Goal: Task Accomplishment & Management: Use online tool/utility

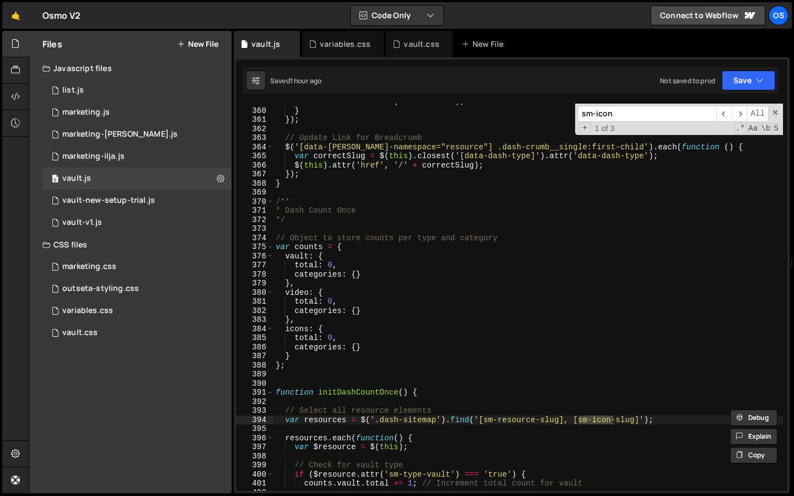
scroll to position [3240, 0]
click at [433, 217] on div "dashCatBtn . addClass ( 'is--active' ) ; } }) ; // Update Link for Breadcrumb $…" at bounding box center [527, 300] width 509 height 406
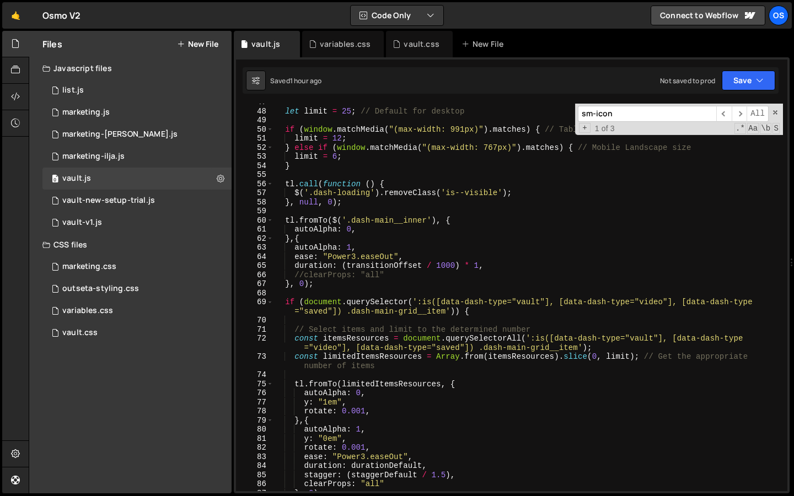
scroll to position [414, 0]
click at [445, 312] on div "let limit = 25 ; // Default for desktop if ( window . matchMedia ( "(max-width:…" at bounding box center [527, 301] width 509 height 406
paste textarea ".dash-hero-sec__title"
click at [330, 285] on div "let limit = 25 ; // Default for desktop if ( window . matchMedia ( "(max-width:…" at bounding box center [527, 301] width 509 height 406
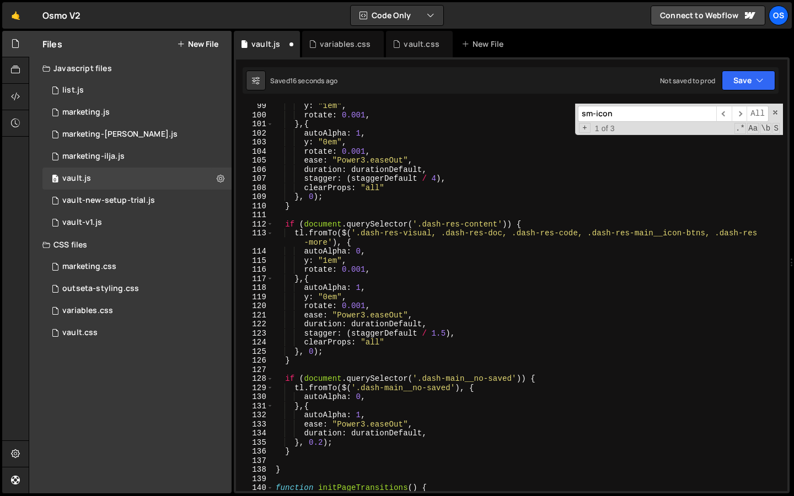
scroll to position [965, 0]
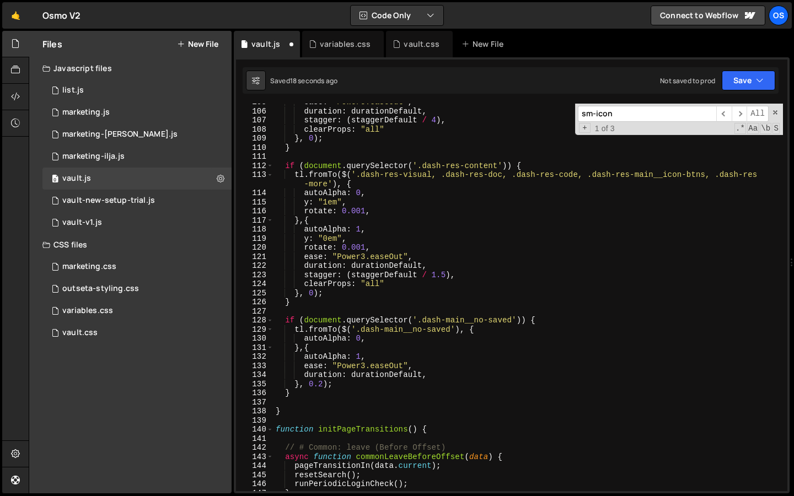
click at [310, 394] on div "ease : "Power3.easeOut" , duration : durationDefault , stagger : ( staggerDefau…" at bounding box center [527, 301] width 509 height 406
type textarea "}"
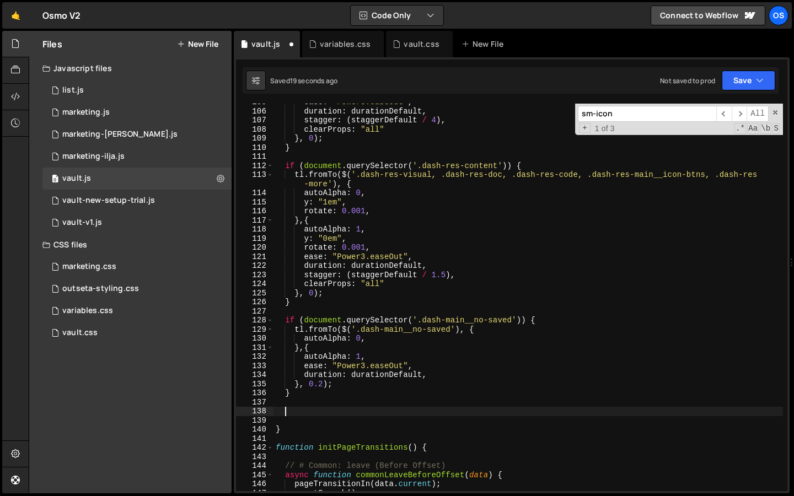
paste textarea ".dash-hero-sec__title"
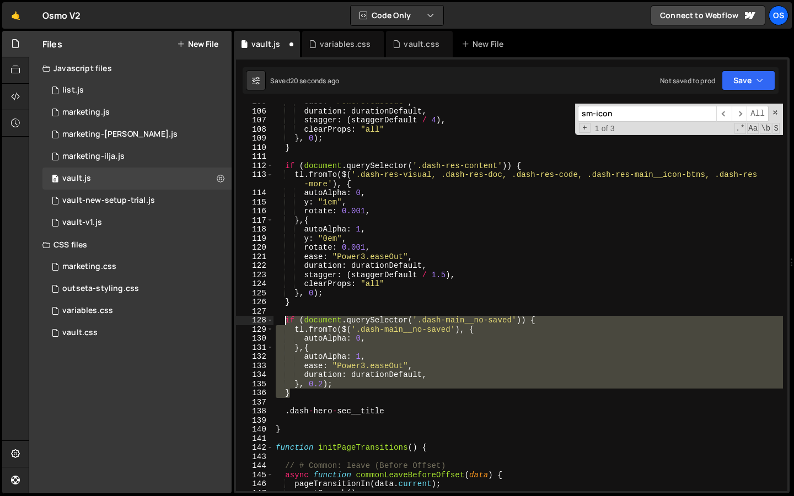
drag, startPoint x: 297, startPoint y: 368, endPoint x: 286, endPoint y: 316, distance: 53.1
click at [286, 316] on div "ease : "Power3.easeOut" , duration : durationDefault , stagger : ( staggerDefau…" at bounding box center [527, 301] width 509 height 406
type textarea "}"
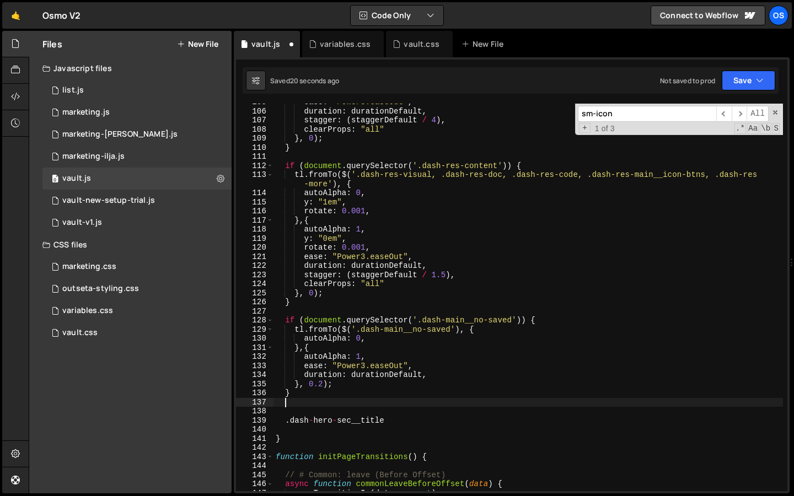
paste textarea "}"
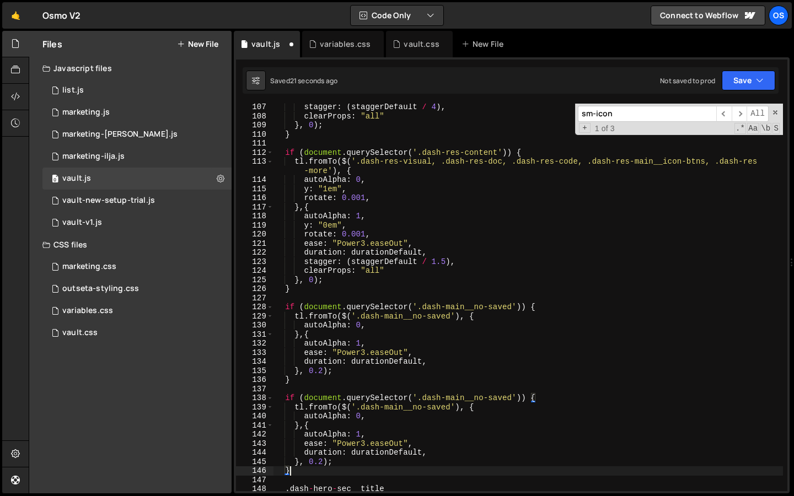
scroll to position [1001, 0]
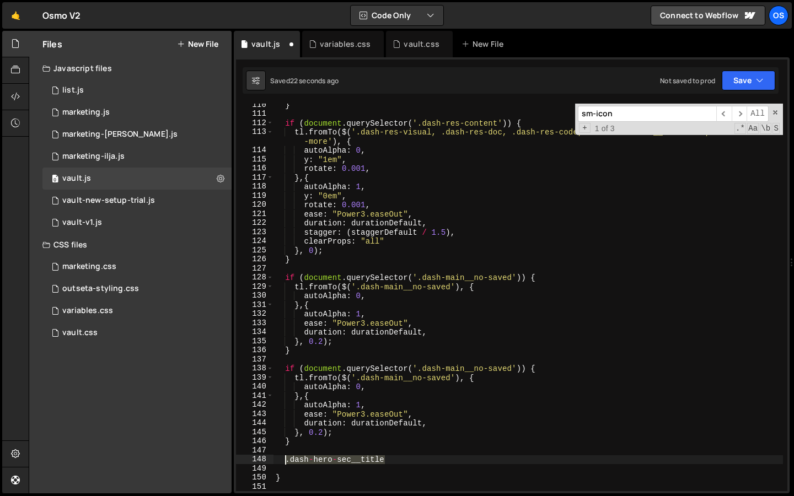
drag, startPoint x: 401, startPoint y: 462, endPoint x: 286, endPoint y: 460, distance: 115.2
click at [286, 460] on div "} if ( document . querySelector ( '.dash-res-content' )) { tl . fromTo ( $ ( '.…" at bounding box center [527, 303] width 509 height 406
type textarea ".dash-hero-sec__title"
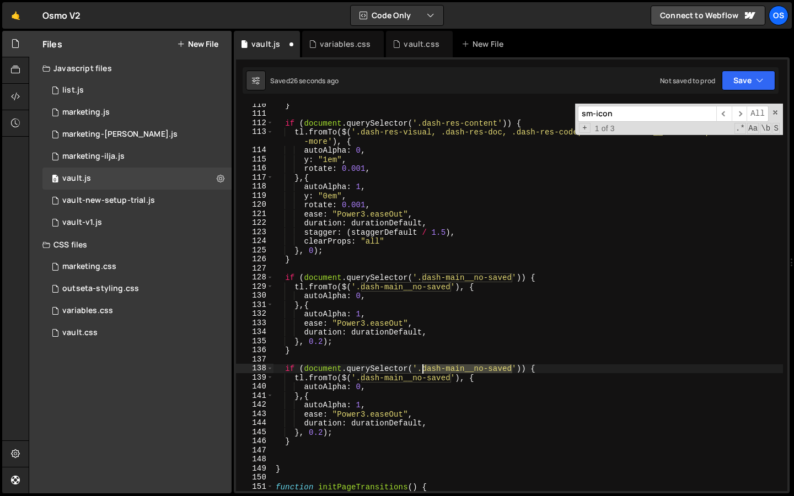
drag, startPoint x: 511, startPoint y: 366, endPoint x: 445, endPoint y: 429, distance: 91.2
click at [420, 369] on div "} if ( document . querySelector ( '.dash-res-content' )) { tl . fromTo ( $ ( '.…" at bounding box center [527, 303] width 509 height 406
paste textarea ".dash-hero-sec__title"
click at [427, 367] on div "} if ( document . querySelector ( '.dash-res-content' )) { tl . fromTo ( $ ( '.…" at bounding box center [527, 303] width 509 height 406
drag, startPoint x: 517, startPoint y: 366, endPoint x: 418, endPoint y: 380, distance: 100.2
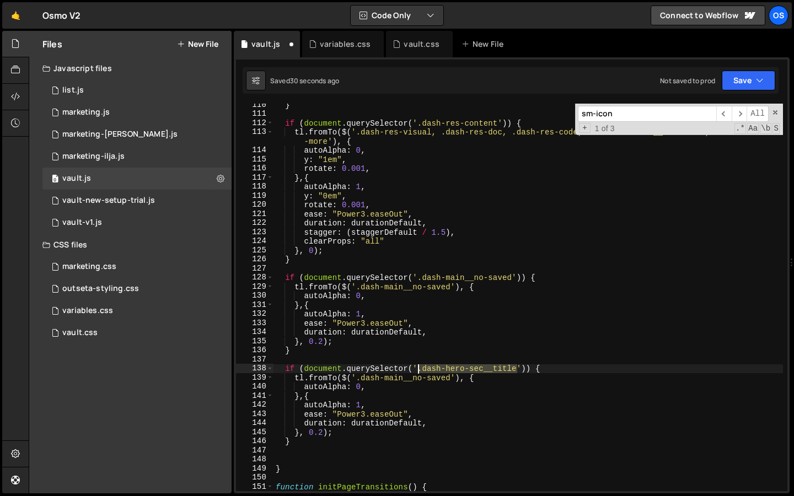
click at [419, 369] on div "} if ( document . querySelector ( '.dash-res-content' )) { tl . fromTo ( $ ( '.…" at bounding box center [527, 303] width 509 height 406
click at [449, 389] on div "} if ( document . querySelector ( '.dash-res-content' )) { tl . fromTo ( $ ( '.…" at bounding box center [527, 303] width 509 height 406
drag, startPoint x: 451, startPoint y: 379, endPoint x: 356, endPoint y: 379, distance: 94.8
click at [356, 379] on div "} if ( document . querySelector ( '.dash-res-content' )) { tl . fromTo ( $ ( '.…" at bounding box center [527, 303] width 509 height 406
paste textarea "hero-sec__title"
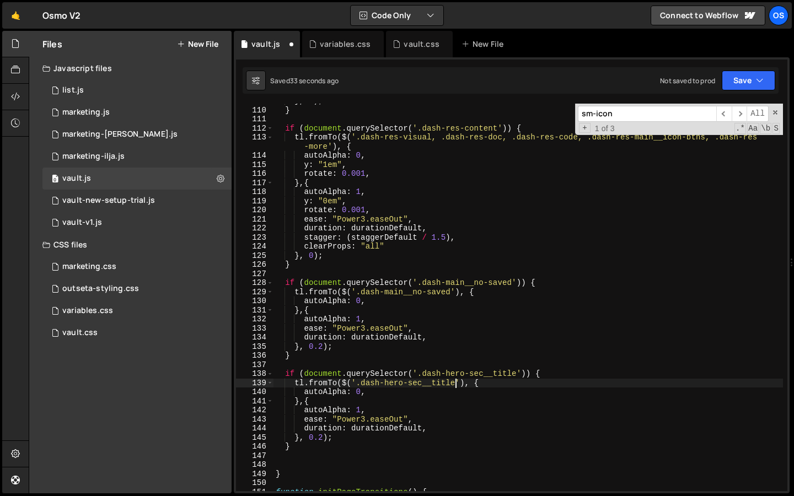
scroll to position [996, 0]
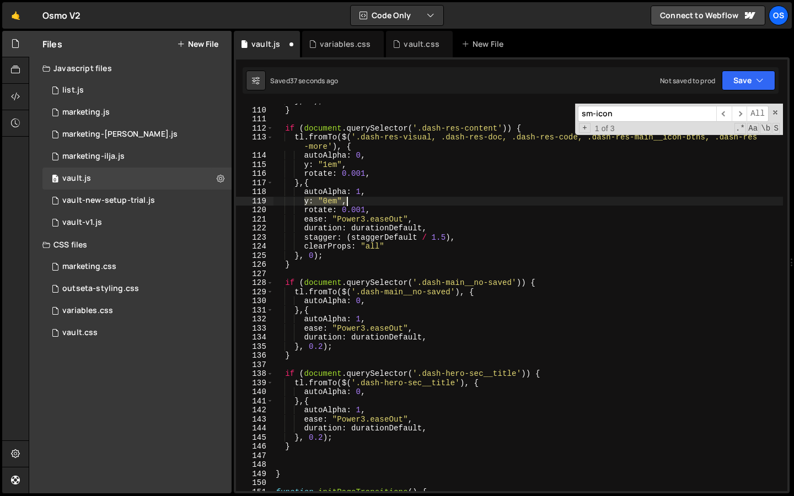
drag, startPoint x: 305, startPoint y: 198, endPoint x: 353, endPoint y: 198, distance: 48.0
click at [353, 198] on div "} , 0 ) ; } if ( document . querySelector ( '.dash-res-content' )) { tl . fromT…" at bounding box center [527, 299] width 509 height 406
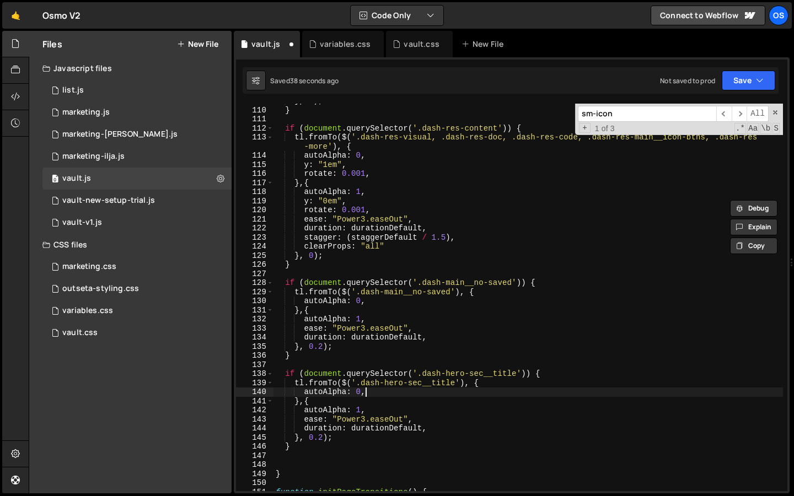
click at [378, 394] on div "} , 0 ) ; } if ( document . querySelector ( '.dash-res-content' )) { tl . fromT…" at bounding box center [527, 299] width 509 height 406
type textarea "autoAlpha: 0,"
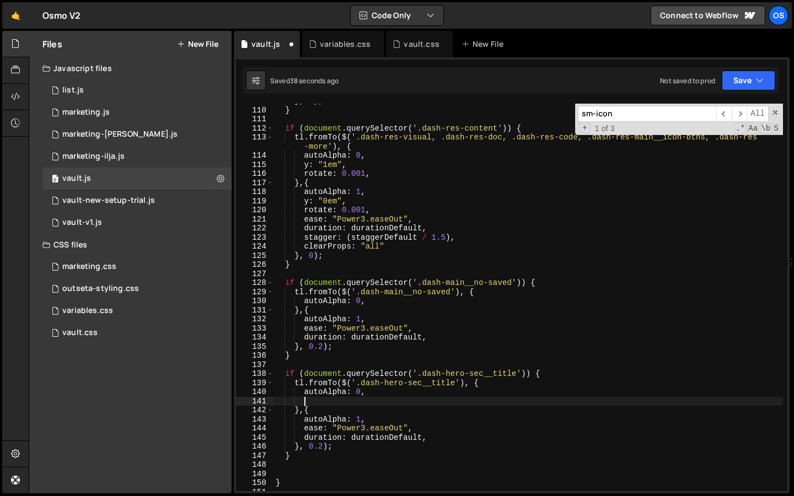
scroll to position [0, 1]
paste textarea "y: "0em","
click at [363, 411] on div "} , 0 ) ; } if ( document . querySelector ( '.dash-res-content' )) { tl . fromT…" at bounding box center [527, 299] width 509 height 406
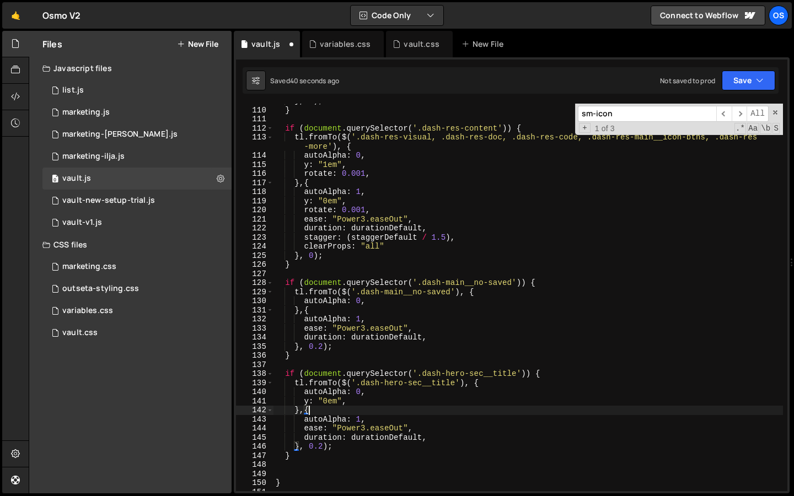
click at [367, 416] on div "} , 0 ) ; } if ( document . querySelector ( '.dash-res-content' )) { tl . fromT…" at bounding box center [527, 299] width 509 height 406
type textarea "autoAlpha: 1,"
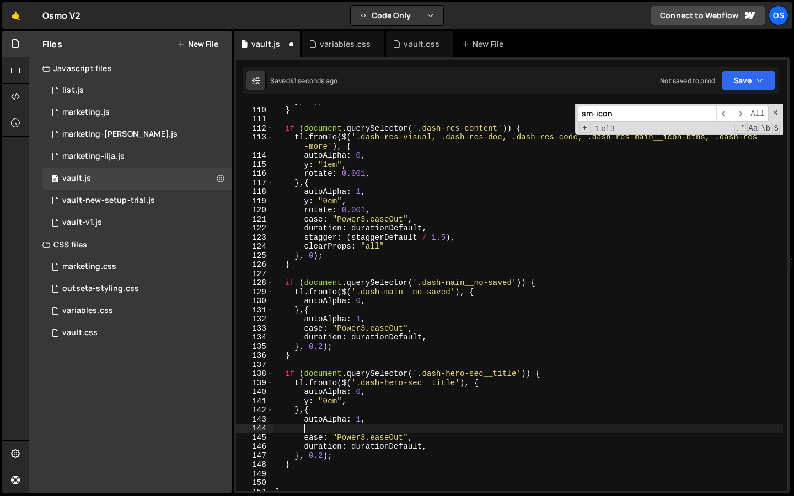
paste textarea "y: "0em","
click at [330, 399] on div "} , 0 ) ; } if ( document . querySelector ( '.dash-res-content' )) { tl . fromT…" at bounding box center [527, 299] width 509 height 406
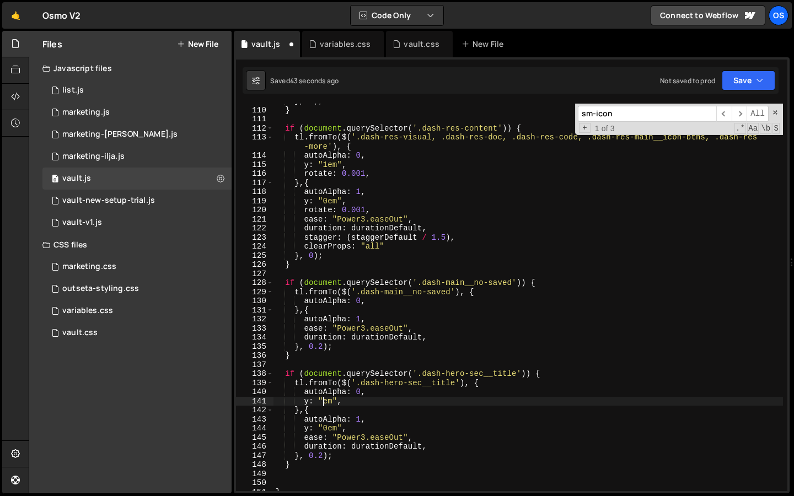
scroll to position [0, 3]
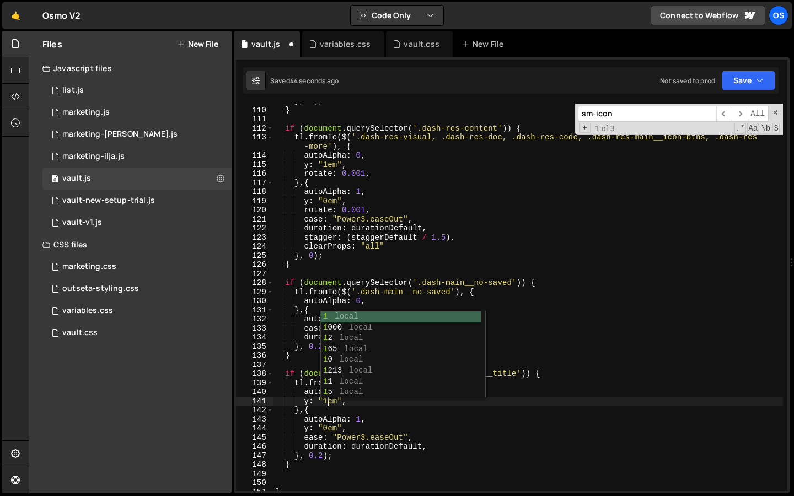
click at [375, 206] on div "} , 0 ) ; } if ( document . querySelector ( '.dash-res-content' )) { tl . fromT…" at bounding box center [527, 299] width 509 height 406
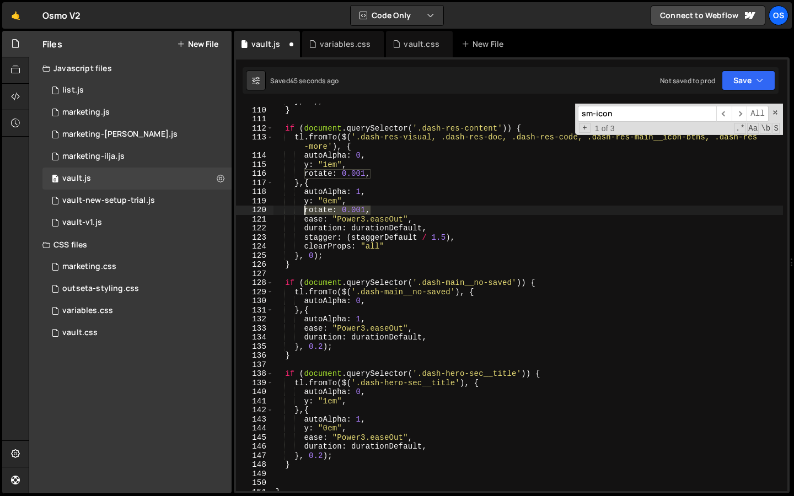
drag, startPoint x: 383, startPoint y: 207, endPoint x: 303, endPoint y: 210, distance: 80.0
click at [303, 210] on div "} , 0 ) ; } if ( document . querySelector ( '.dash-res-content' )) { tl . fromT…" at bounding box center [527, 299] width 509 height 406
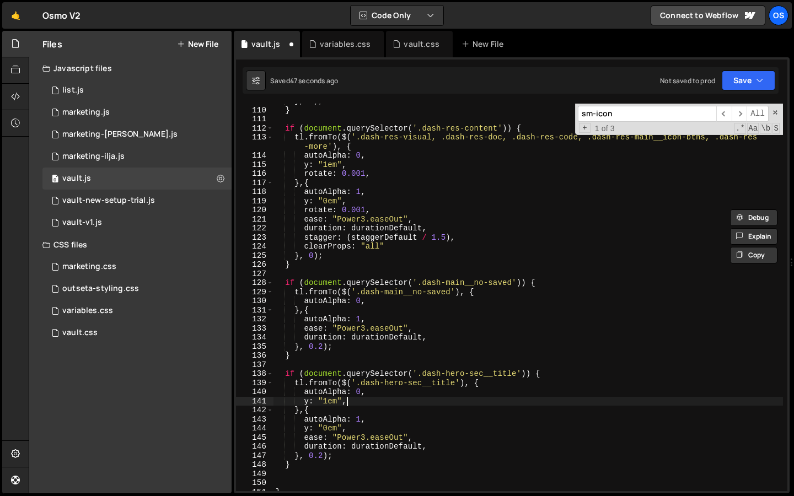
click at [367, 399] on div "} , 0 ) ; } if ( document . querySelector ( '.dash-res-content' )) { tl . fromT…" at bounding box center [527, 299] width 509 height 406
type textarea "y: "1em","
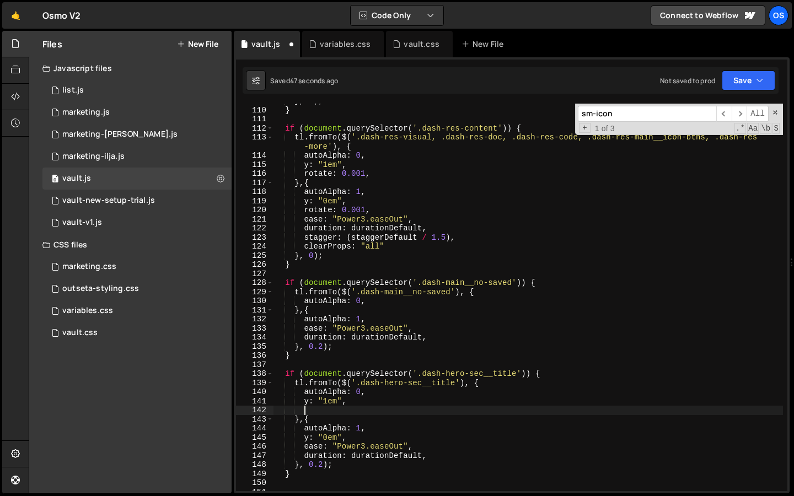
scroll to position [0, 1]
paste textarea "rotate: 0.001,"
click at [376, 437] on div "} , 0 ) ; } if ( document . querySelector ( '.dash-res-content' )) { tl . fromT…" at bounding box center [527, 299] width 509 height 406
type textarea "y: "0em","
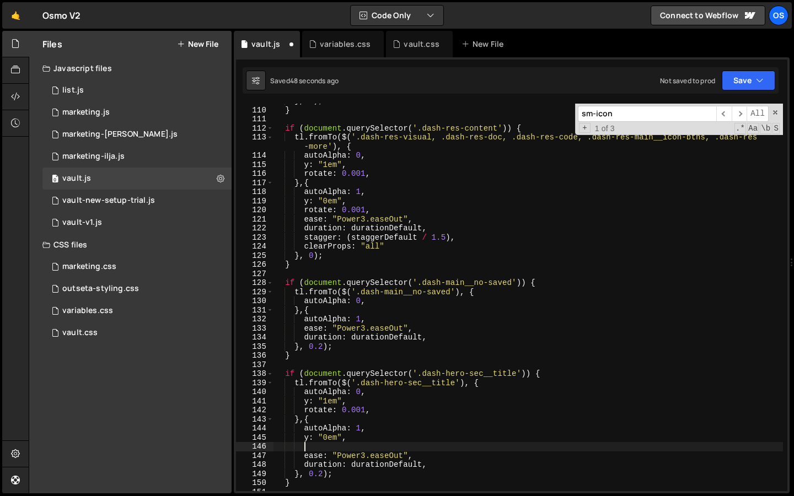
paste textarea "rotate: 0.001,"
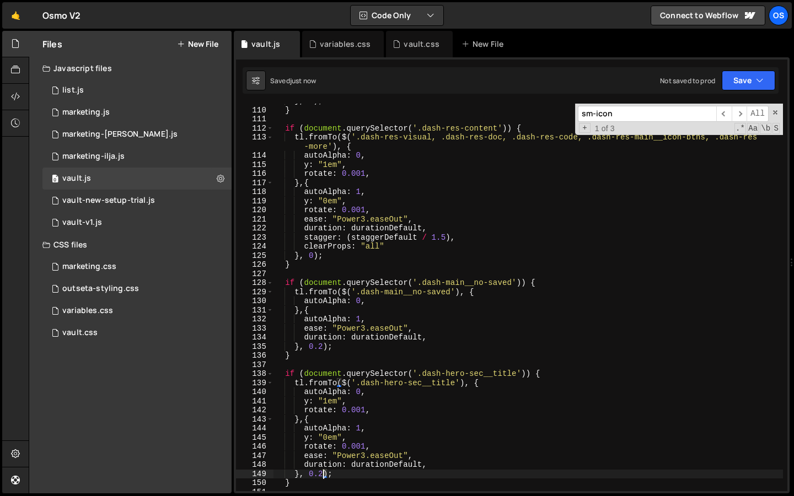
click at [323, 473] on div "} , 0 ) ; } if ( document . querySelector ( '.dash-res-content' )) { tl . fromT…" at bounding box center [527, 299] width 509 height 406
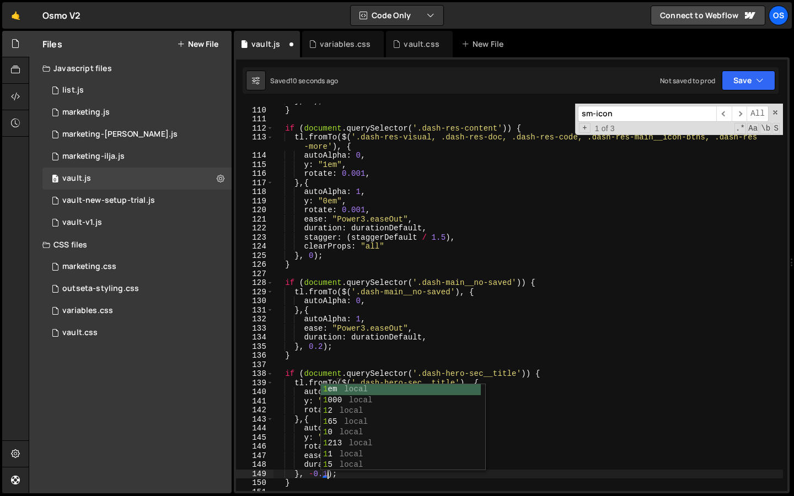
scroll to position [0, 3]
click at [342, 329] on div "} , 0 ) ; } if ( document . querySelector ( '.dash-res-content' )) { tl . fromT…" at bounding box center [527, 299] width 509 height 406
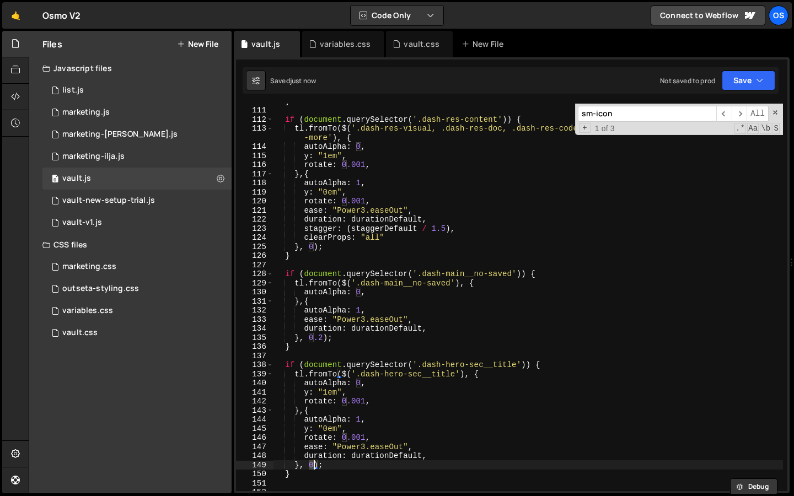
scroll to position [1015, 0]
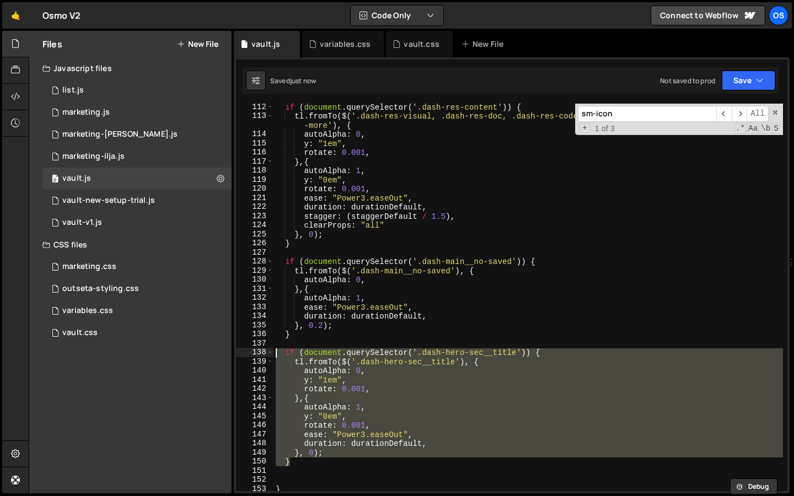
drag, startPoint x: 298, startPoint y: 460, endPoint x: 244, endPoint y: 352, distance: 120.5
click at [244, 352] on div "}, 0); 112 113 114 115 116 117 118 119 120 121 122 123 124 125 126 127 128 129 …" at bounding box center [511, 297] width 551 height 387
type textarea "if (document.querySelector('.dash-hero-sec__title')) { tl.fromTo($('.dash-hero-…"
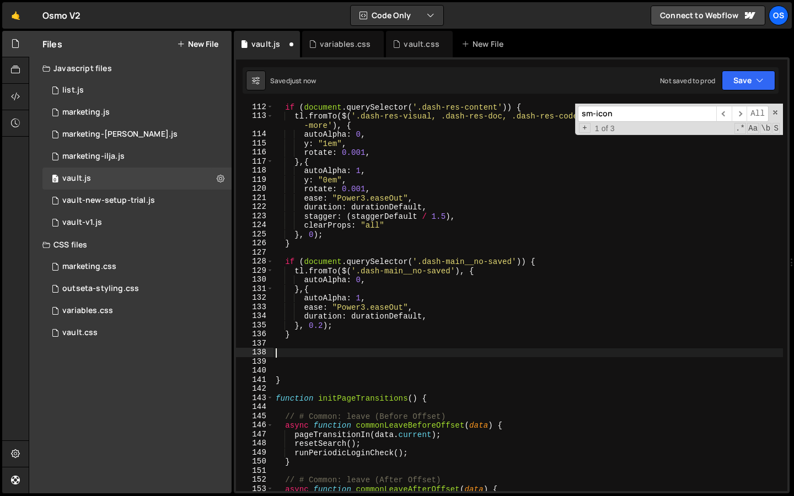
scroll to position [0, 0]
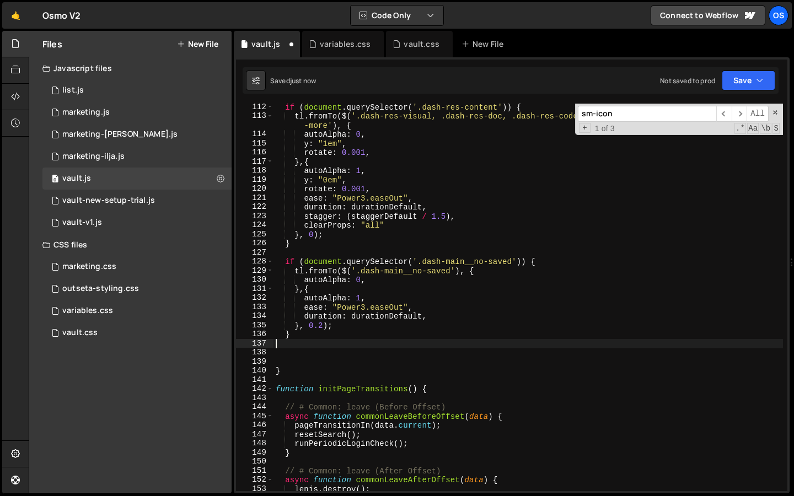
type textarea "}"
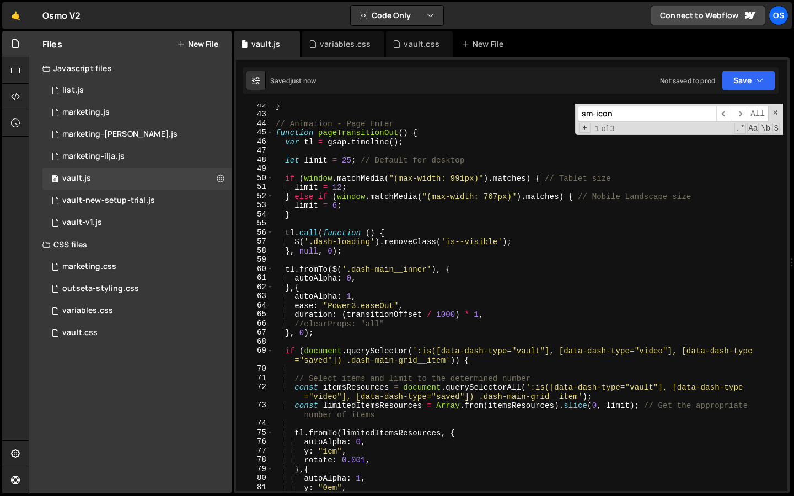
scroll to position [367, 0]
click at [321, 336] on div "} // Animation - Page Enter function pageTransitionOut ( ) { var tl = gsap . ti…" at bounding box center [527, 304] width 509 height 406
type textarea "}, 0);"
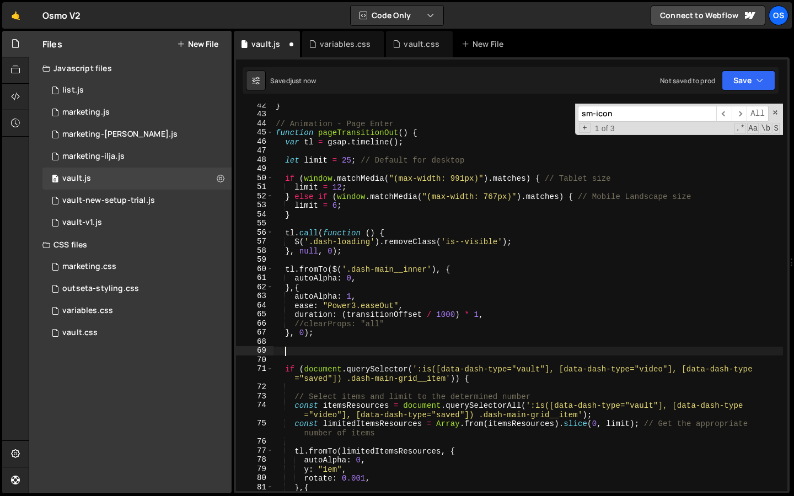
paste textarea "}"
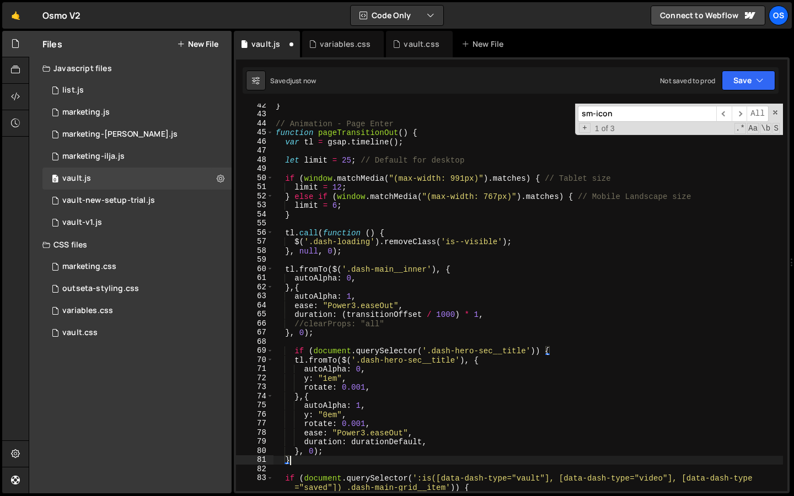
click at [295, 353] on div "} // Animation - Page Enter function pageTransitionOut ( ) { var tl = gsap . ti…" at bounding box center [527, 304] width 509 height 406
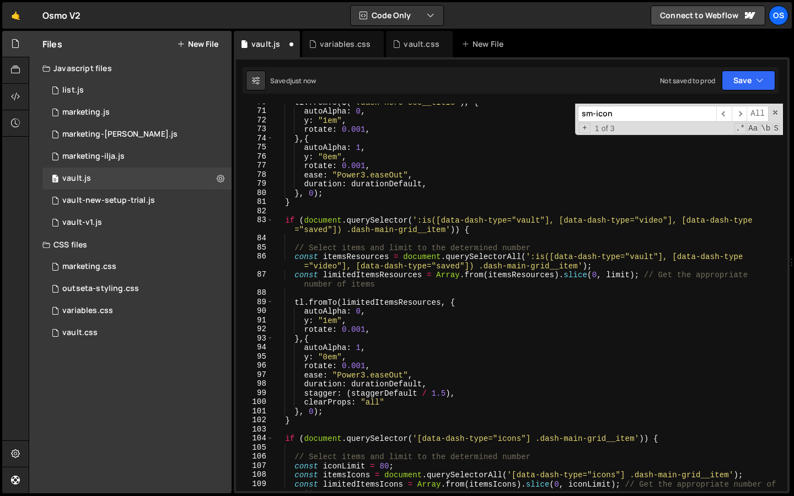
scroll to position [615, 0]
click at [314, 408] on div "tl . fromTo ( $ ( '.dash-hero-sec__title' ) , { autoAlpha : 0 , y : "1em" , rot…" at bounding box center [527, 305] width 509 height 415
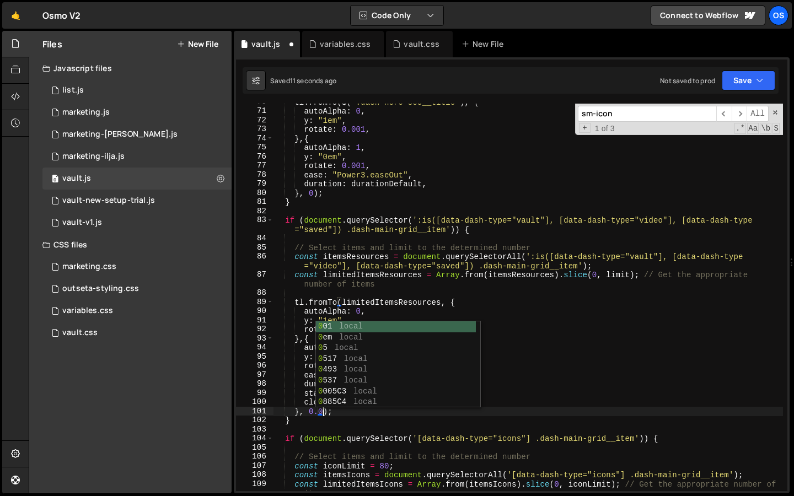
scroll to position [0, 3]
drag, startPoint x: 453, startPoint y: 165, endPoint x: 449, endPoint y: 187, distance: 22.3
click at [453, 165] on div "tl . fromTo ( $ ( '.dash-hero-sec__title' ) , { autoAlpha : 0 , y : "1em" , rot…" at bounding box center [527, 305] width 509 height 415
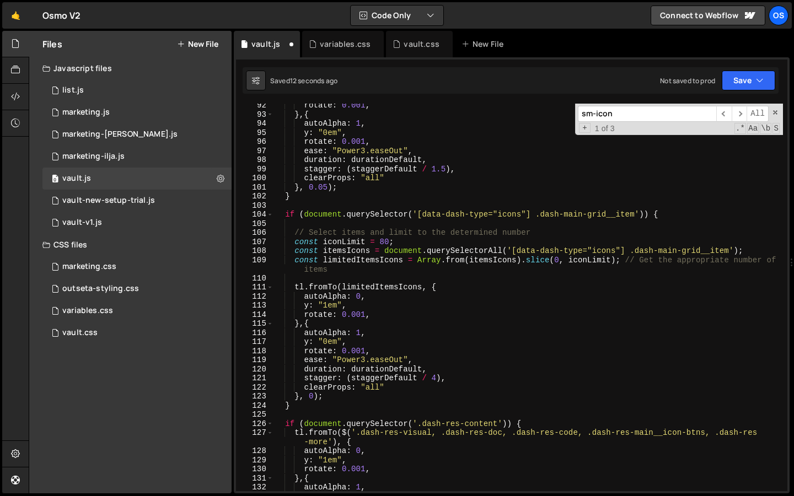
scroll to position [889, 0]
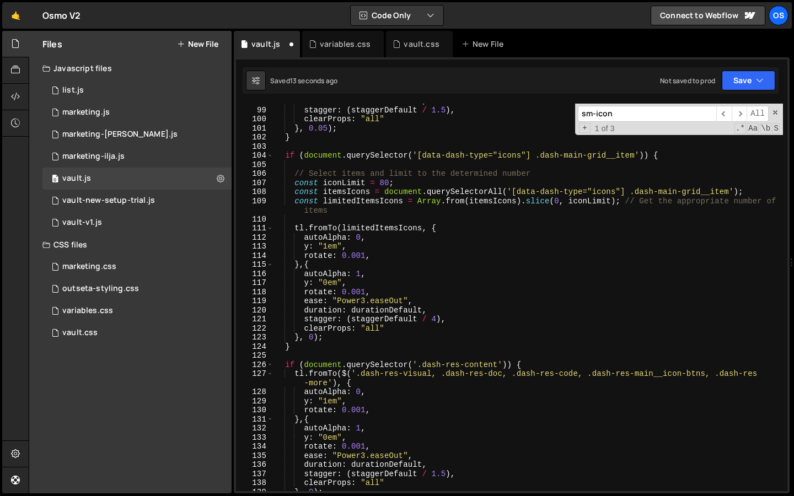
click at [314, 340] on div "duration : durationDefault , stagger : ( staggerDefault / 1.5 ) , clearProps : …" at bounding box center [527, 299] width 509 height 406
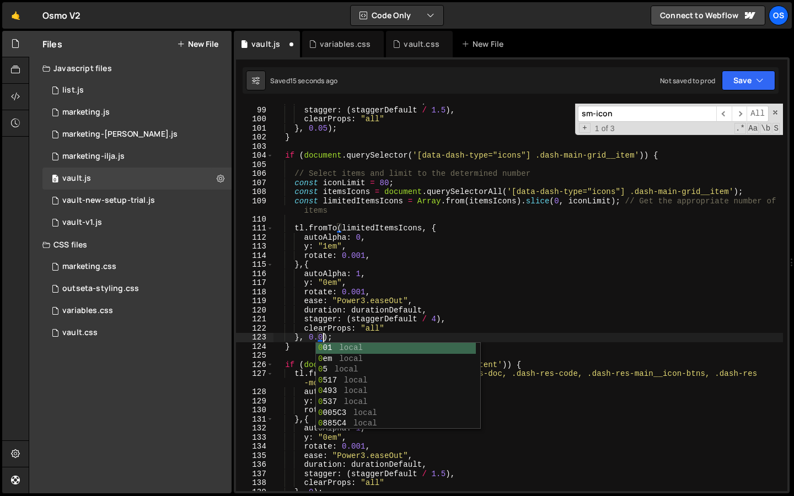
scroll to position [0, 3]
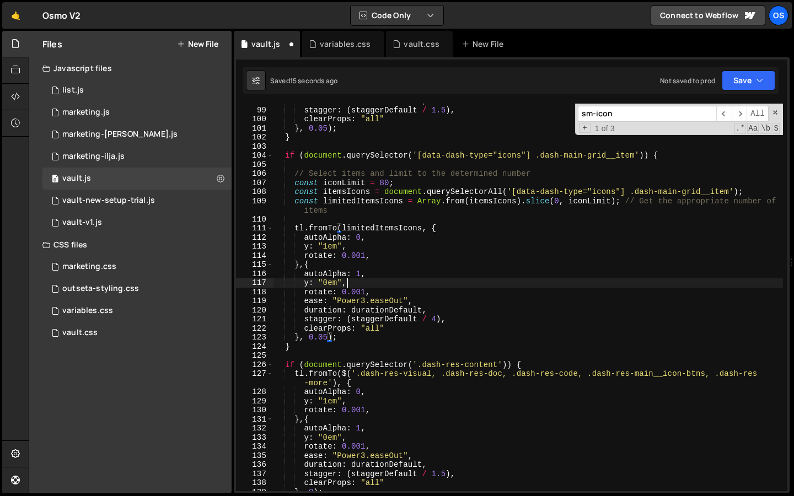
click at [494, 279] on div "duration : durationDefault , stagger : ( staggerDefault / 1.5 ) , clearProps : …" at bounding box center [527, 299] width 509 height 406
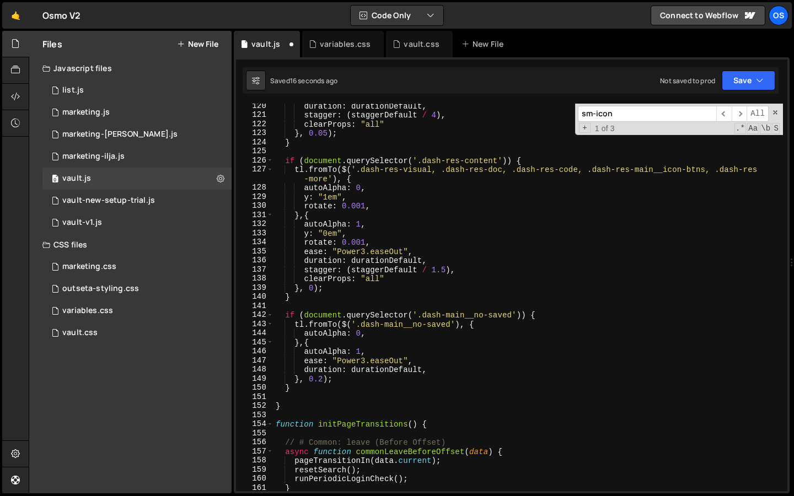
scroll to position [1088, 0]
click at [309, 284] on div "duration : durationDefault , stagger : ( staggerDefault / 4 ) , clearProps : "a…" at bounding box center [527, 304] width 509 height 406
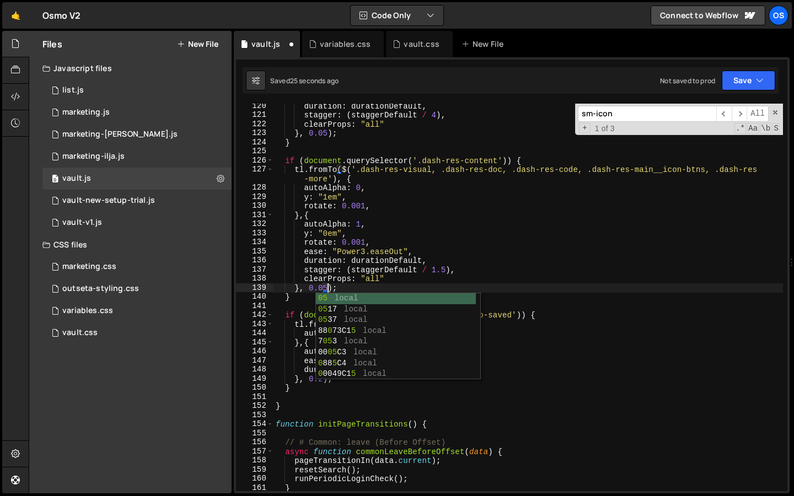
scroll to position [0, 3]
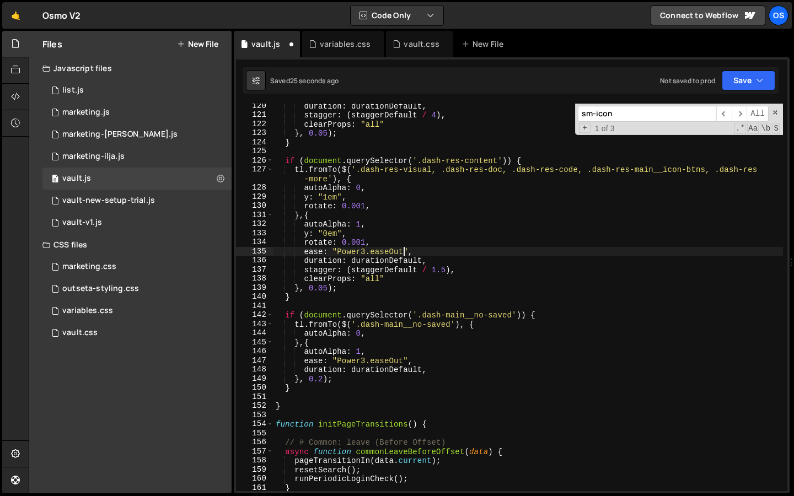
click at [406, 251] on div "duration : durationDefault , stagger : ( staggerDefault / 4 ) , clearProps : "a…" at bounding box center [527, 304] width 509 height 406
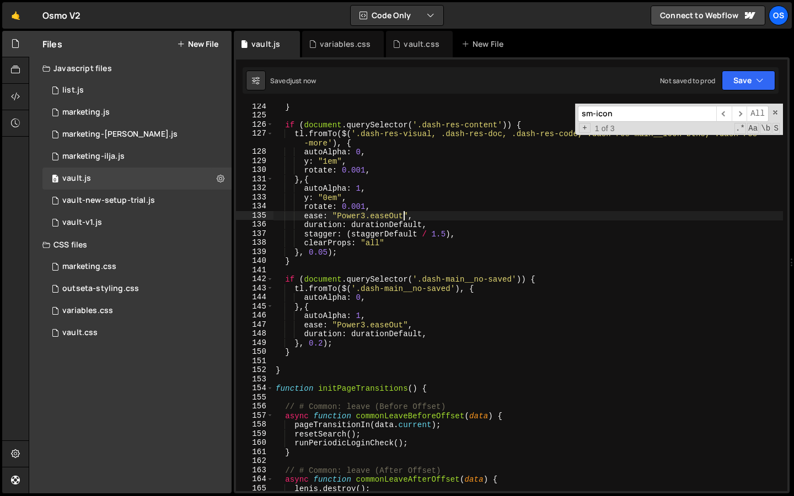
scroll to position [1171, 0]
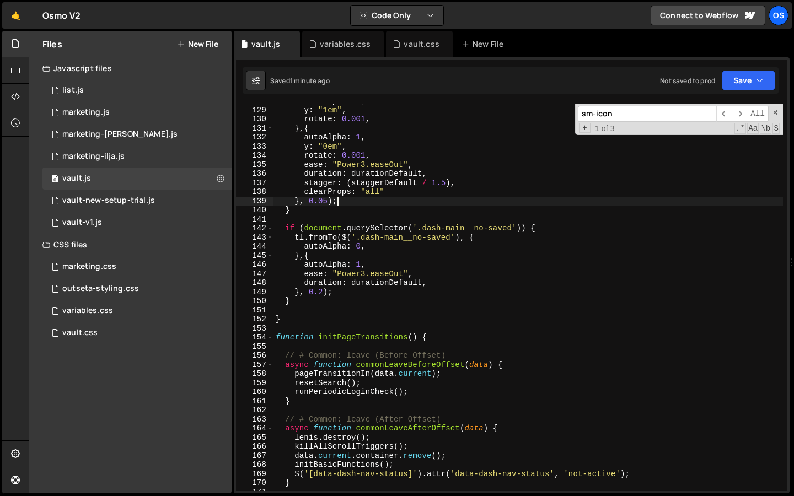
click at [344, 197] on div "autoAlpha : 0 , y : "1em" , rotate : 0.001 , } , { autoAlpha : 1 , y : "0em" , …" at bounding box center [527, 299] width 509 height 406
click at [503, 245] on div "autoAlpha : 0 , y : "1em" , rotate : 0.001 , } , { autoAlpha : 1 , y : "0em" , …" at bounding box center [527, 299] width 509 height 406
type textarea "autoAlpha: 0,"
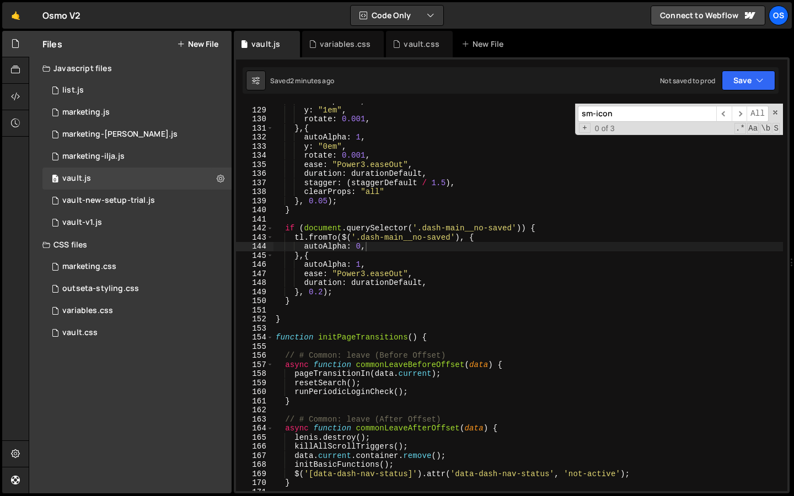
drag, startPoint x: 412, startPoint y: 45, endPoint x: 476, endPoint y: 200, distance: 167.1
click at [412, 45] on div "vault.css" at bounding box center [420, 44] width 35 height 11
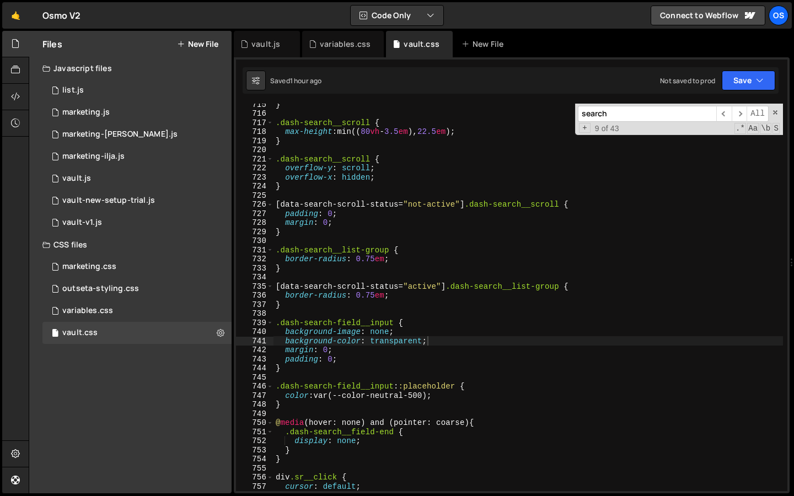
click at [476, 200] on div "} .dash-search__scroll { max-height : min(( 80 vh - 3.5 em ), 22.5 em ) ; } .da…" at bounding box center [527, 303] width 509 height 406
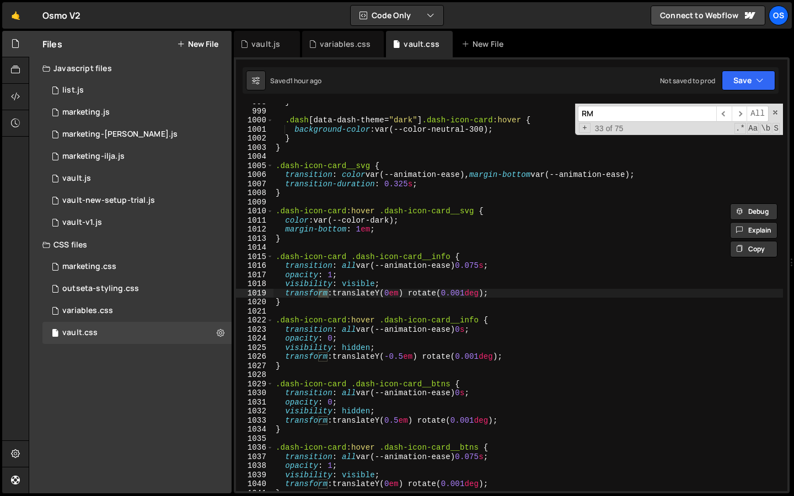
scroll to position [6954, 0]
type input "RM"
type textarea "transition: color var(--animation-ease), margin-bottom var(--animation-ease);"
click at [476, 177] on div "} .dash [ data-dash-theme = " dark " ] .dash-icon-card :hover { background-colo…" at bounding box center [527, 301] width 509 height 406
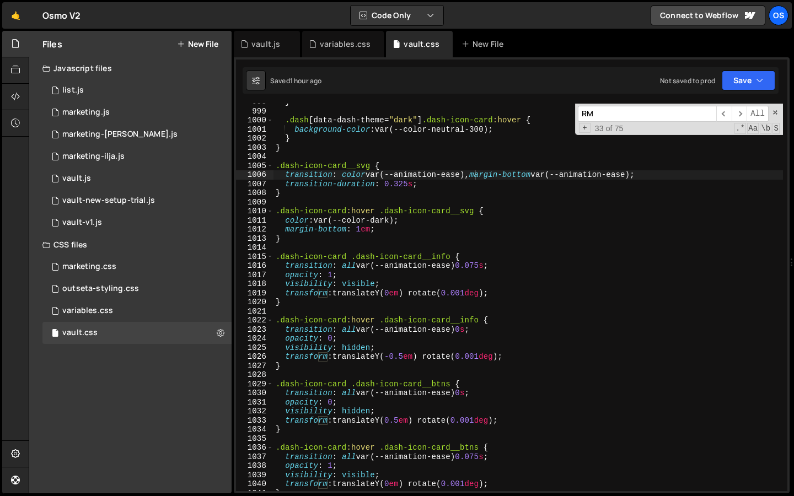
click at [625, 110] on input "RM" at bounding box center [647, 114] width 138 height 16
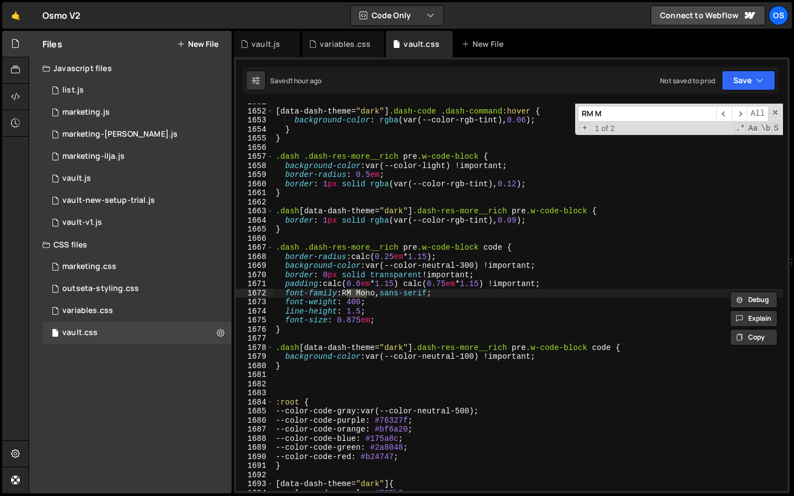
scroll to position [11487, 0]
type input "RM Mono"
drag, startPoint x: 446, startPoint y: 297, endPoint x: 284, endPoint y: 293, distance: 162.1
click at [283, 293] on div "[ data-dash-theme = " dark " ] .dash-code .dash-command :hover { background-col…" at bounding box center [527, 301] width 509 height 406
paste textarea "font-family: [PERSON_NAME] Mono, Arial"
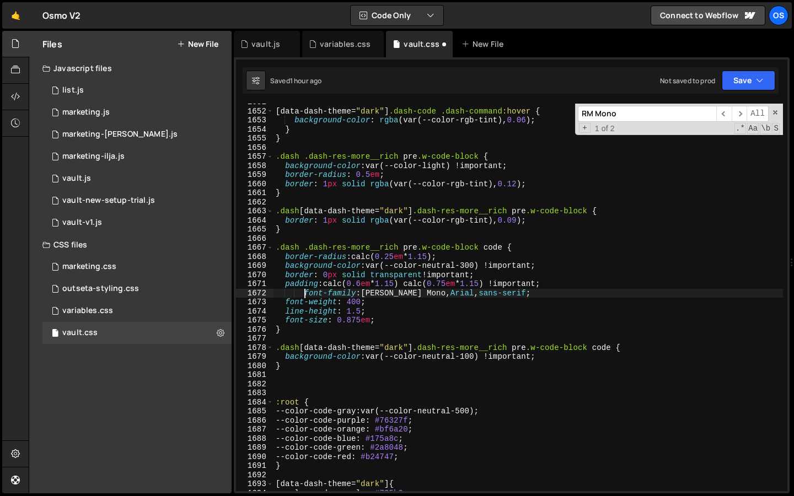
click at [306, 295] on div "[ data-dash-theme = " dark " ] .dash-code .dash-command :hover { background-col…" at bounding box center [527, 301] width 509 height 406
click at [632, 111] on input "RM Mono" at bounding box center [647, 114] width 138 height 16
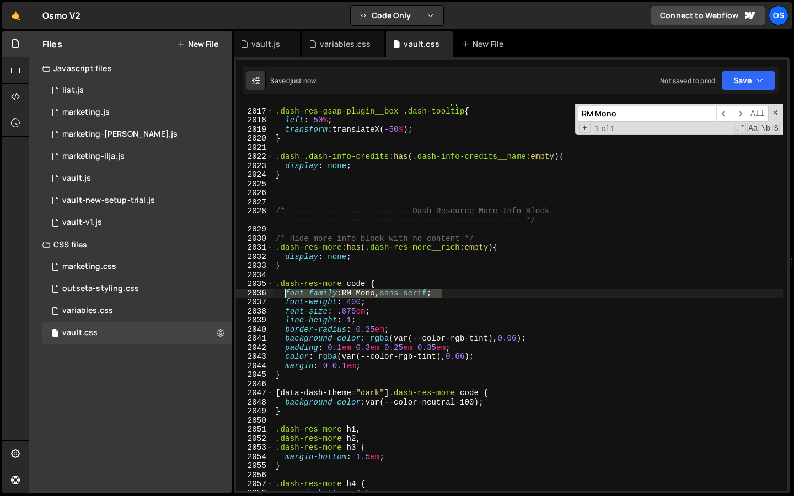
drag, startPoint x: 455, startPoint y: 292, endPoint x: 286, endPoint y: 295, distance: 168.7
click at [286, 295] on div ".dash .dash-info-credits .dash-tooltip , .dash-res-gsap-plugin__box .dash-toolt…" at bounding box center [527, 301] width 509 height 406
paste textarea "font-family: [PERSON_NAME] Mono, Arial"
click at [304, 293] on div ".dash .dash-info-credits .dash-tooltip , .dash-res-gsap-plugin__box .dash-toolt…" at bounding box center [527, 301] width 509 height 406
type textarea "font-family: [PERSON_NAME] Mono, Arial, sans-serif;"
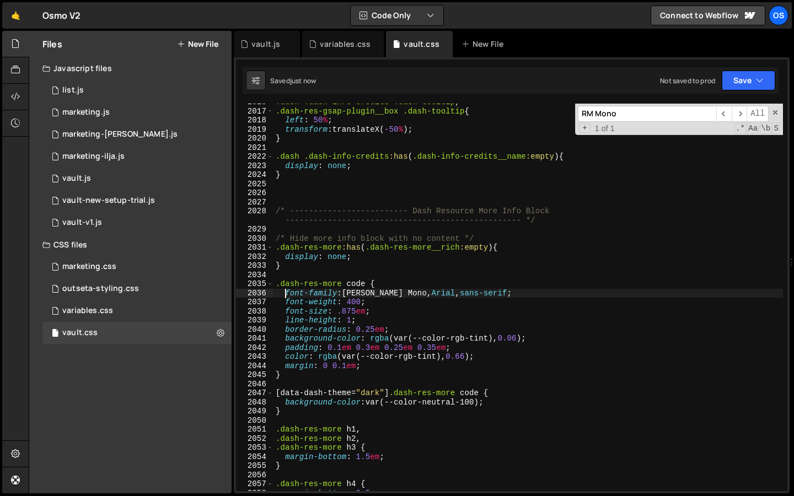
click at [655, 109] on input "RM Mono" at bounding box center [647, 114] width 138 height 16
paste input "font-family: [PERSON_NAME] Mono, Arial, sans-serif;"
click at [620, 119] on input "font-family: [PERSON_NAME] Mono, Arial, sans-serif" at bounding box center [647, 114] width 138 height 16
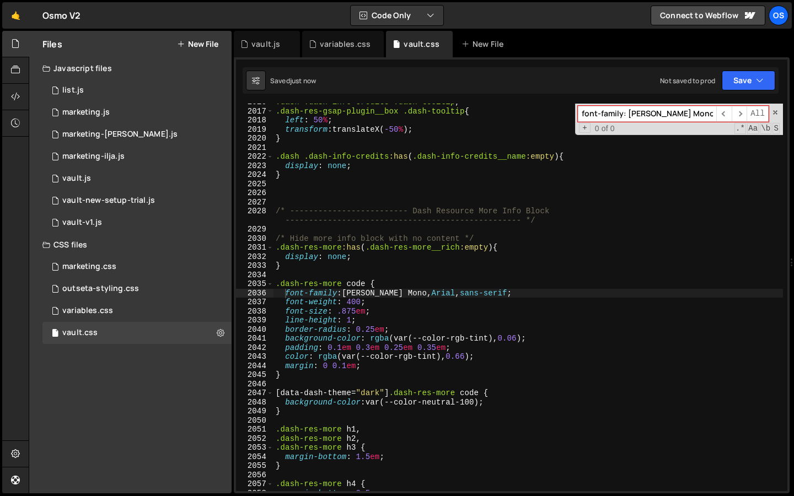
drag, startPoint x: 607, startPoint y: 114, endPoint x: 499, endPoint y: 115, distance: 108.0
click at [500, 116] on div ".dash .dash-info-credits .dash-tooltip , .dash-res-gsap-plugin__box .dash-toolt…" at bounding box center [527, 297] width 509 height 387
type input "f"
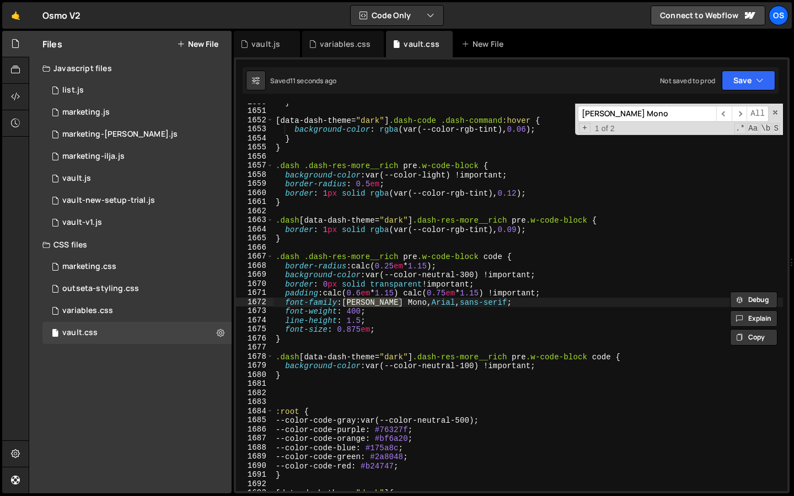
scroll to position [11480, 0]
type input "[PERSON_NAME] Mono"
click at [507, 238] on div "} [ data-dash-theme = " dark " ] .dash-code .dash-command :hover { background-c…" at bounding box center [527, 301] width 509 height 406
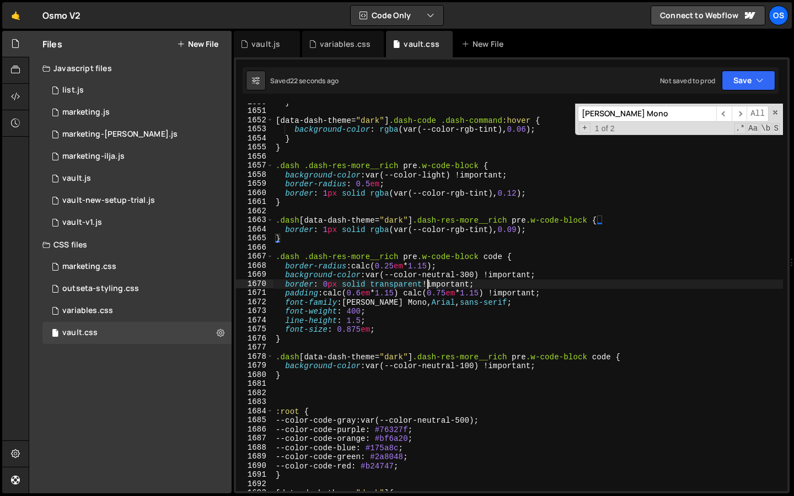
click at [428, 284] on div "} [ data-dash-theme = " dark " ] .dash-code .dash-command :hover { background-c…" at bounding box center [527, 301] width 509 height 406
click at [348, 309] on div "} [ data-dash-theme = " dark " ] .dash-code .dash-command :hover { background-c…" at bounding box center [527, 301] width 509 height 406
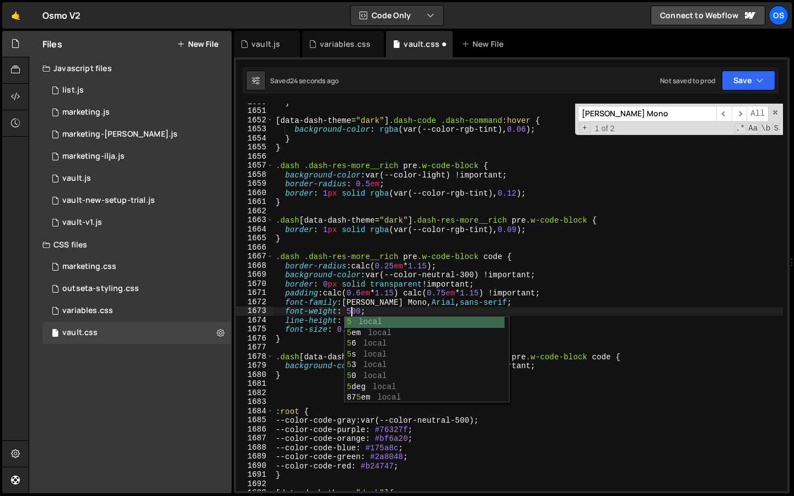
scroll to position [0, 5]
click at [640, 124] on div "+ 1 of 2 .* Aa \b S" at bounding box center [679, 128] width 202 height 9
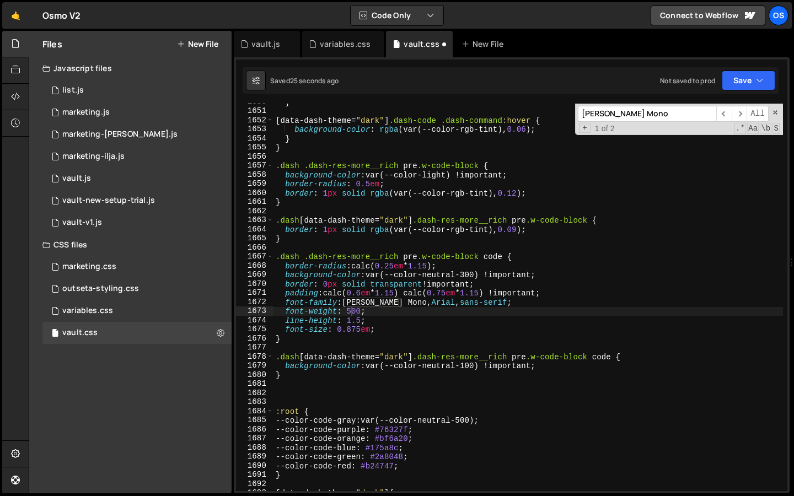
scroll to position [14042, 0]
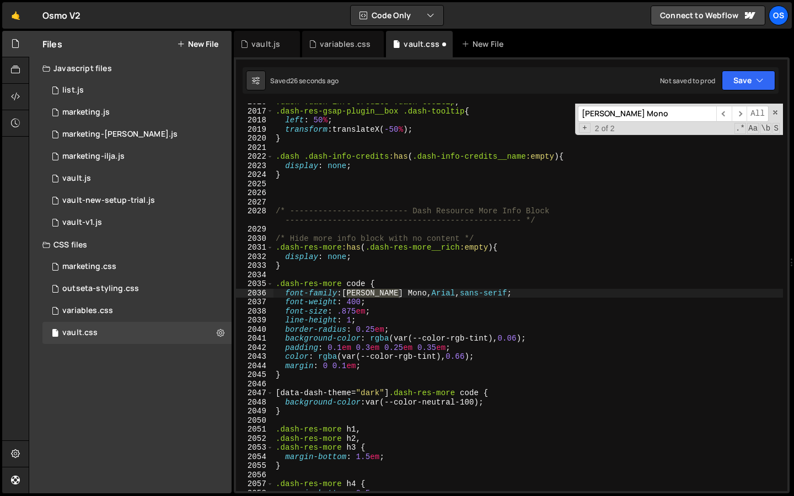
click at [349, 303] on div ".dash .dash-info-credits .dash-tooltip , .dash-res-gsap-plugin__box .dash-toolt…" at bounding box center [527, 301] width 509 height 406
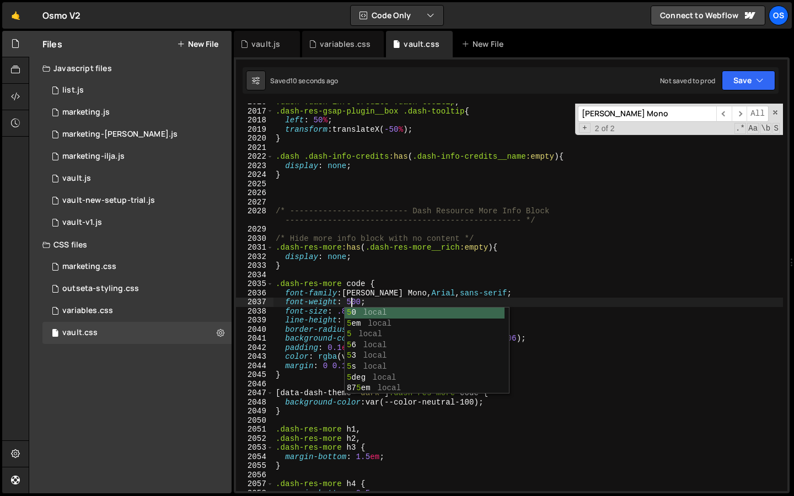
click at [452, 286] on div ".dash .dash-info-credits .dash-tooltip , .dash-res-gsap-plugin__box .dash-toolt…" at bounding box center [527, 301] width 509 height 406
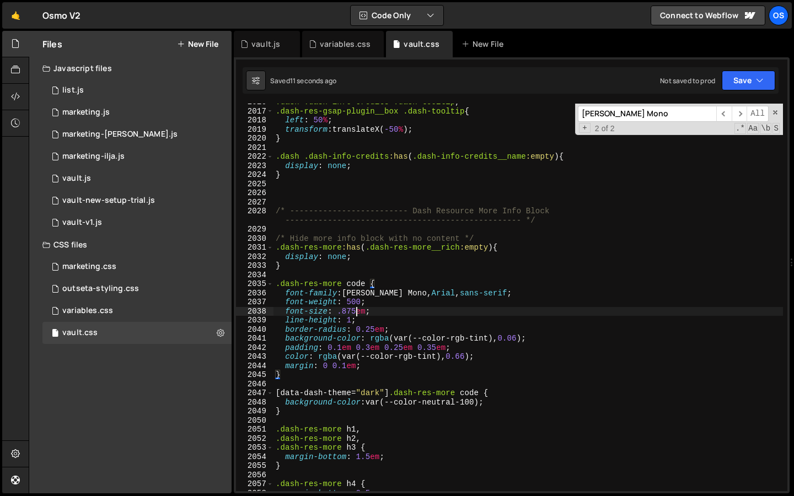
click at [356, 311] on div ".dash .dash-info-credits .dash-tooltip , .dash-res-gsap-plugin__box .dash-toolt…" at bounding box center [527, 301] width 509 height 406
click at [353, 311] on div ".dash .dash-info-credits .dash-tooltip , .dash-res-gsap-plugin__box .dash-toolt…" at bounding box center [527, 301] width 509 height 406
drag, startPoint x: 390, startPoint y: 309, endPoint x: 338, endPoint y: 311, distance: 51.3
click at [338, 311] on div ".dash .dash-info-credits .dash-tooltip , .dash-res-gsap-plugin__box .dash-toolt…" at bounding box center [527, 301] width 509 height 406
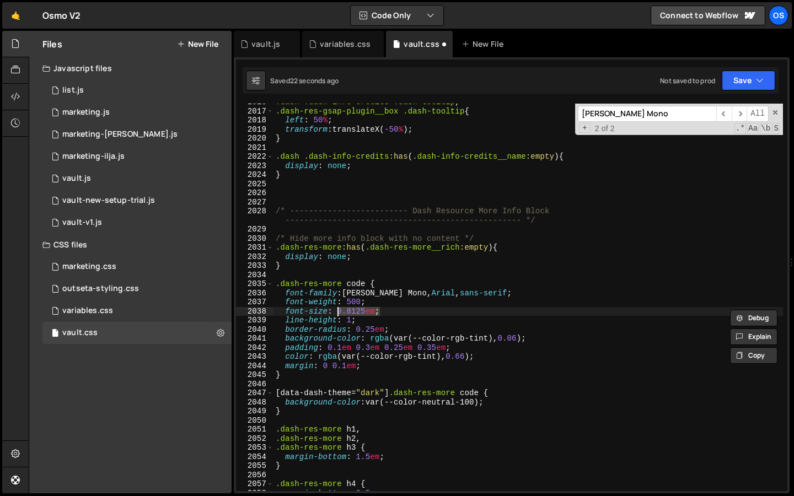
click at [627, 112] on input "[PERSON_NAME] Mono" at bounding box center [647, 114] width 138 height 16
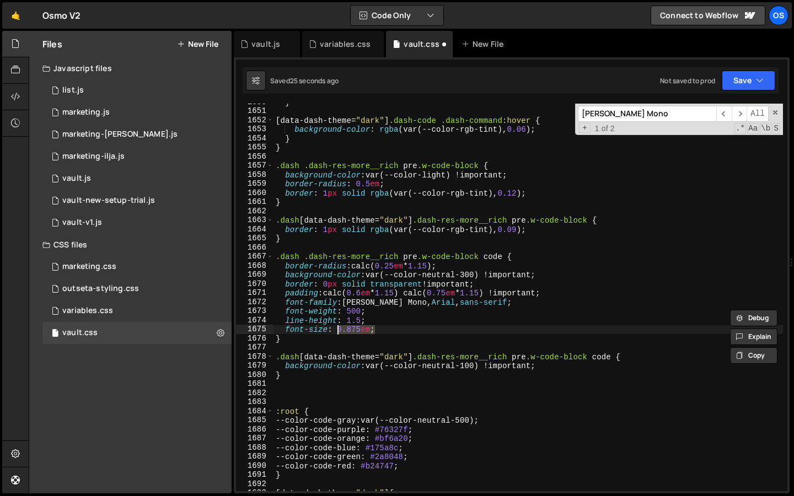
drag, startPoint x: 379, startPoint y: 328, endPoint x: 336, endPoint y: 331, distance: 42.5
click at [337, 328] on div "} [ data-dash-theme = " dark " ] .dash-code .dash-command :hover { background-c…" at bounding box center [527, 301] width 509 height 406
paste textarea "12"
click at [351, 315] on div "} [ data-dash-theme = " dark " ] .dash-code .dash-command :hover { background-c…" at bounding box center [527, 301] width 509 height 406
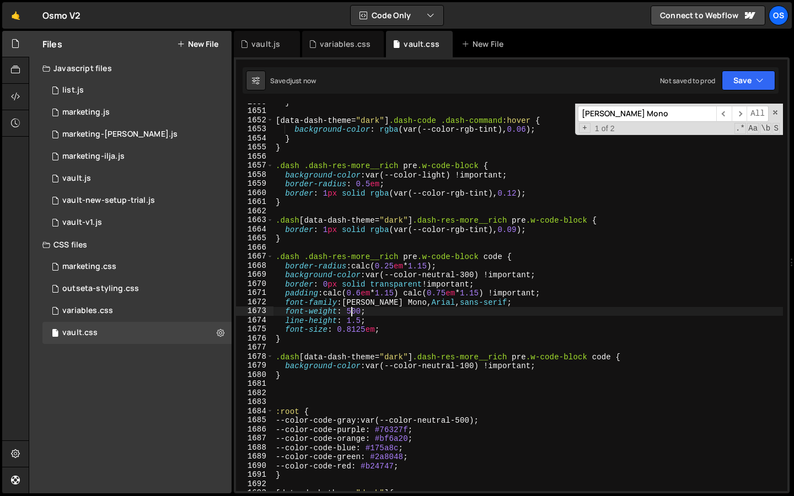
scroll to position [0, 6]
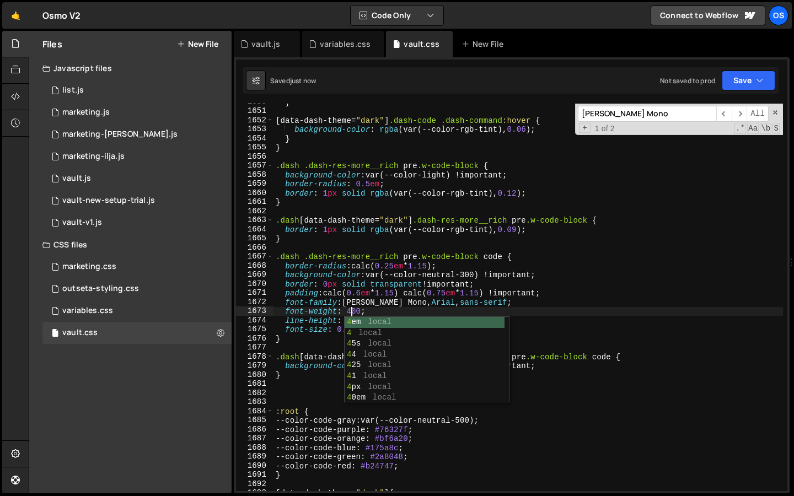
click at [666, 109] on input "[PERSON_NAME] Mono" at bounding box center [647, 114] width 138 height 16
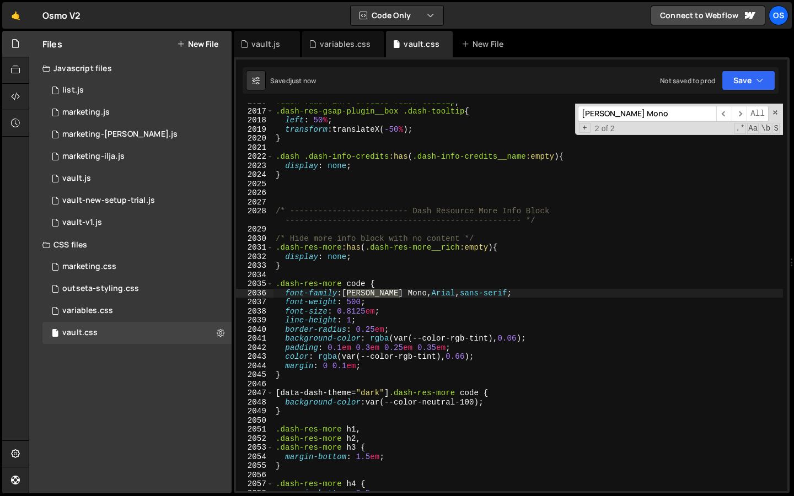
scroll to position [14042, 0]
click at [348, 300] on div ".dash .dash-info-credits .dash-tooltip , .dash-res-gsap-plugin__box .dash-toolt…" at bounding box center [527, 301] width 509 height 406
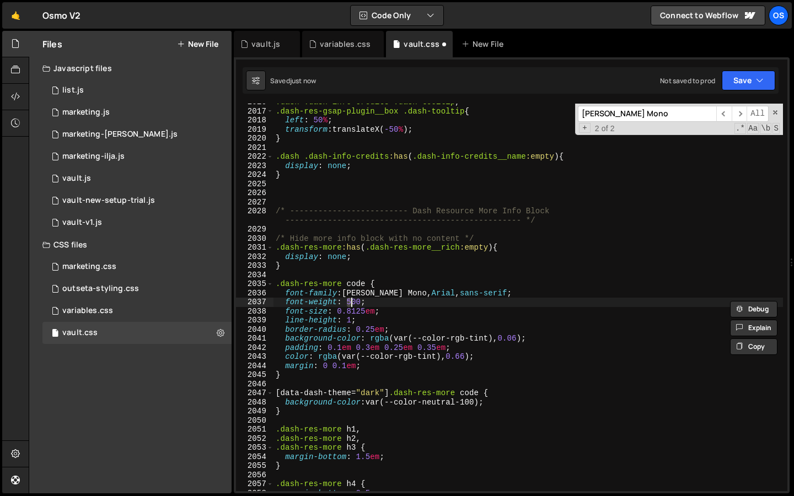
scroll to position [11487, 0]
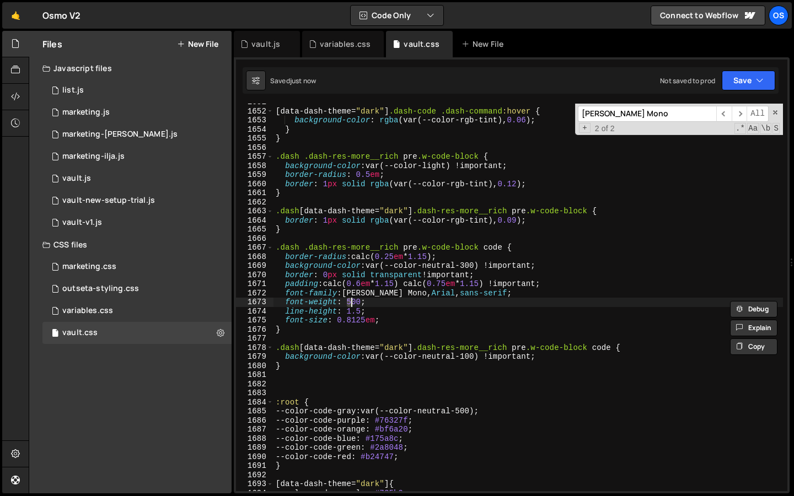
click at [434, 276] on div "[ data-dash-theme = " dark " ] .dash-code .dash-command :hover { background-col…" at bounding box center [527, 301] width 509 height 406
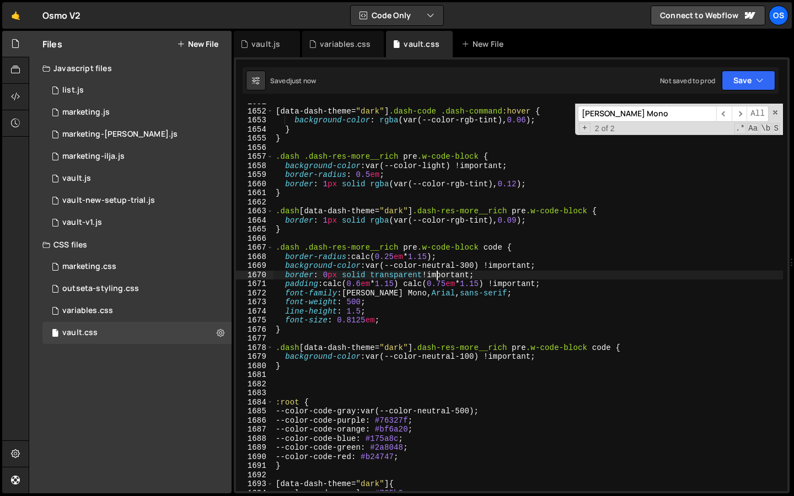
click at [625, 114] on input "[PERSON_NAME] Mono" at bounding box center [647, 114] width 138 height 16
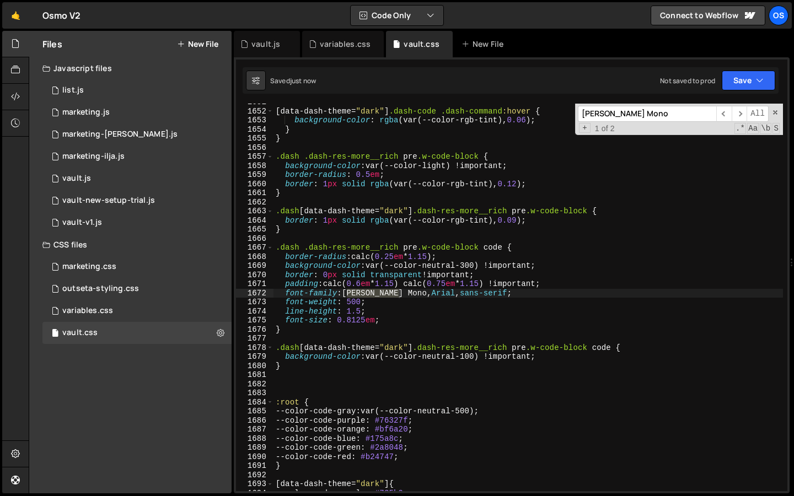
scroll to position [14042, 0]
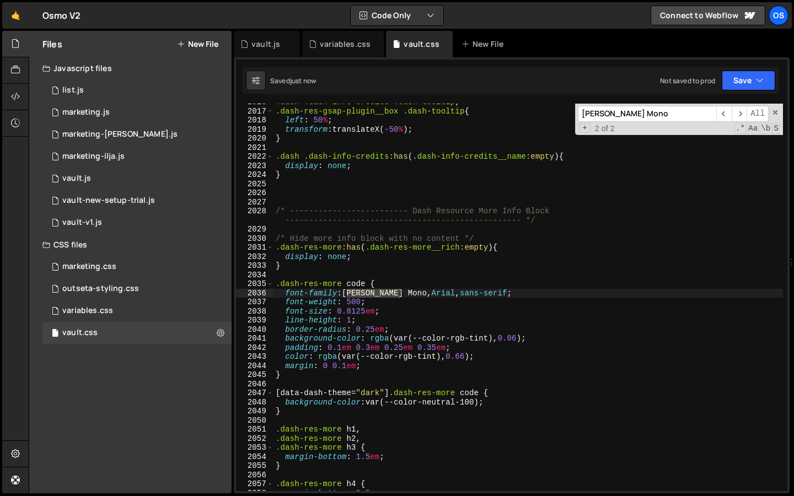
click at [351, 319] on div ".dash .dash-info-credits .dash-tooltip , .dash-res-gsap-plugin__box .dash-toolt…" at bounding box center [527, 301] width 509 height 406
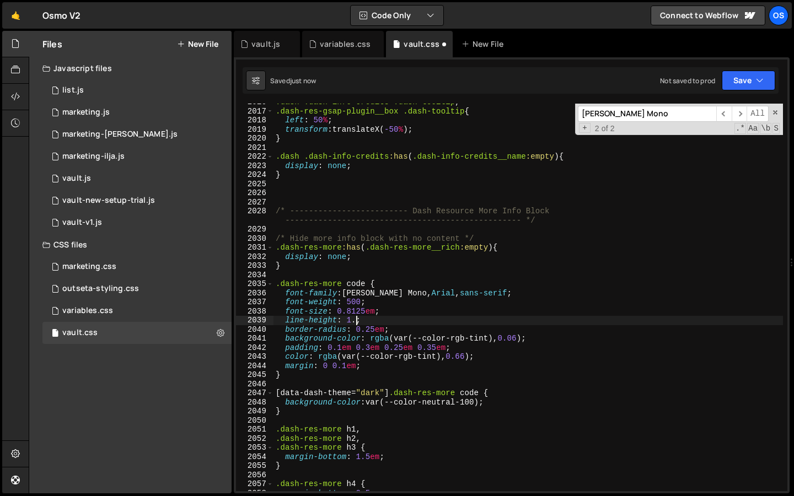
scroll to position [0, 5]
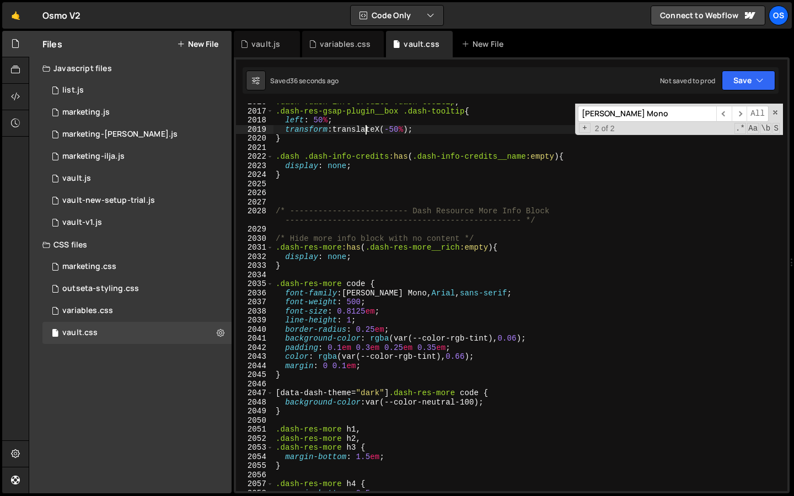
click at [366, 127] on div ".dash .dash-info-credits .dash-tooltip , .dash-res-gsap-plugin__box .dash-toolt…" at bounding box center [527, 301] width 509 height 406
type textarea "transform: translateX(-50%);"
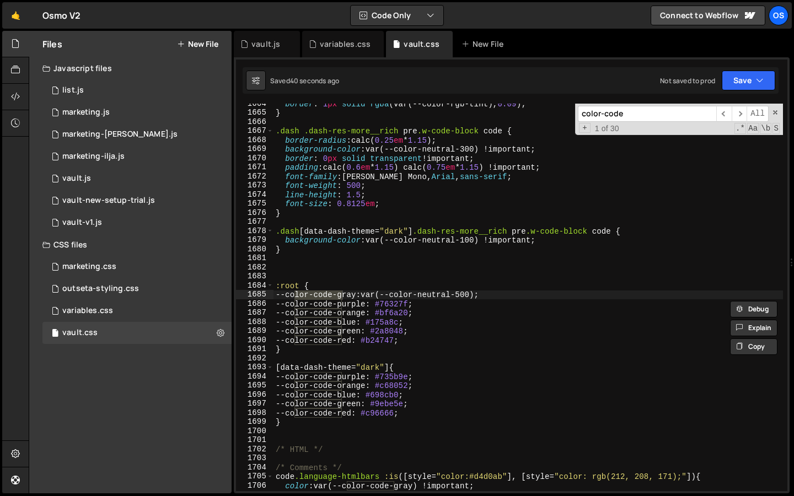
scroll to position [11575, 0]
type input "color-code"
click at [345, 428] on div "border : 1 px solid rgba (var(--color-rgb-tint), 0.09 ) ; } .dash .dash-res-mor…" at bounding box center [527, 302] width 509 height 406
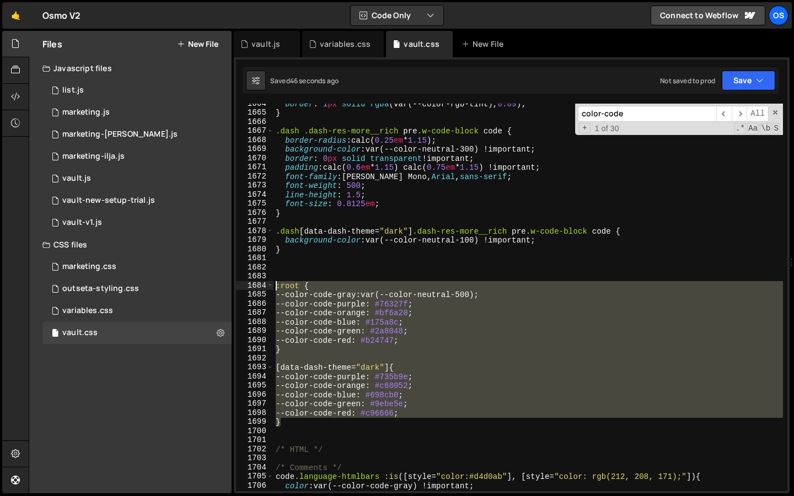
drag, startPoint x: 291, startPoint y: 424, endPoint x: 243, endPoint y: 286, distance: 145.9
click at [243, 286] on div "1664 1665 1666 1667 1668 1669 1670 1671 1672 1673 1674 1675 1676 1677 1678 1679…" at bounding box center [511, 297] width 551 height 387
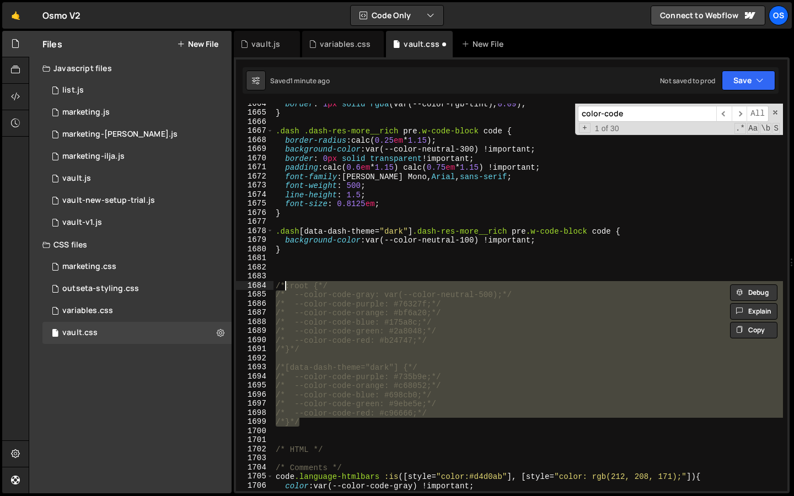
type textarea "/*}*/"
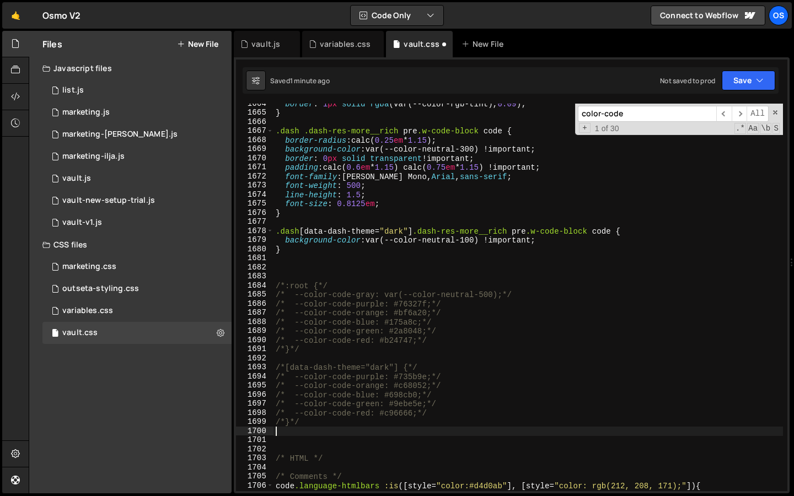
paste textarea "}"
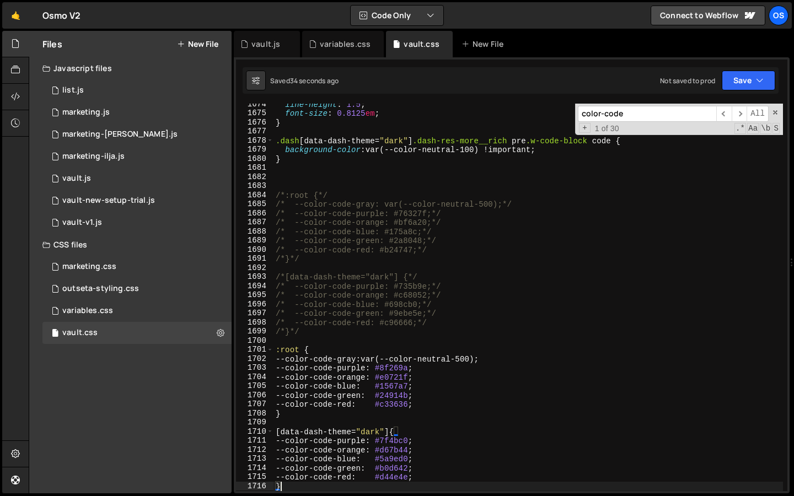
scroll to position [11601, 0]
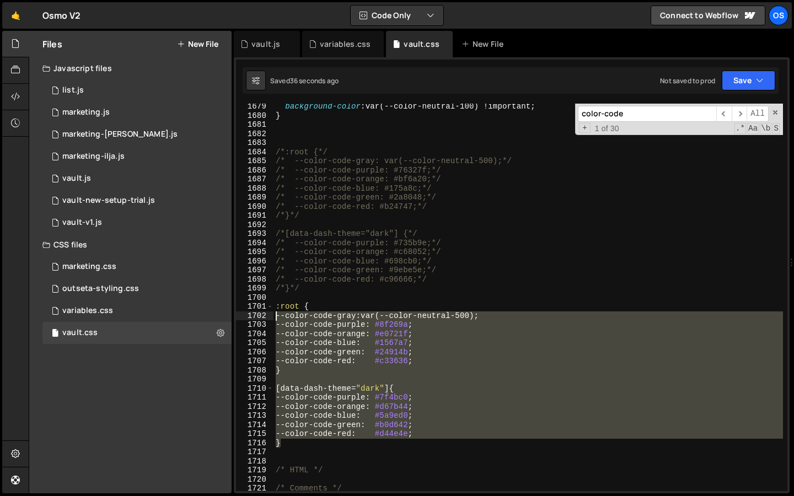
drag, startPoint x: 287, startPoint y: 441, endPoint x: 265, endPoint y: 309, distance: 133.6
click at [265, 309] on div "} 1679 1680 1681 1682 1683 1684 1685 1686 1687 1688 1689 1690 1691 1692 1693 16…" at bounding box center [511, 297] width 551 height 387
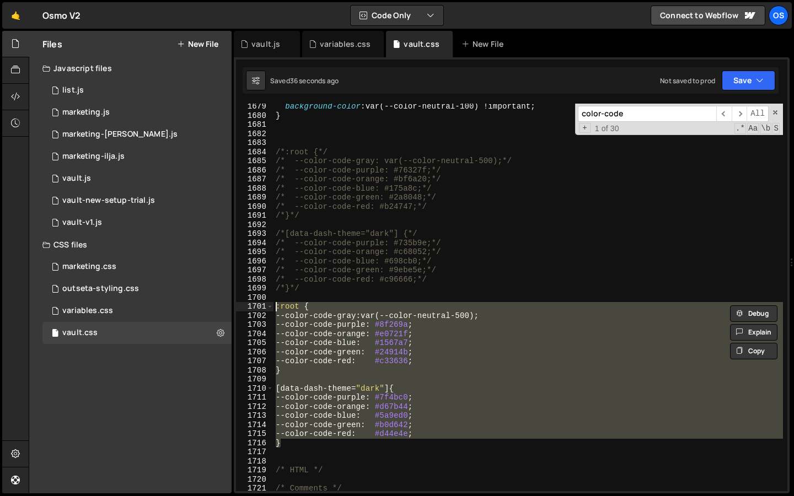
paste textarea "}"
drag, startPoint x: 296, startPoint y: 446, endPoint x: 260, endPoint y: 309, distance: 142.0
click at [260, 309] on div "} 1679 1680 1681 1682 1683 1684 1685 1686 1687 1688 1689 1690 1691 1692 1693 16…" at bounding box center [511, 297] width 551 height 387
paste textarea "}"
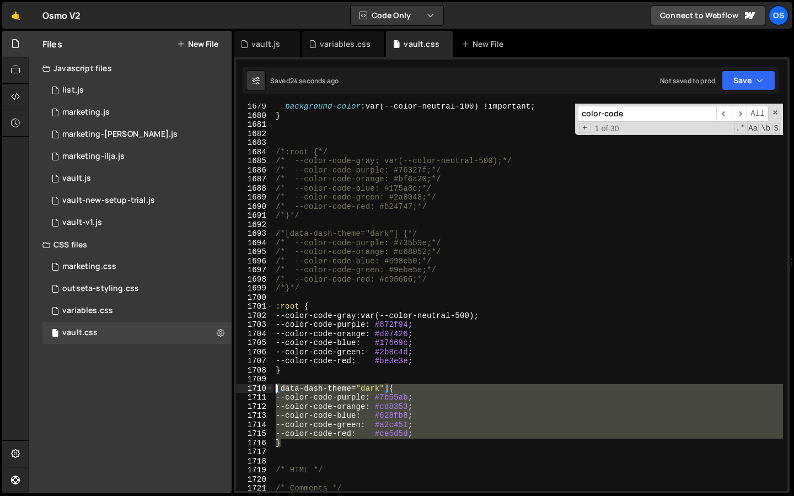
drag, startPoint x: 286, startPoint y: 443, endPoint x: 262, endPoint y: 391, distance: 57.0
click at [262, 391] on div "} 1679 1680 1681 1682 1683 1684 1685 1686 1687 1688 1689 1690 1691 1692 1693 16…" at bounding box center [511, 297] width 551 height 387
paste textarea "}"
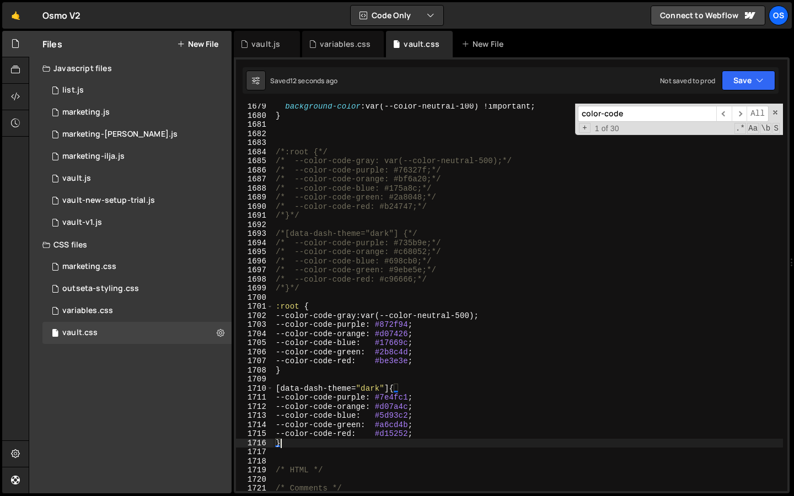
click at [384, 270] on div "background-color : var(--color-neutral-100) !important ; } /*:root {*/ /* --col…" at bounding box center [527, 305] width 509 height 406
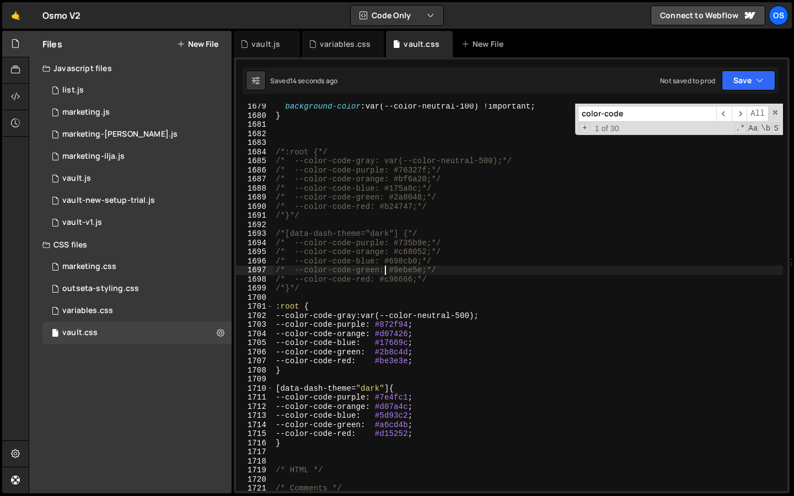
click at [402, 401] on div "background-color : var(--color-neutral-100) !important ; } /*:root {*/ /* --col…" at bounding box center [527, 305] width 509 height 406
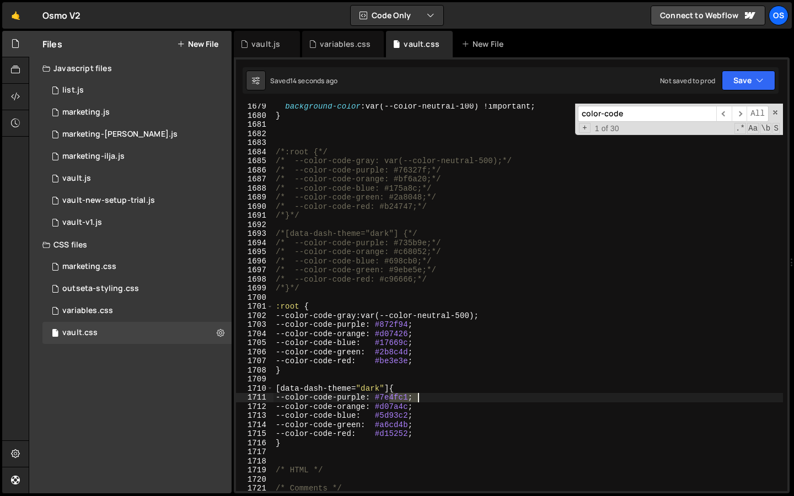
click at [402, 401] on div "background-color : var(--color-neutral-100) !important ; } /*:root {*/ /* --col…" at bounding box center [527, 305] width 509 height 406
paste textarea "040B5"
click at [408, 399] on div "background-color : var(--color-neutral-100) !important ; } /*:root {*/ /* --col…" at bounding box center [527, 305] width 509 height 406
paste textarea "55"
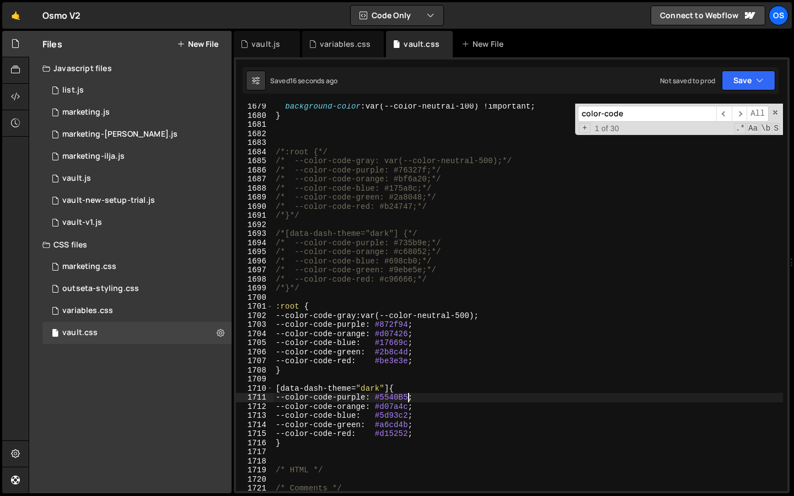
click at [407, 399] on div "background-color : var(--color-neutral-100) !important ; } /*:root {*/ /* --col…" at bounding box center [527, 305] width 509 height 406
paste textarea "6434A9"
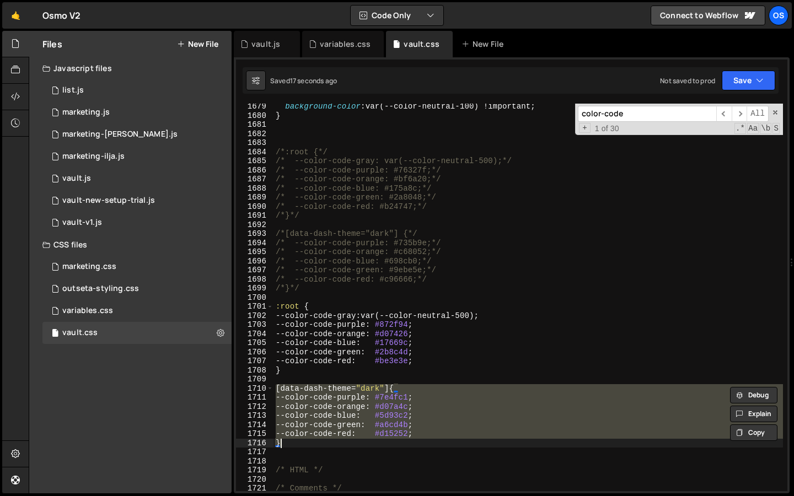
click at [433, 277] on div "background-color : var(--color-neutral-100) !important ; } /*:root {*/ /* --col…" at bounding box center [527, 305] width 509 height 406
type textarea "/* --color-code-red: #c96666;*/"
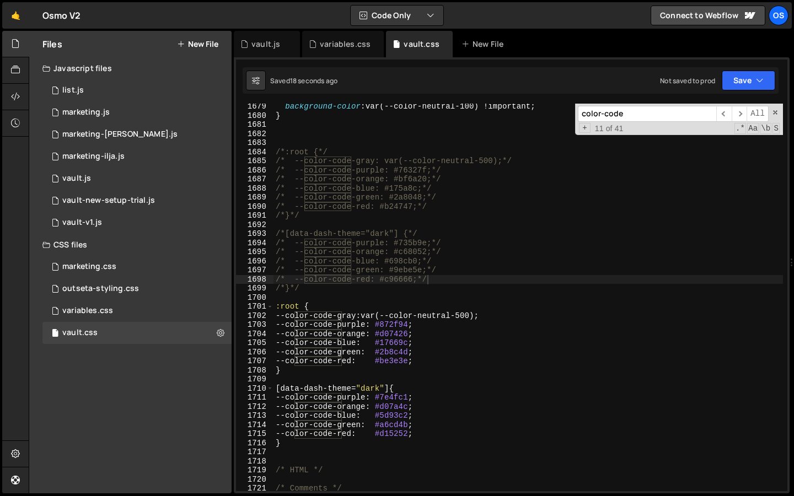
paste input "[data-dash-theme="dark"] .dash-res-more"
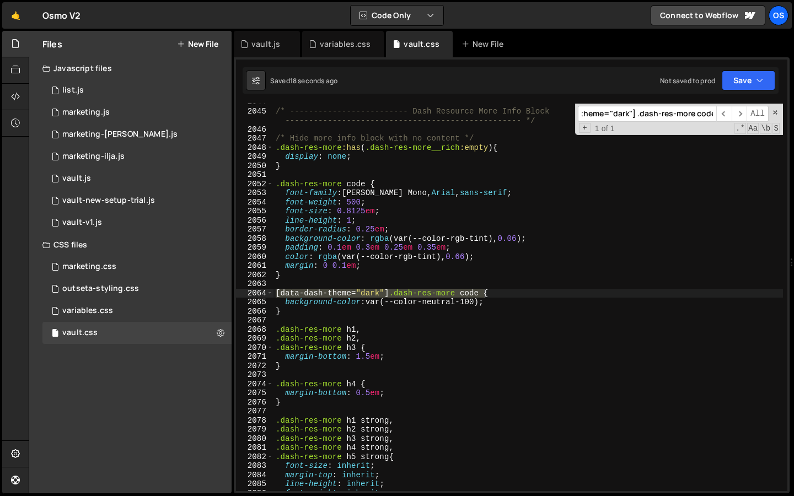
scroll to position [14143, 0]
type input "[data-dash-theme="dark"] .dash-res-more code"
click at [467, 304] on div "/* ------------------------- Dash Resource More Info Block --------------------…" at bounding box center [527, 301] width 509 height 406
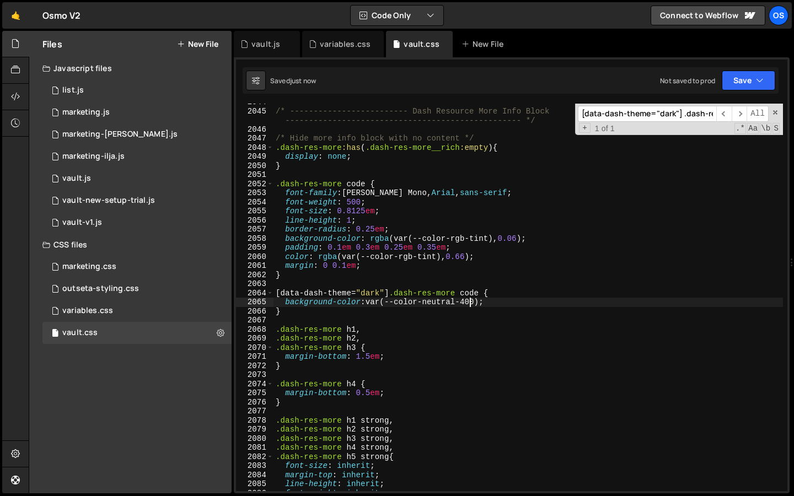
scroll to position [14144, 0]
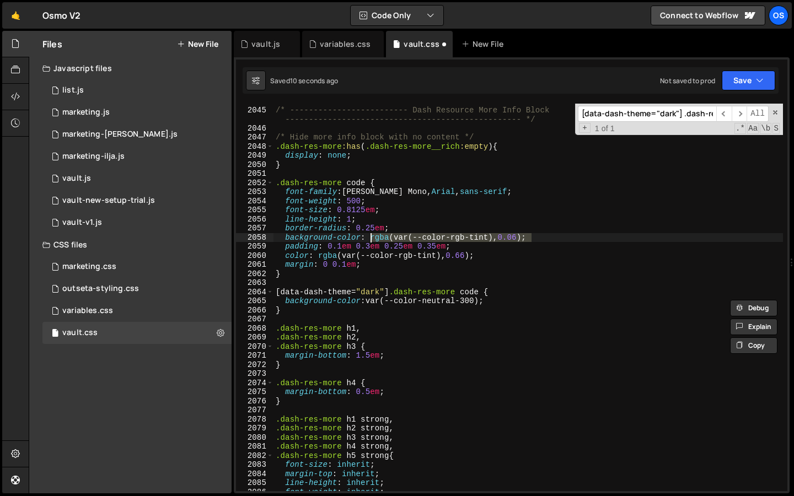
drag, startPoint x: 539, startPoint y: 239, endPoint x: 374, endPoint y: 292, distance: 173.3
click at [370, 240] on div "/* ------------------------- Dash Resource More Info Block --------------------…" at bounding box center [527, 299] width 509 height 406
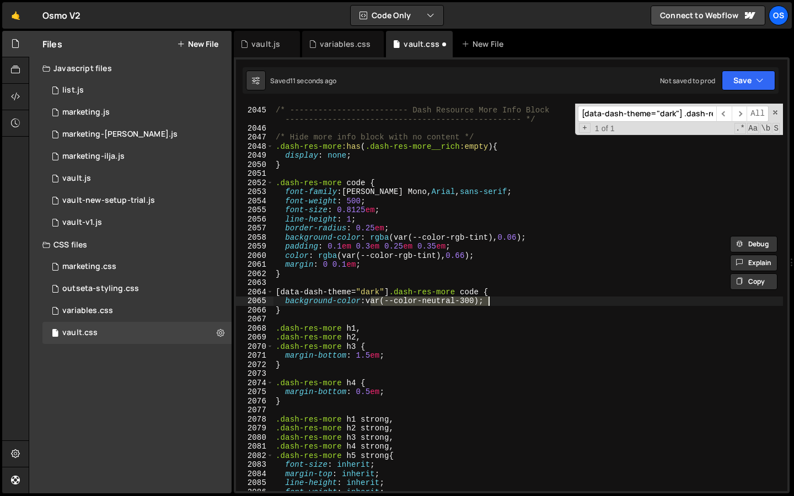
drag, startPoint x: 370, startPoint y: 302, endPoint x: 542, endPoint y: 302, distance: 172.0
click at [542, 302] on div "/* ------------------------- Dash Resource More Info Block --------------------…" at bounding box center [527, 299] width 509 height 406
click at [521, 304] on div "/* ------------------------- Dash Resource More Info Block --------------------…" at bounding box center [527, 299] width 509 height 406
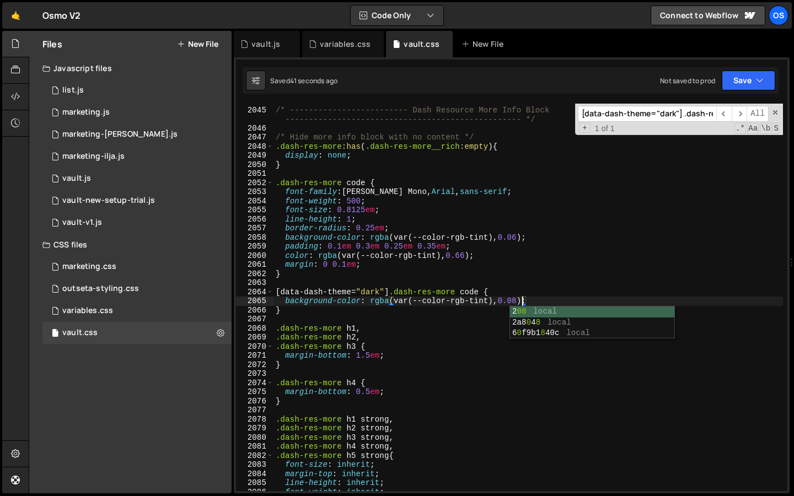
click at [436, 276] on div "/* ------------------------- Dash Resource More Info Block --------------------…" at bounding box center [527, 299] width 509 height 406
type textarea "}"
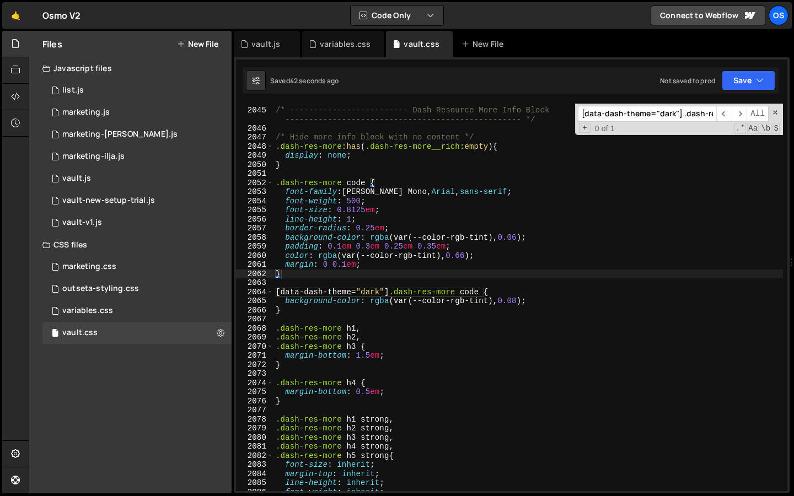
scroll to position [0, 47]
paste input
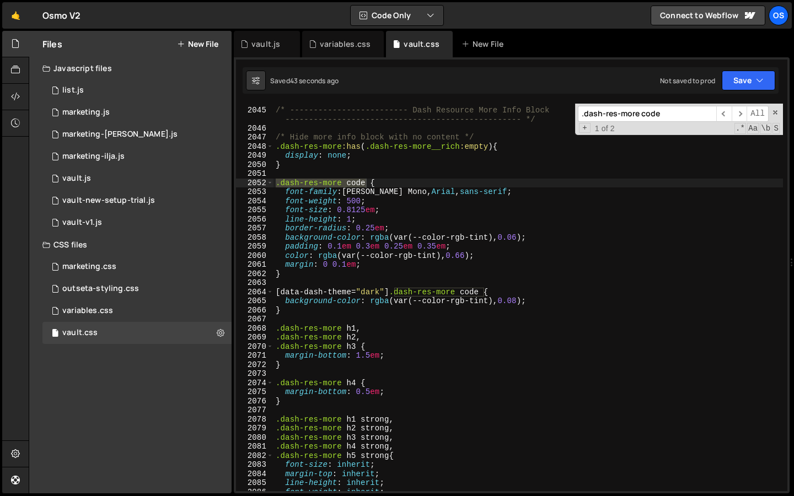
type input ".dash-res-more code"
click at [383, 273] on div "/* ------------------------- Dash Resource More Info Block --------------------…" at bounding box center [527, 299] width 509 height 406
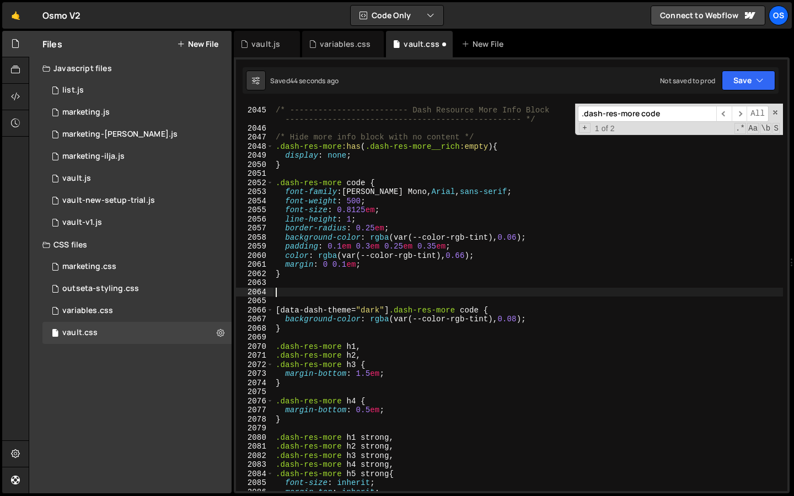
paste textarea ".dash-res-more code"
type textarea ".dash-res-more code {}"
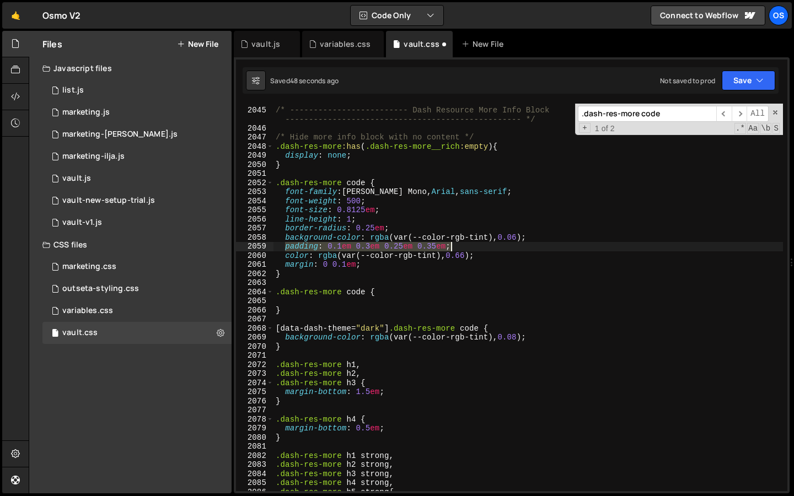
drag, startPoint x: 286, startPoint y: 245, endPoint x: 363, endPoint y: 291, distance: 90.2
click at [462, 245] on div "/* ------------------------- Dash Resource More Info Block --------------------…" at bounding box center [527, 299] width 509 height 406
type textarea "padding: 0.1em 0.3em 0.25em 0.35em;"
drag, startPoint x: 331, startPoint y: 303, endPoint x: 430, endPoint y: 282, distance: 101.9
click at [331, 303] on div "/* ------------------------- Dash Resource More Info Block --------------------…" at bounding box center [527, 299] width 509 height 406
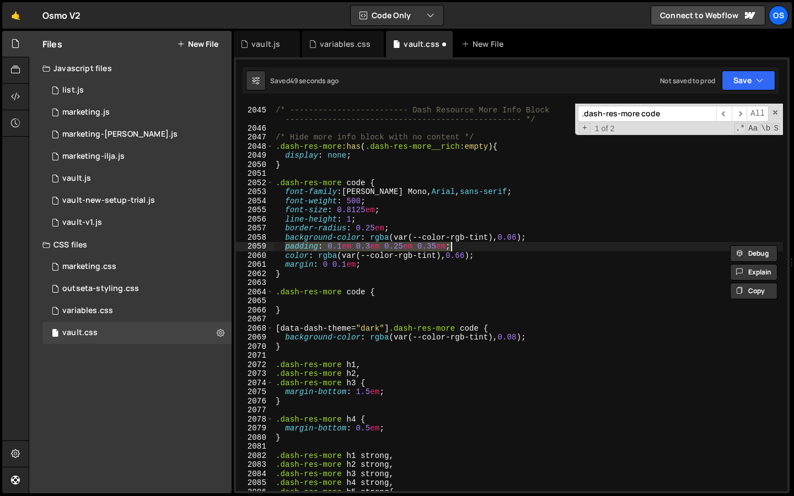
paste textarea "padding: 0.1em 0.3em 0.25em 0.35em;"
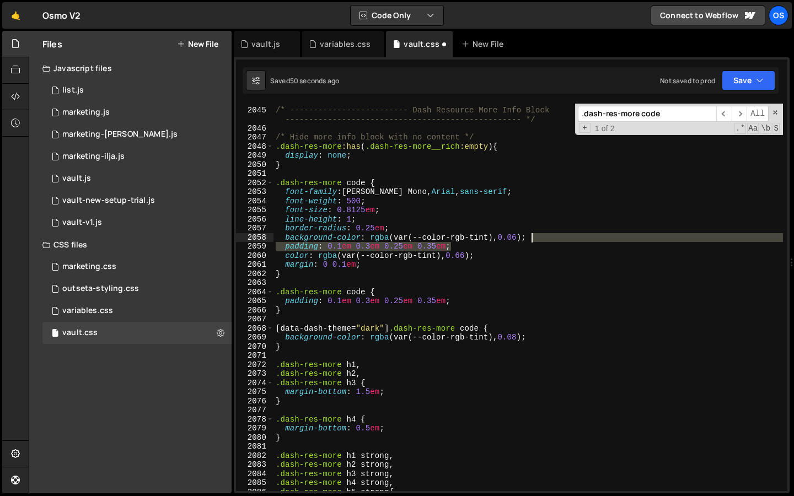
drag, startPoint x: 497, startPoint y: 247, endPoint x: 538, endPoint y: 239, distance: 42.2
click at [538, 239] on div "/* ------------------------- Dash Resource More Info Block --------------------…" at bounding box center [527, 299] width 509 height 406
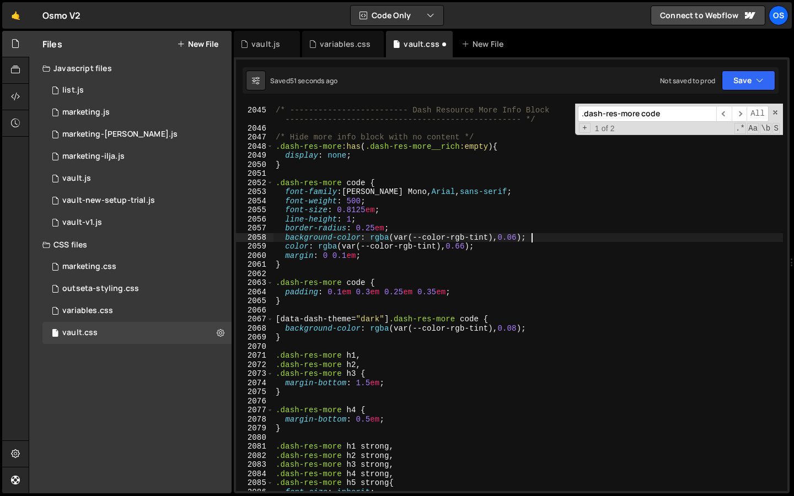
click at [448, 294] on div "/* ------------------------- Dash Resource More Info Block --------------------…" at bounding box center [527, 299] width 509 height 406
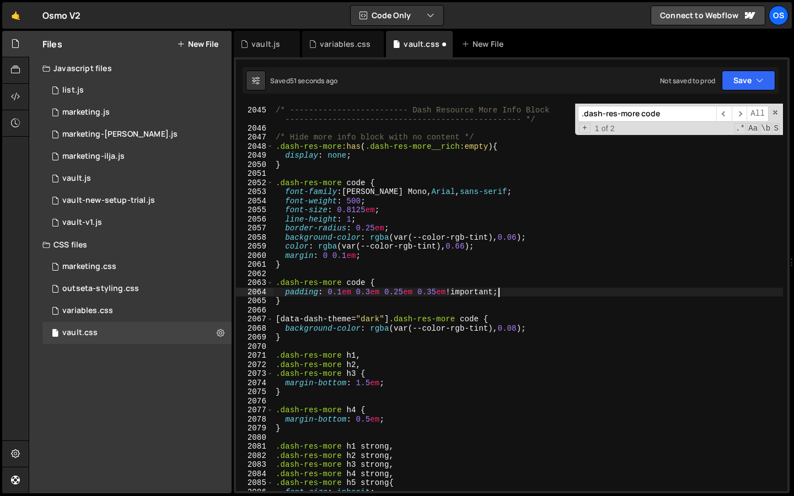
scroll to position [0, 12]
click at [339, 293] on div "/* ------------------------- Dash Resource More Info Block --------------------…" at bounding box center [527, 299] width 509 height 406
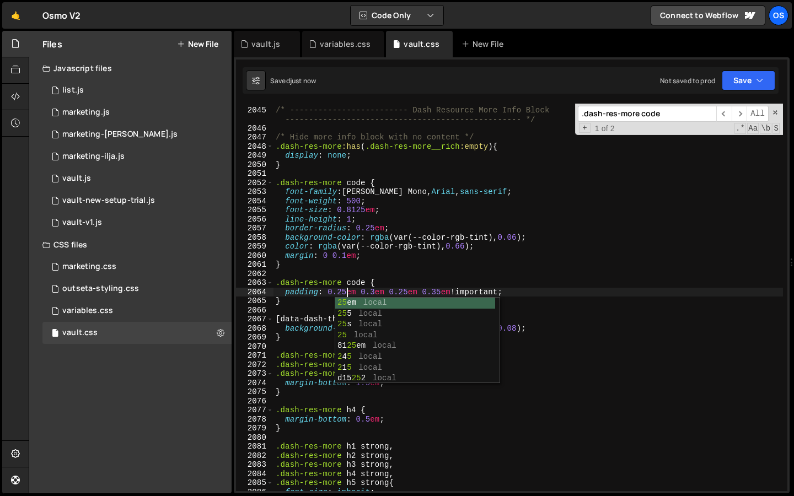
click at [345, 289] on div "/* ------------------------- Dash Resource More Info Block --------------------…" at bounding box center [527, 299] width 509 height 406
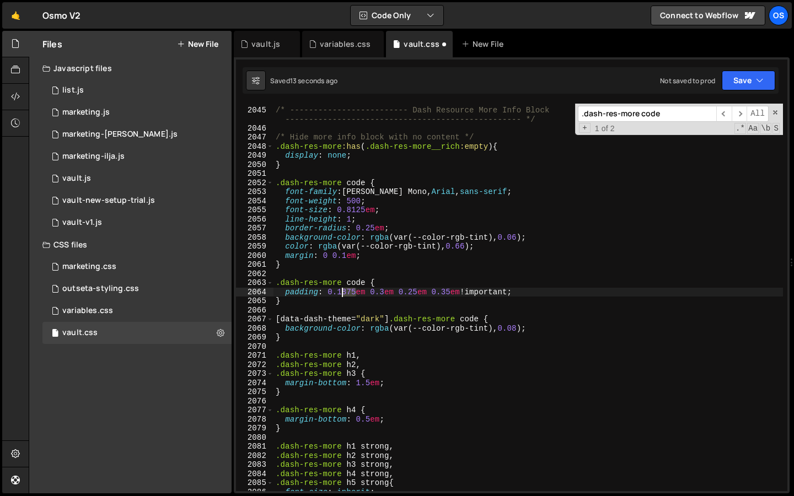
drag, startPoint x: 354, startPoint y: 294, endPoint x: 340, endPoint y: 295, distance: 14.9
click at [340, 295] on div "/* ------------------------- Dash Resource More Info Block --------------------…" at bounding box center [527, 299] width 509 height 406
drag, startPoint x: 418, startPoint y: 294, endPoint x: 418, endPoint y: 316, distance: 22.6
click at [410, 294] on div "/* ------------------------- Dash Resource More Info Block --------------------…" at bounding box center [527, 299] width 509 height 406
paste textarea "87"
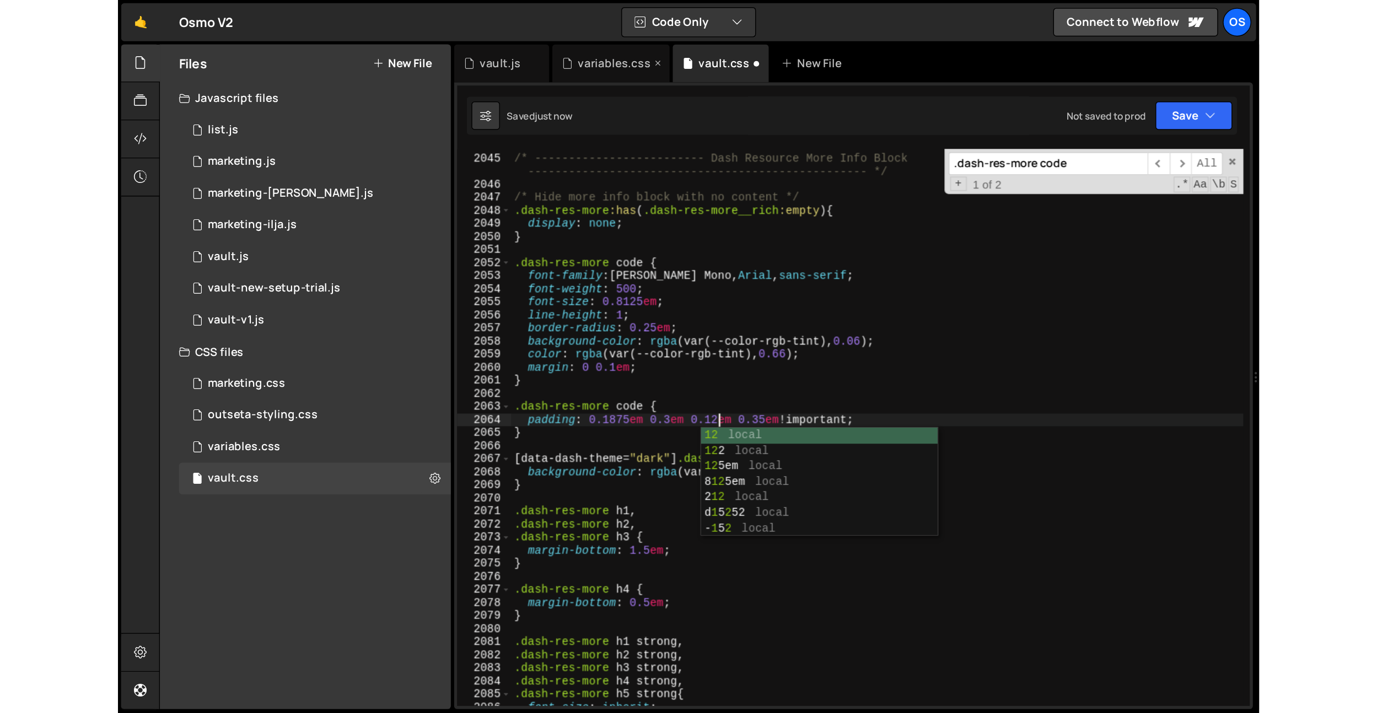
scroll to position [0, 10]
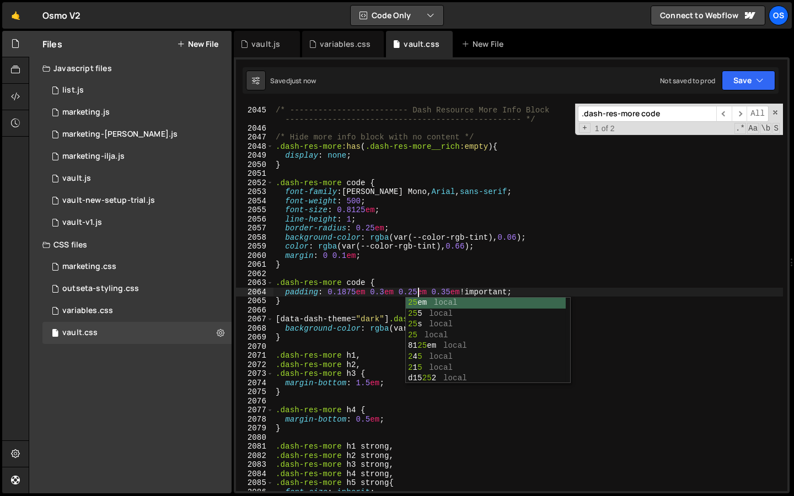
type textarea "padding: 0.1875em 0.3em 0.25em 0.35em !important;"
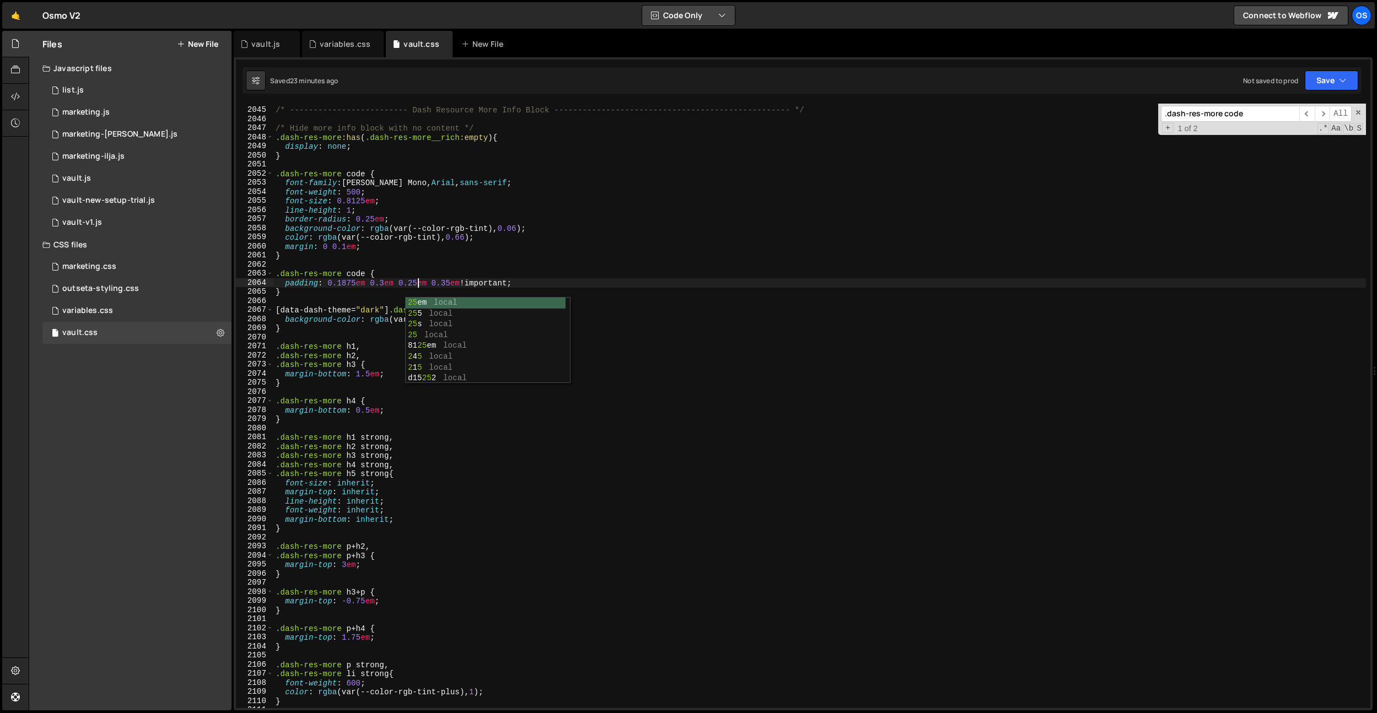
scroll to position [14127, 0]
click at [653, 300] on div "/* ------------------------- Dash Resource More Info Block --------------------…" at bounding box center [819, 407] width 1092 height 623
drag, startPoint x: 243, startPoint y: 41, endPoint x: 432, endPoint y: 283, distance: 306.7
click at [243, 41] on icon at bounding box center [244, 44] width 8 height 11
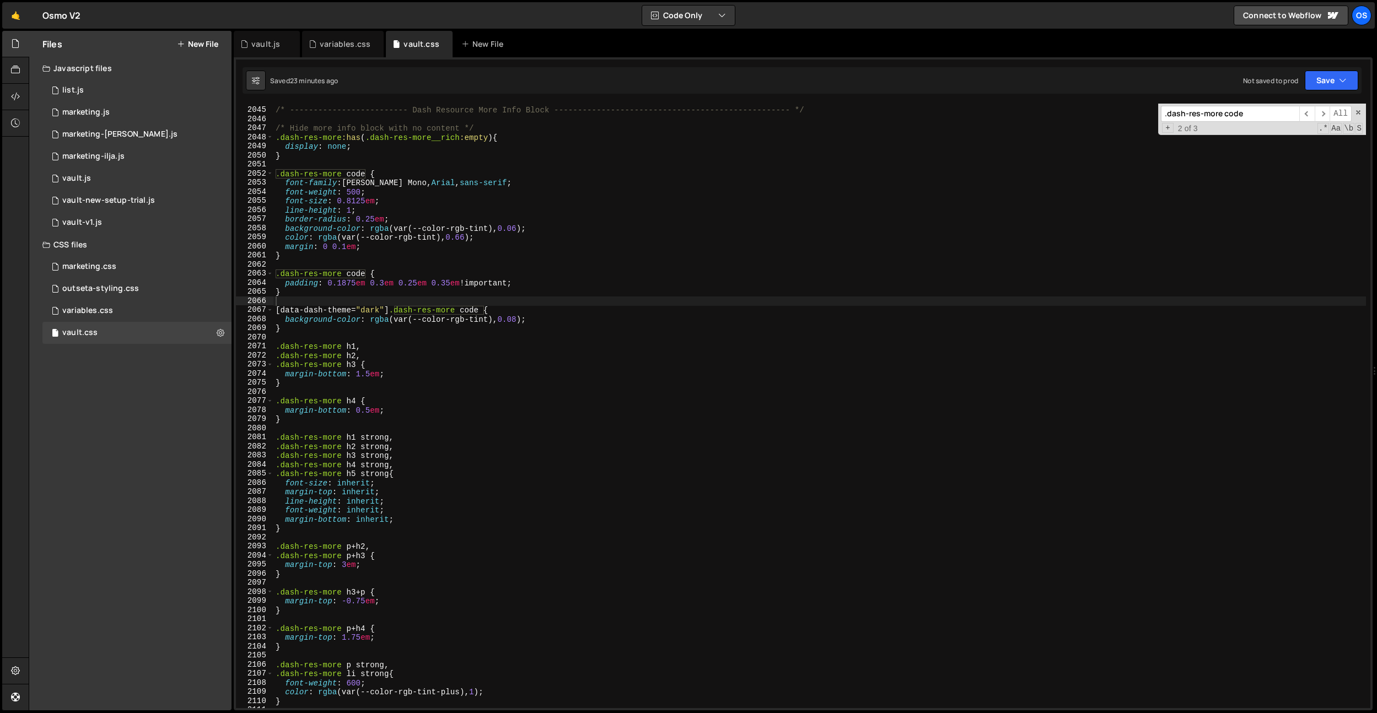
scroll to position [1147, 0]
type textarea "}"
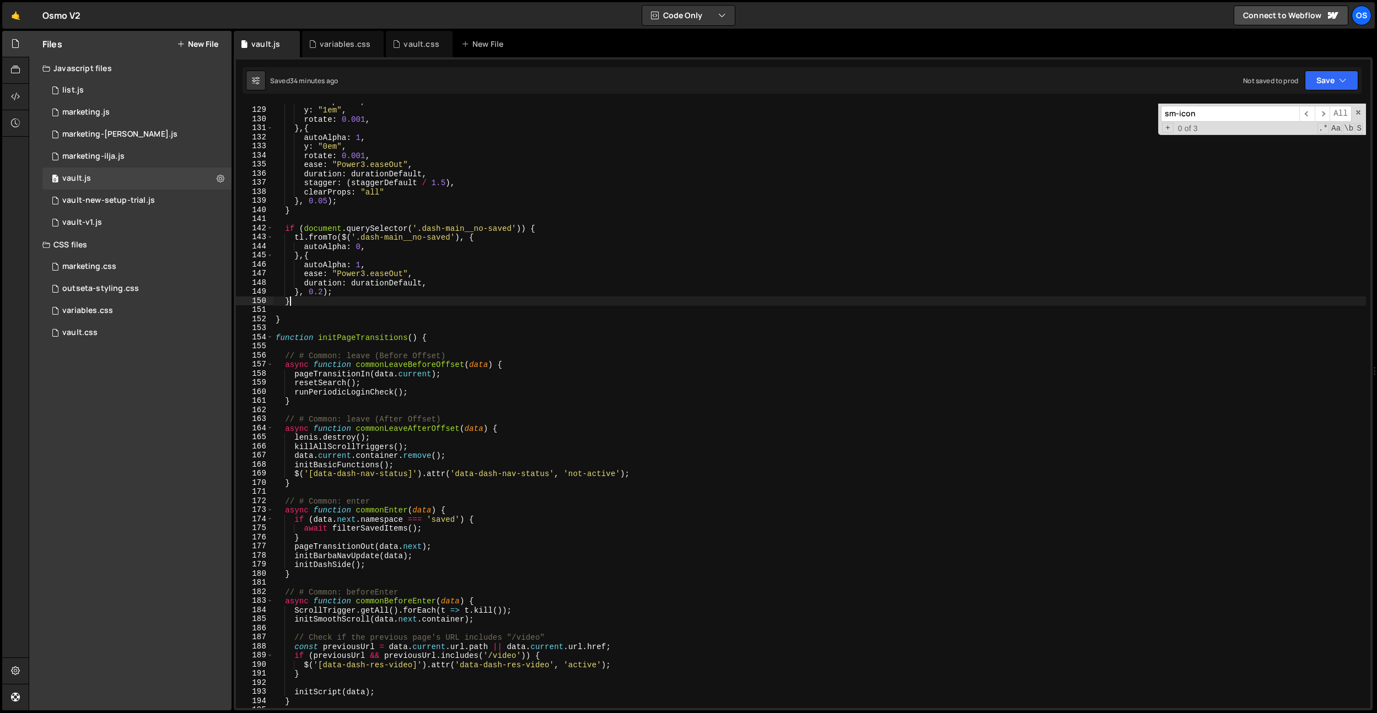
click at [448, 302] on div "autoAlpha : 0 , y : "1em" , rotate : 0.001 , } , { autoAlpha : 1 , y : "0em" , …" at bounding box center [819, 407] width 1092 height 623
type input "unwrap"
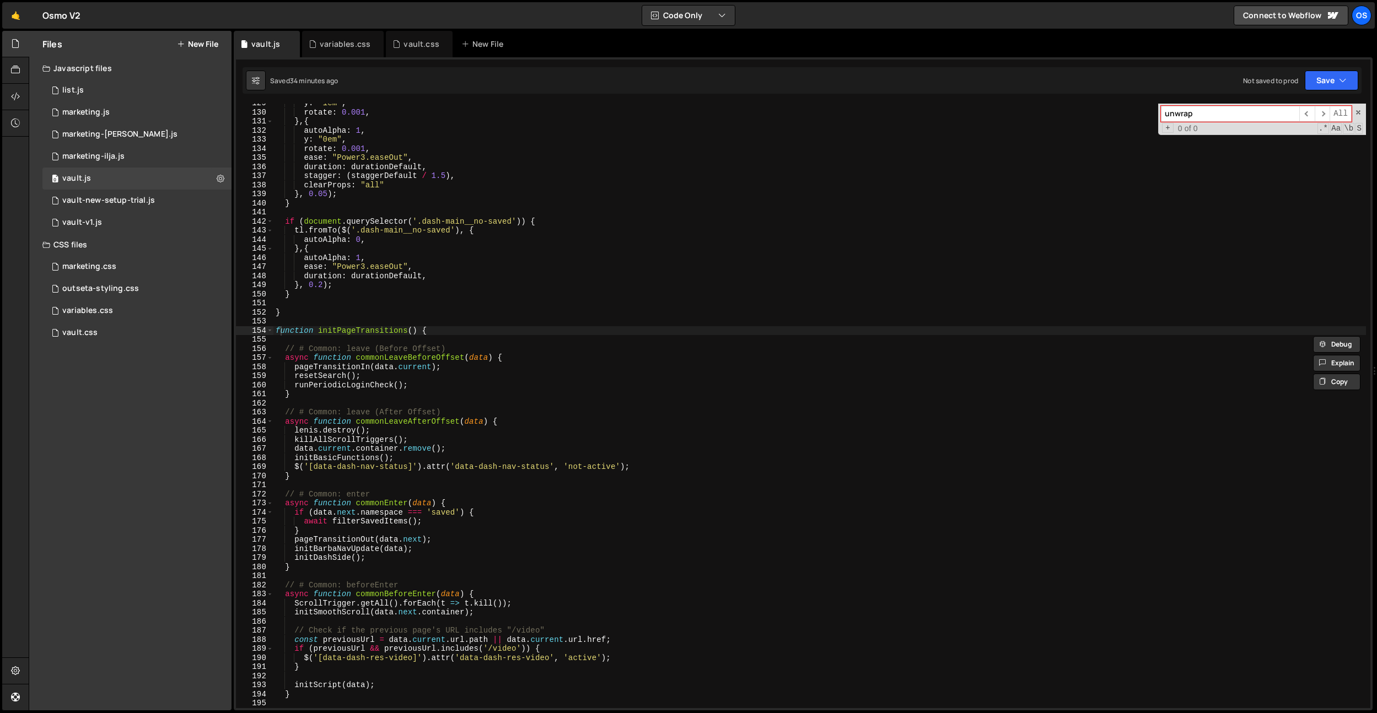
scroll to position [1154, 0]
click at [682, 343] on div "y : "1em" , rotate : 0.001 , } , { autoAlpha : 1 , y : "0em" , rotate : 0.001 ,…" at bounding box center [819, 410] width 1092 height 623
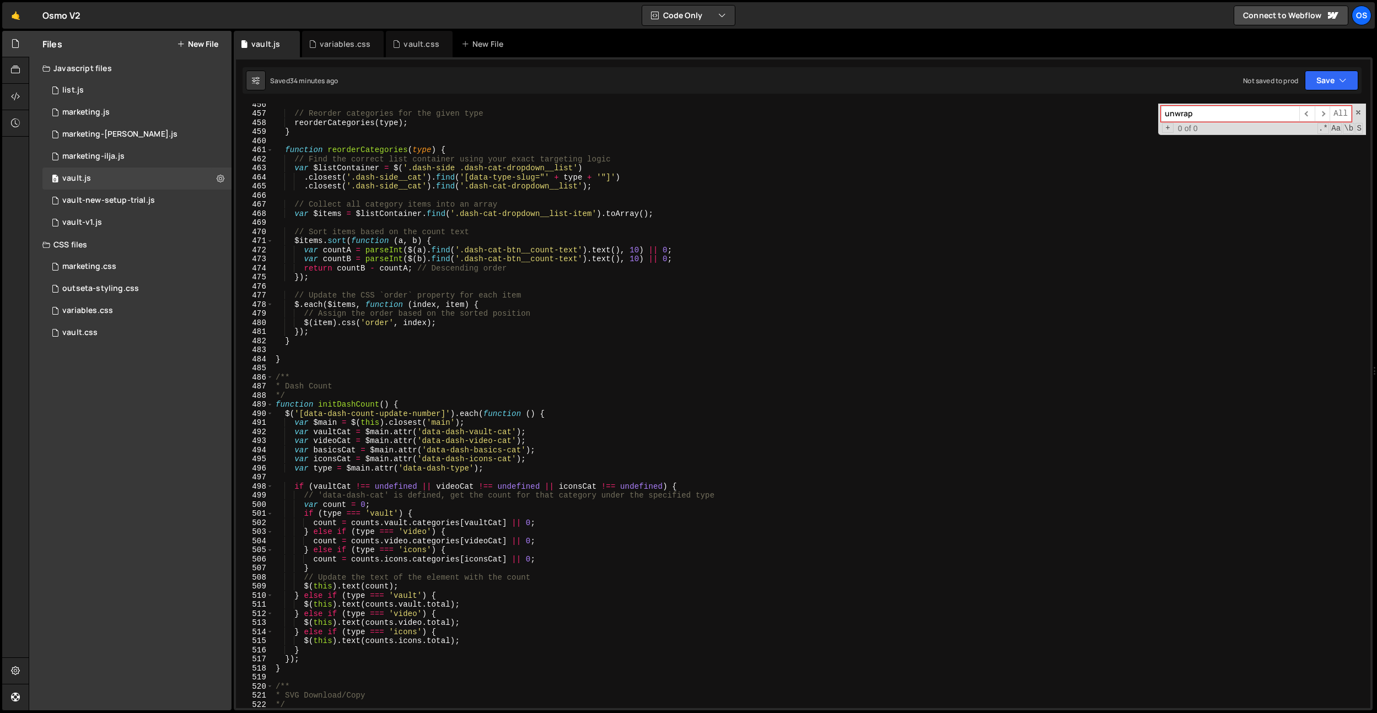
scroll to position [4410, 0]
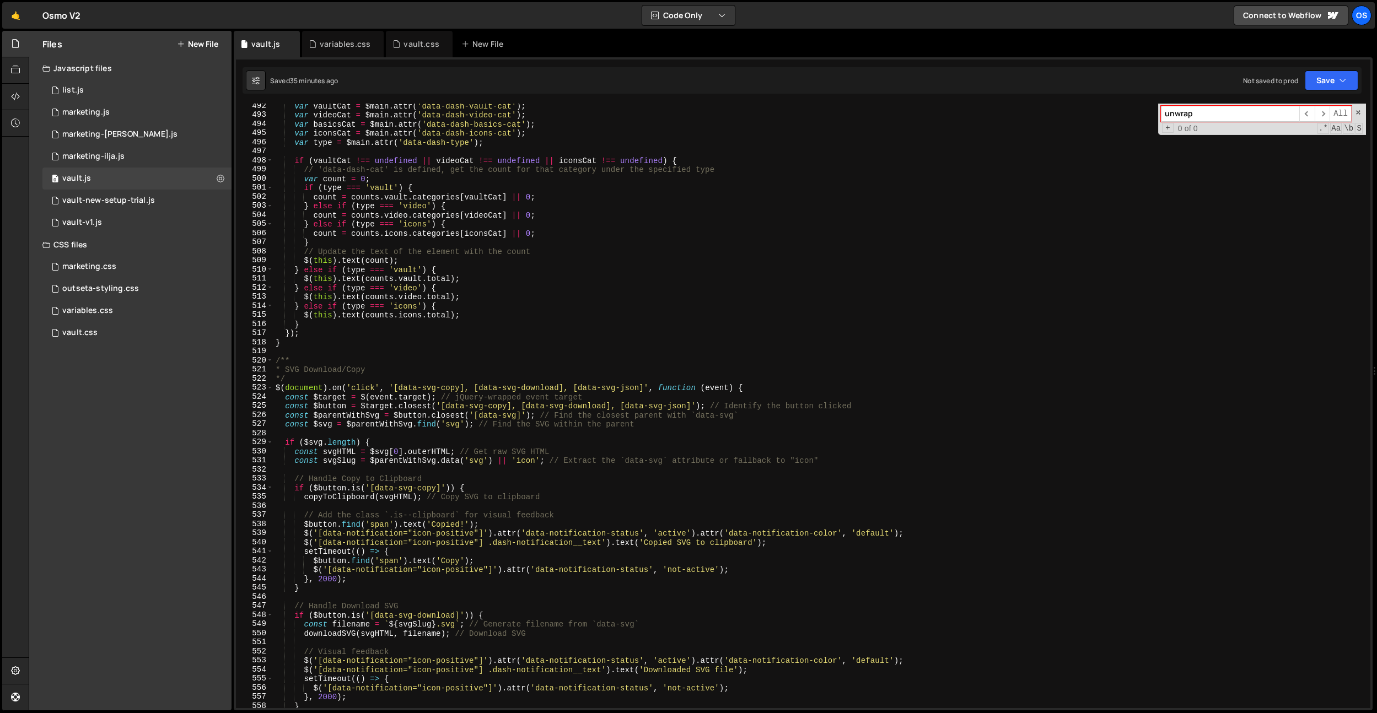
click at [507, 251] on div "var vaultCat = $main . attr ( 'data-dash-vault-cat' ) ; var videoCat = $main . …" at bounding box center [819, 412] width 1092 height 623
type textarea "// Update the text of the element with the count"
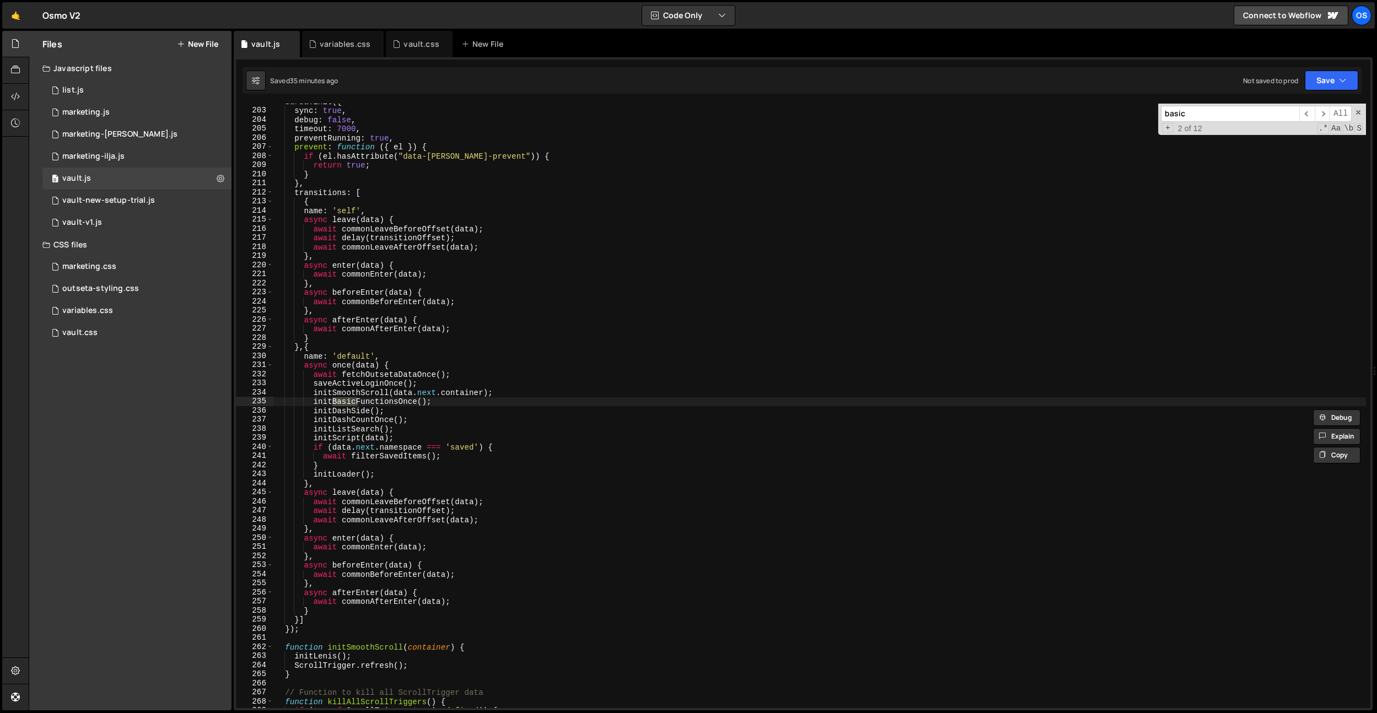
scroll to position [2565, 0]
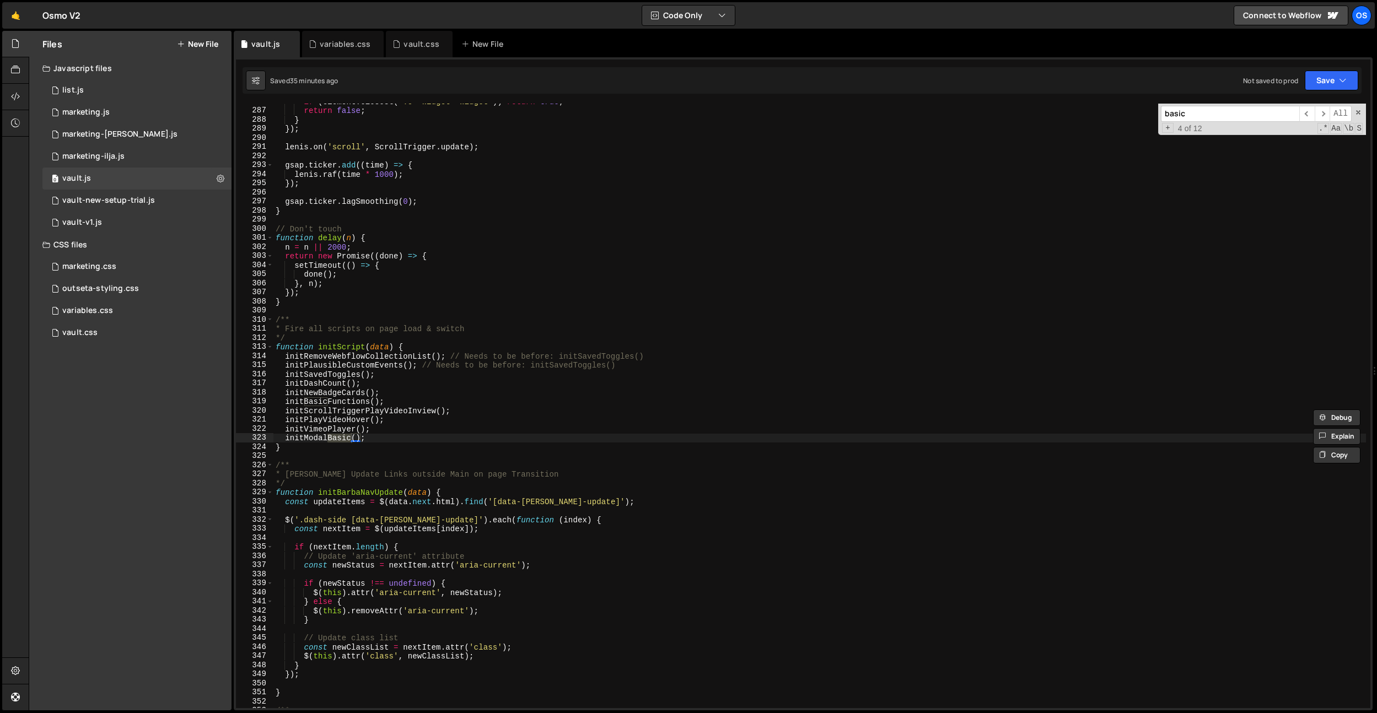
type input "basic"
type textarea "initBasicFunctions();"
click at [336, 403] on div "if ( element . closest ( '.o--Widget--widget' )) return true ; return false ; }…" at bounding box center [819, 408] width 1092 height 623
click at [427, 403] on div "if ( element . closest ( '.o--Widget--widget' )) return true ; return false ; }…" at bounding box center [819, 408] width 1092 height 623
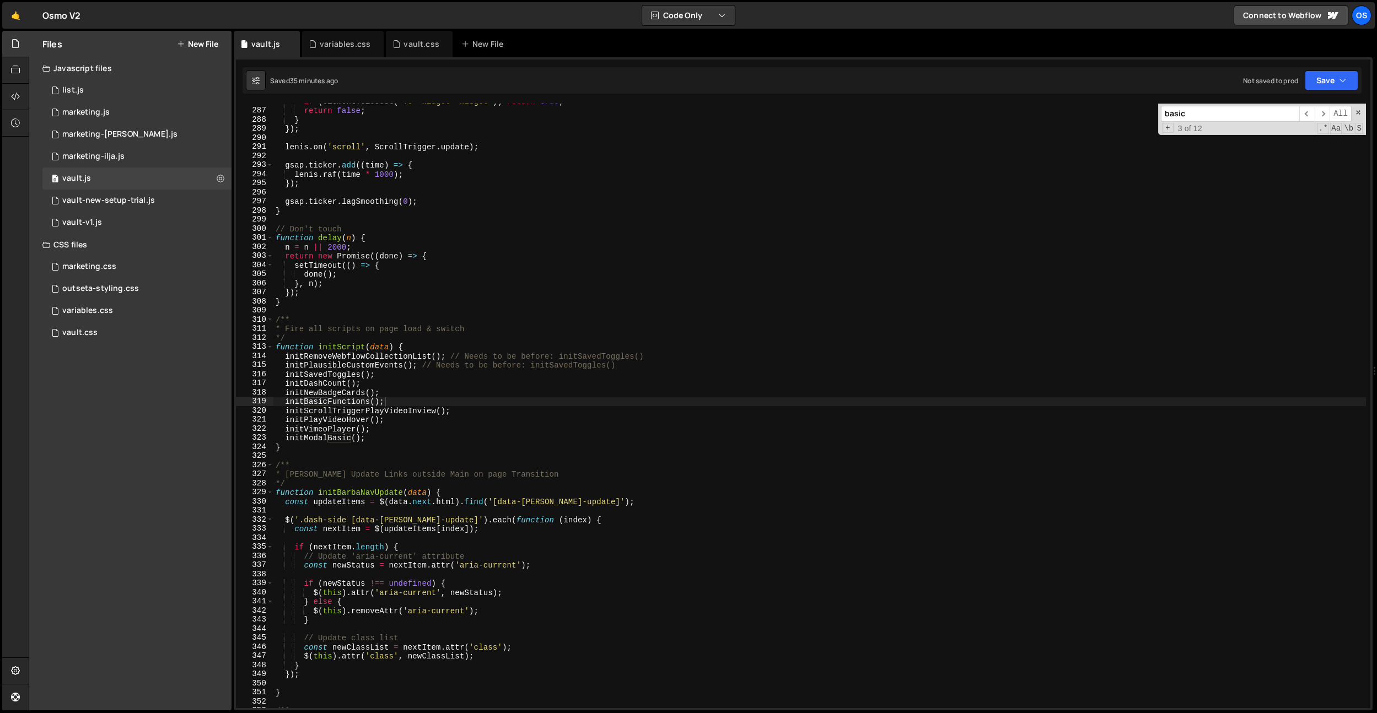
paste input "initBasicFunctions"
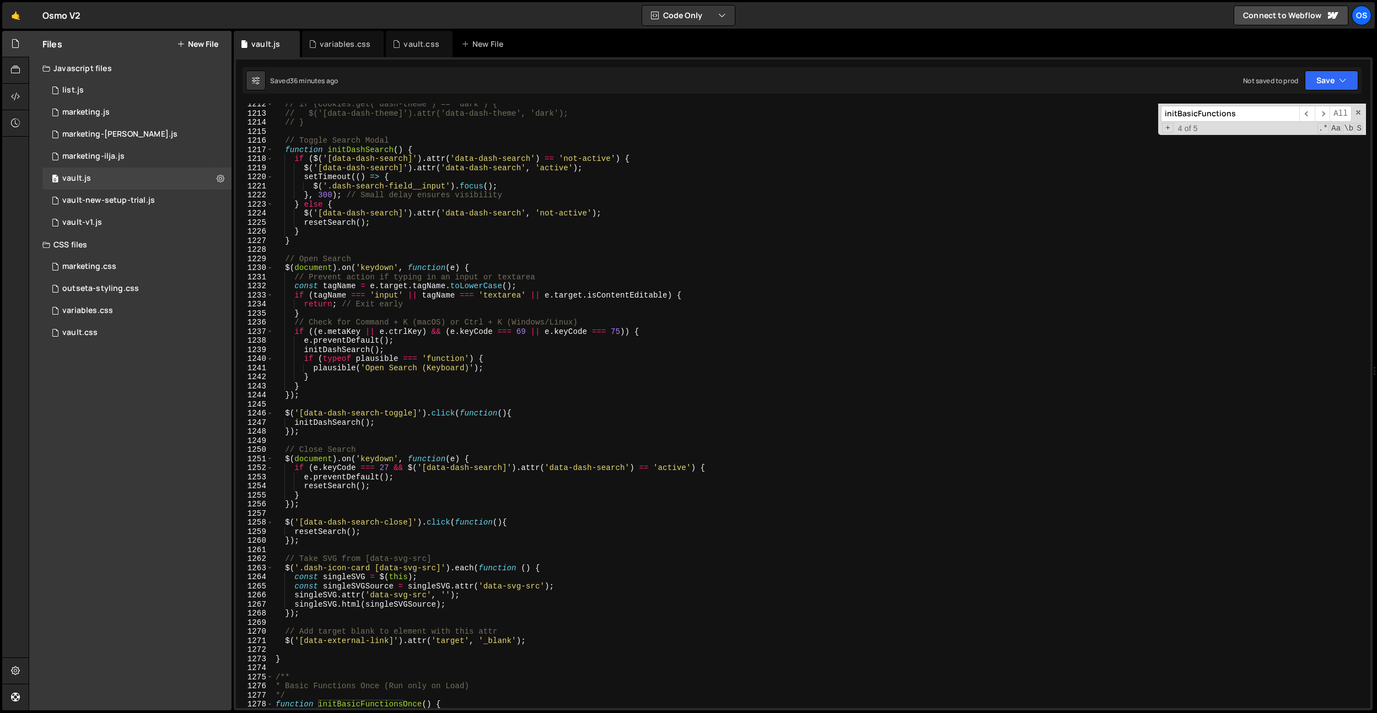
scroll to position [10992, 0]
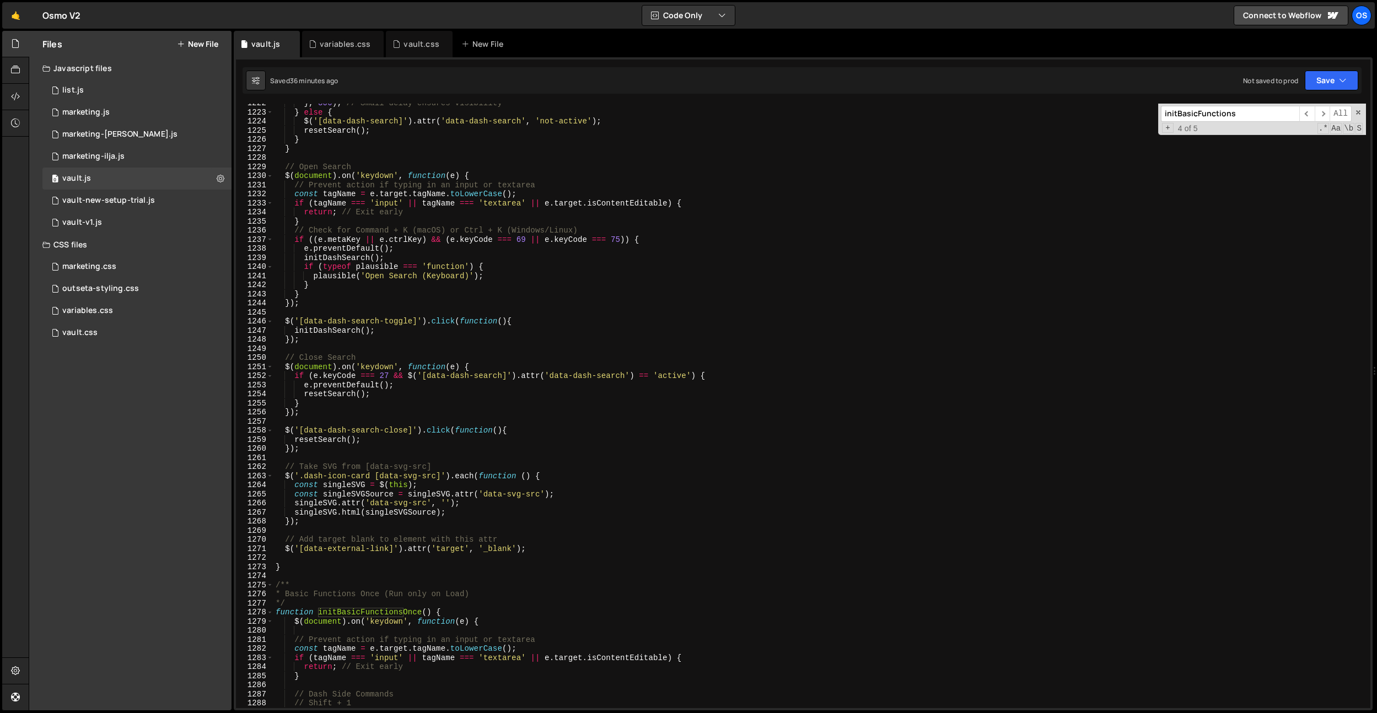
type input "initBasicFunctions"
type textarea "$('[data-external-link]').attr('target', '_blank');"
click at [532, 496] on div "} , 300 ) ; // Small delay ensures visibility } else { $ ( '[data-dash-search]'…" at bounding box center [819, 410] width 1092 height 623
paste textarea "}"
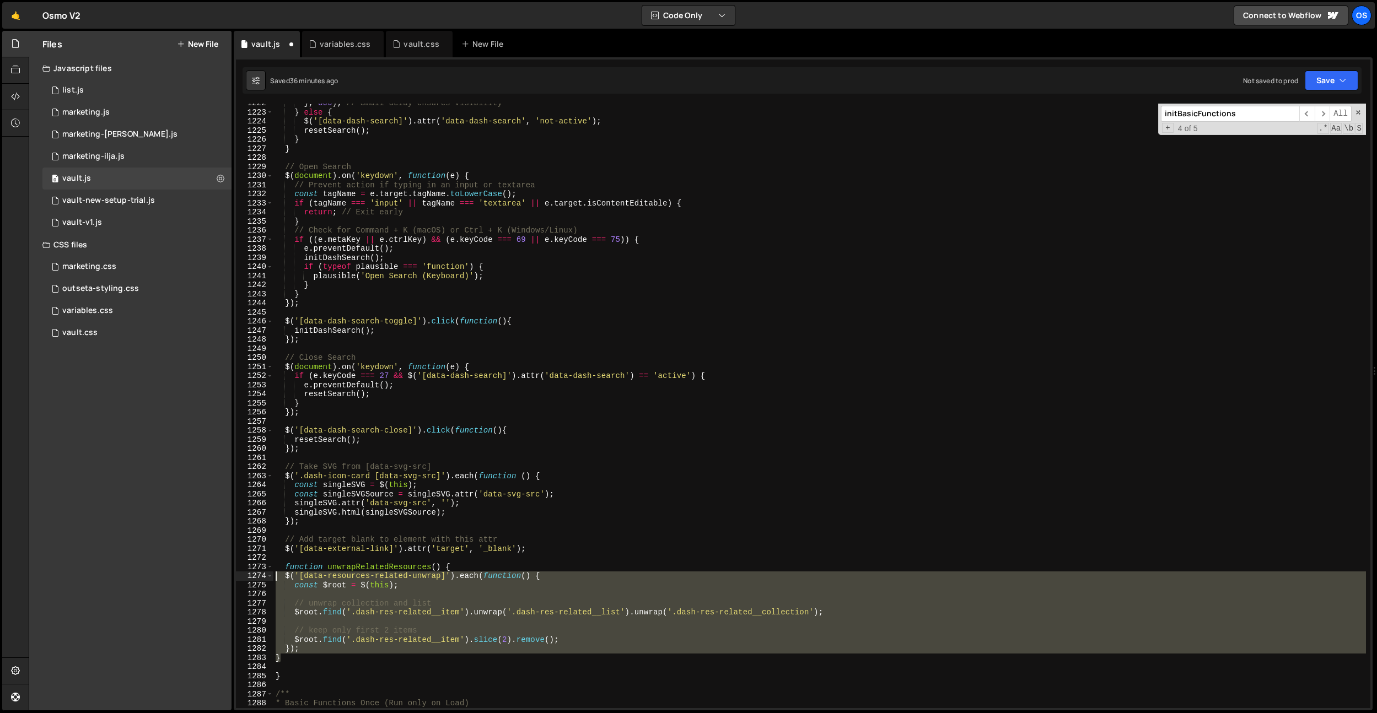
drag, startPoint x: 286, startPoint y: 658, endPoint x: 531, endPoint y: 516, distance: 283.7
click at [272, 496] on div "} 1222 1223 1224 1225 1226 1227 1228 1229 1230 1231 1232 1233 1234 1235 1236 12…" at bounding box center [803, 406] width 1134 height 605
click at [544, 496] on div "} , 300 ) ; // Small delay ensures visibility } else { $ ( '[data-dash-search]'…" at bounding box center [819, 410] width 1092 height 623
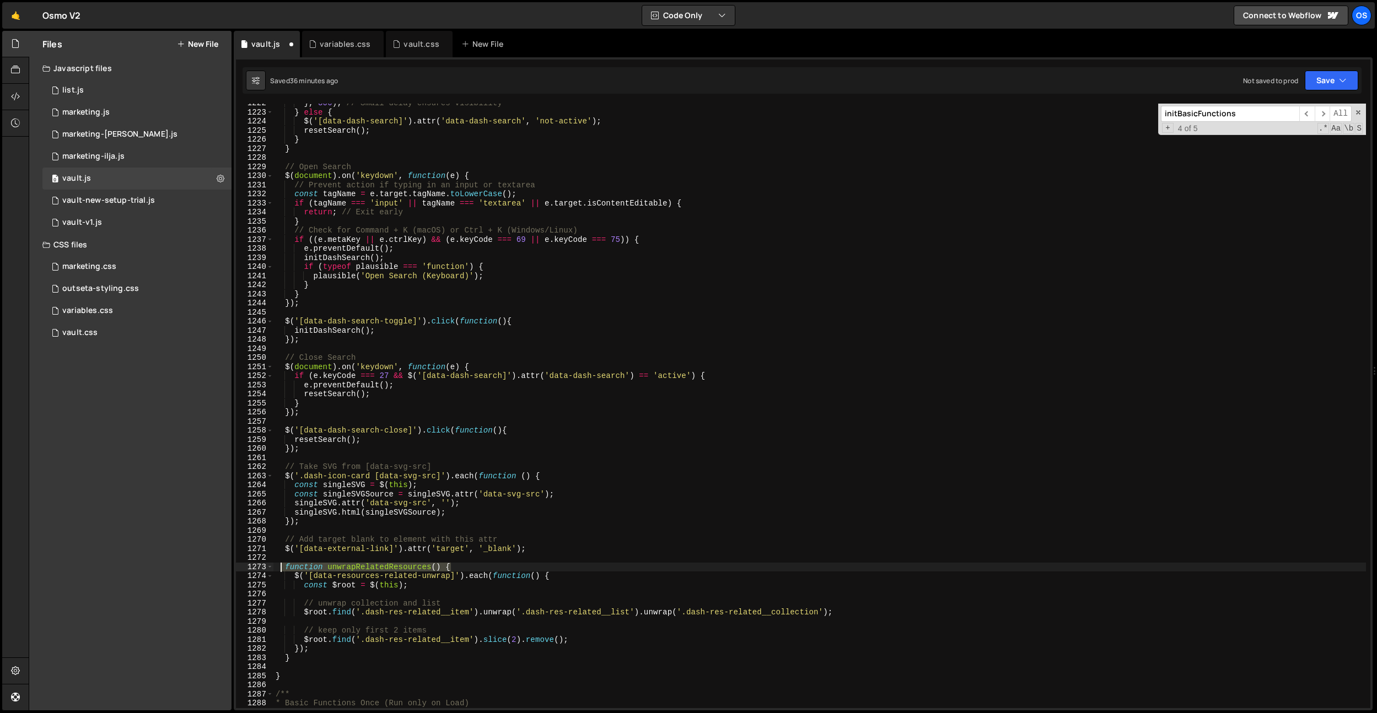
drag, startPoint x: 467, startPoint y: 564, endPoint x: 263, endPoint y: 570, distance: 204.6
click at [263, 496] on div "singleSVG.html(singleSVGSource); 1222 1223 1224 1225 1226 1227 1228 1229 1230 1…" at bounding box center [803, 406] width 1134 height 605
type textarea "function unwrapRelatedResources() {"
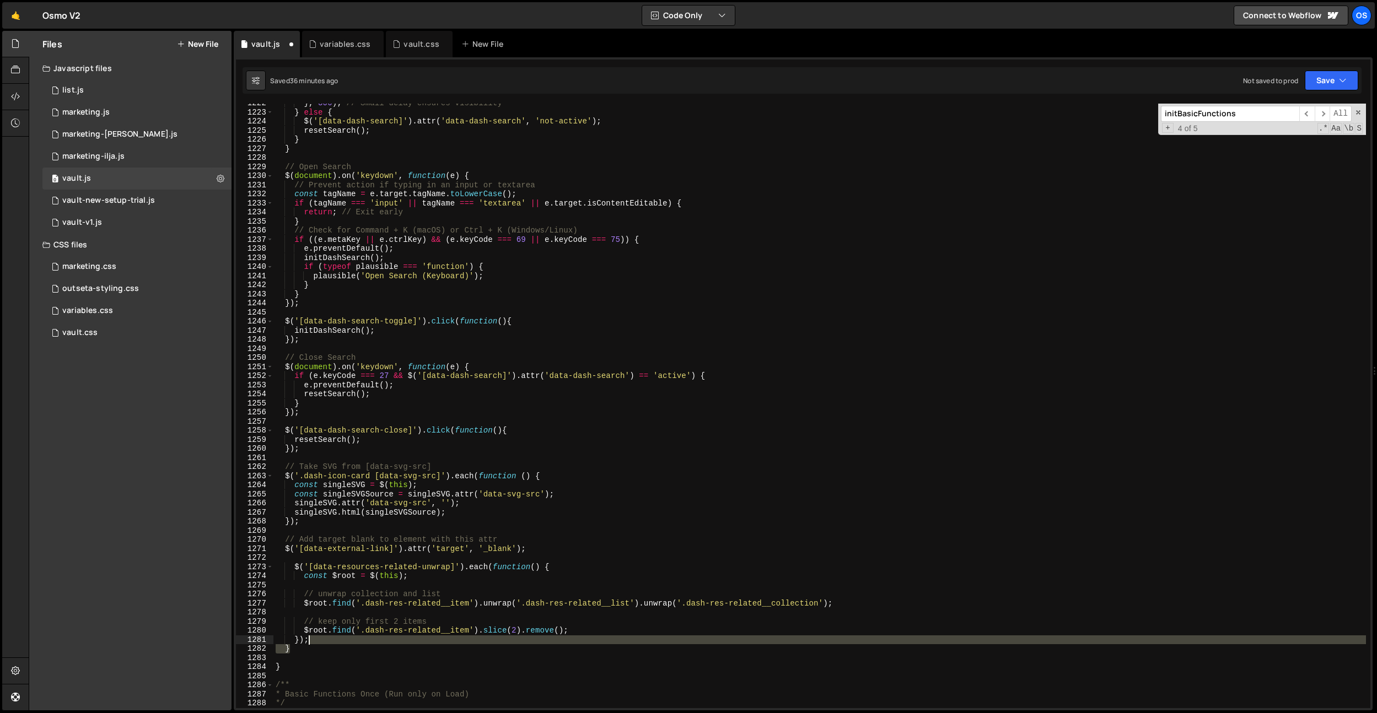
drag, startPoint x: 311, startPoint y: 649, endPoint x: 326, endPoint y: 642, distance: 16.5
click at [317, 496] on div "} , 300 ) ; // Small delay ensures visibility } else { $ ( '[data-dash-search]'…" at bounding box center [819, 410] width 1092 height 623
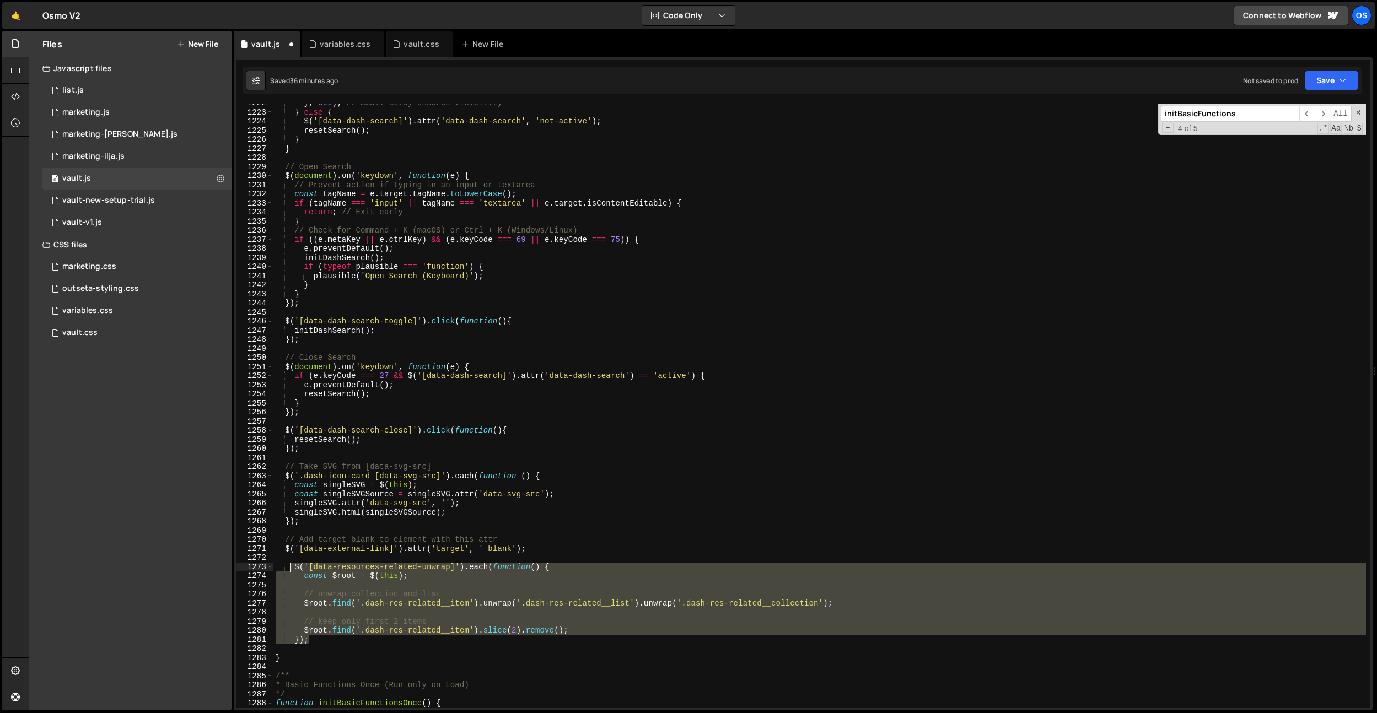
drag, startPoint x: 326, startPoint y: 641, endPoint x: 290, endPoint y: 569, distance: 80.1
click at [290, 496] on div "} , 300 ) ; // Small delay ensures visibility } else { $ ( '[data-dash-search]'…" at bounding box center [819, 410] width 1092 height 623
type textarea "$('[data-resources-related-unwrap]').each(function() { const $root = $(this);"
click at [337, 496] on div "} , 300 ) ; // Small delay ensures visibility } else { $ ( '[data-dash-search]'…" at bounding box center [819, 410] width 1092 height 623
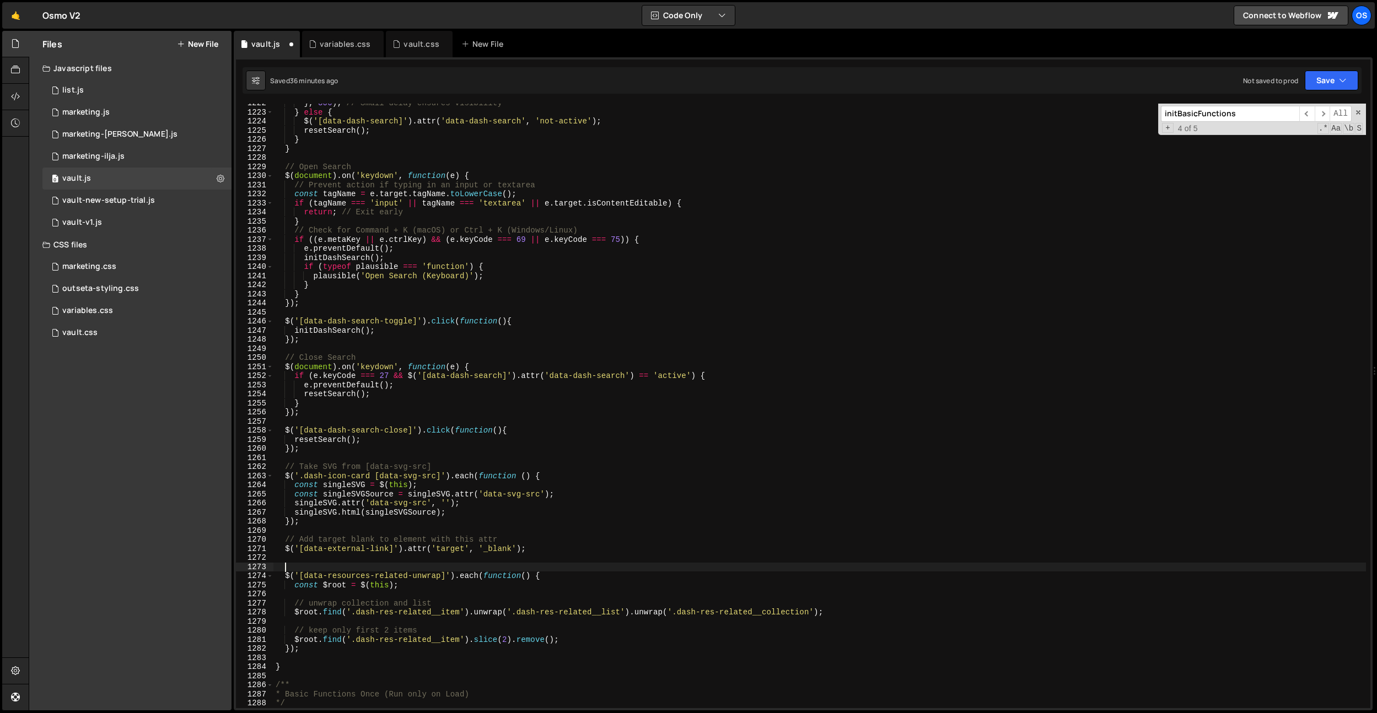
click at [373, 496] on div "} , 300 ) ; // Small delay ensures visibility } else { $ ( '[data-dash-search]'…" at bounding box center [819, 410] width 1092 height 623
click at [396, 496] on div "} , 300 ) ; // Small delay ensures visibility } else { $ ( '[data-dash-search]'…" at bounding box center [819, 410] width 1092 height 623
type textarea "$('[data-resources-related-unwrap]').each(function() {"
click at [396, 496] on div "} , 300 ) ; // Small delay ensures visibility } else { $ ( '[data-dash-search]'…" at bounding box center [819, 410] width 1092 height 623
drag, startPoint x: 368, startPoint y: 597, endPoint x: 347, endPoint y: 593, distance: 22.1
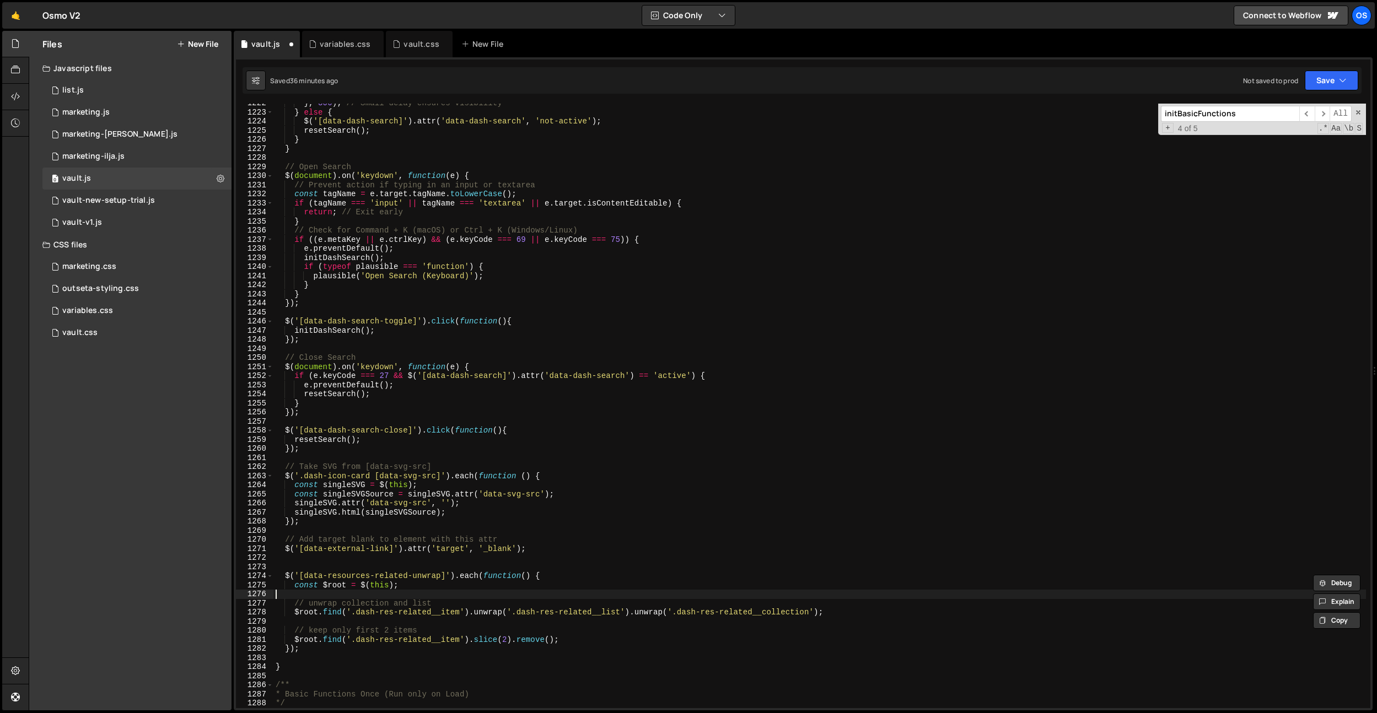
click at [365, 496] on div "} , 300 ) ; // Small delay ensures visibility } else { $ ( '[data-dash-search]'…" at bounding box center [819, 410] width 1092 height 623
click at [342, 496] on div "} , 300 ) ; // Small delay ensures visibility } else { $ ( '[data-dash-search]'…" at bounding box center [819, 410] width 1092 height 623
click at [328, 496] on div "} , 300 ) ; // Small delay ensures visibility } else { $ ( '[data-dash-search]'…" at bounding box center [819, 410] width 1092 height 623
click at [332, 496] on div "} , 300 ) ; // Small delay ensures visibility } else { $ ( '[data-dash-search]'…" at bounding box center [819, 410] width 1092 height 623
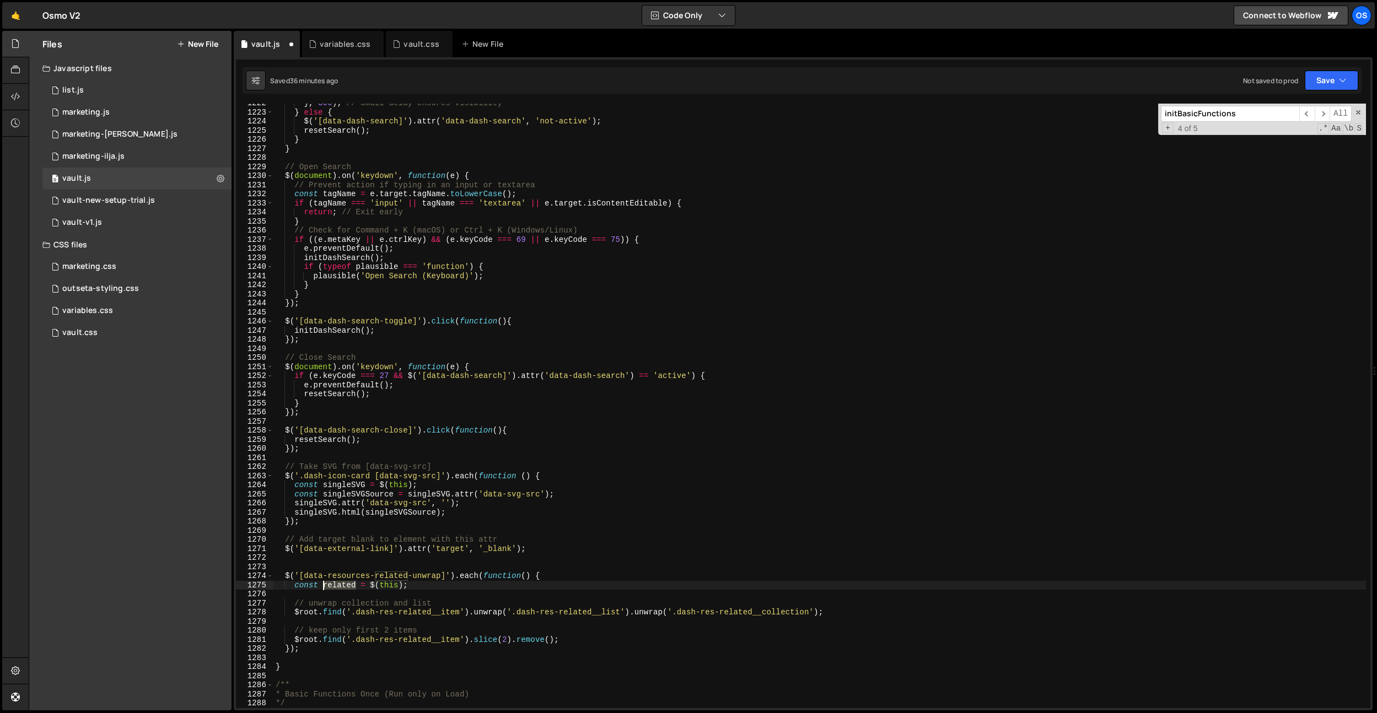
click at [332, 496] on div "} , 300 ) ; // Small delay ensures visibility } else { $ ( '[data-dash-search]'…" at bounding box center [819, 410] width 1092 height 623
drag, startPoint x: 293, startPoint y: 614, endPoint x: 316, endPoint y: 611, distance: 23.3
click at [316, 496] on div "} , 300 ) ; // Small delay ensures visibility } else { $ ( '[data-dash-search]'…" at bounding box center [819, 410] width 1092 height 623
paste textarea "related"
drag, startPoint x: 295, startPoint y: 639, endPoint x: 318, endPoint y: 638, distance: 22.6
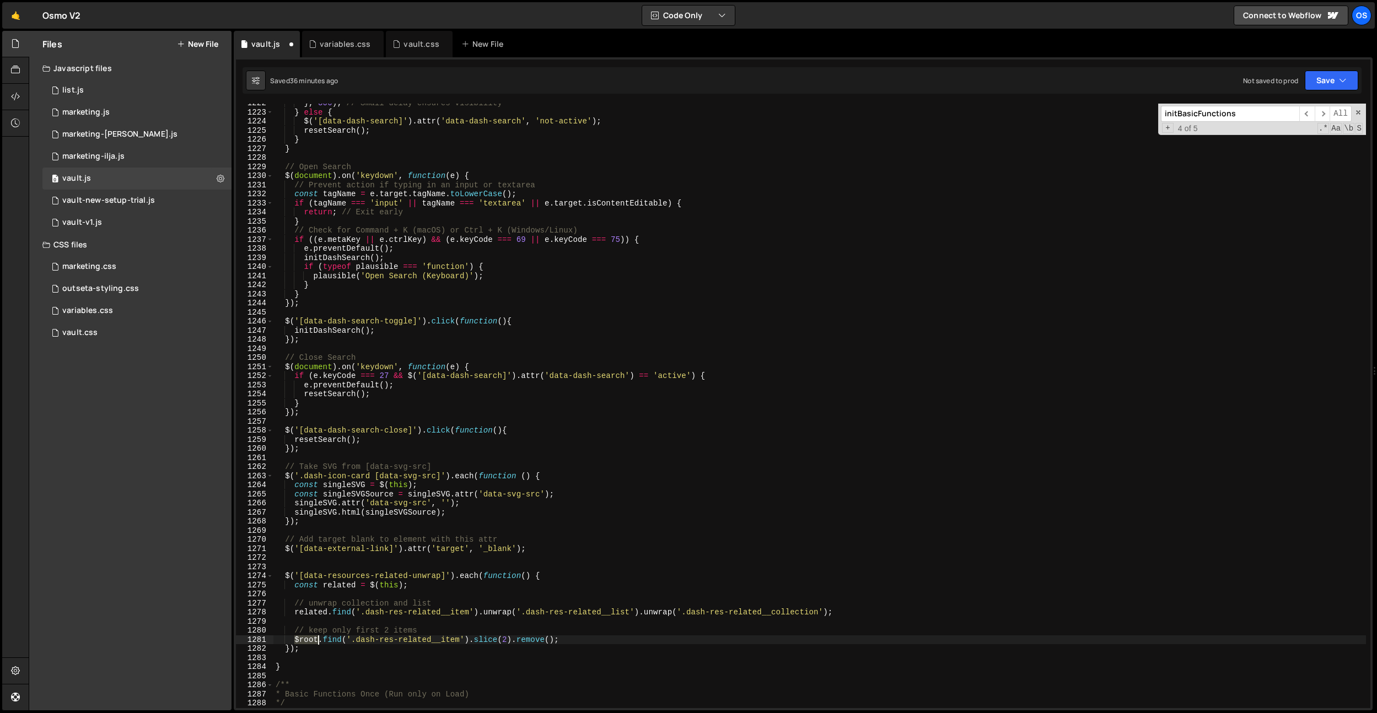
click at [318, 496] on div "} , 300 ) ; // Small delay ensures visibility } else { $ ( '[data-dash-search]'…" at bounding box center [819, 410] width 1092 height 623
paste textarea "related"
click at [611, 496] on div "} , 300 ) ; // Small delay ensures visibility } else { $ ( '[data-dash-search]'…" at bounding box center [819, 410] width 1092 height 623
drag, startPoint x: 432, startPoint y: 630, endPoint x: 253, endPoint y: 632, distance: 179.2
click at [253, 496] on div "related.find('.dash-res-related__item').slice(2).remove(); 1222 1223 1224 1225 …" at bounding box center [803, 406] width 1134 height 605
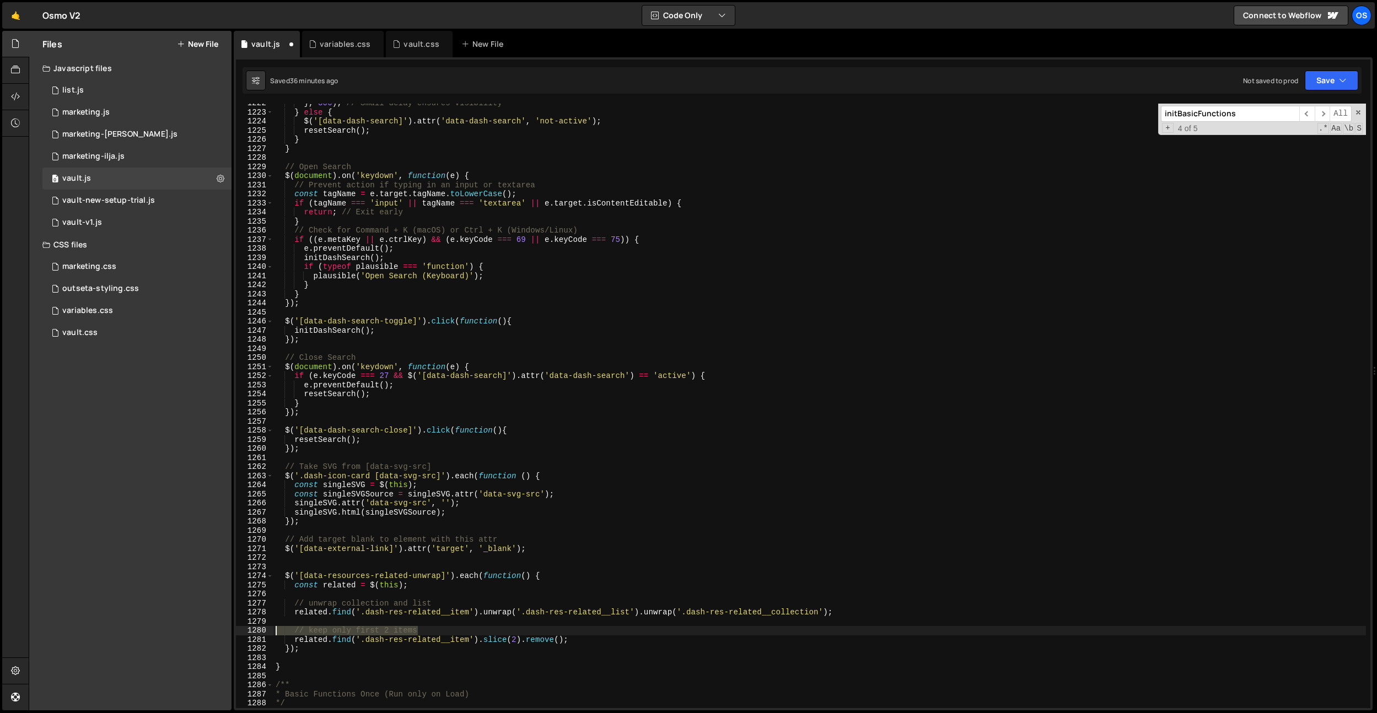
type textarea "// keep only first 2 items"
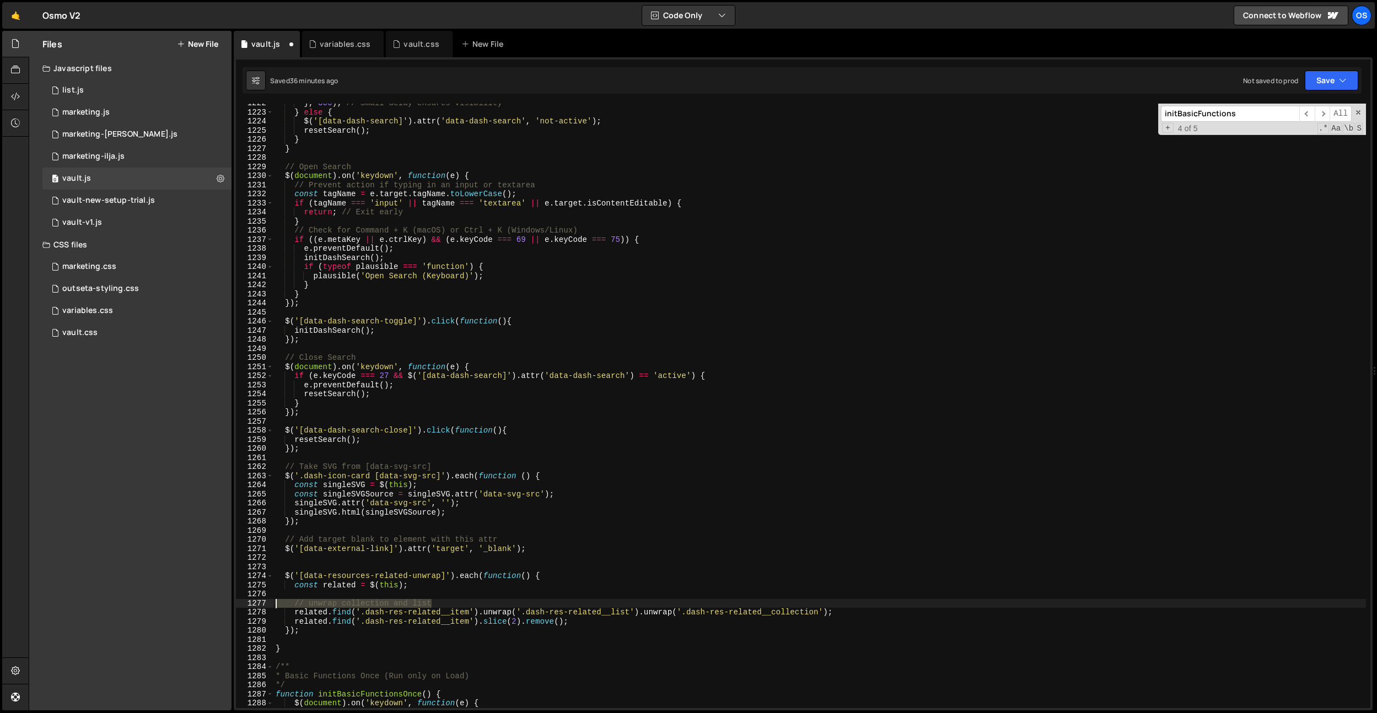
drag, startPoint x: 449, startPoint y: 602, endPoint x: 245, endPoint y: 600, distance: 204.0
click at [245, 496] on div "related.find('.dash-res-related__item').unwrap('.dash-res-related__list').unwra…" at bounding box center [803, 406] width 1134 height 605
type textarea "// unwrap collection and list"
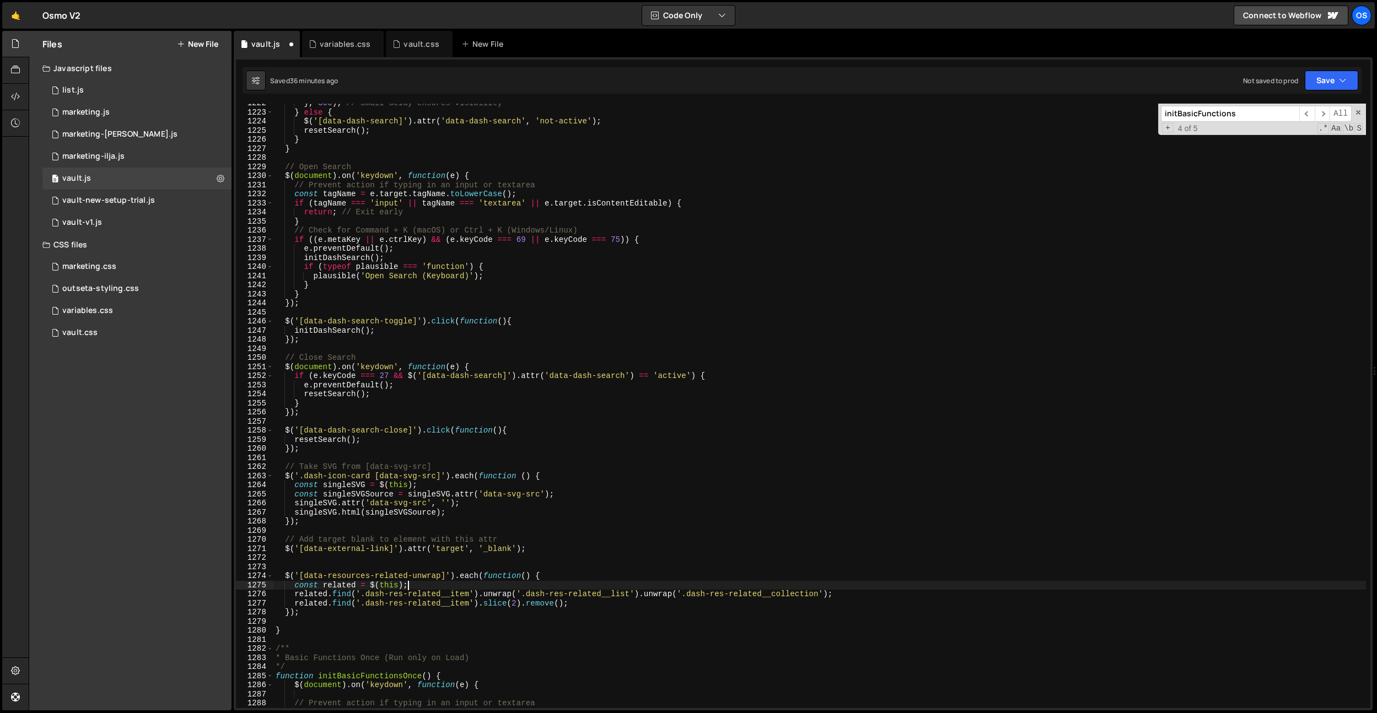
click at [432, 496] on div "} , 300 ) ; // Small delay ensures visibility } else { $ ( '[data-dash-search]'…" at bounding box center [819, 410] width 1092 height 623
type textarea "related.find('.dash-res-related__item').slice(2).remove();"
click at [403, 496] on div "} , 300 ) ; // Small delay ensures visibility } else { $ ( '[data-dash-search]'…" at bounding box center [819, 410] width 1092 height 623
click at [387, 496] on div "} , 300 ) ; // Small delay ensures visibility } else { $ ( '[data-dash-search]'…" at bounding box center [819, 410] width 1092 height 623
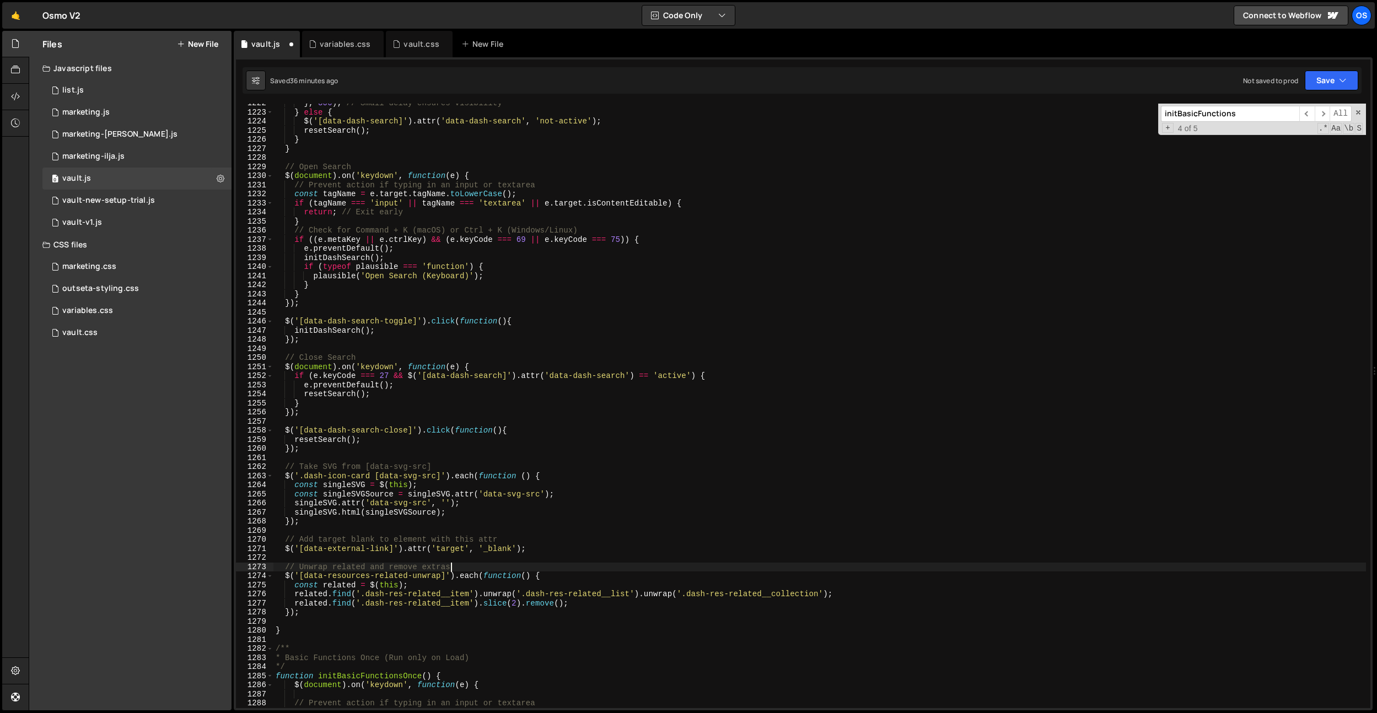
click at [320, 496] on div "} , 300 ) ; // Small delay ensures visibility } else { $ ( '[data-dash-search]'…" at bounding box center [819, 410] width 1092 height 623
click at [317, 496] on div "} , 300 ) ; // Small delay ensures visibility } else { $ ( '[data-dash-search]'…" at bounding box center [819, 410] width 1092 height 623
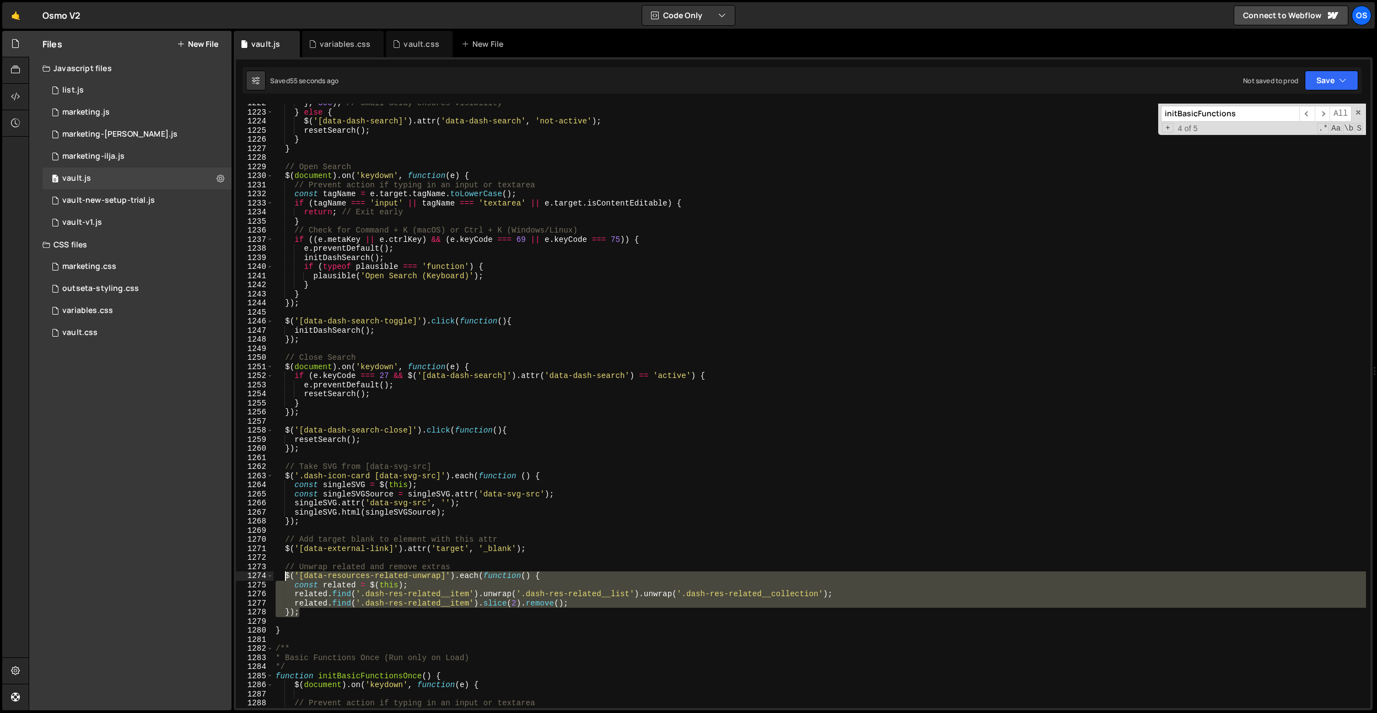
drag, startPoint x: 303, startPoint y: 616, endPoint x: 505, endPoint y: 633, distance: 203.0
click at [286, 496] on div "} , 300 ) ; // Small delay ensures visibility } else { $ ( '[data-dash-search]'…" at bounding box center [819, 410] width 1092 height 623
paste textarea "}"
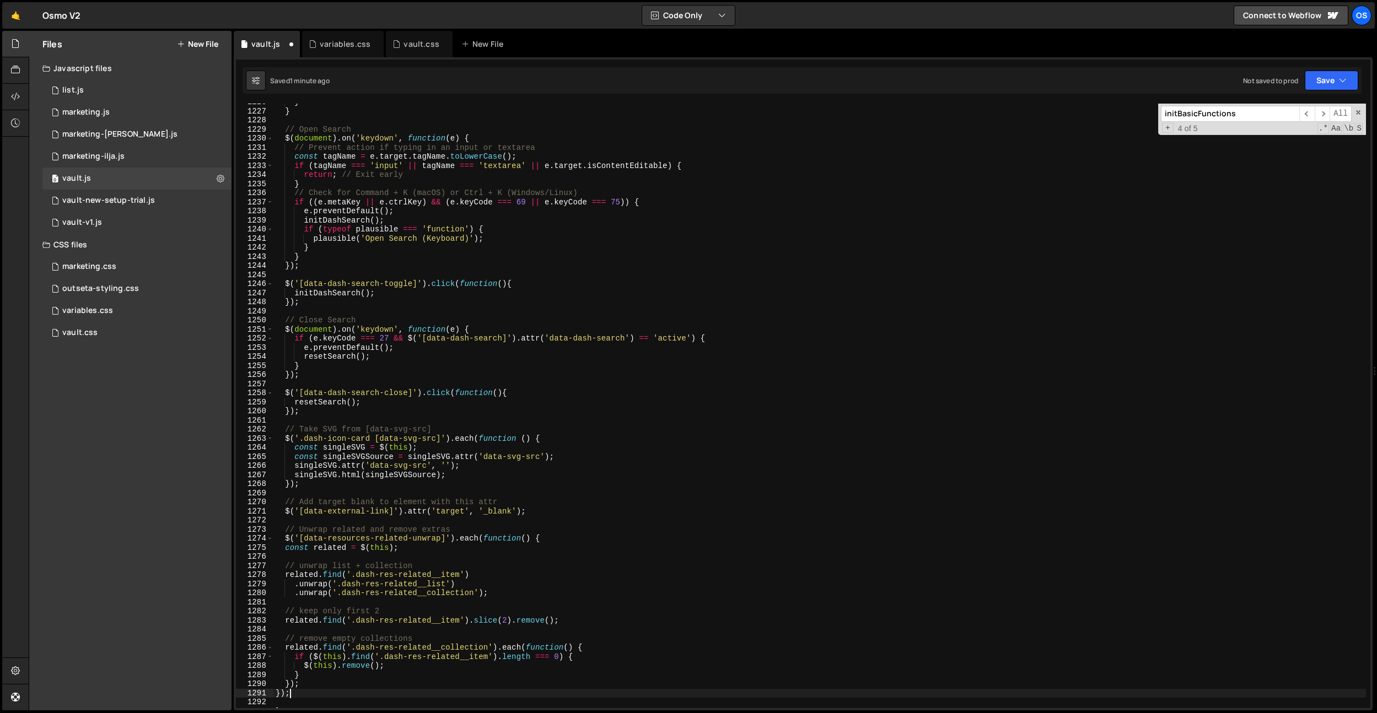
scroll to position [10950, 0]
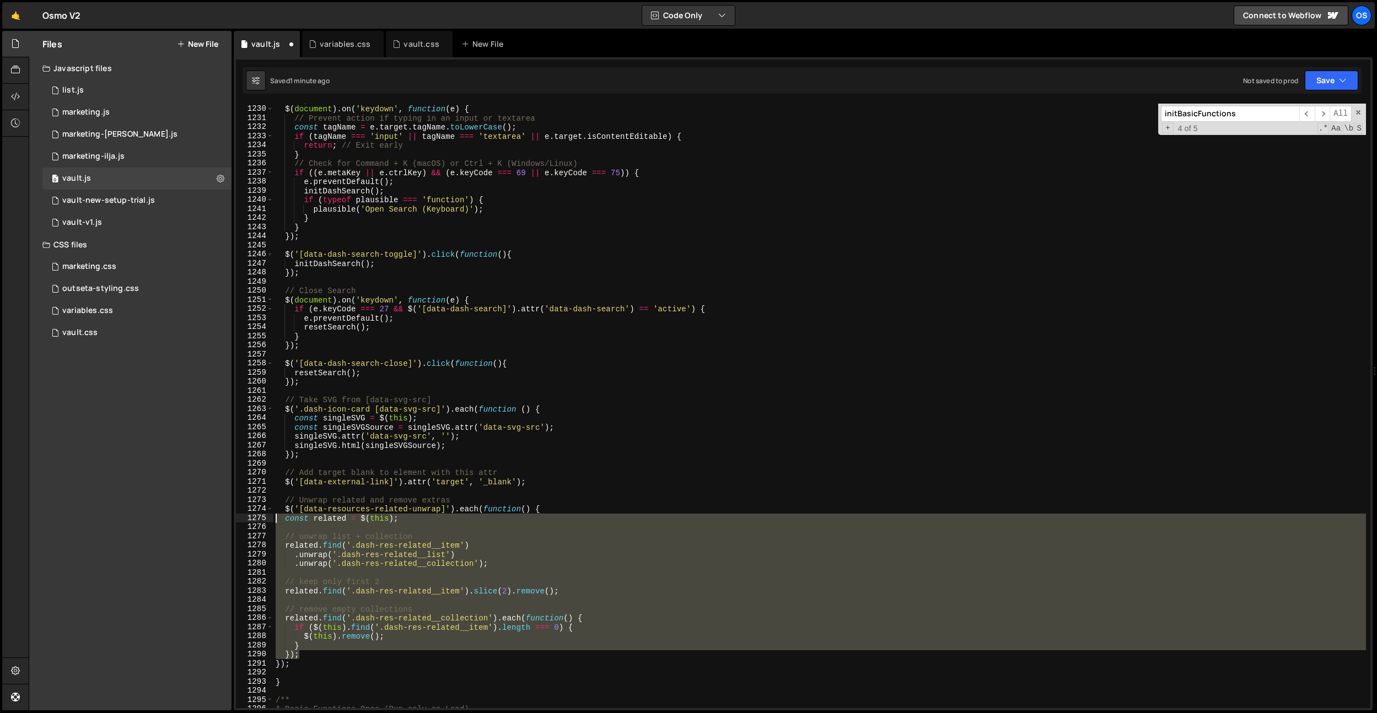
drag, startPoint x: 297, startPoint y: 659, endPoint x: 264, endPoint y: 518, distance: 144.9
click at [264, 496] on div "}); 1229 1230 1231 1232 1233 1234 1235 1236 1237 1238 1239 1240 1241 1242 1243 …" at bounding box center [803, 406] width 1134 height 605
click at [419, 496] on div "// Open Search $ ( document ) . on ( 'keydown' , function ( e ) { // Prevent ac…" at bounding box center [819, 406] width 1092 height 605
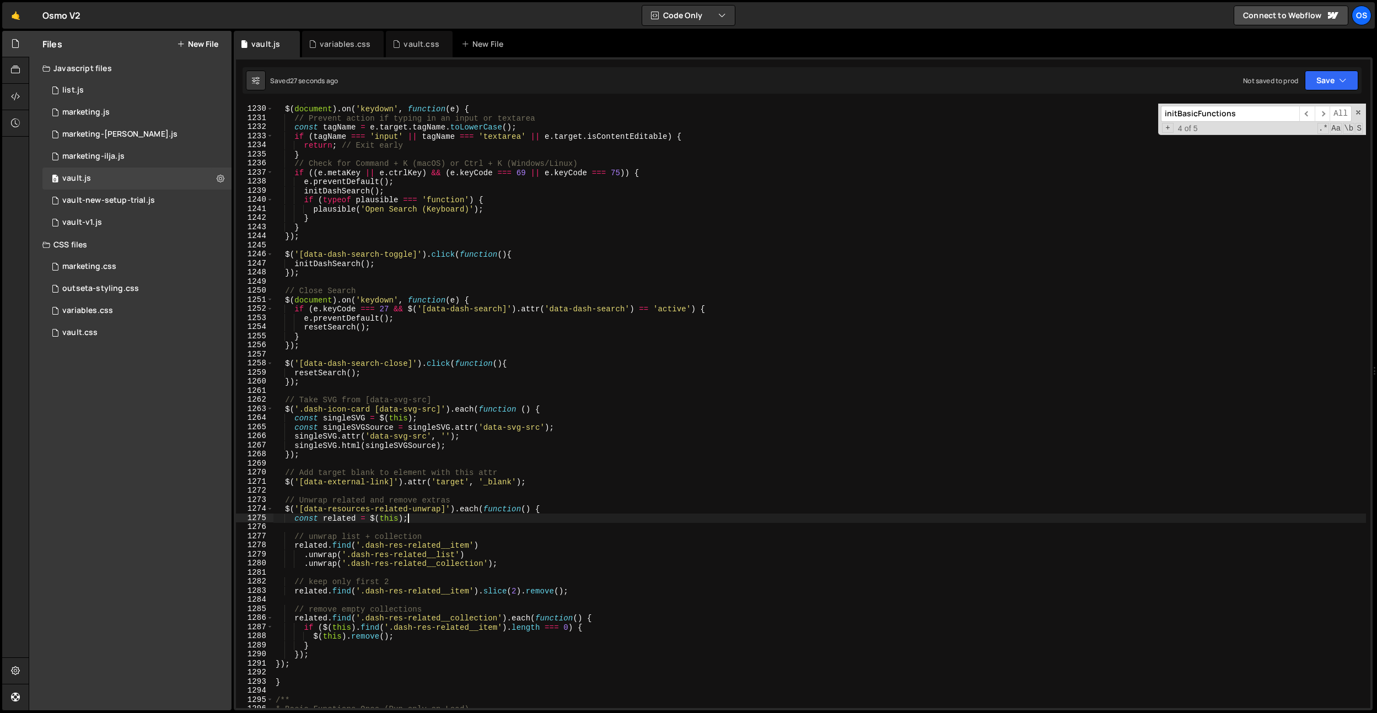
click at [425, 496] on div "// Open Search $ ( document ) . on ( 'keydown' , function ( e ) { // Prevent ac…" at bounding box center [819, 406] width 1092 height 623
click at [307, 496] on div "// Open Search $ ( document ) . on ( 'keydown' , function ( e ) { // Prevent ac…" at bounding box center [819, 406] width 1092 height 623
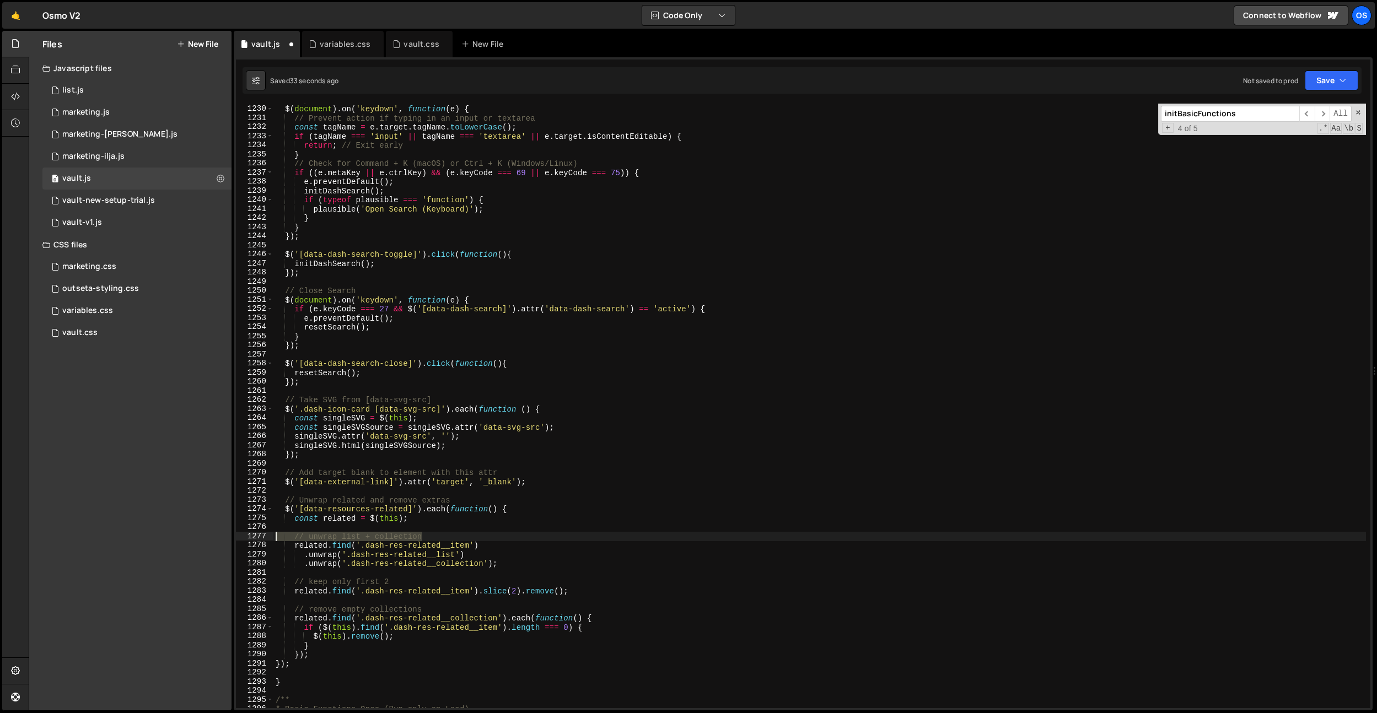
drag, startPoint x: 423, startPoint y: 536, endPoint x: 217, endPoint y: 535, distance: 206.2
click at [214, 496] on div "Files New File Javascript files 0 list.js 0 0 marketing.js 0 0 marketing-[PERSO…" at bounding box center [703, 371] width 1348 height 680
type textarea "// unwrap list + collection"
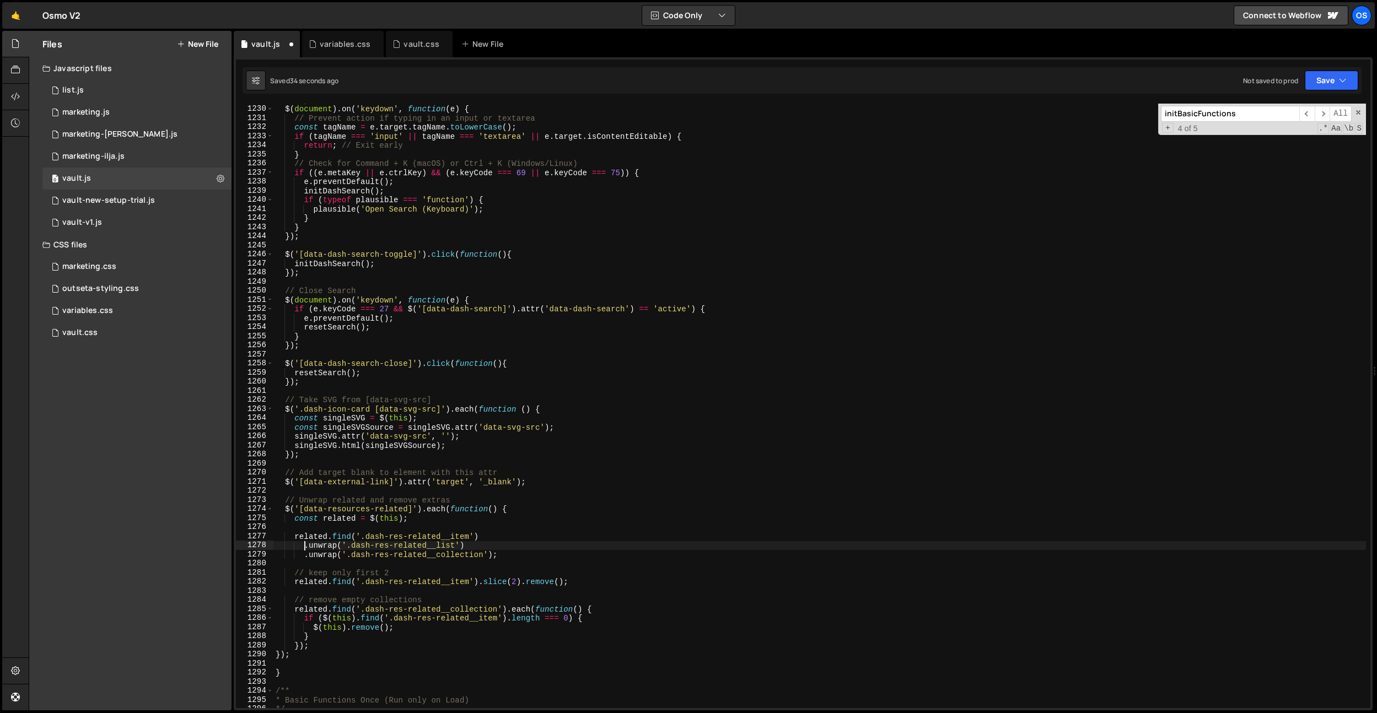
click at [303, 496] on div "// Open Search $ ( document ) . on ( 'keydown' , function ( e ) { // Prevent ac…" at bounding box center [819, 406] width 1092 height 623
drag, startPoint x: 301, startPoint y: 547, endPoint x: 299, endPoint y: 556, distance: 9.5
click at [301, 496] on div "// Open Search $ ( document ) . on ( 'keydown' , function ( e ) { // Prevent ac…" at bounding box center [819, 406] width 1092 height 623
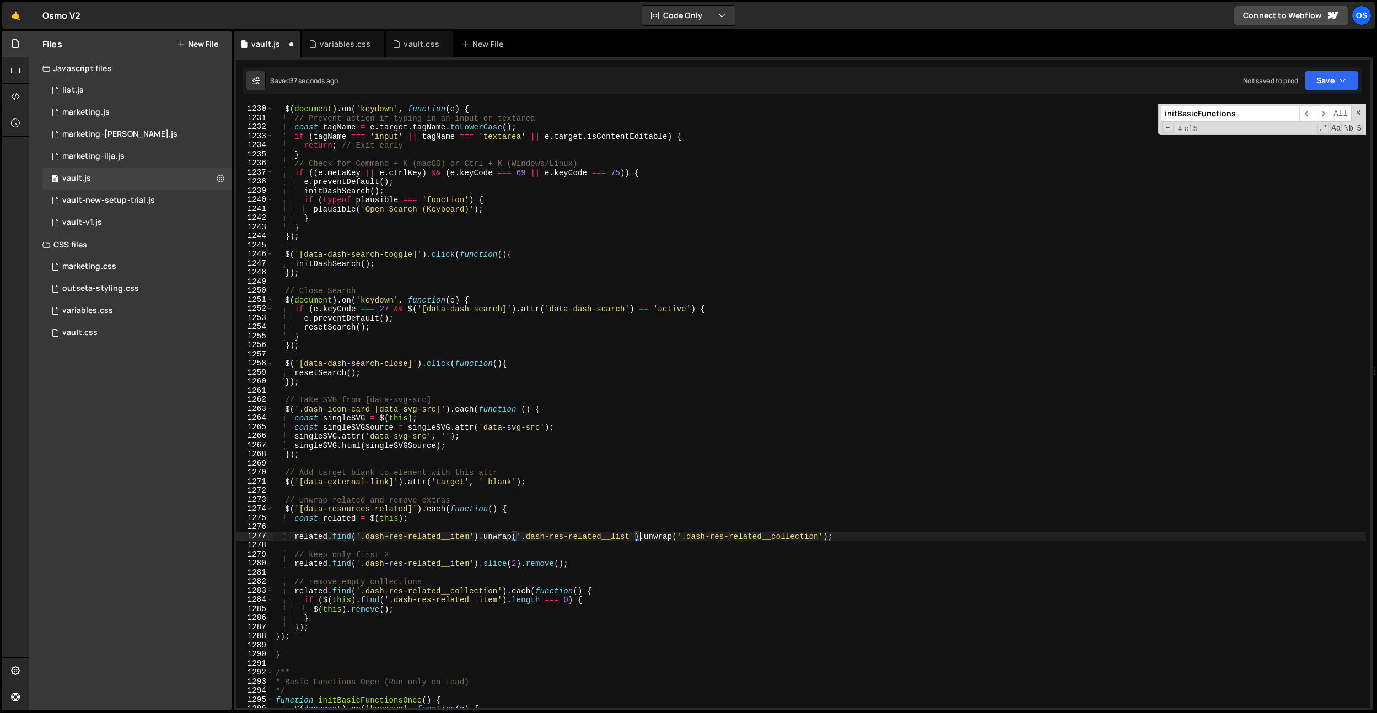
click at [374, 496] on div "// Open Search $ ( document ) . on ( 'keydown' , function ( e ) { // Prevent ac…" at bounding box center [819, 406] width 1092 height 623
type textarea "related.find('.dash-res-related__item').slice(2).remove();"
drag, startPoint x: 394, startPoint y: 556, endPoint x: 255, endPoint y: 556, distance: 139.5
click at [244, 496] on div "1229 1230 1231 1232 1233 1234 1235 1236 1237 1238 1239 1240 1241 1242 1243 1244…" at bounding box center [803, 406] width 1134 height 605
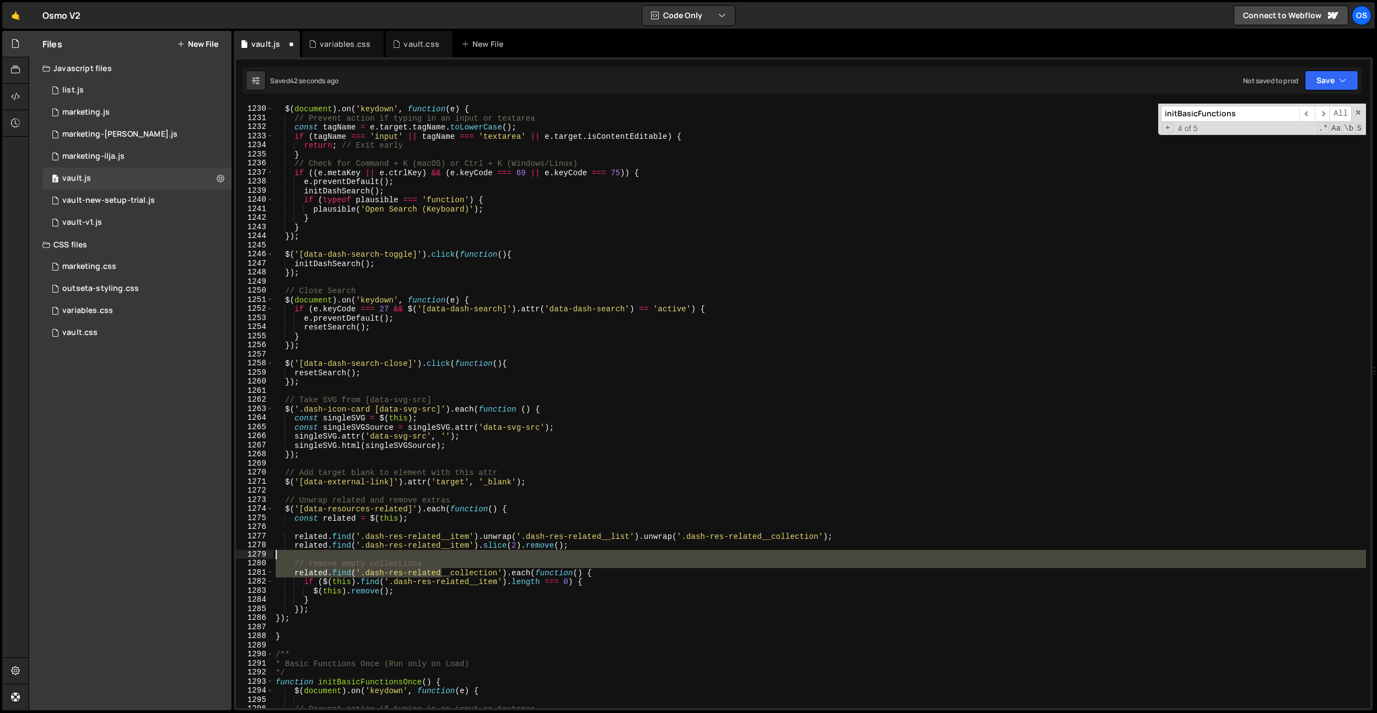
drag, startPoint x: 422, startPoint y: 569, endPoint x: 303, endPoint y: 578, distance: 119.3
click at [166, 496] on div "Files New File Javascript files 0 list.js 0 0 marketing.js 0 0 marketing-[PERSO…" at bounding box center [703, 371] width 1348 height 680
drag, startPoint x: 403, startPoint y: 575, endPoint x: 423, endPoint y: 566, distance: 22.4
click at [403, 496] on div "// Open Search $ ( document ) . on ( 'keydown' , function ( e ) { // Prevent ac…" at bounding box center [819, 406] width 1092 height 605
type textarea "related.find('.dash-res-related__collection').each(function() {"
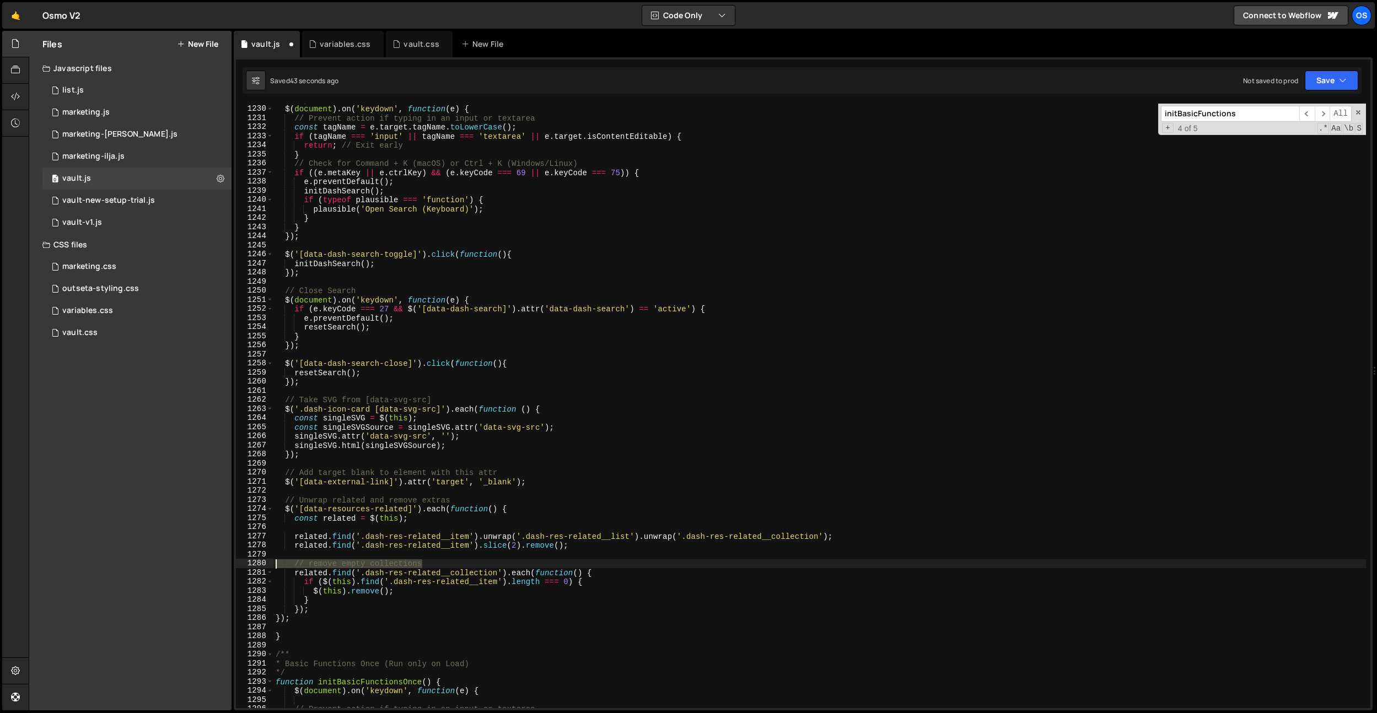
drag, startPoint x: 424, startPoint y: 565, endPoint x: 207, endPoint y: 563, distance: 216.6
click at [207, 496] on div "Files New File Javascript files 0 list.js 0 0 marketing.js 0 0 marketing-[PERSO…" at bounding box center [703, 371] width 1348 height 680
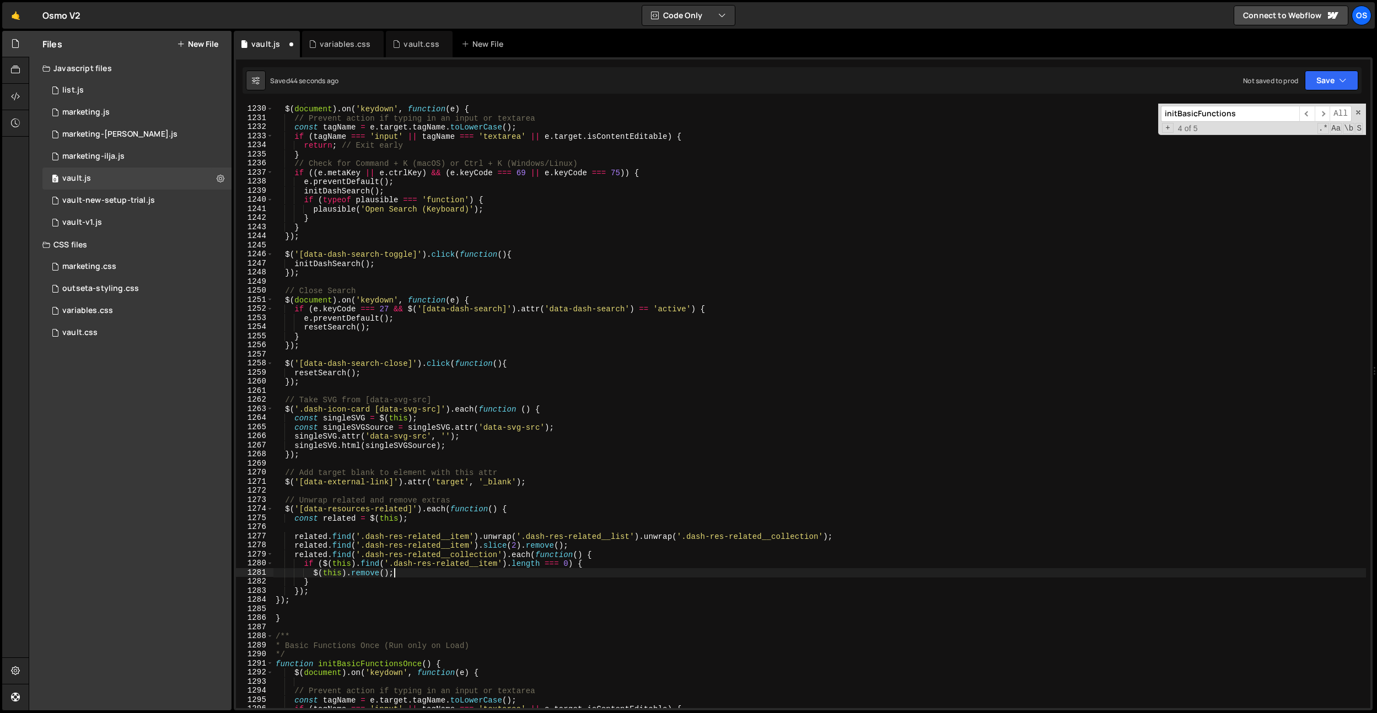
click at [423, 496] on div "// Open Search $ ( document ) . on ( 'keydown' , function ( e ) { // Prevent ac…" at bounding box center [819, 406] width 1092 height 623
click at [611, 496] on div "// Open Search $ ( document ) . on ( 'keydown' , function ( e ) { // Prevent ac…" at bounding box center [819, 406] width 1092 height 623
drag, startPoint x: 778, startPoint y: 538, endPoint x: 406, endPoint y: 552, distance: 372.3
click at [777, 496] on div "// Open Search $ ( document ) . on ( 'keydown' , function ( e ) { // Prevent ac…" at bounding box center [819, 406] width 1092 height 623
type textarea "related.find('.dash-res-related__item').unwrap('.dash-res-related__list').unwra…"
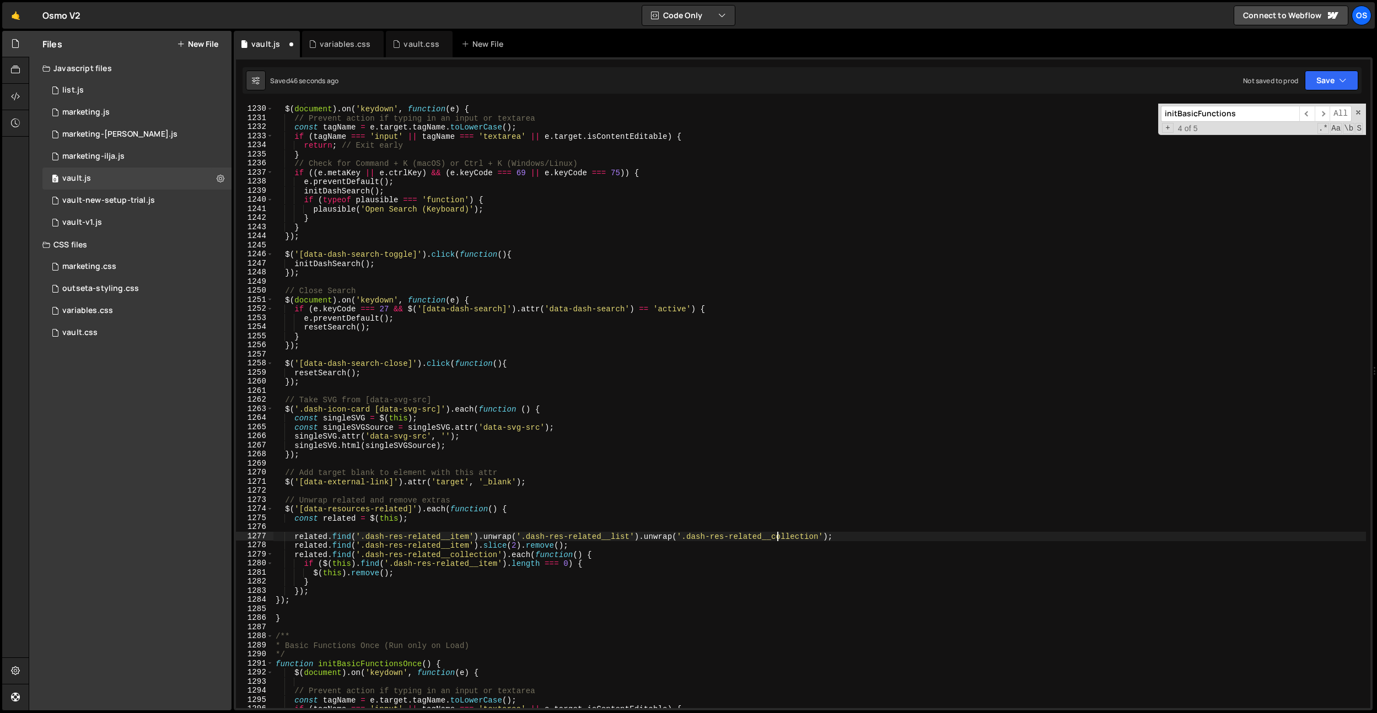
click at [330, 496] on div "// Open Search $ ( document ) . on ( 'keydown' , function ( e ) { // Prevent ac…" at bounding box center [819, 406] width 1092 height 623
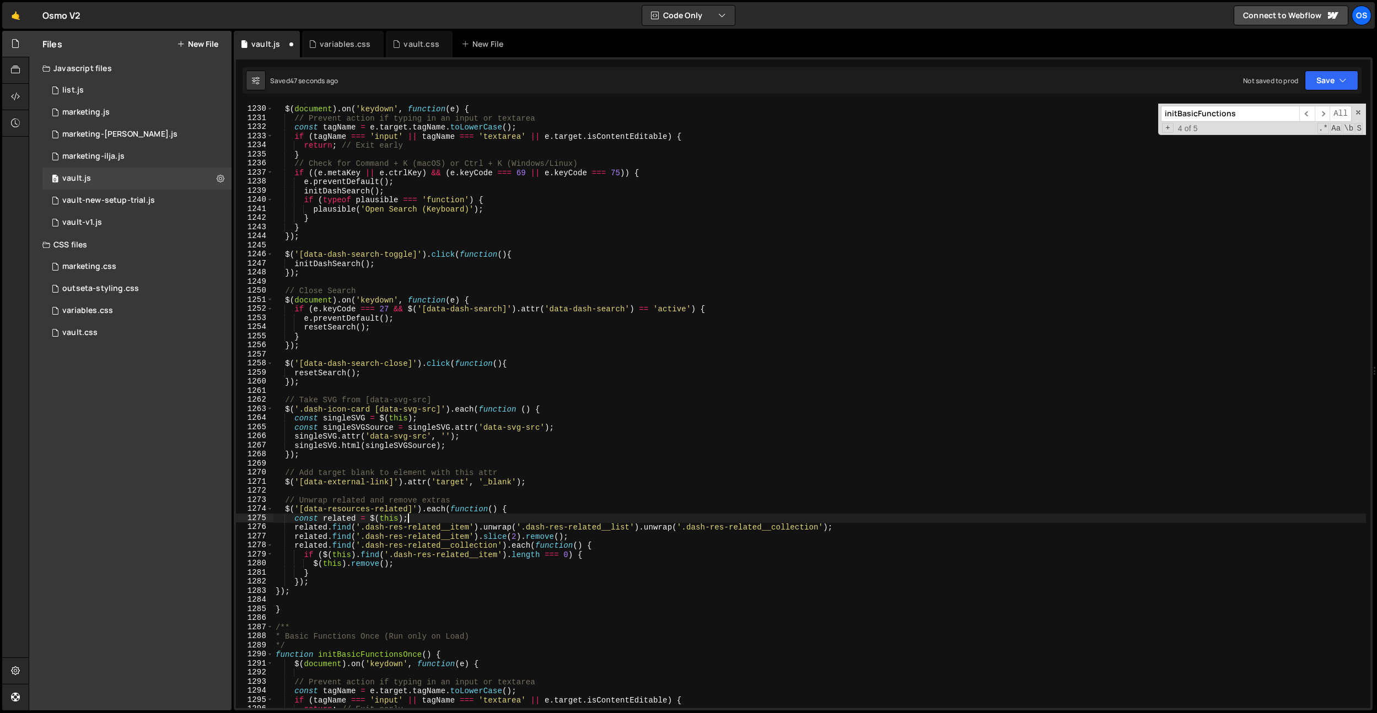
click at [349, 496] on div "// Open Search $ ( document ) . on ( 'keydown' , function ( e ) { // Prevent ac…" at bounding box center [819, 406] width 1092 height 623
drag, startPoint x: 276, startPoint y: 591, endPoint x: 343, endPoint y: 601, distance: 68.5
click at [276, 496] on div "// Open Search $ ( document ) . on ( 'keydown' , function ( e ) { // Prevent ac…" at bounding box center [819, 406] width 1092 height 623
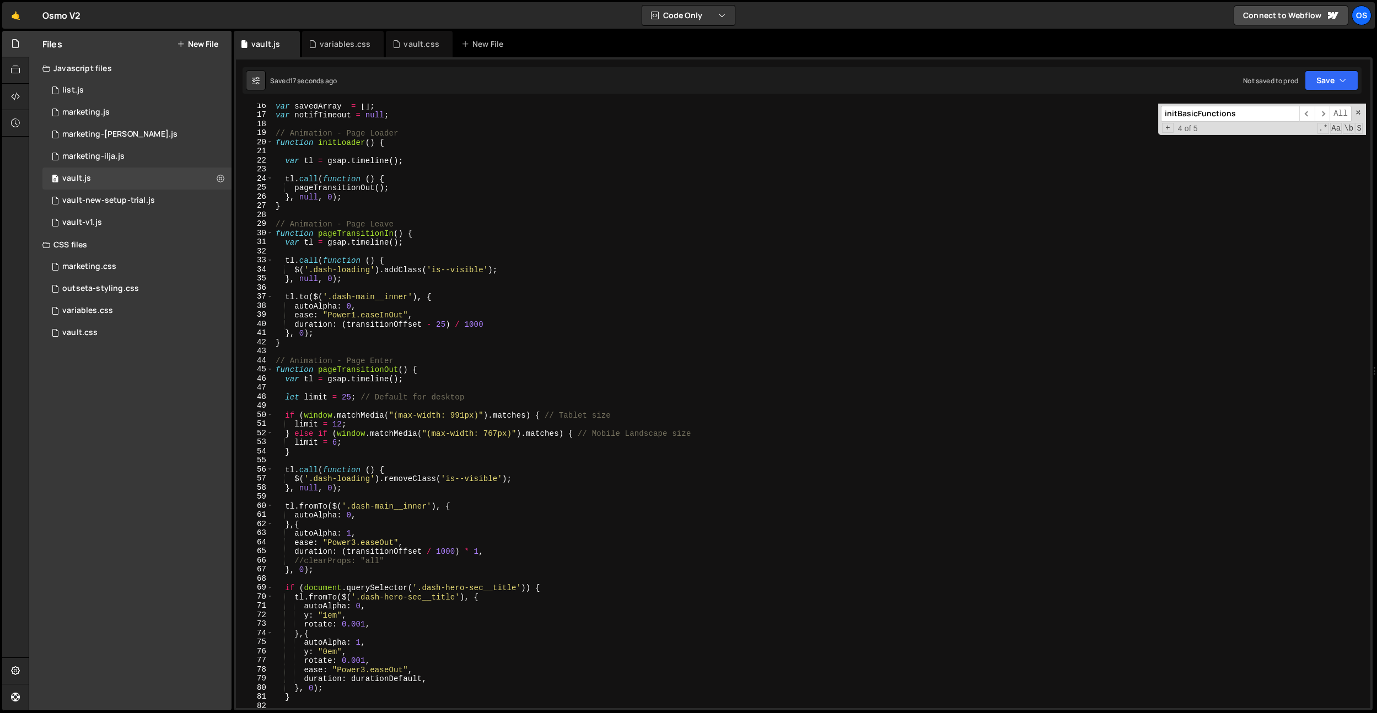
scroll to position [269, 0]
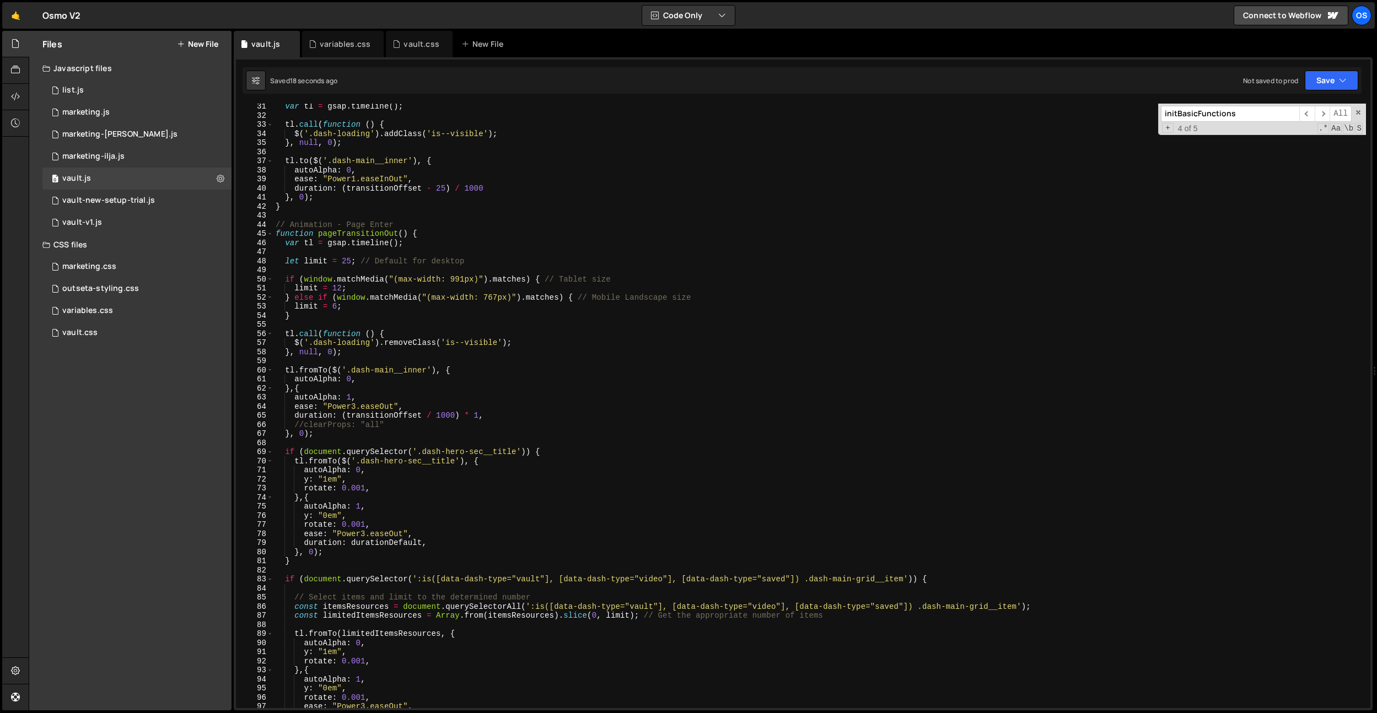
drag, startPoint x: 911, startPoint y: 654, endPoint x: 943, endPoint y: 653, distance: 31.5
click at [793, 496] on div "var tl = gsap . timeline ( ) ; tl . call ( function ( ) { $ ( '.dash-loading' )…" at bounding box center [819, 413] width 1092 height 623
drag, startPoint x: 1020, startPoint y: 606, endPoint x: 1035, endPoint y: 656, distance: 52.3
click at [793, 496] on div "var tl = gsap . timeline ( ) ; tl . call ( function ( ) { $ ( '.dash-loading' )…" at bounding box center [819, 413] width 1092 height 623
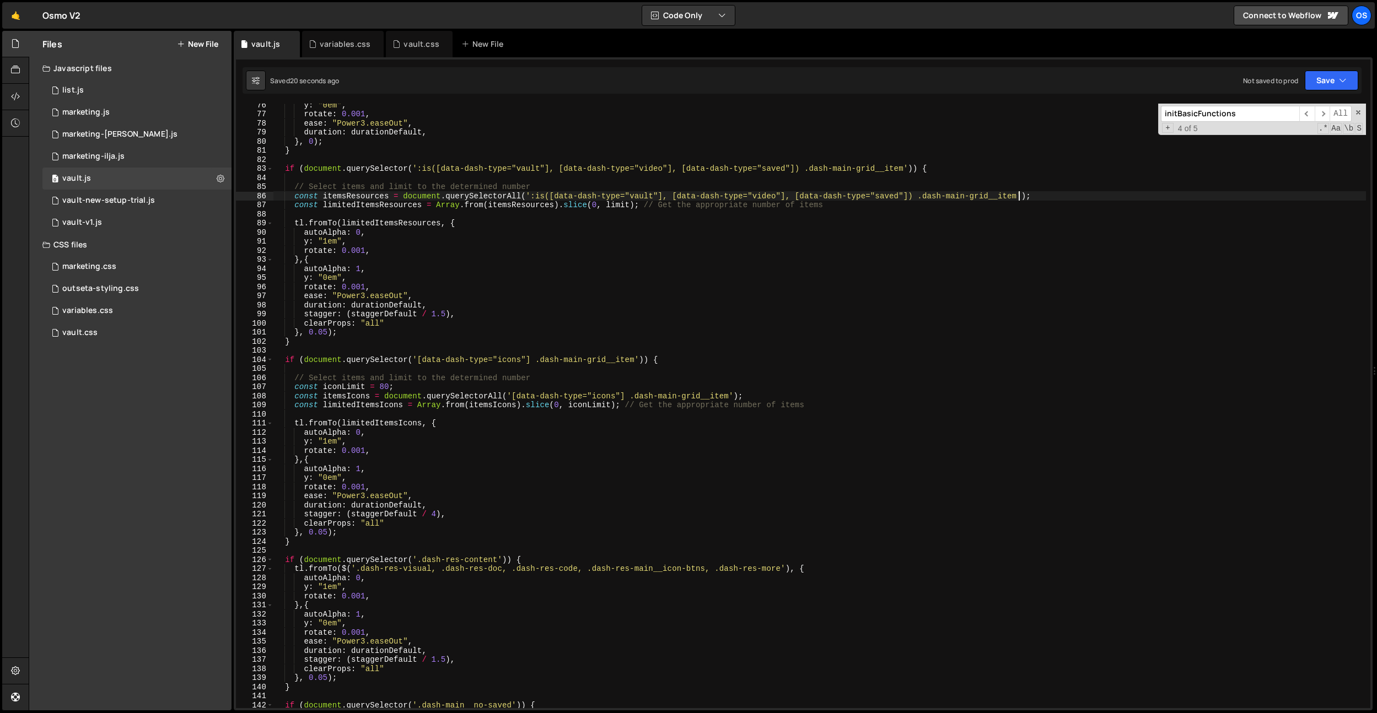
scroll to position [767, 0]
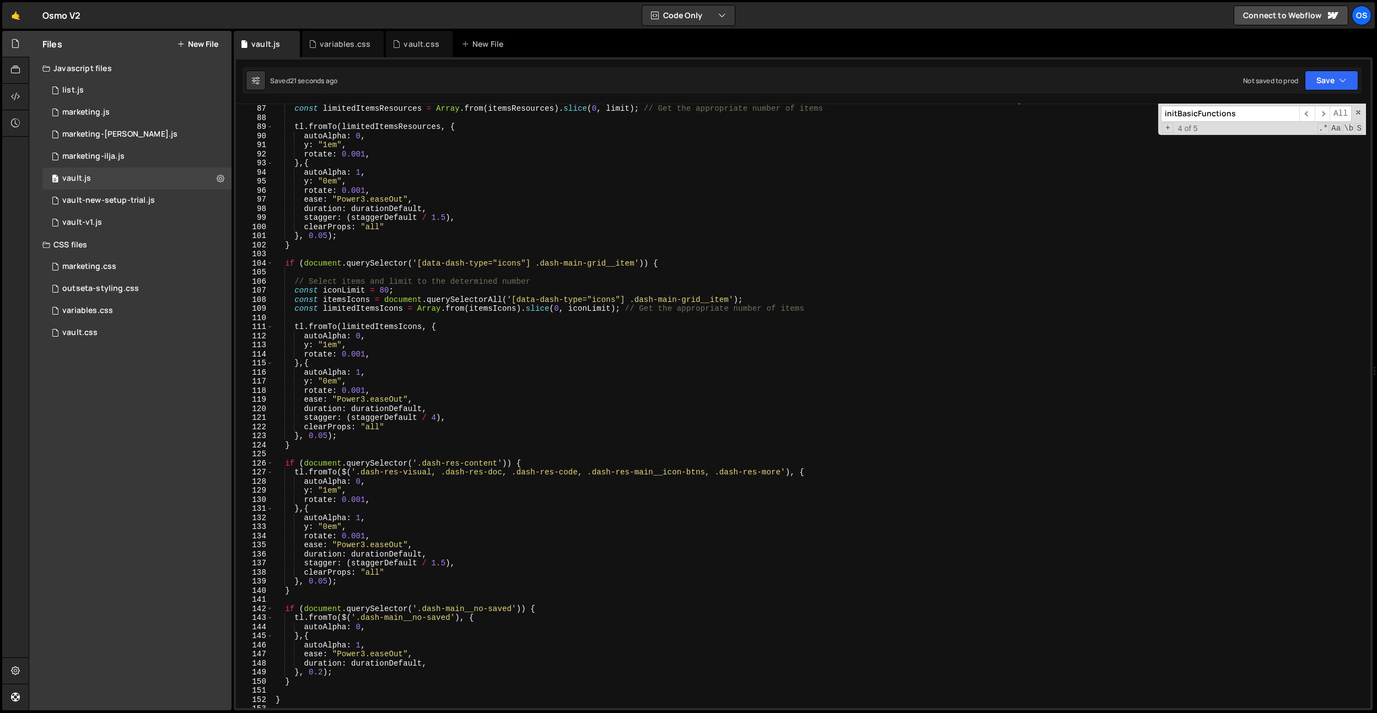
click at [783, 474] on div "const itemsResources = document . querySelectorAll ( ':is([data-dash-type="vaul…" at bounding box center [819, 406] width 1092 height 623
paste textarea "dash-res-related"
drag, startPoint x: 446, startPoint y: 566, endPoint x: 464, endPoint y: 597, distance: 35.6
click at [446, 496] on div "const itemsResources = document . querySelectorAll ( ':is([data-dash-type="vaul…" at bounding box center [819, 406] width 1092 height 623
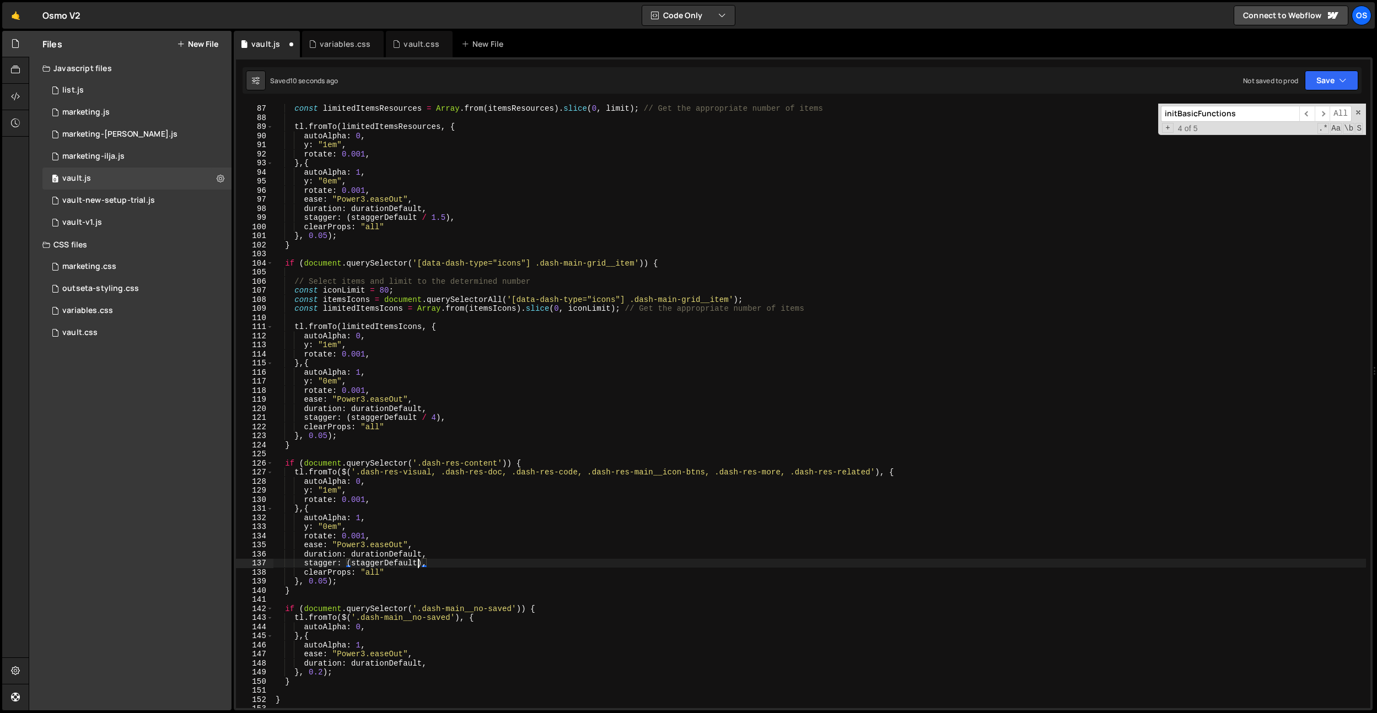
scroll to position [0, 10]
click at [349, 496] on div "const itemsResources = document . querySelectorAll ( ':is([data-dash-type="vaul…" at bounding box center [819, 406] width 1092 height 623
click at [417, 496] on div "const itemsResources = document . querySelectorAll ( ':is([data-dash-type="vaul…" at bounding box center [819, 406] width 1092 height 623
click at [495, 330] on div "const itemsResources = document . querySelectorAll ( ':is([data-dash-type="vaul…" at bounding box center [819, 406] width 1092 height 623
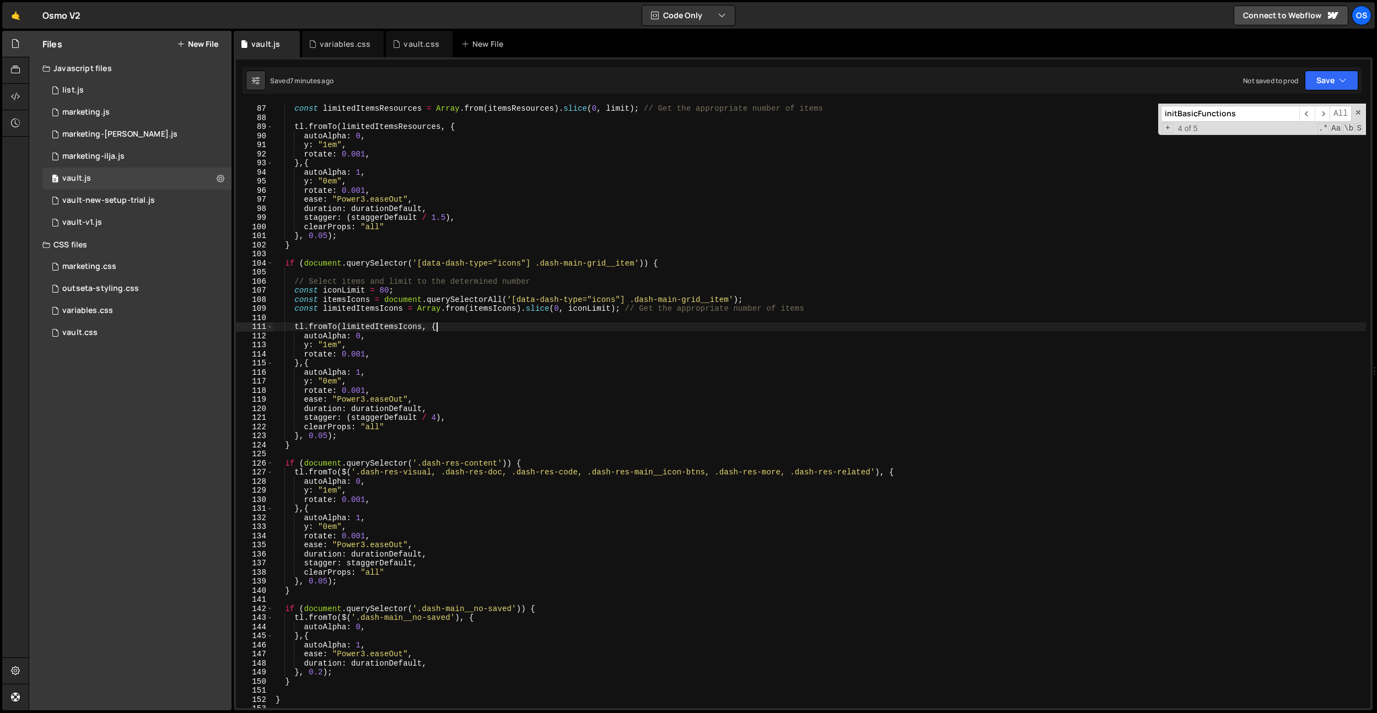
type textarea "tl.fromTo(limitedItemsIcons, {"
drag, startPoint x: 359, startPoint y: 47, endPoint x: 426, endPoint y: 157, distance: 128.7
click at [358, 47] on div "variables.css" at bounding box center [345, 44] width 51 height 11
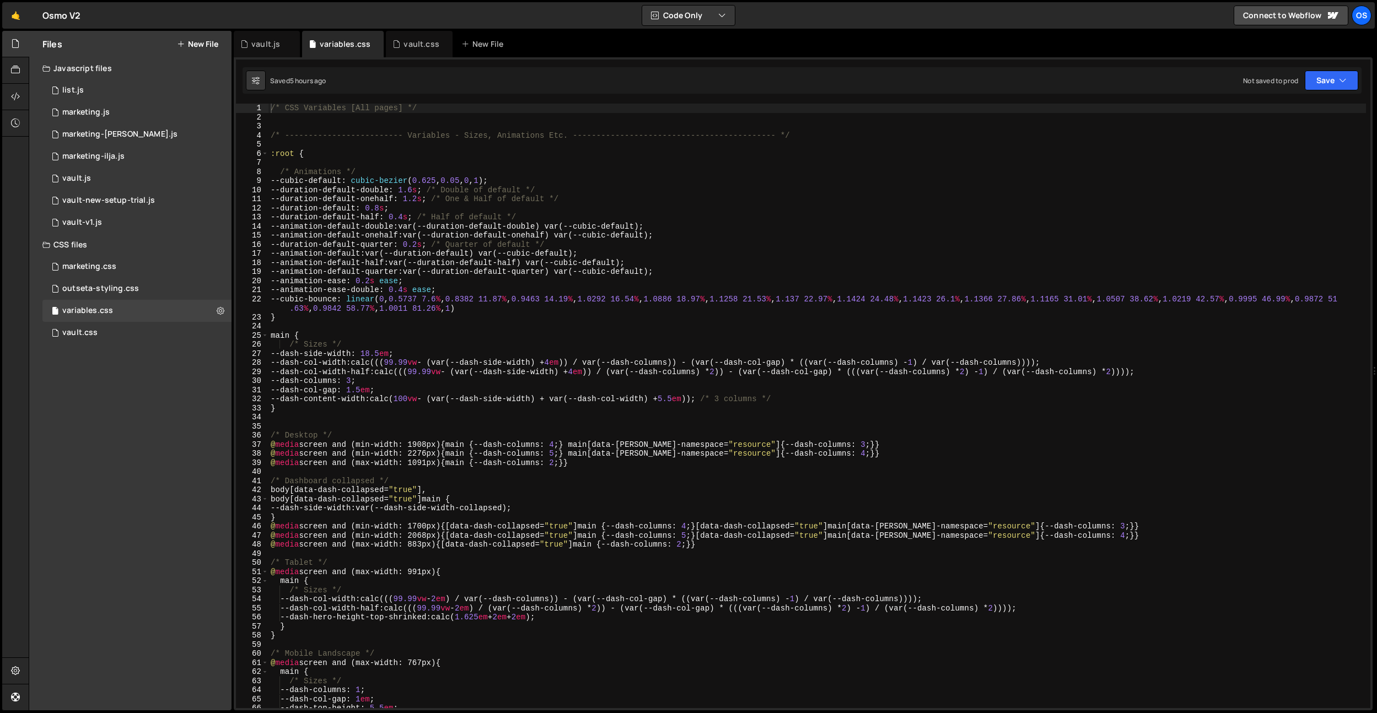
type textarea "/* Animations */"
click at [429, 169] on div "/* CSS Variables [All pages] */ /* ------------------------- Variables - Sizes,…" at bounding box center [816, 415] width 1097 height 623
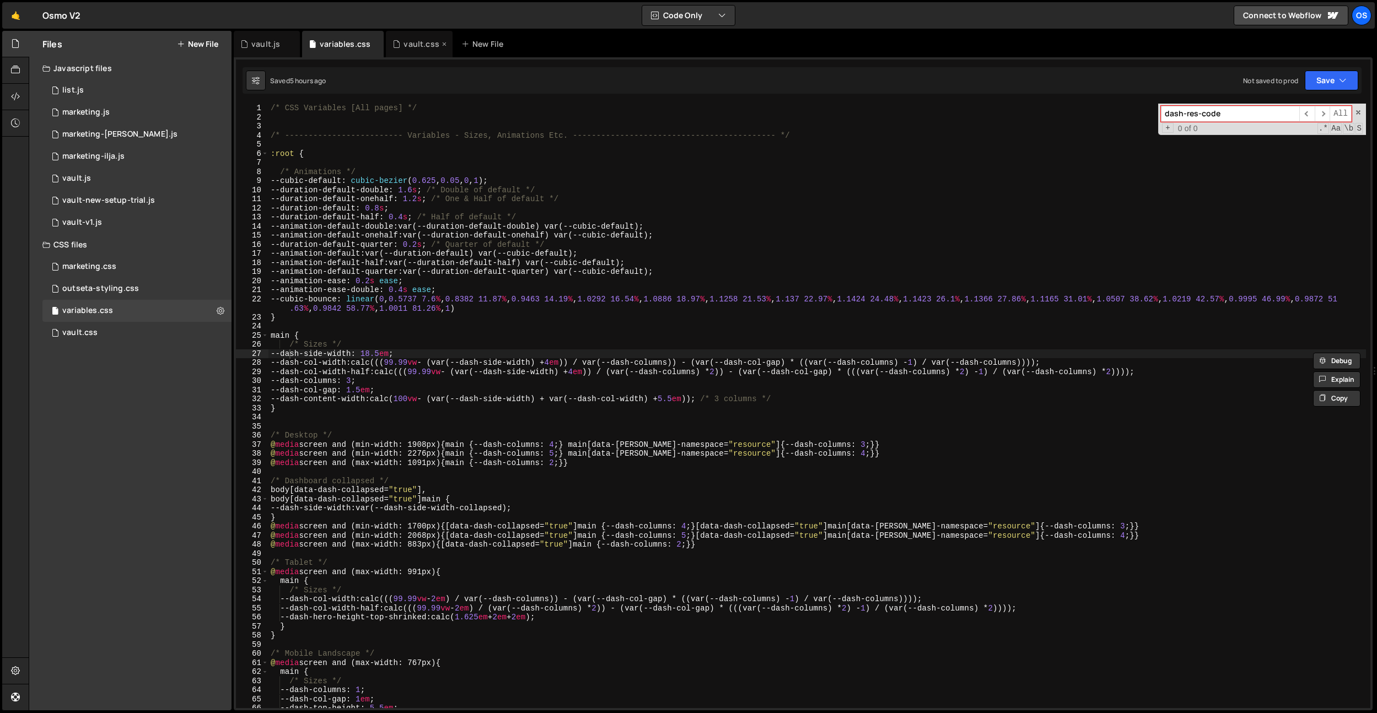
type input "dash-res-code"
click at [400, 39] on div "vault.css" at bounding box center [415, 44] width 47 height 11
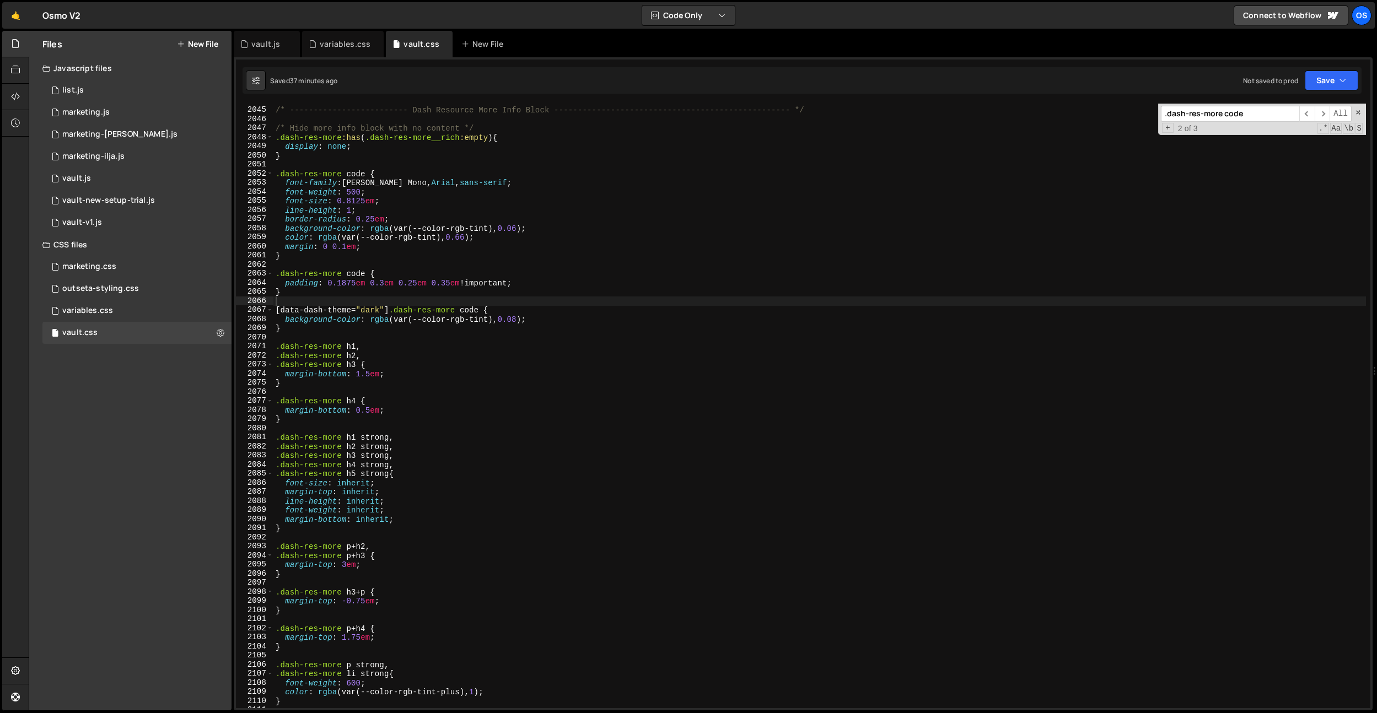
click at [793, 119] on input ".dash-res-more code" at bounding box center [1230, 114] width 138 height 16
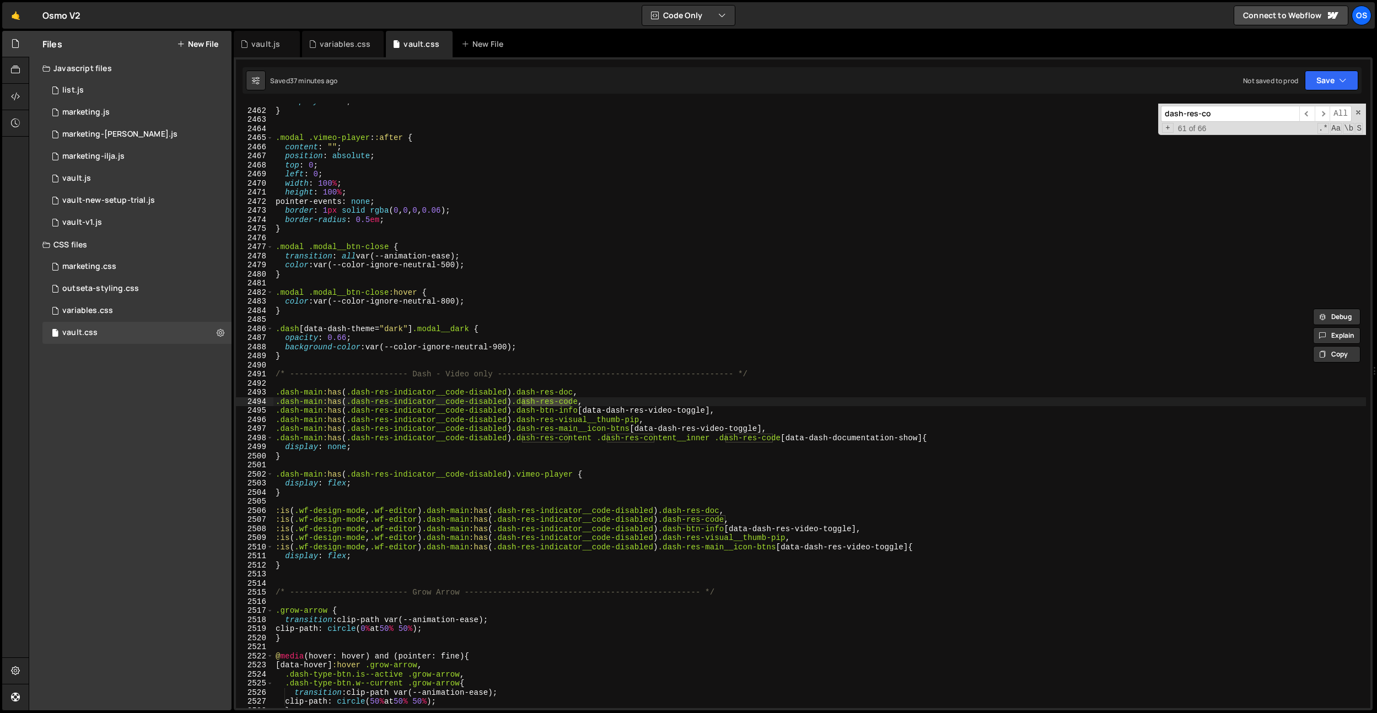
scroll to position [17009, 0]
type input "dash-res-code"
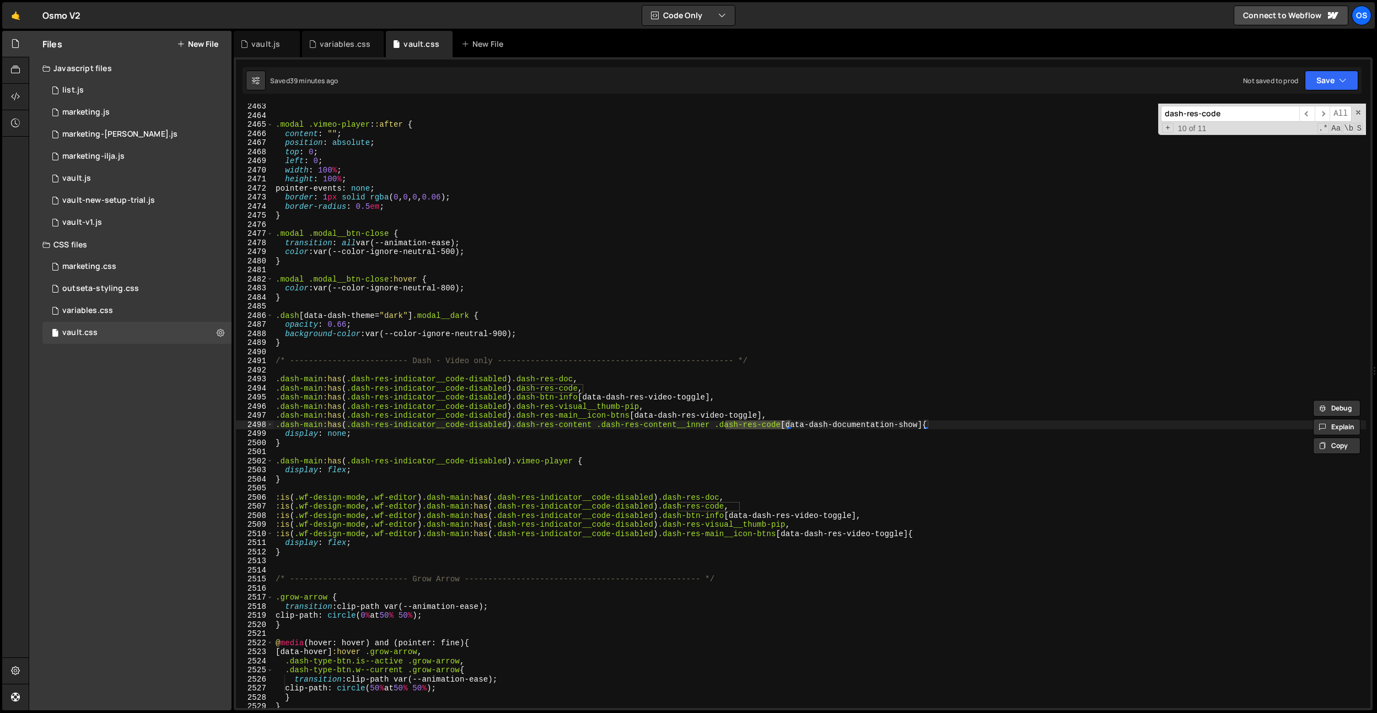
scroll to position [16960, 0]
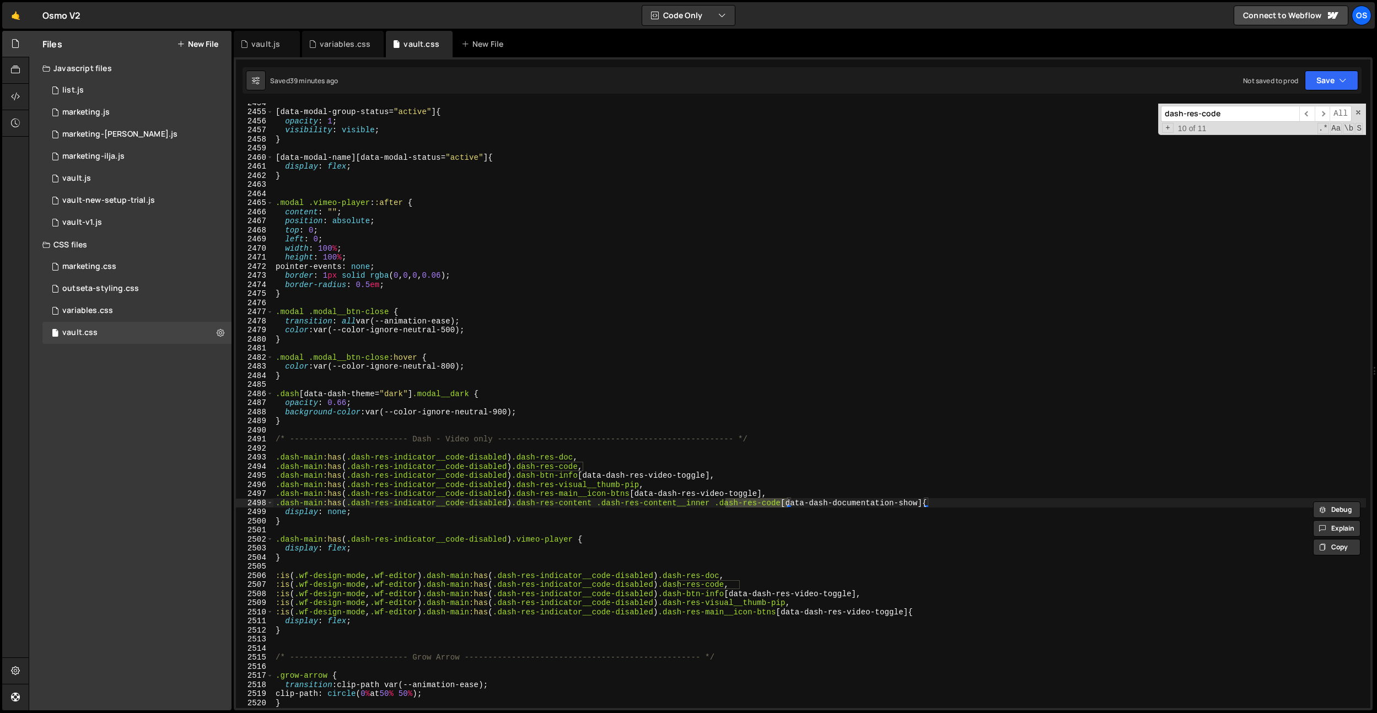
drag, startPoint x: 266, startPoint y: 41, endPoint x: 402, endPoint y: 161, distance: 182.0
click at [266, 41] on div "vault.js" at bounding box center [265, 44] width 29 height 11
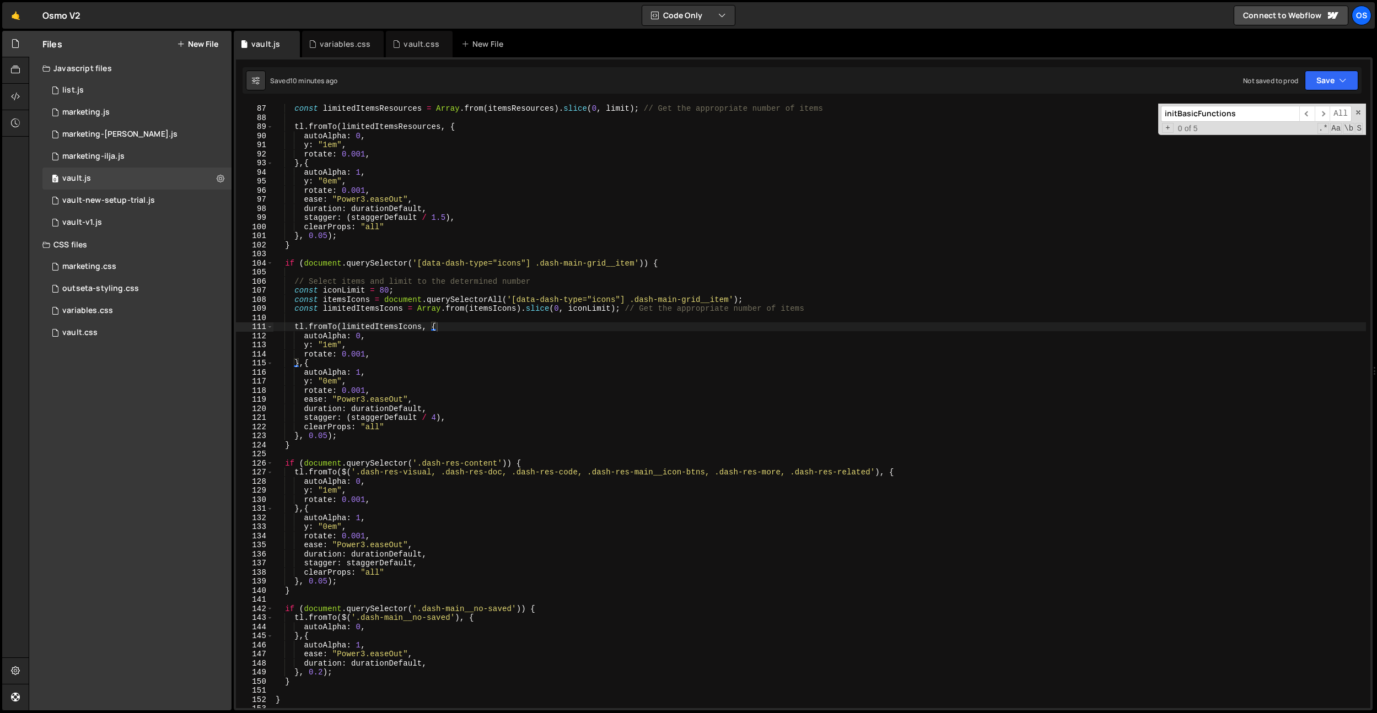
click at [518, 243] on div "const itemsResources = document . querySelectorAll ( ':is([data-dash-type="vaul…" at bounding box center [819, 406] width 1092 height 623
drag, startPoint x: 783, startPoint y: 474, endPoint x: 451, endPoint y: 481, distance: 332.4
click at [442, 475] on div "const itemsResources = document . querySelectorAll ( ':is([data-dash-type="vaul…" at bounding box center [819, 406] width 1092 height 623
paste textarea "dash-res-group"
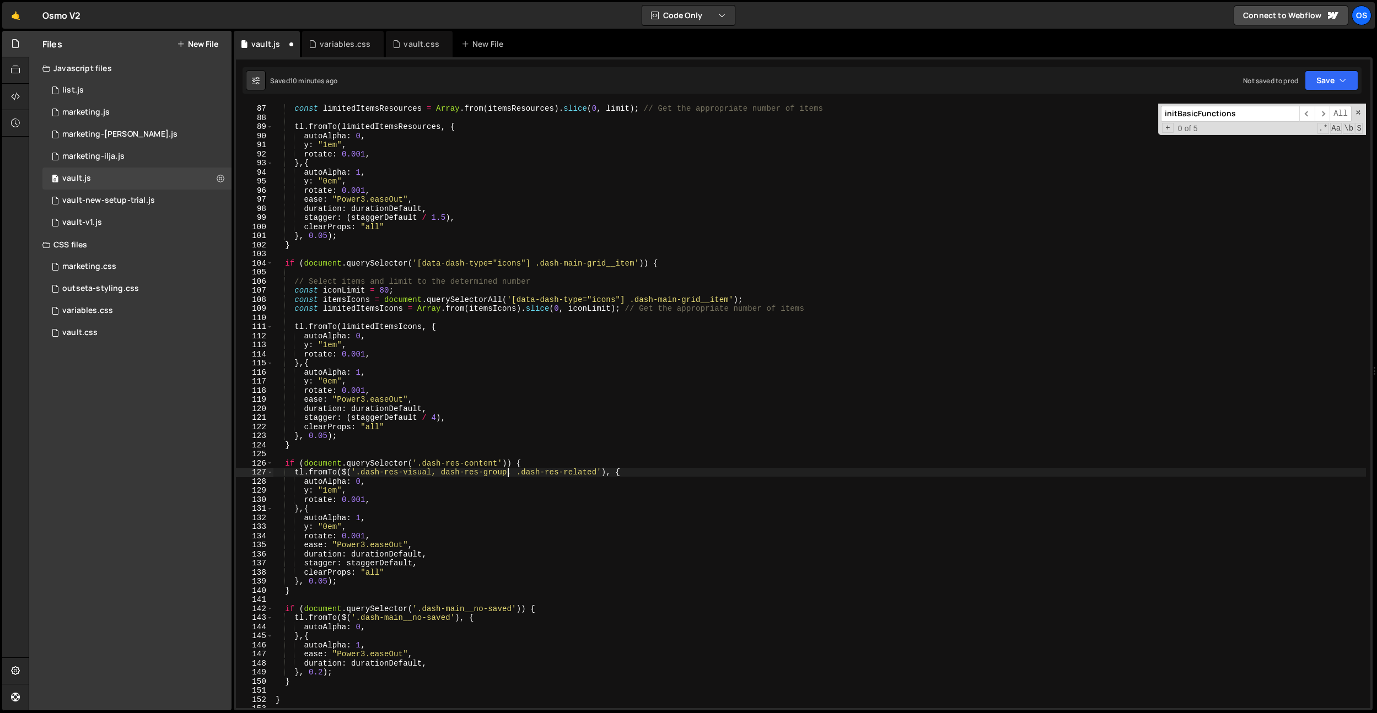
click at [439, 471] on div "const itemsResources = document . querySelectorAll ( ':is([data-dash-type="vaul…" at bounding box center [819, 406] width 1092 height 623
drag, startPoint x: 497, startPoint y: 464, endPoint x: 521, endPoint y: 487, distance: 33.1
click at [421, 462] on div "const itemsResources = document . querySelectorAll ( ':is([data-dash-type="vaul…" at bounding box center [819, 406] width 1092 height 623
click at [563, 297] on div "const itemsResources = document . querySelectorAll ( ':is([data-dash-type="vaul…" at bounding box center [819, 406] width 1092 height 623
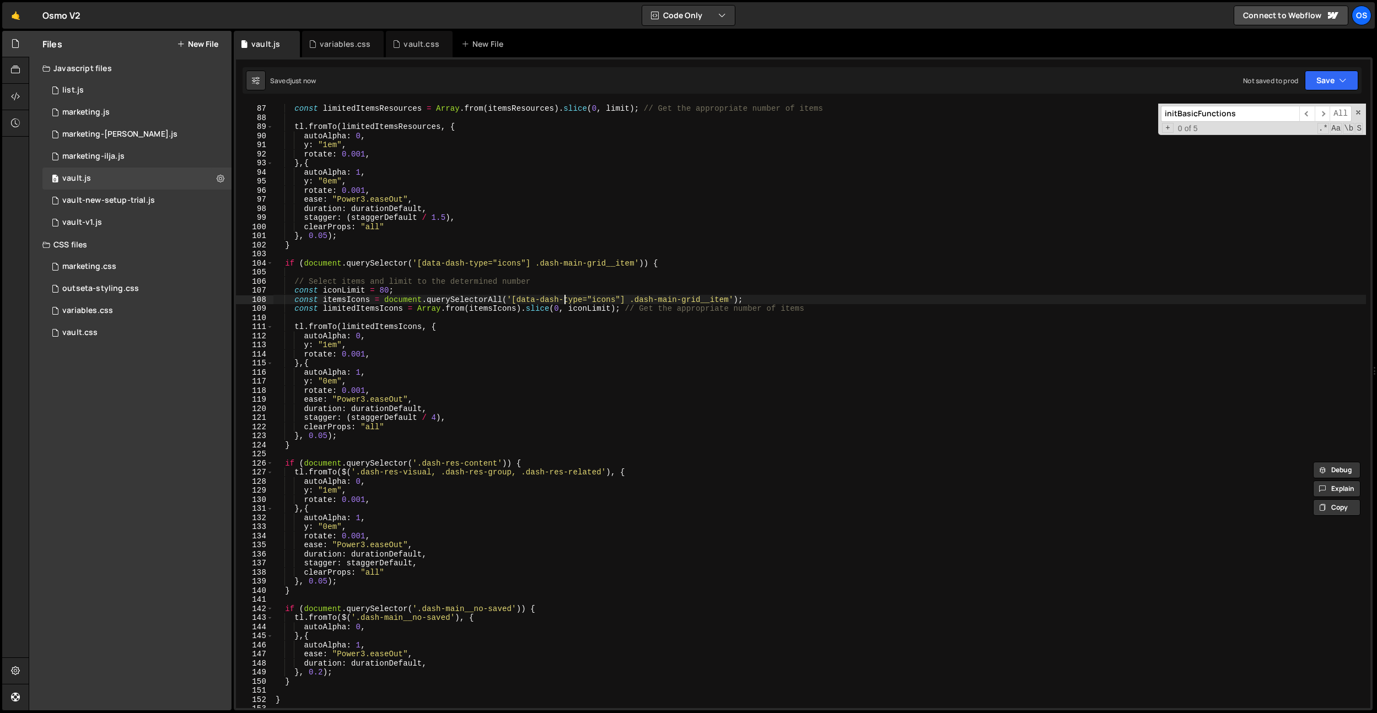
type textarea "const itemsIcons = document.querySelectorAll('[data-dash-type="icons"] .dash-ma…"
paste input "dash-res-content__inner"
type input "dash-res-content__inner"
drag, startPoint x: 412, startPoint y: 44, endPoint x: 606, endPoint y: 273, distance: 300.7
click at [412, 44] on div "vault.css" at bounding box center [420, 44] width 35 height 11
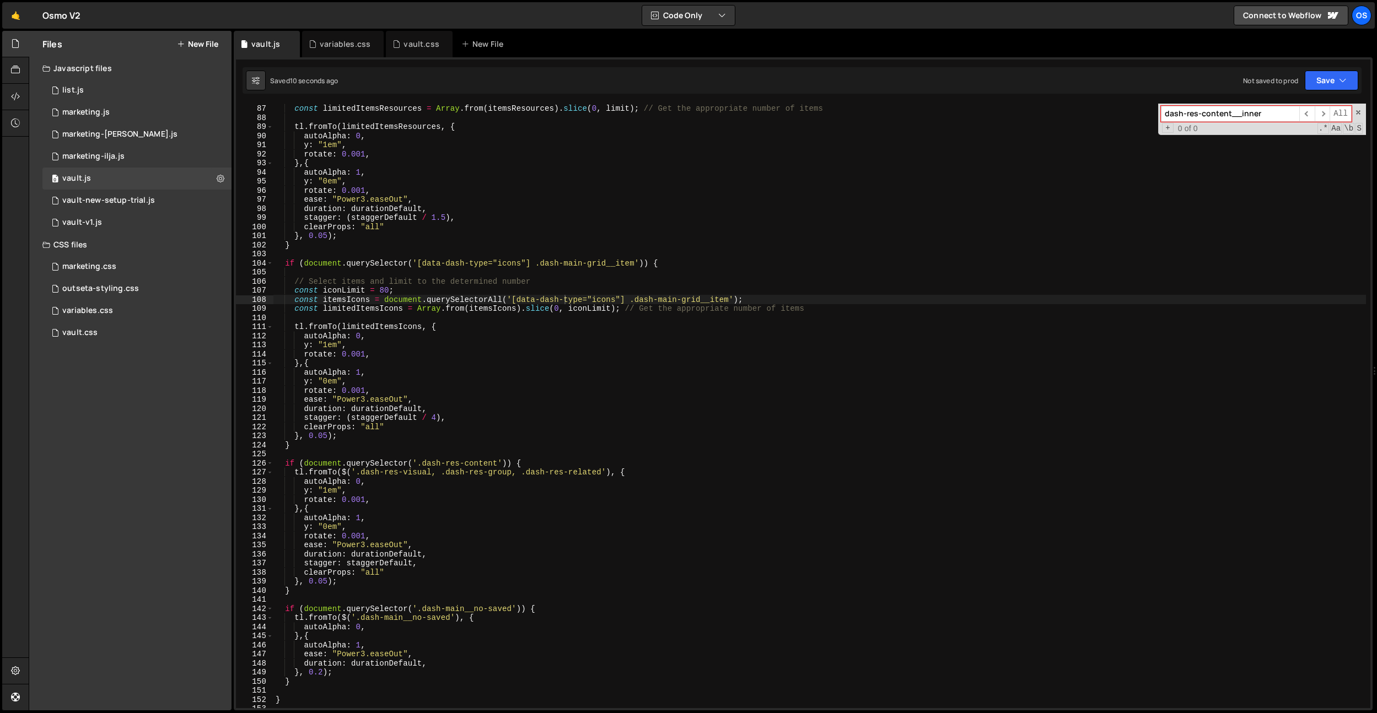
type textarea "border: 1px solid rgba(0, 0, 0, 0.06);"
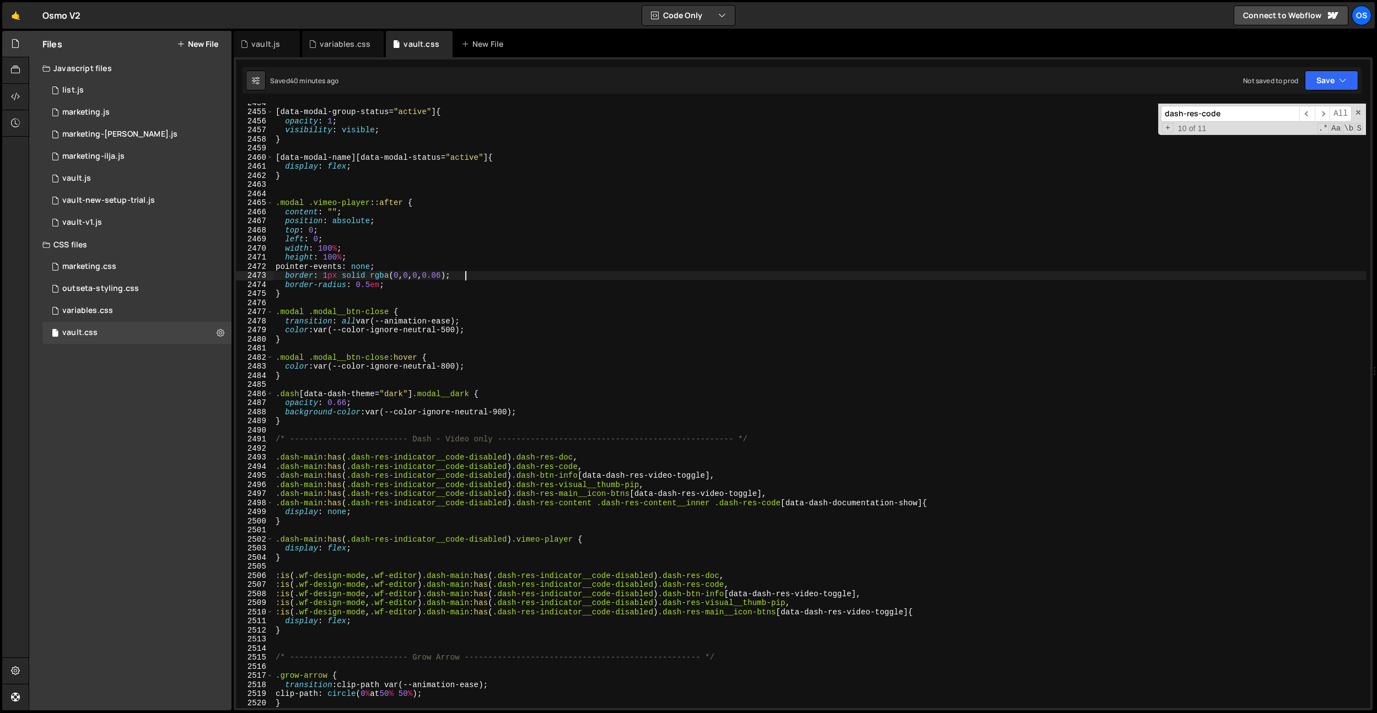
click at [606, 273] on div "[ data-modal-group-status = " active " ] { opacity : 1 ; visibility : visible ;…" at bounding box center [819, 409] width 1092 height 623
paste input "ntent__inner"
type input "dash-res-content__inner"
type textarea ".dash-main:has(.dash-res-indicator__code-disabled) .dash-res-content .dash-res-…"
drag, startPoint x: 787, startPoint y: 504, endPoint x: 1057, endPoint y: 235, distance: 380.8
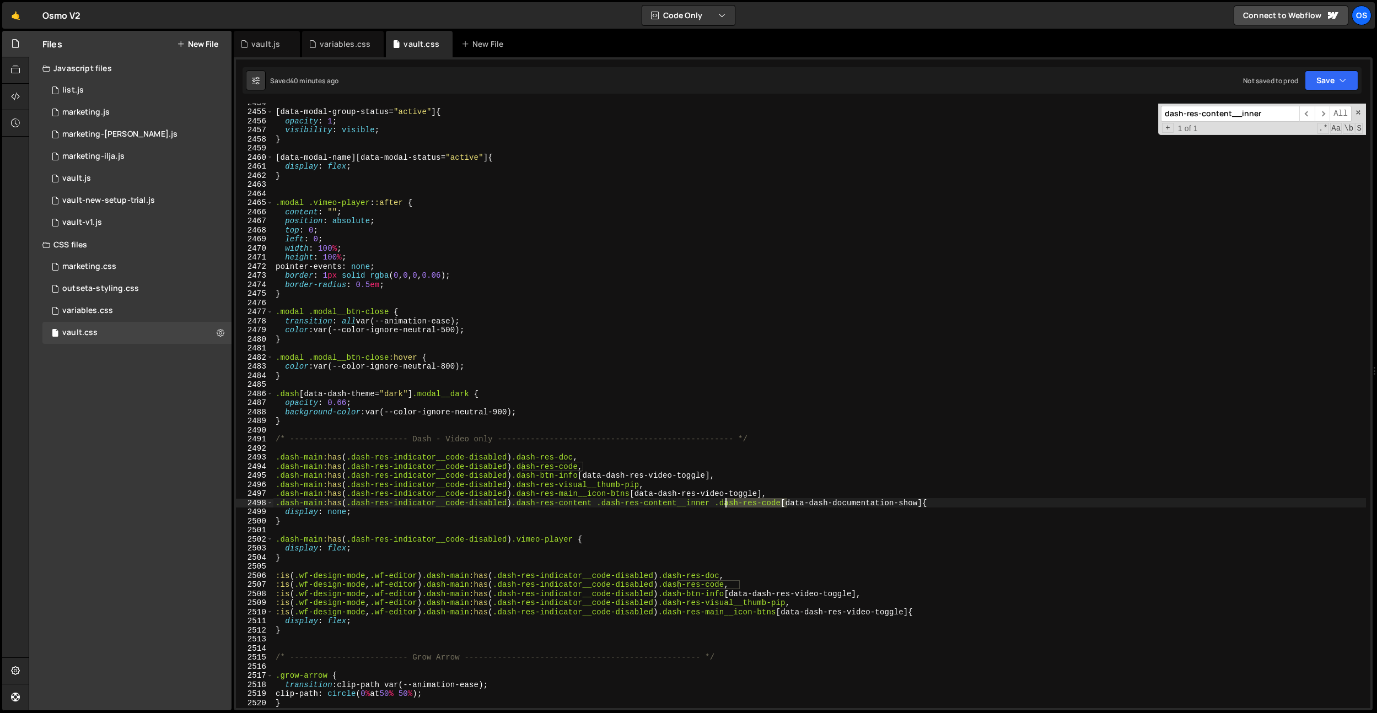
click at [729, 496] on div "[ data-modal-group-status = " active " ] { opacity : 1 ; visibility : visible ;…" at bounding box center [819, 409] width 1092 height 623
click at [793, 116] on input "dash-res-content__inner" at bounding box center [1230, 114] width 138 height 16
paste input "ash-res-code"
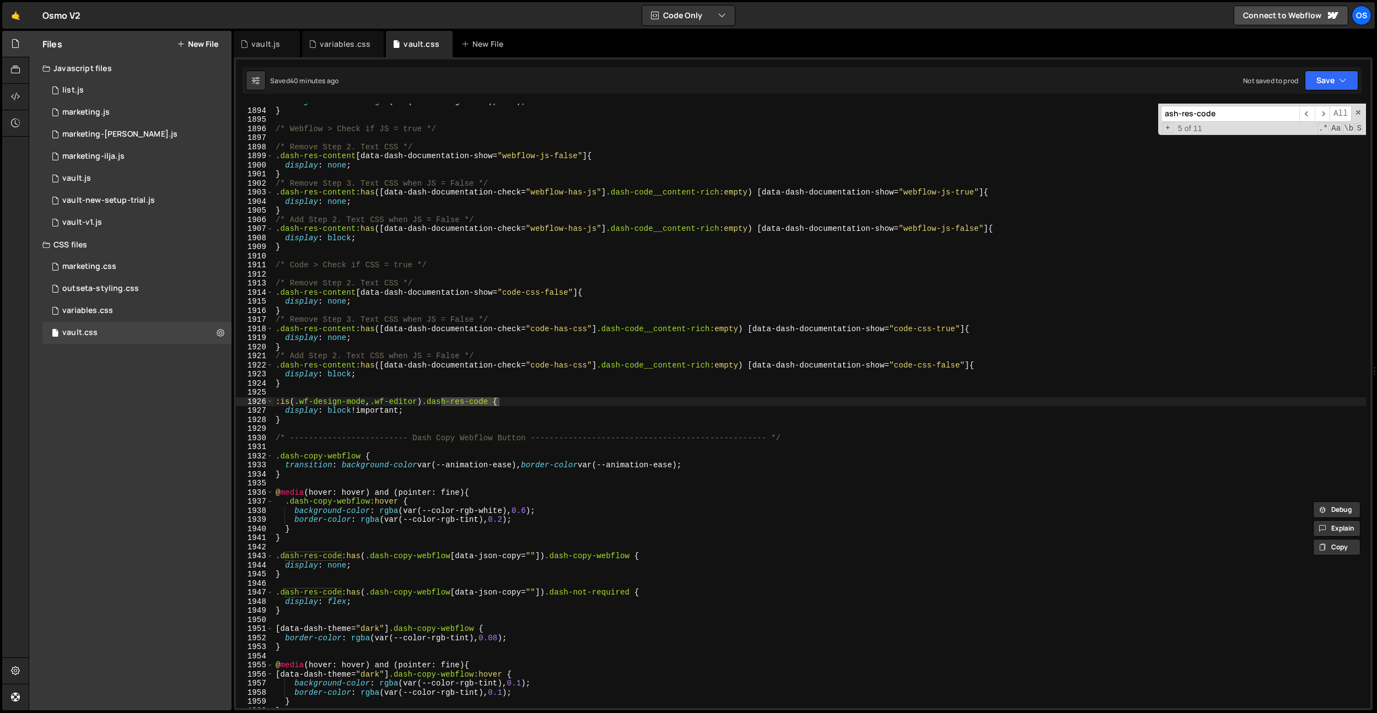
scroll to position [13083, 0]
type input "ash-res-code"
click at [508, 255] on div "background-color : rgba (var(--color-rgb-tint), 0.06 ) ; } /* Webflow > Check i…" at bounding box center [819, 408] width 1092 height 623
click at [793, 112] on input "ash-res-code" at bounding box center [1230, 114] width 138 height 16
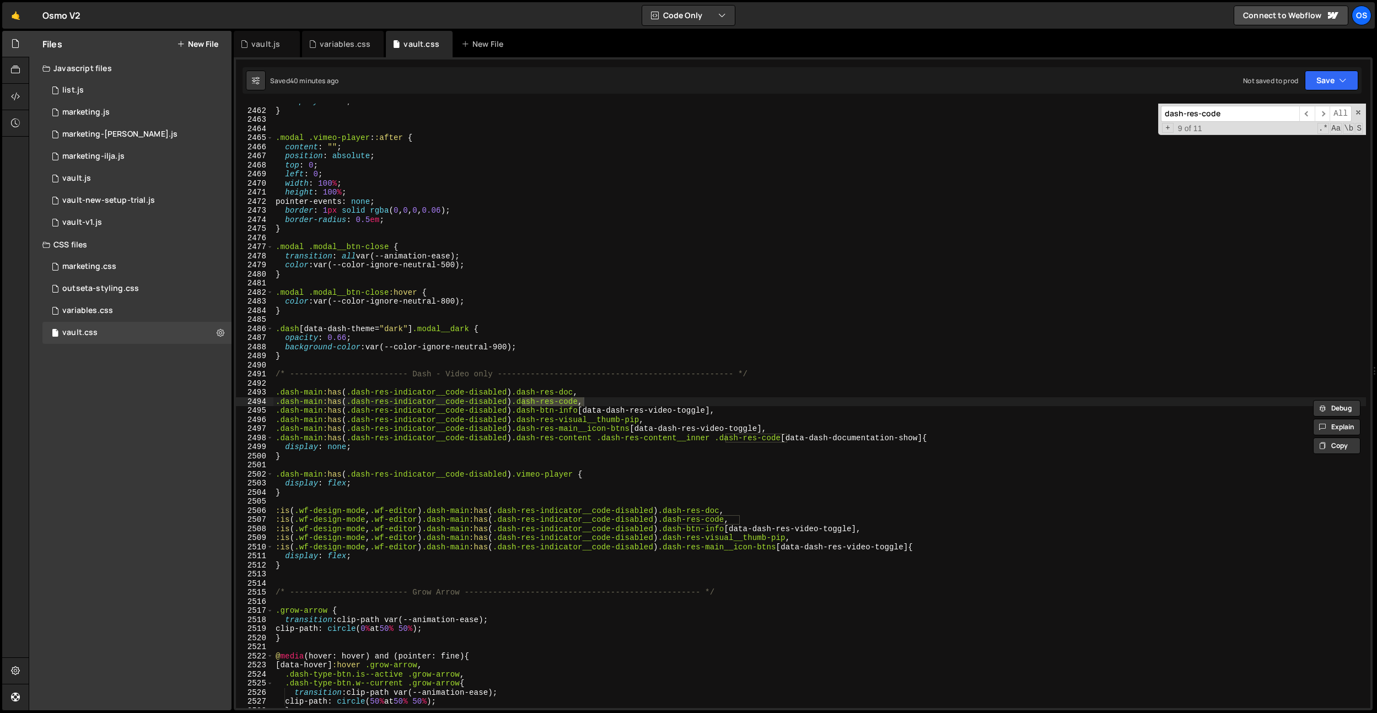
scroll to position [17009, 0]
type input "dash-res-code"
click at [467, 373] on div "display : flex ; } .modal .vimeo-player : :after { content : " " ; position : a…" at bounding box center [819, 408] width 1092 height 623
click at [591, 433] on div "display : flex ; } .modal .vimeo-player : :after { content : " " ; position : a…" at bounding box center [819, 408] width 1092 height 623
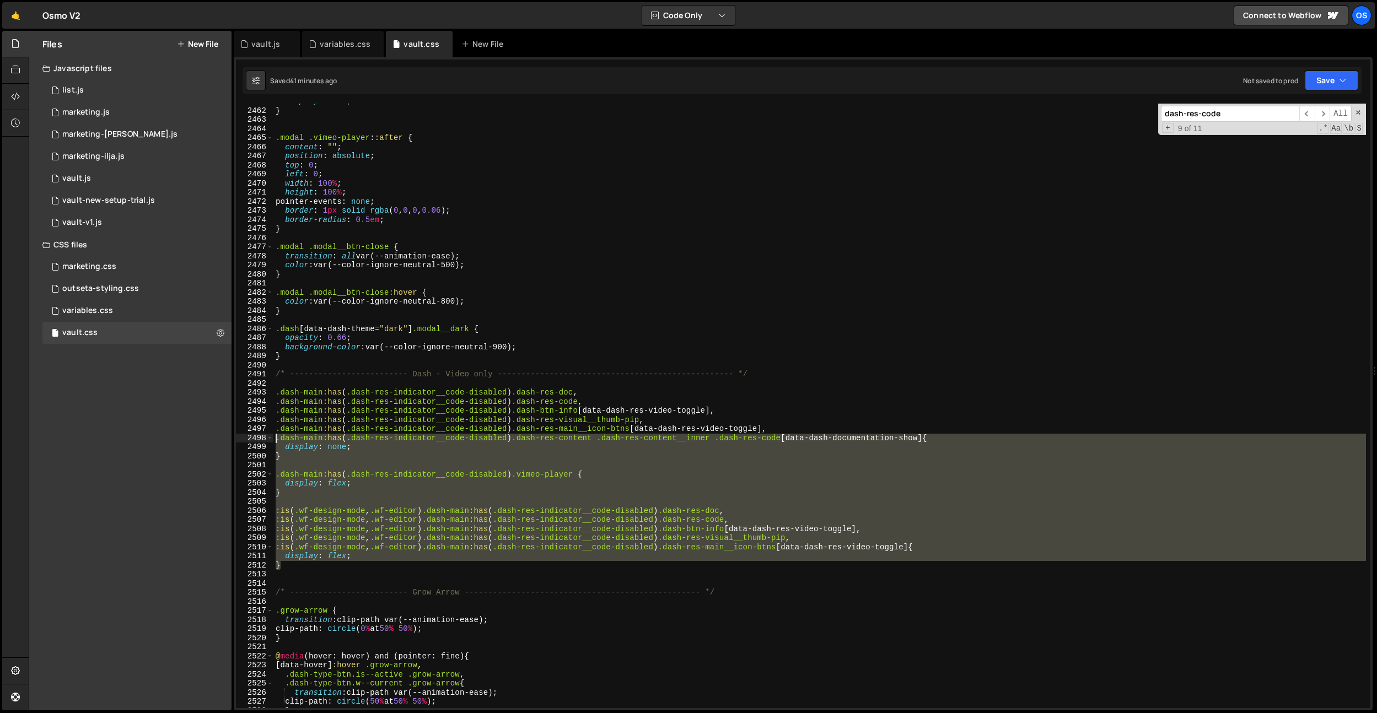
drag, startPoint x: 315, startPoint y: 566, endPoint x: 249, endPoint y: 438, distance: 143.7
click at [249, 438] on div ".dash-main:has(.dash-res-indicator__code-disabled) .dash-res-main__icon-btns [d…" at bounding box center [803, 406] width 1134 height 605
type textarea ".dash-main:has(.dash-res-indicator__code-disabled) .dash-res-content .dash-res-…"
click at [358, 496] on div "display : flex ; } .modal .vimeo-player : :after { content : " " ; position : a…" at bounding box center [819, 408] width 1092 height 623
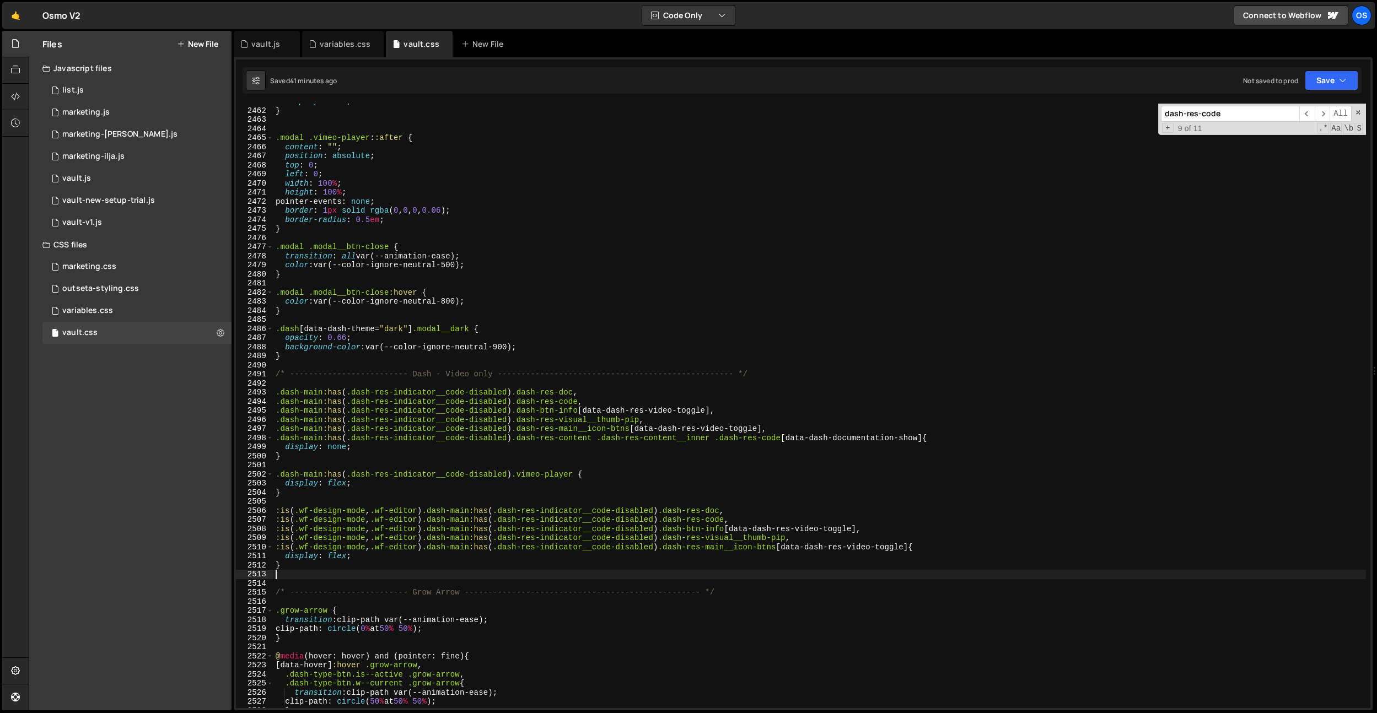
click at [356, 496] on div "display : flex ; } .modal .vimeo-player : :after { content : " " ; position : a…" at bounding box center [819, 408] width 1092 height 623
type textarea "}"
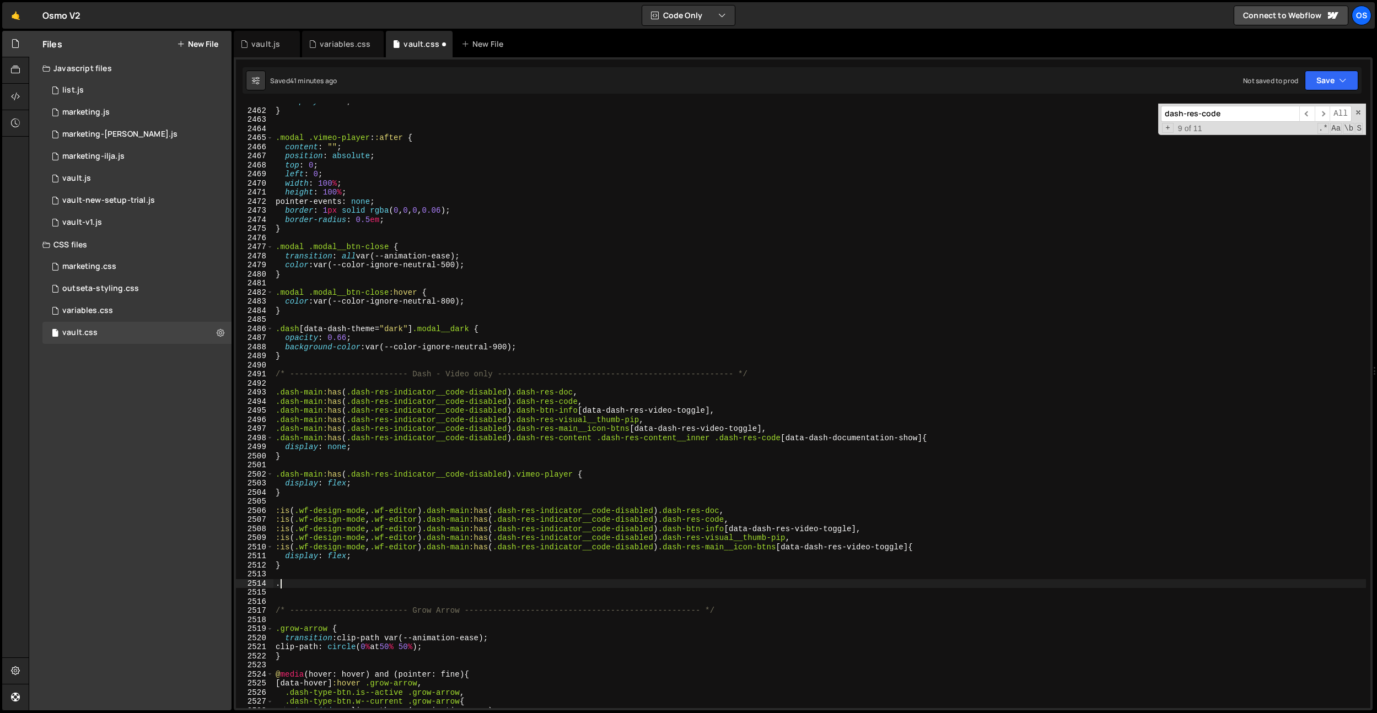
paste textarea "dash-res-group"
drag, startPoint x: 427, startPoint y: 546, endPoint x: 378, endPoint y: 552, distance: 49.5
click at [245, 496] on div ".dash-res-group 2461 2462 2463 2464 2465 2466 2467 2468 2469 2470 2471 2472 247…" at bounding box center [803, 406] width 1134 height 605
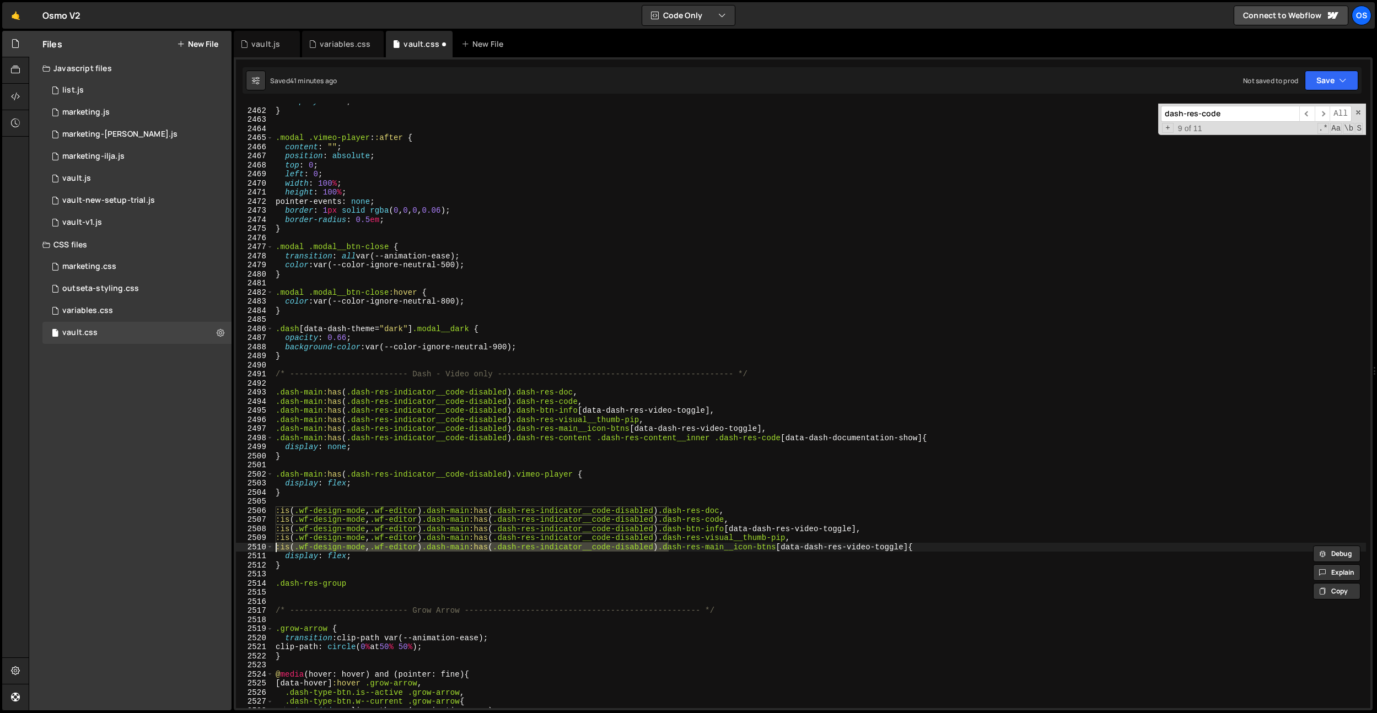
drag, startPoint x: 668, startPoint y: 545, endPoint x: 219, endPoint y: 553, distance: 449.3
click at [214, 496] on div "Files New File Javascript files 0 list.js 0 0 marketing.js 0 0 marketing-[PERSO…" at bounding box center [703, 371] width 1348 height 680
click at [275, 496] on div "display : flex ; } .modal .vimeo-player : :after { content : " " ; position : a…" at bounding box center [819, 408] width 1092 height 623
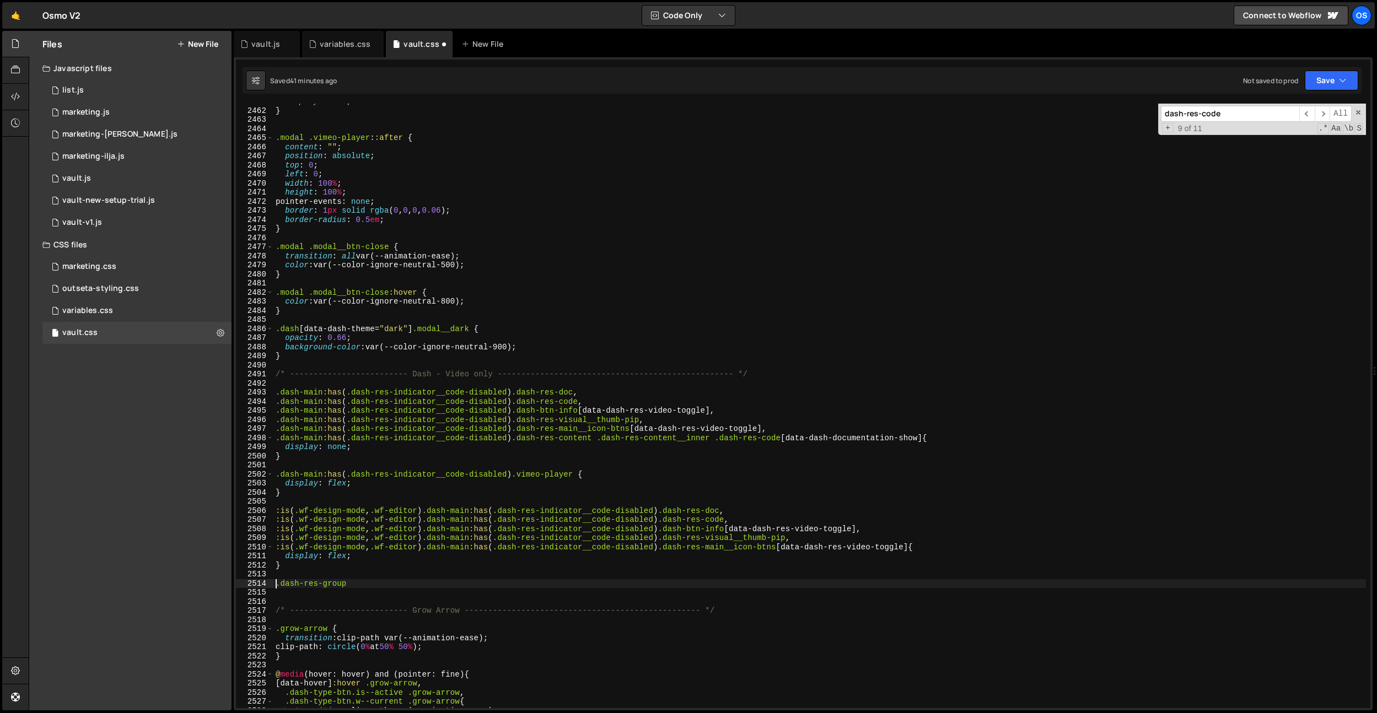
paste textarea ":is(.wf-design-mode, .wf-editor) .dash-main:has(.dash-res-indicator__code-disab…"
type textarea ":is(.wf-design-mode, .wf-editor) .dash-main:has(.dash-res-indicator__code-disab…"
click at [773, 496] on div "display : flex ; } .modal .vimeo-player : :after { content : " " ; position : a…" at bounding box center [819, 408] width 1092 height 623
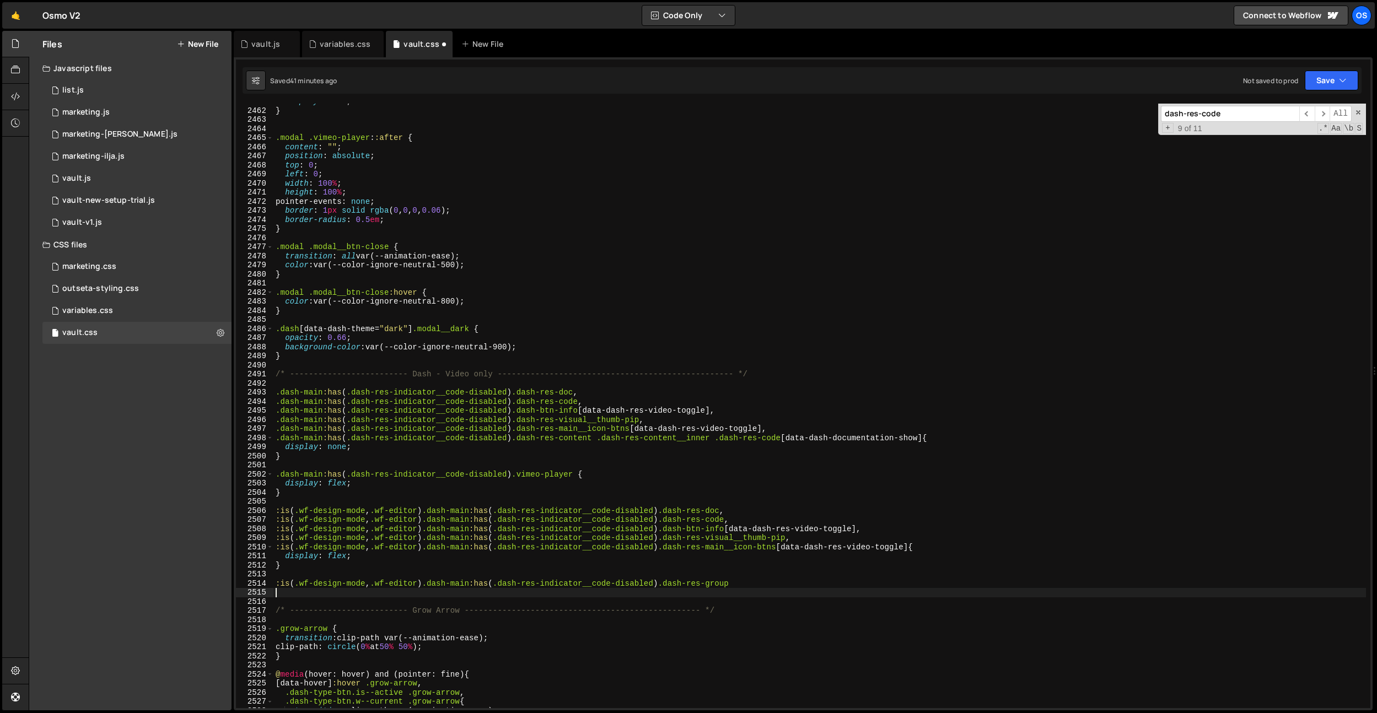
click at [772, 496] on div "display : flex ; } .modal .vimeo-player : :after { content : " " ; position : a…" at bounding box center [819, 408] width 1092 height 623
type textarea ":is(.wf-design-mode, .wf-editor) .dash-main:has(.dash-res-indicator__code-disab…"
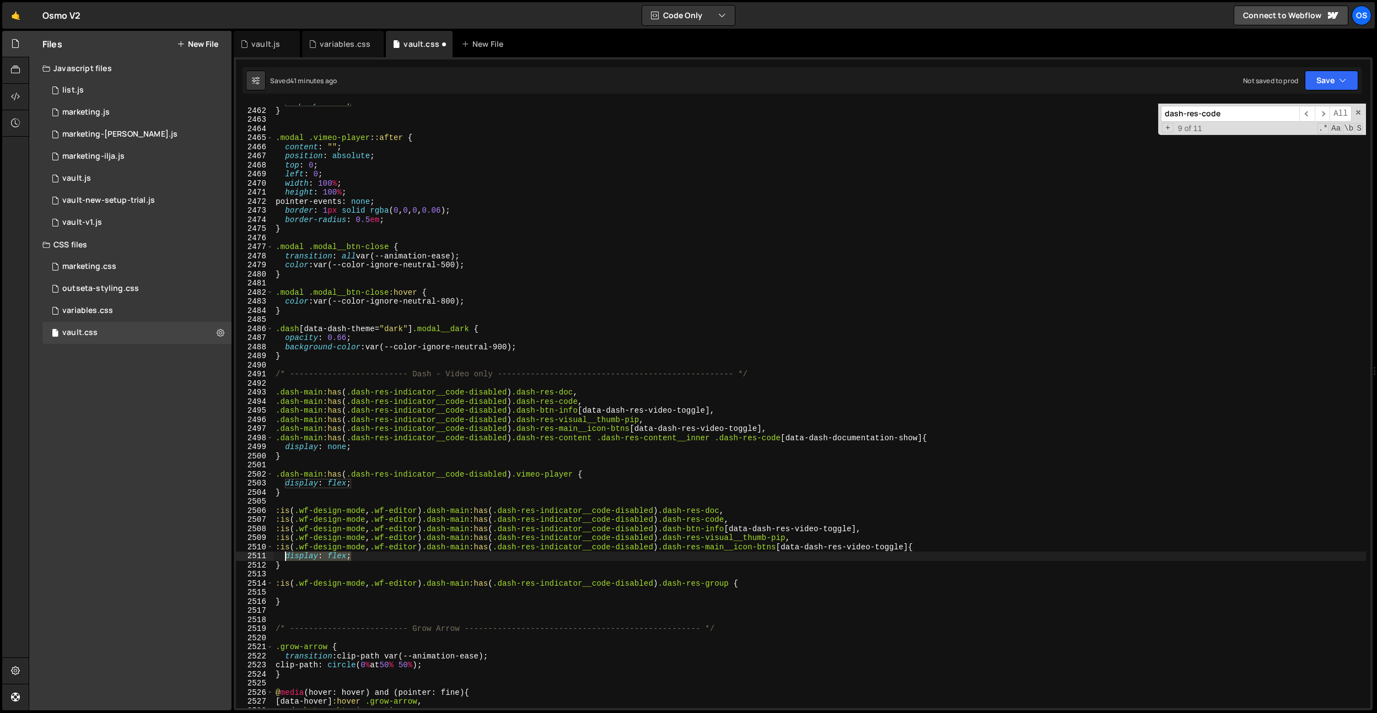
drag, startPoint x: 378, startPoint y: 559, endPoint x: 299, endPoint y: 589, distance: 84.3
click at [288, 496] on div "display : flex ; } .modal .vimeo-player : :after { content : " " ; position : a…" at bounding box center [819, 408] width 1092 height 623
type textarea "display: flex;"
drag, startPoint x: 288, startPoint y: 595, endPoint x: 340, endPoint y: 630, distance: 63.1
click at [288, 496] on div "display : flex ; } .modal .vimeo-player : :after { content : " " ; position : a…" at bounding box center [819, 408] width 1092 height 623
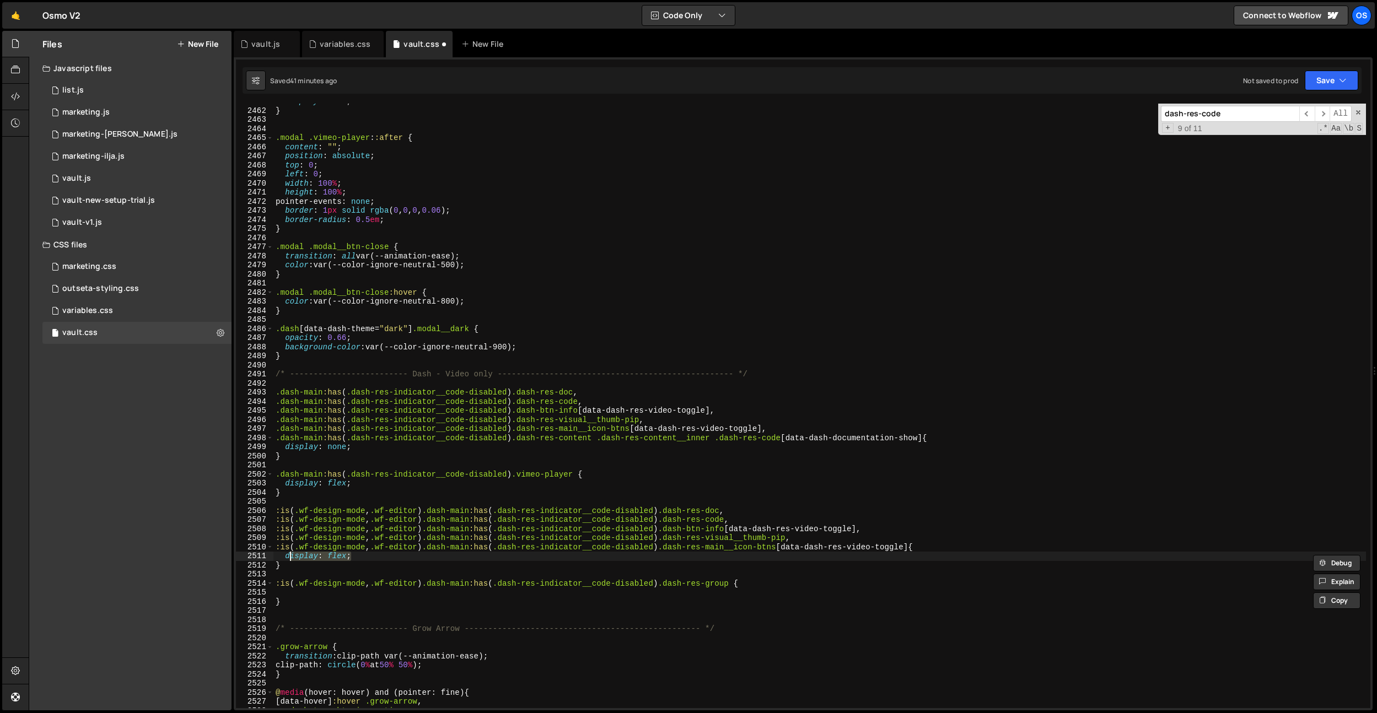
paste textarea "isplay: flex;"
click at [284, 496] on div "display : flex ; } .modal .vimeo-player : :after { content : " " ; position : a…" at bounding box center [819, 408] width 1092 height 623
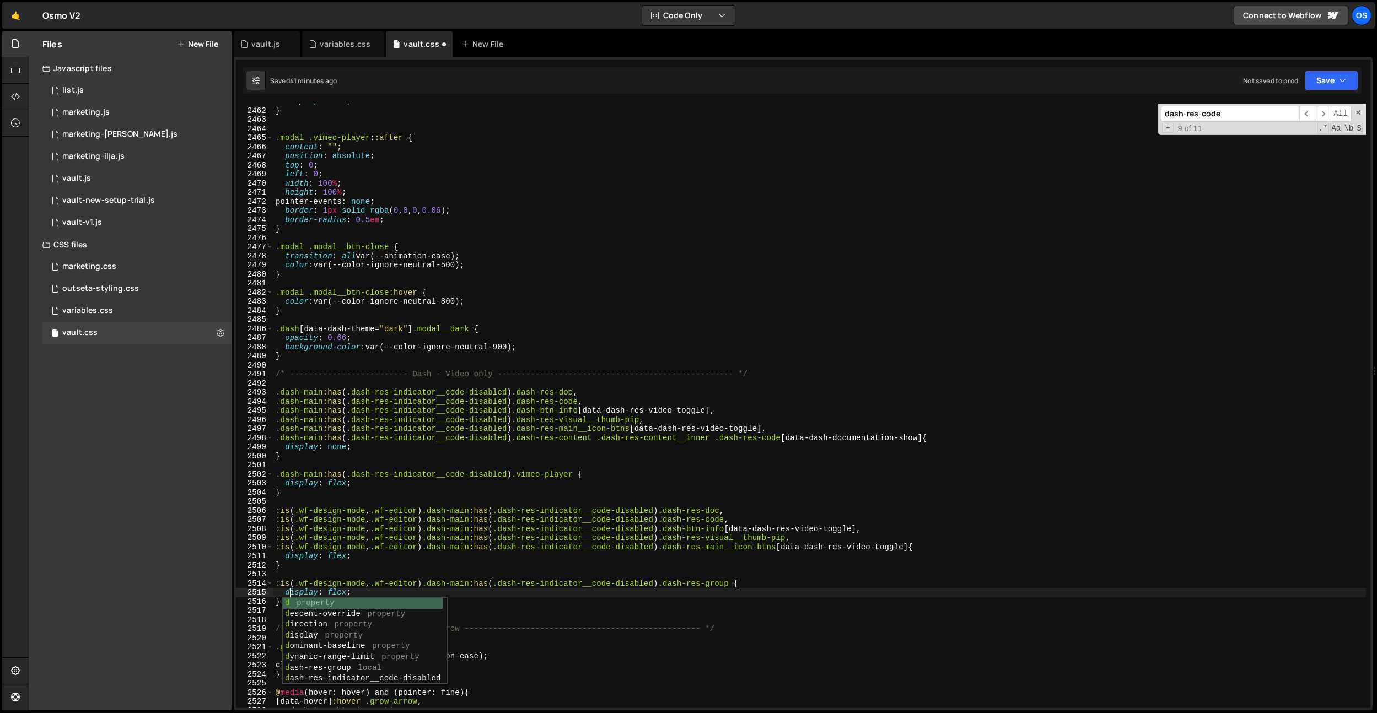
click at [302, 456] on div "display : flex ; } .modal .vimeo-player : :after { content : " " ; position : a…" at bounding box center [819, 408] width 1092 height 623
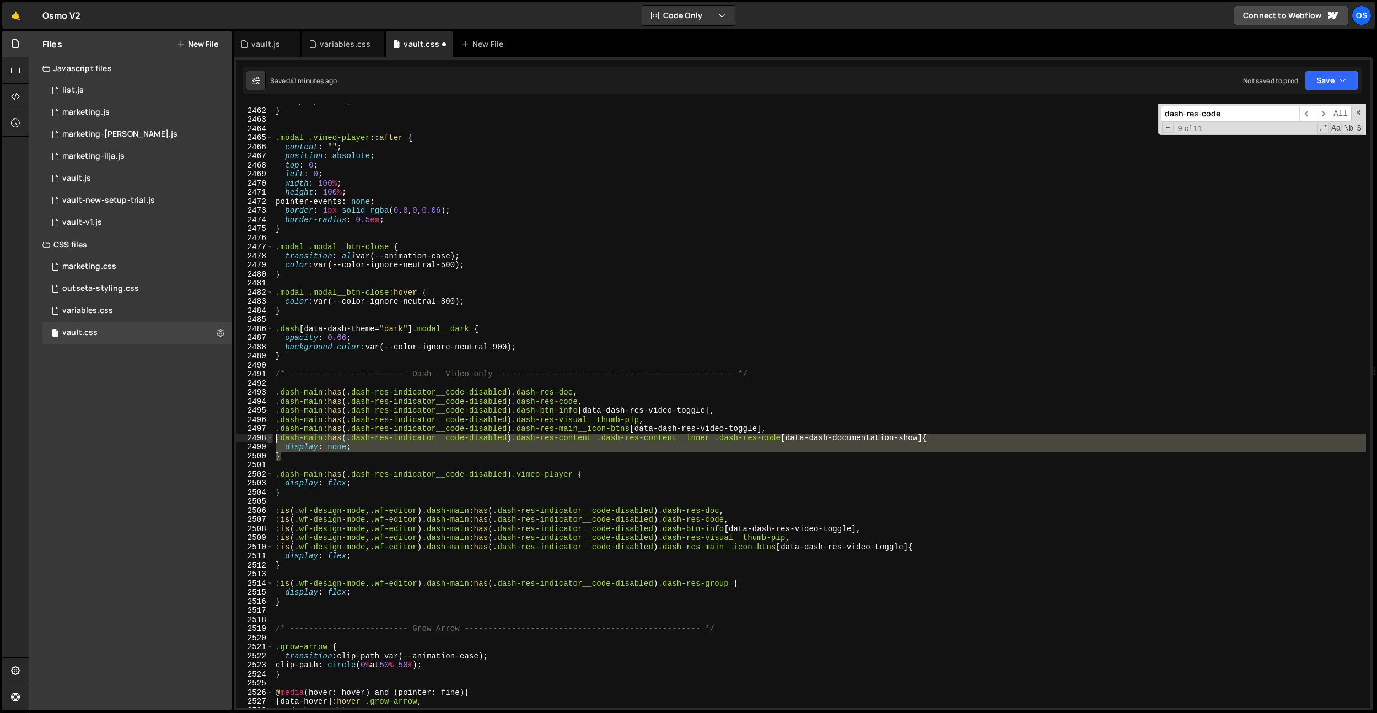
drag, startPoint x: 291, startPoint y: 459, endPoint x: 267, endPoint y: 435, distance: 33.9
click at [267, 435] on div "} 2461 2462 2463 2464 2465 2466 2467 2468 2469 2470 2471 2472 2473 2474 2475 24…" at bounding box center [803, 406] width 1134 height 605
type textarea "}"
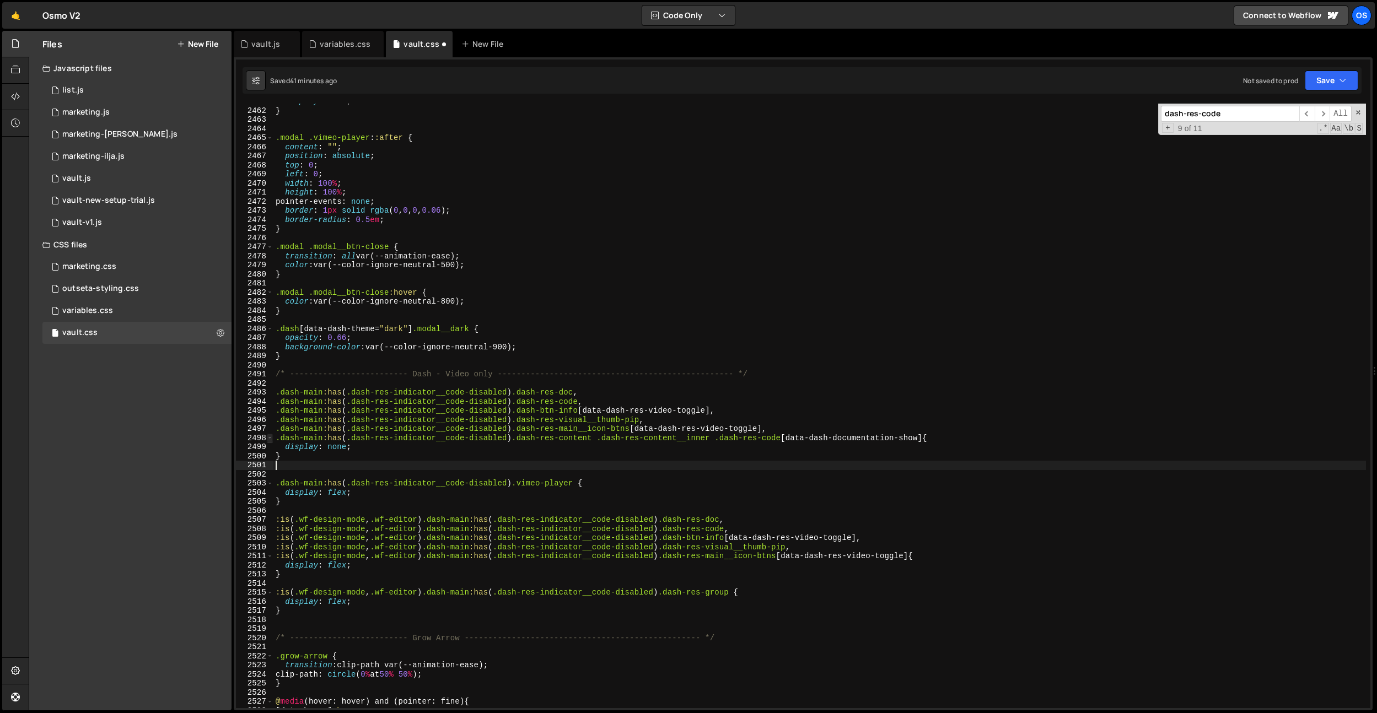
paste textarea "}"
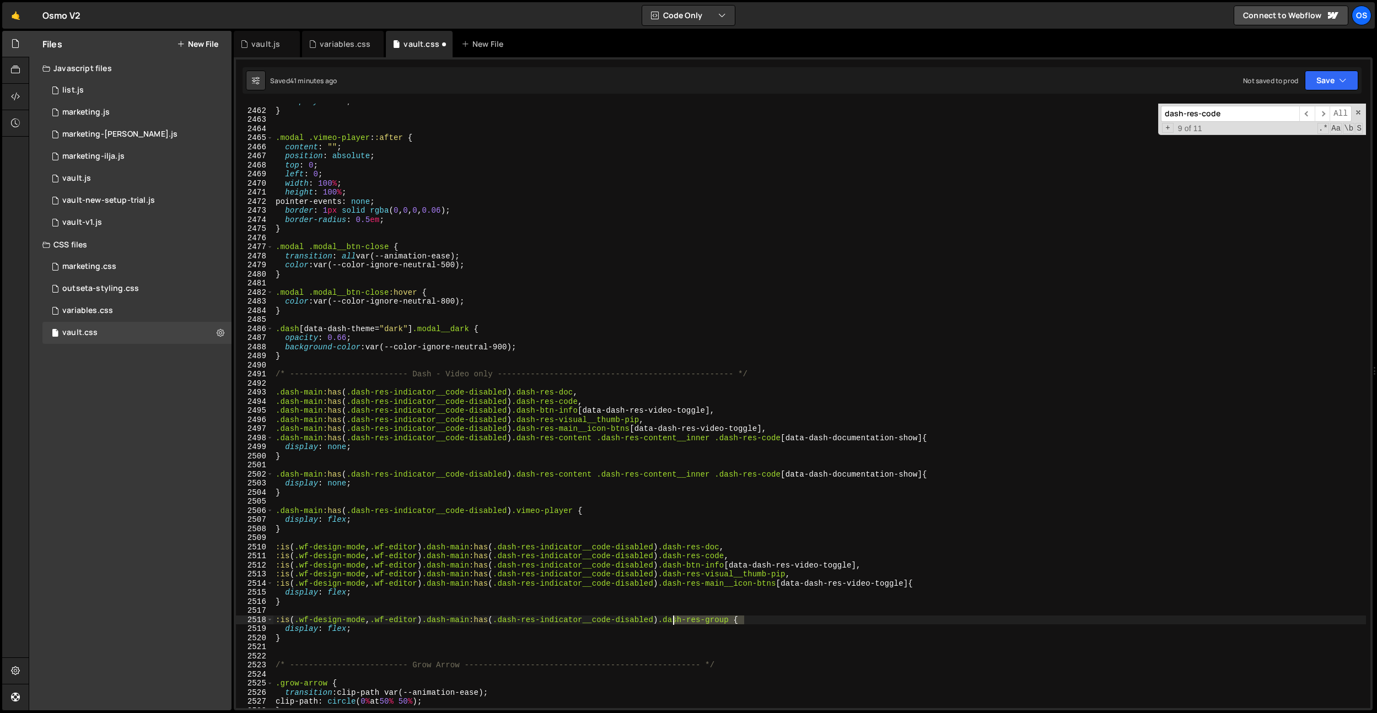
drag, startPoint x: 746, startPoint y: 621, endPoint x: 679, endPoint y: 617, distance: 67.4
click at [675, 496] on div "display : flex ; } .modal .vimeo-player : :after { content : " " ; position : a…" at bounding box center [819, 408] width 1092 height 623
drag, startPoint x: 516, startPoint y: 476, endPoint x: 927, endPoint y: 475, distance: 411.2
click at [793, 475] on div "display : flex ; } .modal .vimeo-player : :after { content : " " ; position : a…" at bounding box center [819, 408] width 1092 height 623
paste textarea "group"
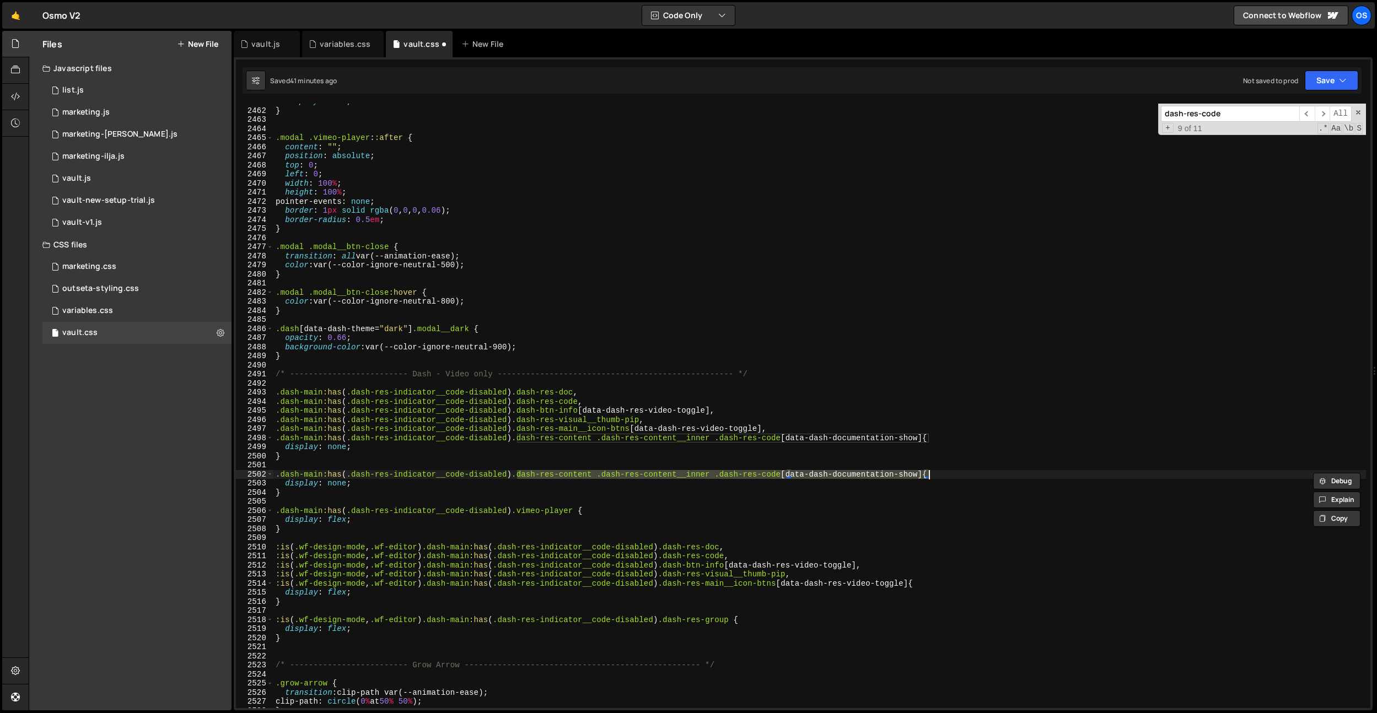
type textarea ".dash-main:has(.dash-res-indicator__code-disabled) .dash-res-group{"
click at [510, 496] on div "display : flex ; } .modal .vimeo-player : :after { content : " " ; position : a…" at bounding box center [819, 408] width 1092 height 623
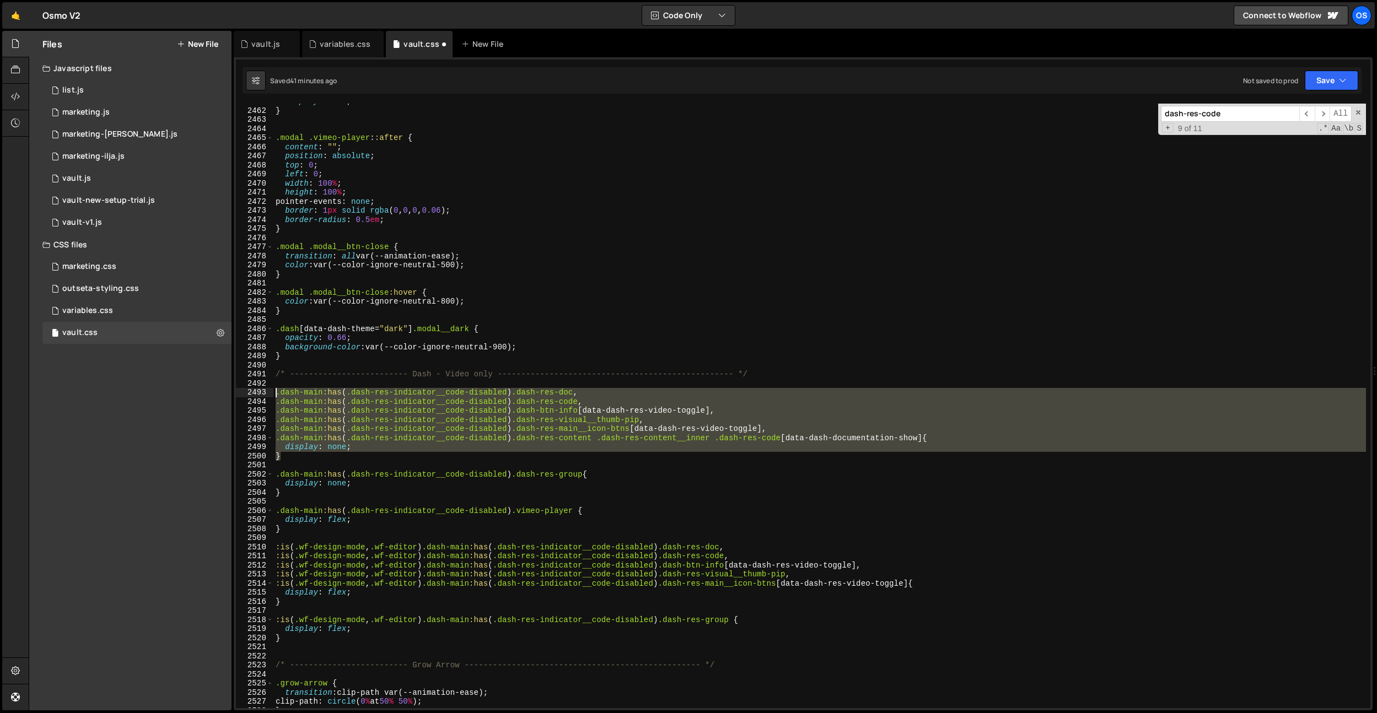
drag, startPoint x: 282, startPoint y: 450, endPoint x: 260, endPoint y: 395, distance: 59.2
click at [260, 395] on div "2461 2462 2463 2464 2465 2466 2467 2468 2469 2470 2471 2472 2473 2474 2475 2476…" at bounding box center [803, 406] width 1134 height 605
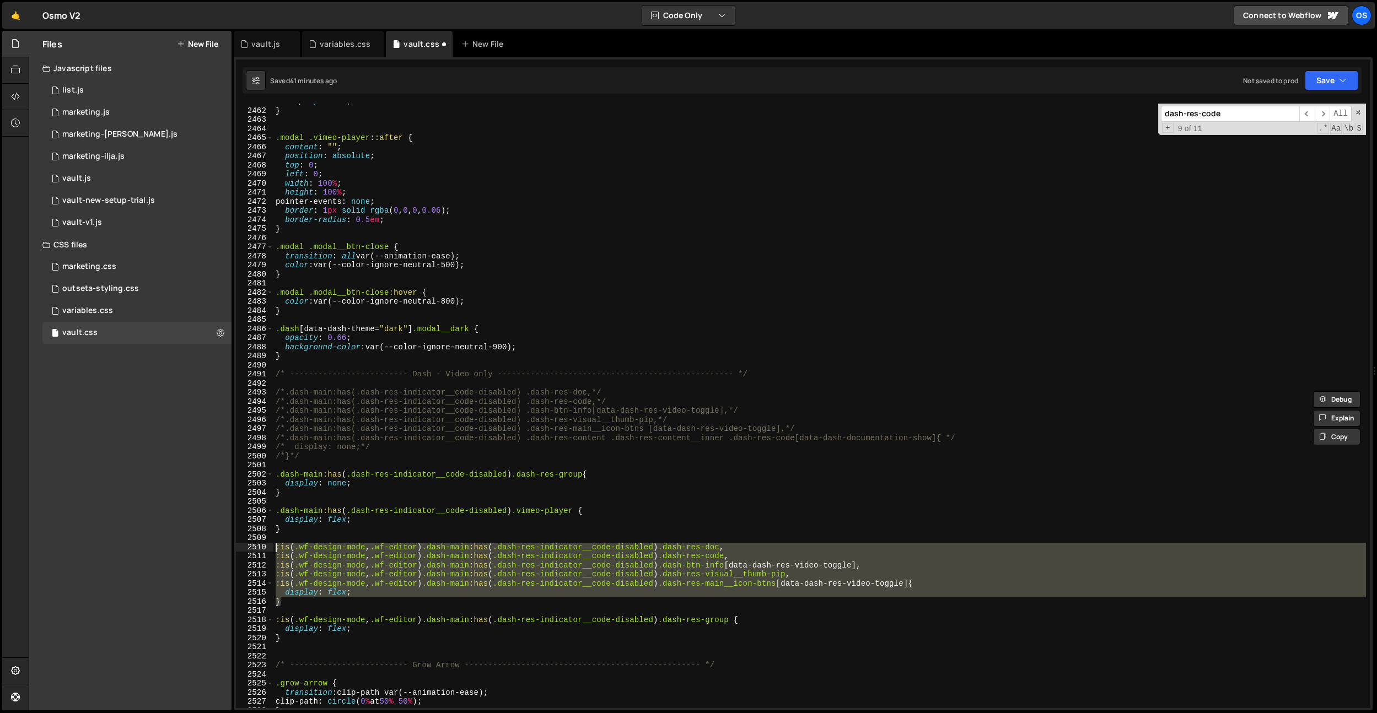
drag, startPoint x: 283, startPoint y: 602, endPoint x: 267, endPoint y: 548, distance: 55.8
click at [267, 496] on div "/*.dash-main:has(.dash-res-indicator__code-disabled) .dash-res-doc,*/ /*.dash-m…" at bounding box center [803, 406] width 1134 height 605
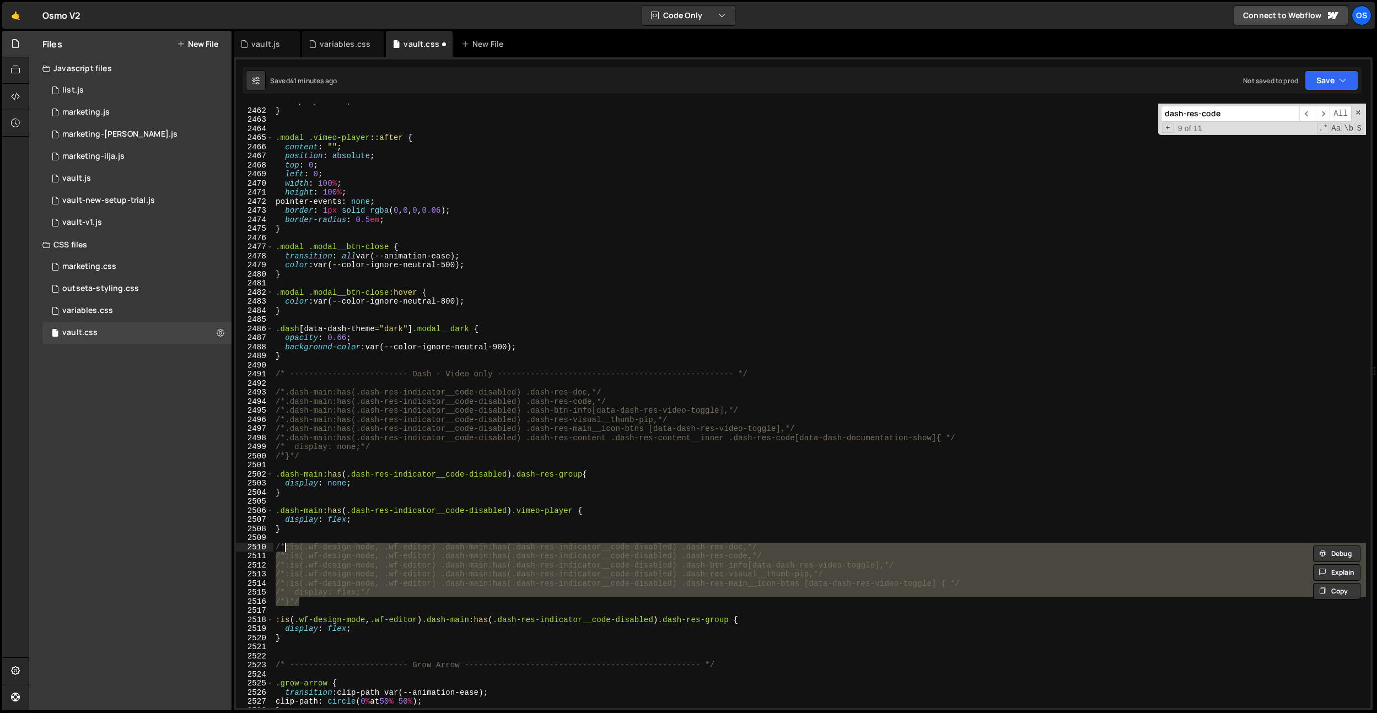
click at [408, 488] on div "display : flex ; } .modal .vimeo-player : :after { content : " " ; position : a…" at bounding box center [819, 408] width 1092 height 623
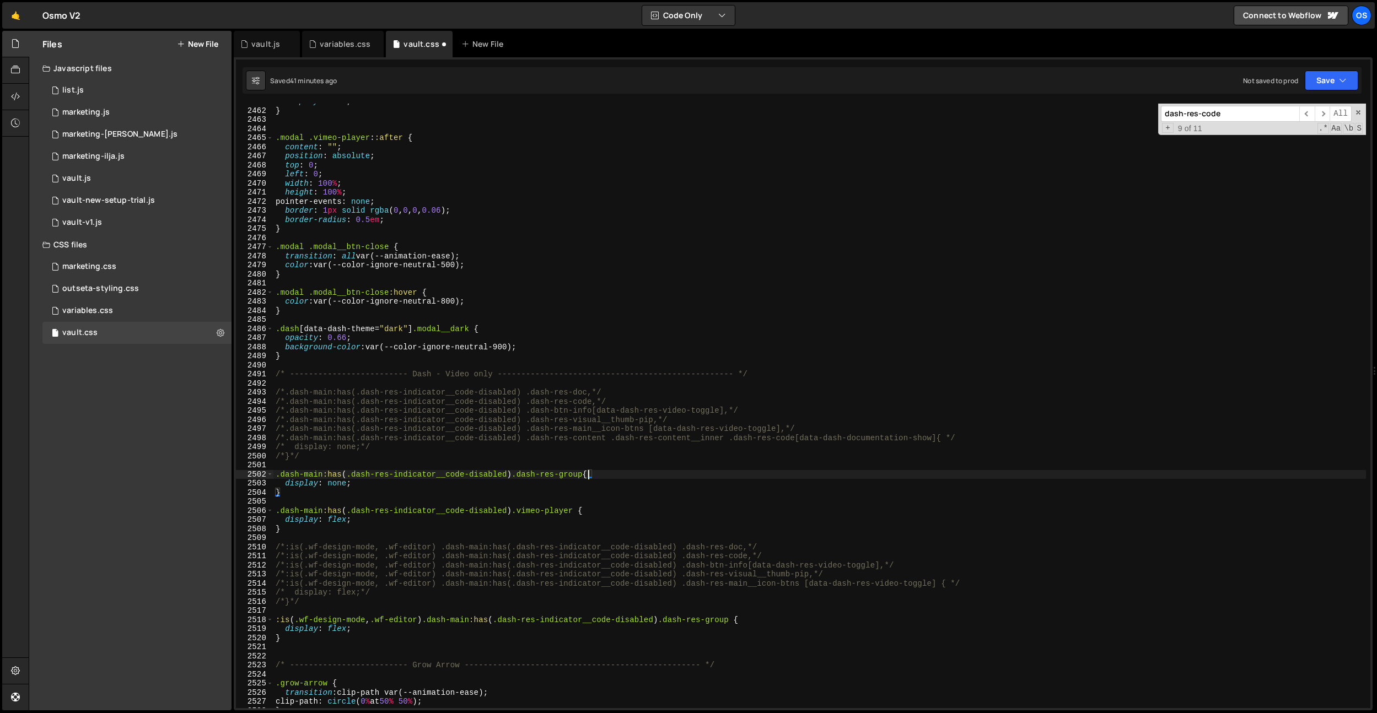
click at [588, 471] on div "display : flex ; } .modal .vimeo-player : :after { content : " " ; position : a…" at bounding box center [819, 408] width 1092 height 623
click at [477, 335] on div "display : flex ; } .modal .vimeo-player : :after { content : " " ; position : a…" at bounding box center [819, 408] width 1092 height 623
type textarea "opacity: 0.66;"
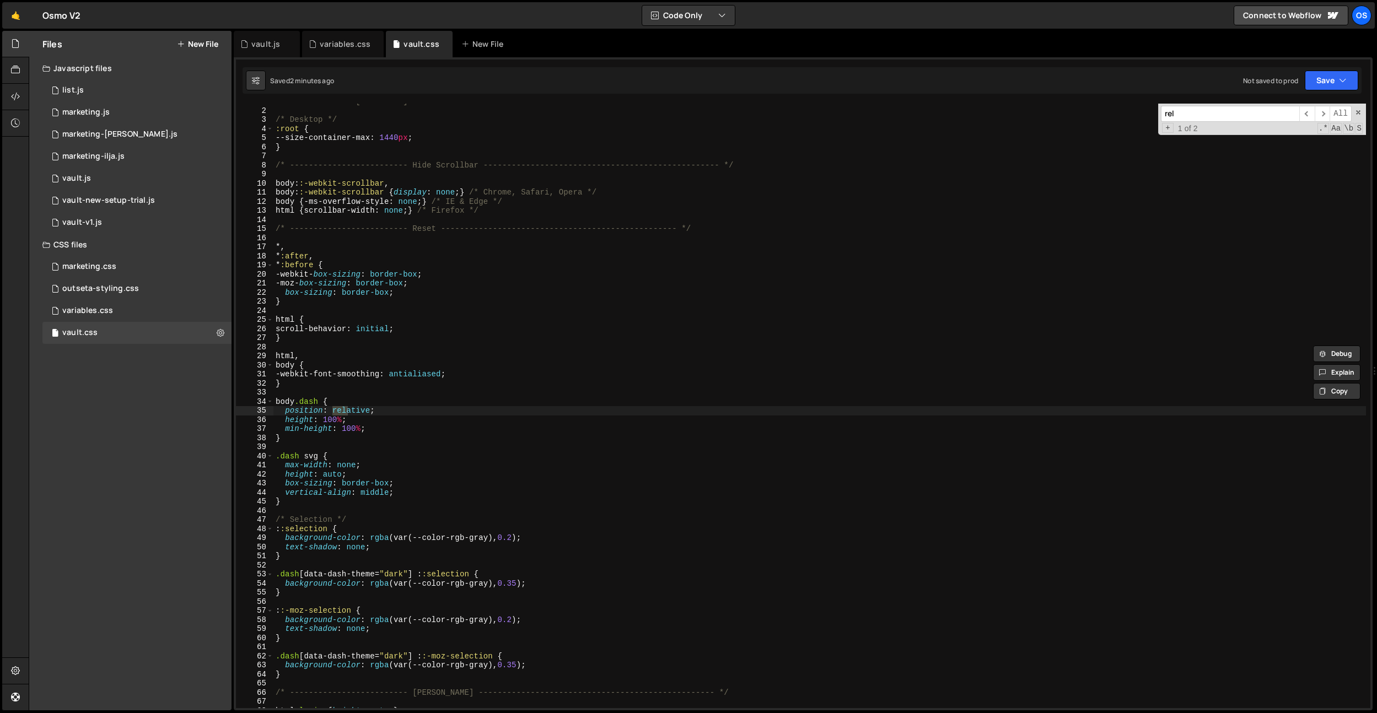
scroll to position [5, 0]
type input "related"
click at [793, 157] on div "/* CSS for Vault [Dashboard] */ /* Desktop */ :root { --size-container-max : 14…" at bounding box center [819, 408] width 1092 height 623
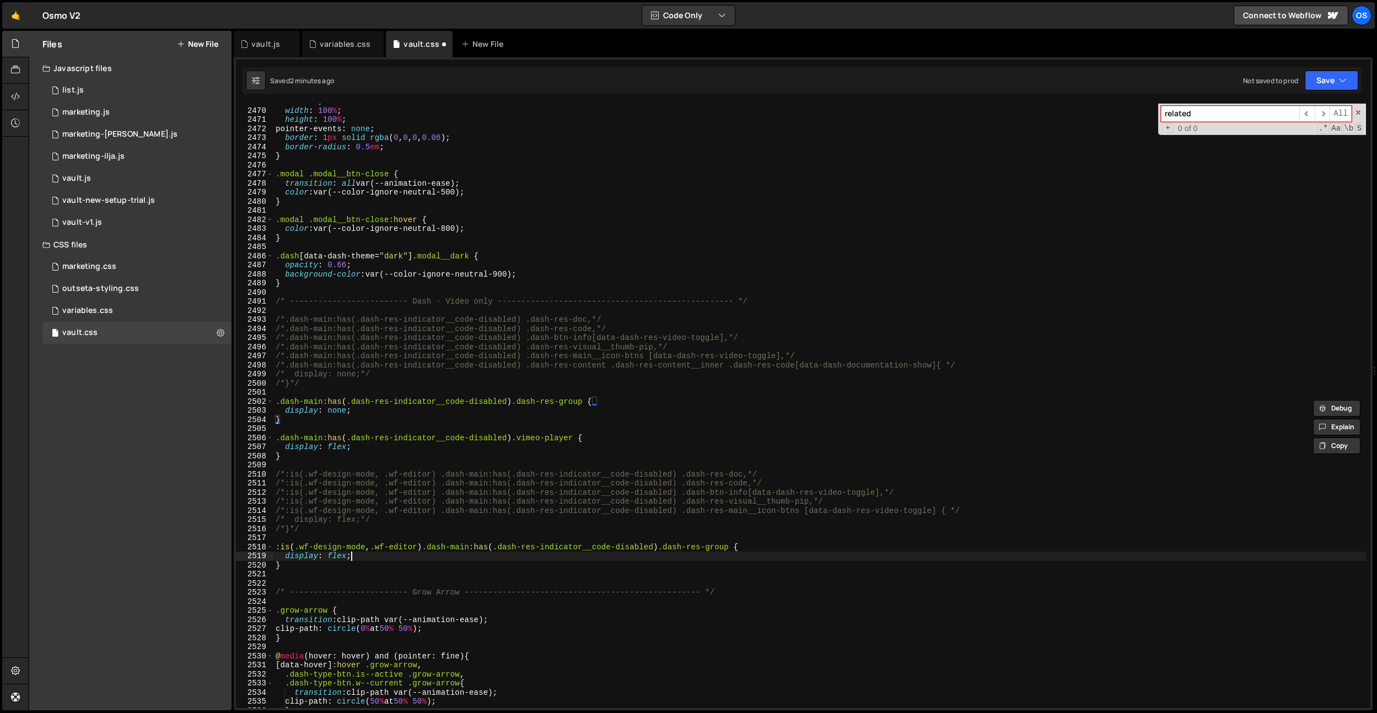
click at [376, 496] on div "left : 0 ; width : 100 % ; height : 100 % ; pointer-events : none ; border : 1 …" at bounding box center [819, 408] width 1092 height 623
type textarea "}"
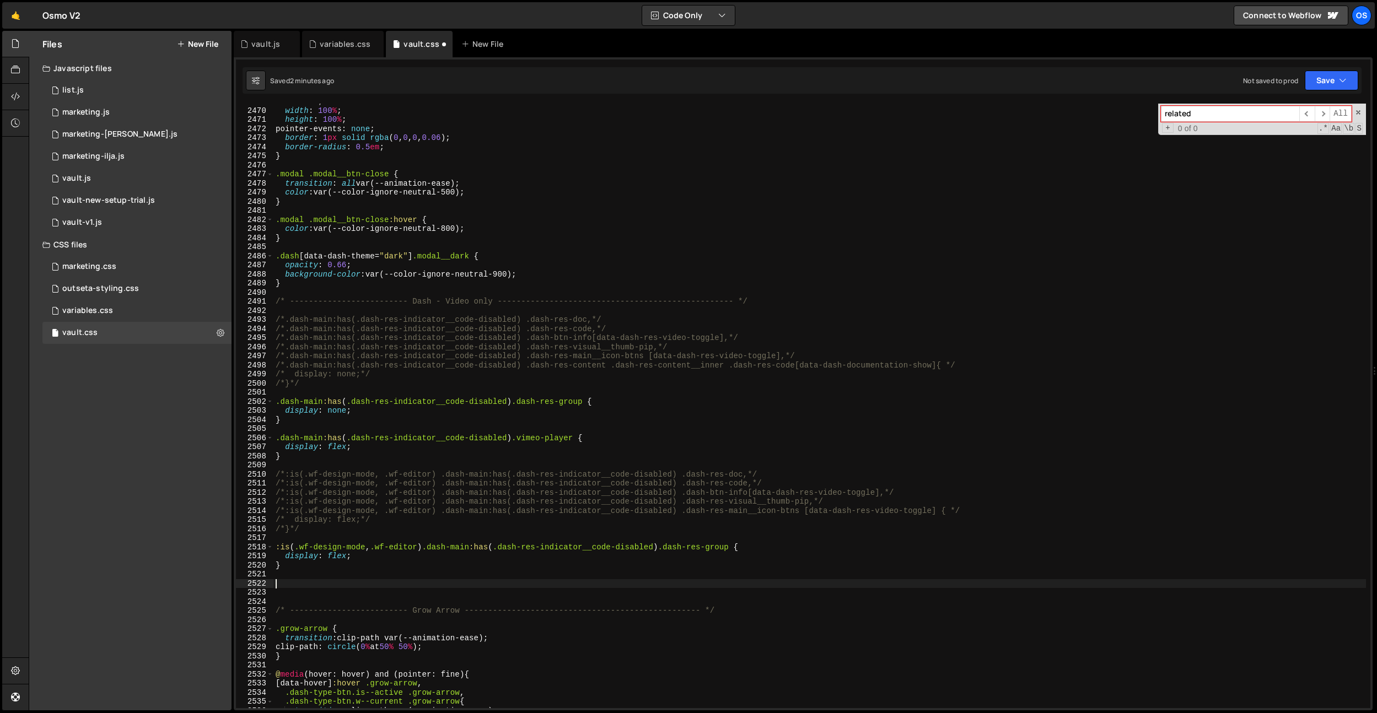
paste textarea "dash-res-more__rich"
type textarea ".dash-res-more__rich"
click at [439, 496] on div "left : 0 ; width : 100 % ; height : 100 % ; pointer-events : none ; border : 1 …" at bounding box center [819, 408] width 1092 height 623
click at [442, 496] on div "left : 0 ; width : 100 % ; height : 100 % ; pointer-events : none ; border : 1 …" at bounding box center [819, 408] width 1092 height 623
type textarea ".dash-res-more__rich:empty {}"
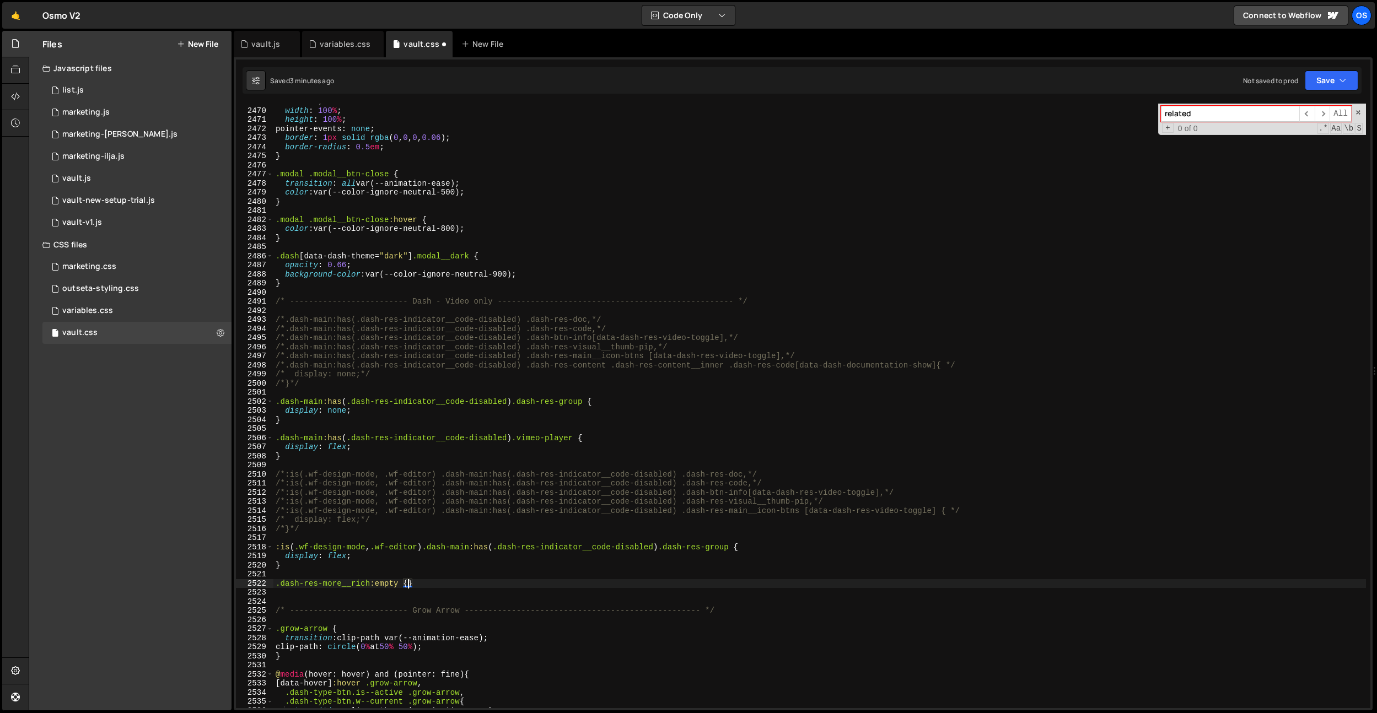
scroll to position [0, 0]
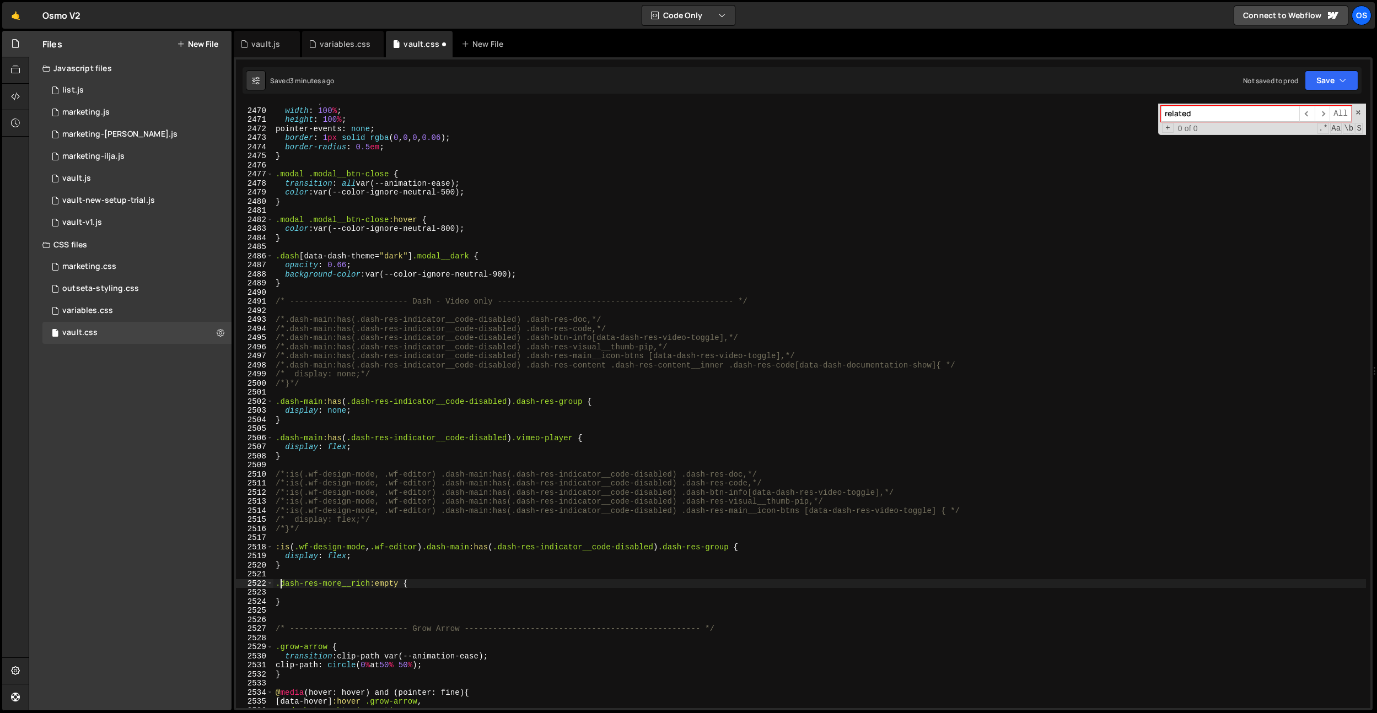
click at [278, 496] on div "left : 0 ; width : 100 % ; height : 100 % ; pointer-events : none ; border : 1 …" at bounding box center [819, 408] width 1092 height 623
paste textarea "dash-res-group"
click at [489, 496] on div "left : 0 ; width : 100 % ; height : 100 % ; pointer-events : none ; border : 1 …" at bounding box center [819, 408] width 1092 height 623
type textarea ".dash-res-group:has(.dash-res-more__rich:empty) {"
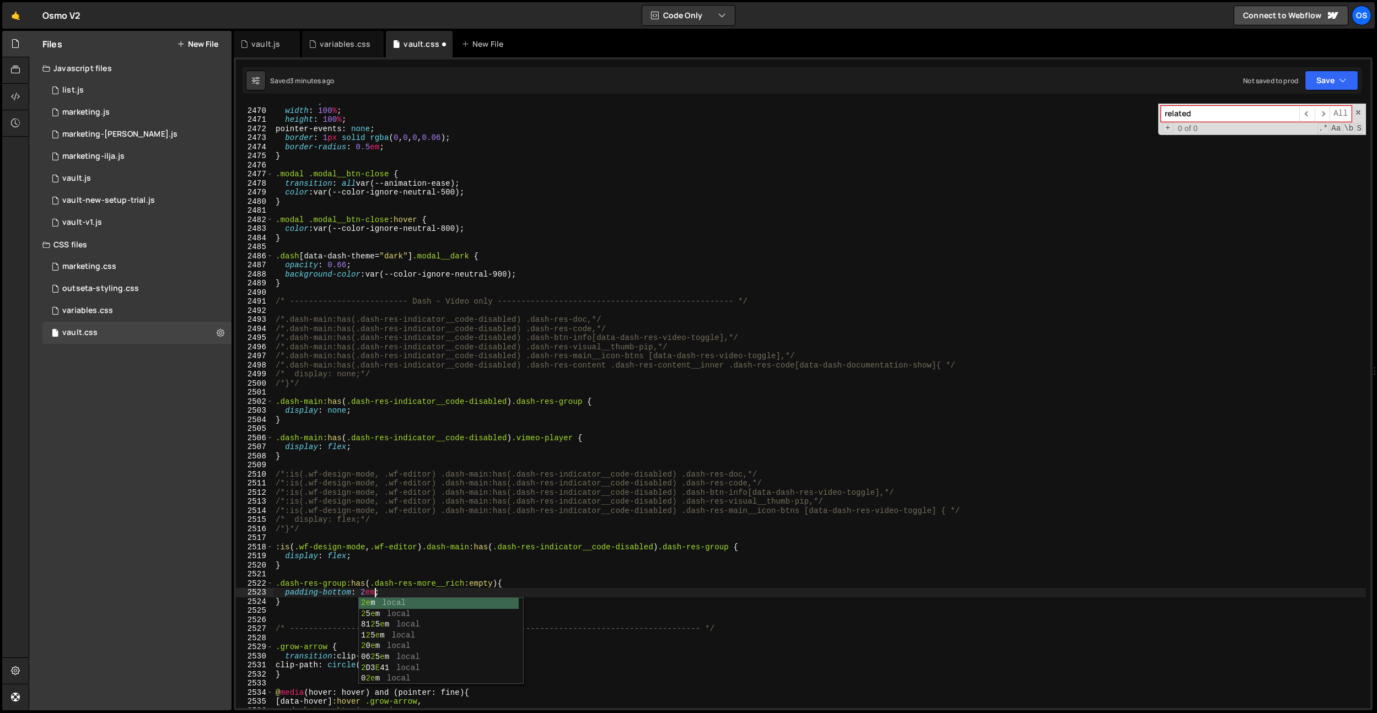
scroll to position [0, 7]
click at [518, 496] on div "left : 0 ; width : 100 % ; height : 100 % ; pointer-events : none ; border : 1 …" at bounding box center [819, 408] width 1092 height 623
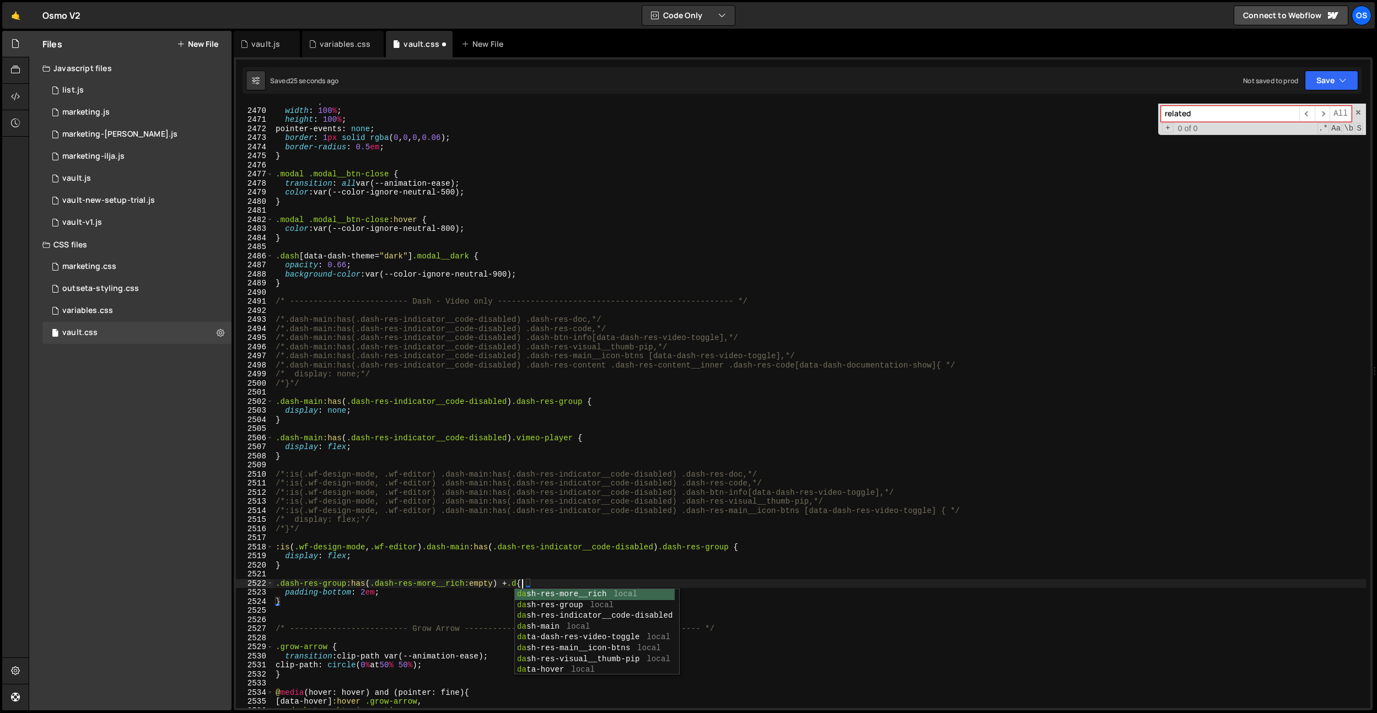
scroll to position [0, 17]
paste textarea "dash-res-group"
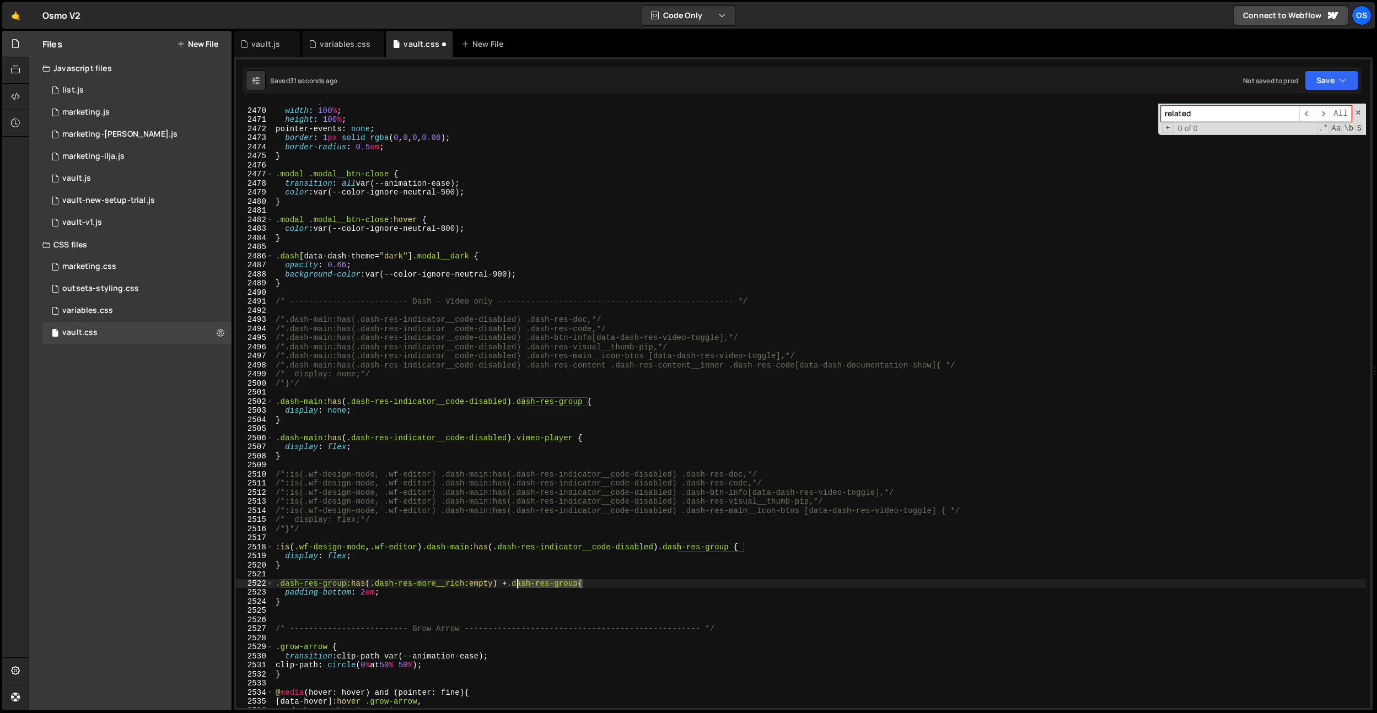
drag, startPoint x: 582, startPoint y: 582, endPoint x: 519, endPoint y: 586, distance: 63.0
click at [517, 496] on div "left : 0 ; width : 100 % ; height : 100 % ; pointer-events : none ; border : 1 …" at bounding box center [819, 408] width 1092 height 623
paste textarea "related"
click at [309, 496] on div "left : 0 ; width : 100 % ; height : 100 % ; pointer-events : none ; border : 1 …" at bounding box center [819, 408] width 1092 height 623
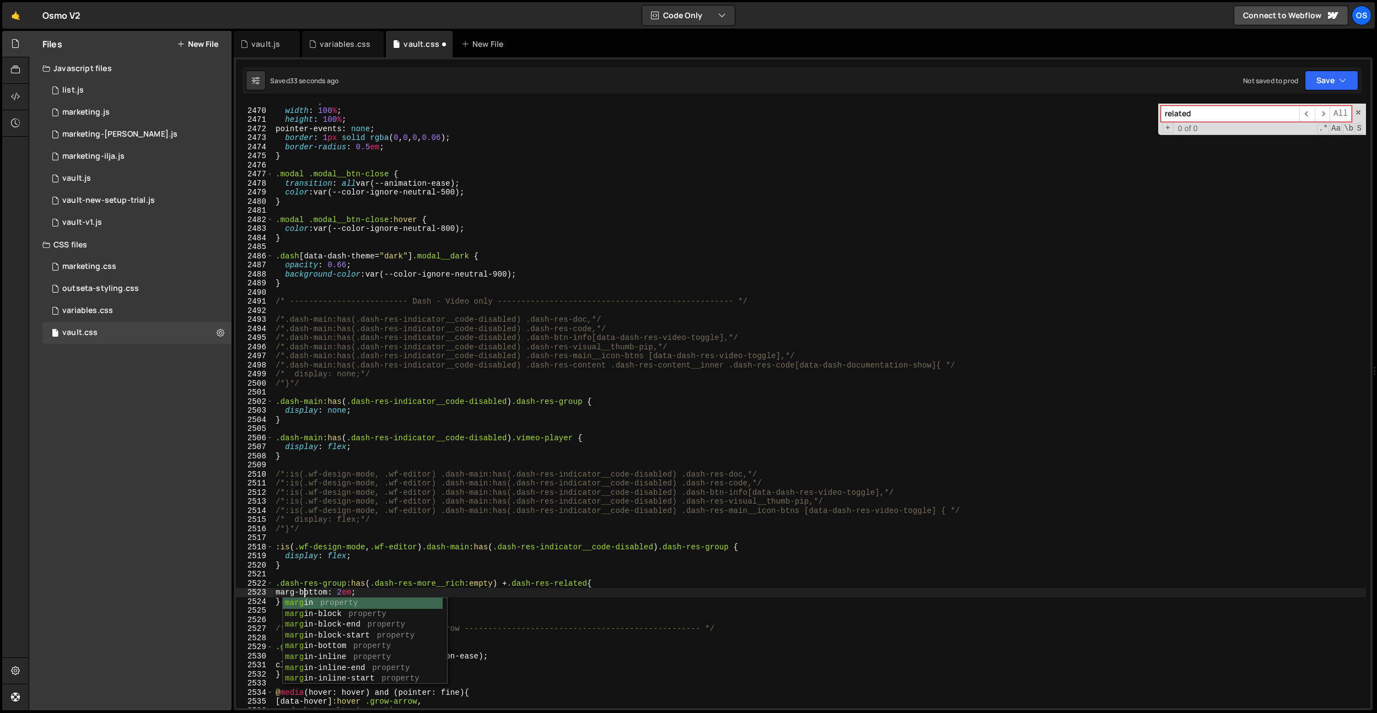
scroll to position [0, 2]
click at [316, 496] on div "left : 0 ; width : 100 % ; height : 100 % ; pointer-events : none ; border : 1 …" at bounding box center [819, 408] width 1092 height 623
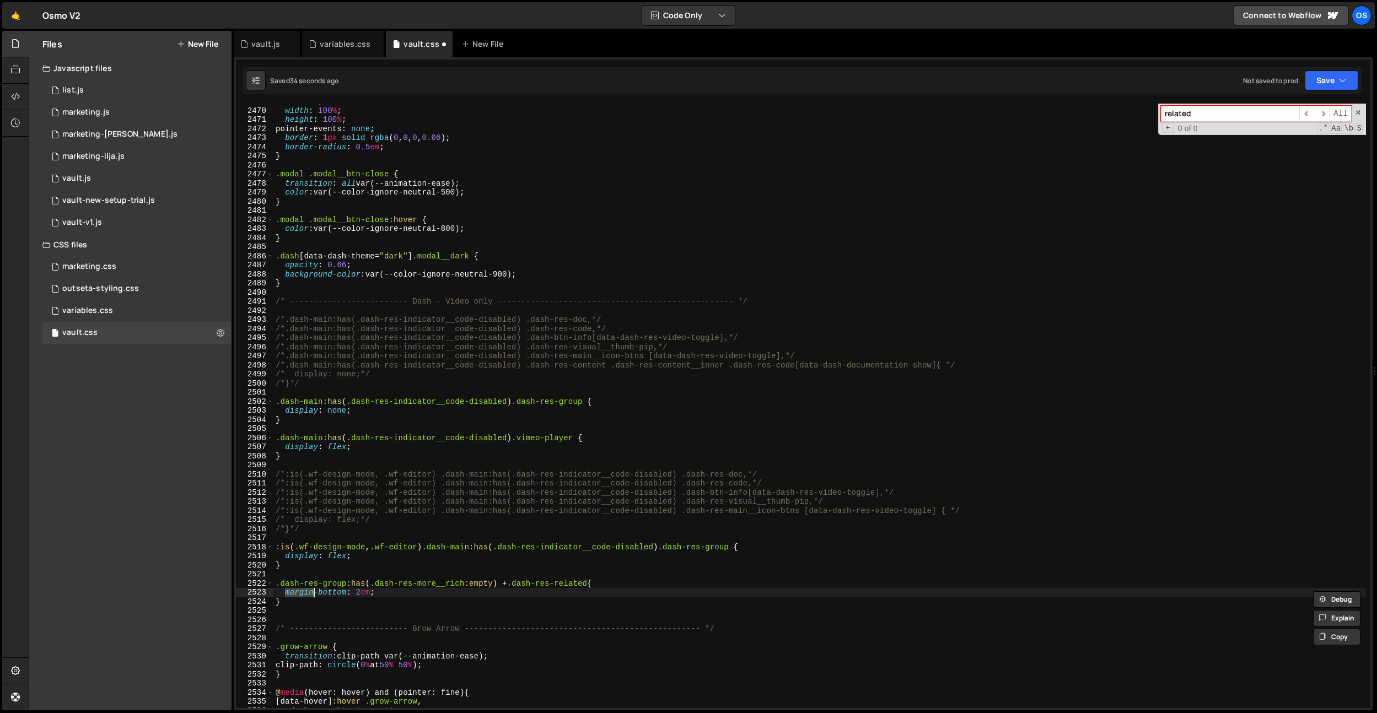
click at [324, 496] on div "left : 0 ; width : 100 % ; height : 100 % ; pointer-events : none ; border : 1 …" at bounding box center [819, 408] width 1092 height 623
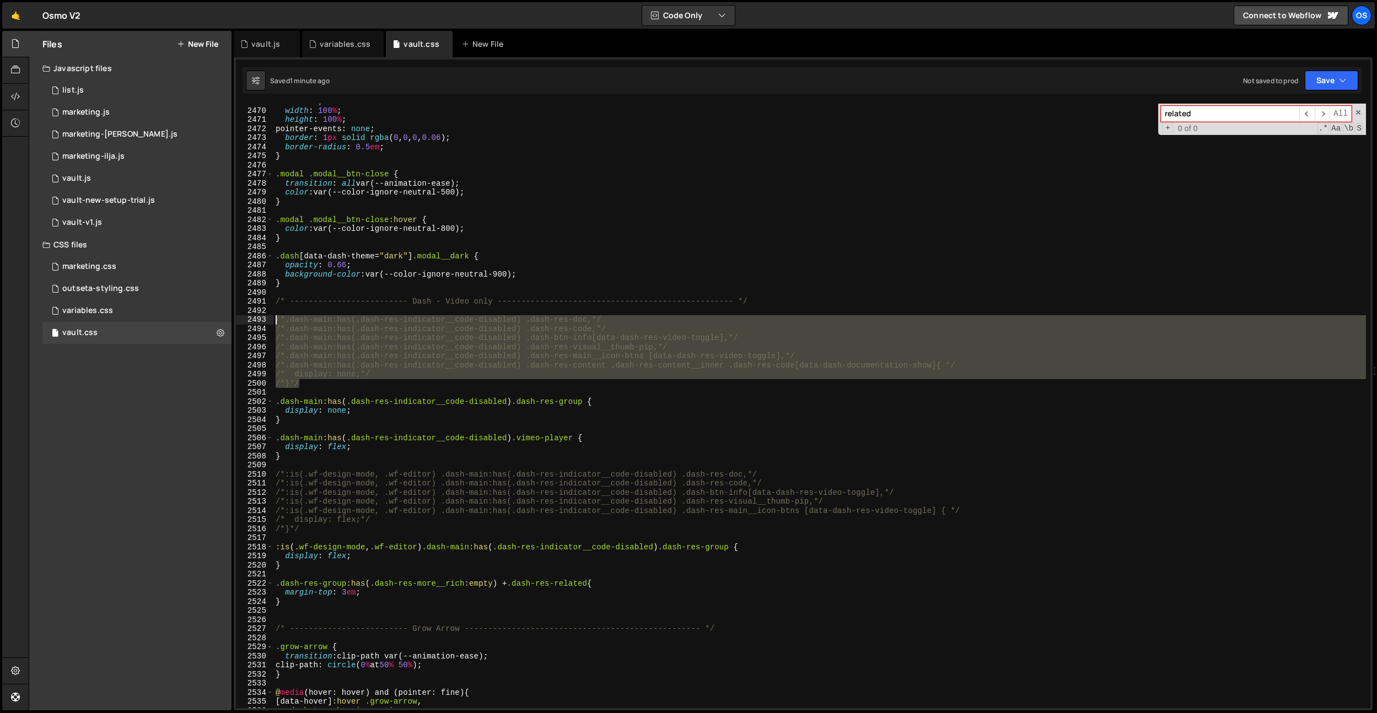
drag, startPoint x: 341, startPoint y: 384, endPoint x: 334, endPoint y: 344, distance: 40.9
click at [260, 317] on div "margin-top: 3em; 2469 2470 2471 2472 2473 2474 2475 2476 2477 2478 2479 2480 24…" at bounding box center [803, 406] width 1134 height 605
type textarea "/*.dash-main:has(.dash-res-indicator__code-disabled) .dash-res-doc,*/ /*.dash-m…"
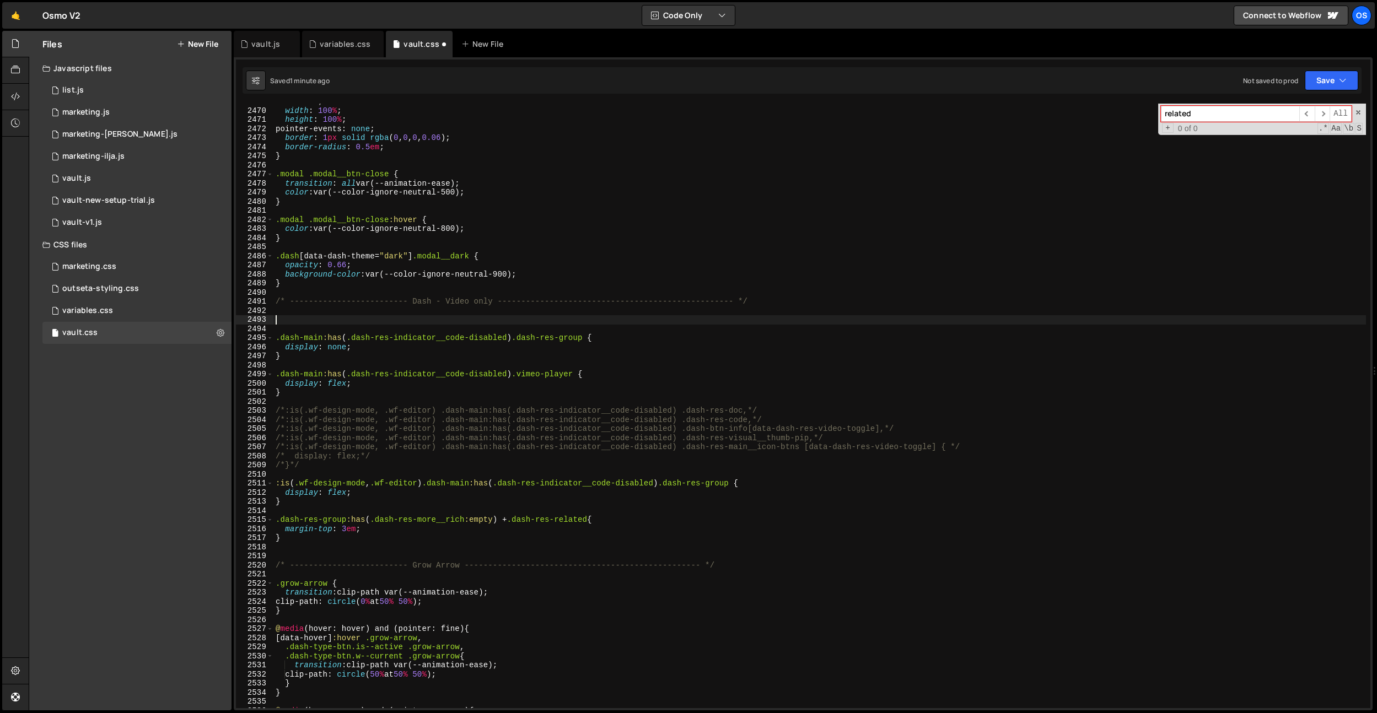
scroll to position [0, 0]
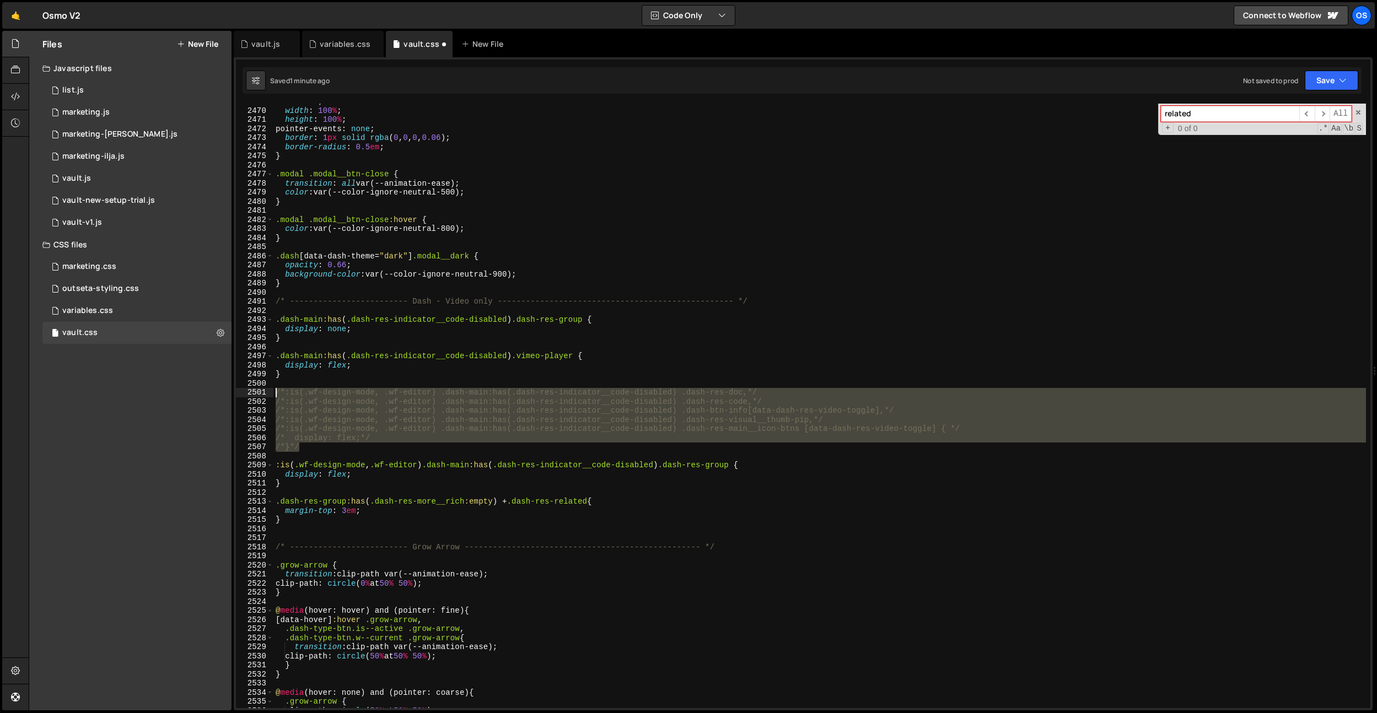
drag, startPoint x: 360, startPoint y: 448, endPoint x: 267, endPoint y: 391, distance: 109.3
click at [267, 391] on div "/* ------------------------- Dash - Video only --------------------------------…" at bounding box center [803, 406] width 1134 height 605
type textarea "/*:is(.wf-design-mode, .wf-editor) .dash-main:has(.dash-res-indicator__code-dis…"
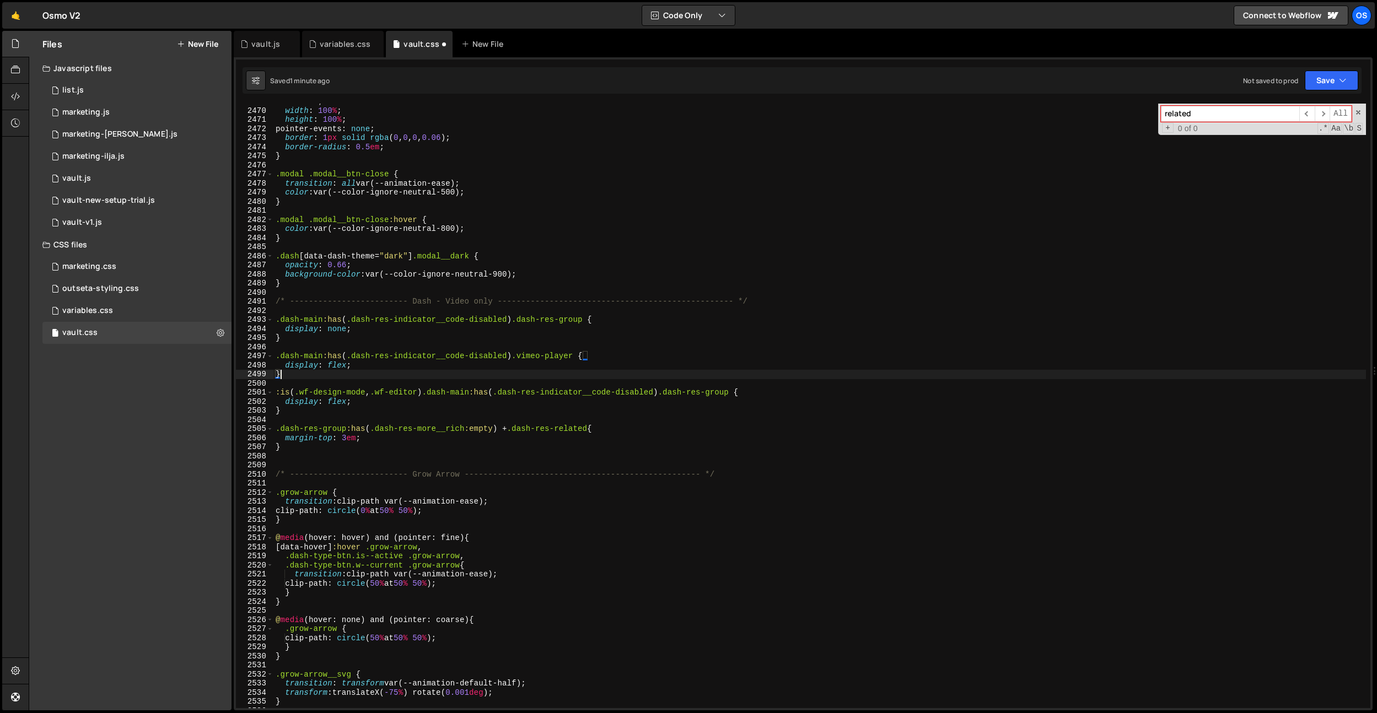
click at [518, 405] on div "left : 0 ; width : 100 % ; height : 100 % ; pointer-events : none ; border : 1 …" at bounding box center [819, 408] width 1092 height 623
drag, startPoint x: 717, startPoint y: 477, endPoint x: 253, endPoint y: 470, distance: 463.6
click at [249, 472] on div "display: flex; 2469 2470 2471 2472 2473 2474 2475 2476 2477 2478 2479 2480 2481…" at bounding box center [803, 406] width 1134 height 605
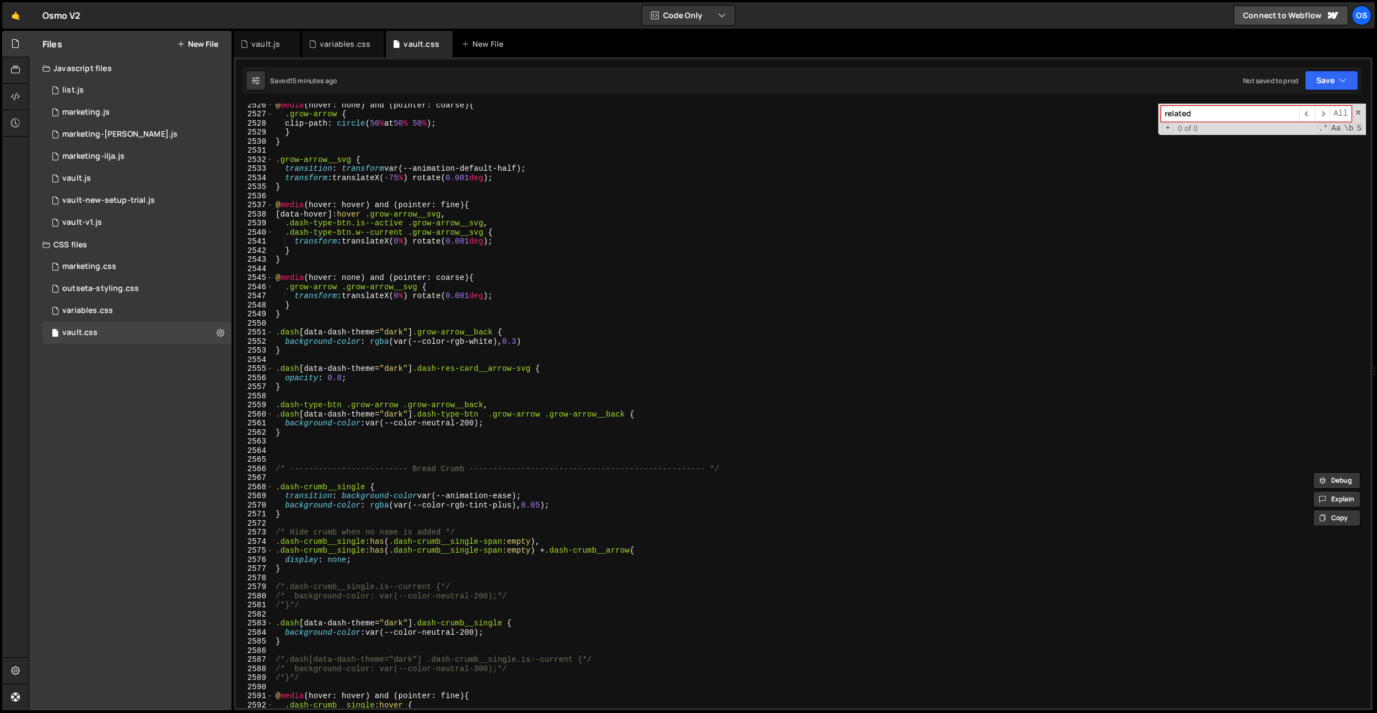
scroll to position [17457, 0]
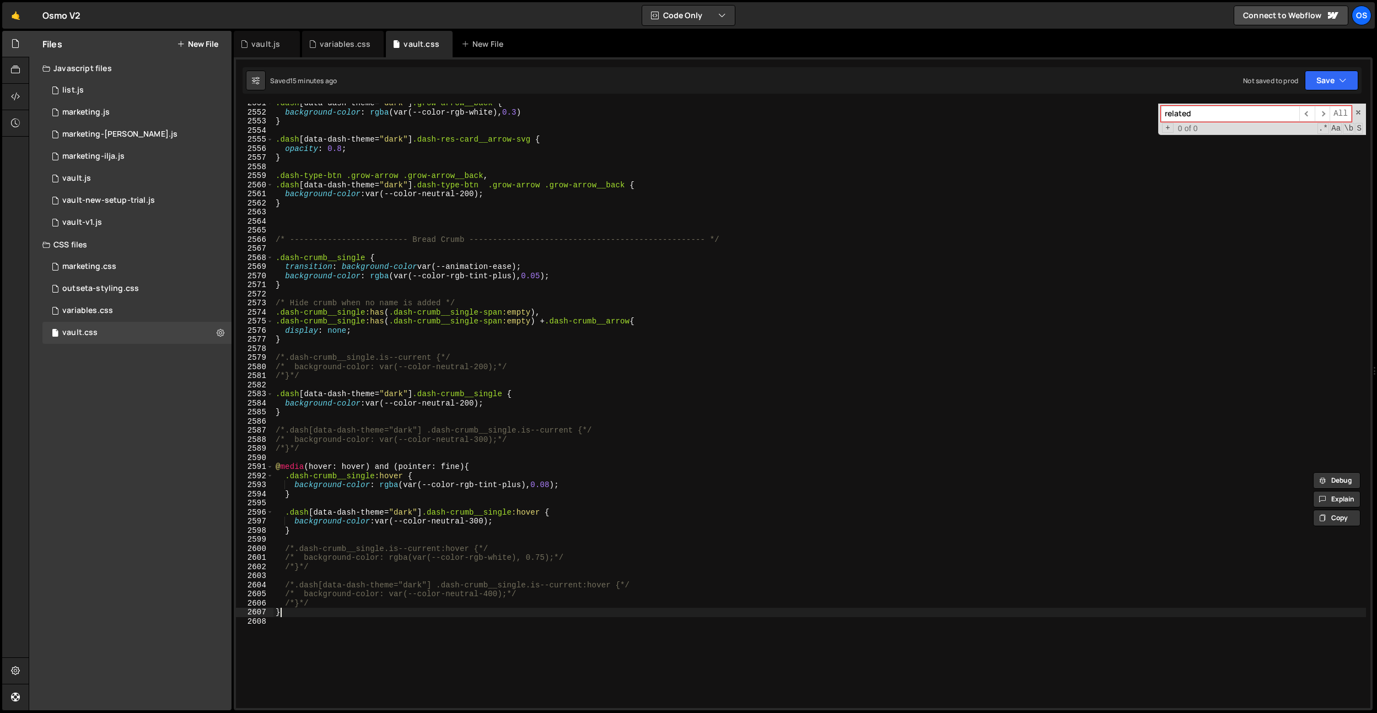
click at [426, 496] on div ".dash [ data-dash-theme = " dark " ] .grow-arrow__back { background-color : rgb…" at bounding box center [819, 410] width 1092 height 623
type textarea "}"
paste textarea "/* ------------------------- Grow Arrow ---------------------------------------…"
drag, startPoint x: 461, startPoint y: 632, endPoint x: 413, endPoint y: 630, distance: 48.0
click at [413, 496] on div ".dash [ data-dash-theme = " dark " ] .grow-arrow__back { background-color : rgb…" at bounding box center [819, 410] width 1092 height 623
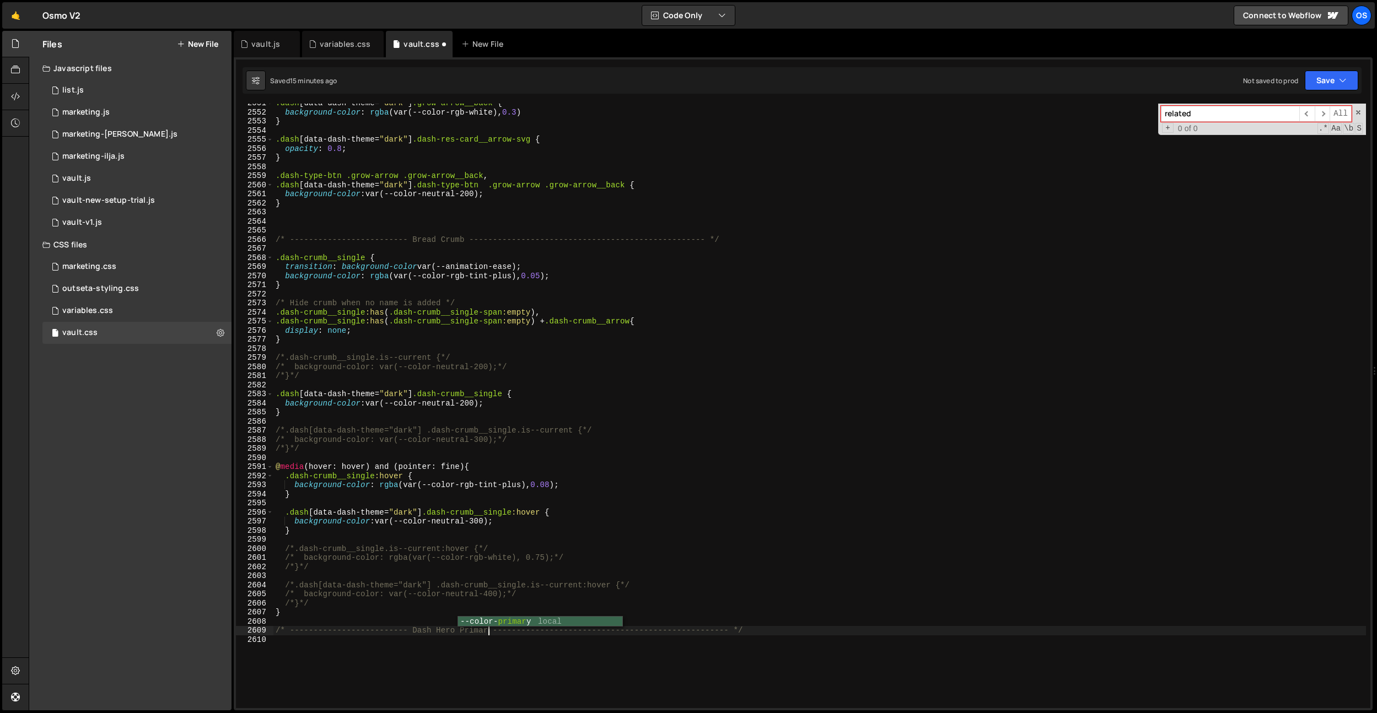
type textarea "/* ------------------------- Dash Hero Primary --------------------------------…"
click at [778, 496] on div ".dash [ data-dash-theme = " dark " ] .grow-arrow__back { background-color : rgb…" at bounding box center [819, 410] width 1092 height 623
paste textarea "dash-hero-prim__welcome-p"
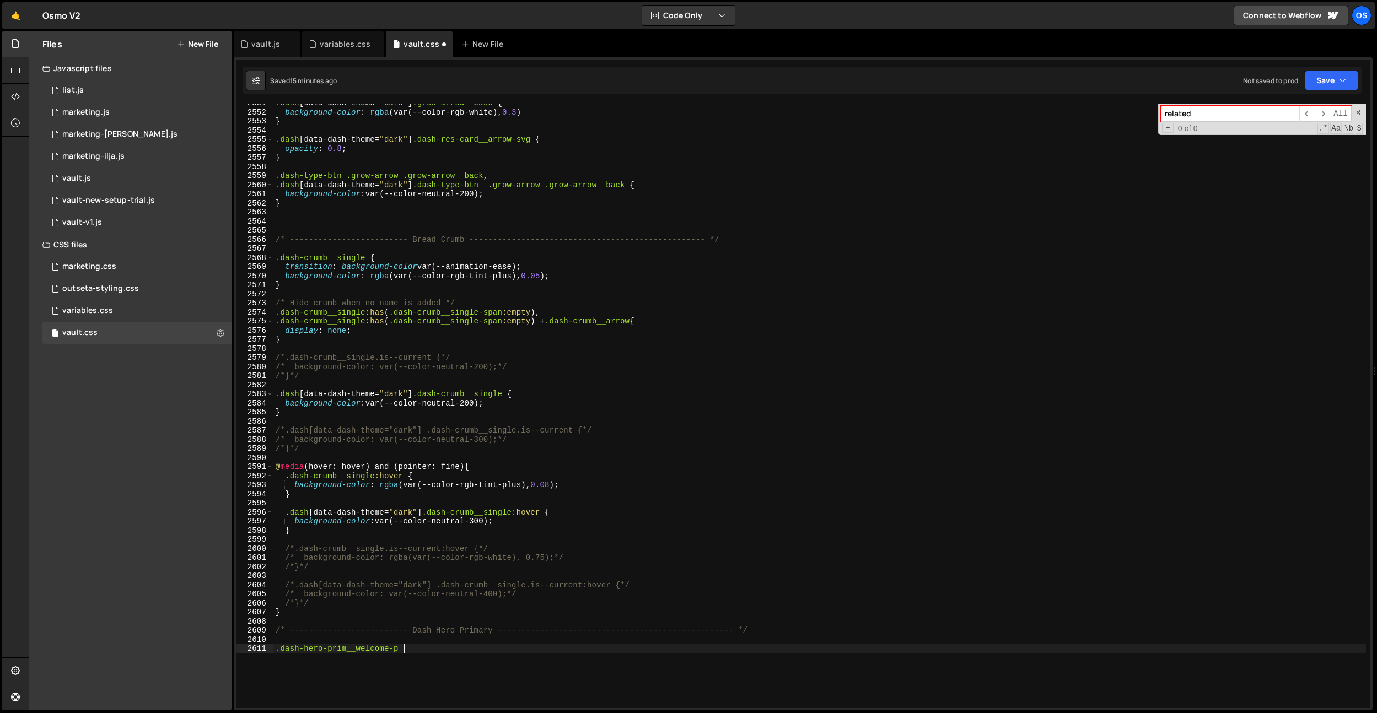
scroll to position [0, 8]
type textarea ".dash-hero-prim__welcome-p > span:empty {}"
type textarea "display: none;"
click at [250, 44] on div "vault.js" at bounding box center [263, 44] width 46 height 11
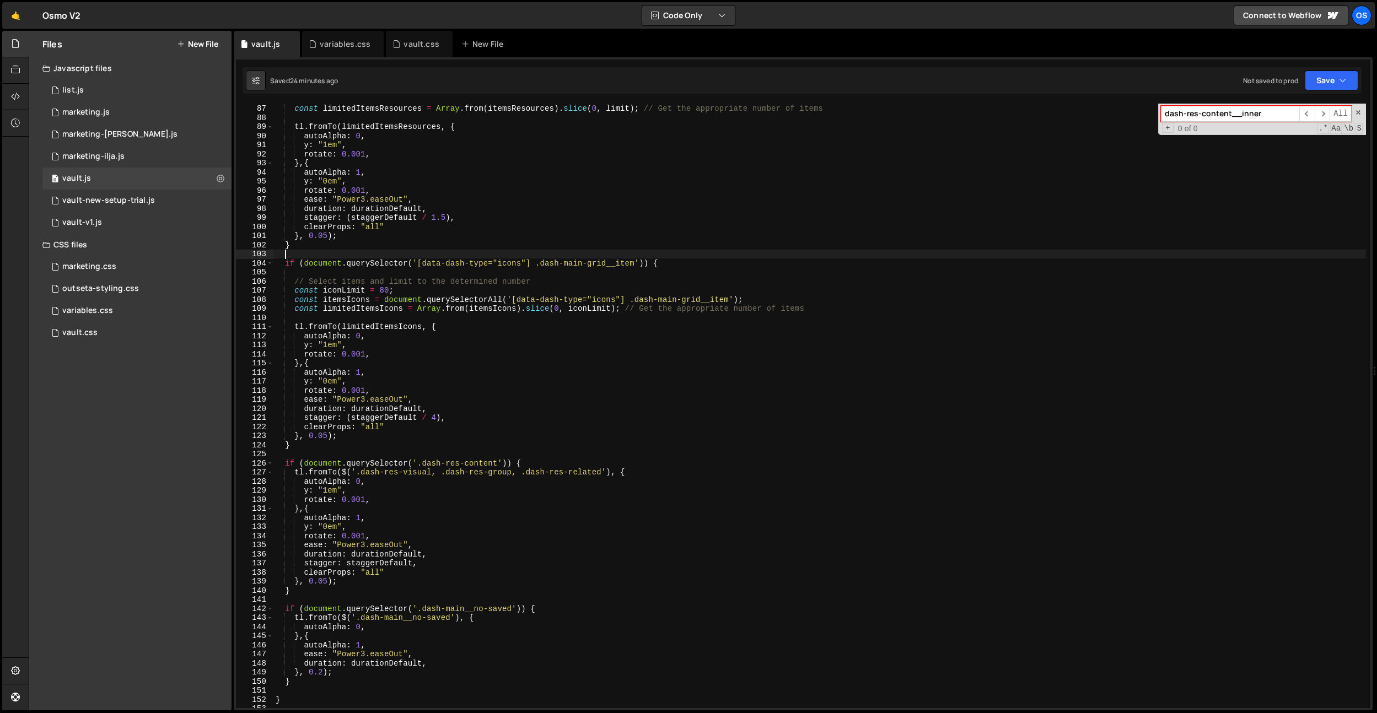
scroll to position [0, 0]
click at [444, 251] on div "const itemsResources = document . querySelectorAll ( ':is([data-dash-type="vaul…" at bounding box center [819, 406] width 1092 height 623
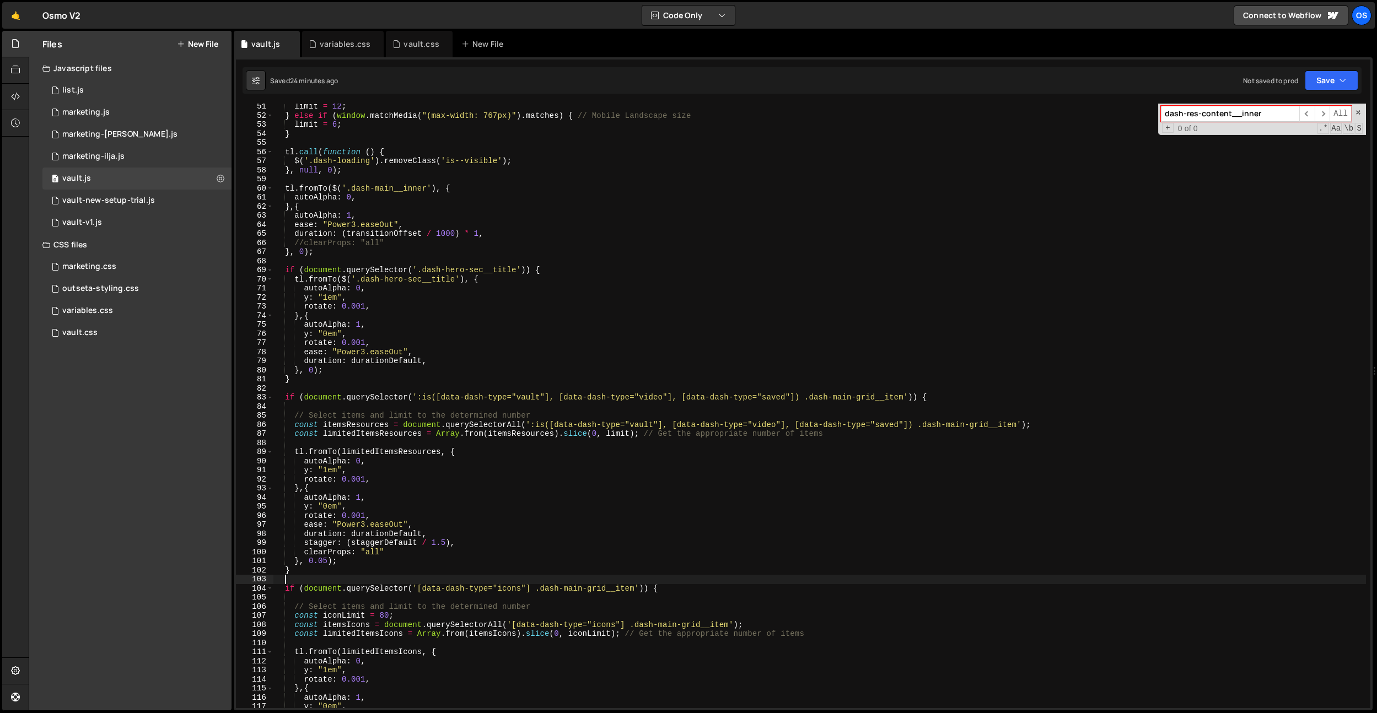
scroll to position [357, 0]
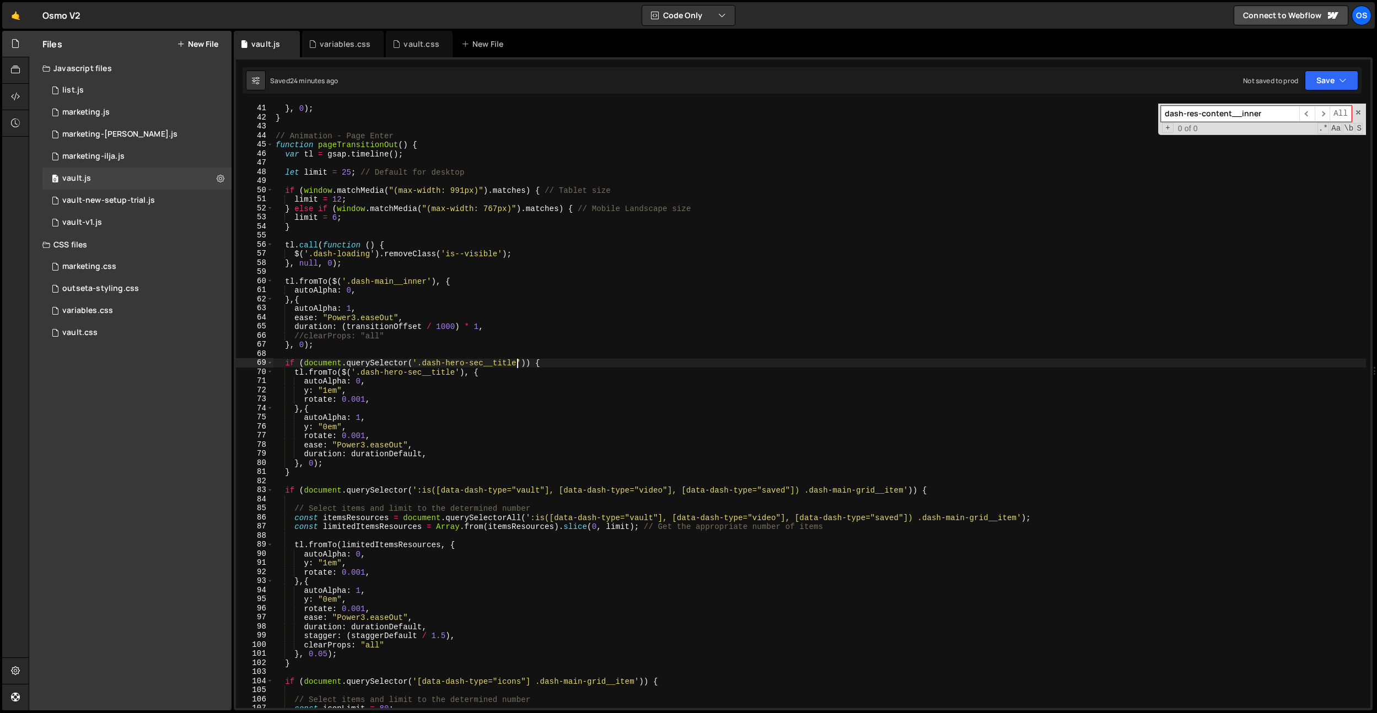
click at [518, 366] on div "duration : ( transitionOffset - 25 ) / 1000 } , 0 ) ; } // Animation - Page Ent…" at bounding box center [819, 406] width 1092 height 623
paste textarea "dash-hero-prim__bottom"
click at [459, 372] on div "duration : ( transitionOffset - 25 ) / 1000 } , 0 ) ; } // Animation - Page Ent…" at bounding box center [819, 406] width 1092 height 623
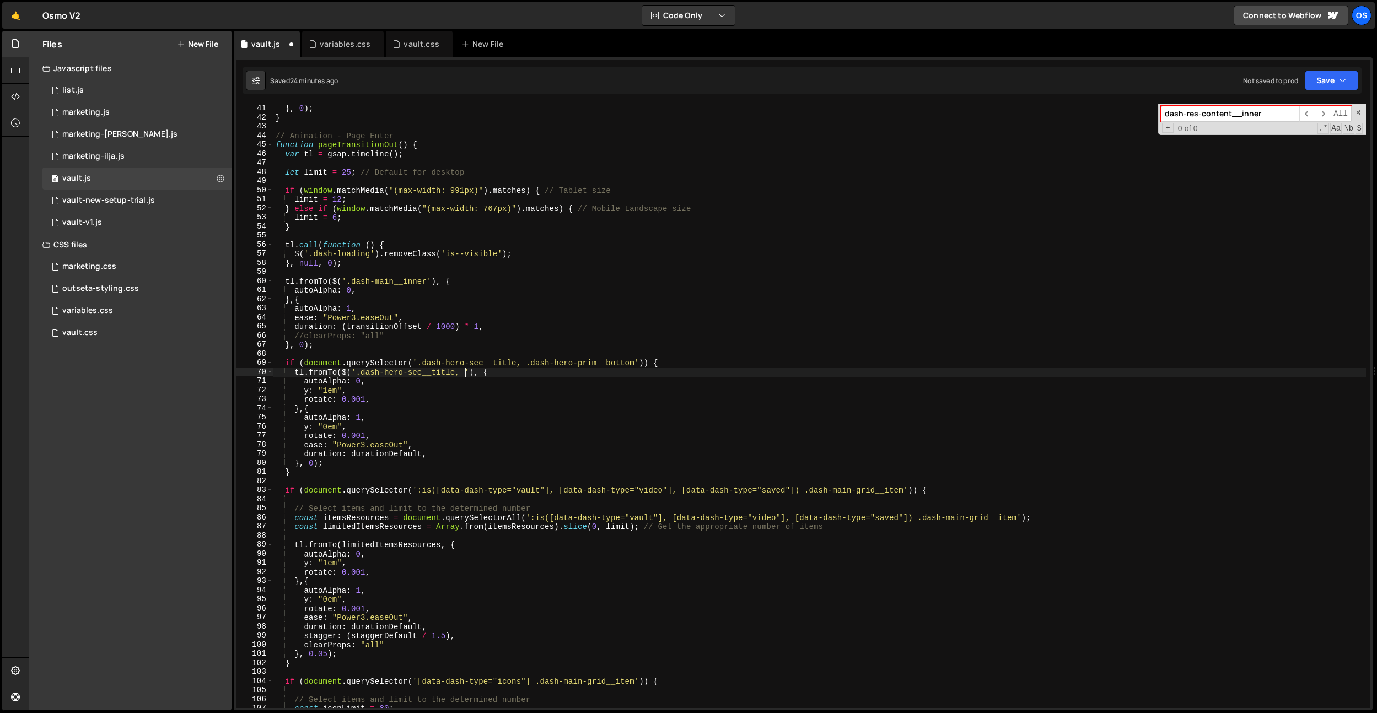
paste textarea "dash-hero-prim__bottom"
drag, startPoint x: 412, startPoint y: 45, endPoint x: 418, endPoint y: 89, distance: 45.1
click at [411, 45] on div "vault.css" at bounding box center [420, 44] width 35 height 11
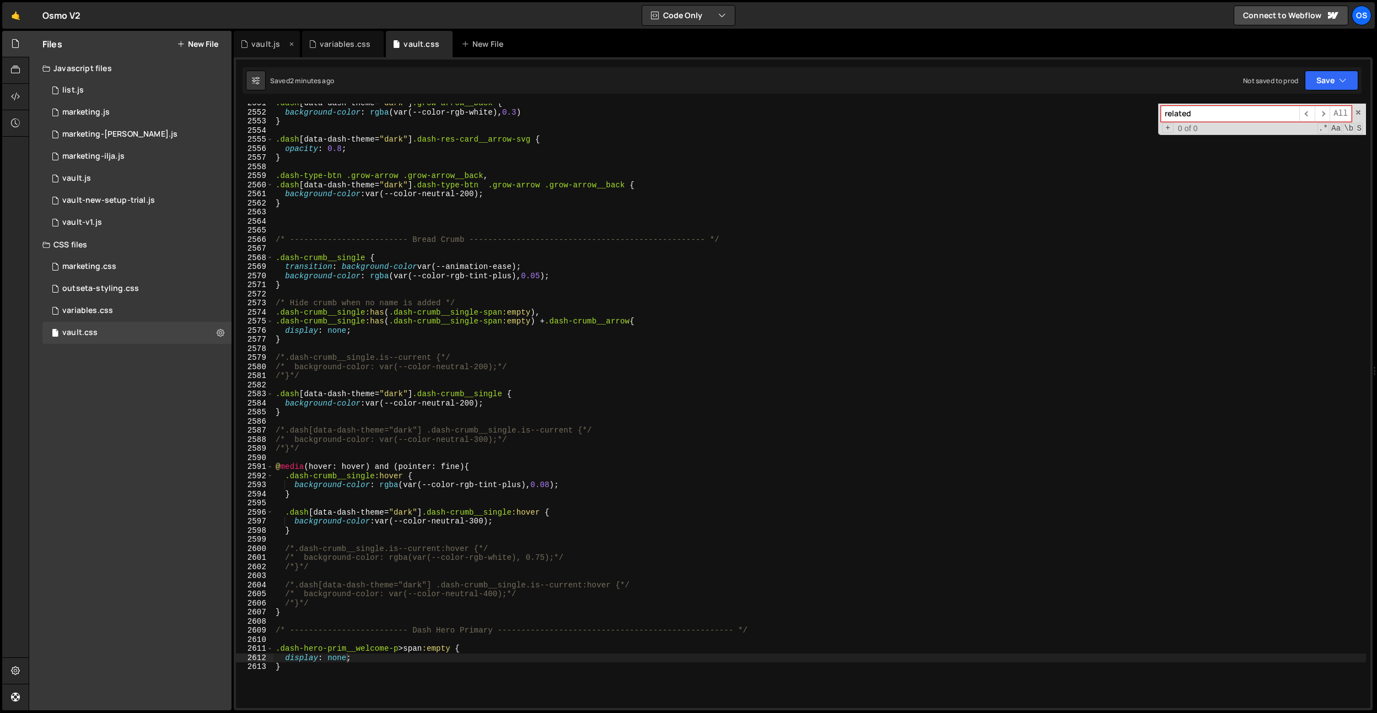
click at [251, 35] on div "vault.js" at bounding box center [267, 44] width 66 height 26
type textarea "var tl = gsap.timeline();"
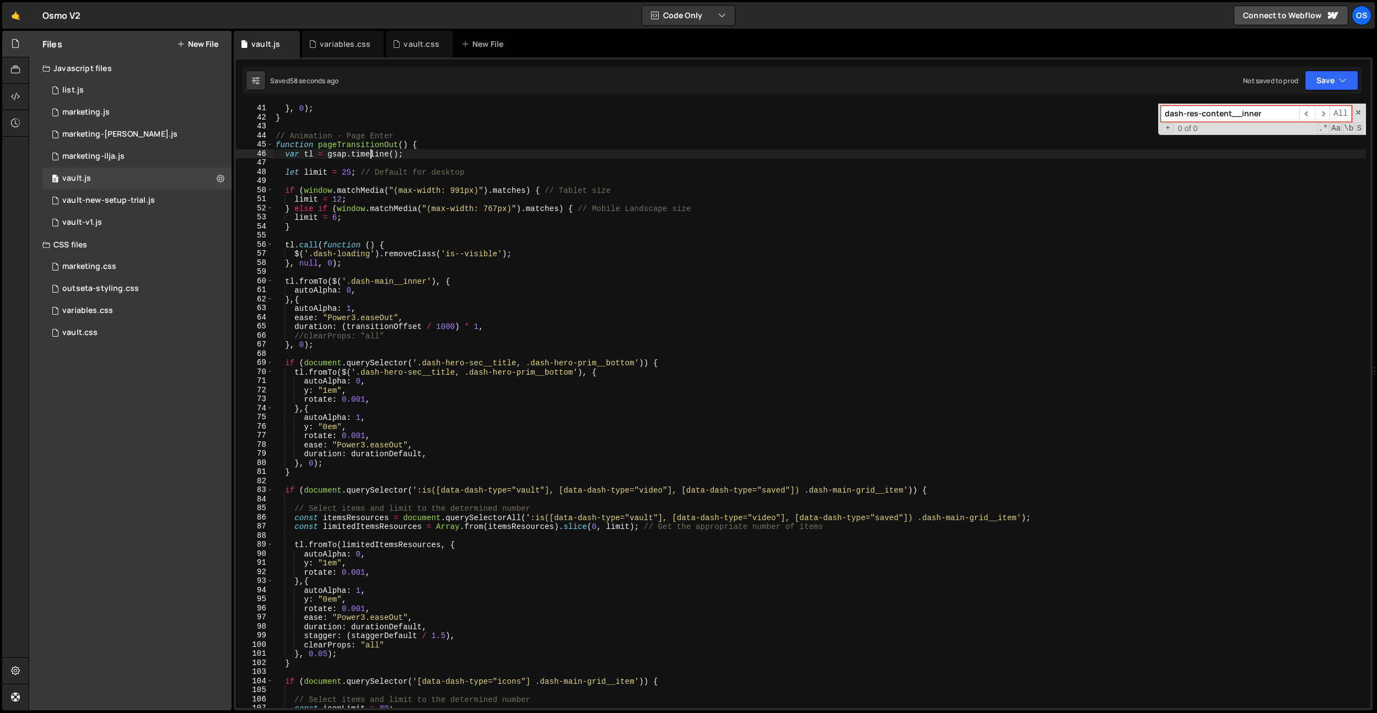
scroll to position [0, 8]
click at [370, 156] on div "duration : ( transitionOffset - 25 ) / 1000 } , 0 ) ; } // Animation - Page Ent…" at bounding box center [819, 406] width 1092 height 623
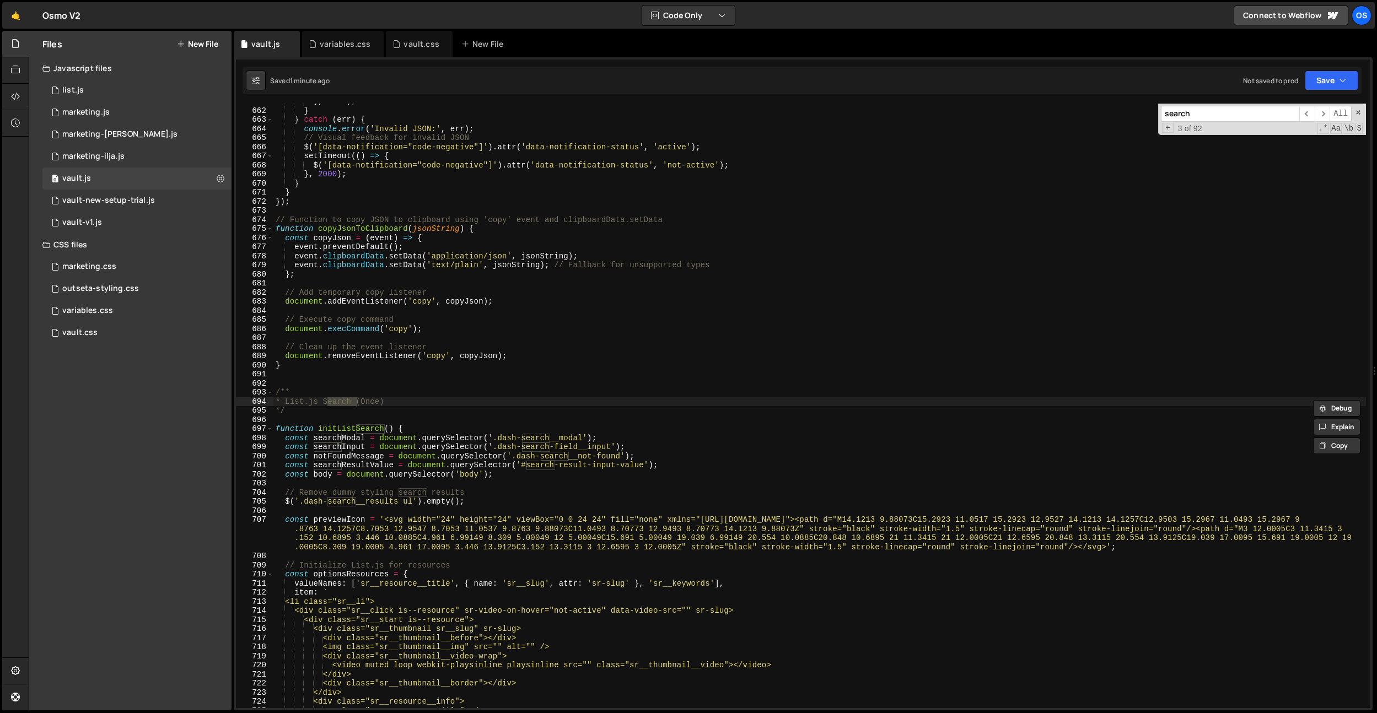
scroll to position [5896, 0]
type input "search"
type textarea "/**"
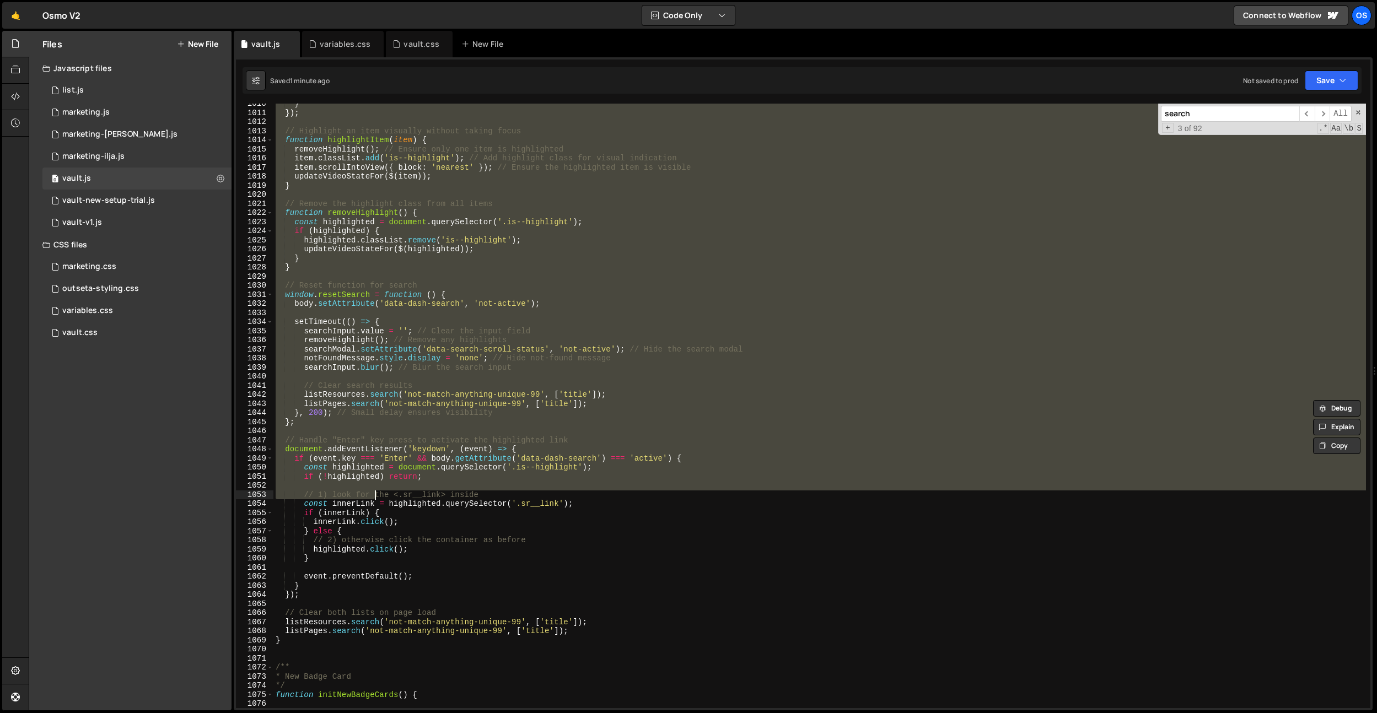
scroll to position [9035, 0]
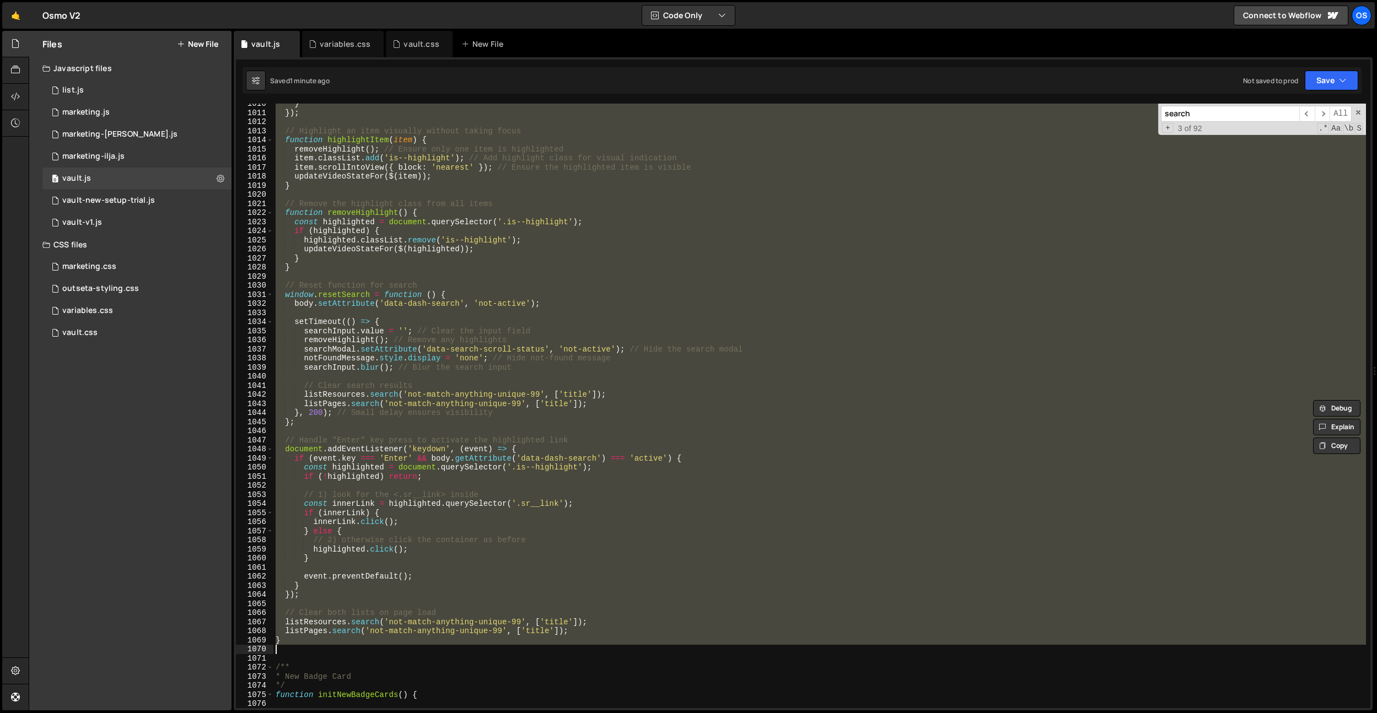
click at [346, 645] on div "} }) ; // Highlight an item visually without taking focus function highlightIte…" at bounding box center [819, 410] width 1092 height 623
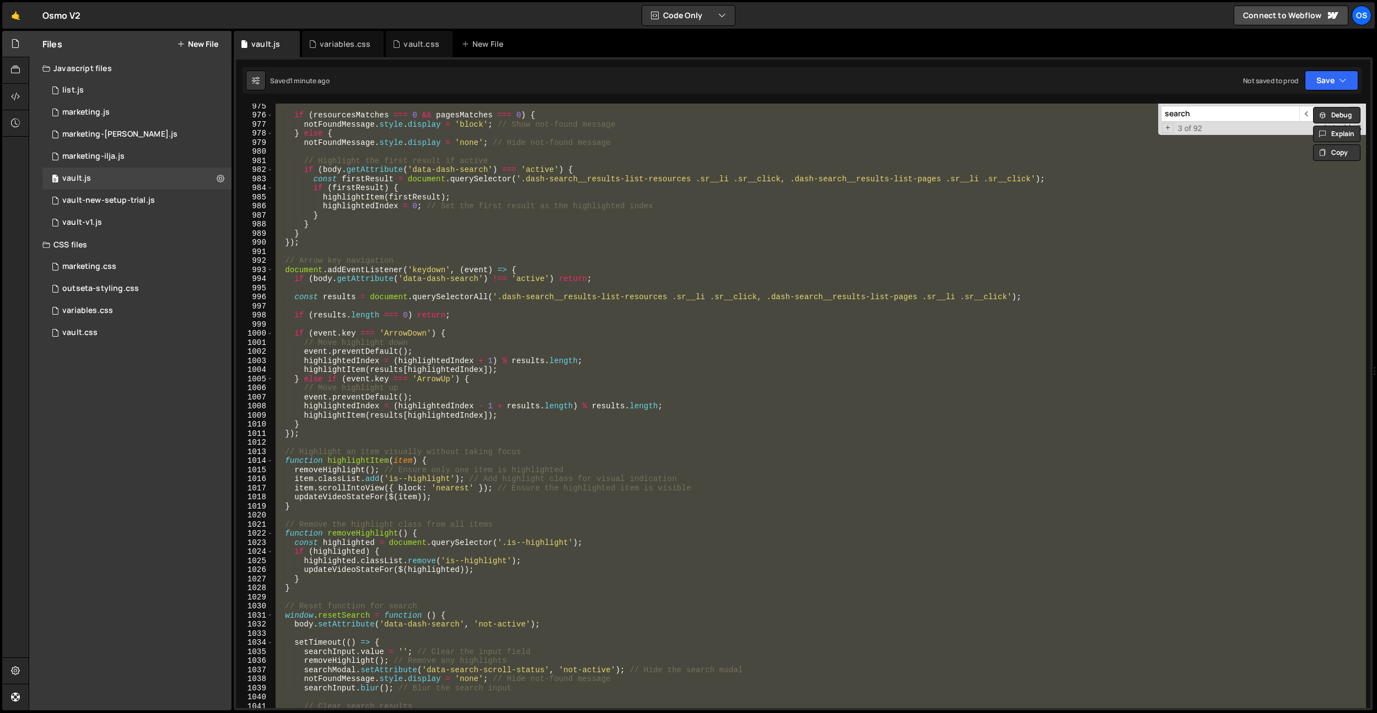
scroll to position [8532, 0]
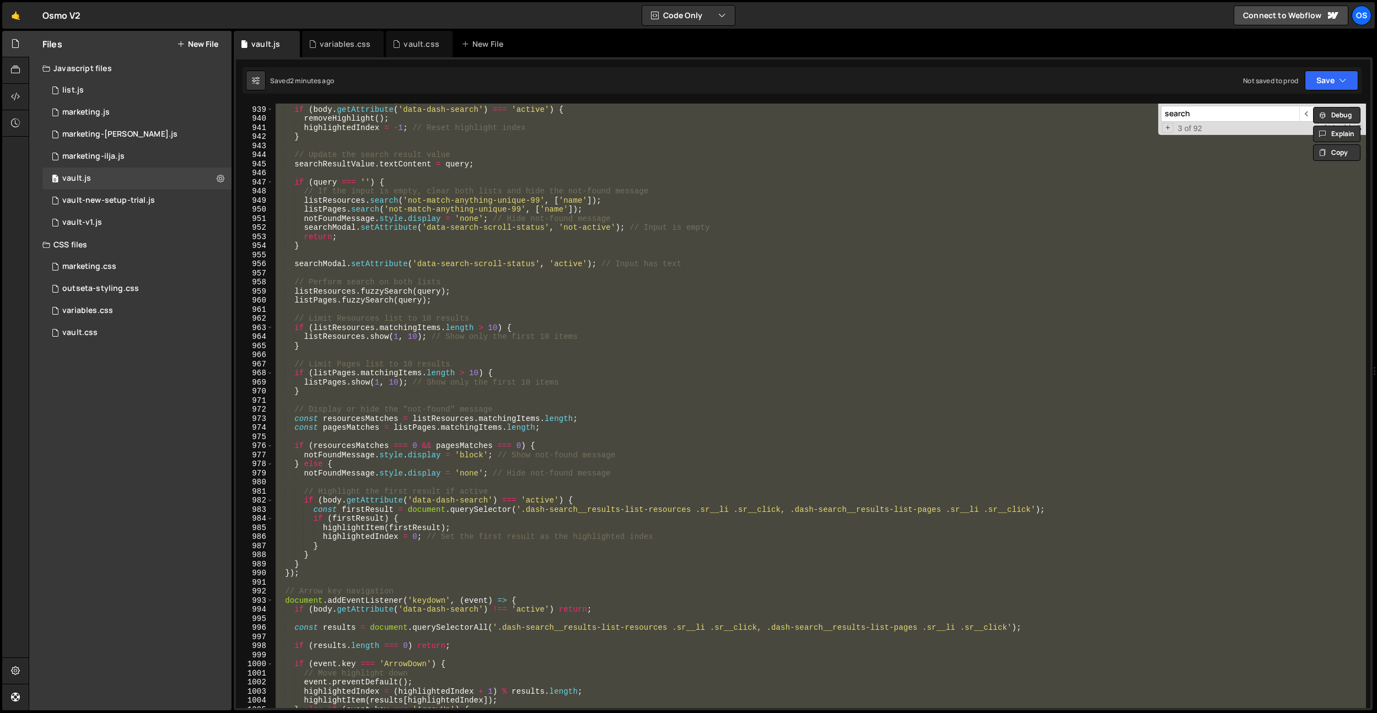
click at [665, 188] on div "// Remove previous highlight (if active) if ( body . getAttribute ( 'data-dash-…" at bounding box center [819, 406] width 1092 height 605
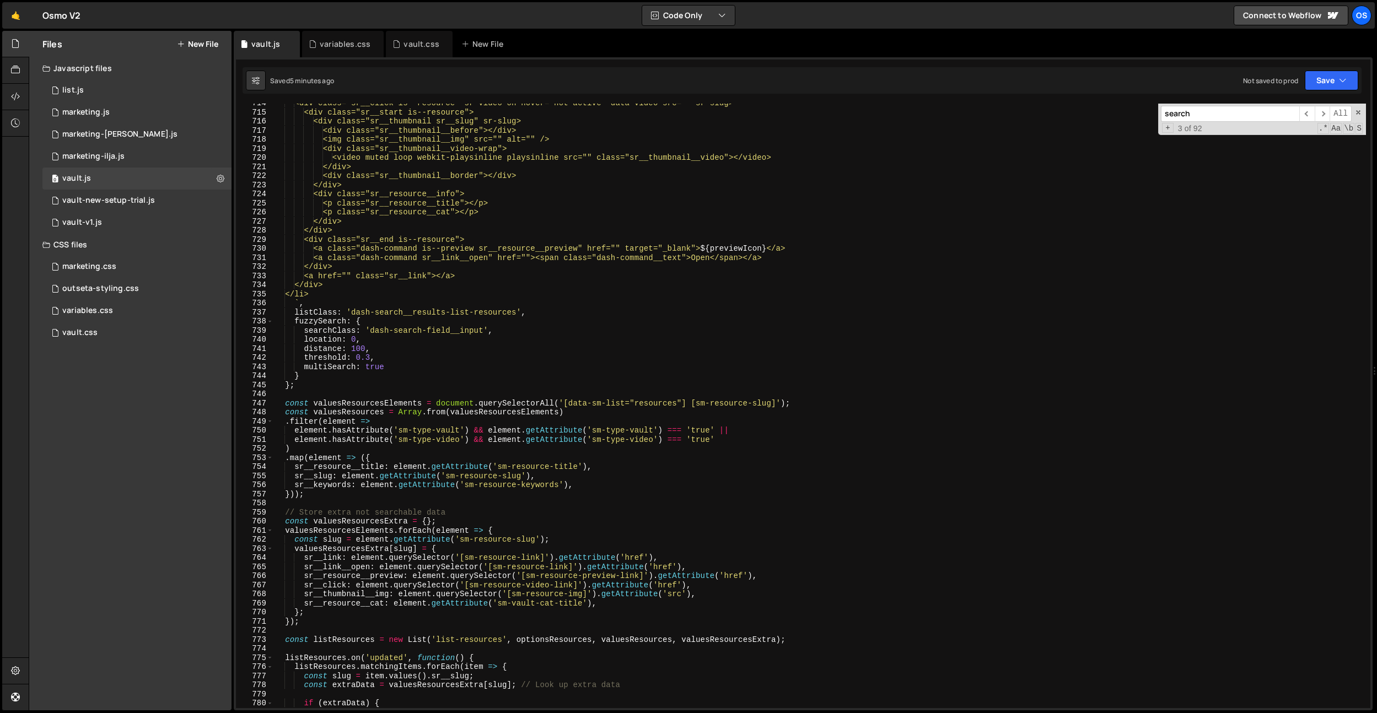
scroll to position [6012, 0]
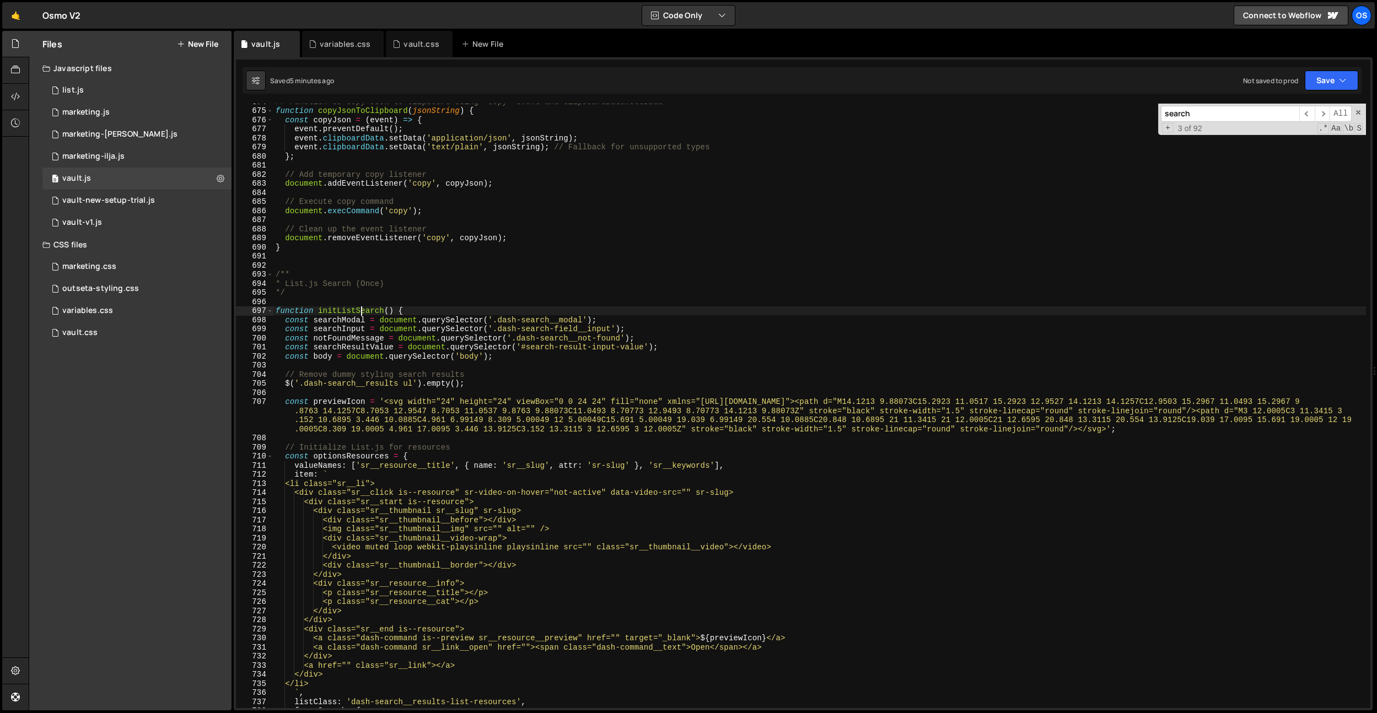
click at [363, 310] on div "// Function to copy JSON to clipboard using 'copy' event and clipboardData.setD…" at bounding box center [819, 408] width 1092 height 623
click at [810, 230] on div "// Function to copy JSON to clipboard using 'copy' event and clipboardData.setD…" at bounding box center [819, 408] width 1092 height 623
type textarea "// Clean up the event listener"
paste input "initListS"
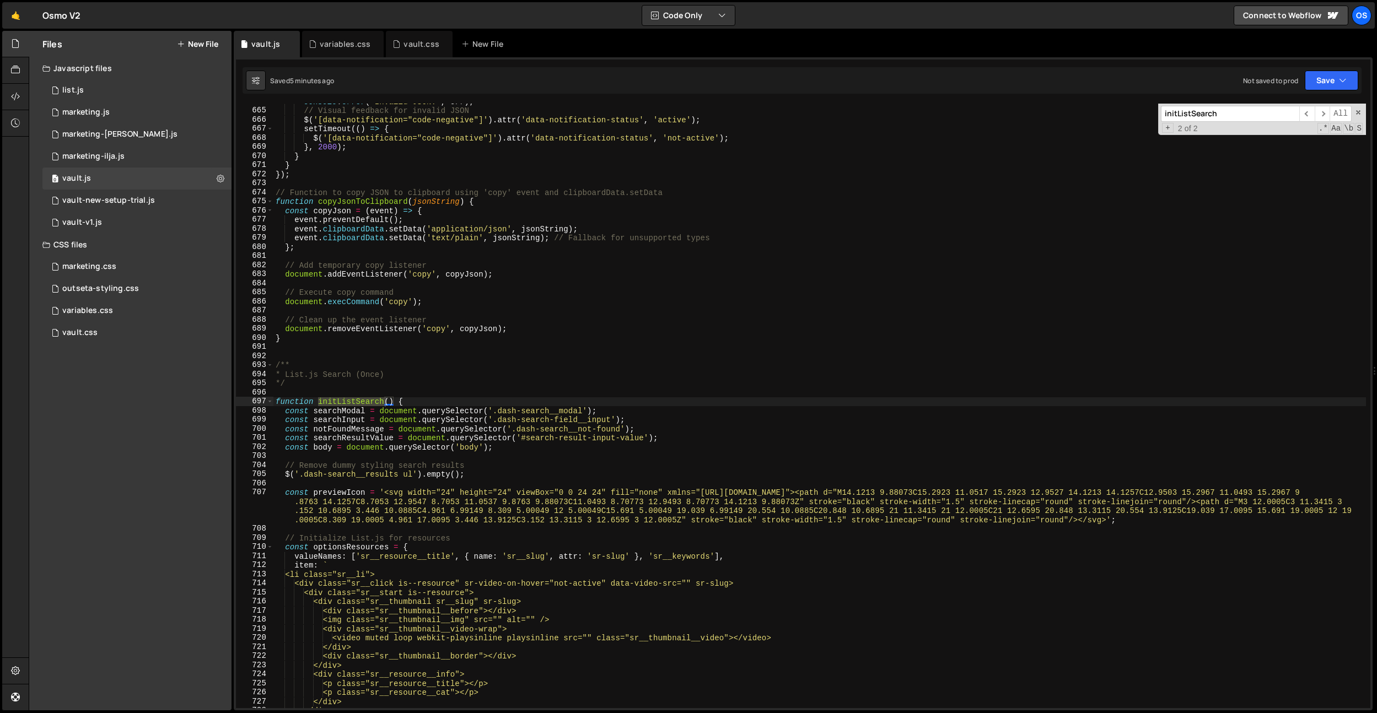
scroll to position [5923, 0]
type input "initListSearch"
click at [384, 413] on div "console . error ( 'Invalid JSON:' , err ) ; // Visual feedback for invalid JSON…" at bounding box center [819, 408] width 1092 height 623
click at [381, 400] on div "console . error ( 'Invalid JSON:' , err ) ; // Visual feedback for invalid JSON…" at bounding box center [819, 408] width 1092 height 623
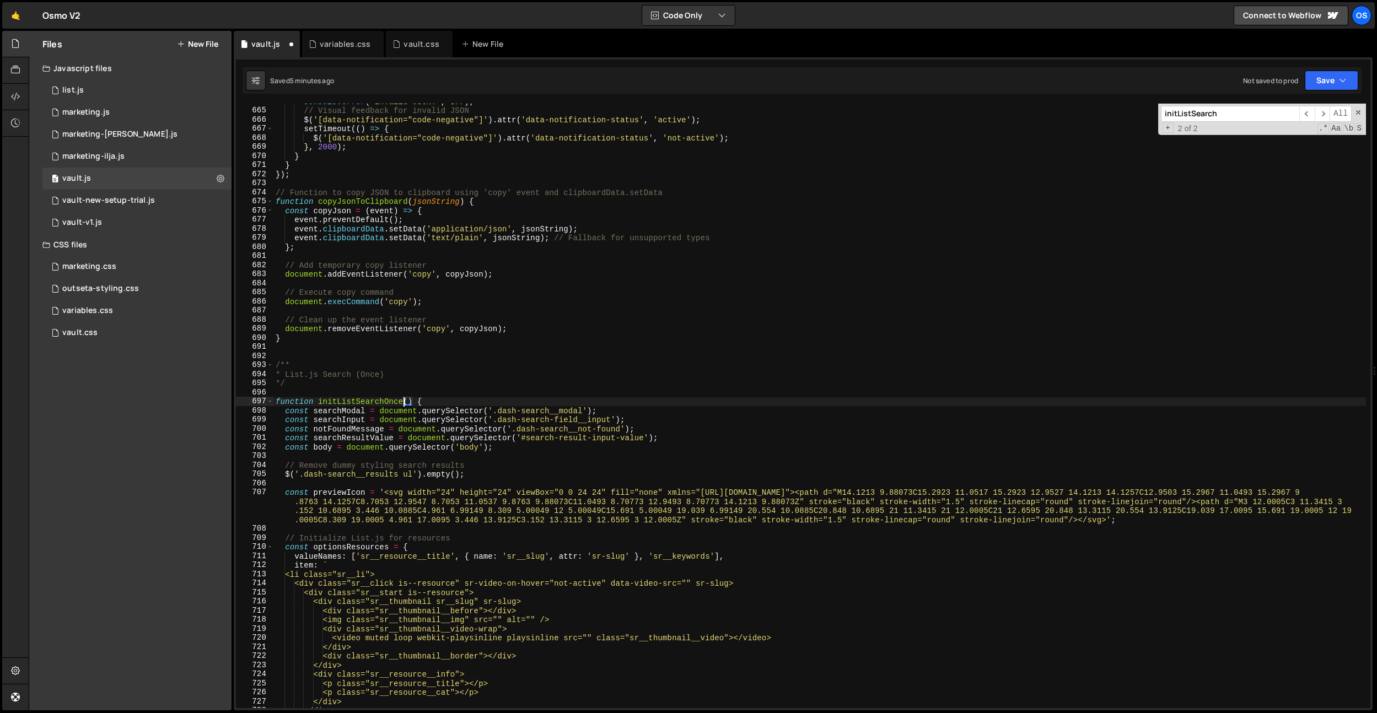
click at [1229, 108] on input "initListSearch" at bounding box center [1230, 114] width 138 height 16
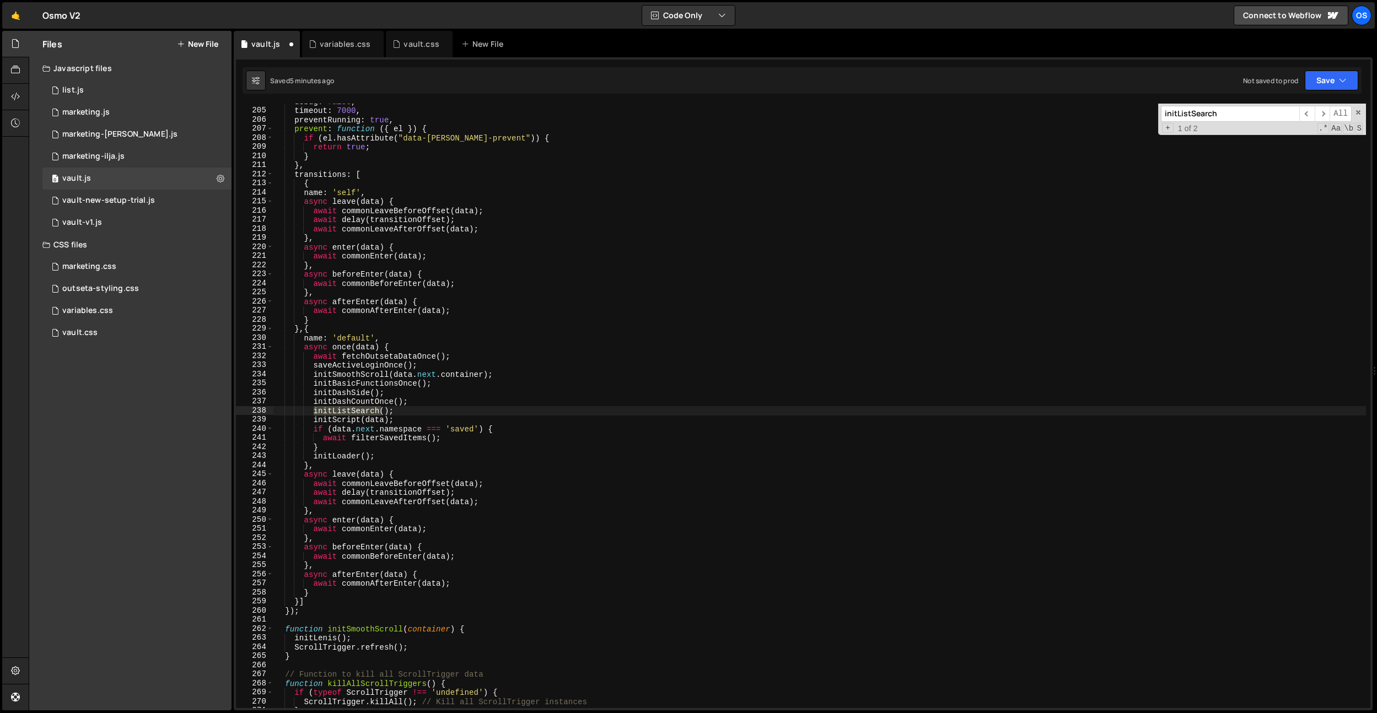
scroll to position [1818, 0]
drag, startPoint x: 402, startPoint y: 448, endPoint x: 389, endPoint y: 424, distance: 27.1
click at [402, 448] on div "debug : false , timeout : 7000 , preventRunning : true , prevent : function ( {…" at bounding box center [819, 408] width 1092 height 623
click at [380, 414] on div "debug : false , timeout : 7000 , preventRunning : true , prevent : function ( {…" at bounding box center [819, 408] width 1092 height 623
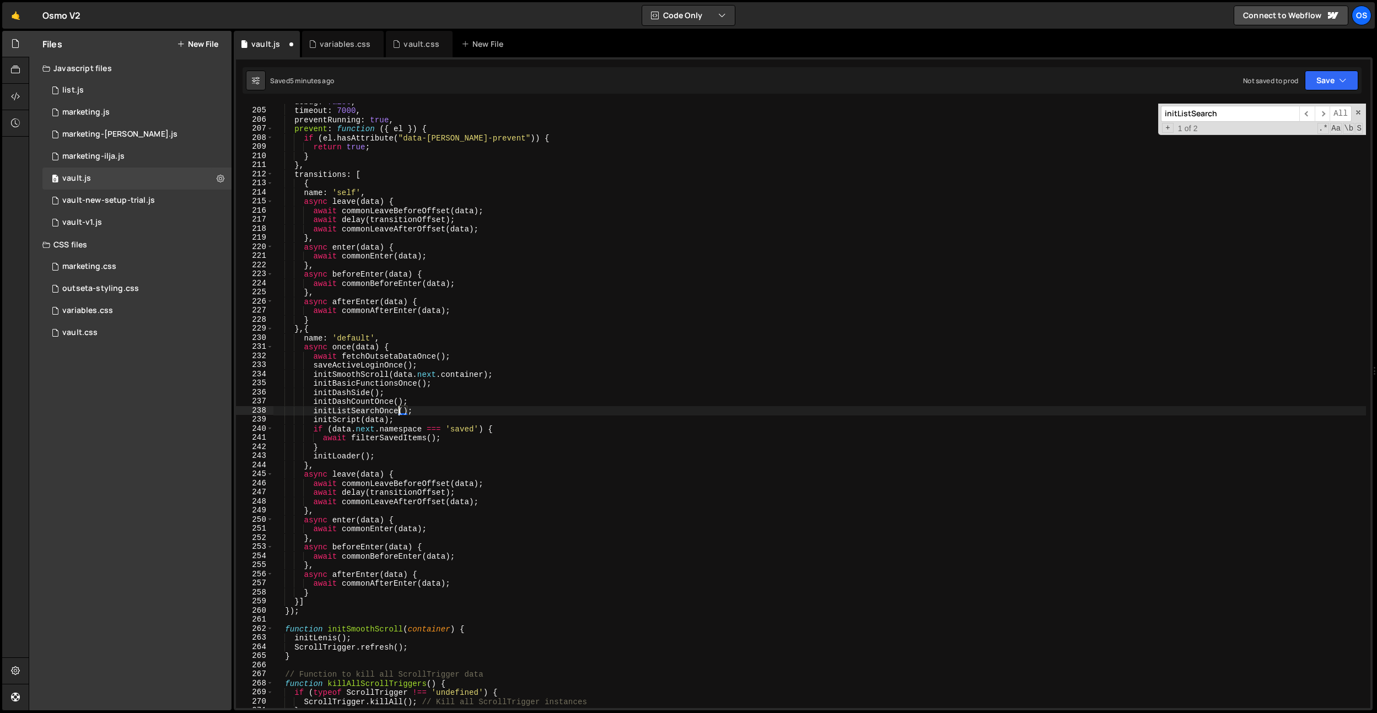
click at [439, 368] on div "debug : false , timeout : 7000 , preventRunning : true , prevent : function ( {…" at bounding box center [819, 408] width 1092 height 623
click at [380, 412] on div "debug : false , timeout : 7000 , preventRunning : true , prevent : function ( {…" at bounding box center [819, 408] width 1092 height 623
drag, startPoint x: 429, startPoint y: 411, endPoint x: 315, endPoint y: 411, distance: 114.6
click at [315, 411] on div "debug : false , timeout : 7000 , preventRunning : true , prevent : function ( {…" at bounding box center [819, 408] width 1092 height 623
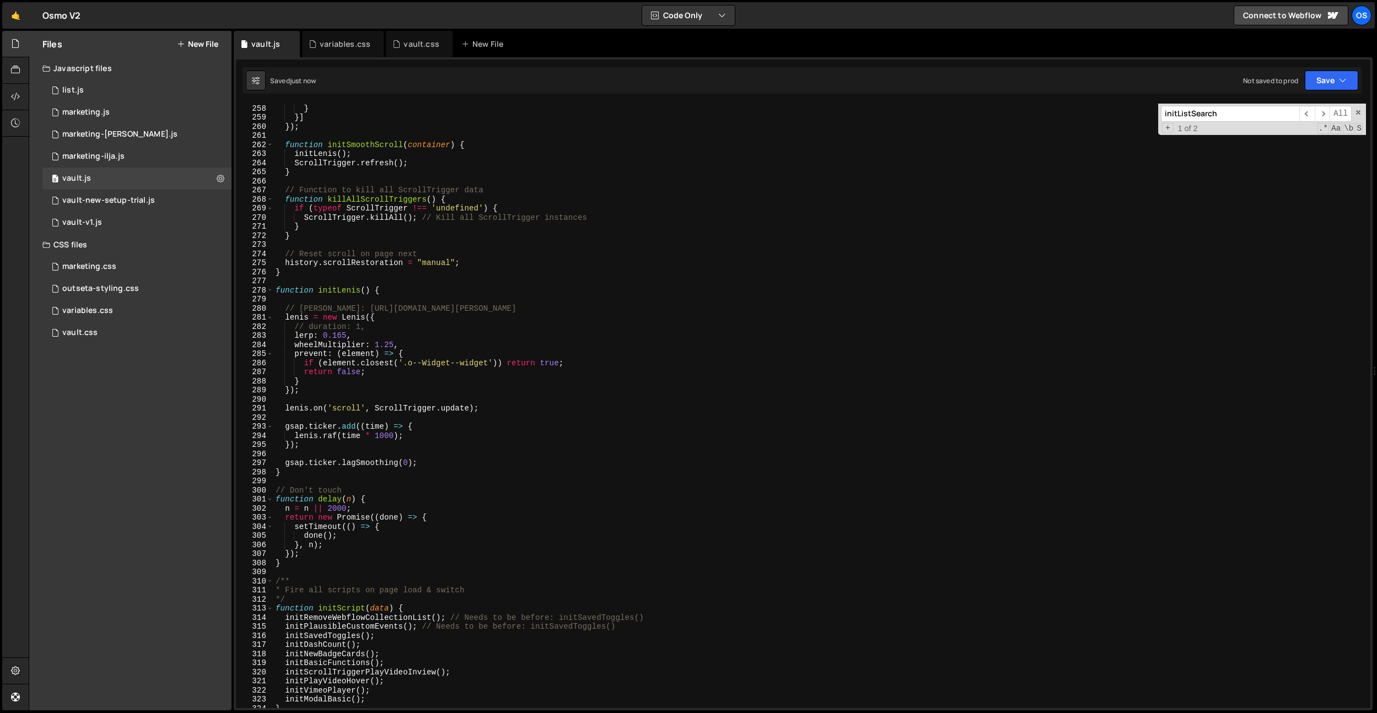
scroll to position [2450, 0]
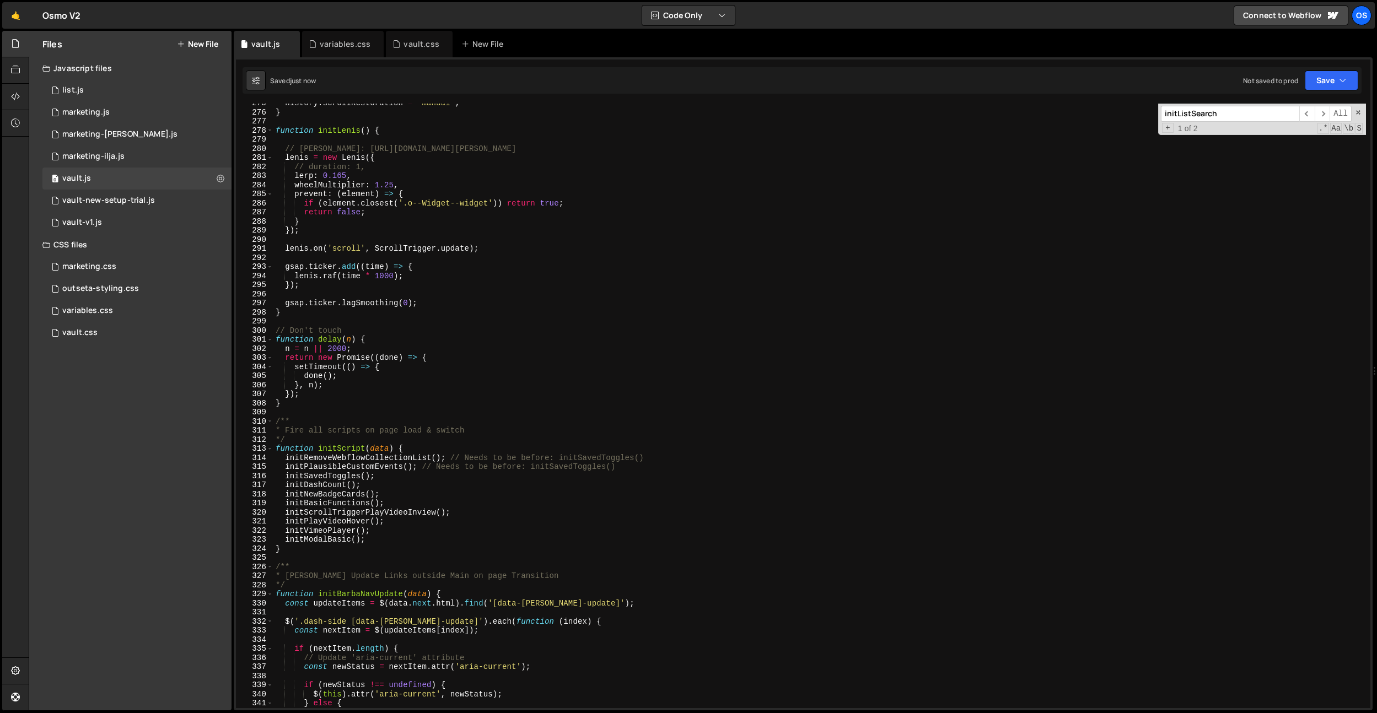
click at [419, 529] on div "history . scrollRestoration = "manual" ; } function initLenis ( ) { // Lenis: h…" at bounding box center [819, 410] width 1092 height 623
click at [410, 535] on div "history . scrollRestoration = "manual" ; } function initLenis ( ) { // Lenis: h…" at bounding box center [819, 410] width 1092 height 623
click at [405, 540] on div "history . scrollRestoration = "manual" ; } function initLenis ( ) { // Lenis: h…" at bounding box center [819, 410] width 1092 height 623
type textarea "initModalBasic();"
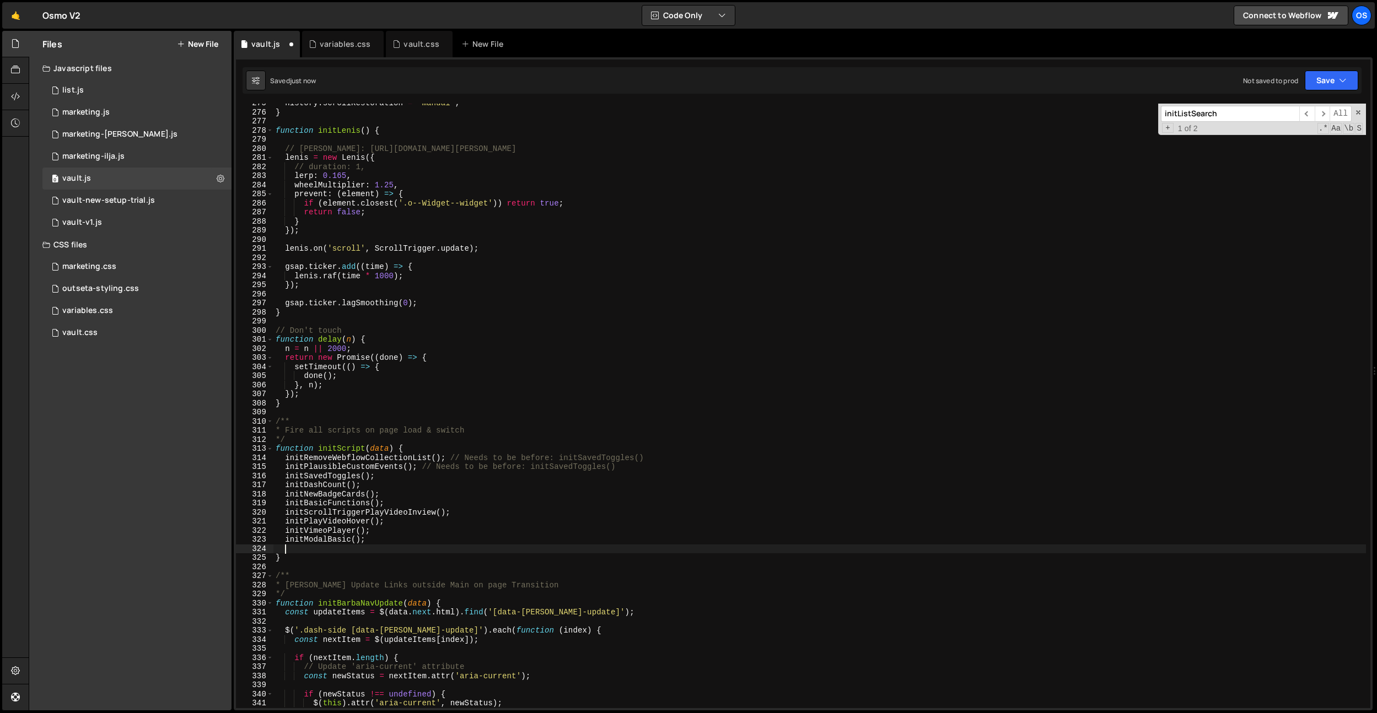
paste textarea "initListSearchOnce();"
drag, startPoint x: 419, startPoint y: 539, endPoint x: 357, endPoint y: 545, distance: 62.1
click at [419, 539] on div "history . scrollRestoration = "manual" ; } function initLenis ( ) { // Lenis: h…" at bounding box center [819, 410] width 1092 height 623
click at [351, 549] on div "history . scrollRestoration = "manual" ; } function initLenis ( ) { // Lenis: h…" at bounding box center [819, 410] width 1092 height 623
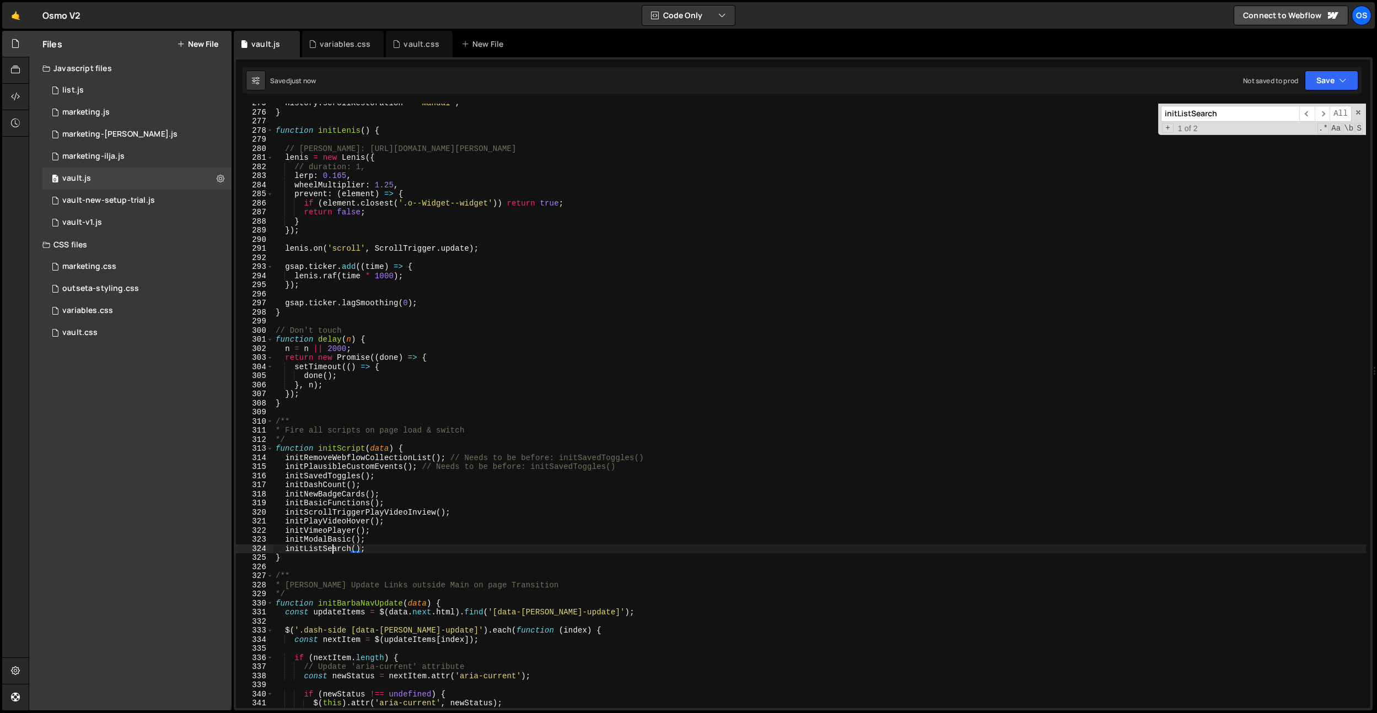
click at [332, 551] on div "history . scrollRestoration = "manual" ; } function initLenis ( ) { // Lenis: h…" at bounding box center [819, 410] width 1092 height 623
drag, startPoint x: 332, startPoint y: 551, endPoint x: 400, endPoint y: 535, distance: 69.5
click at [332, 551] on div "history . scrollRestoration = "manual" ; } function initLenis ( ) { // Lenis: h…" at bounding box center [819, 410] width 1092 height 623
click at [440, 524] on div "history . scrollRestoration = "manual" ; } function initLenis ( ) { // Lenis: h…" at bounding box center [819, 410] width 1092 height 623
type textarea "initPlayVideoHover();"
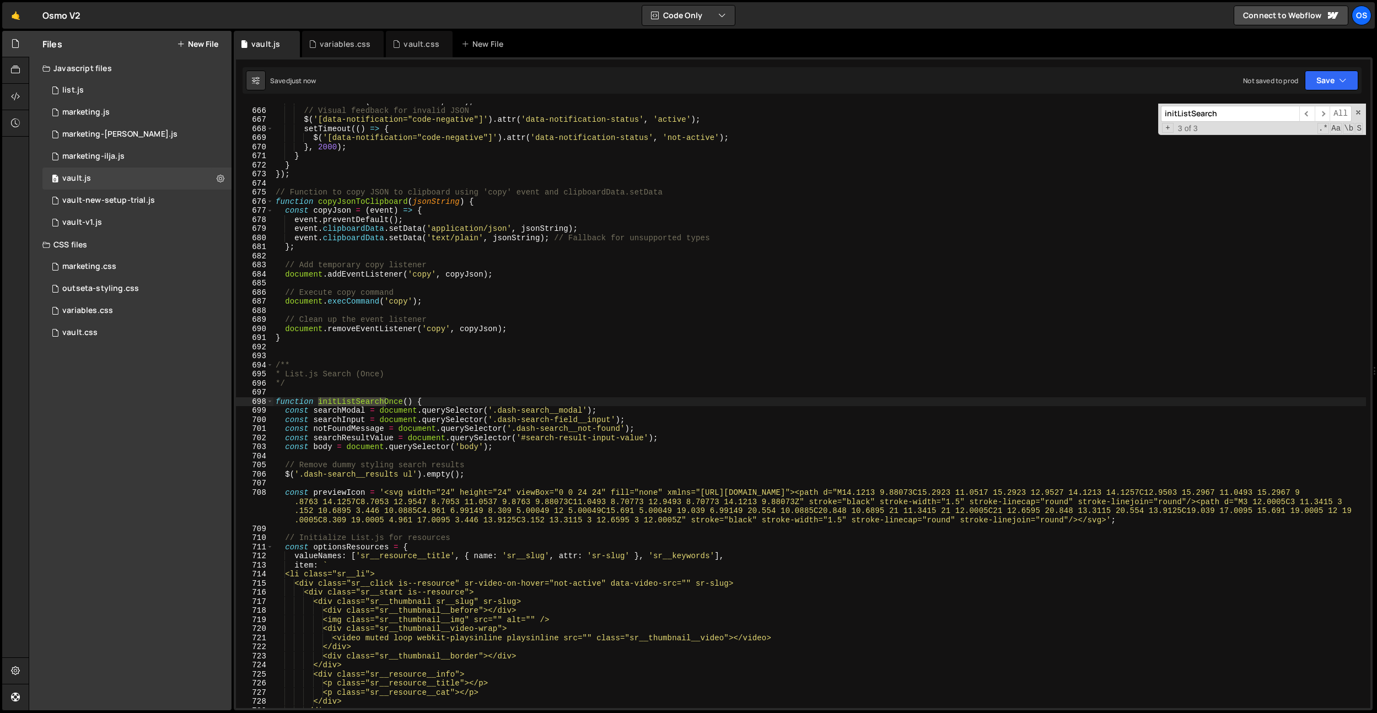
scroll to position [5929, 0]
click at [439, 397] on div "console . error ( 'Invalid JSON:' , err ) ; // Visual feedback for invalid JSON…" at bounding box center [819, 408] width 1092 height 623
drag, startPoint x: 426, startPoint y: 401, endPoint x: 432, endPoint y: 403, distance: 6.5
click at [425, 401] on div "console . error ( 'Invalid JSON:' , err ) ; // Visual feedback for invalid JSON…" at bounding box center [819, 408] width 1092 height 623
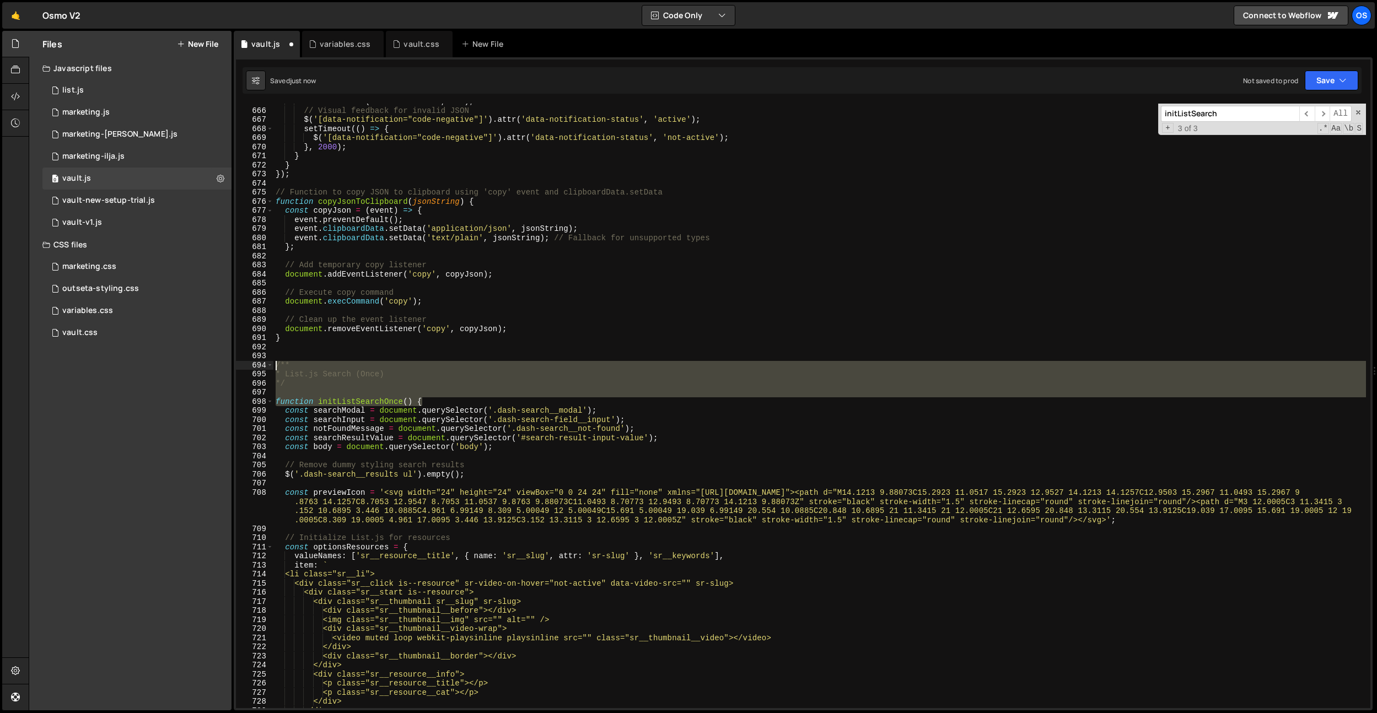
drag, startPoint x: 432, startPoint y: 403, endPoint x: 412, endPoint y: 380, distance: 29.7
click at [245, 367] on div "function initListSearchOnce() { 665 666 667 668 669 670 671 672 673 674 675 676…" at bounding box center [803, 406] width 1134 height 605
click at [416, 380] on div "console . error ( 'Invalid JSON:' , err ) ; // Visual feedback for invalid JSON…" at bounding box center [819, 406] width 1092 height 605
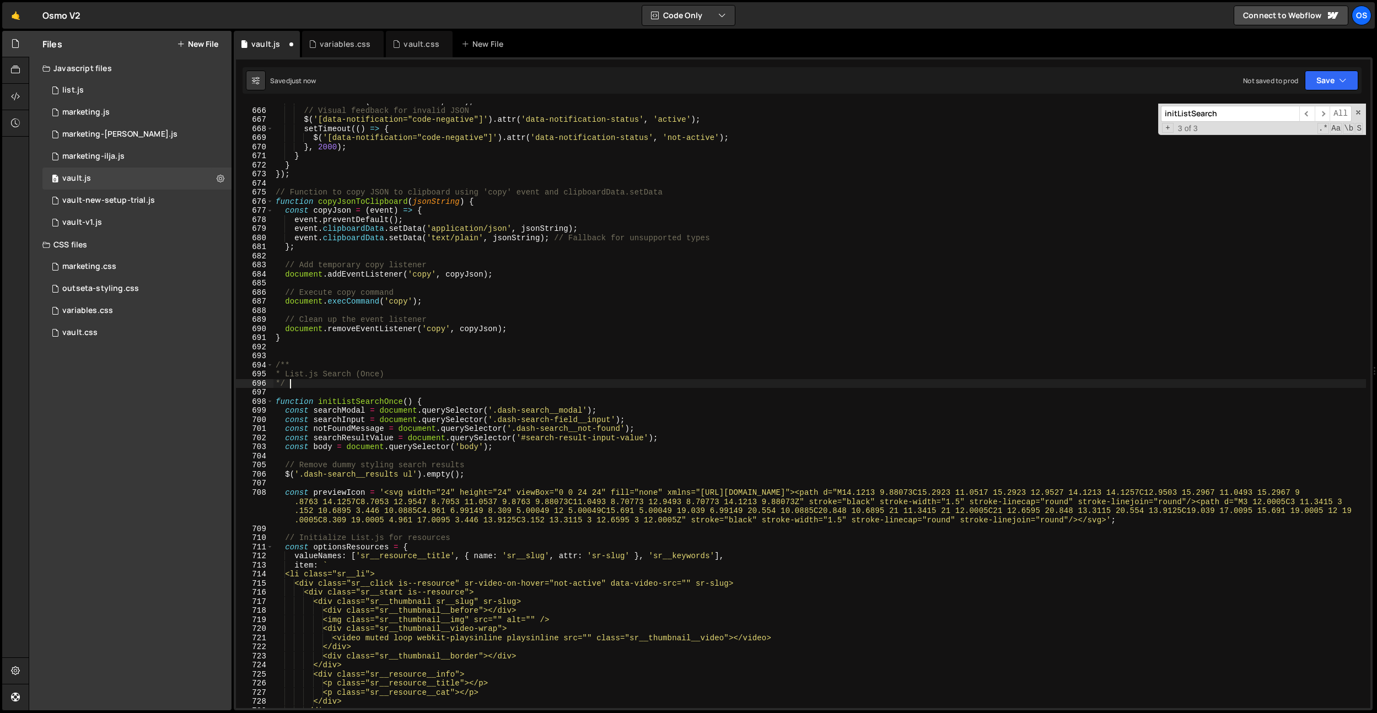
click at [416, 376] on div "console . error ( 'Invalid JSON:' , err ) ; // Visual feedback for invalid JSON…" at bounding box center [819, 408] width 1092 height 623
type textarea "* List.js Search (Once) > Global page search"
drag, startPoint x: 422, startPoint y: 343, endPoint x: 432, endPoint y: 390, distance: 48.3
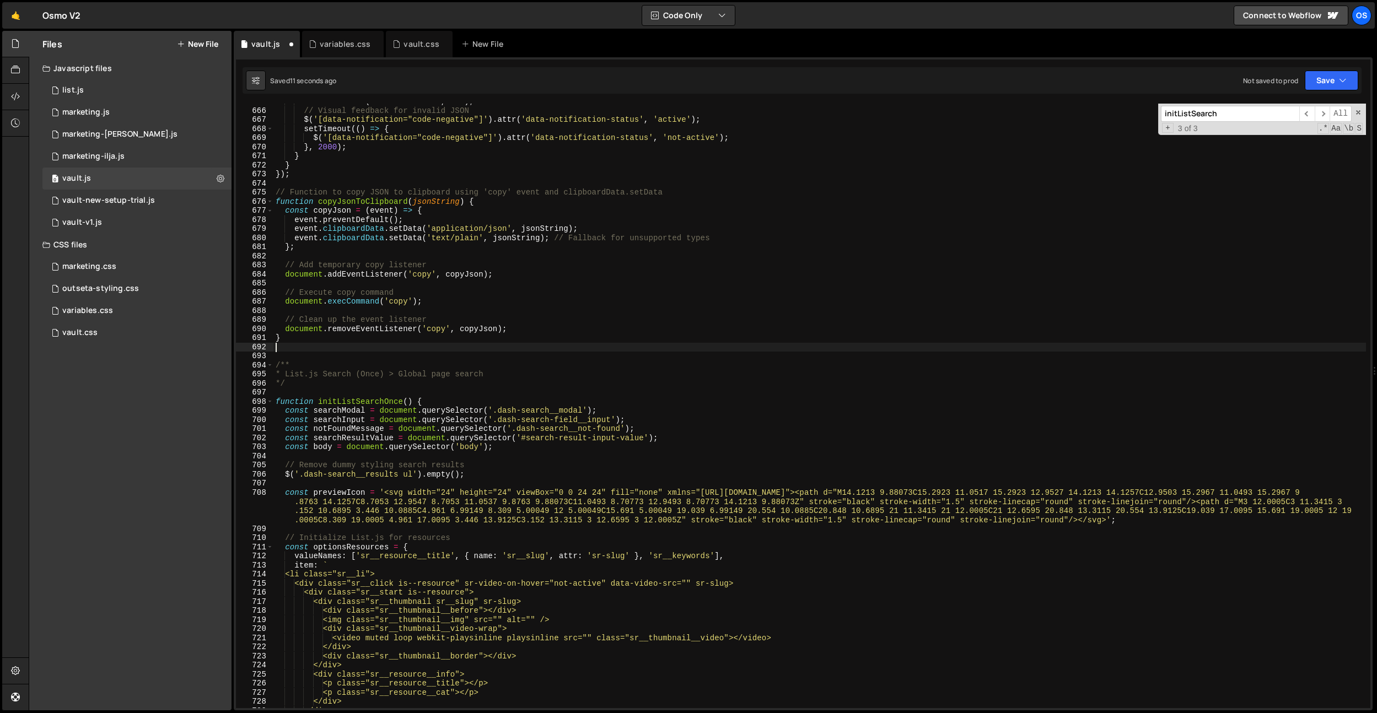
click at [422, 343] on div "console . error ( 'Invalid JSON:' , err ) ; // Visual feedback for invalid JSON…" at bounding box center [819, 408] width 1092 height 623
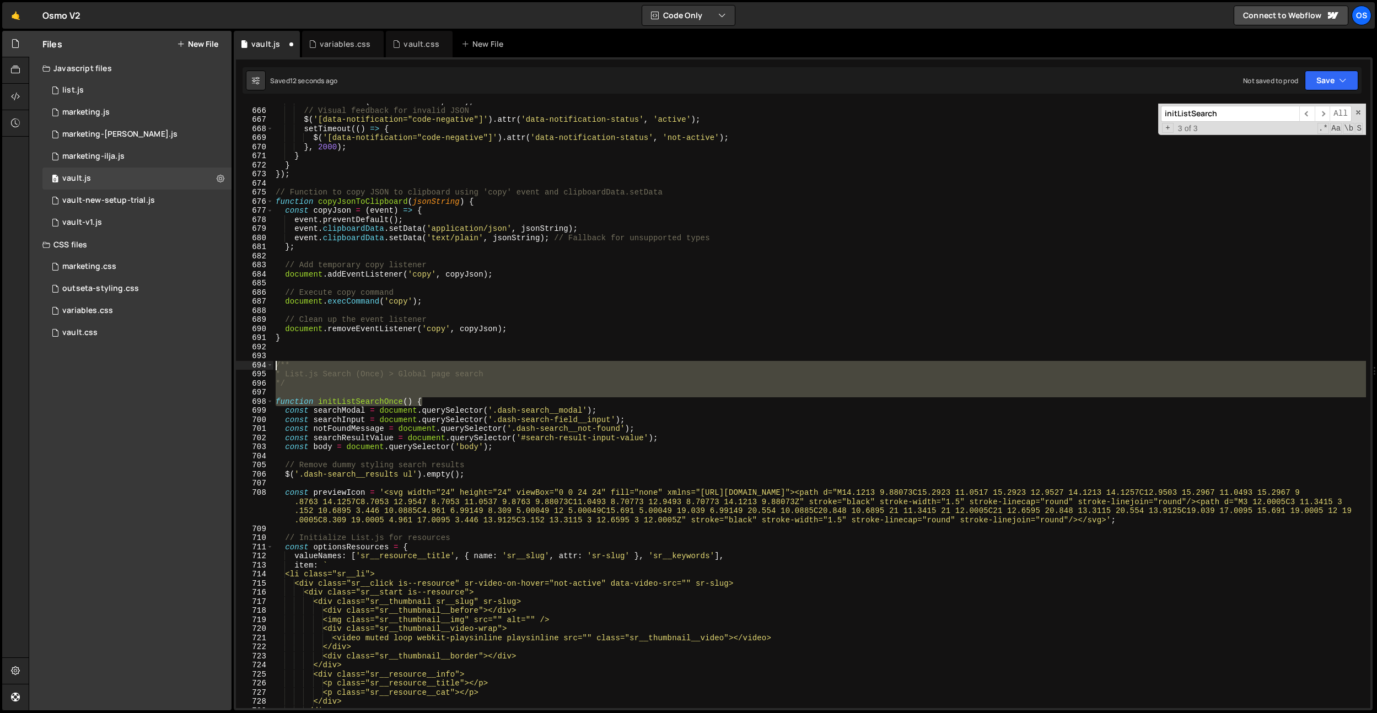
drag, startPoint x: 432, startPoint y: 398, endPoint x: 279, endPoint y: 374, distance: 155.1
click at [260, 365] on div "665 666 667 668 669 670 671 672 673 674 675 676 677 678 679 680 681 682 683 684…" at bounding box center [803, 406] width 1134 height 605
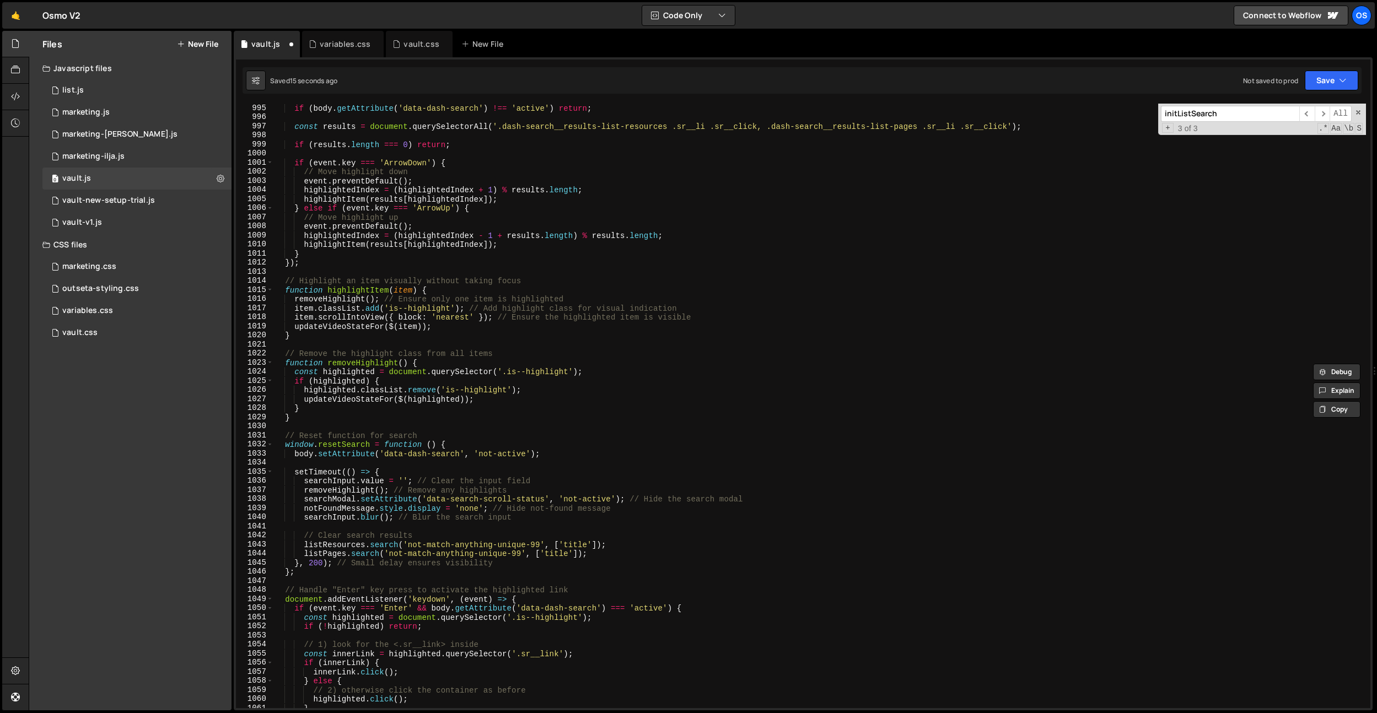
scroll to position [9295, 0]
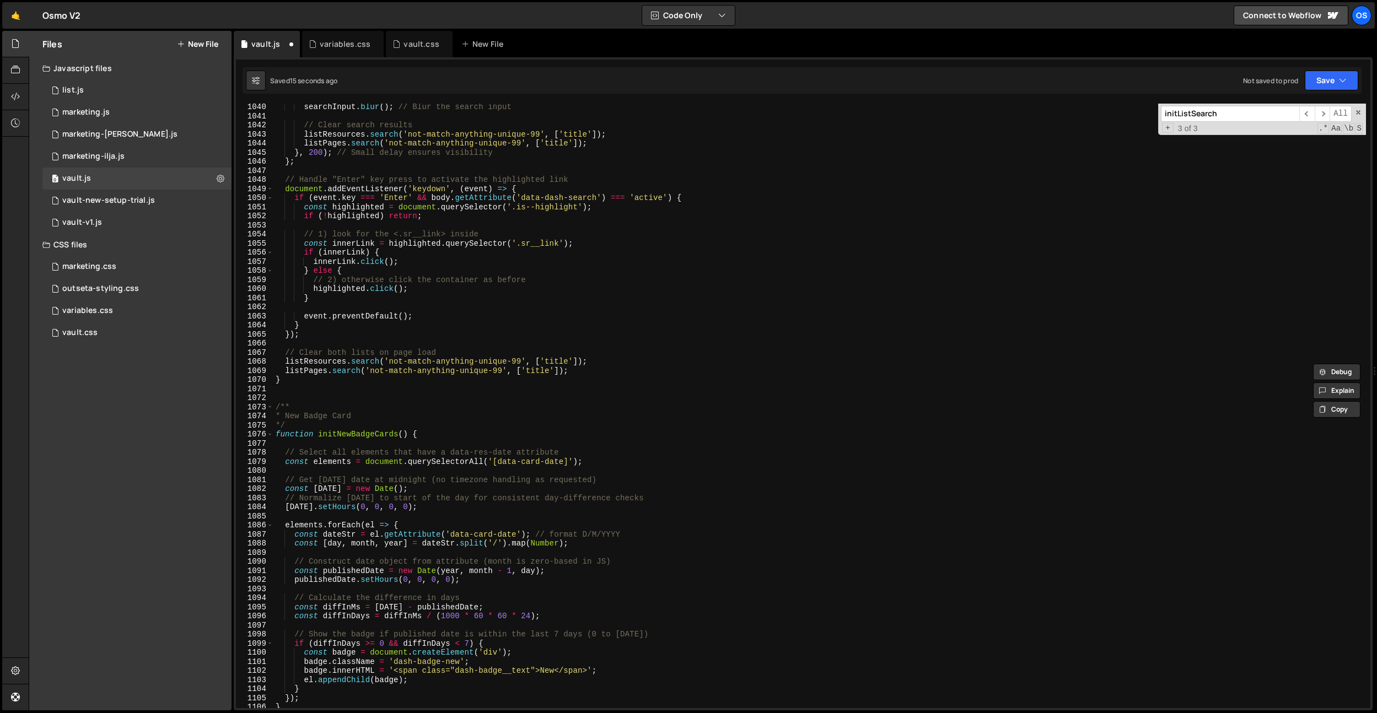
click at [309, 381] on div "searchInput . blur ( ) ; // Blur the search input // Clear search results listR…" at bounding box center [819, 414] width 1092 height 623
type textarea "}"
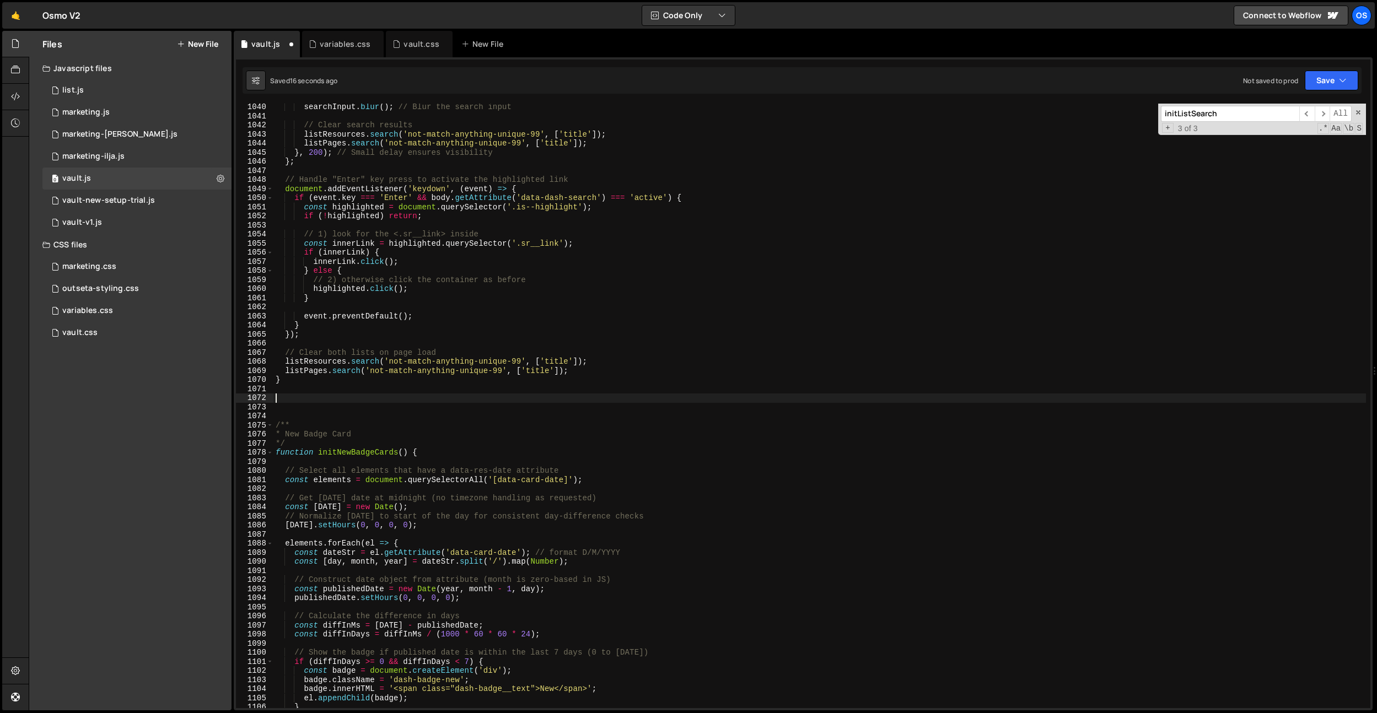
paste textarea "function initListSearchOnce() {"
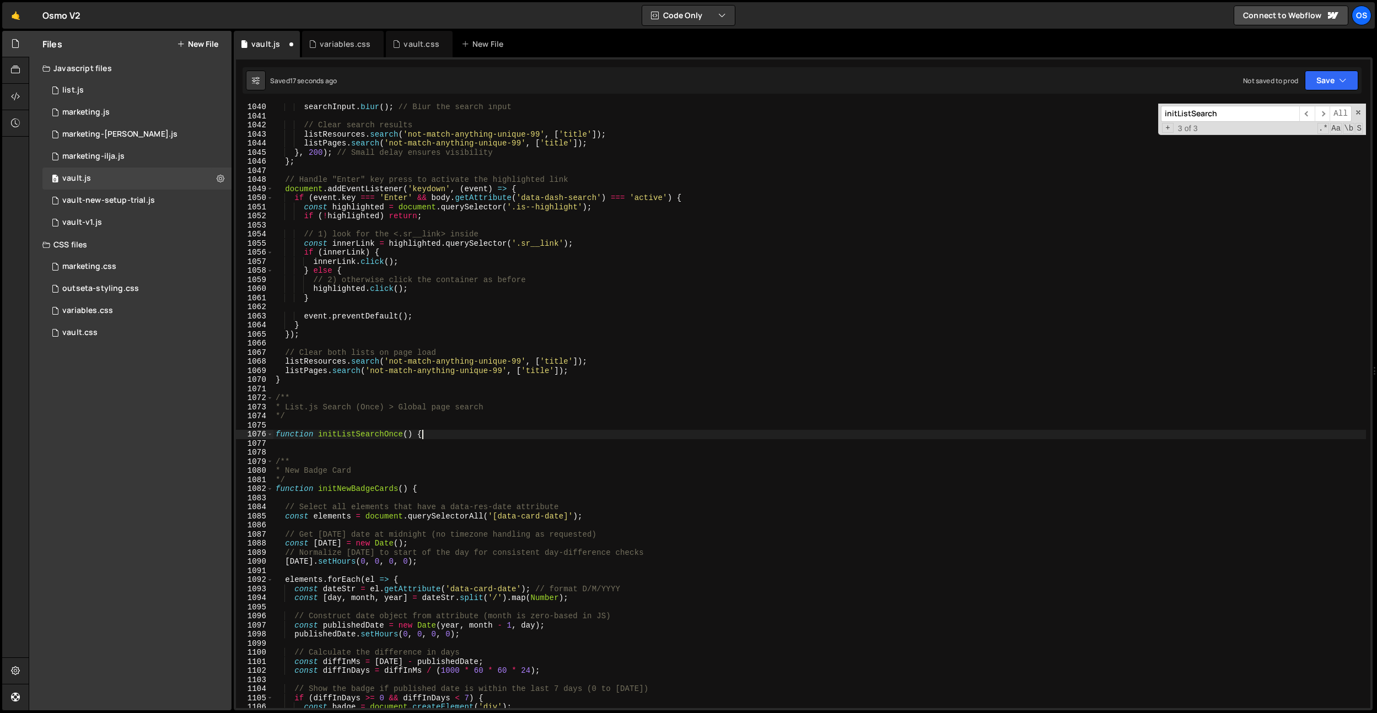
click at [379, 401] on div "searchInput . blur ( ) ; // Blur the search input // Clear search results listR…" at bounding box center [819, 414] width 1092 height 623
click at [379, 403] on div "searchInput . blur ( ) ; // Blur the search input // Clear search results listR…" at bounding box center [819, 414] width 1092 height 623
drag, startPoint x: 472, startPoint y: 406, endPoint x: 451, endPoint y: 407, distance: 21.5
click at [472, 406] on div "searchInput . blur ( ) ; // Blur the search input // Clear search results listR…" at bounding box center [819, 414] width 1092 height 623
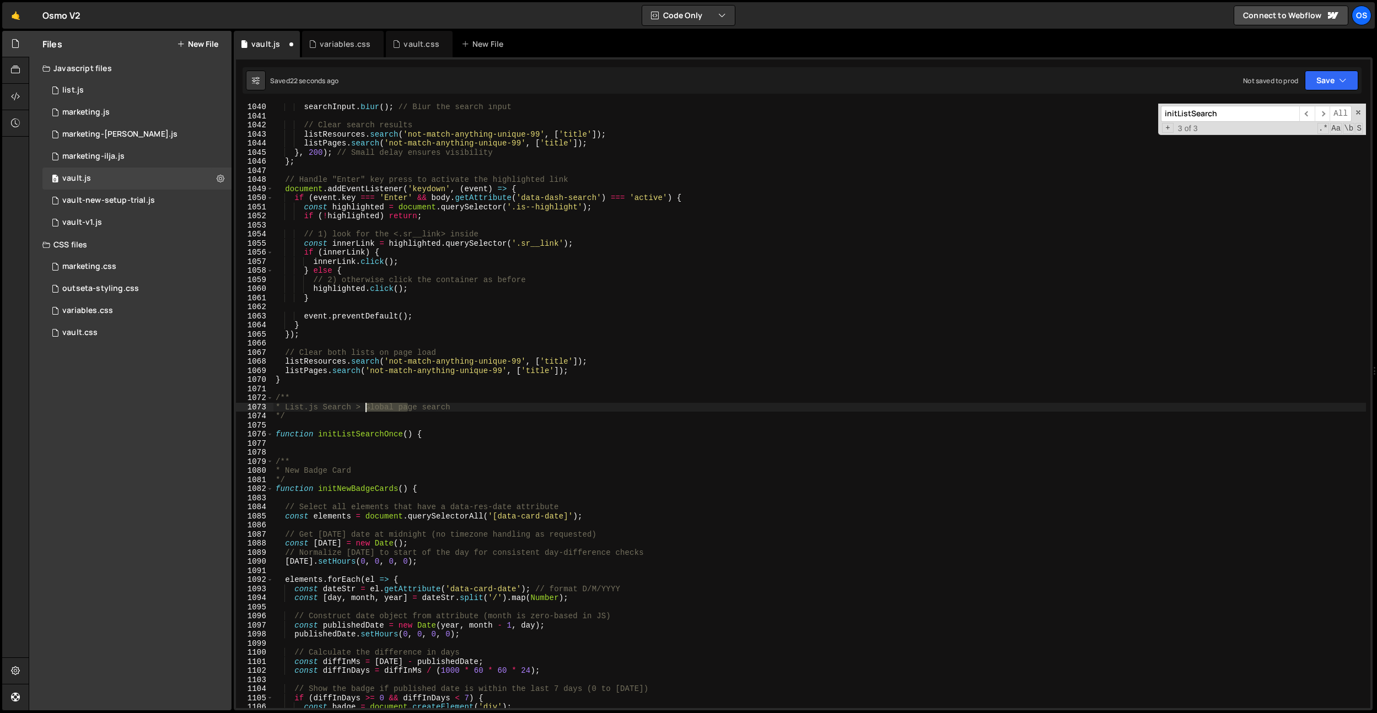
drag, startPoint x: 407, startPoint y: 407, endPoint x: 368, endPoint y: 406, distance: 39.2
click at [368, 406] on div "searchInput . blur ( ) ; // Blur the search input // Clear search results listR…" at bounding box center [819, 414] width 1092 height 623
click at [416, 379] on div "searchInput . blur ( ) ; // Blur the search input // Clear search results listR…" at bounding box center [819, 414] width 1092 height 623
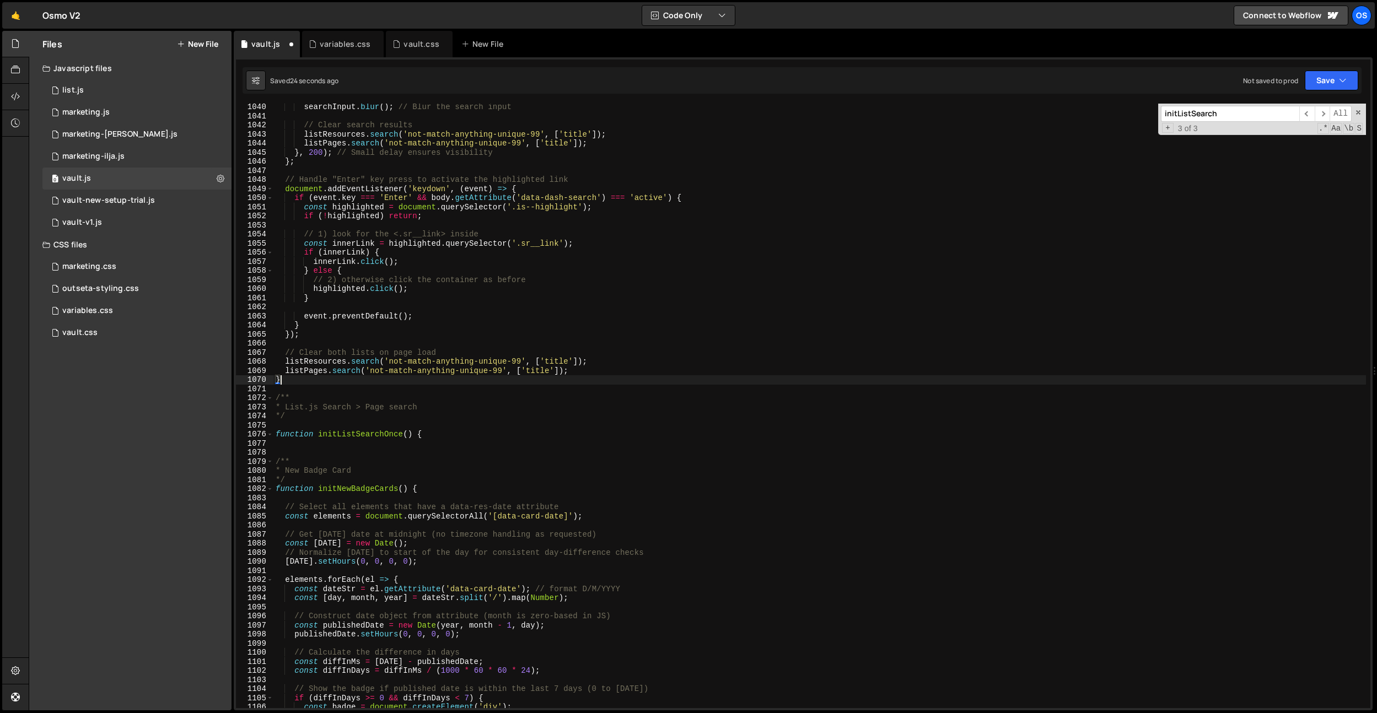
click at [1177, 122] on div "initListSearch ​ ​ All Replace All + 3 of 3 .* Aa \b S" at bounding box center [1262, 119] width 208 height 31
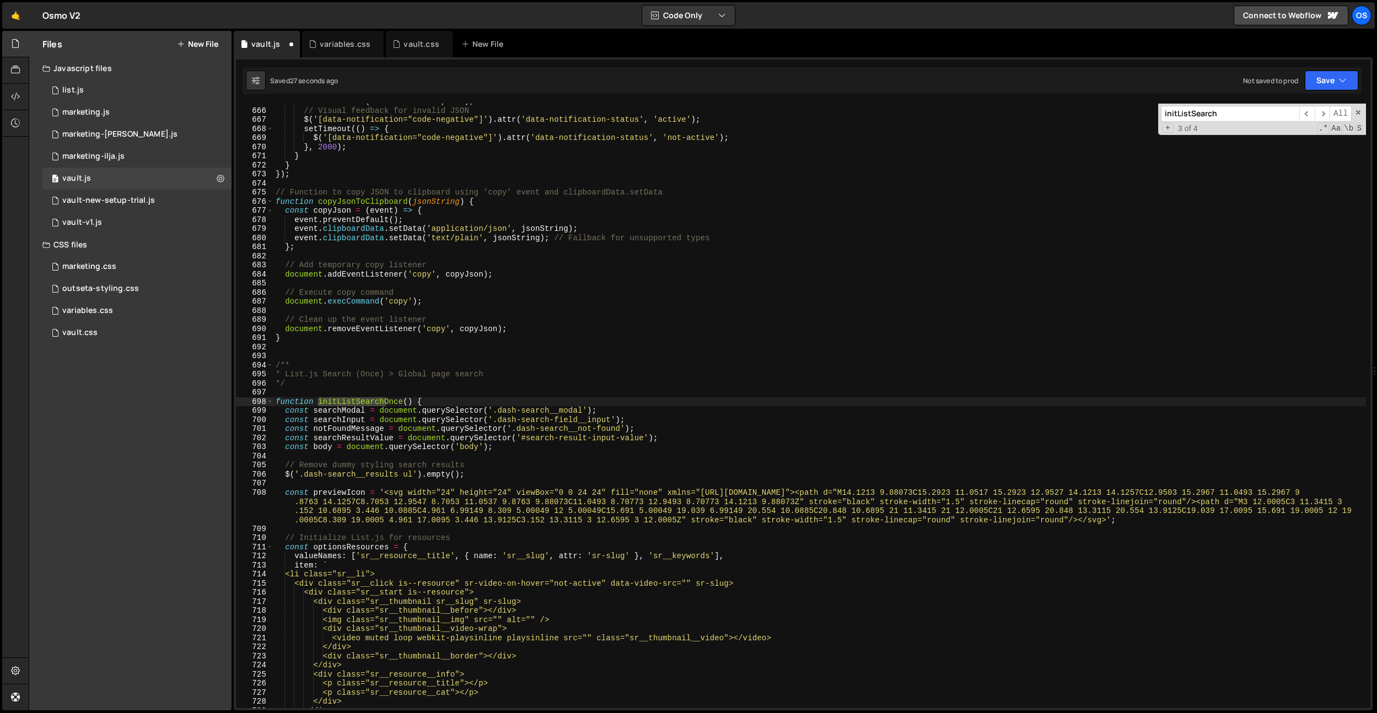
scroll to position [5912, 0]
drag, startPoint x: 426, startPoint y: 370, endPoint x: 438, endPoint y: 372, distance: 12.2
click at [426, 370] on div "console . error ( 'Invalid JSON:' , err ) ; // Visual feedback for invalid JSON…" at bounding box center [819, 408] width 1092 height 623
click at [444, 373] on div "console . error ( 'Invalid JSON:' , err ) ; // Visual feedback for invalid JSON…" at bounding box center [819, 408] width 1092 height 623
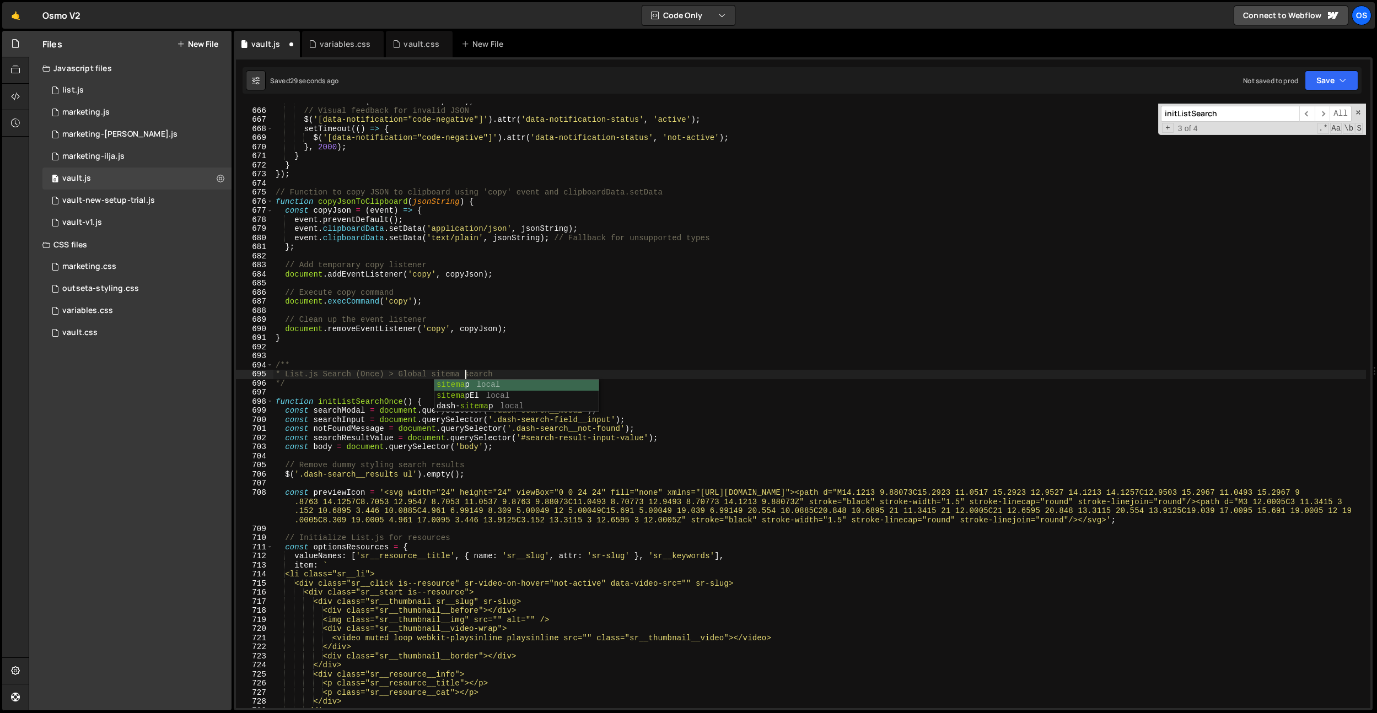
scroll to position [0, 14]
click at [1224, 116] on input "initListSearch" at bounding box center [1230, 114] width 138 height 16
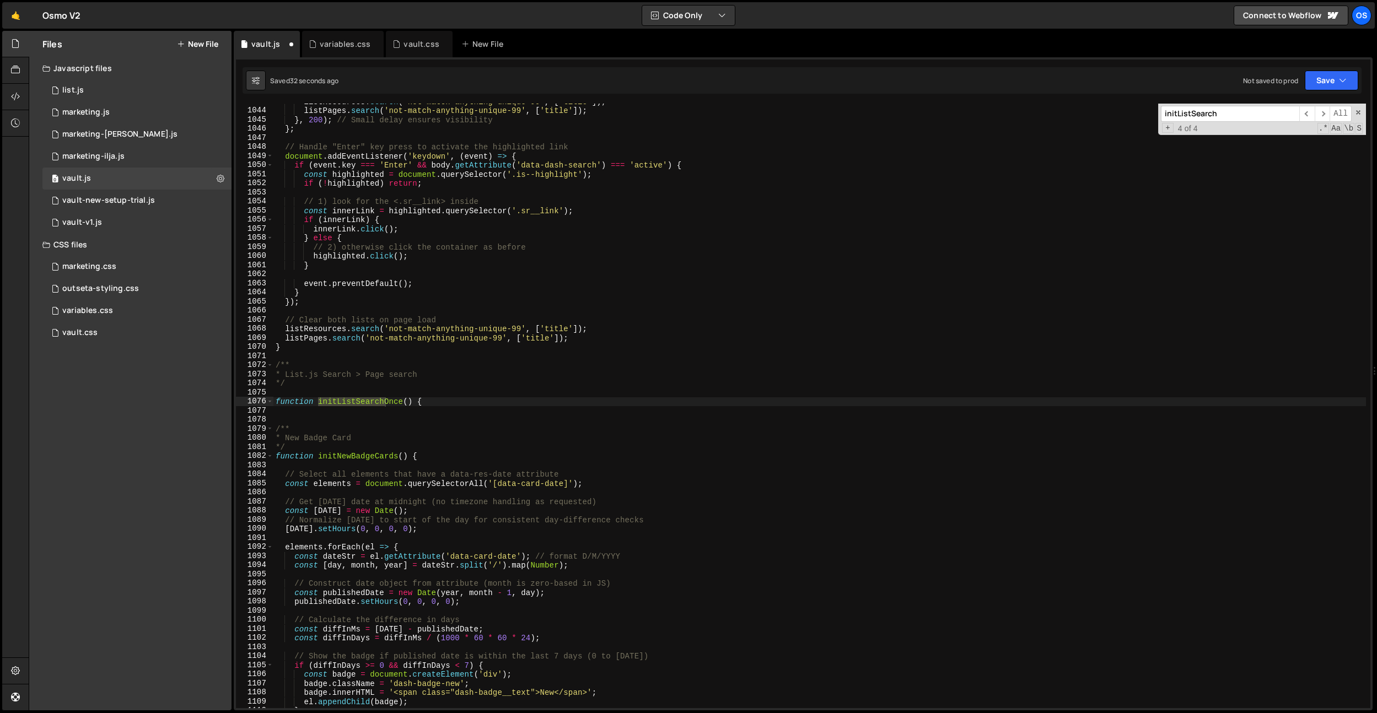
scroll to position [9300, 0]
click at [804, 331] on div "listResources . search ( 'not-match-anything-unique-99' , [ 'title' ]) ; listPa…" at bounding box center [819, 408] width 1092 height 623
click at [403, 405] on div "listResources . search ( 'not-match-anything-unique-99' , [ 'title' ]) ; listPa…" at bounding box center [819, 408] width 1092 height 623
type textarea "function initListSearch() {"
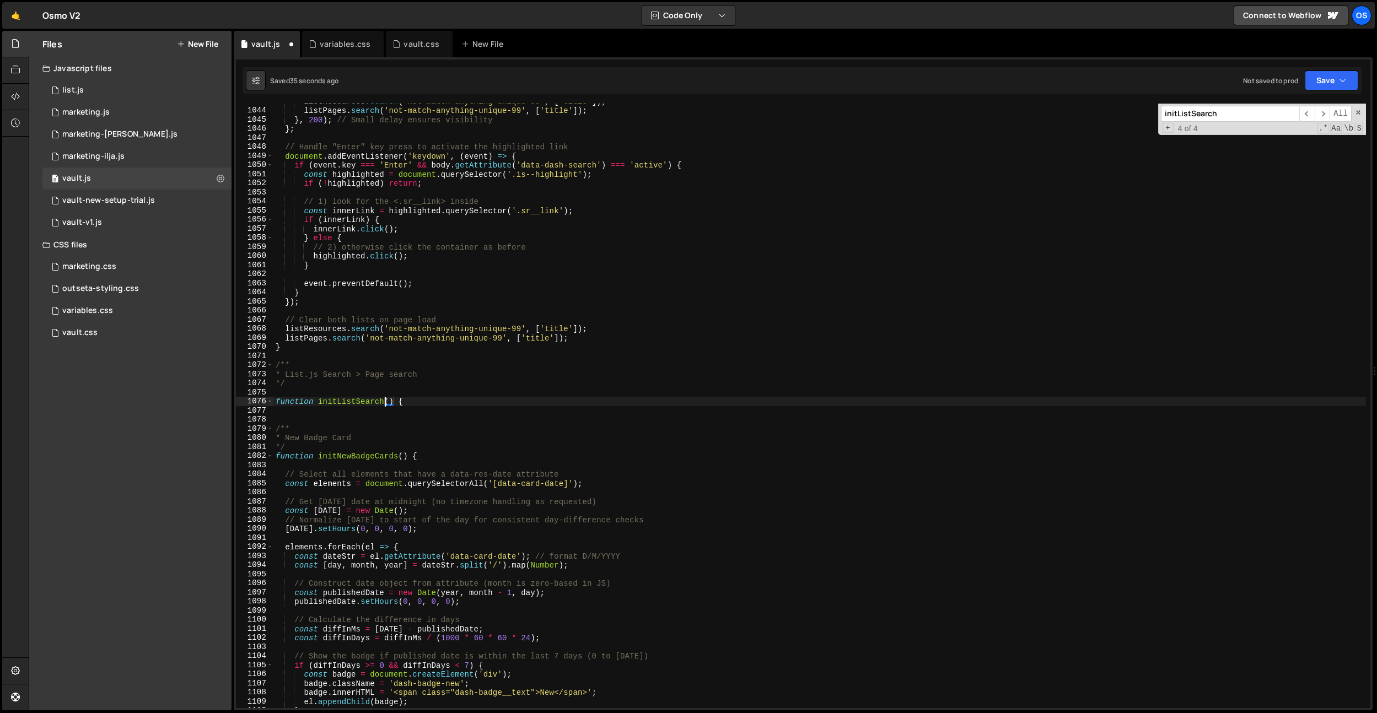
click at [430, 403] on div "listResources . search ( 'not-match-anything-unique-99' , [ 'title' ]) ; listPa…" at bounding box center [819, 408] width 1092 height 623
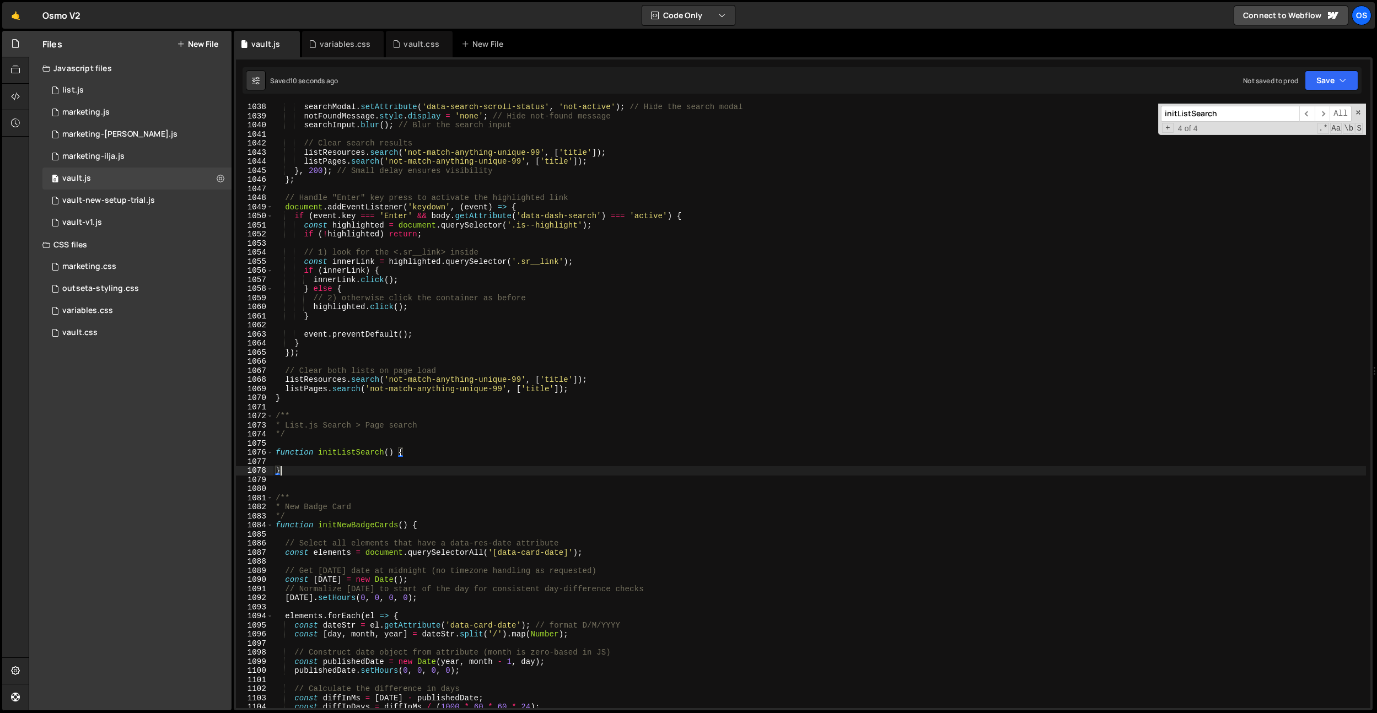
scroll to position [9243, 0]
paste textarea "});"
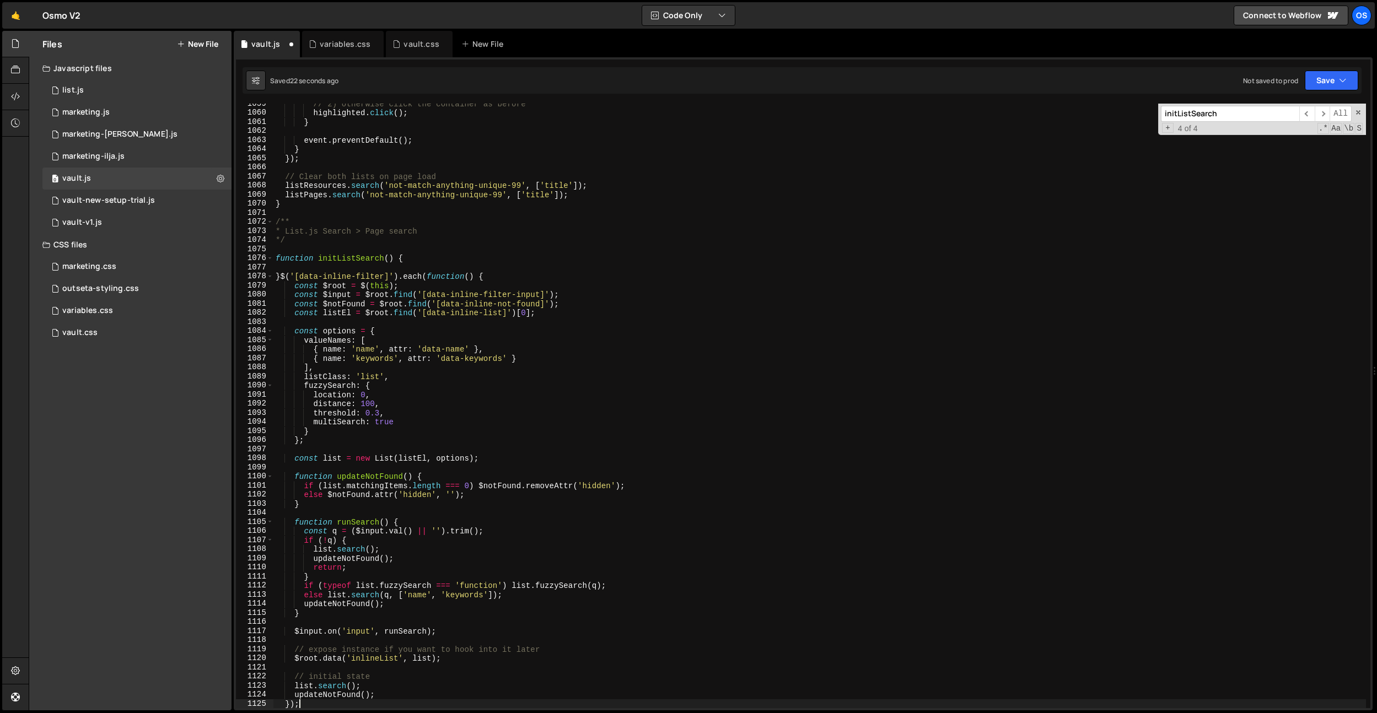
type textarea "}"
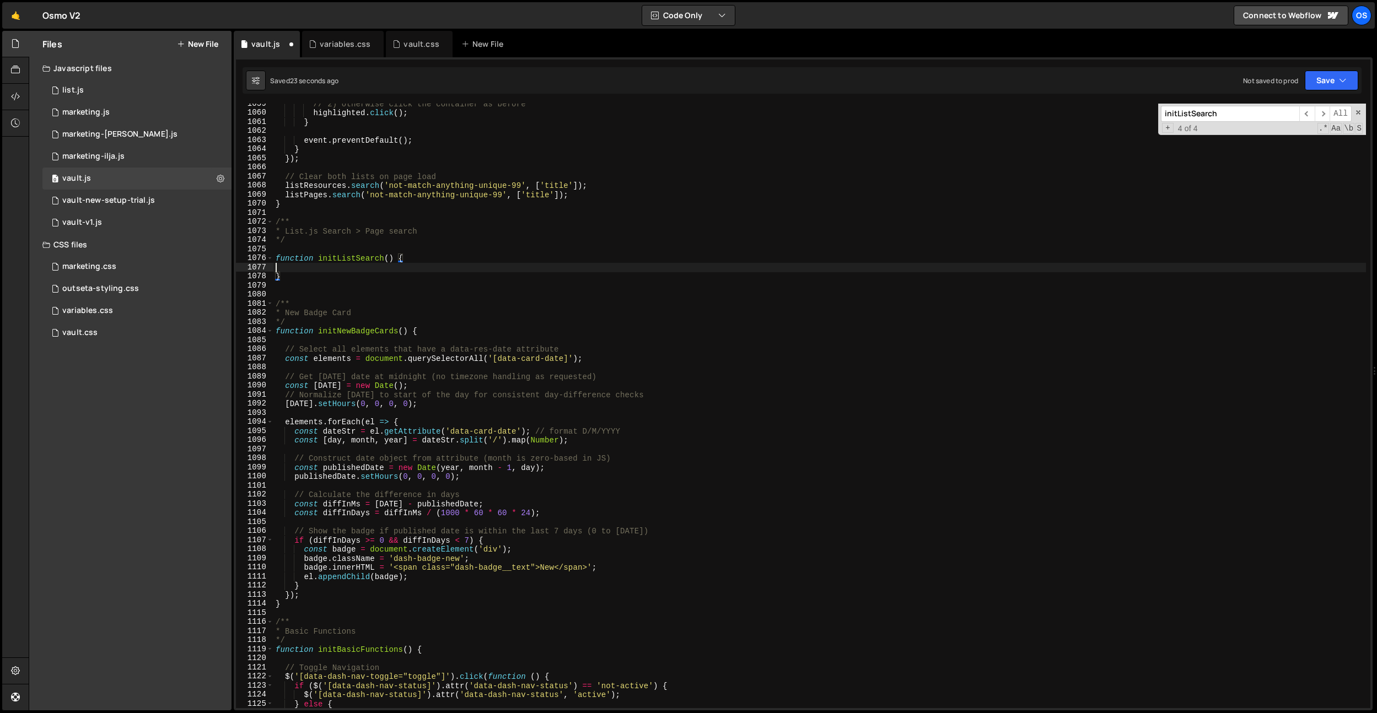
click at [307, 267] on div "// 2) otherwise click the container as before highlighted . click ( ) ; } event…" at bounding box center [819, 410] width 1092 height 623
paste textarea "});"
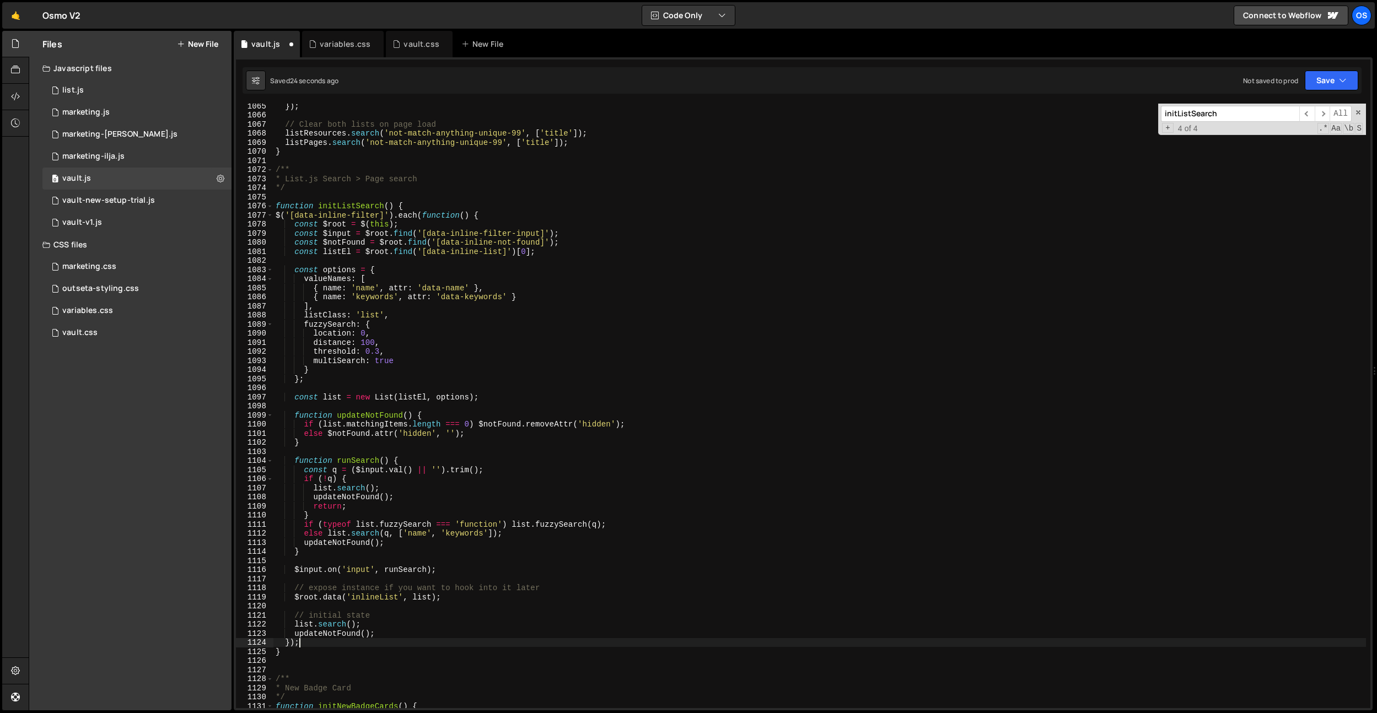
scroll to position [9267, 0]
click at [277, 217] on div "}) ; // Clear both lists on page load listResources . search ( 'not-match-anyth…" at bounding box center [819, 412] width 1092 height 623
click at [363, 208] on div "}) ; // Clear both lists on page load listResources . search ( 'not-match-anyth…" at bounding box center [819, 412] width 1092 height 623
click at [418, 235] on div "}) ; // Clear both lists on page load listResources . search ( 'not-match-anyth…" at bounding box center [819, 412] width 1092 height 623
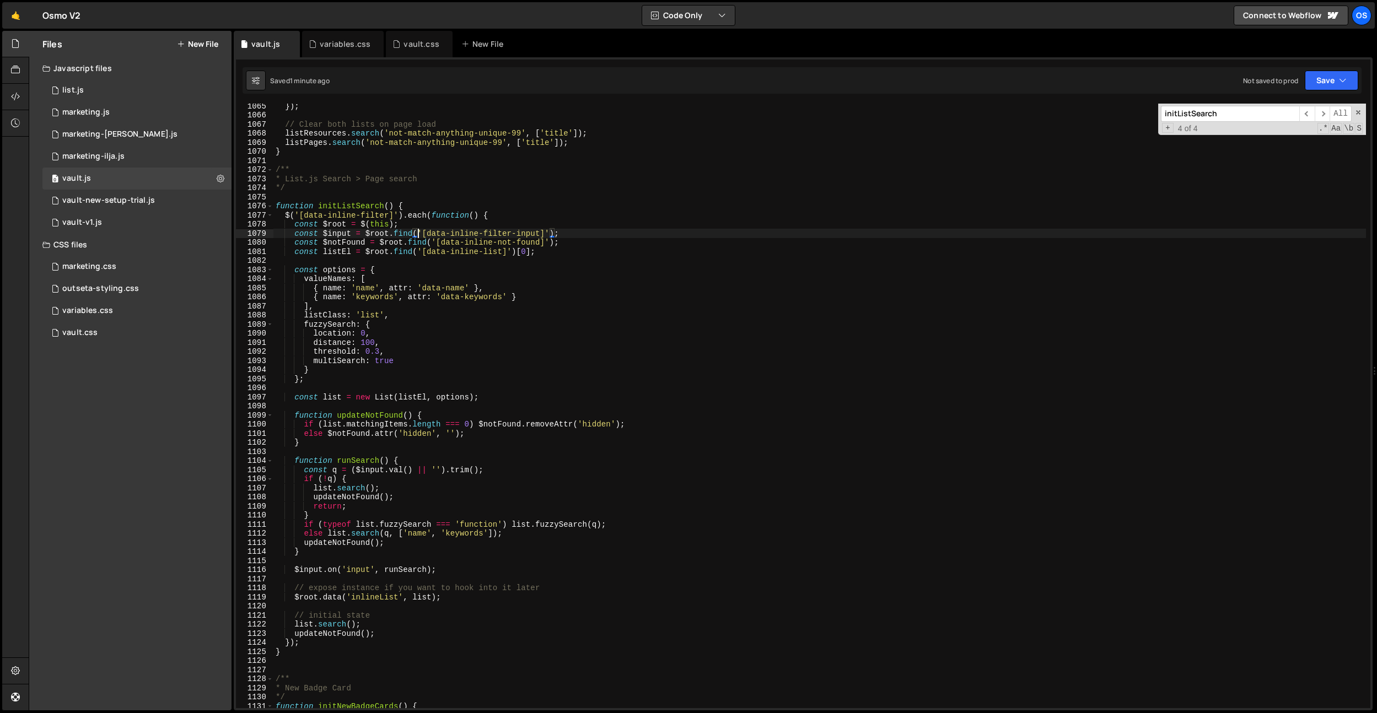
drag, startPoint x: 337, startPoint y: 202, endPoint x: 298, endPoint y: 211, distance: 40.2
click at [336, 202] on div "}) ; // Clear both lists on page load listResources . search ( 'not-match-anyth…" at bounding box center [819, 412] width 1092 height 623
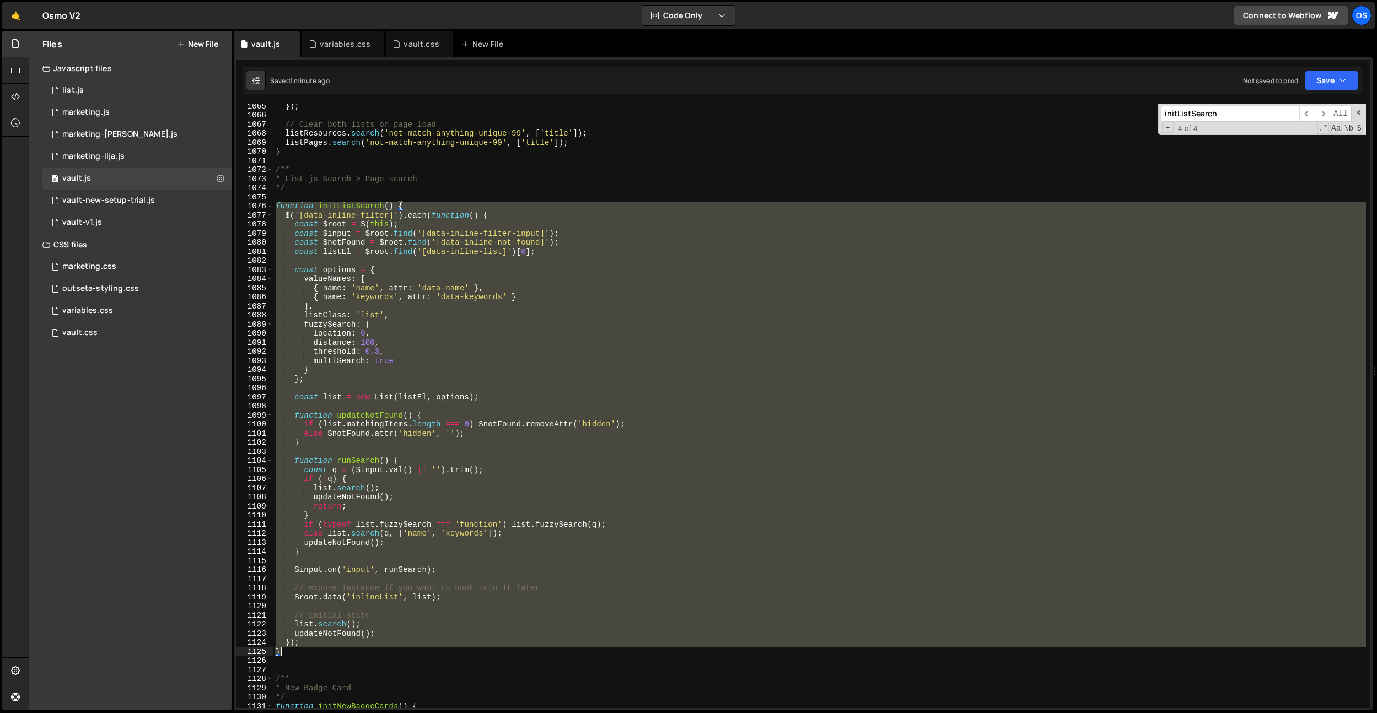
drag, startPoint x: 276, startPoint y: 207, endPoint x: 314, endPoint y: 643, distance: 438.2
click at [310, 648] on div "}) ; // Clear both lists on page load listResources . search ( 'not-match-anyth…" at bounding box center [819, 412] width 1092 height 623
paste textarea
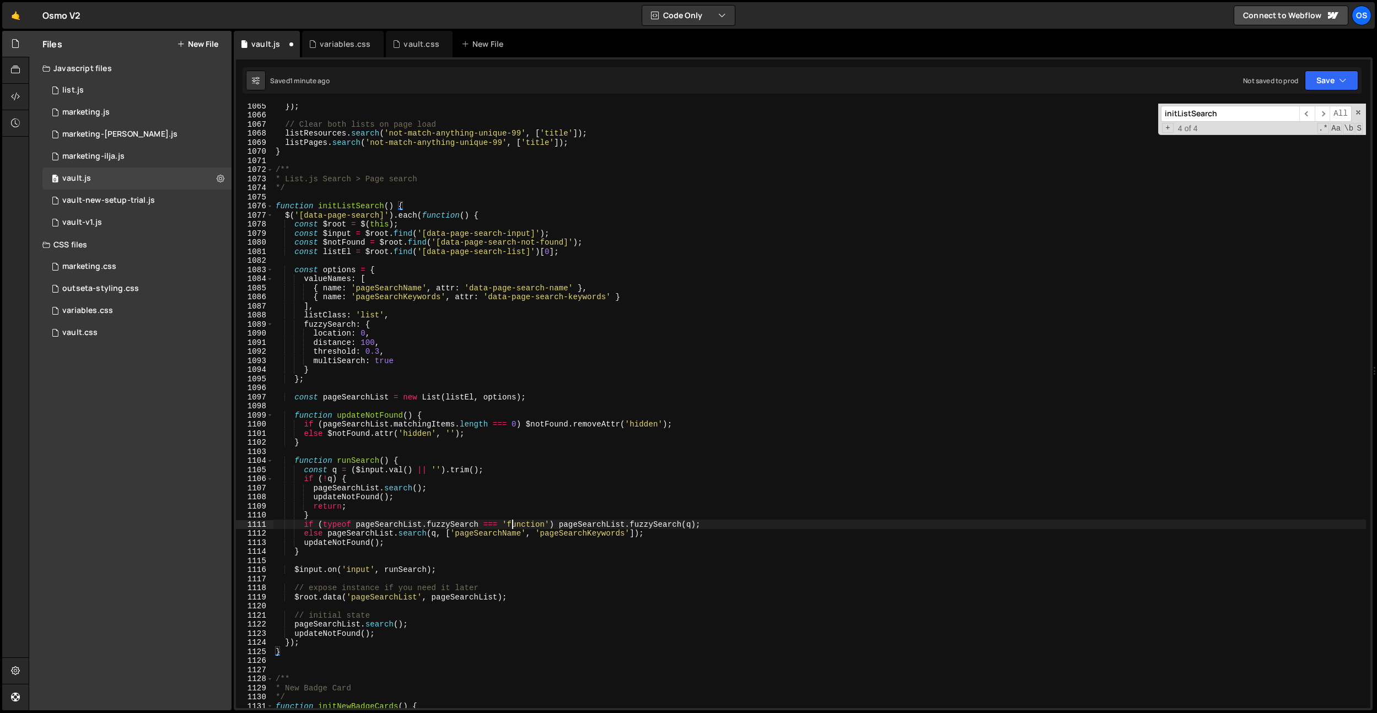
click at [512, 520] on div "}) ; // Clear both lists on page load listResources . search ( 'not-match-anyth…" at bounding box center [819, 412] width 1092 height 623
click at [489, 325] on div "}) ; // Clear both lists on page load listResources . search ( 'not-match-anyth…" at bounding box center [819, 412] width 1092 height 623
drag, startPoint x: 428, startPoint y: 235, endPoint x: 530, endPoint y: 233, distance: 102.0
click at [530, 233] on div "}) ; // Clear both lists on page load listResources . search ( 'not-match-anyth…" at bounding box center [819, 412] width 1092 height 623
drag, startPoint x: 564, startPoint y: 243, endPoint x: 443, endPoint y: 249, distance: 121.4
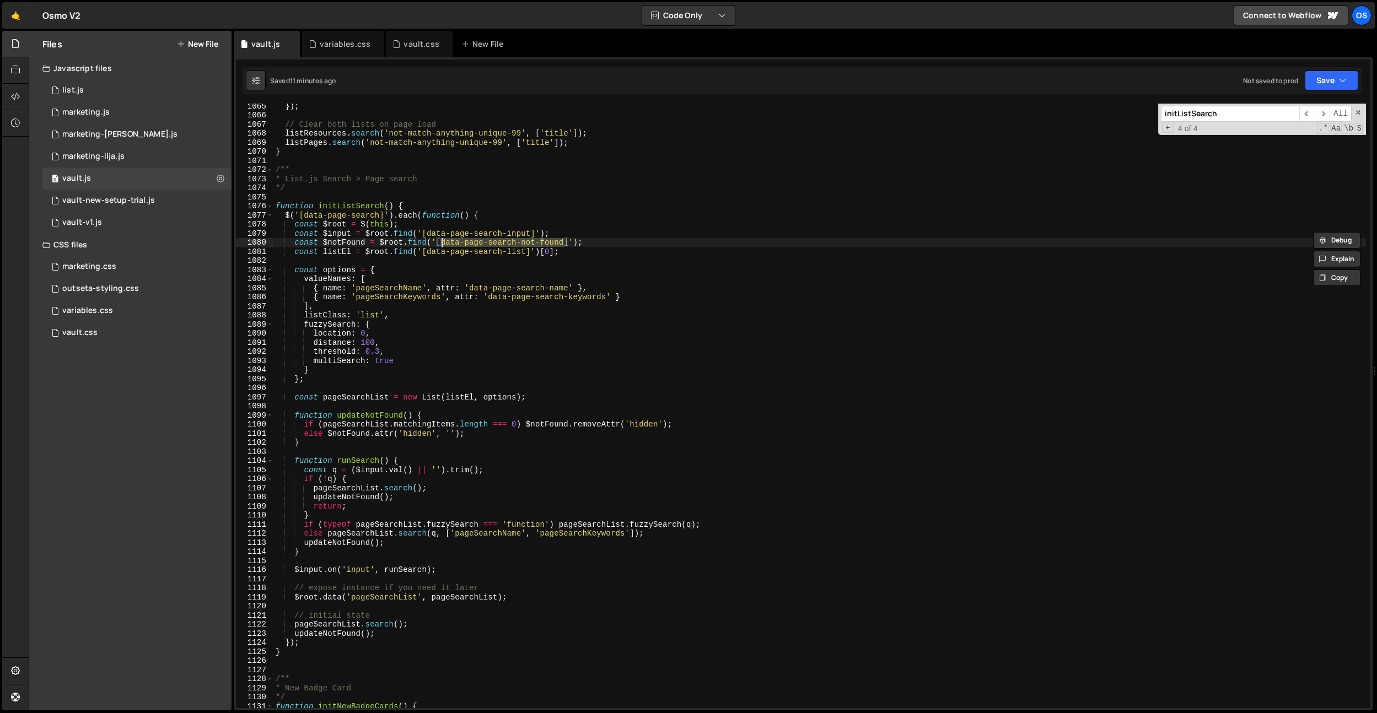
click at [443, 241] on div "}) ; // Clear both lists on page load listResources . search ( 'not-match-anyth…" at bounding box center [819, 412] width 1092 height 623
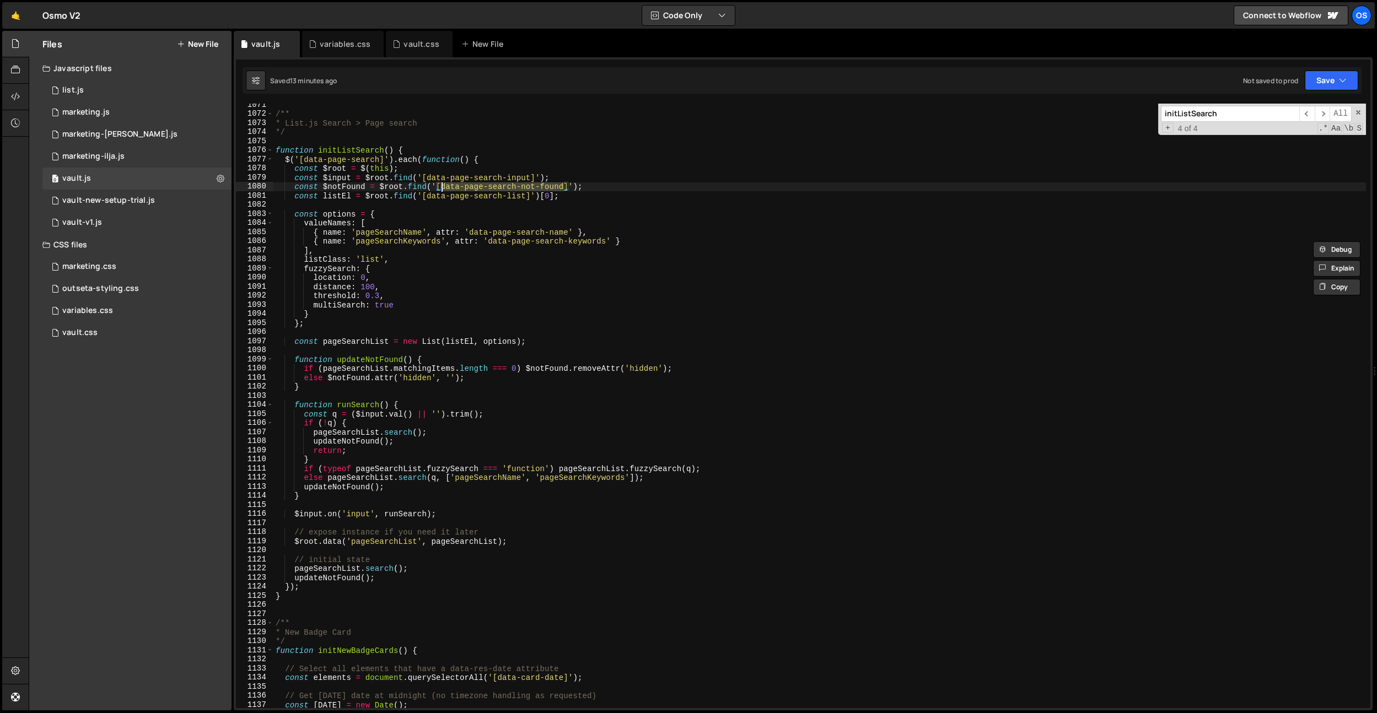
scroll to position [9320, 0]
drag, startPoint x: 381, startPoint y: 161, endPoint x: 303, endPoint y: 161, distance: 77.7
click at [303, 161] on div "/** * List.js Search > Page search */ function initListSearch ( ) { $ ( '[data-…" at bounding box center [819, 411] width 1092 height 623
click at [376, 153] on div "/** * List.js Search > Page search */ function initListSearch ( ) { $ ( '[data-…" at bounding box center [819, 411] width 1092 height 623
type textarea "function initListSearch() {"
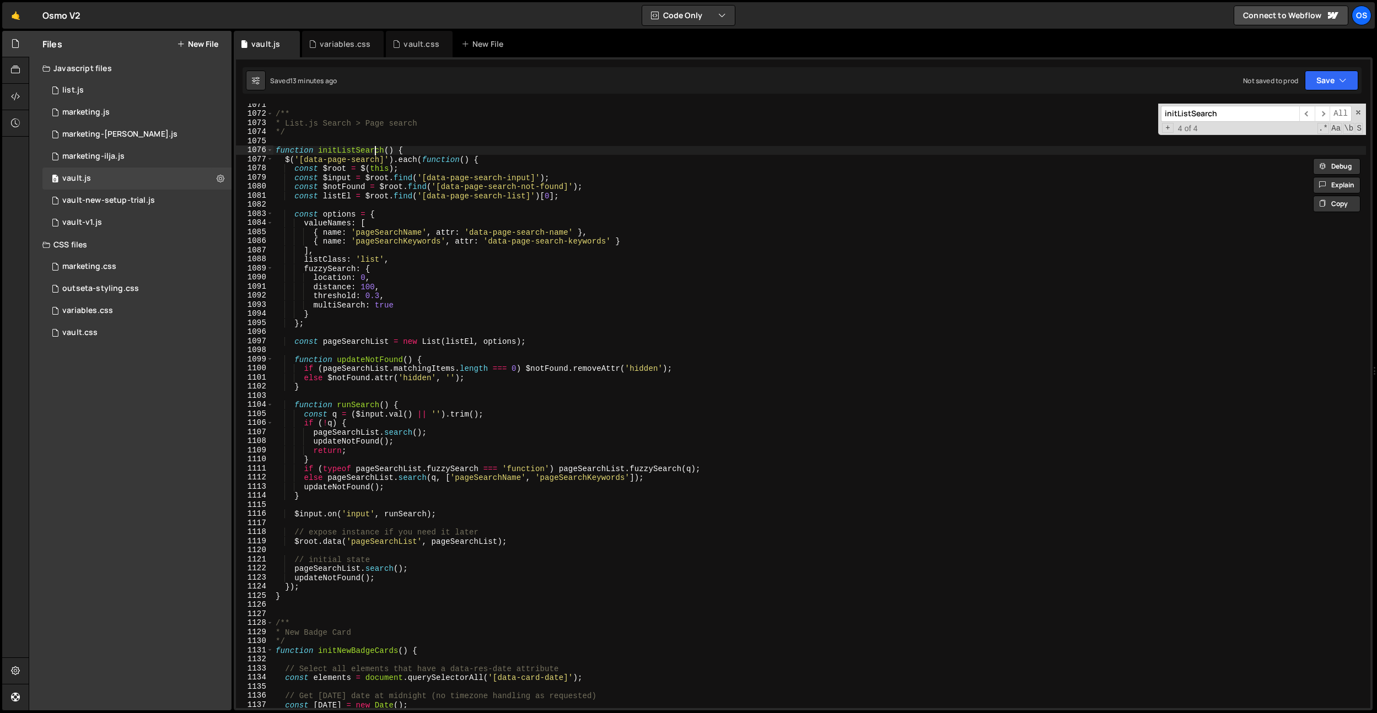
click at [376, 153] on div "/** * List.js Search > Page search */ function initListSearch ( ) { $ ( '[data-…" at bounding box center [819, 411] width 1092 height 623
click at [448, 140] on div "/** * List.js Search > Page search */ function initListSearch ( ) { $ ( '[data-…" at bounding box center [819, 411] width 1092 height 623
type textarea "{ name: 'pageSearchName', attr: 'data-page-search-name' },"
click at [529, 229] on div "/** * List.js Search > Page search */ function initListSearch ( ) { $ ( '[data-…" at bounding box center [819, 411] width 1092 height 623
paste input "data-remove-collection"
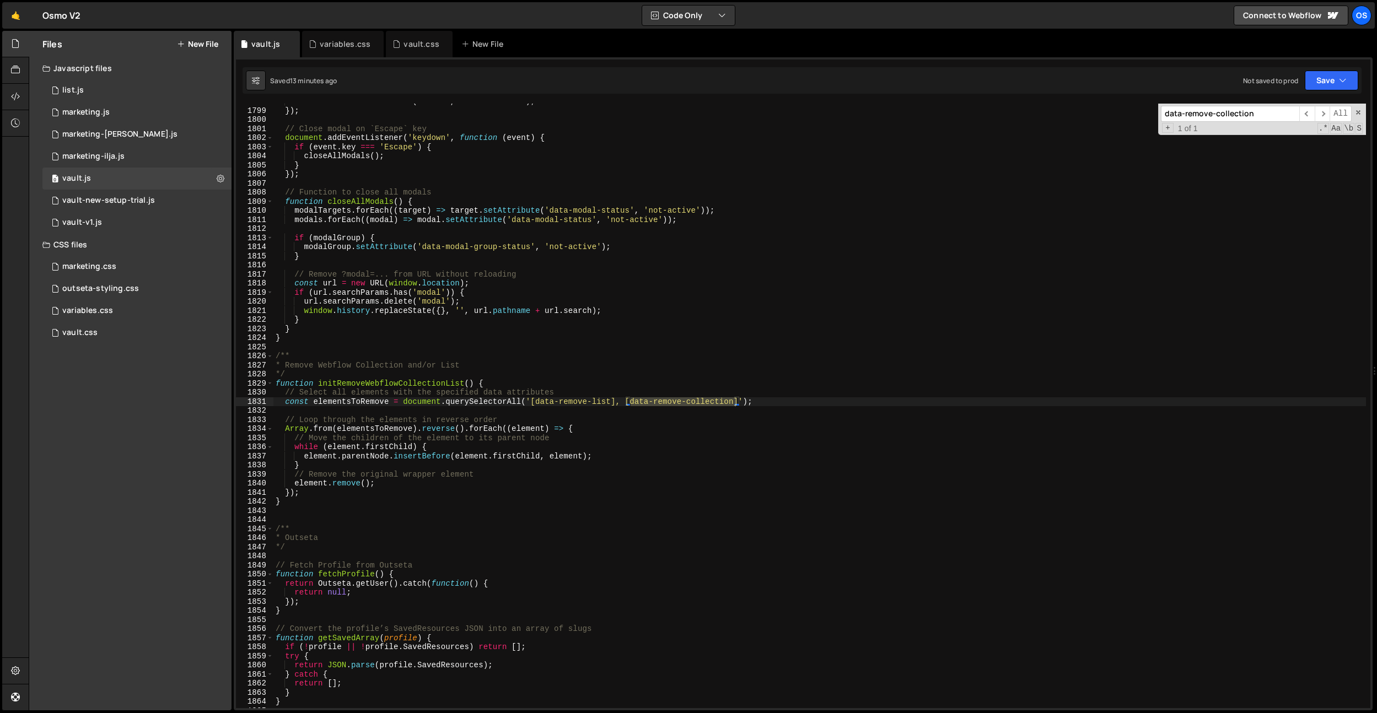
scroll to position [15637, 0]
type input "data-remove-collection"
click at [429, 381] on div "closeBtn . addEventListener ( 'click' , closeAllModals ) ; }) ; // Close modal …" at bounding box center [819, 408] width 1092 height 623
drag, startPoint x: 429, startPoint y: 381, endPoint x: 486, endPoint y: 353, distance: 63.1
click at [429, 381] on div "closeBtn . addEventListener ( 'click' , closeAllModals ) ; }) ; // Close modal …" at bounding box center [819, 408] width 1092 height 623
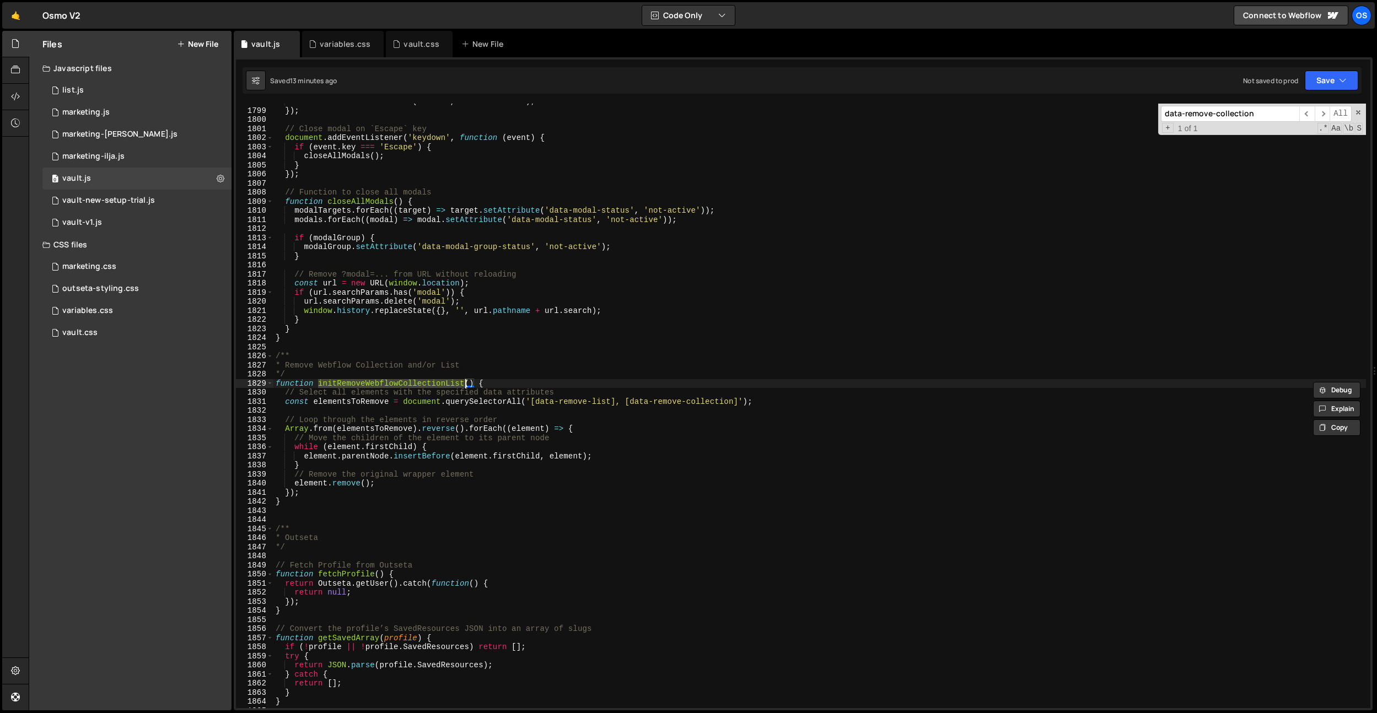
click at [529, 332] on div "closeBtn . addEventListener ( 'click' , closeAllModals ) ; }) ; // Close modal …" at bounding box center [819, 408] width 1092 height 623
type textarea "}"
paste input "initRemoveWebflowCollectionList"
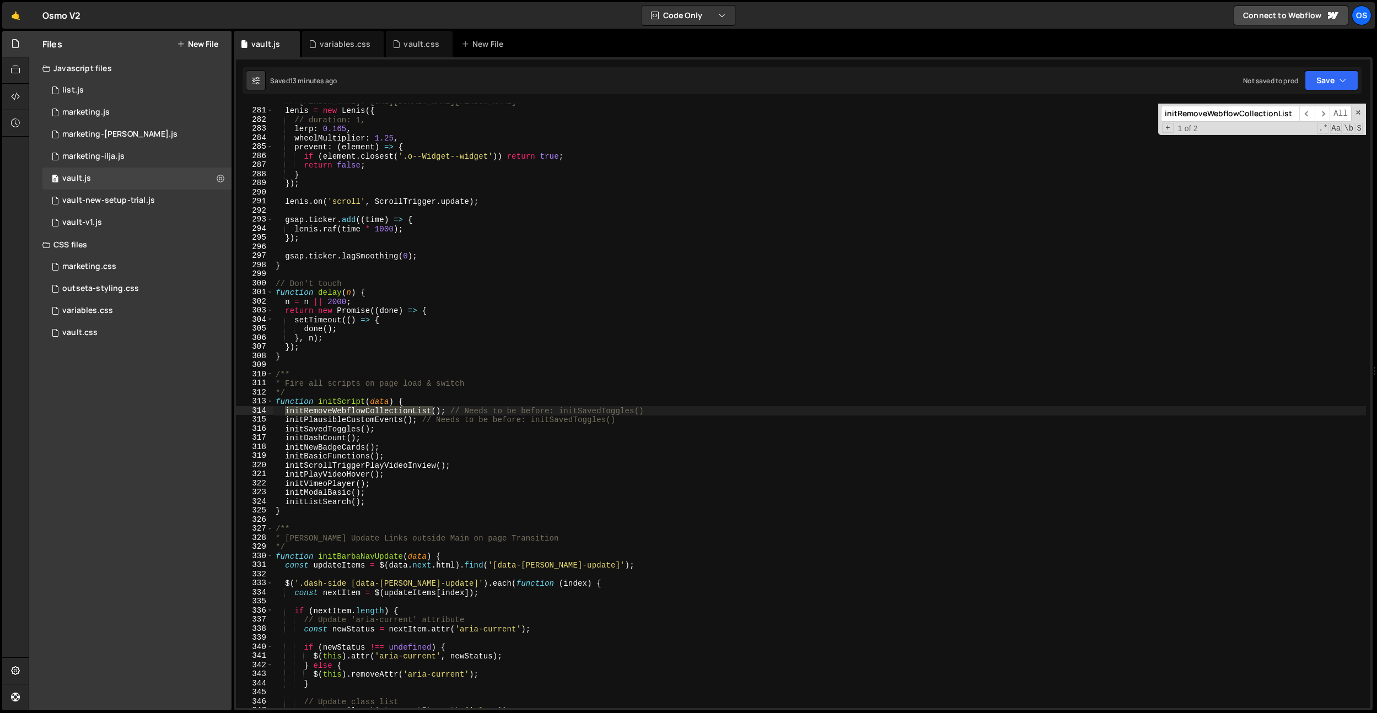
scroll to position [2429, 0]
type input "initRemoveWebflowCollectionList"
click at [529, 332] on div "// Lenis: https://github.com/studio-freight/lenis lenis = new Lenis ({ // durat…" at bounding box center [819, 408] width 1092 height 623
click at [327, 498] on div "// Lenis: https://github.com/studio-freight/lenis lenis = new Lenis ({ // durat…" at bounding box center [819, 408] width 1092 height 623
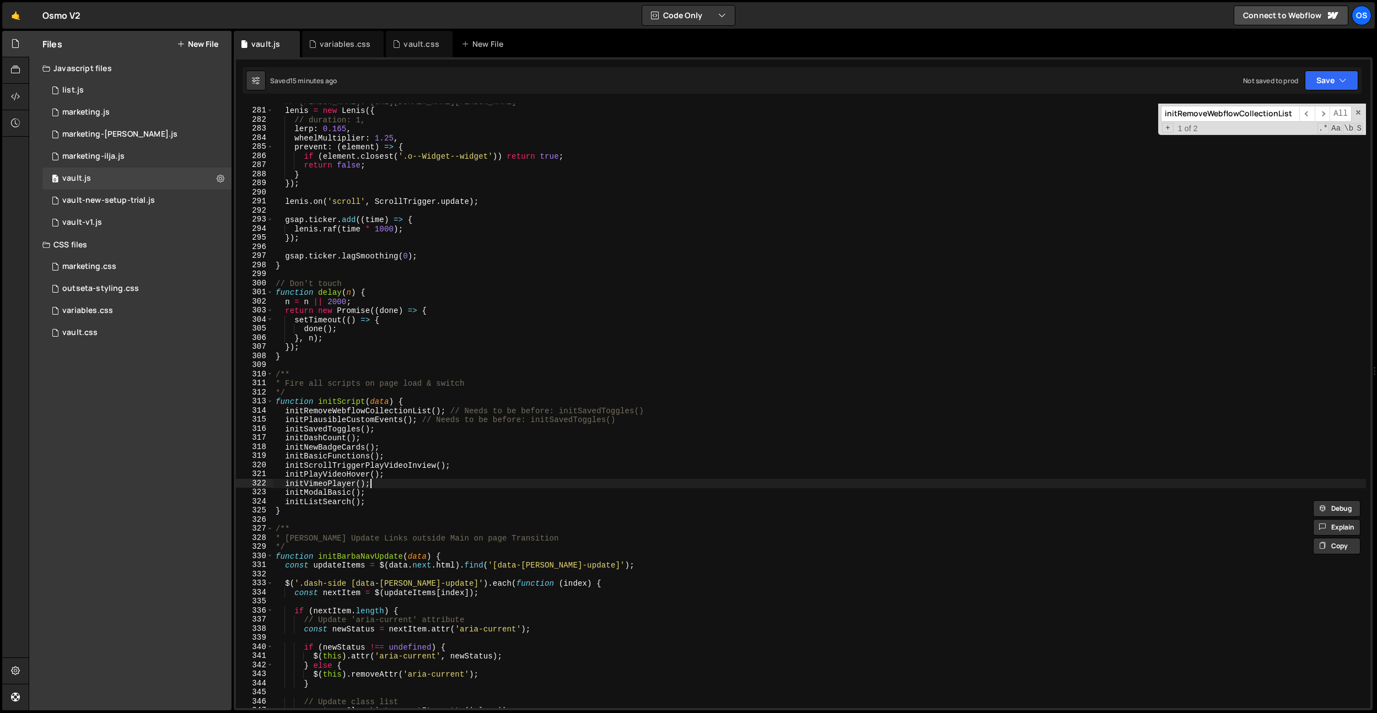
click at [439, 484] on div "// Lenis: https://github.com/studio-freight/lenis lenis = new Lenis ({ // durat…" at bounding box center [819, 408] width 1092 height 623
type textarea "initVimeoPlayer();"
paste input "ListSearch"
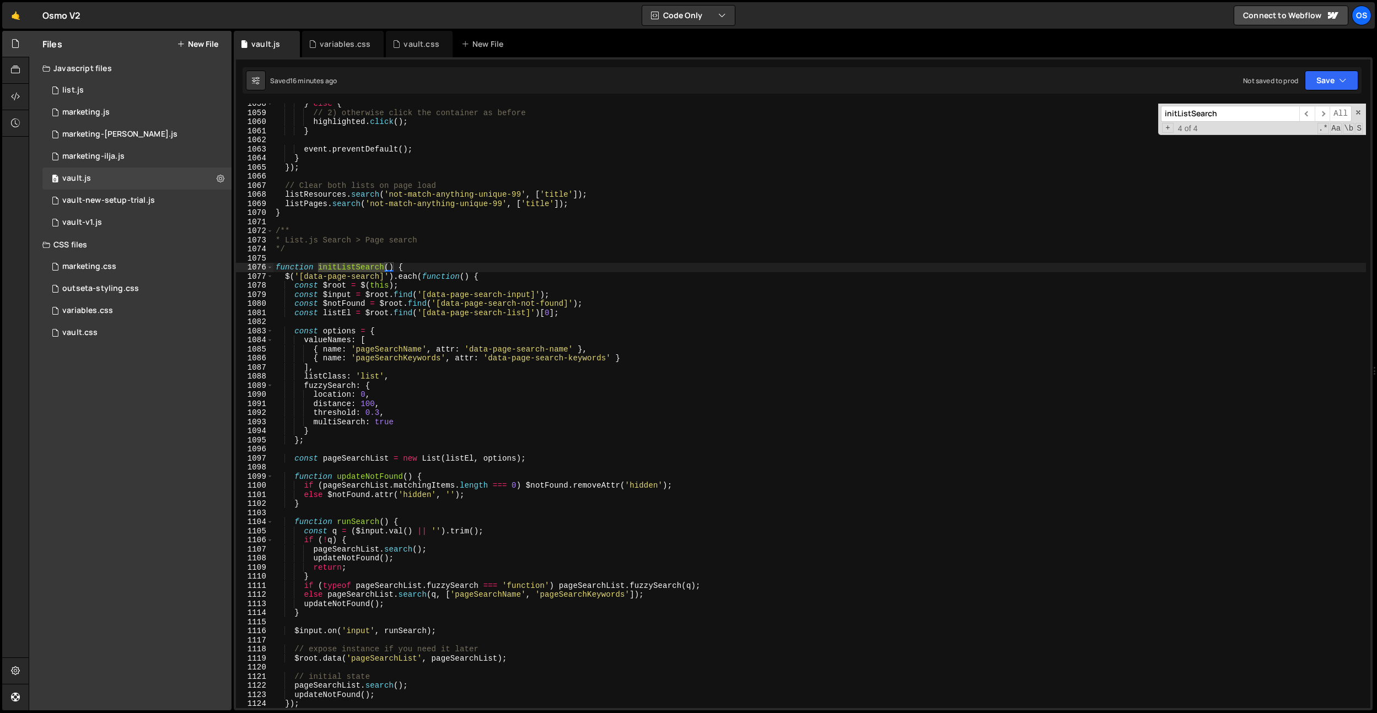
scroll to position [9214, 0]
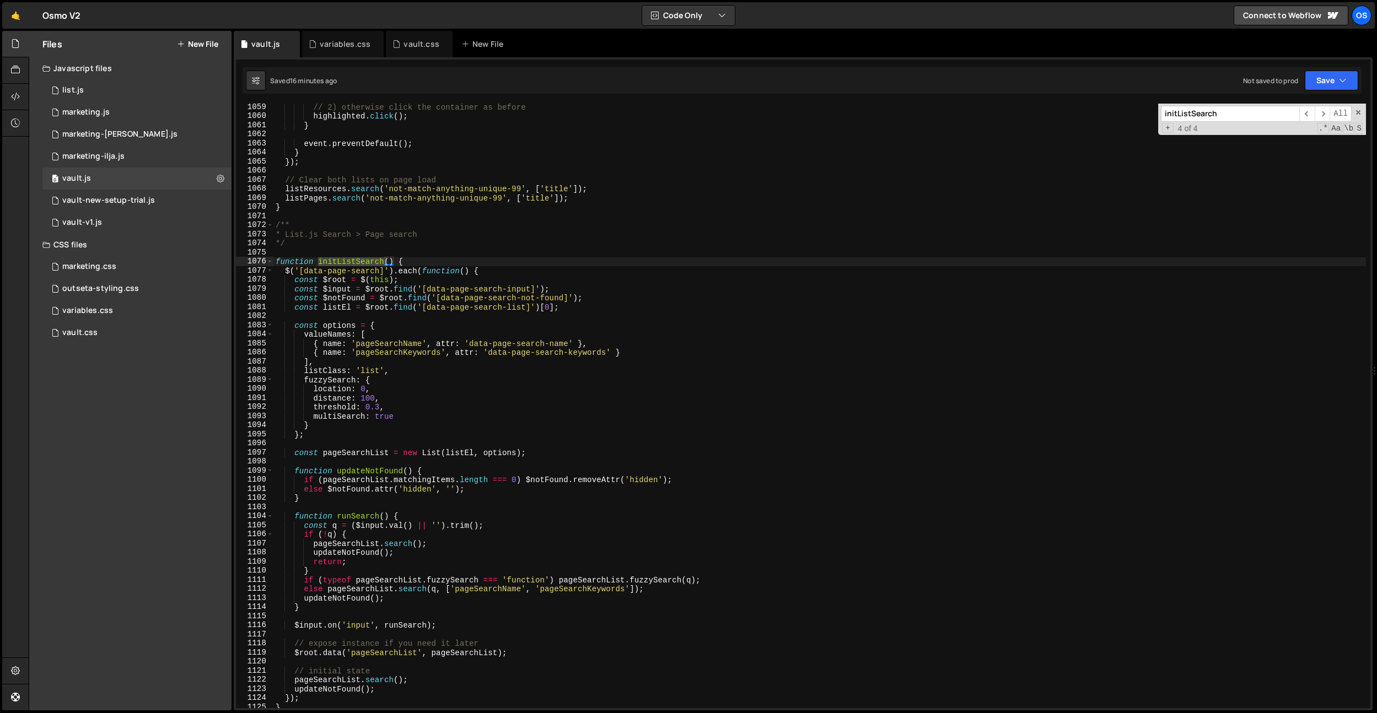
type input "initListSearch"
type textarea "listResources.search('not-match-anything-unique-99', ['title']);"
click at [371, 191] on div "// 2) otherwise click the container as before highlighted . click ( ) ; } event…" at bounding box center [819, 414] width 1092 height 623
click at [1207, 115] on input "initListSearch" at bounding box center [1230, 114] width 138 height 16
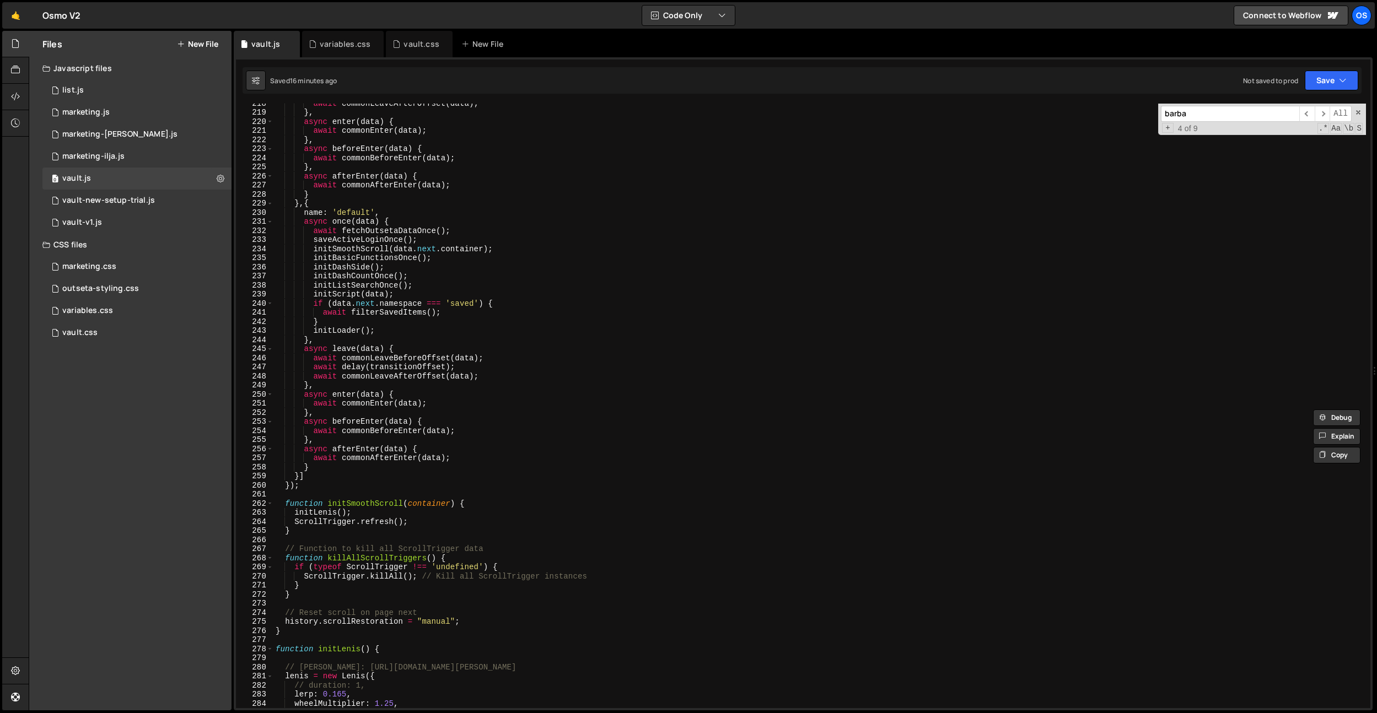
scroll to position [1535, 0]
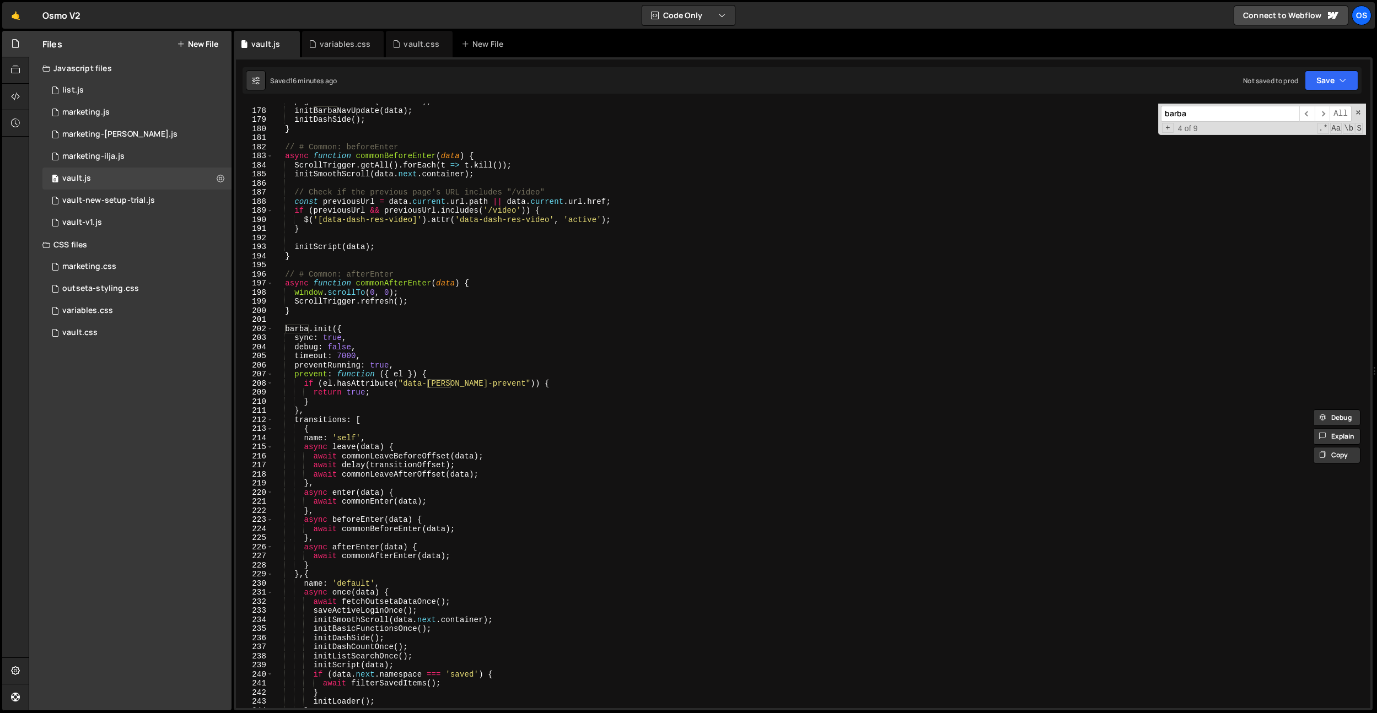
type input "barba"
click at [341, 345] on div "pageTransitionOut ( data . next ) ; initBarbaNavUpdate ( data ) ; initDashSide …" at bounding box center [819, 408] width 1092 height 623
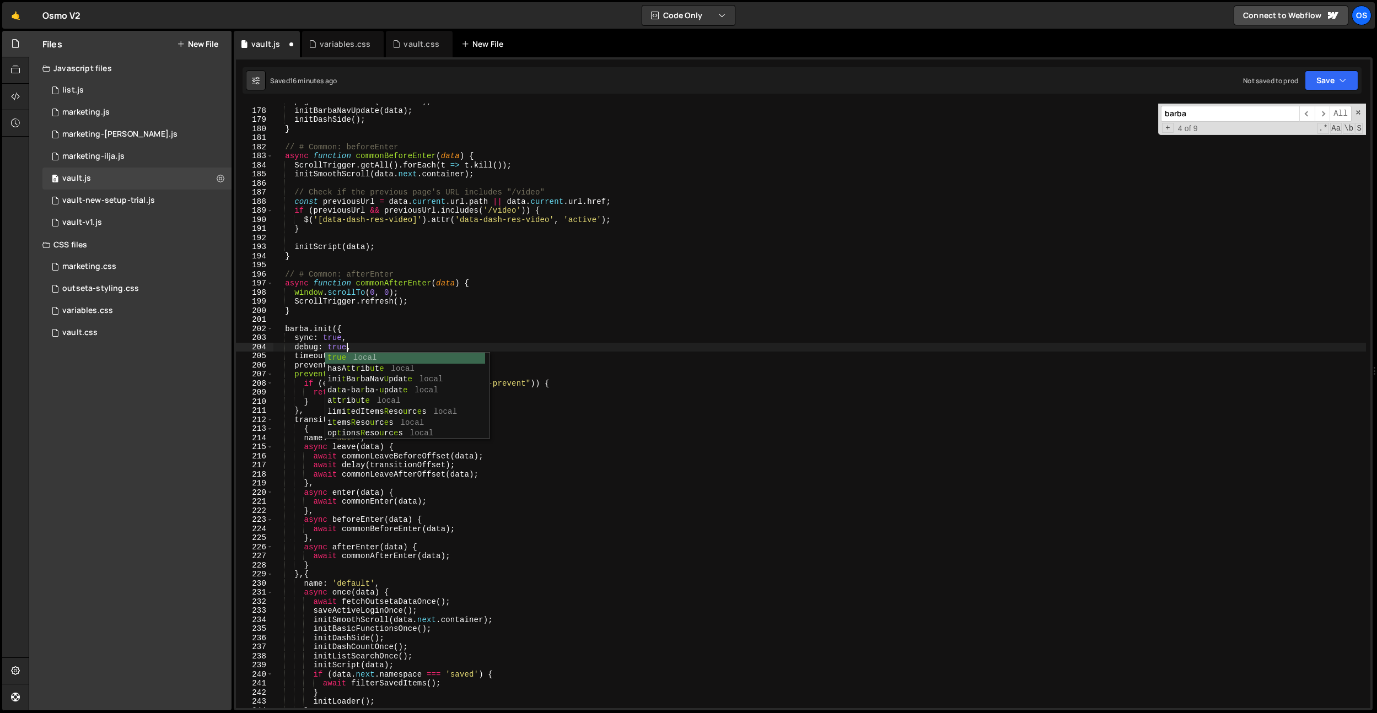
type textarea "debug: true,"
click at [559, 318] on div "pageTransitionOut ( data . next ) ; initBarbaNavUpdate ( data ) ; initDashSide …" at bounding box center [819, 408] width 1092 height 623
paste input "childNodes"
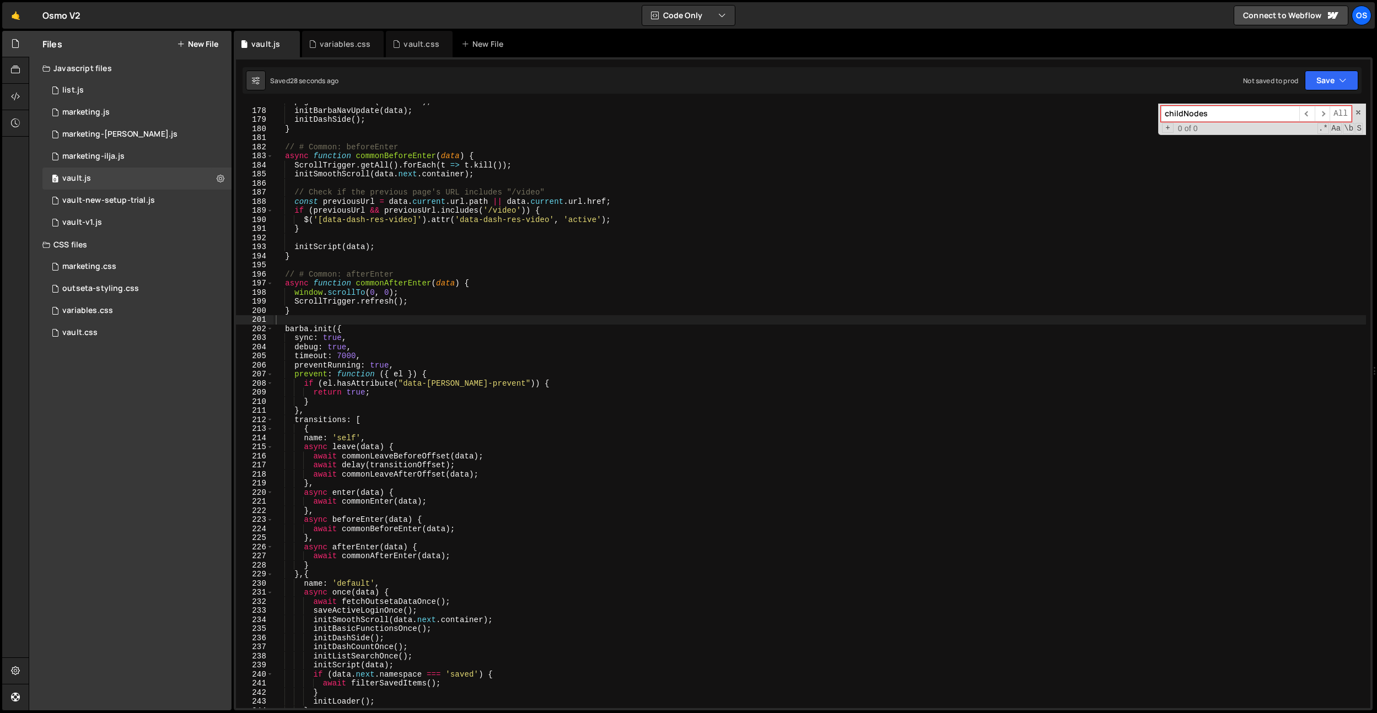
type input "childNodes"
type textarea "// Check if the previous page's URL includes "/video""
click at [395, 197] on div "pageTransitionOut ( data . next ) ; initBarbaNavUpdate ( data ) ; initDashSide …" at bounding box center [819, 408] width 1092 height 623
paste input "data-page-search-click"
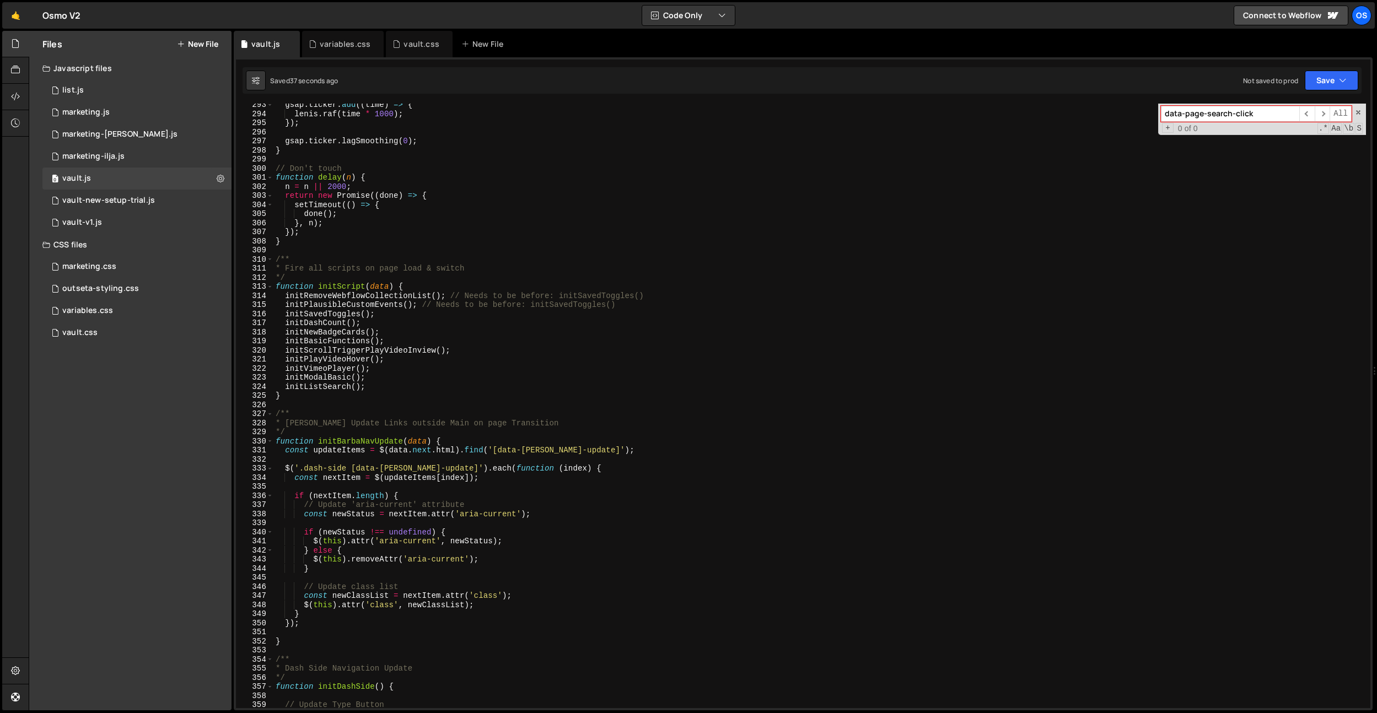
scroll to position [3095, 0]
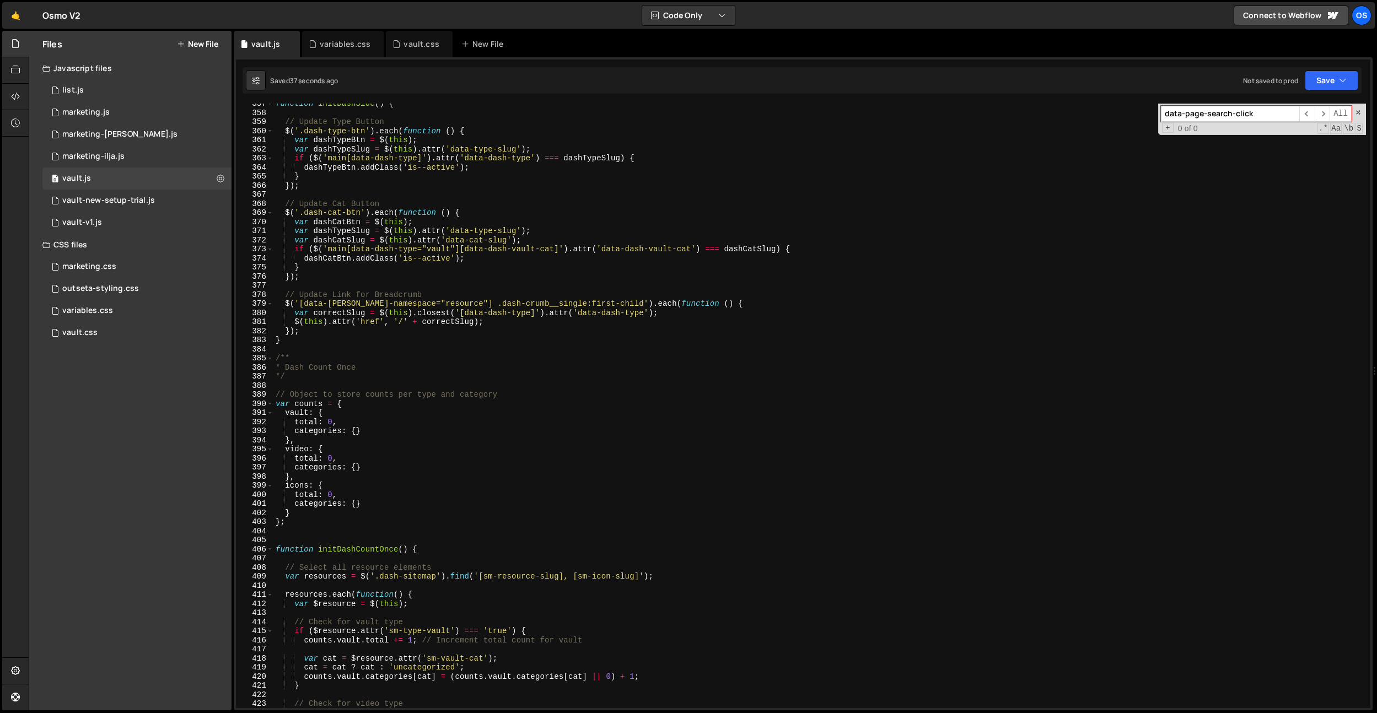
type input "data-page-search-click"
click at [380, 300] on div "function initDashSide ( ) { // Update Type Button $ ( '.dash-type-btn' ) . each…" at bounding box center [819, 410] width 1092 height 623
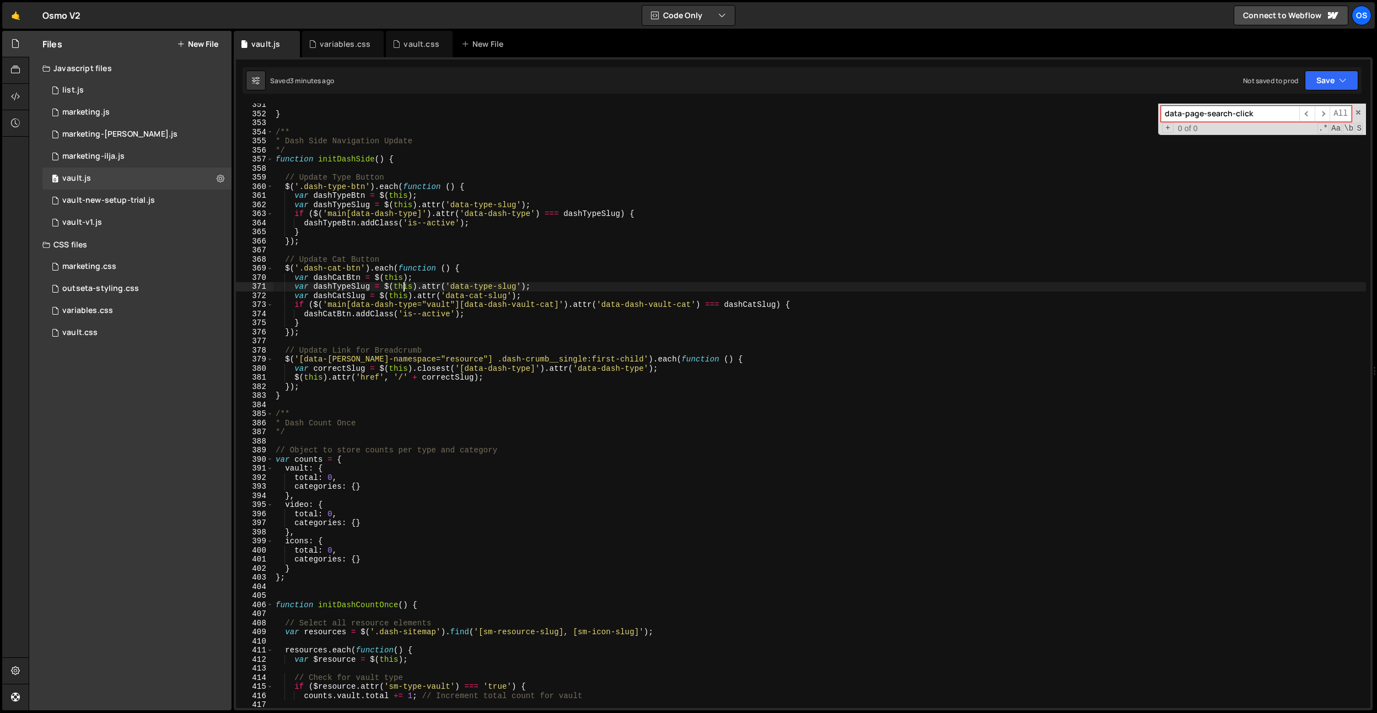
click at [404, 289] on div "} /** * Dash Side Navigation Update */ function initDashSide ( ) { // Update Ty…" at bounding box center [819, 411] width 1092 height 623
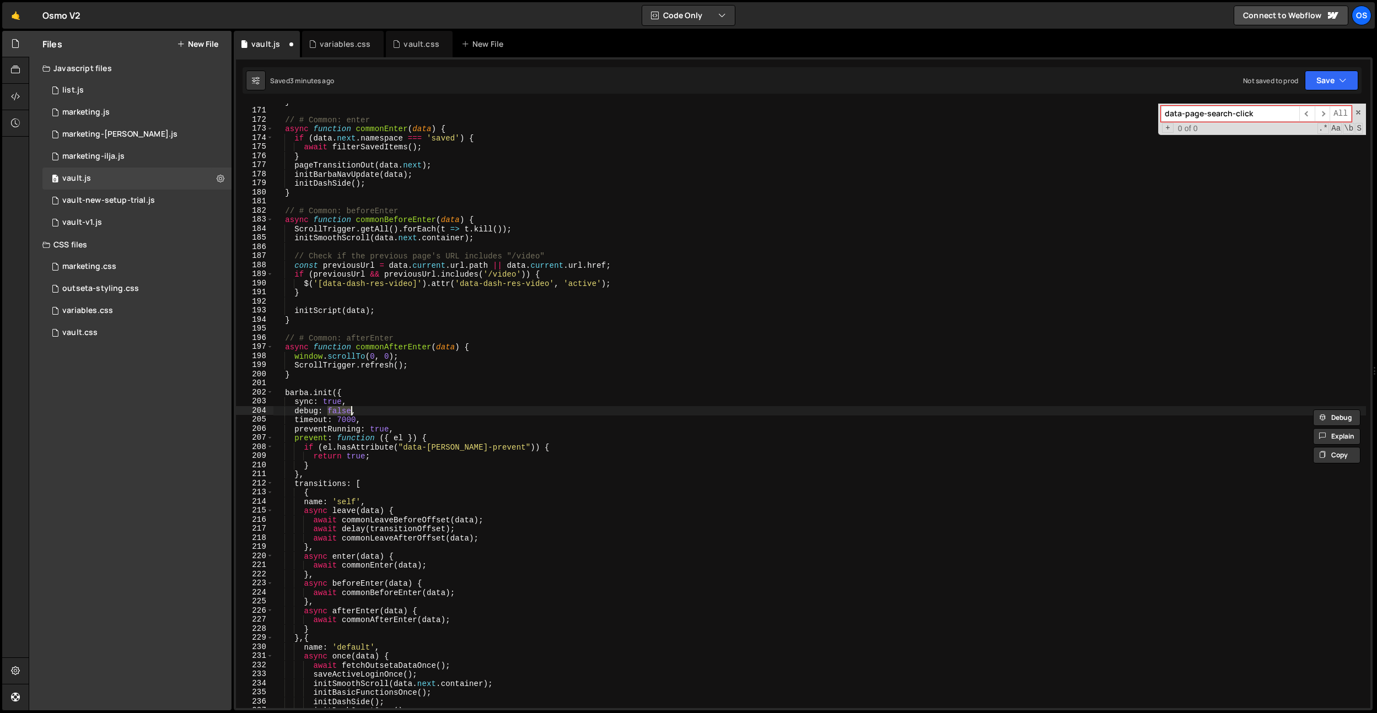
scroll to position [1474, 0]
type textarea "debug: true,"
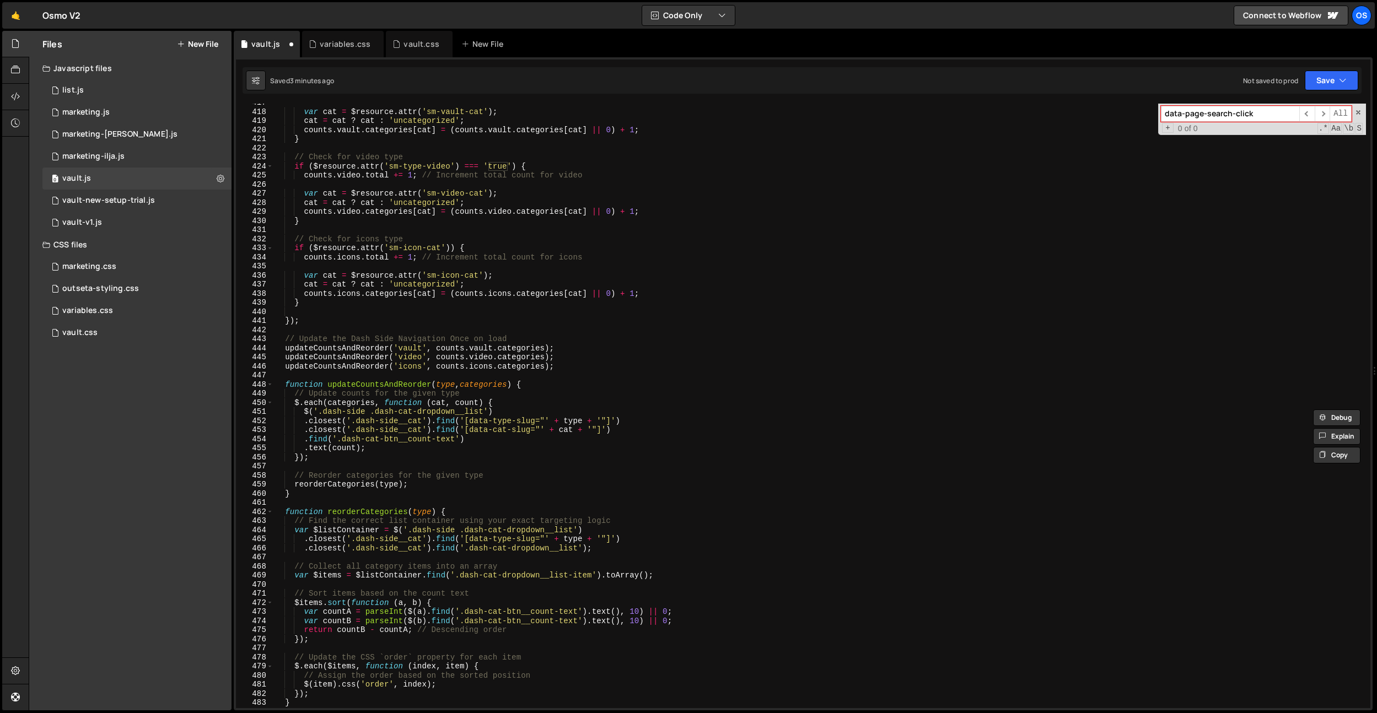
scroll to position [3755, 0]
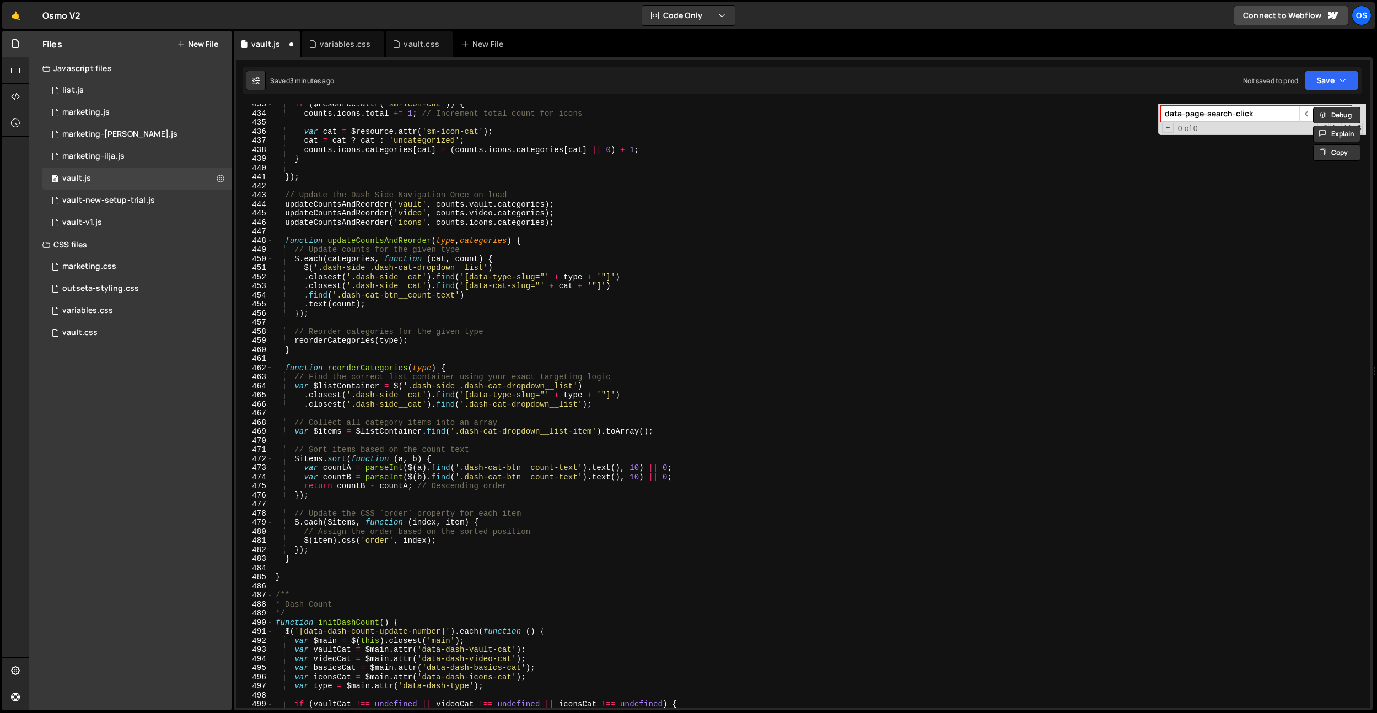
click at [1269, 117] on input "data-page-search-click" at bounding box center [1230, 114] width 138 height 16
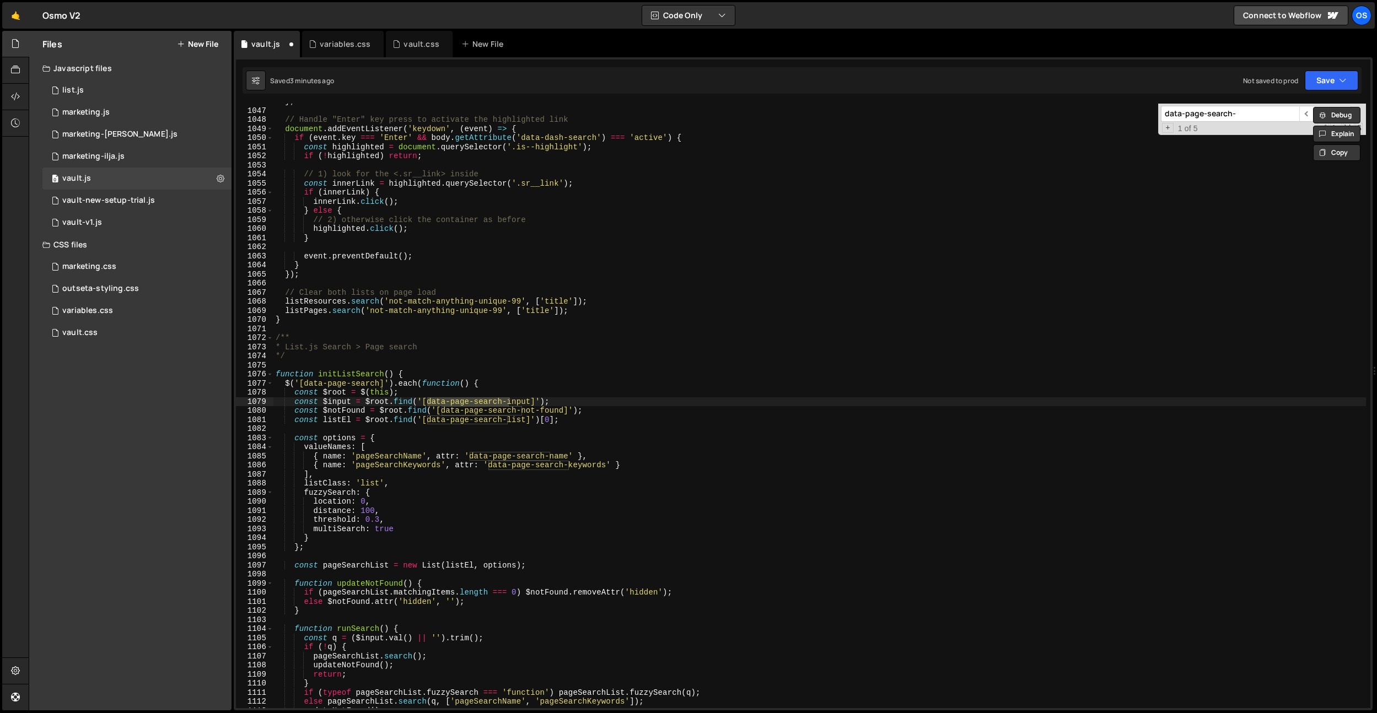
scroll to position [9107, 0]
type input "data-page-search"
click at [349, 331] on div "} ; // Handle "Enter" key press to activate the highlighted link document . add…" at bounding box center [819, 408] width 1092 height 623
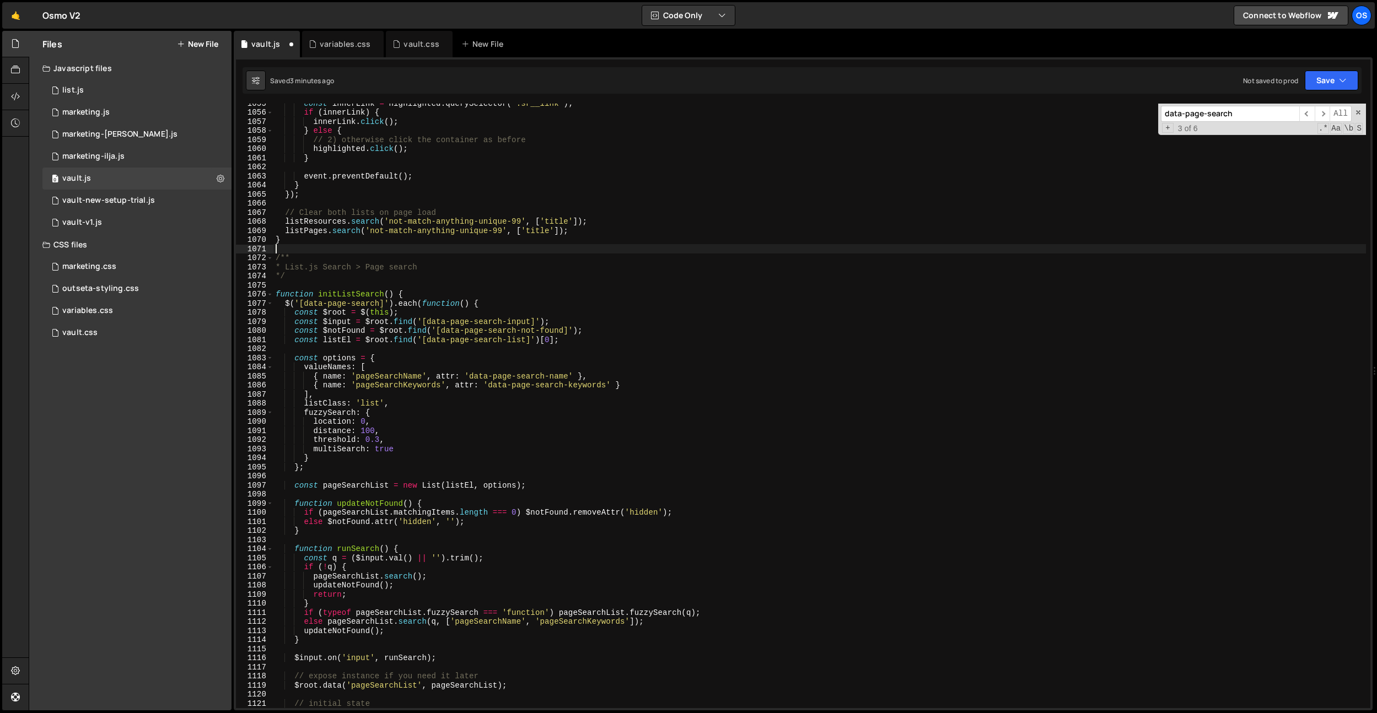
scroll to position [9197, 0]
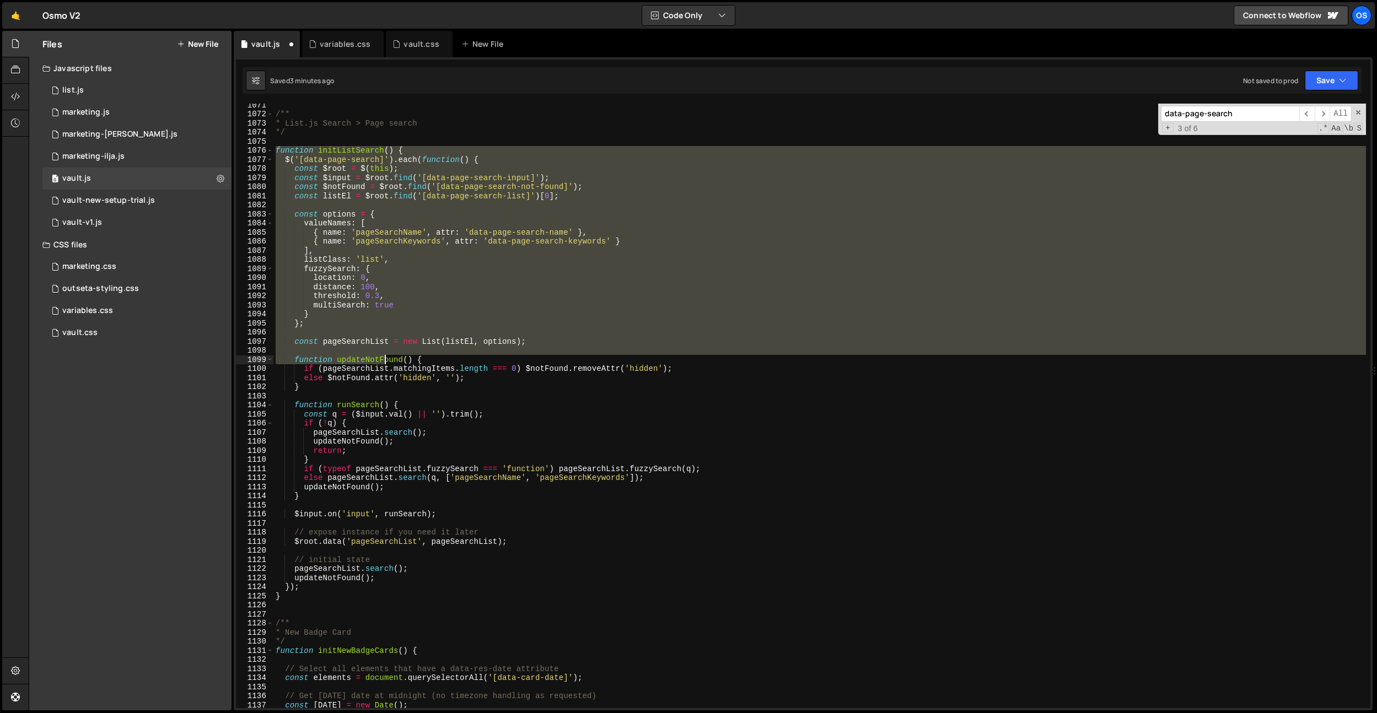
drag, startPoint x: 299, startPoint y: 297, endPoint x: 385, endPoint y: 364, distance: 108.8
click at [385, 364] on div "/** * List.js Search > Page search */ function initListSearch ( ) { $ ( '[data-…" at bounding box center [819, 411] width 1092 height 623
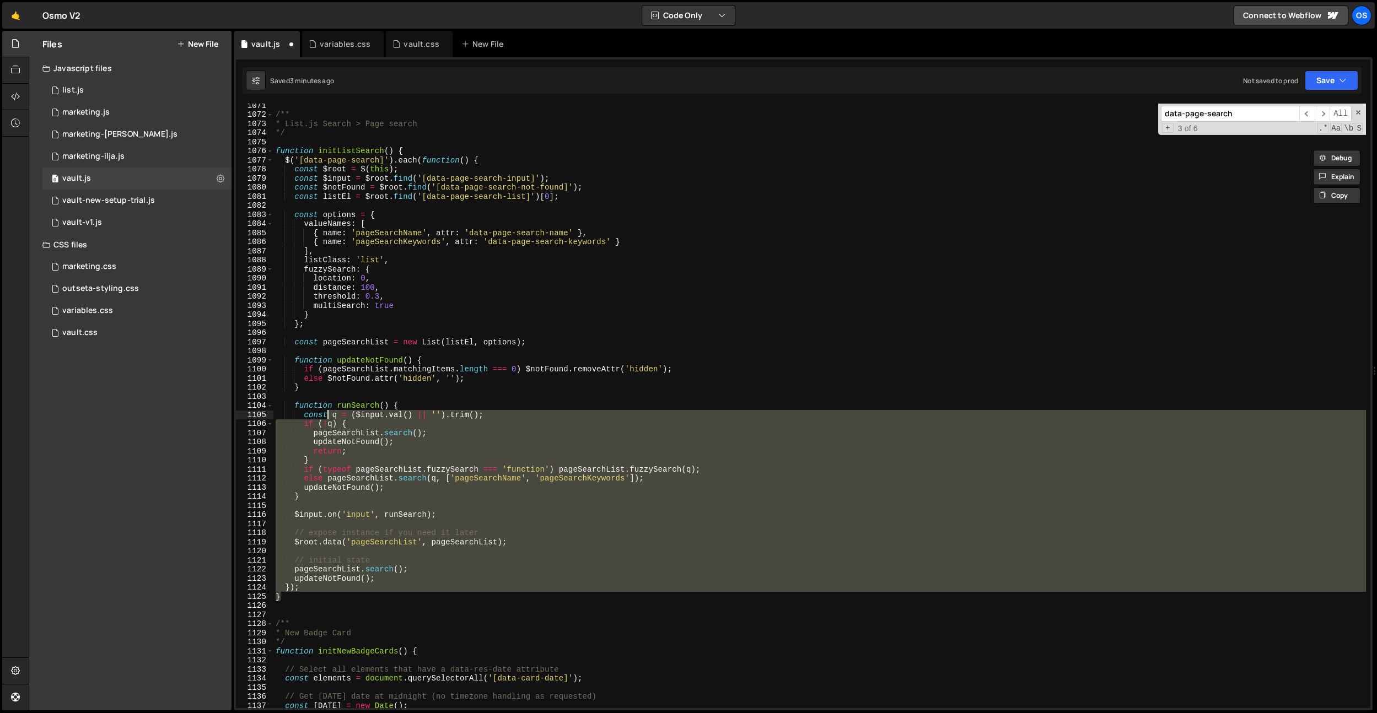
scroll to position [9311, 0]
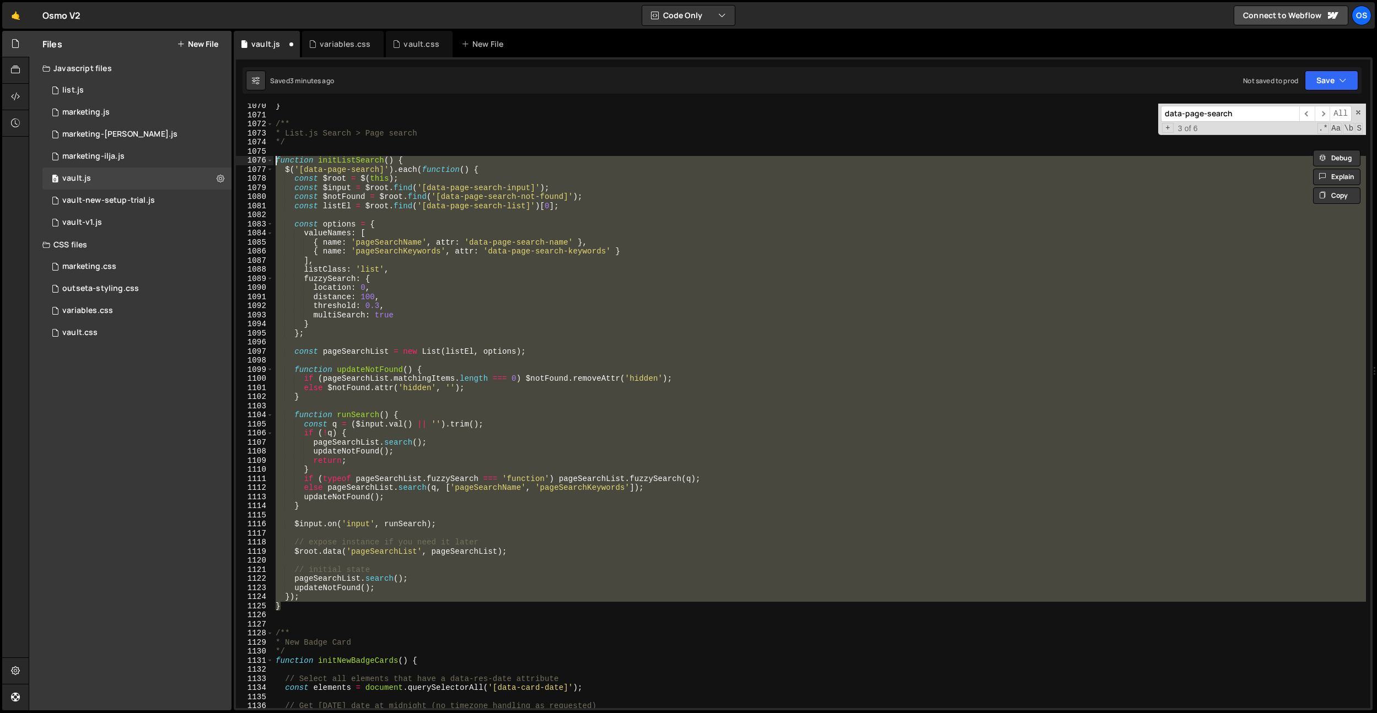
drag, startPoint x: 302, startPoint y: 599, endPoint x: 274, endPoint y: 161, distance: 439.1
click at [274, 161] on div "} /** * List.js Search > Page search */ function initListSearch ( ) { $ ( '[dat…" at bounding box center [819, 412] width 1092 height 623
paste textarea "}"
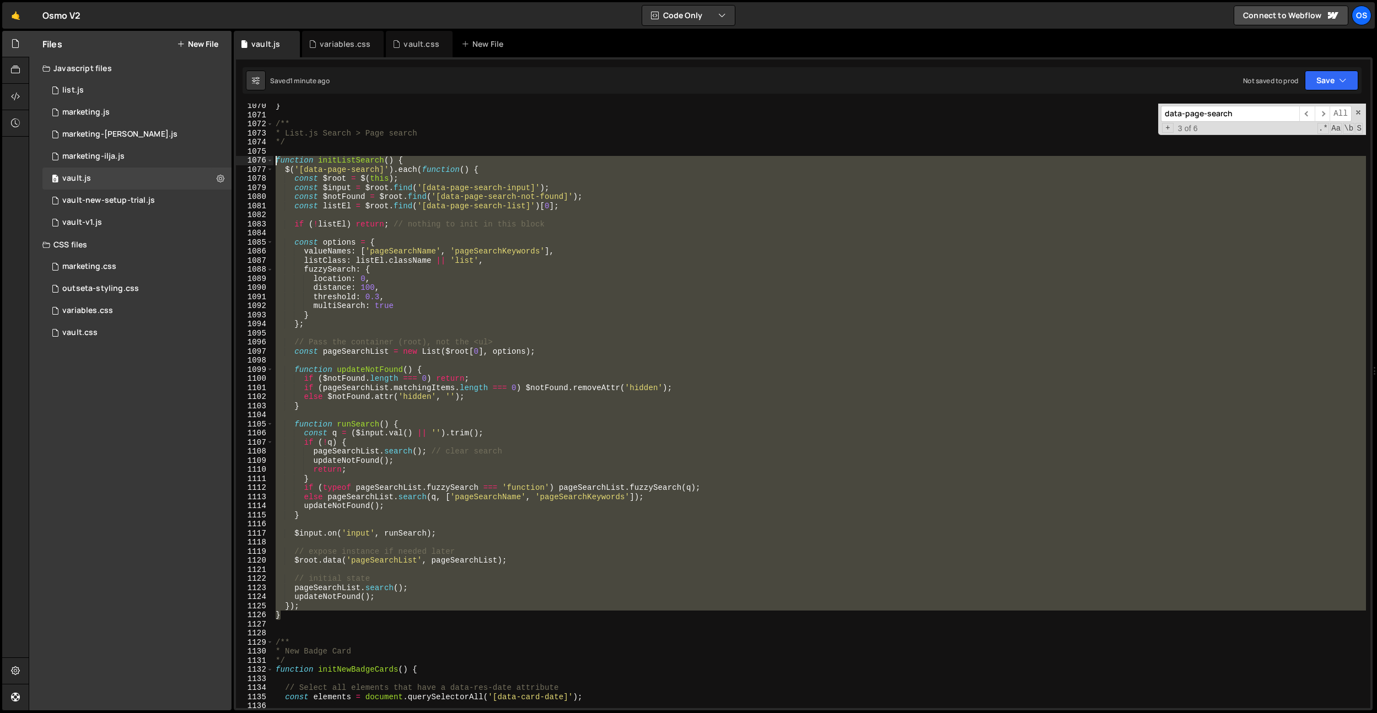
drag, startPoint x: 294, startPoint y: 615, endPoint x: 261, endPoint y: 157, distance: 458.7
click at [261, 157] on div "} 1070 1071 1072 1073 1074 1075 1076 1077 1078 1079 1080 1081 1082 1083 1084 10…" at bounding box center [803, 406] width 1134 height 605
paste textarea "}"
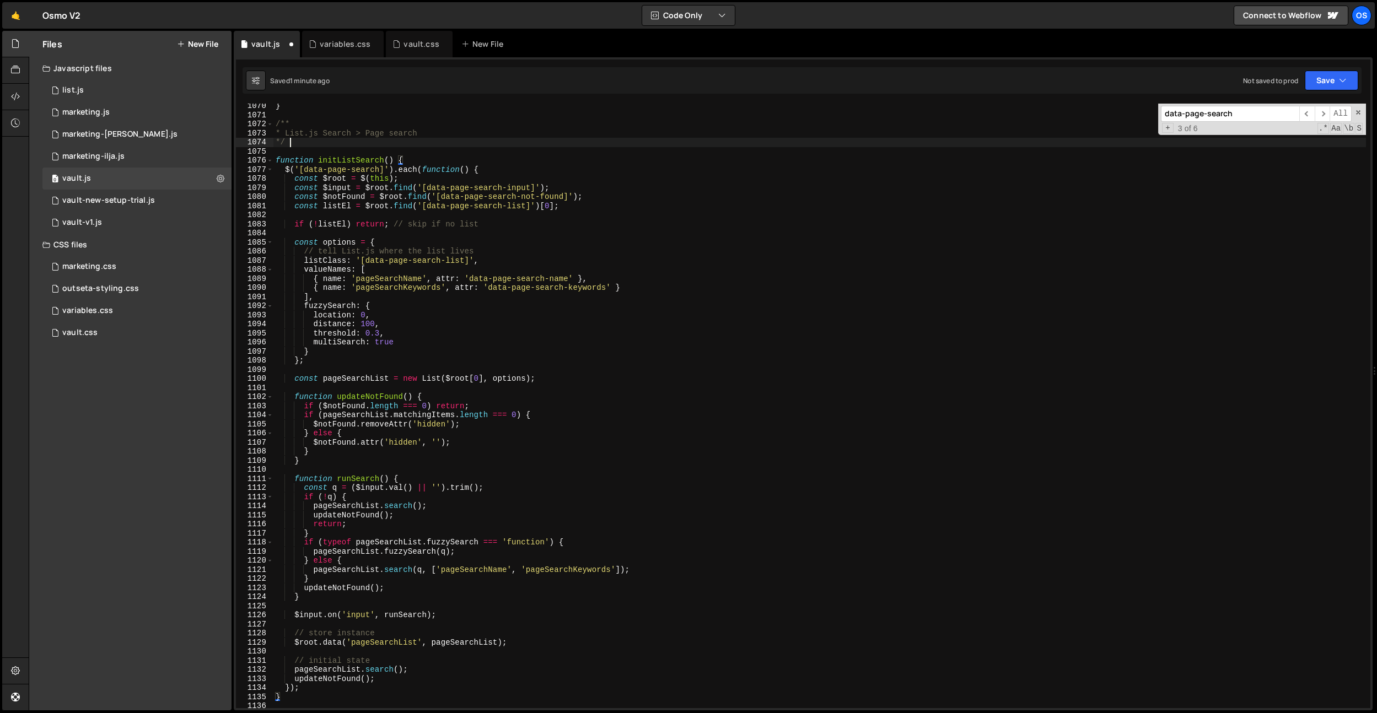
click at [324, 147] on div "} /** * List.js Search > Page search */ function initListSearch ( ) { $ ( '[dat…" at bounding box center [819, 412] width 1092 height 623
type textarea "*/"
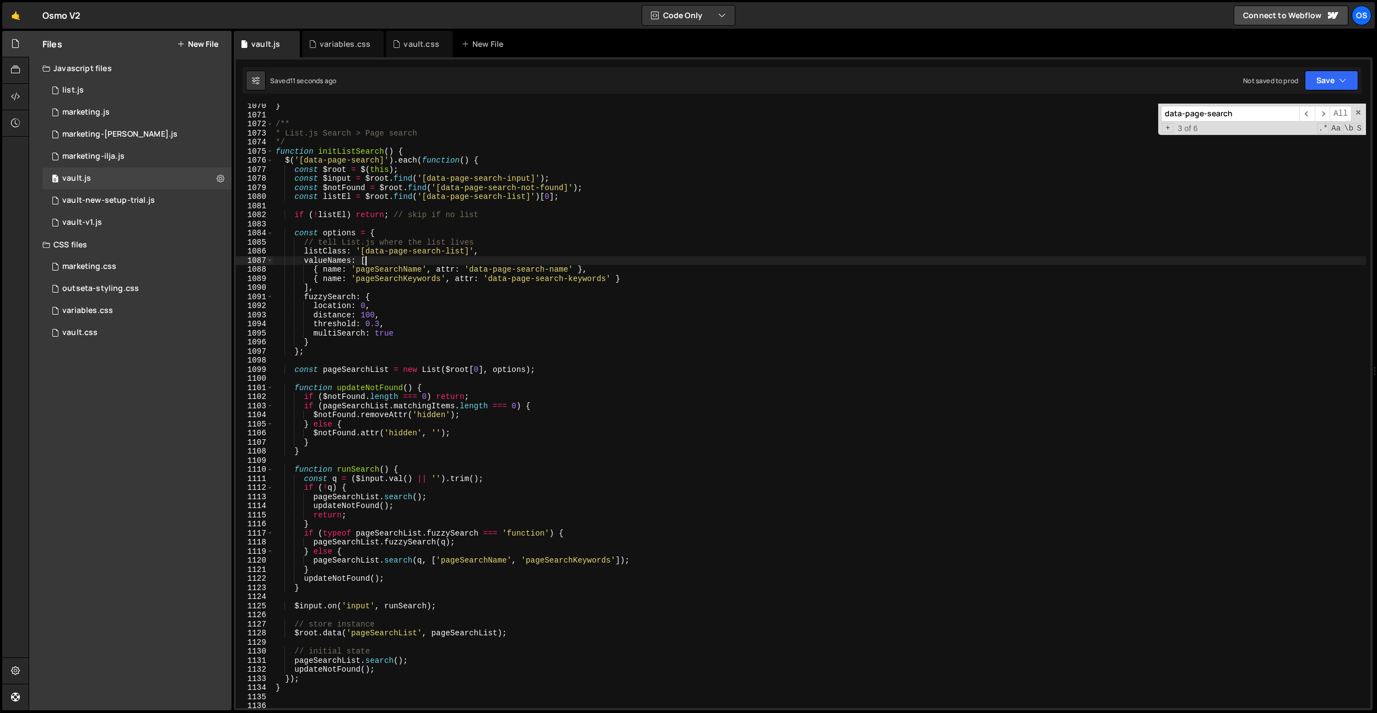
click at [690, 257] on div "} /** * List.js Search > Page search */ function initListSearch ( ) { $ ( '[dat…" at bounding box center [819, 412] width 1092 height 623
drag, startPoint x: 486, startPoint y: 251, endPoint x: 305, endPoint y: 252, distance: 180.2
click at [305, 252] on div "} /** * List.js Search > Page search */ function initListSearch ( ) { $ ( '[dat…" at bounding box center [819, 412] width 1092 height 623
click at [559, 424] on div "} /** * List.js Search > Page search */ function initListSearch ( ) { $ ( '[dat…" at bounding box center [819, 412] width 1092 height 623
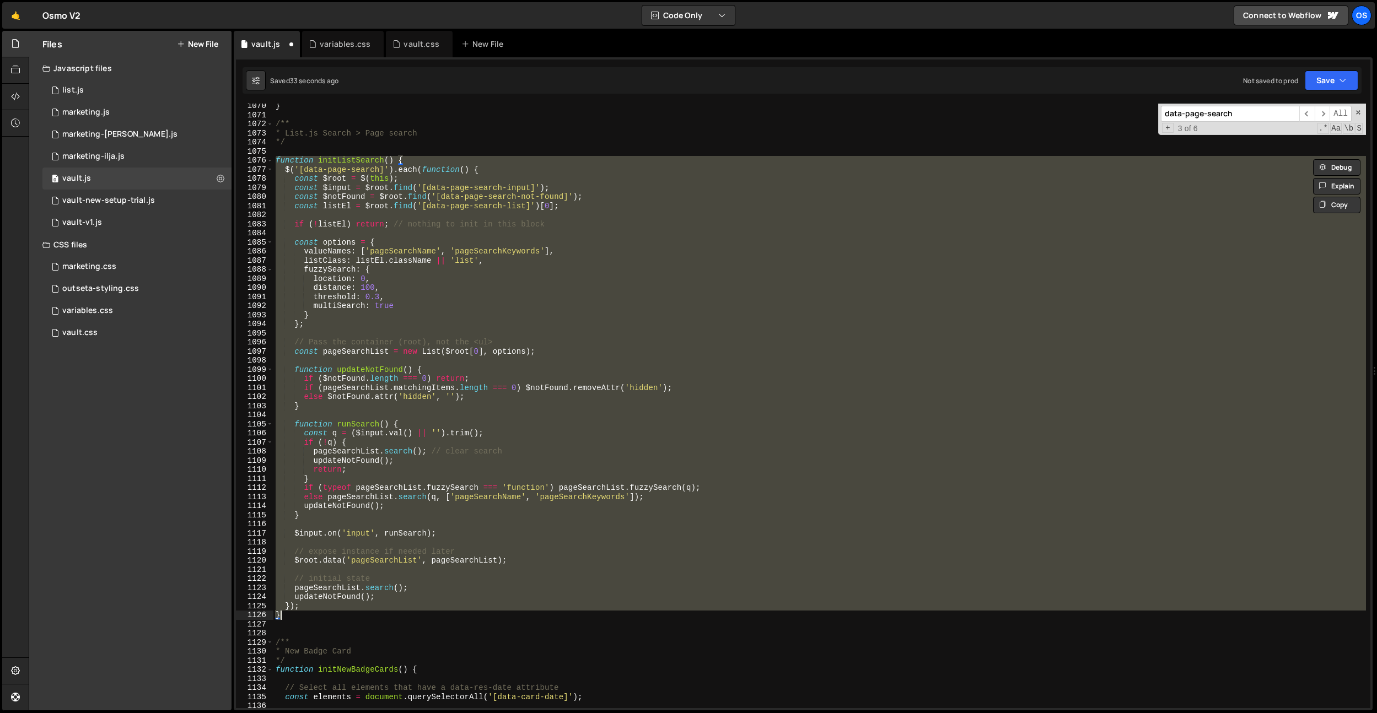
click at [439, 202] on div "} /** * List.js Search > Page search */ function initListSearch ( ) { $ ( '[dat…" at bounding box center [819, 406] width 1092 height 605
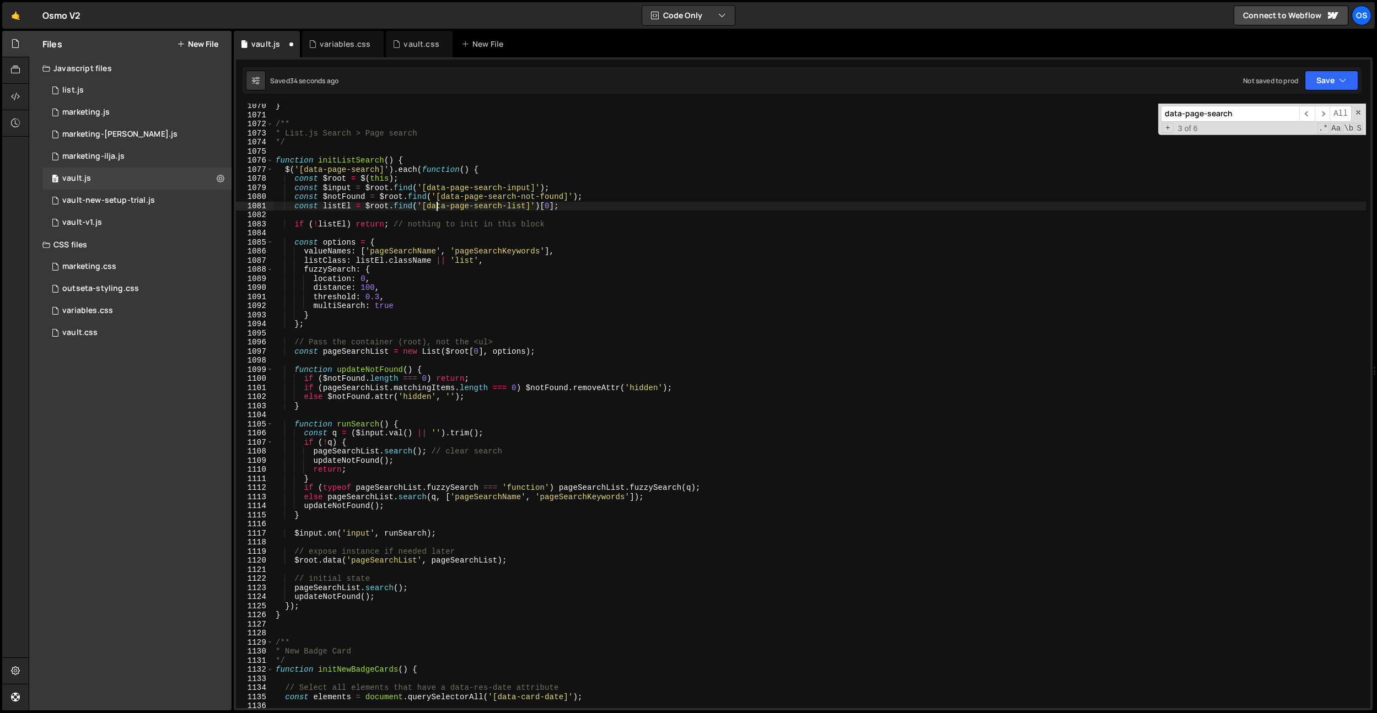
click at [487, 197] on div "} /** * List.js Search > Page search */ function initListSearch ( ) { $ ( '[dat…" at bounding box center [819, 412] width 1092 height 623
click at [451, 309] on div "} /** * List.js Search > Page search */ function initListSearch ( ) { $ ( '[dat…" at bounding box center [819, 412] width 1092 height 623
click at [464, 265] on div "} /** * List.js Search > Page search */ function initListSearch ( ) { $ ( '[dat…" at bounding box center [819, 412] width 1092 height 623
paste textarea "dash-main-grid__"
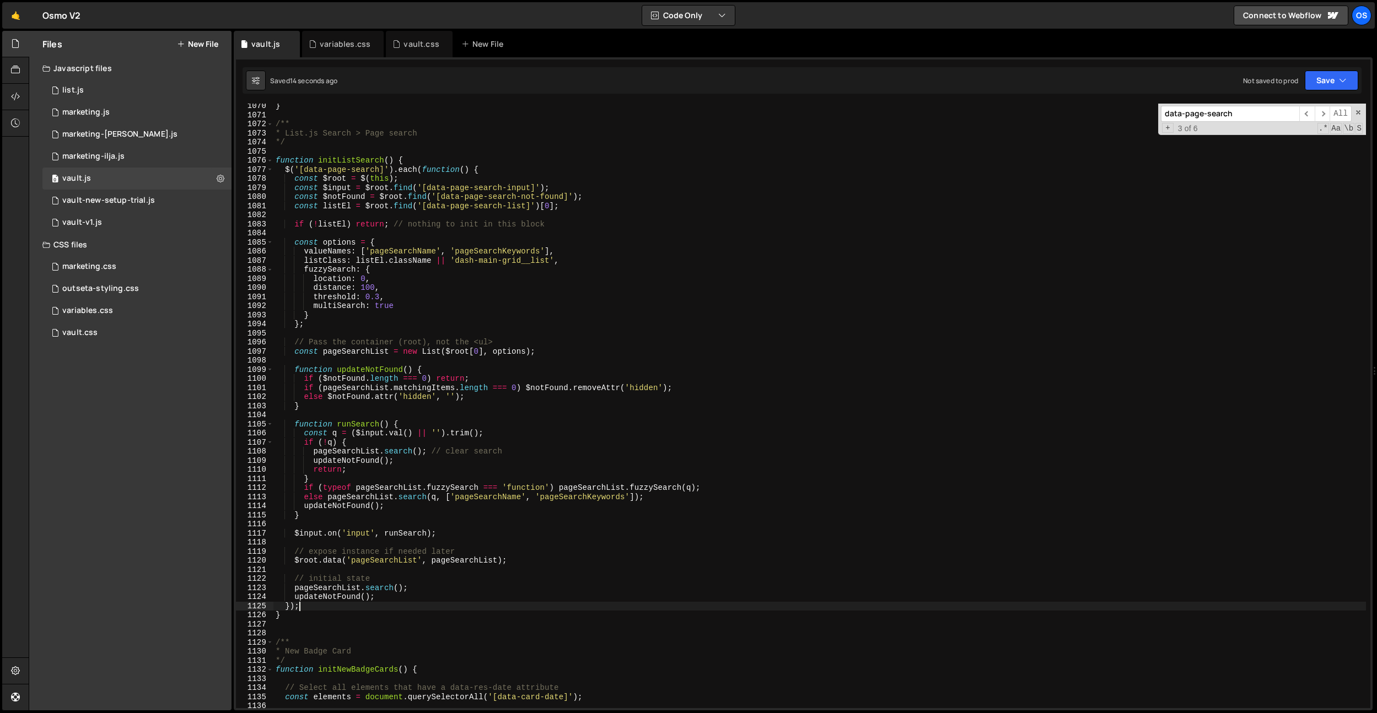
click at [301, 610] on div "} /** * List.js Search > Page search */ function initListSearch ( ) { $ ( '[dat…" at bounding box center [819, 412] width 1092 height 623
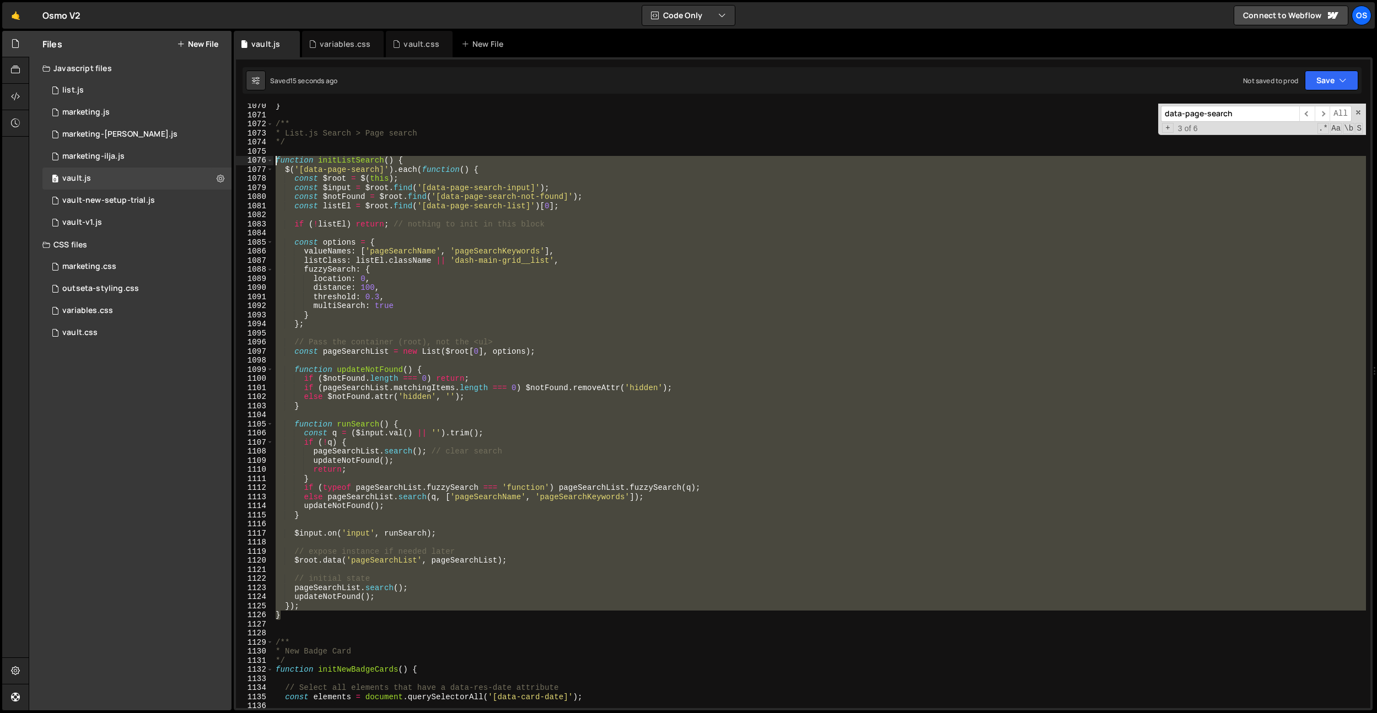
drag, startPoint x: 300, startPoint y: 612, endPoint x: 259, endPoint y: 161, distance: 452.3
click at [259, 161] on div "}); 1070 1071 1072 1073 1074 1075 1076 1077 1078 1079 1080 1081 1082 1083 1084 …" at bounding box center [803, 406] width 1134 height 605
paste textarea "}"
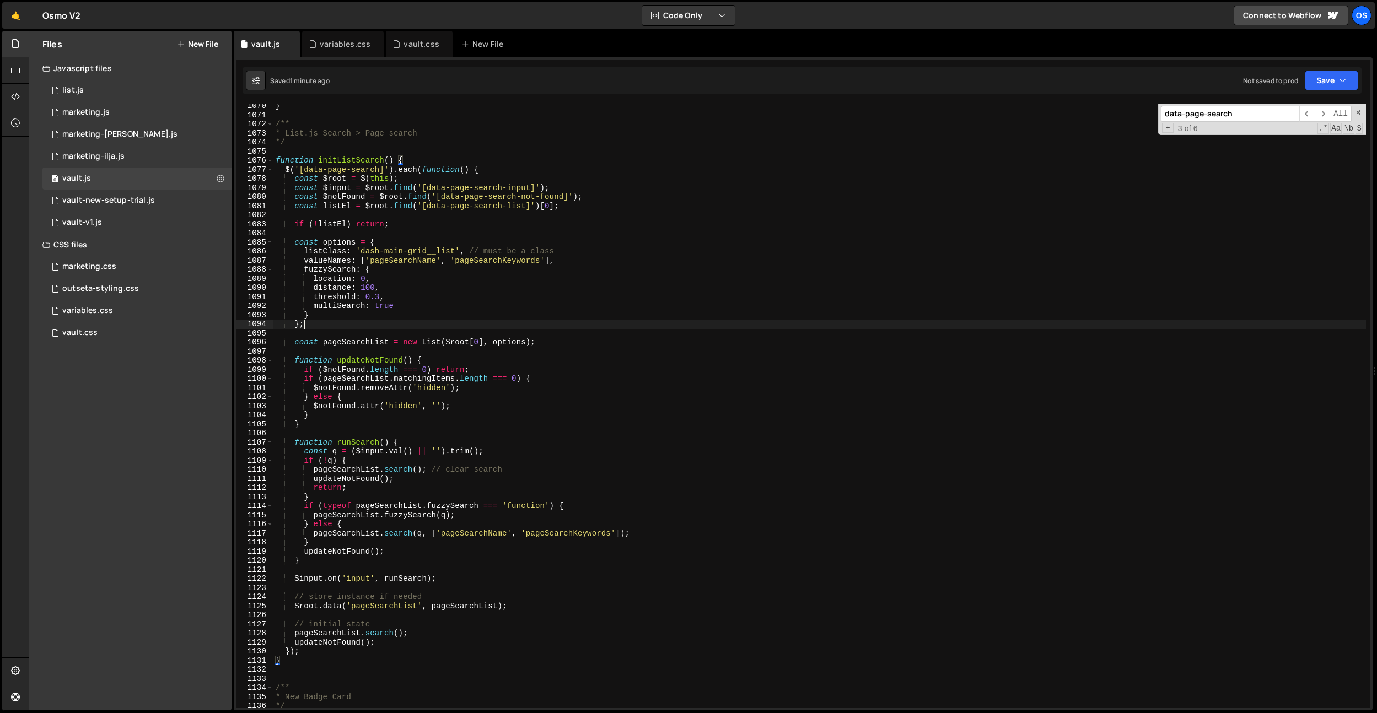
click at [570, 321] on div "} /** * List.js Search > Page search */ function initListSearch ( ) { $ ( '[dat…" at bounding box center [819, 412] width 1092 height 623
click at [353, 303] on div "} /** * List.js Search > Page search */ function initListSearch ( ) { $ ( '[dat…" at bounding box center [819, 412] width 1092 height 623
drag, startPoint x: 353, startPoint y: 303, endPoint x: 516, endPoint y: 136, distance: 234.3
click at [353, 303] on div "} /** * List.js Search > Page search */ function initListSearch ( ) { $ ( '[dat…" at bounding box center [819, 412] width 1092 height 623
click at [384, 305] on div "} /** * List.js Search > Page search */ function initListSearch ( ) { $ ( '[dat…" at bounding box center [819, 412] width 1092 height 623
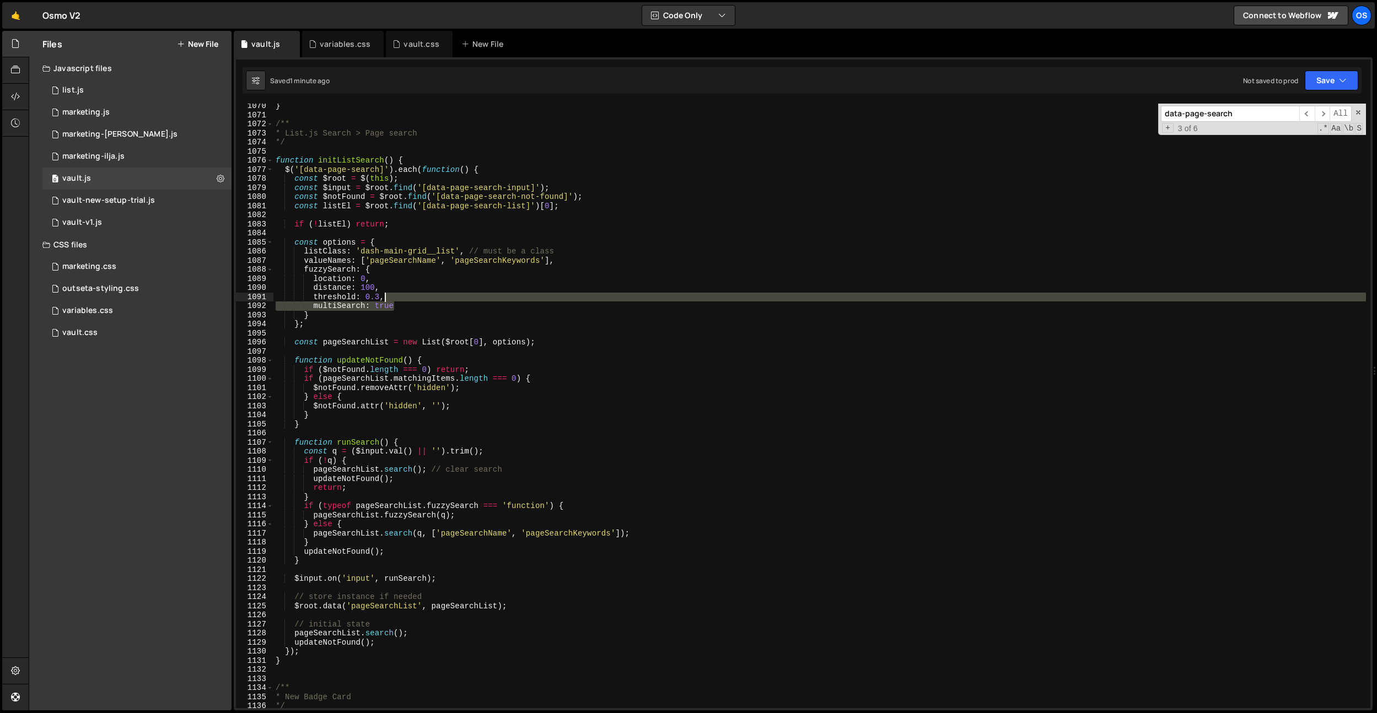
drag, startPoint x: 428, startPoint y: 306, endPoint x: 428, endPoint y: 299, distance: 7.7
click at [428, 299] on div "} /** * List.js Search > Page search */ function initListSearch ( ) { $ ( '[dat…" at bounding box center [819, 412] width 1092 height 623
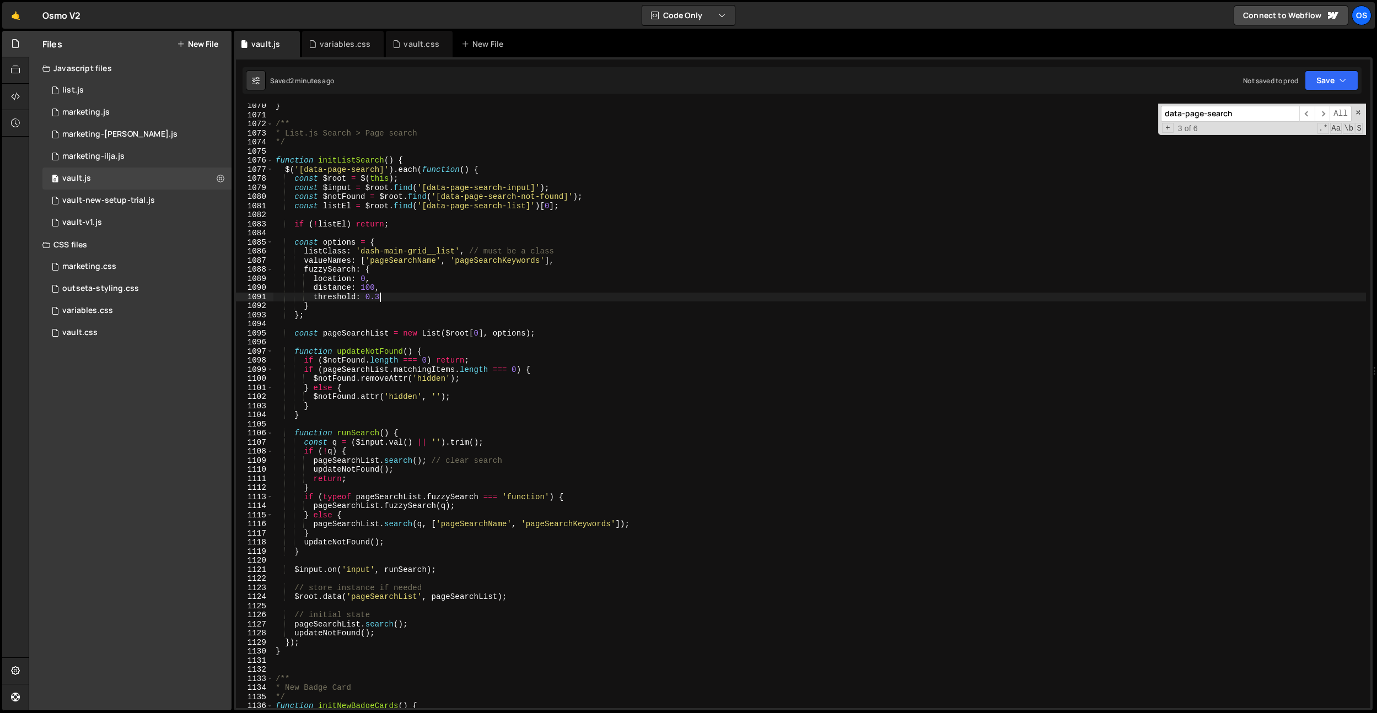
click at [486, 445] on div "} /** * List.js Search > Page search */ function initListSearch ( ) { $ ( '[dat…" at bounding box center [819, 412] width 1092 height 623
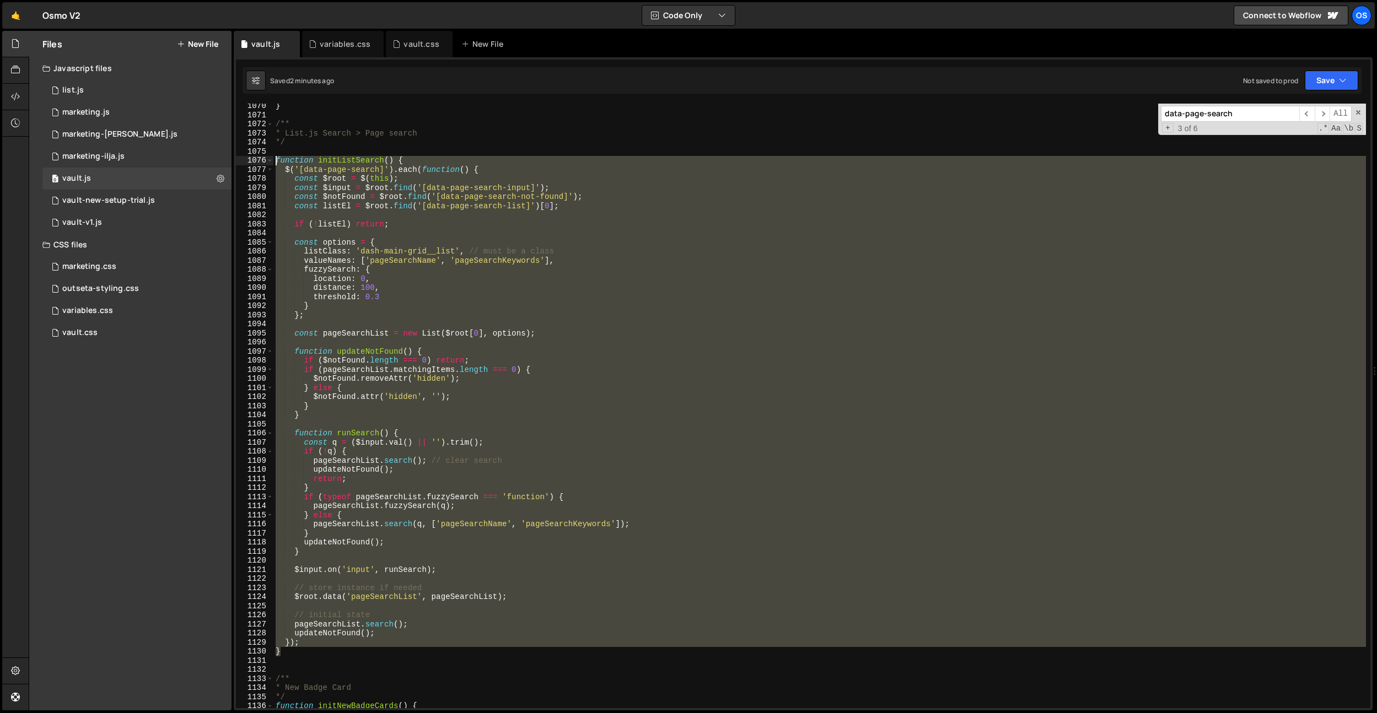
drag, startPoint x: 292, startPoint y: 655, endPoint x: 259, endPoint y: 161, distance: 494.5
click at [259, 161] on div "const q = ($input.val() || '').trim(); 1070 1071 1072 1073 1074 1075 1076 1077 …" at bounding box center [803, 406] width 1134 height 605
paste textarea "}"
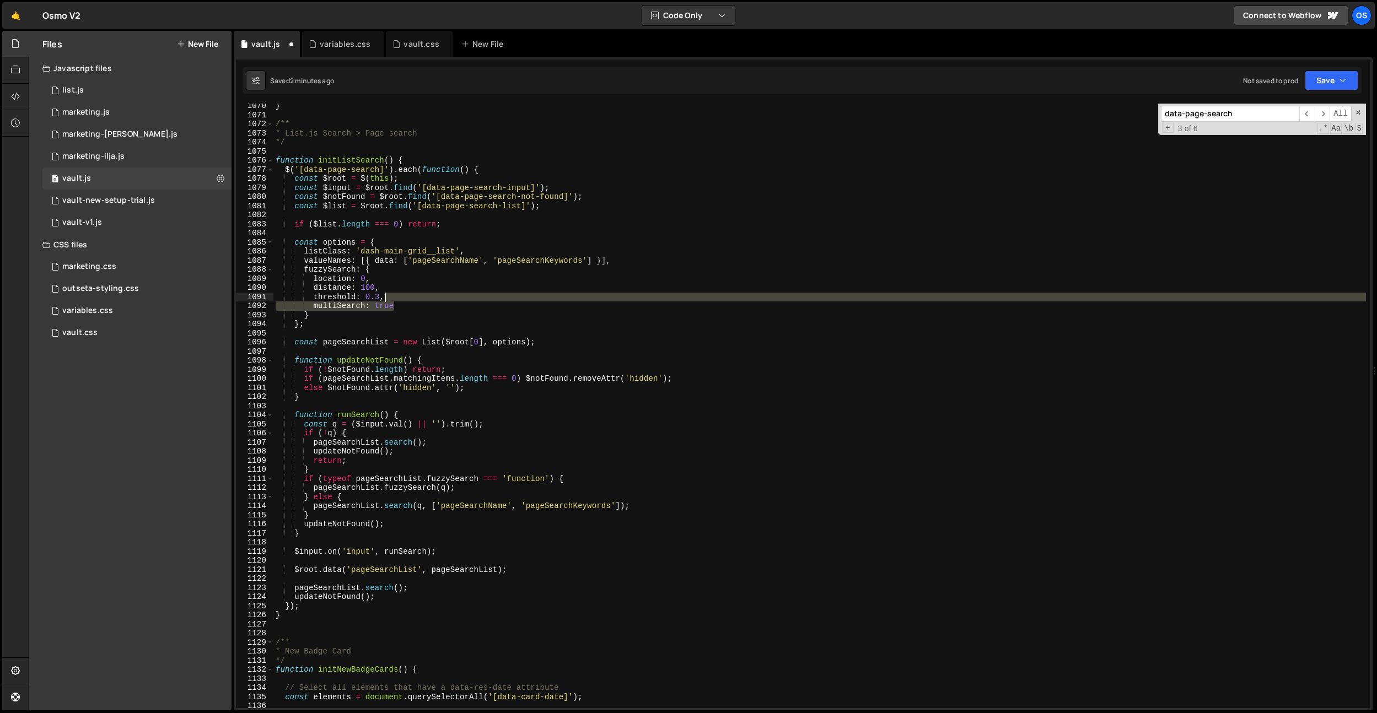
click at [409, 300] on div "} /** * List.js Search > Page search */ function initListSearch ( ) { $ ( '[dat…" at bounding box center [819, 412] width 1092 height 623
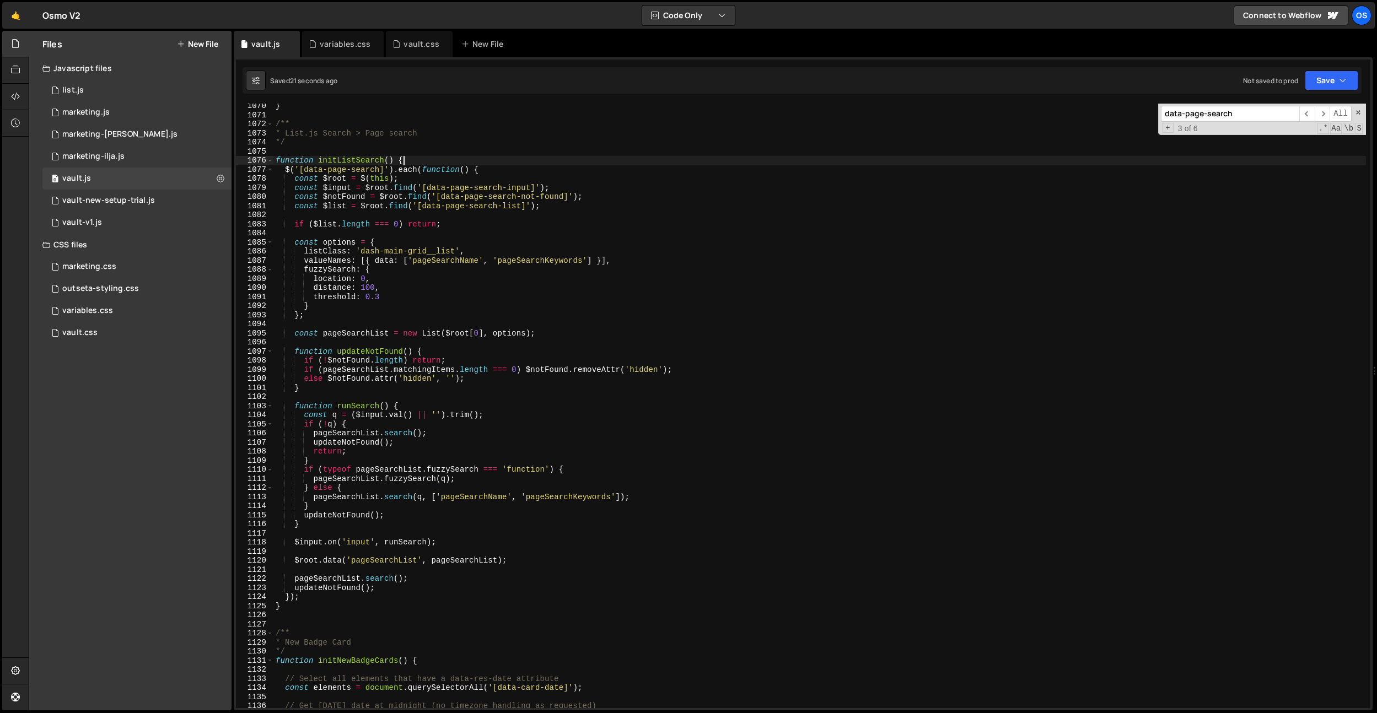
click at [420, 157] on div "} /** * List.js Search > Page search */ function initListSearch ( ) { $ ( '[dat…" at bounding box center [819, 412] width 1092 height 623
click at [556, 206] on div "} /** * List.js Search > Page search */ function initListSearch ( ) { $ ( '[dat…" at bounding box center [819, 412] width 1092 height 623
click at [419, 163] on div "} /** * List.js Search > Page search */ function initListSearch ( ) { $ ( '[dat…" at bounding box center [819, 412] width 1092 height 623
type textarea "function initListSearch() {"
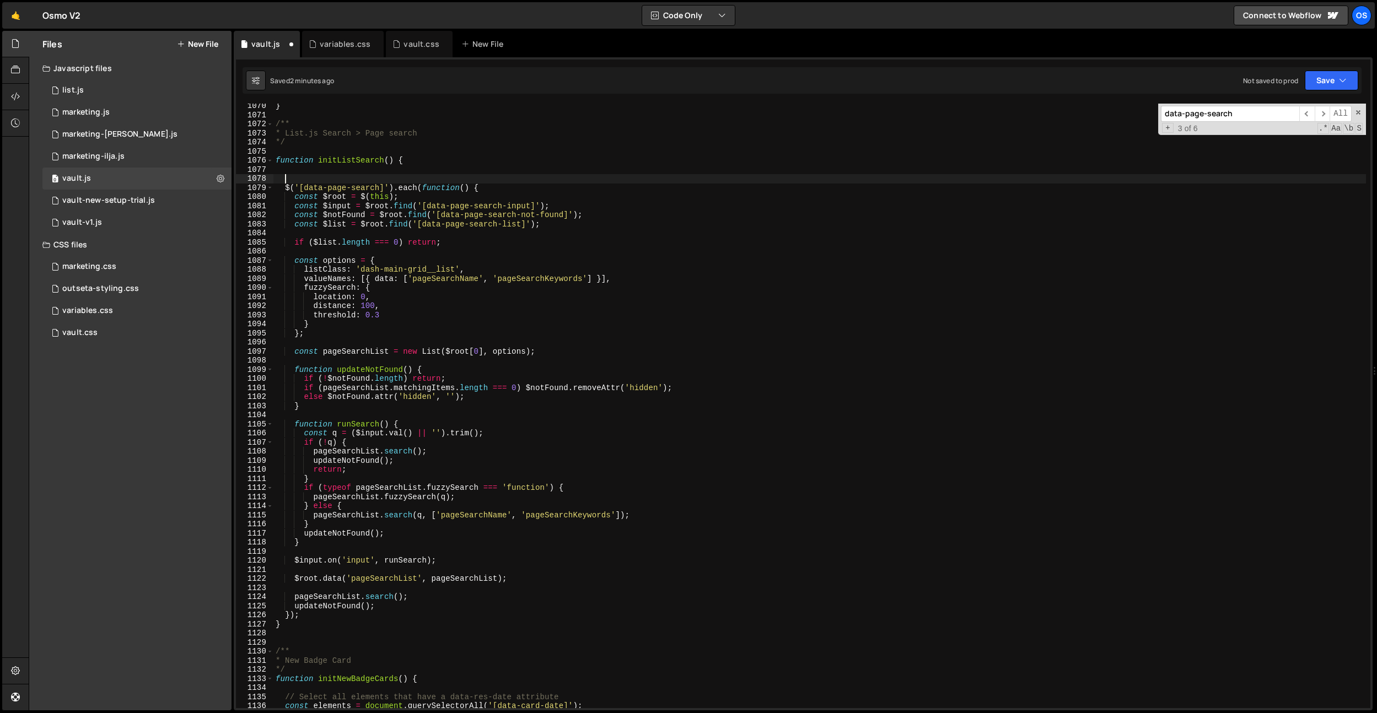
paste textarea "});"
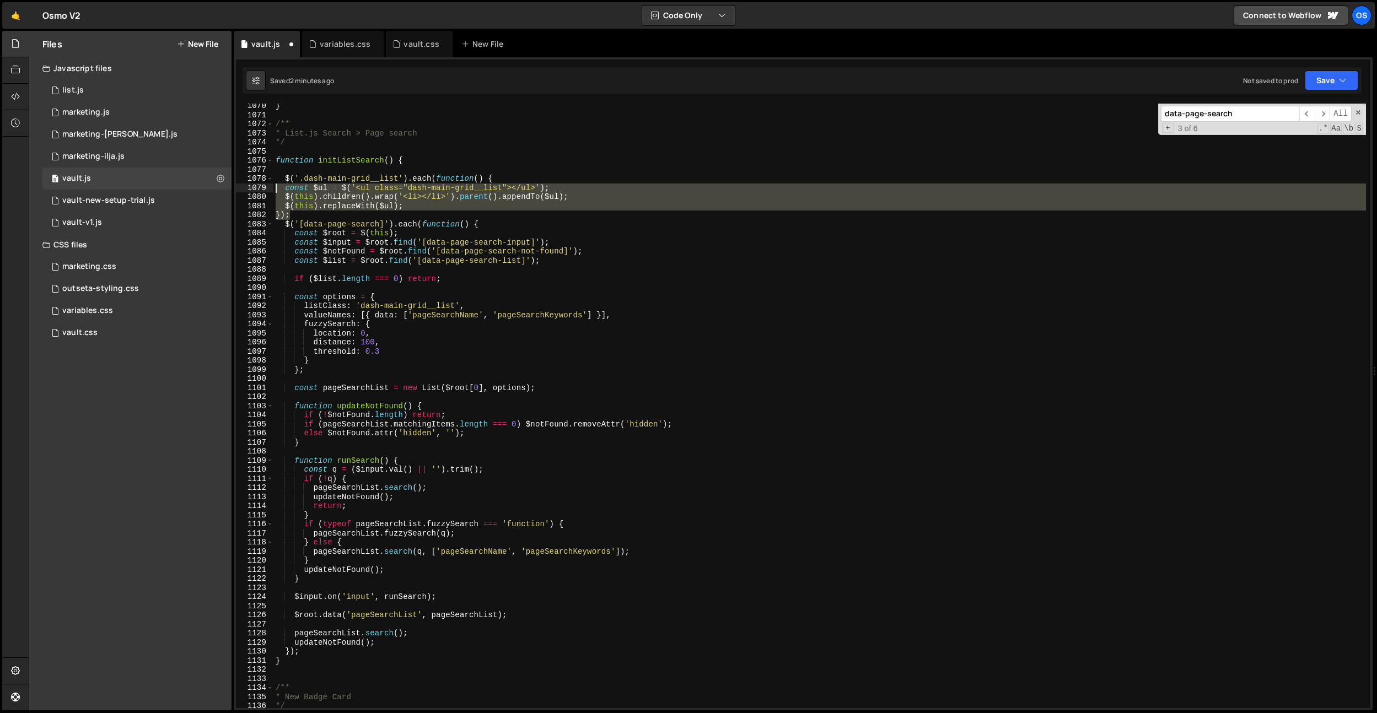
drag, startPoint x: 298, startPoint y: 217, endPoint x: 254, endPoint y: 192, distance: 51.1
click at [254, 192] on div "}); 1070 1071 1072 1073 1074 1075 1076 1077 1078 1079 1080 1081 1082 1083 1084 …" at bounding box center [803, 406] width 1134 height 605
click at [455, 163] on div "} /** * List.js Search > Page search */ function initListSearch ( ) { $ ( '.das…" at bounding box center [819, 412] width 1092 height 623
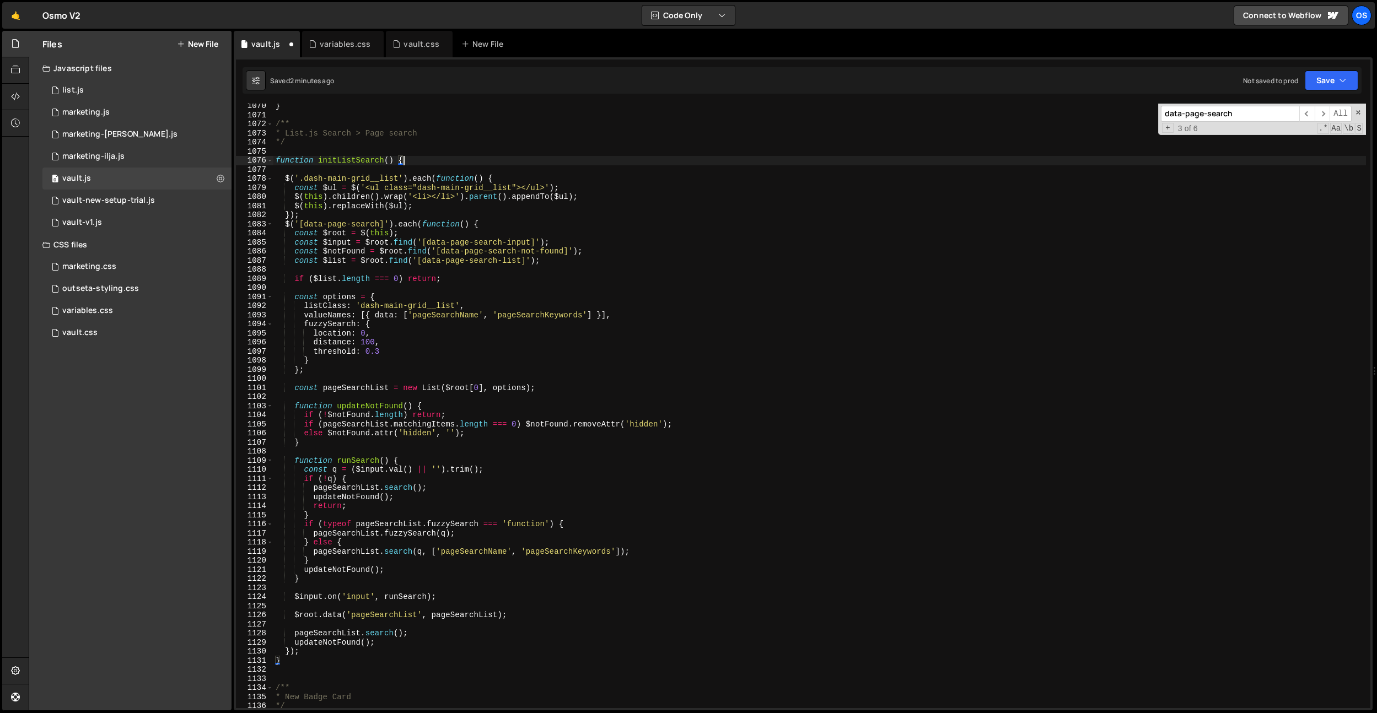
click at [364, 216] on div "} /** * List.js Search > Page search */ function initListSearch ( ) { $ ( '.das…" at bounding box center [819, 412] width 1092 height 623
type textarea "});"
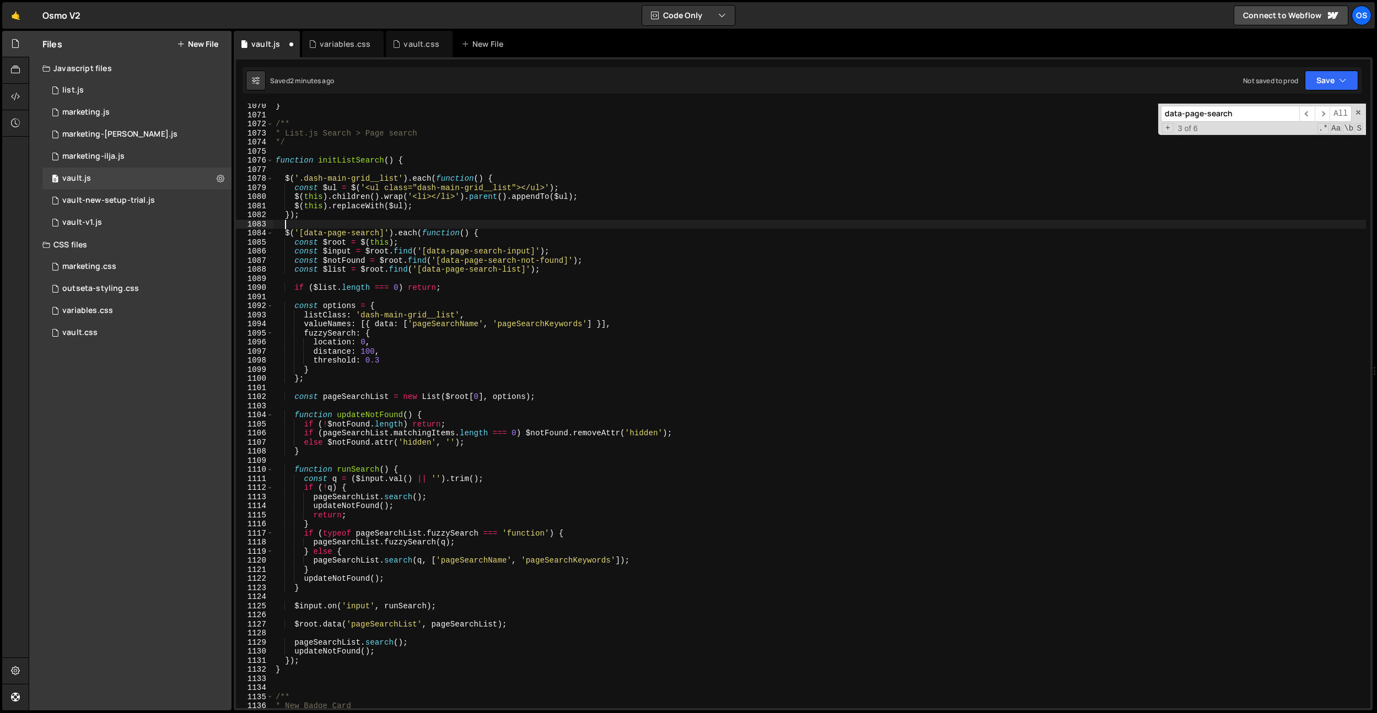
click at [364, 216] on div "} /** * List.js Search > Page search */ function initListSearch ( ) { $ ( '.das…" at bounding box center [819, 412] width 1092 height 623
drag, startPoint x: 384, startPoint y: 232, endPoint x: 300, endPoint y: 232, distance: 83.8
click at [300, 232] on div "} /** * List.js Search > Page search */ function initListSearch ( ) { $ ( '.das…" at bounding box center [819, 412] width 1092 height 623
click at [300, 182] on div "} /** * List.js Search > Page search */ function initListSearch ( ) { $ ( '.das…" at bounding box center [819, 412] width 1092 height 623
paste textarea "[data-page-search]"
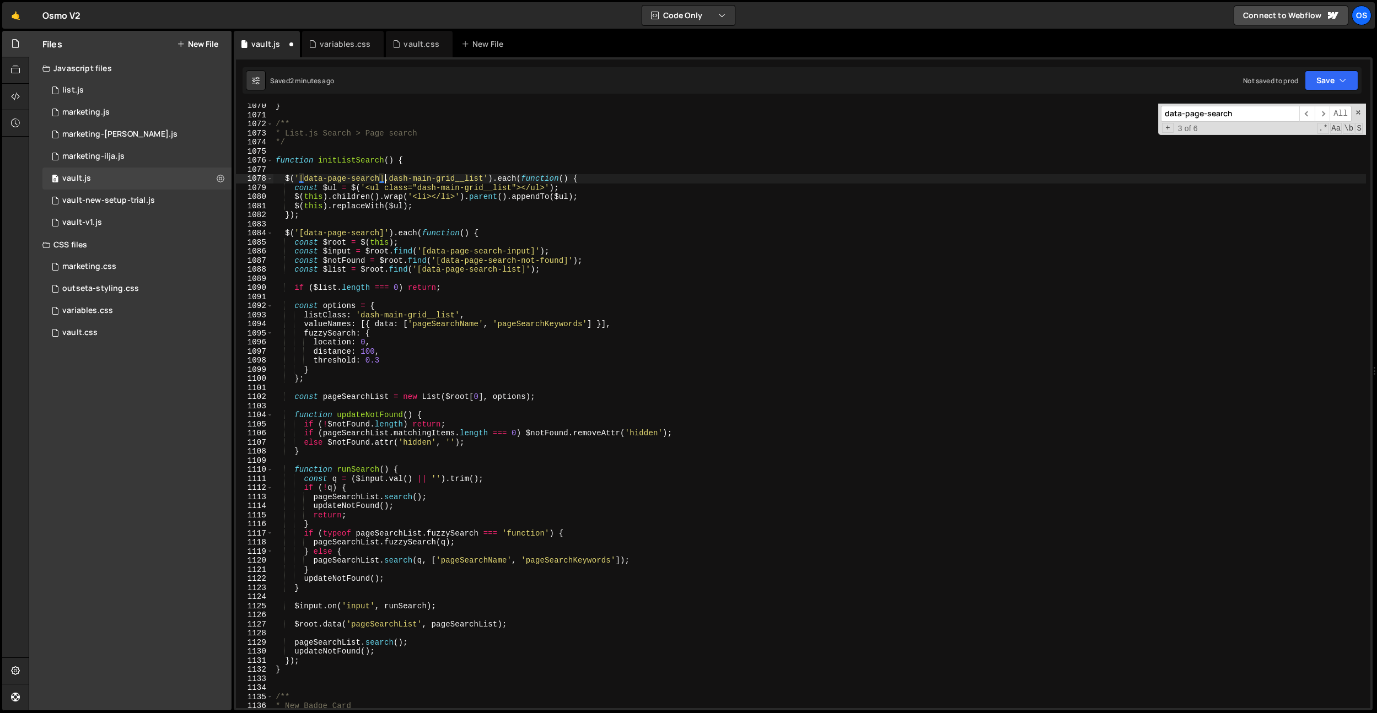
type textarea "$('[data-page-search] .dash-main-grid__list').each(function() {"
click at [349, 220] on div "} /** * List.js Search > Page search */ function initListSearch ( ) { $ ( '[dat…" at bounding box center [819, 412] width 1092 height 623
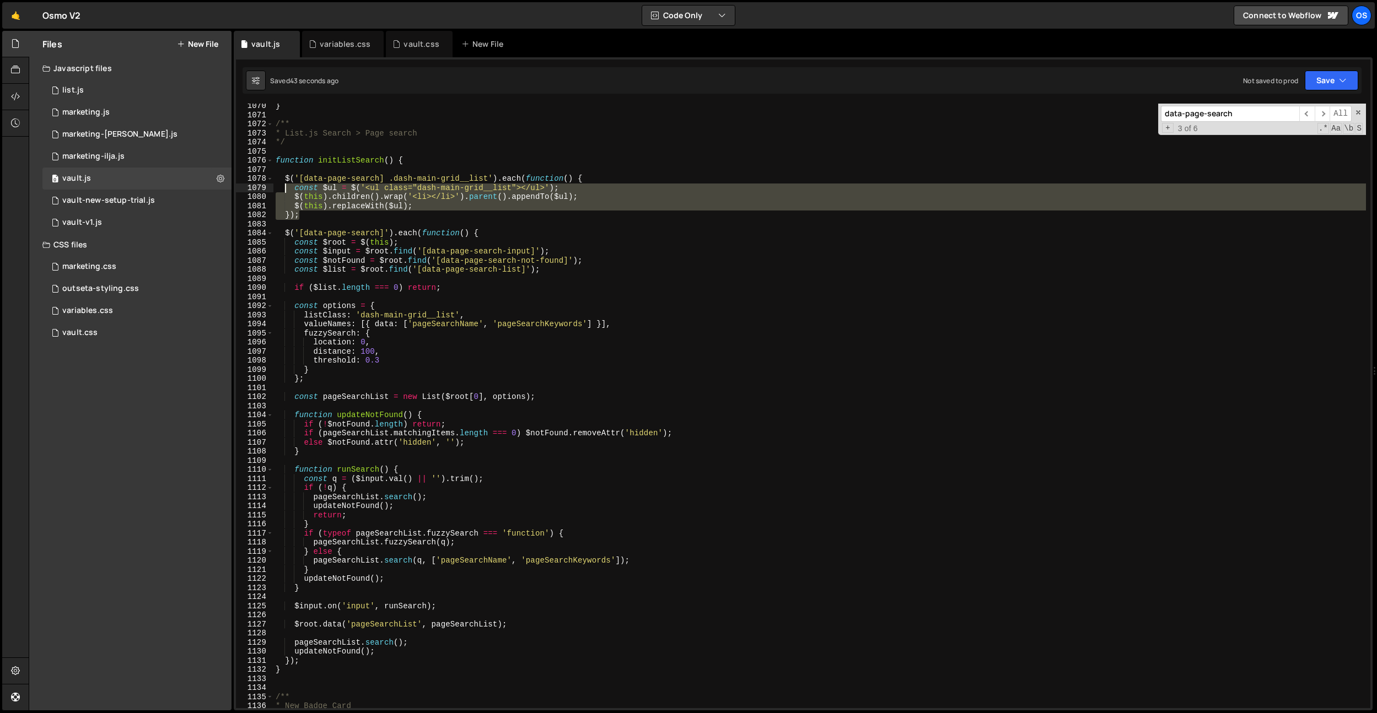
drag, startPoint x: 299, startPoint y: 213, endPoint x: 288, endPoint y: 186, distance: 29.4
click at [287, 187] on div "} /** * List.js Search > Page search */ function initListSearch ( ) { $ ( '[dat…" at bounding box center [819, 412] width 1092 height 623
paste textarea "}"
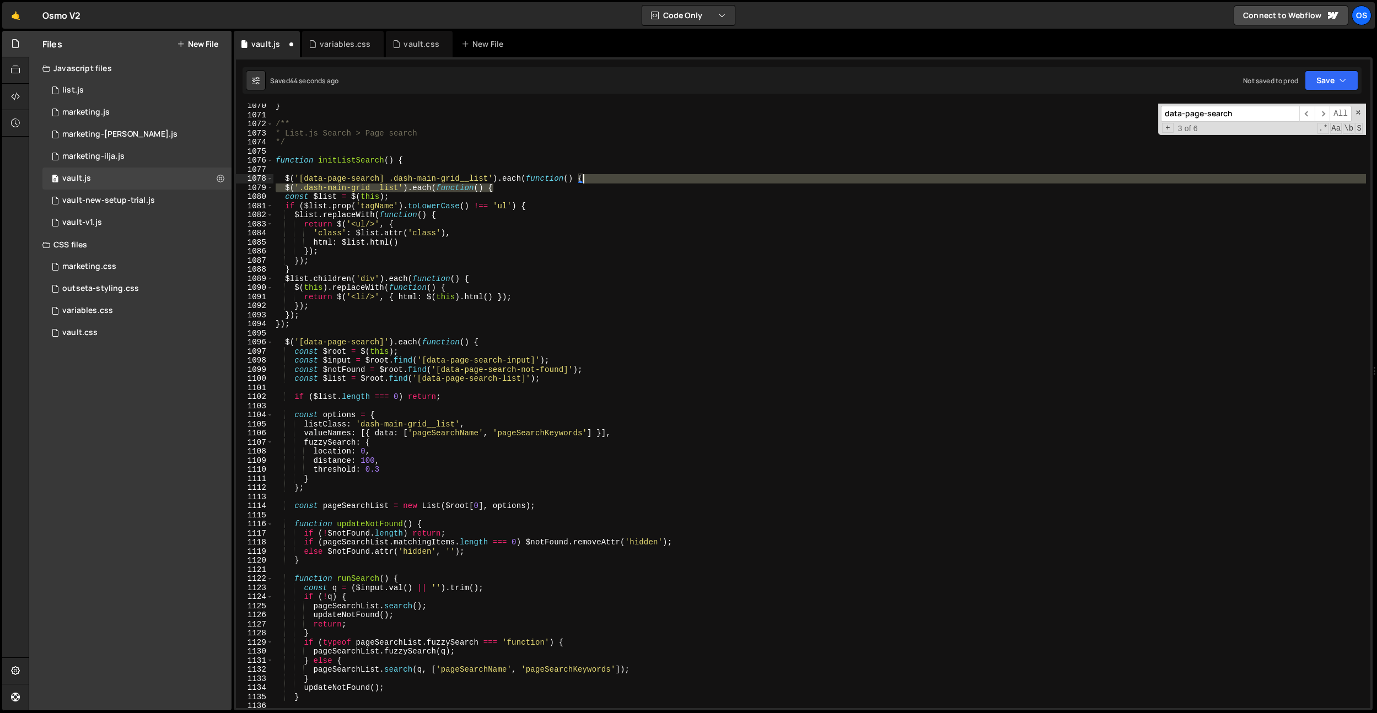
drag, startPoint x: 505, startPoint y: 186, endPoint x: 642, endPoint y: 182, distance: 137.3
click at [642, 182] on div "} /** * List.js Search > Page search */ function initListSearch ( ) { $ ( '[dat…" at bounding box center [819, 412] width 1092 height 623
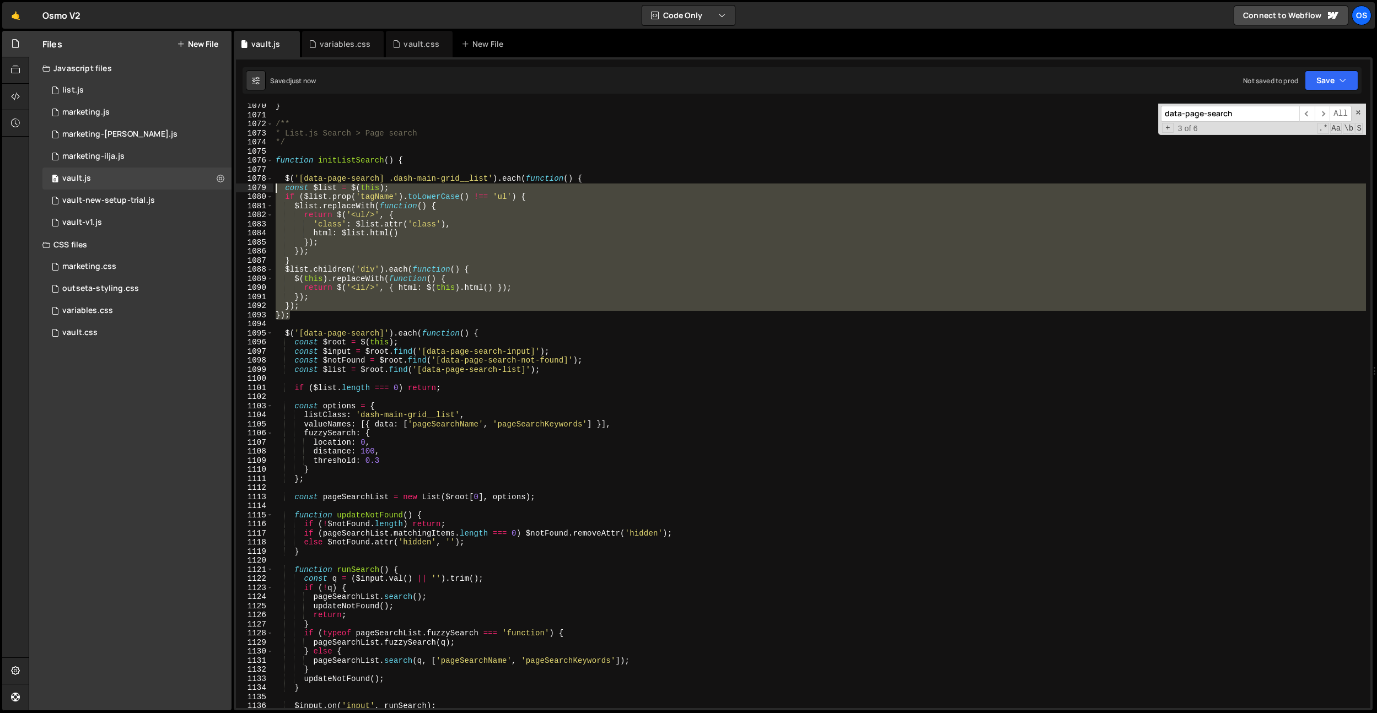
drag, startPoint x: 292, startPoint y: 313, endPoint x: 258, endPoint y: 191, distance: 126.0
click at [258, 191] on div "$('[data-page-search] .dash-main-grid__list').each(function() { 1070 1071 1072 …" at bounding box center [803, 406] width 1134 height 605
click at [313, 308] on div "} /** * List.js Search > Page search */ function initListSearch ( ) { $ ( '[dat…" at bounding box center [819, 406] width 1092 height 605
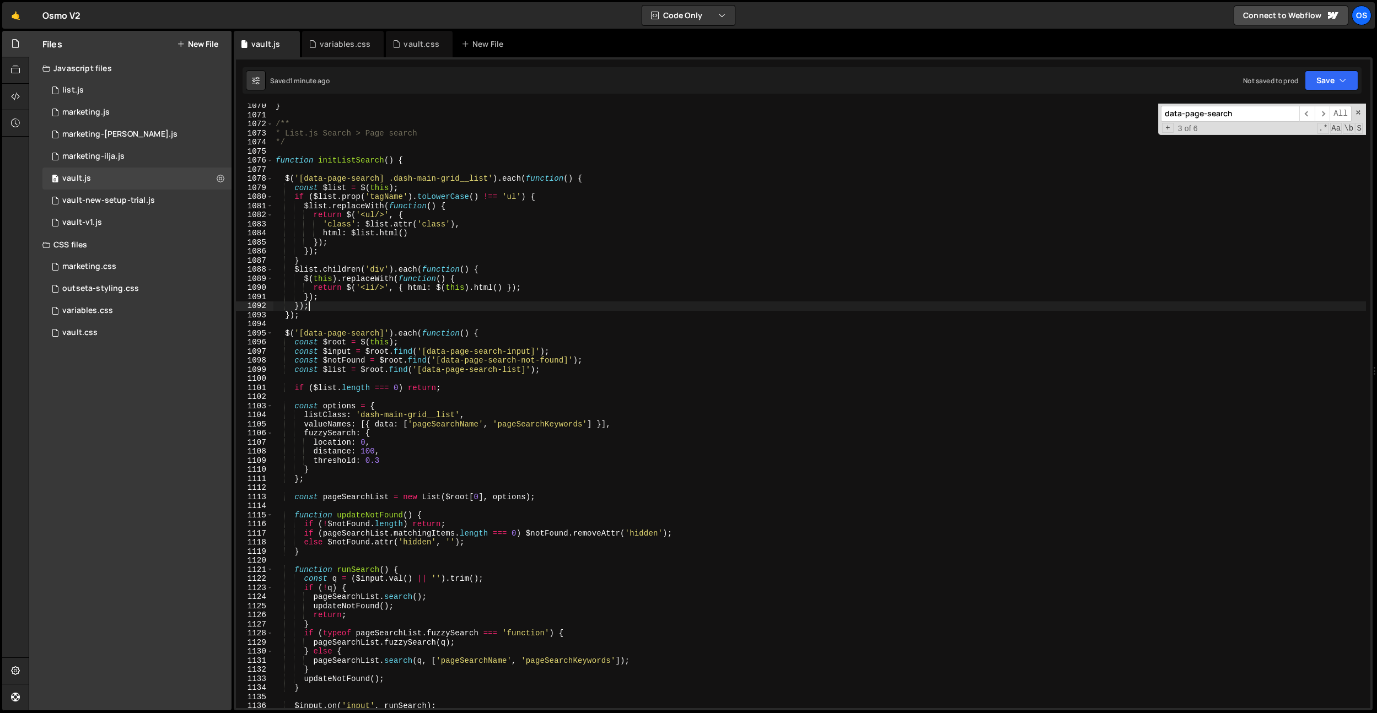
click at [312, 310] on div "} /** * List.js Search > Page search */ function initListSearch ( ) { $ ( '[dat…" at bounding box center [819, 412] width 1092 height 623
click at [311, 311] on div "} /** * List.js Search > Page search */ function initListSearch ( ) { $ ( '[dat…" at bounding box center [819, 412] width 1092 height 623
type textarea "});"
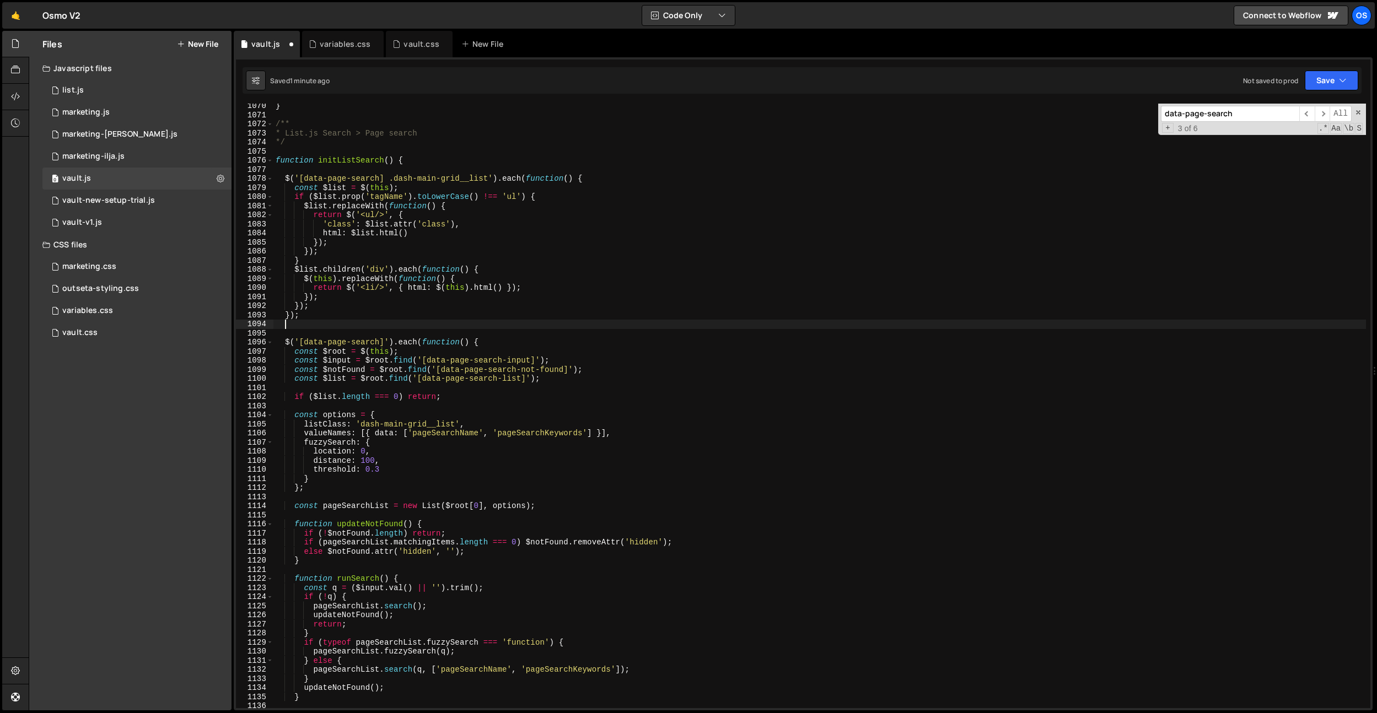
paste textarea "});"
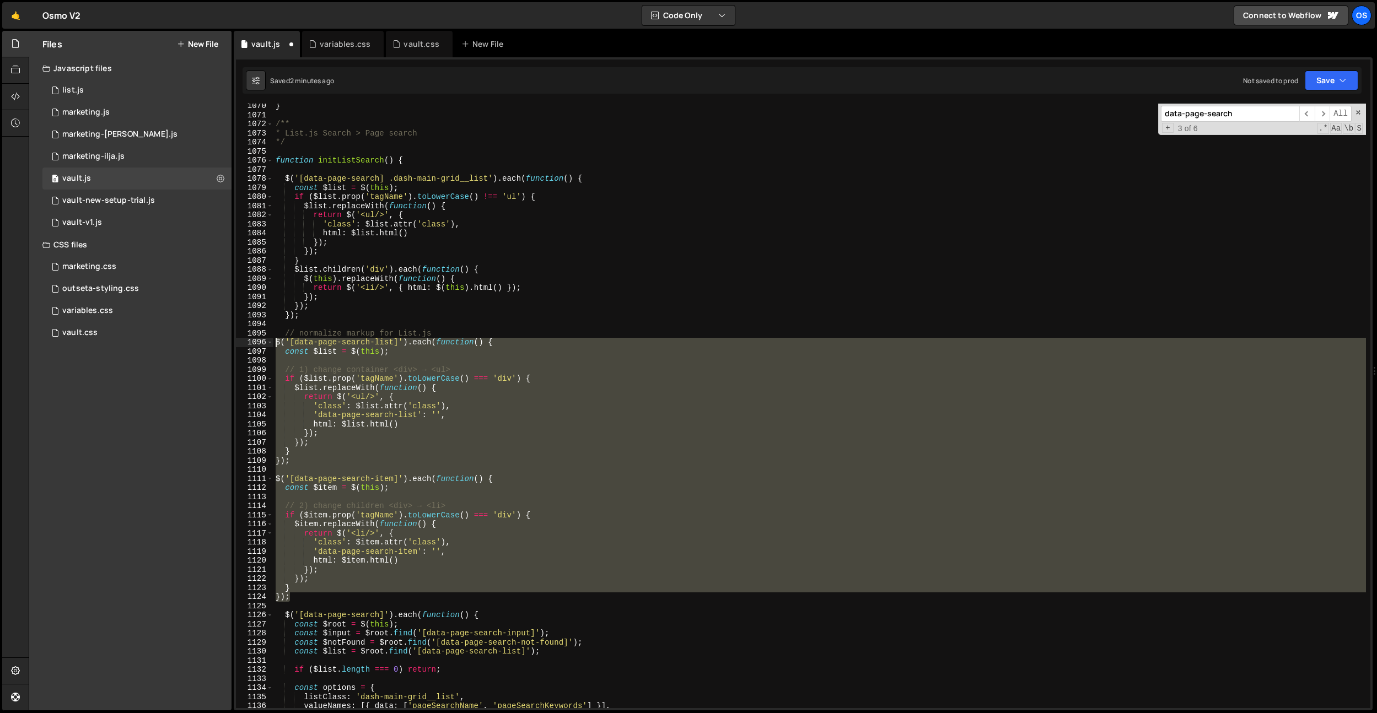
drag, startPoint x: 298, startPoint y: 595, endPoint x: 252, endPoint y: 343, distance: 255.5
click at [252, 343] on div "}); 1070 1071 1072 1073 1074 1075 1076 1077 1078 1079 1080 1081 1082 1083 1084 …" at bounding box center [803, 406] width 1134 height 605
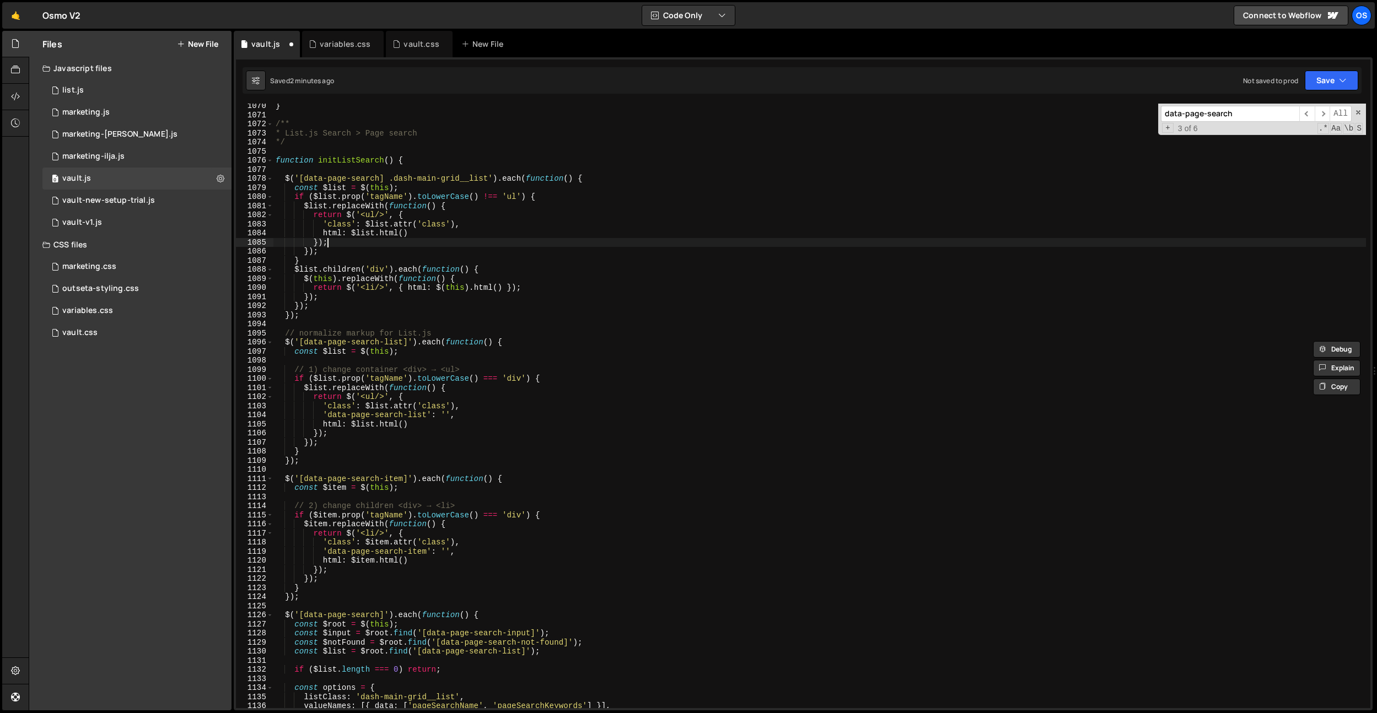
drag, startPoint x: 362, startPoint y: 244, endPoint x: 310, endPoint y: 295, distance: 72.9
click at [360, 245] on div "} /** * List.js Search > Page search */ function initListSearch ( ) { $ ( '[dat…" at bounding box center [819, 412] width 1092 height 623
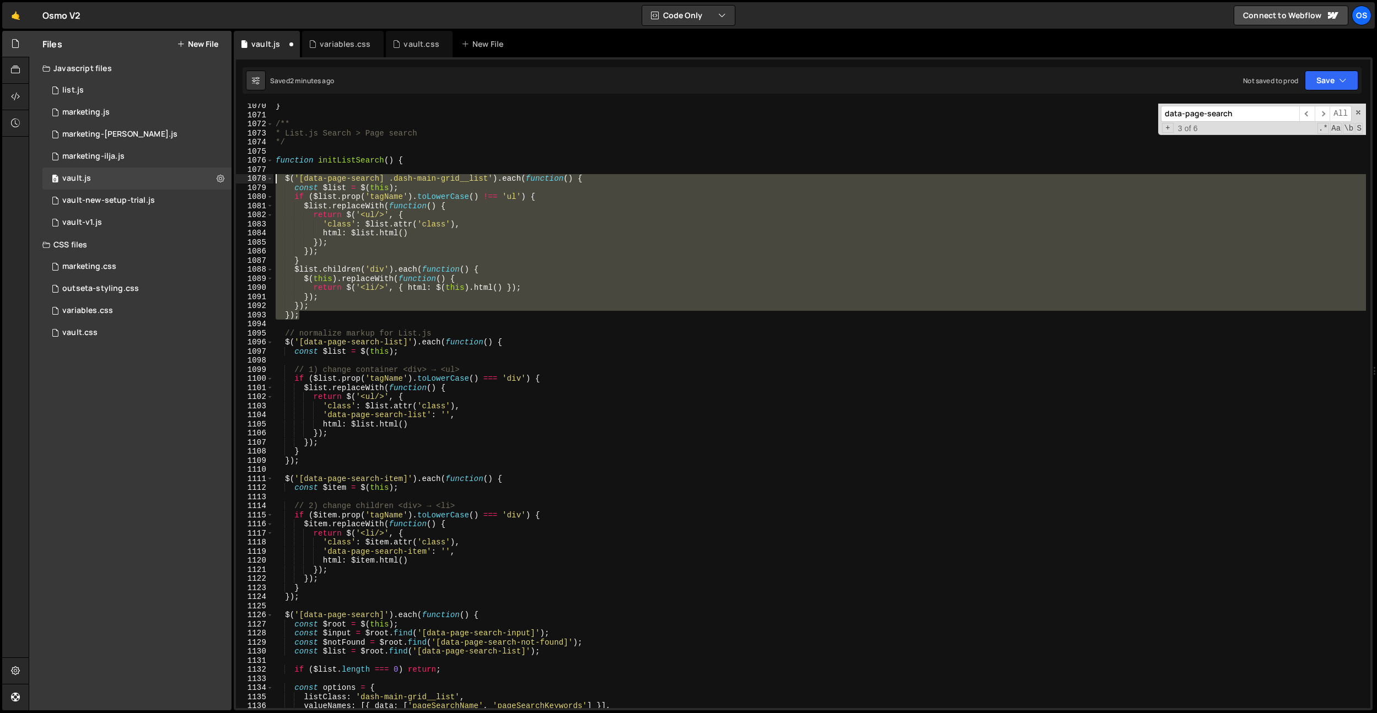
drag, startPoint x: 310, startPoint y: 314, endPoint x: 240, endPoint y: 181, distance: 150.4
click at [240, 181] on div "}); 1070 1071 1072 1073 1074 1075 1076 1077 1078 1079 1080 1081 1082 1083 1084 …" at bounding box center [803, 406] width 1134 height 605
type textarea "$('[data-page-search] .dash-main-grid__list').each(function() { const $list = $…"
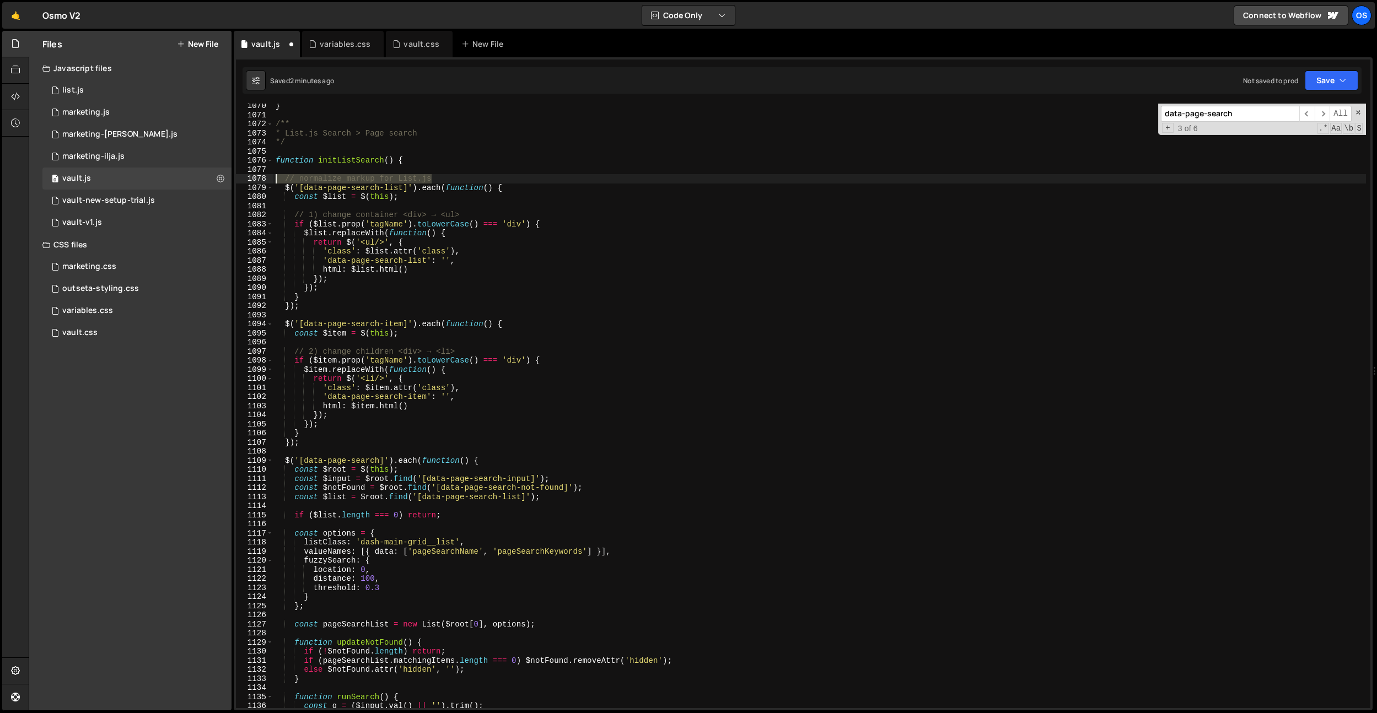
drag, startPoint x: 439, startPoint y: 178, endPoint x: 239, endPoint y: 174, distance: 200.7
click at [239, 175] on div "1070 1071 1072 1073 1074 1075 1076 1077 1078 1079 1080 1081 1082 1083 1084 1085…" at bounding box center [803, 406] width 1134 height 605
type textarea "// normalize markup for List.js"
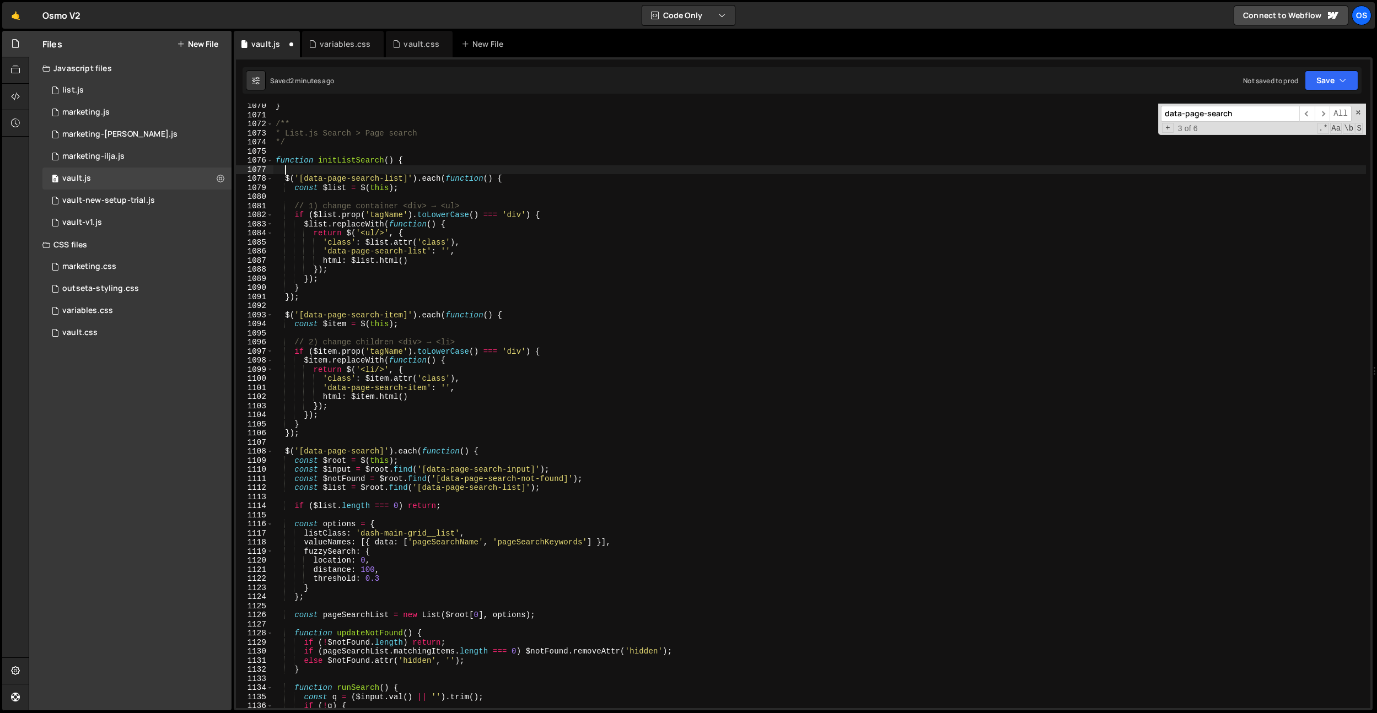
click at [445, 310] on div "} /** * List.js Search > Page search */ function initListSearch ( ) { $ ( '[dat…" at bounding box center [819, 412] width 1092 height 623
click at [495, 374] on div "} /** * List.js Search > Page search */ function initListSearch ( ) { $ ( '[dat…" at bounding box center [819, 412] width 1092 height 623
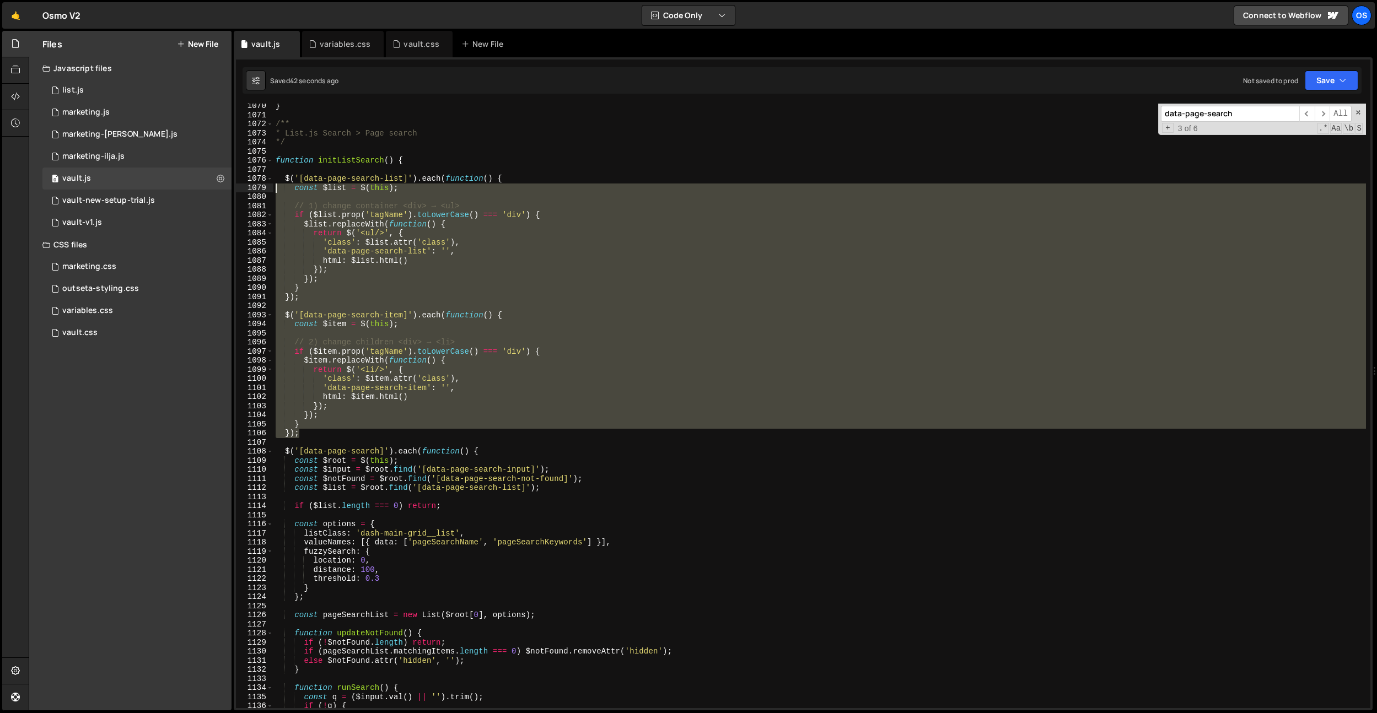
drag, startPoint x: 318, startPoint y: 435, endPoint x: 233, endPoint y: 184, distance: 266.0
click at [233, 184] on div "Files New File Javascript files 0 list.js 0 0 marketing.js 0 0 marketing-[PERSO…" at bounding box center [703, 371] width 1348 height 680
drag, startPoint x: 310, startPoint y: 428, endPoint x: 306, endPoint y: 434, distance: 7.2
click at [310, 428] on div "} /** * List.js Search > Page search */ function initListSearch ( ) { $ ( '[dat…" at bounding box center [819, 406] width 1092 height 605
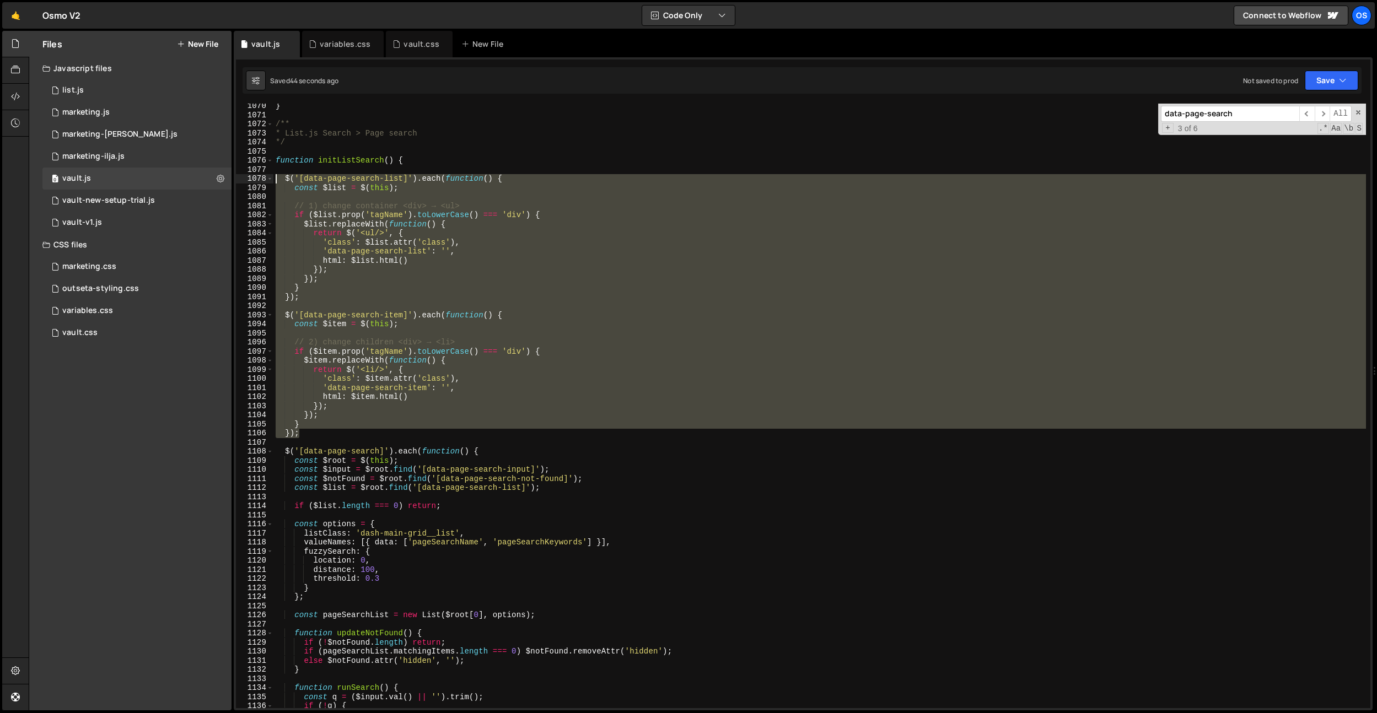
drag, startPoint x: 305, startPoint y: 435, endPoint x: 244, endPoint y: 176, distance: 266.3
click at [244, 176] on div "} 1070 1071 1072 1073 1074 1075 1076 1077 1078 1079 1080 1081 1082 1083 1084 10…" at bounding box center [803, 406] width 1134 height 605
type textarea "$('[data-page-search-list]').each(function() { const $list = $(this);"
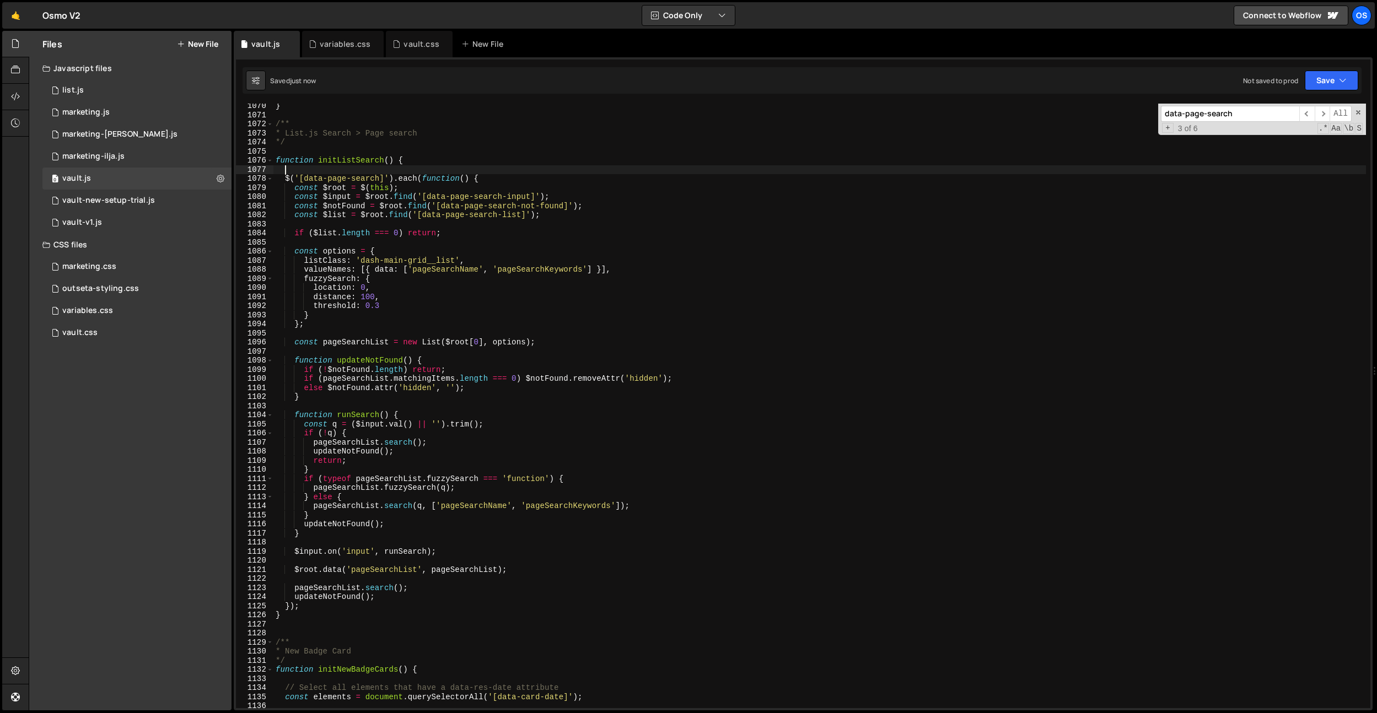
click at [423, 200] on div "} /** * List.js Search > Page search */ function initListSearch ( ) { $ ( '[dat…" at bounding box center [819, 412] width 1092 height 623
click at [438, 368] on div "} /** * List.js Search > Page search */ function initListSearch ( ) { $ ( '[dat…" at bounding box center [819, 412] width 1092 height 623
click at [354, 259] on div "} /** * List.js Search > Page search */ function initListSearch ( ) { $ ( '[dat…" at bounding box center [819, 412] width 1092 height 623
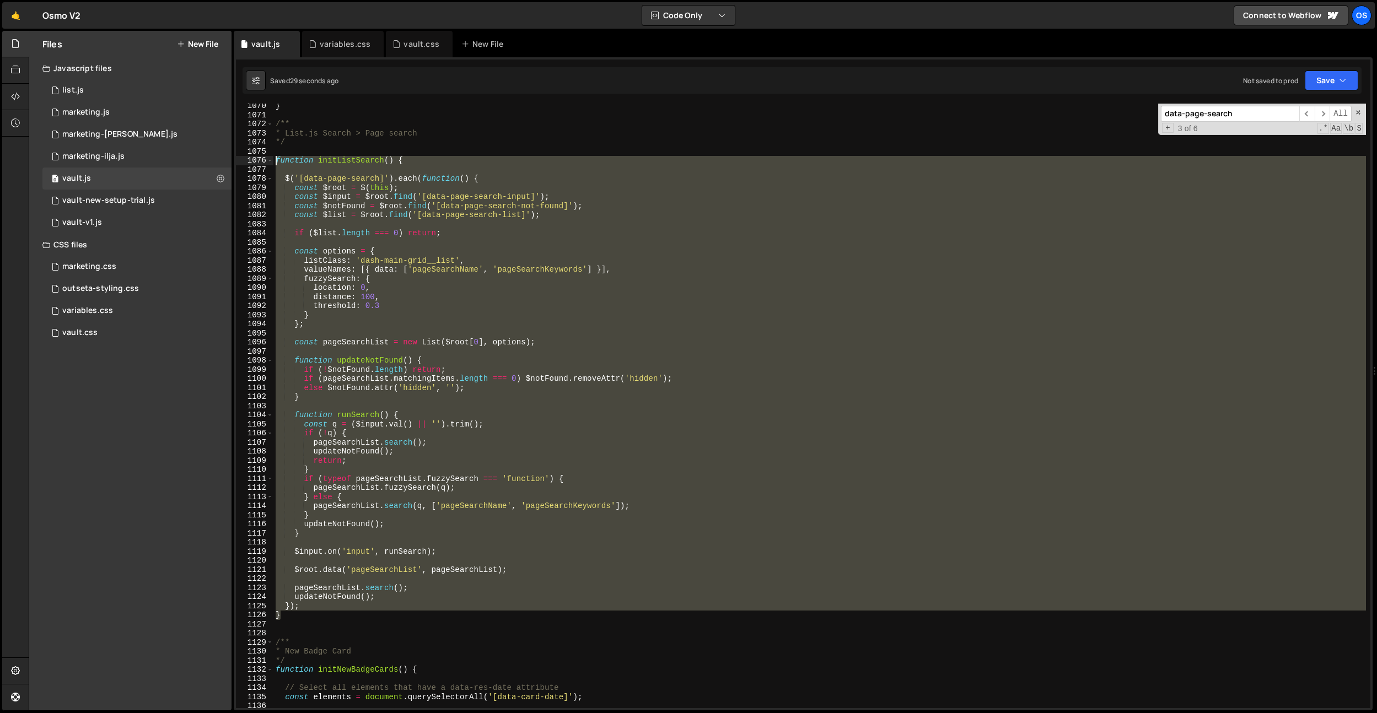
drag, startPoint x: 290, startPoint y: 613, endPoint x: 232, endPoint y: 160, distance: 457.4
click at [232, 160] on div "Files New File Javascript files 0 list.js 0 0 marketing.js 0 0 marketing-[PERSO…" at bounding box center [703, 371] width 1348 height 680
paste textarea "}"
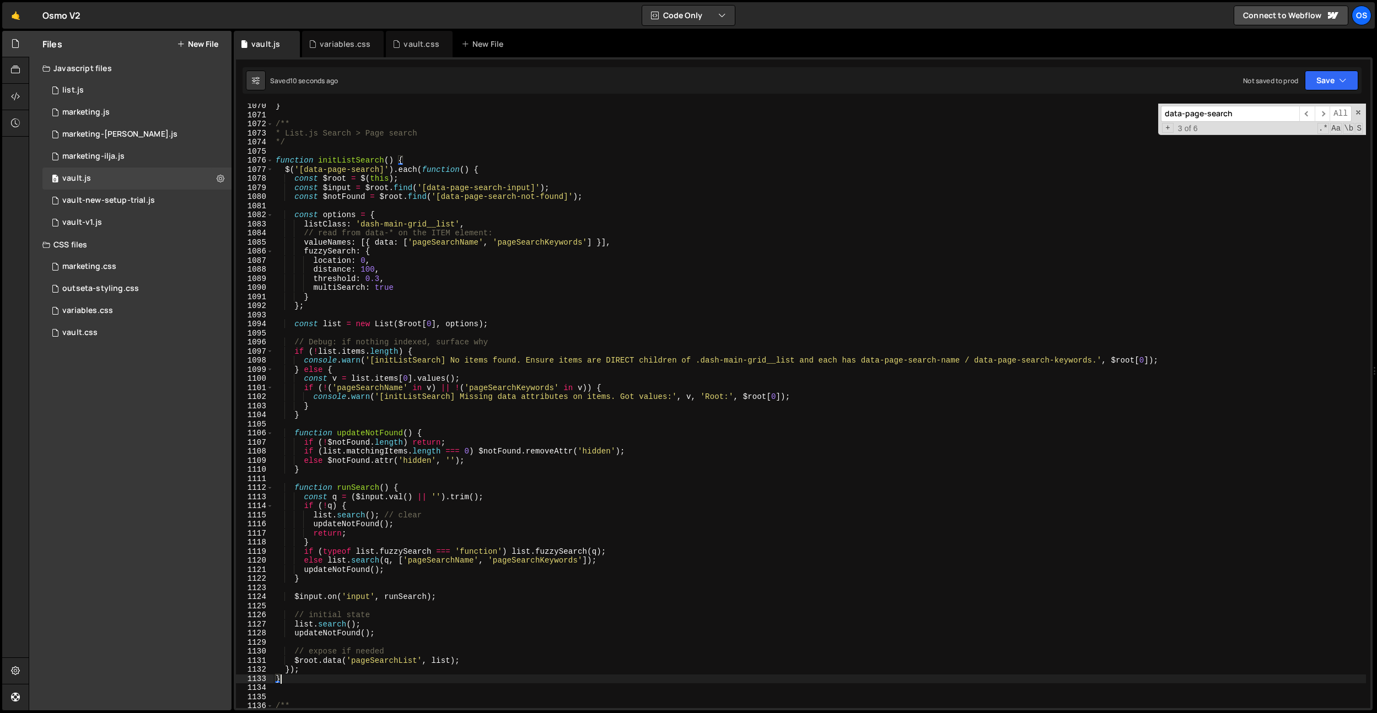
click at [648, 365] on div "} /** * List.js Search > Page search */ function initListSearch ( ) { $ ( '[dat…" at bounding box center [819, 412] width 1092 height 623
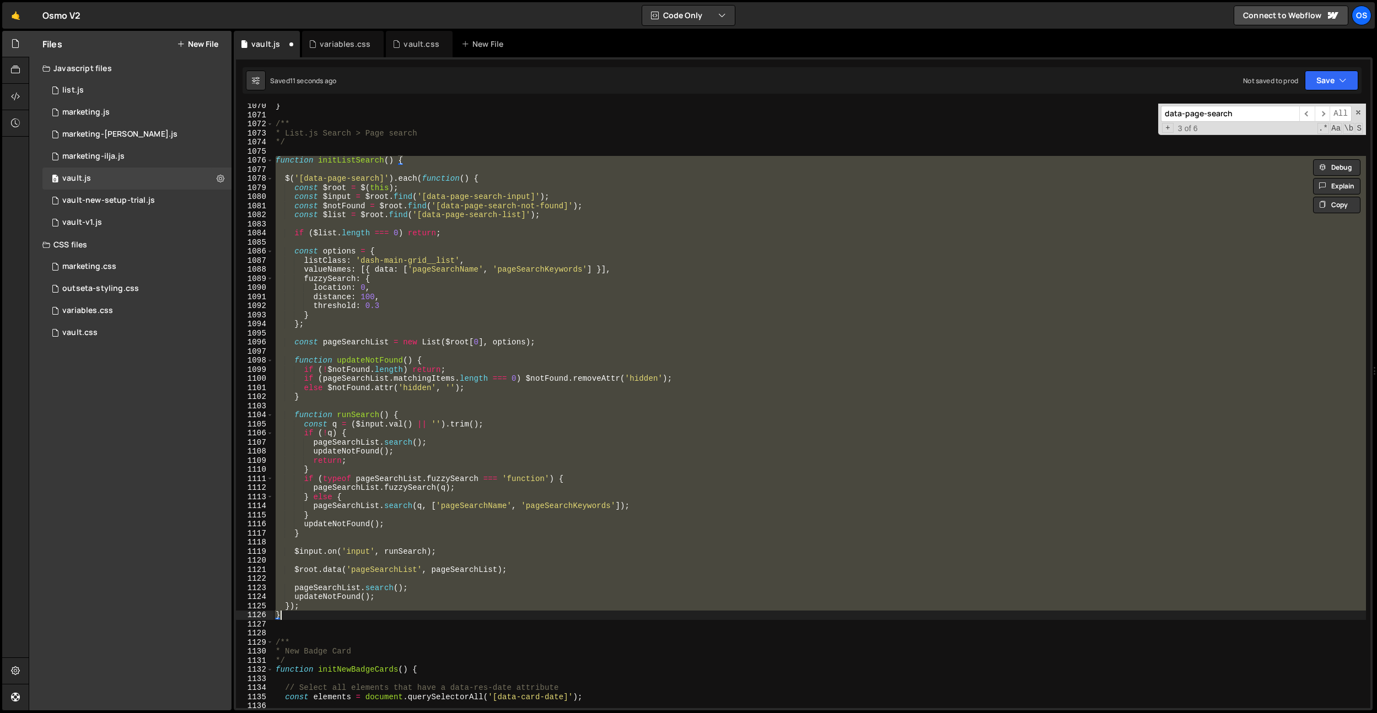
click at [293, 615] on div "} /** * List.js Search > Page search */ function initListSearch ( ) { $ ( '[dat…" at bounding box center [819, 406] width 1092 height 605
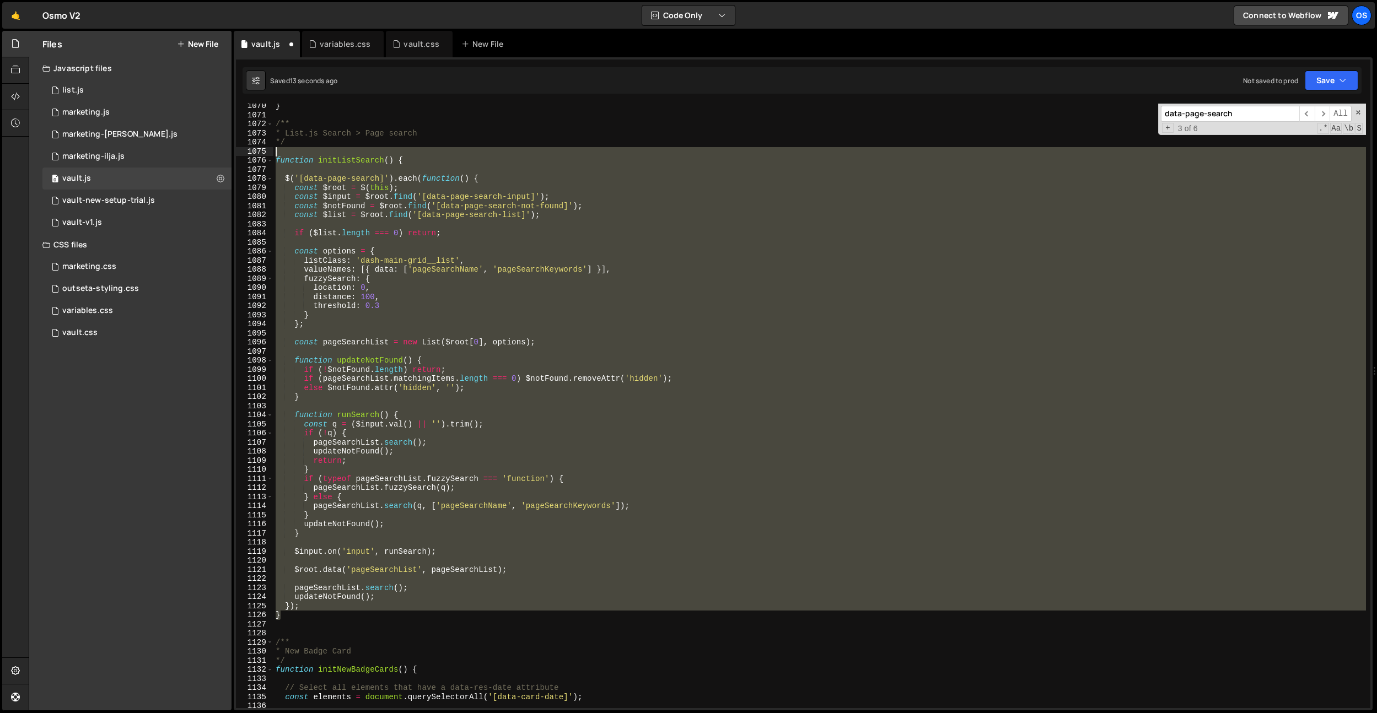
drag, startPoint x: 291, startPoint y: 616, endPoint x: 234, endPoint y: 155, distance: 464.3
click at [232, 155] on div "Files New File Javascript files 0 list.js 0 0 marketing.js 0 0 marketing-[PERSO…" at bounding box center [703, 371] width 1348 height 680
click at [455, 422] on div "} /** * List.js Search > Page search */ function initListSearch ( ) { $ ( '[dat…" at bounding box center [819, 406] width 1092 height 605
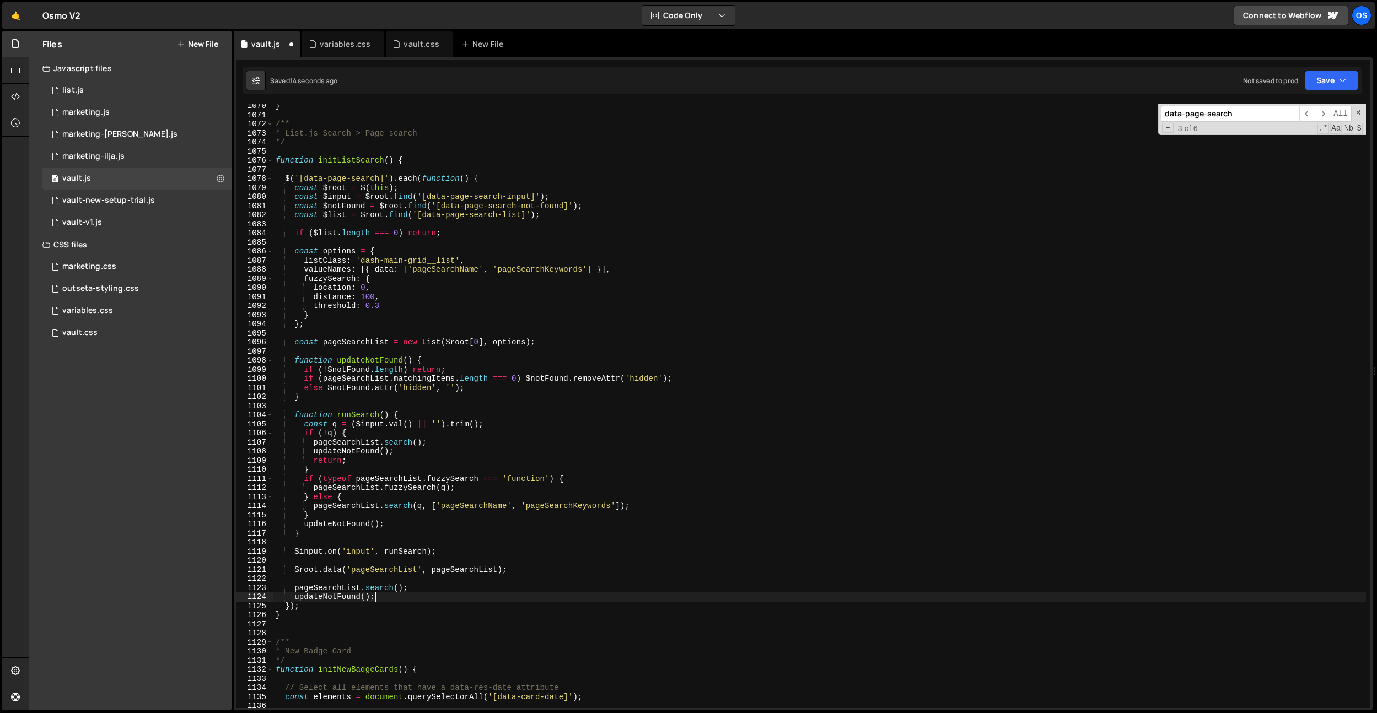
click at [387, 594] on div "} /** * List.js Search > Page search */ function initListSearch ( ) { $ ( '[dat…" at bounding box center [819, 412] width 1092 height 623
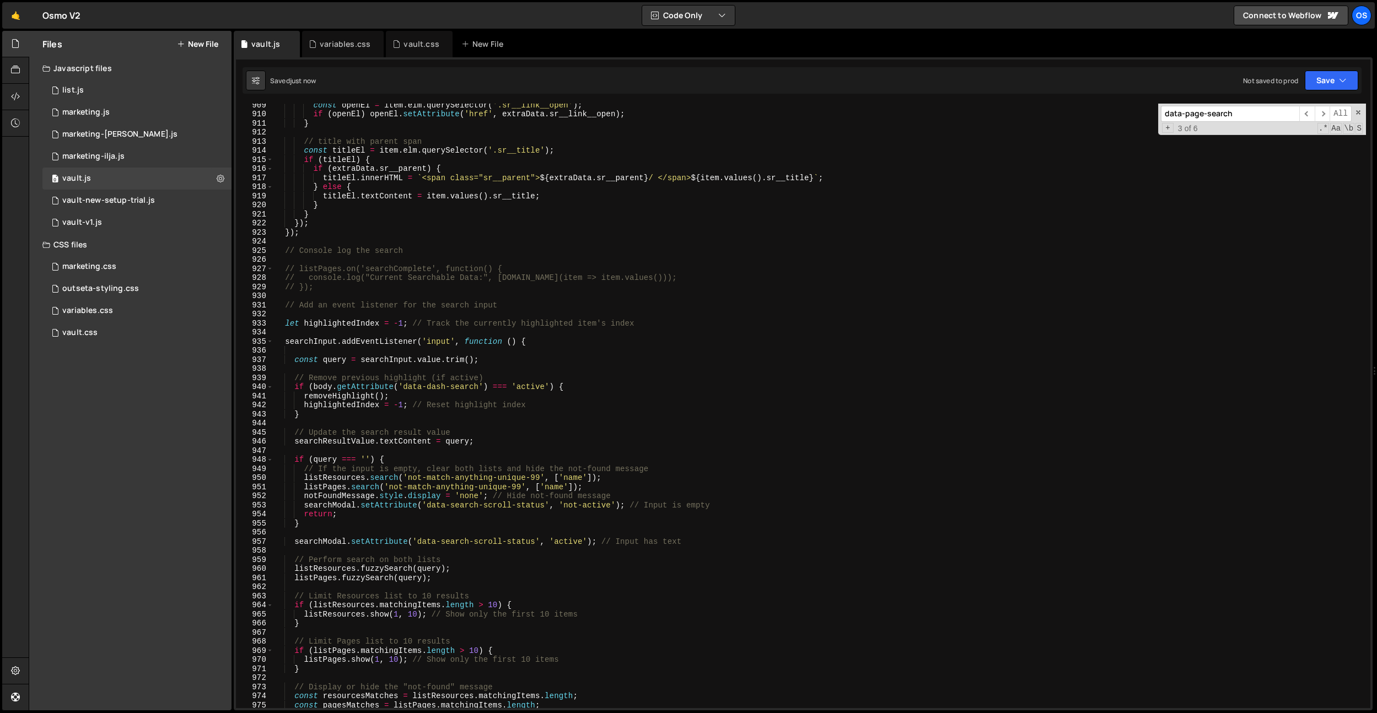
scroll to position [7880, 0]
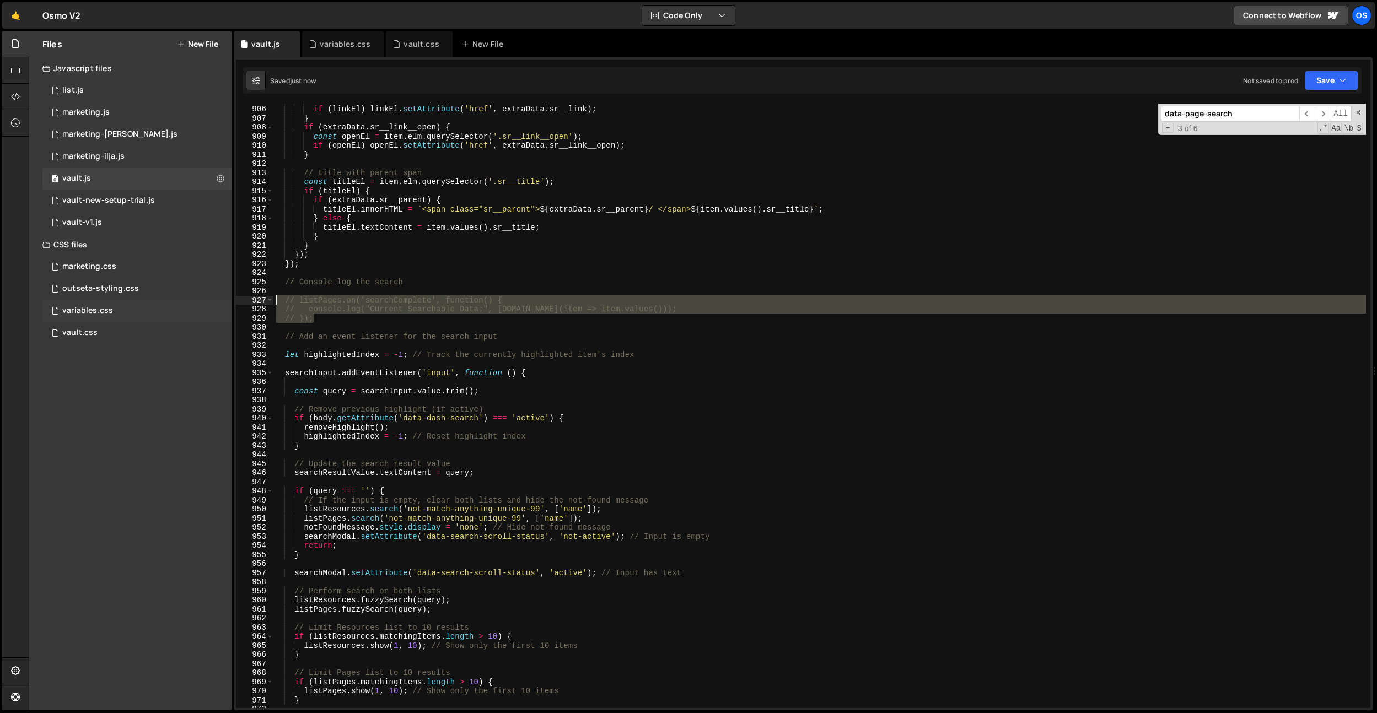
drag, startPoint x: 336, startPoint y: 319, endPoint x: 227, endPoint y: 301, distance: 110.1
click at [227, 301] on div "Files New File Javascript files 0 list.js 0 0 marketing.js 0 0 marketing-[PERSO…" at bounding box center [703, 371] width 1348 height 680
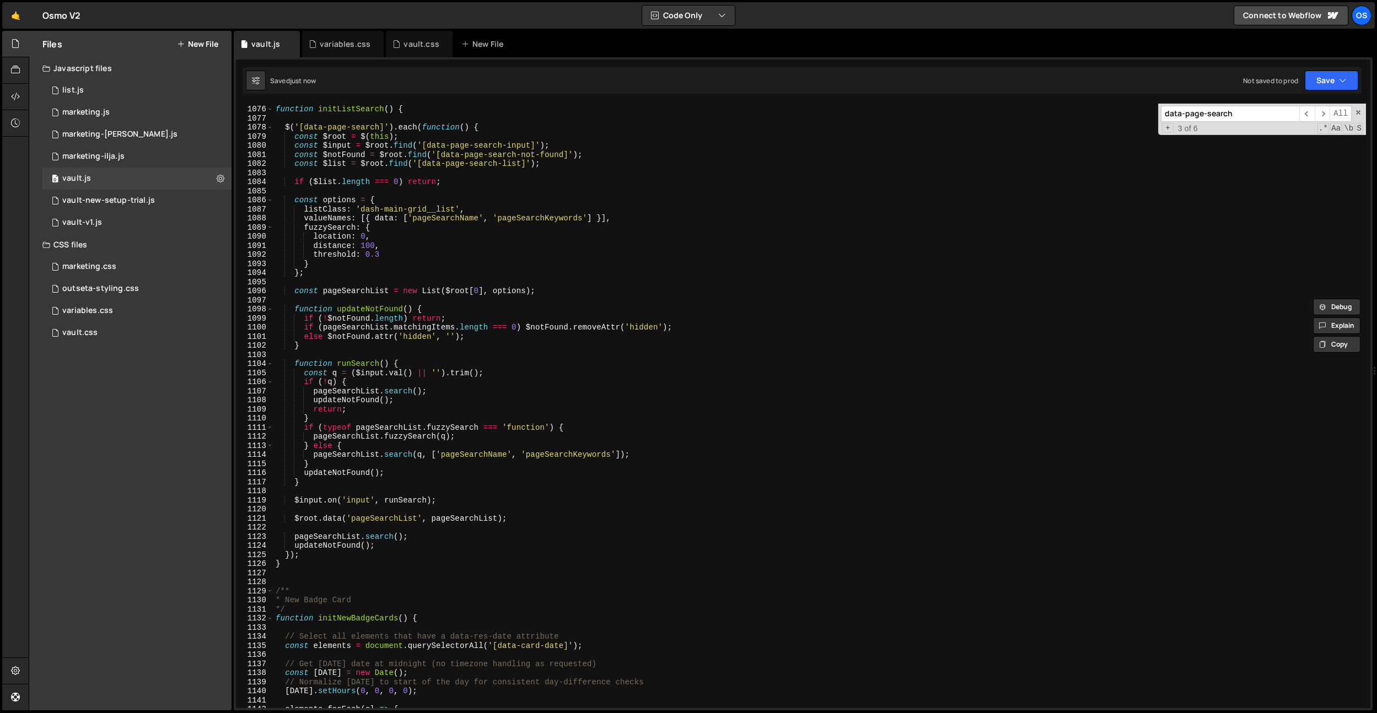
scroll to position [9355, 0]
click at [384, 548] on div "function initListSearch ( ) { $ ( '[data-page-search]' ) . each ( function ( ) …" at bounding box center [819, 406] width 1092 height 623
type textarea "updateNotFound();"
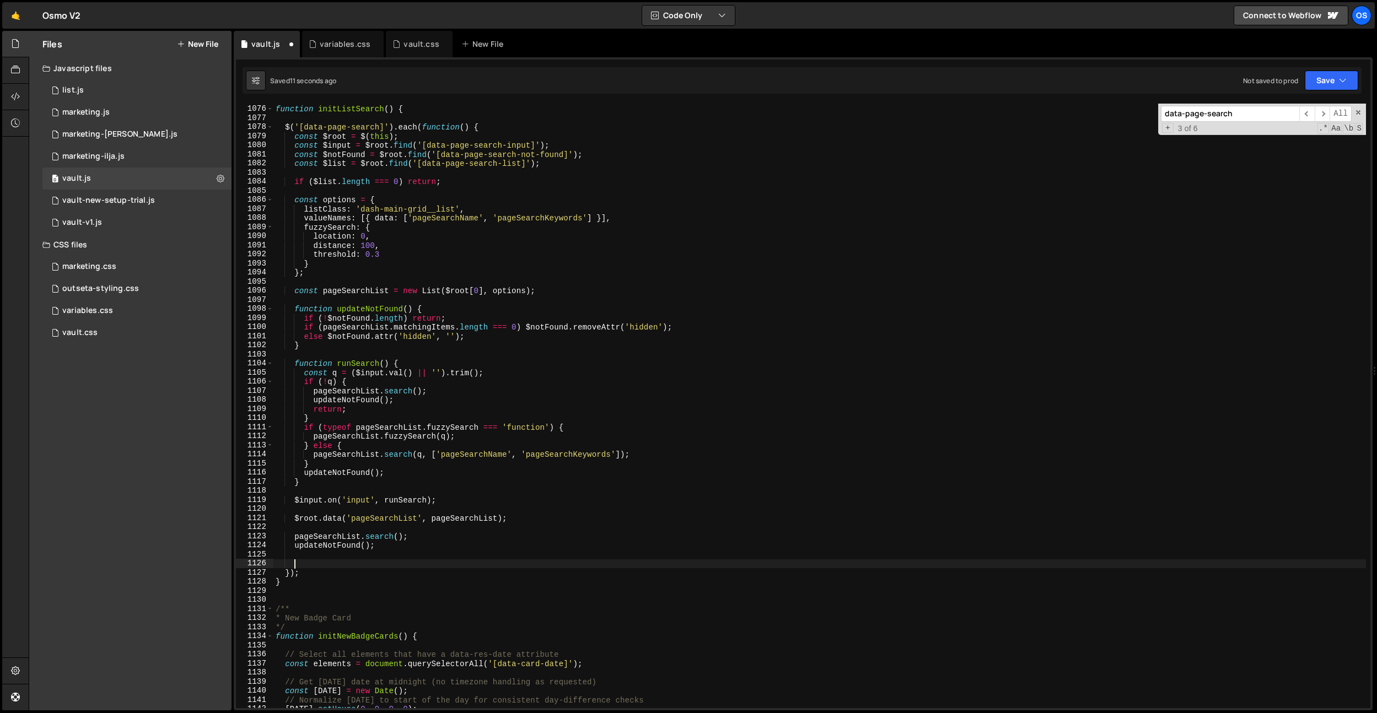
paste textarea "// });"
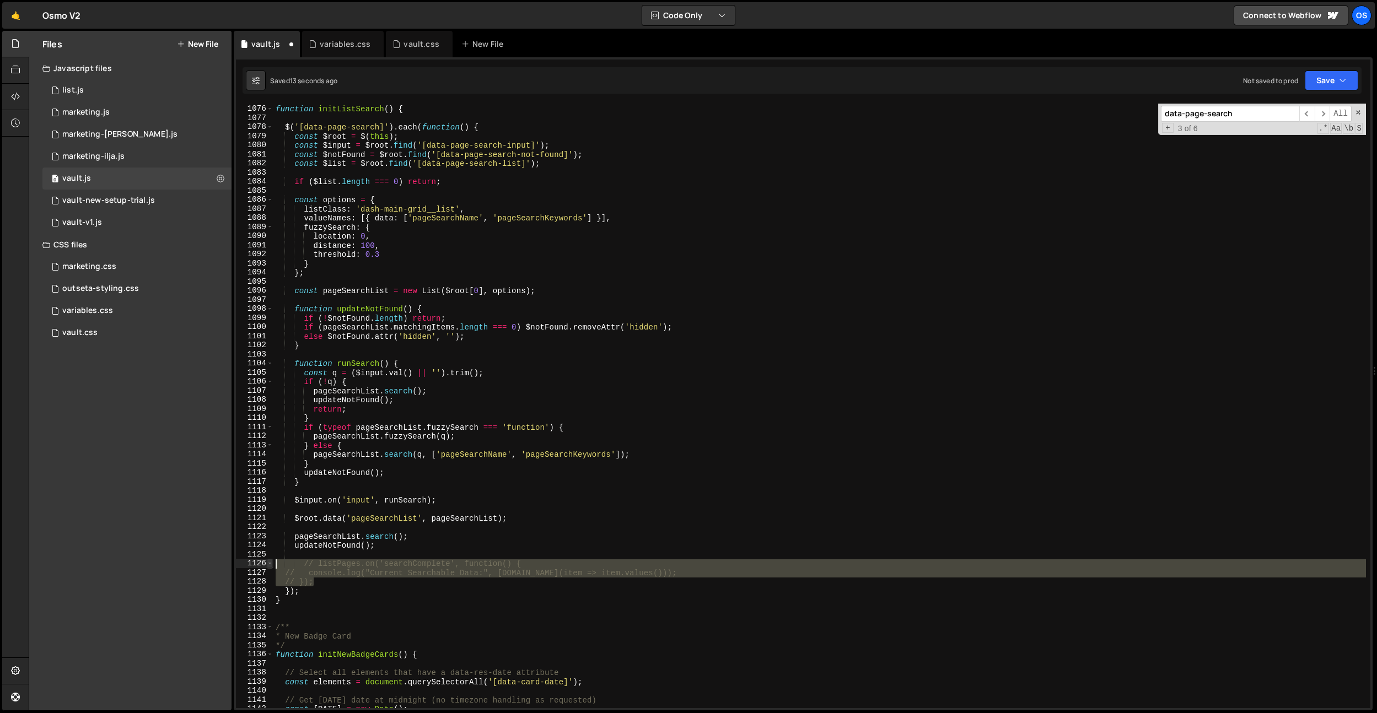
drag, startPoint x: 340, startPoint y: 579, endPoint x: 270, endPoint y: 559, distance: 73.3
click at [270, 560] on div "// }); 1075 1076 1077 1078 1079 1080 1081 1082 1083 1084 1085 1086 1087 1088 10…" at bounding box center [803, 406] width 1134 height 605
click at [306, 580] on div "function initListSearch ( ) { $ ( '[data-page-search]' ) . each ( function ( ) …" at bounding box center [819, 406] width 1092 height 605
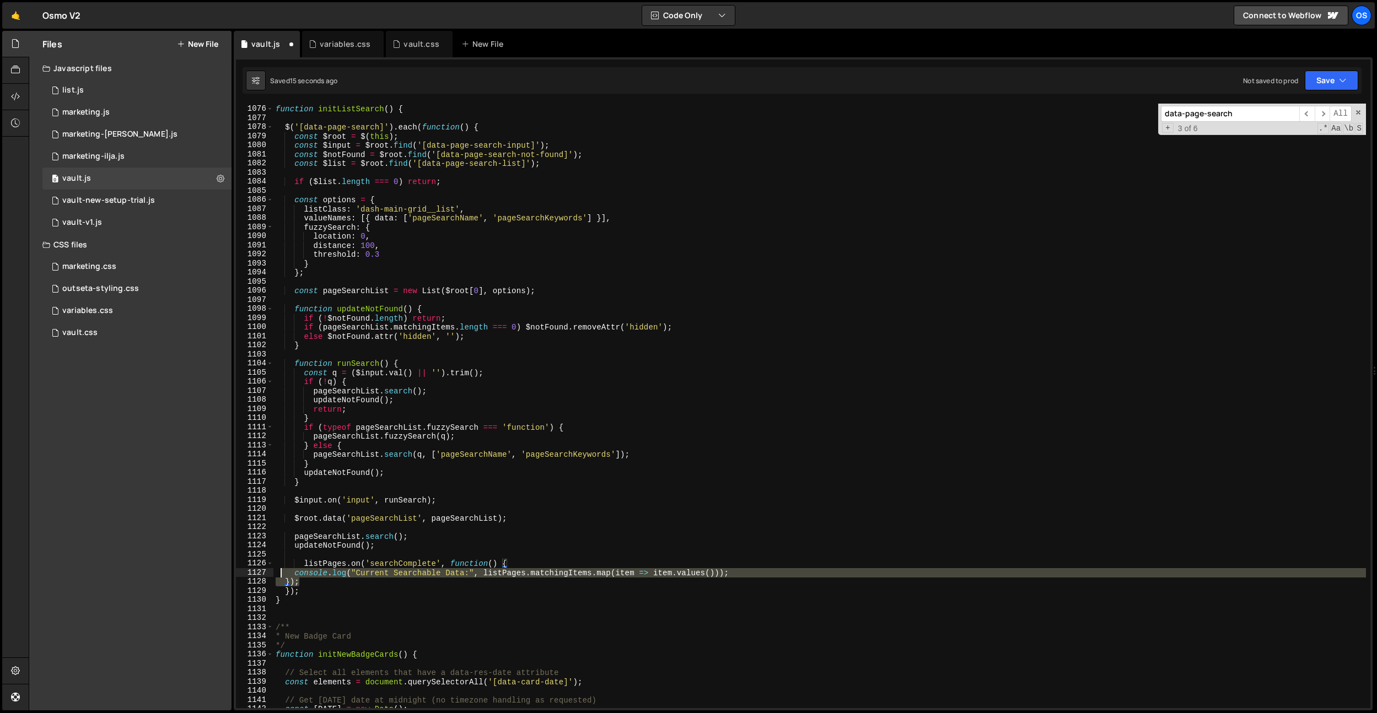
drag, startPoint x: 306, startPoint y: 583, endPoint x: 288, endPoint y: 570, distance: 22.0
click at [277, 574] on div "function initListSearch ( ) { $ ( '[data-page-search]' ) . each ( function ( ) …" at bounding box center [819, 406] width 1092 height 623
click at [309, 564] on div "function initListSearch ( ) { $ ( '[data-page-search]' ) . each ( function ( ) …" at bounding box center [819, 406] width 1092 height 623
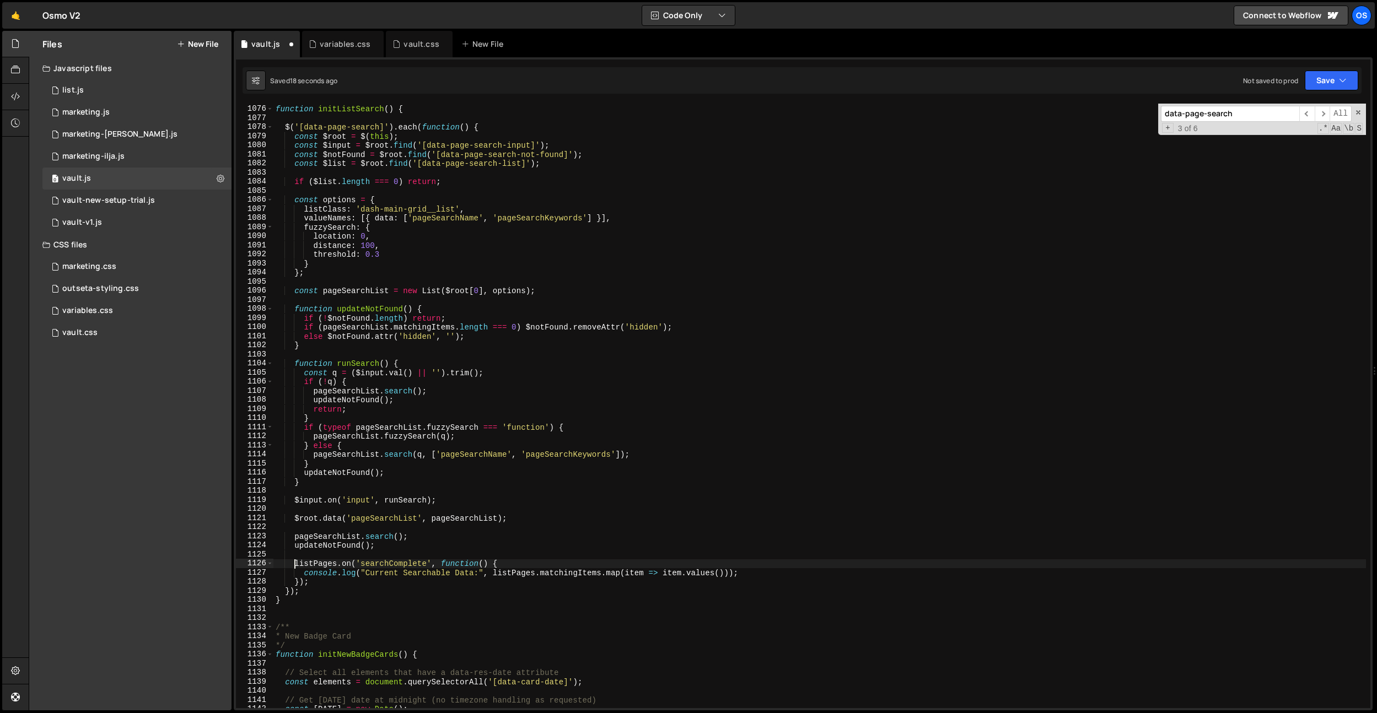
click at [317, 567] on div "function initListSearch ( ) { $ ( '[data-page-search]' ) . each ( function ( ) …" at bounding box center [819, 406] width 1092 height 623
click at [362, 292] on div "function initListSearch ( ) { $ ( '[data-page-search]' ) . each ( function ( ) …" at bounding box center [819, 406] width 1092 height 623
click at [330, 565] on div "function initListSearch ( ) { $ ( '[data-page-search]' ) . each ( function ( ) …" at bounding box center [819, 406] width 1092 height 623
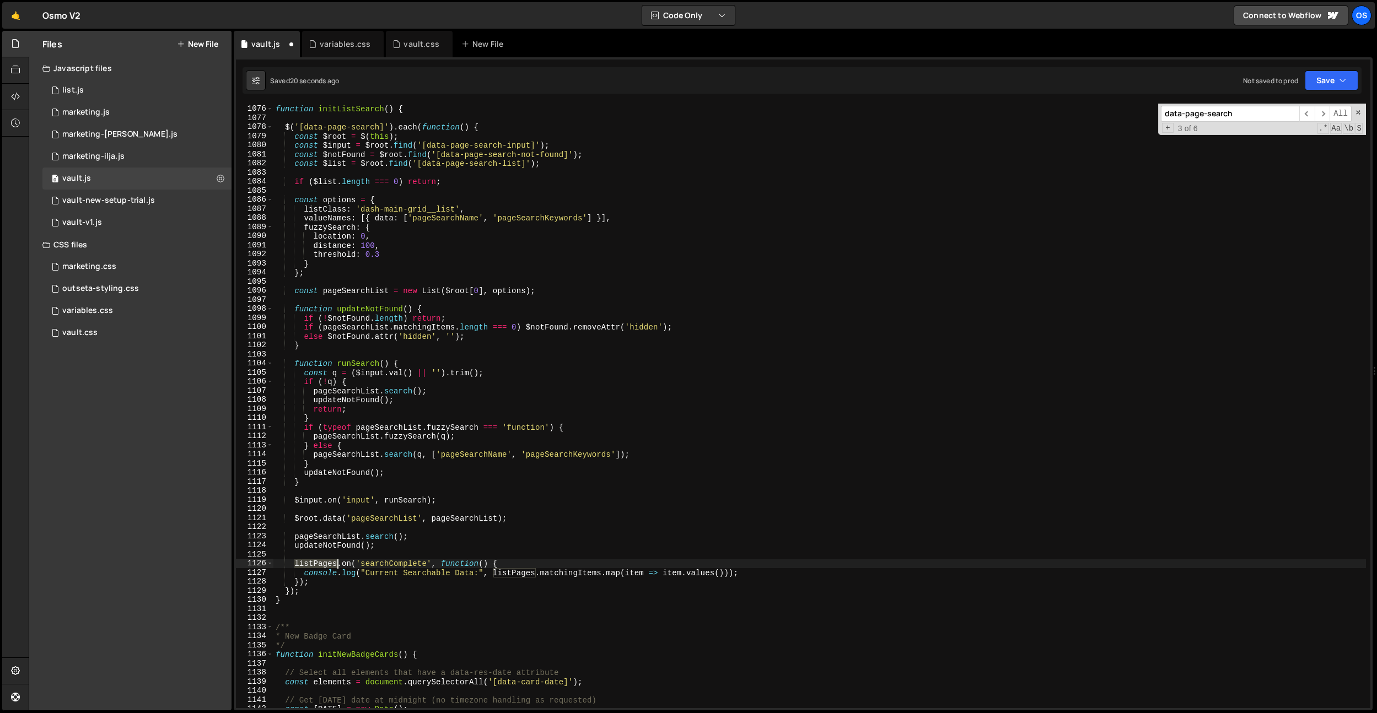
click at [330, 565] on div "function initListSearch ( ) { $ ( '[data-page-search]' ) . each ( function ( ) …" at bounding box center [819, 406] width 1092 height 623
paste textarea "pageSearchList"
click at [564, 578] on div "function initListSearch ( ) { $ ( '[data-page-search]' ) . each ( function ( ) …" at bounding box center [819, 406] width 1092 height 623
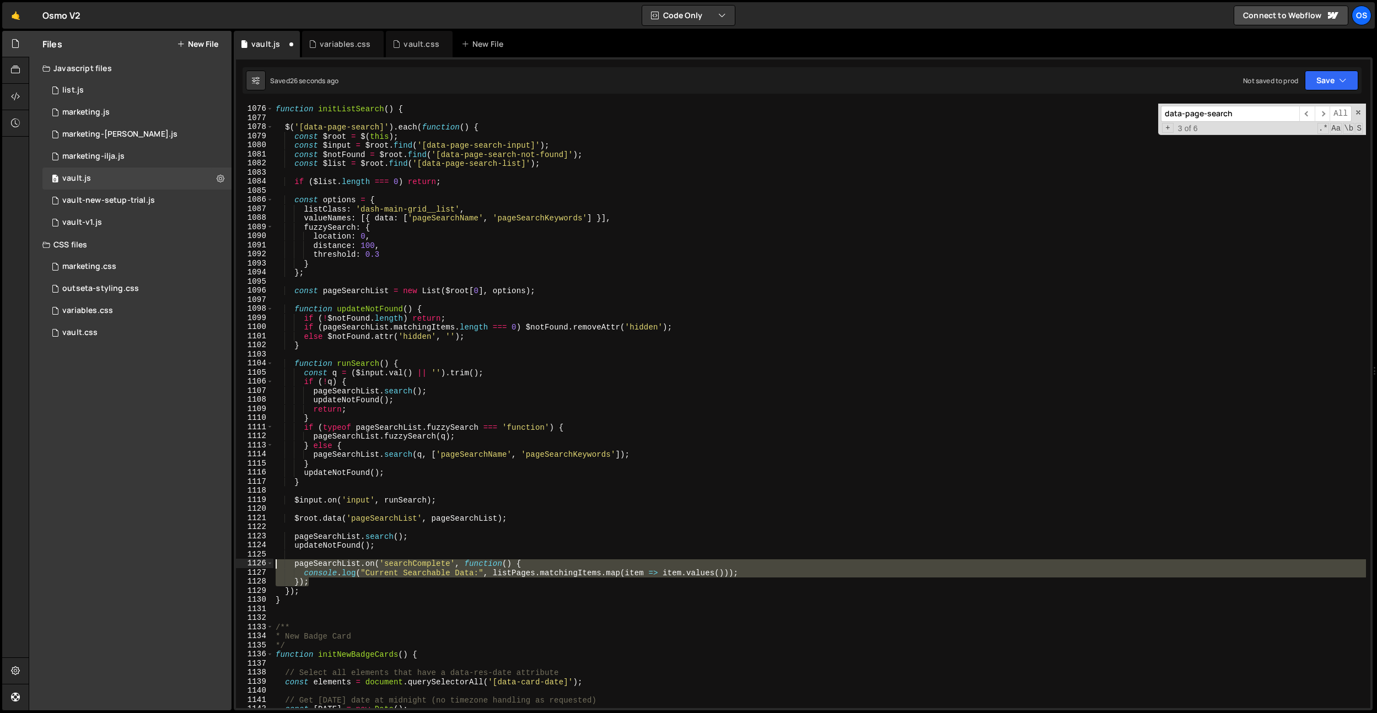
drag, startPoint x: 363, startPoint y: 582, endPoint x: 261, endPoint y: 561, distance: 103.7
click at [261, 561] on div "}); 1075 1076 1077 1078 1079 1080 1081 1082 1083 1084 1085 1086 1087 1088 1089 …" at bounding box center [803, 406] width 1134 height 605
drag, startPoint x: 322, startPoint y: 583, endPoint x: 260, endPoint y: 561, distance: 66.8
click at [260, 561] on div "listPages.on('searchComplete', function() { 1075 1076 1077 1078 1079 1080 1081 …" at bounding box center [803, 406] width 1134 height 605
click at [325, 580] on div "function initListSearch ( ) { $ ( '[data-page-search]' ) . each ( function ( ) …" at bounding box center [819, 406] width 1092 height 623
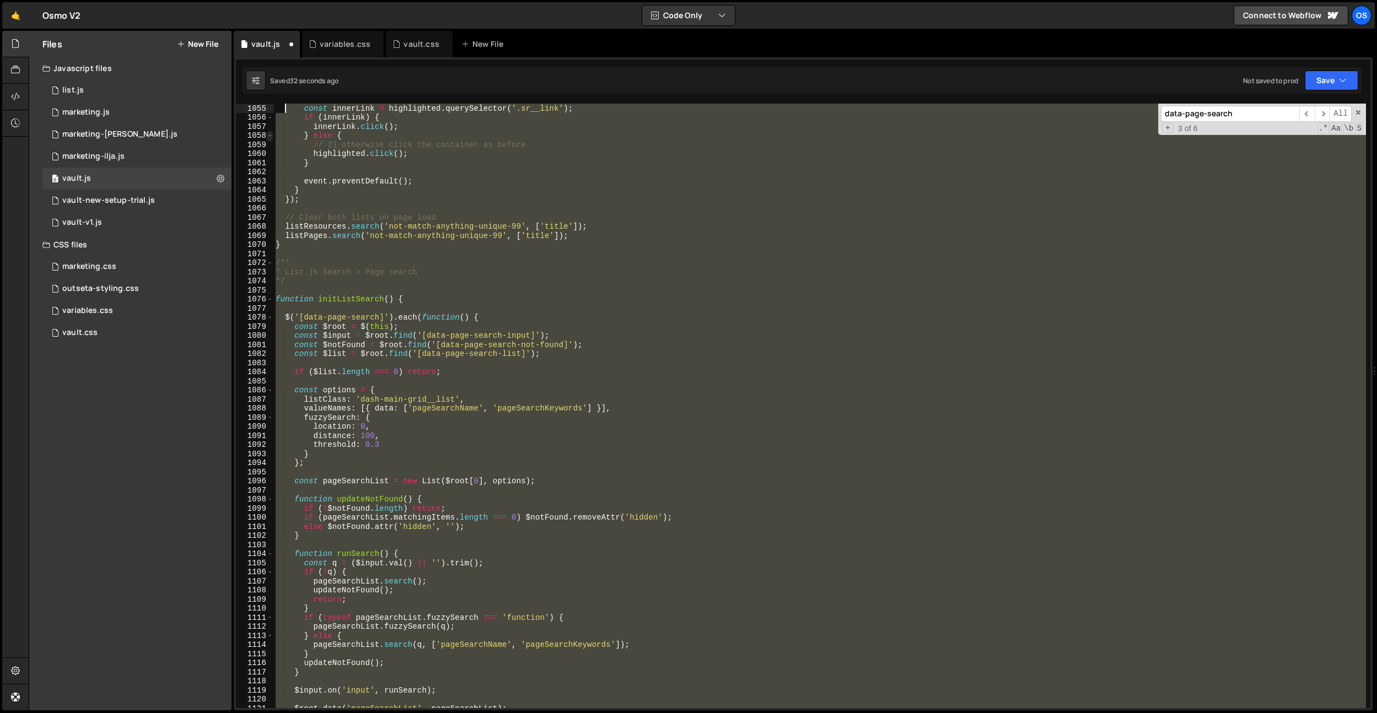
scroll to position [9130, 0]
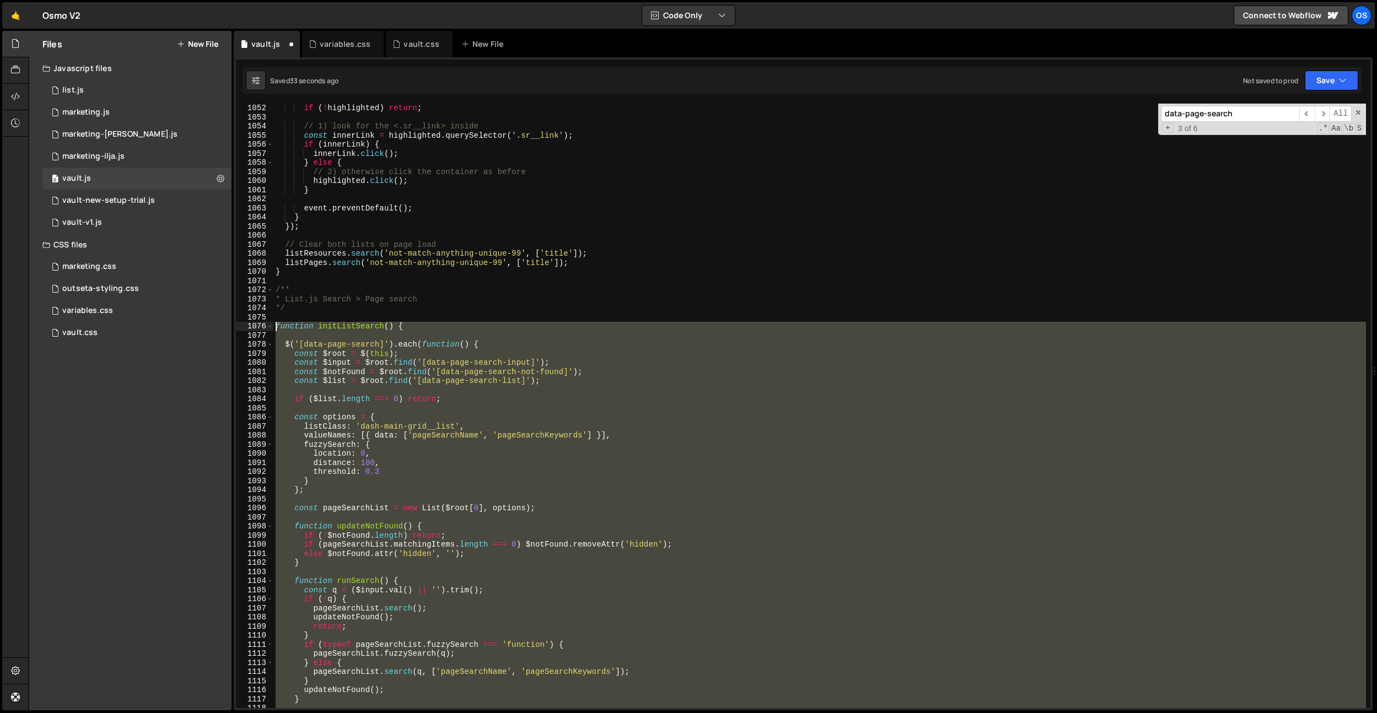
drag, startPoint x: 303, startPoint y: 600, endPoint x: 265, endPoint y: 330, distance: 272.7
click at [265, 330] on div "}); 1052 1053 1054 1055 1056 1057 1058 1059 1060 1061 1062 1063 1064 1065 1066 …" at bounding box center [803, 406] width 1134 height 605
paste textarea "}"
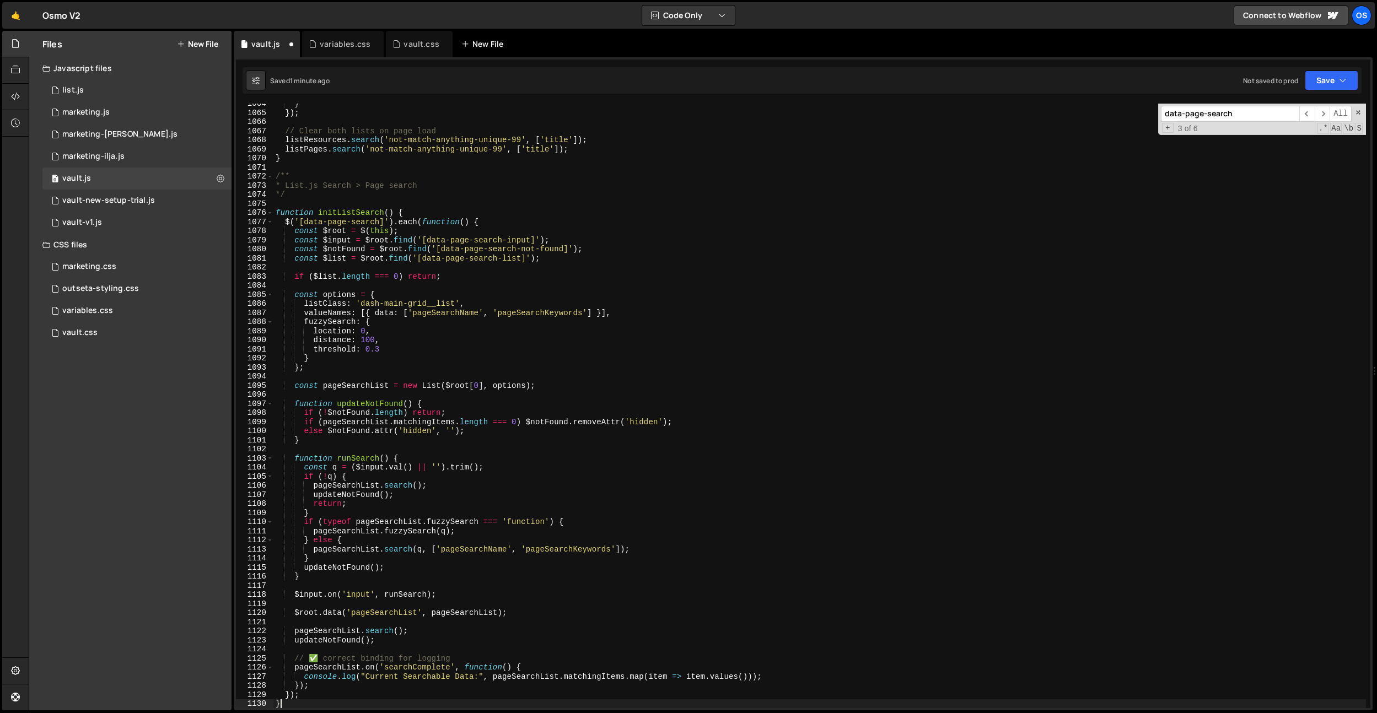
scroll to position [9239, 0]
drag, startPoint x: 478, startPoint y: 297, endPoint x: 487, endPoint y: 296, distance: 8.3
click at [478, 297] on div "} }) ; // Clear both lists on page load listResources . search ( 'not-match-any…" at bounding box center [819, 410] width 1092 height 623
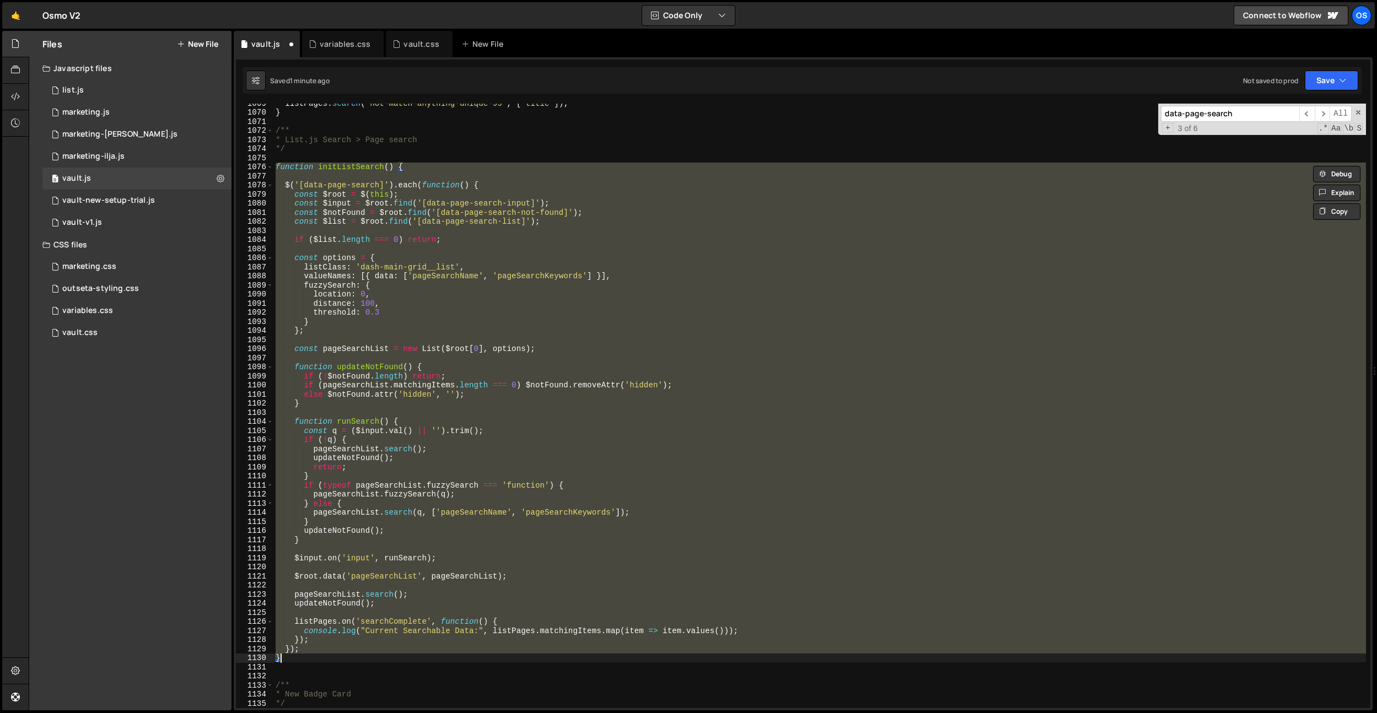
paste textarea
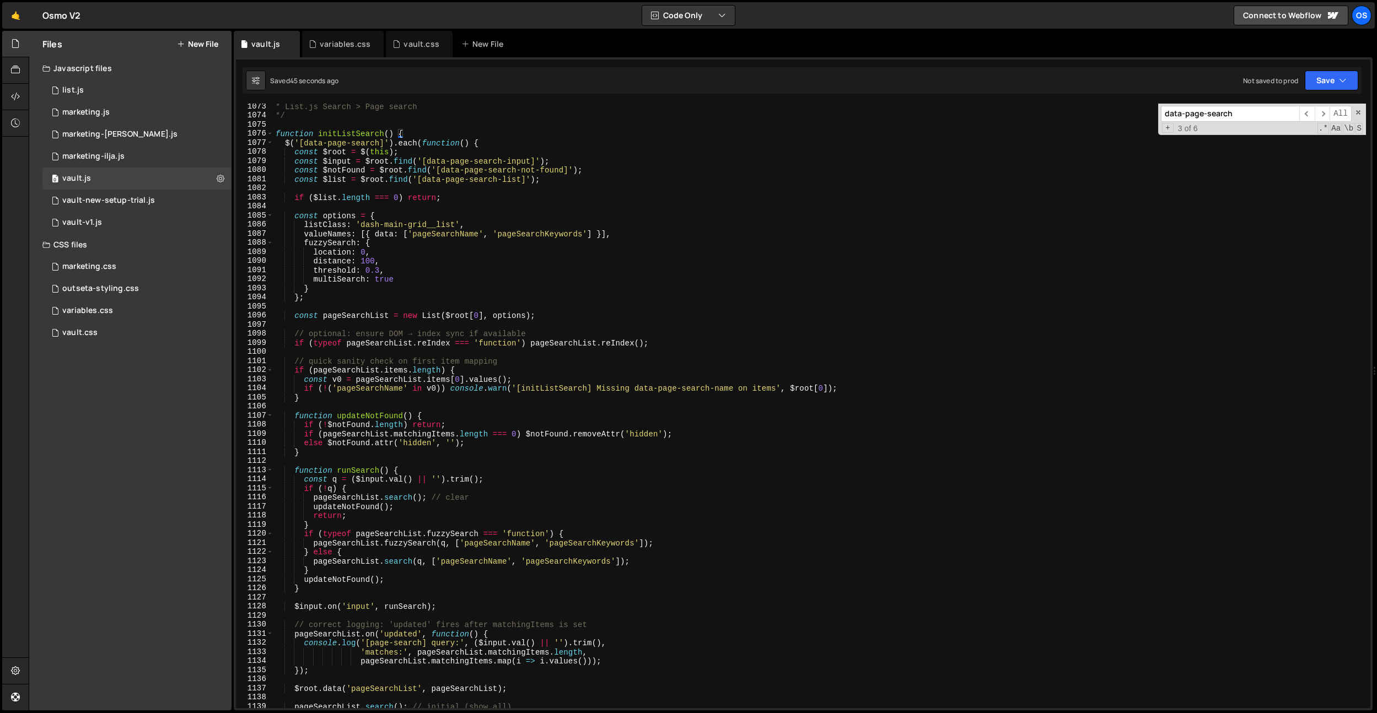
scroll to position [9231, 0]
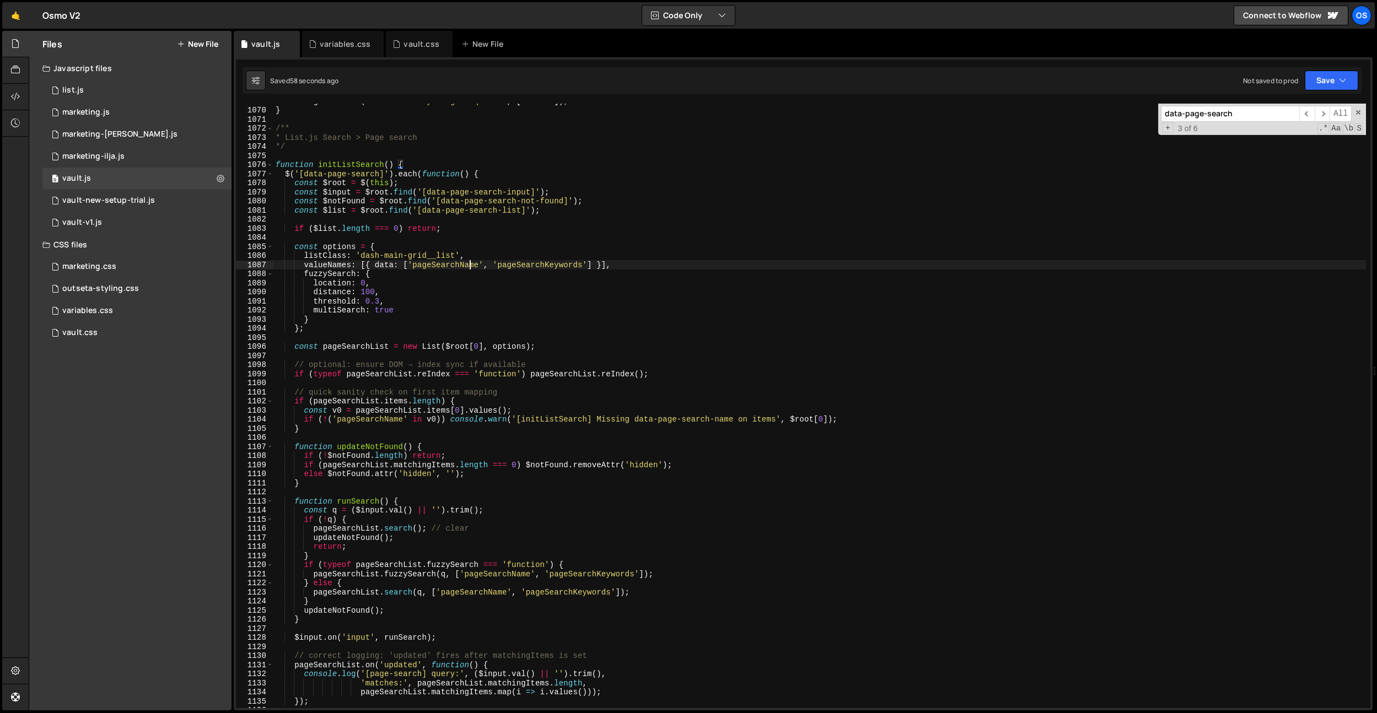
click at [470, 265] on div "listPages . search ( 'not-match-anything-unique-99' , [ 'title' ]) ; } /** * Li…" at bounding box center [819, 407] width 1092 height 623
click at [649, 210] on div "listPages . search ( 'not-match-anything-unique-99' , [ 'title' ]) ; } /** * Li…" at bounding box center [819, 407] width 1092 height 623
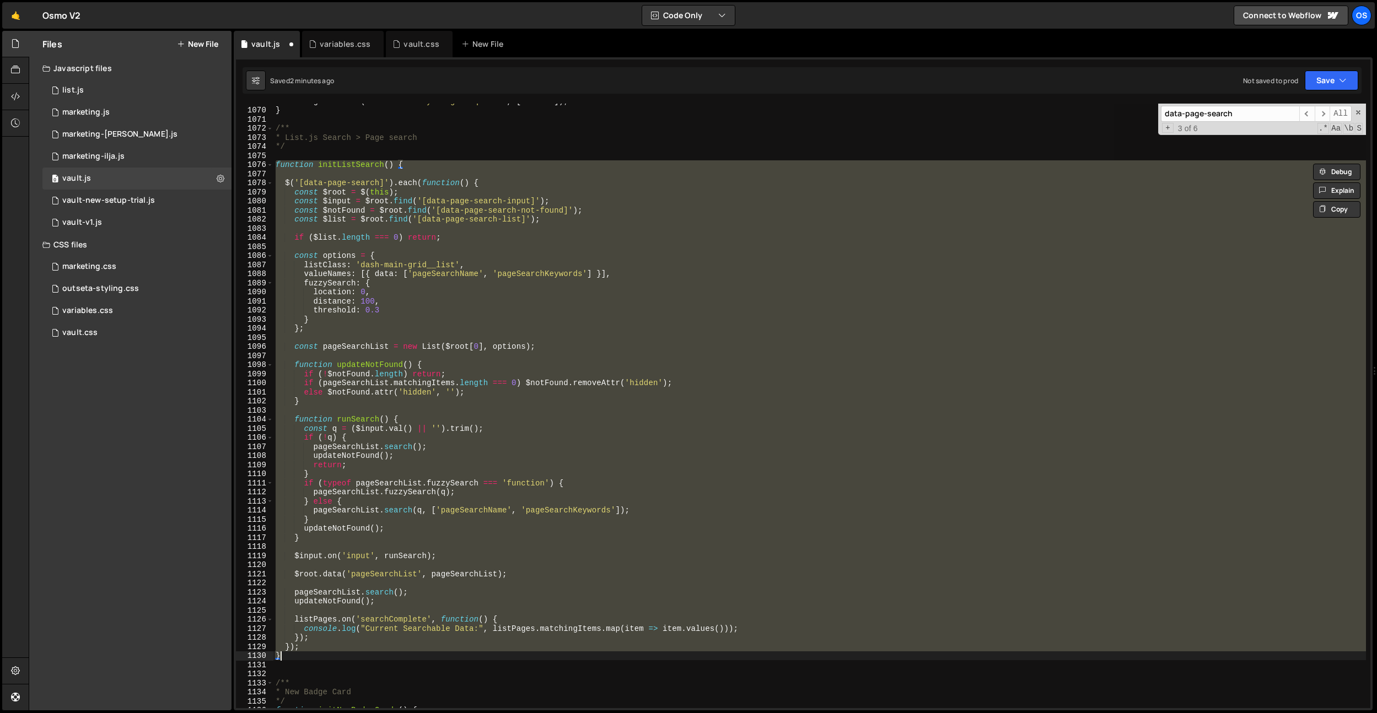
click at [649, 210] on div "listPages . search ( 'not-match-anything-unique-99' , [ 'title' ]) ; } /** * Li…" at bounding box center [819, 406] width 1092 height 605
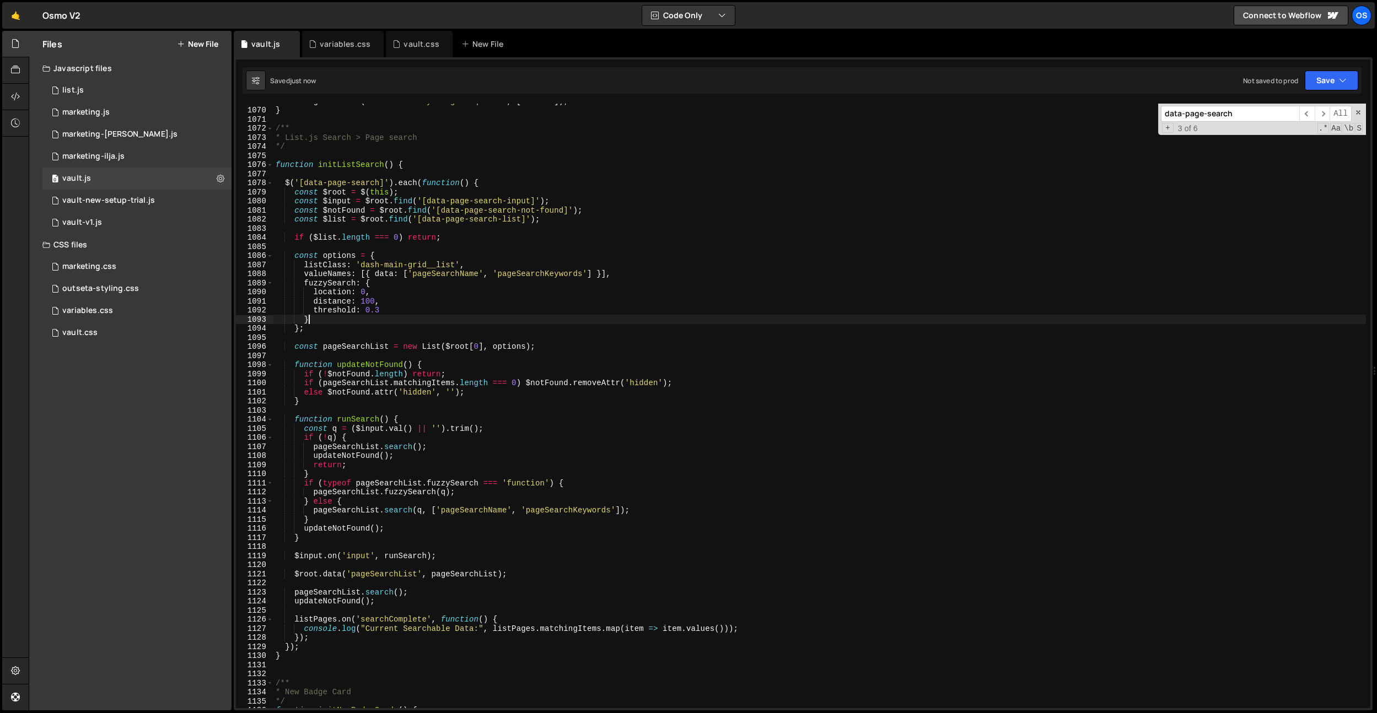
click at [503, 315] on div "listPages . search ( 'not-match-anything-unique-99' , [ 'title' ]) ; } /** * Li…" at bounding box center [819, 407] width 1092 height 623
click at [303, 647] on div "listPages . search ( 'not-match-anything-unique-99' , [ 'title' ]) ; } /** * Li…" at bounding box center [819, 407] width 1092 height 623
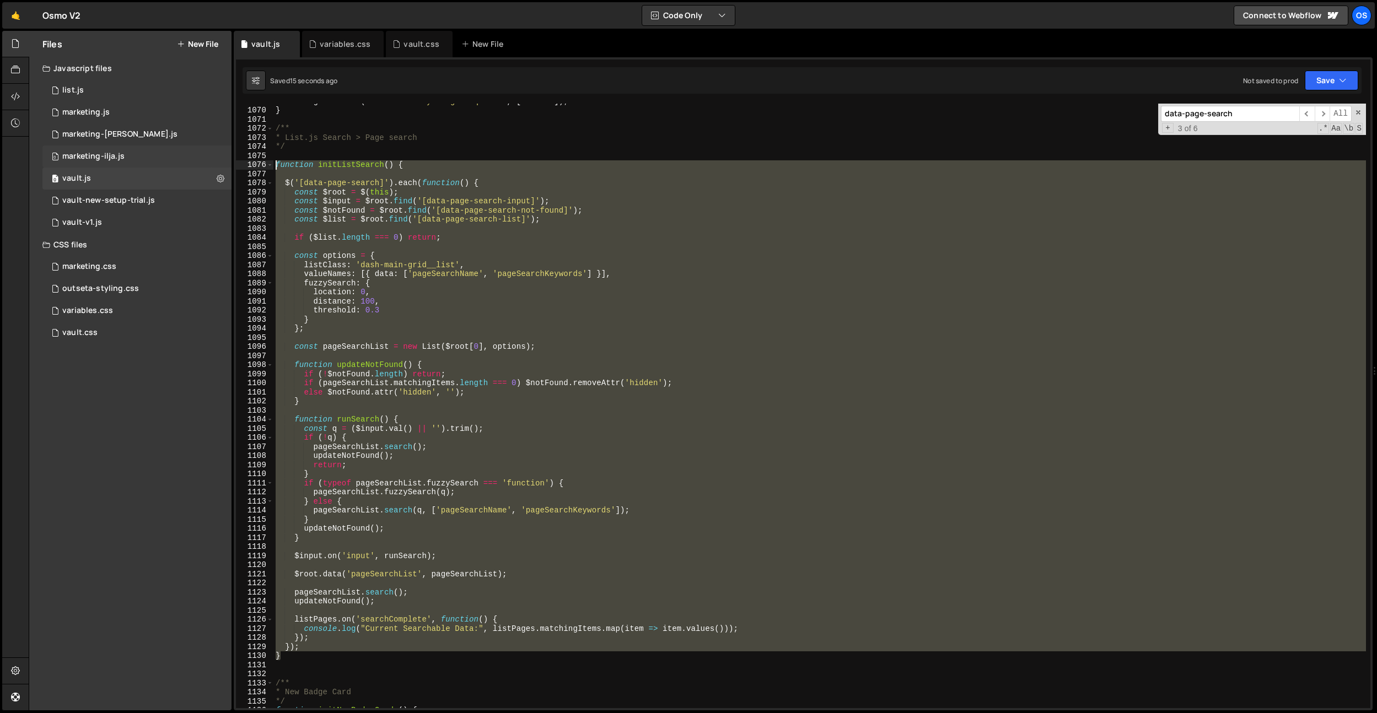
drag, startPoint x: 300, startPoint y: 656, endPoint x: 208, endPoint y: 164, distance: 500.8
click at [208, 164] on div "Files New File Javascript files 0 list.js 0 0 marketing.js 0 0 marketing-[PERSO…" at bounding box center [703, 371] width 1348 height 680
paste textarea "}"
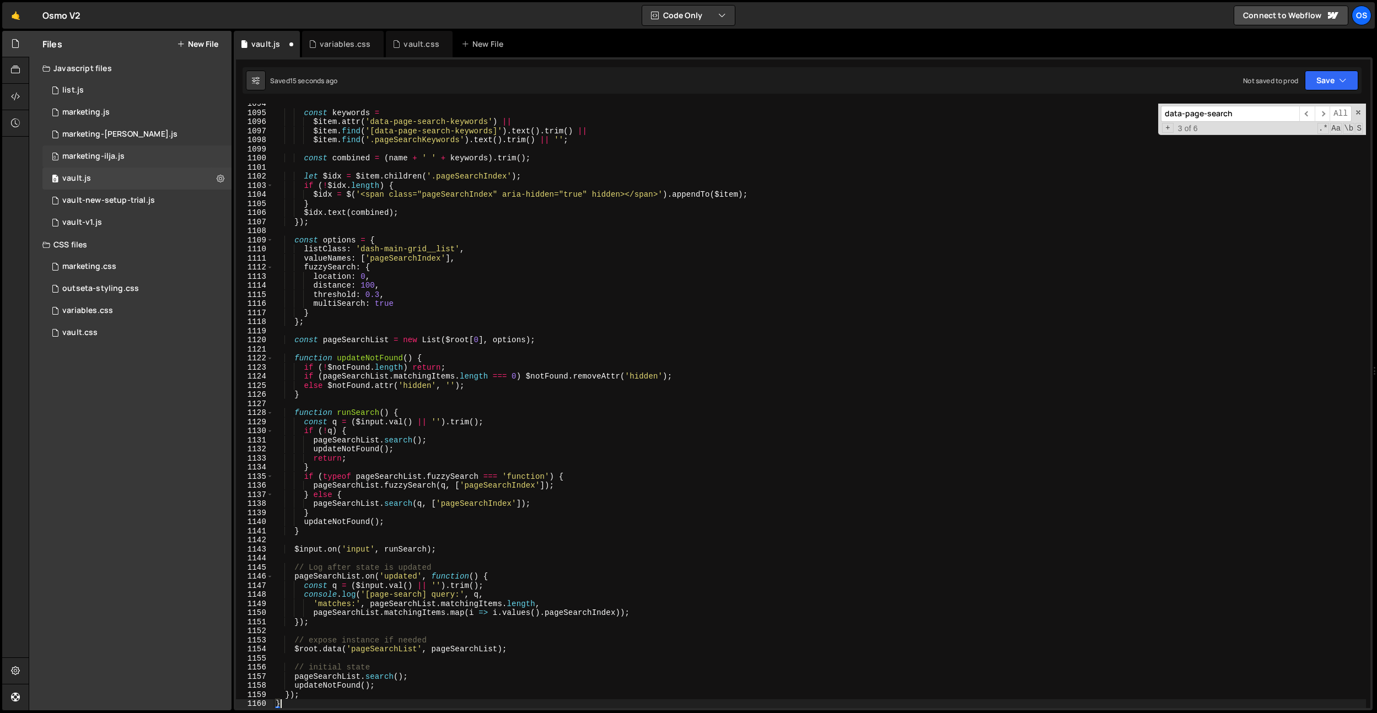
scroll to position [9364, 0]
click at [443, 318] on div "const keywords = $item . attr ( 'data-page-search-keywords' ) || $item . find (…" at bounding box center [819, 410] width 1092 height 623
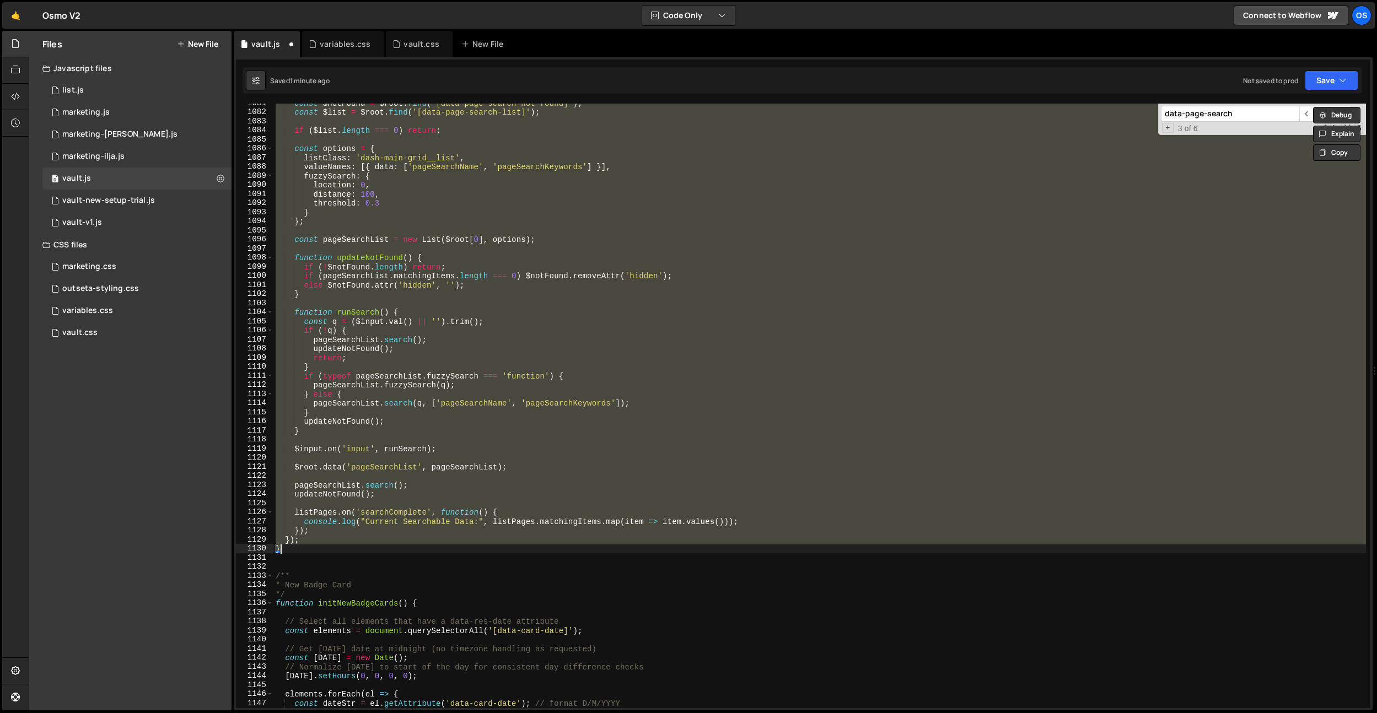
scroll to position [9335, 0]
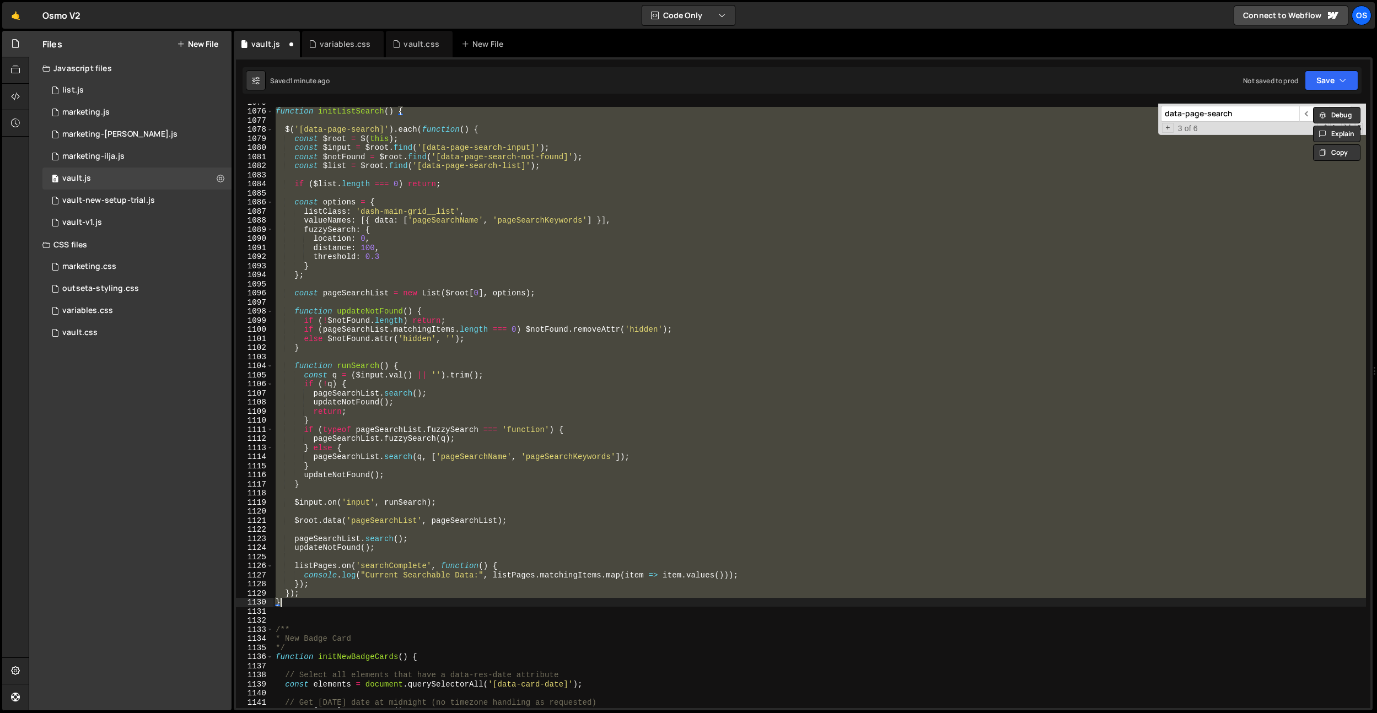
drag, startPoint x: 327, startPoint y: 238, endPoint x: 329, endPoint y: 246, distance: 7.9
click at [327, 238] on div "function initListSearch ( ) { $ ( '[data-page-search]' ) . each ( function ( ) …" at bounding box center [819, 406] width 1092 height 605
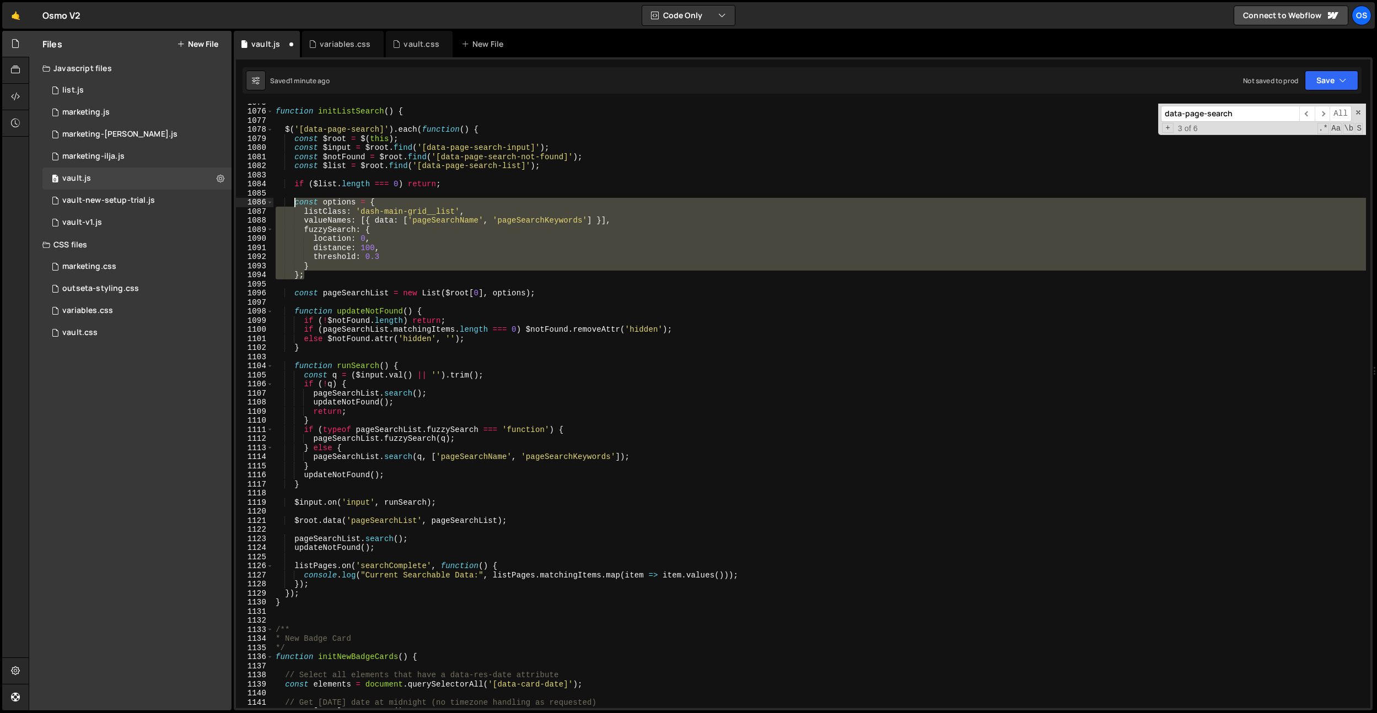
drag, startPoint x: 306, startPoint y: 277, endPoint x: 294, endPoint y: 204, distance: 74.3
click at [294, 204] on div "function initListSearch ( ) { $ ( '[data-page-search]' ) . each ( function ( ) …" at bounding box center [819, 409] width 1092 height 623
paste textarea "};"
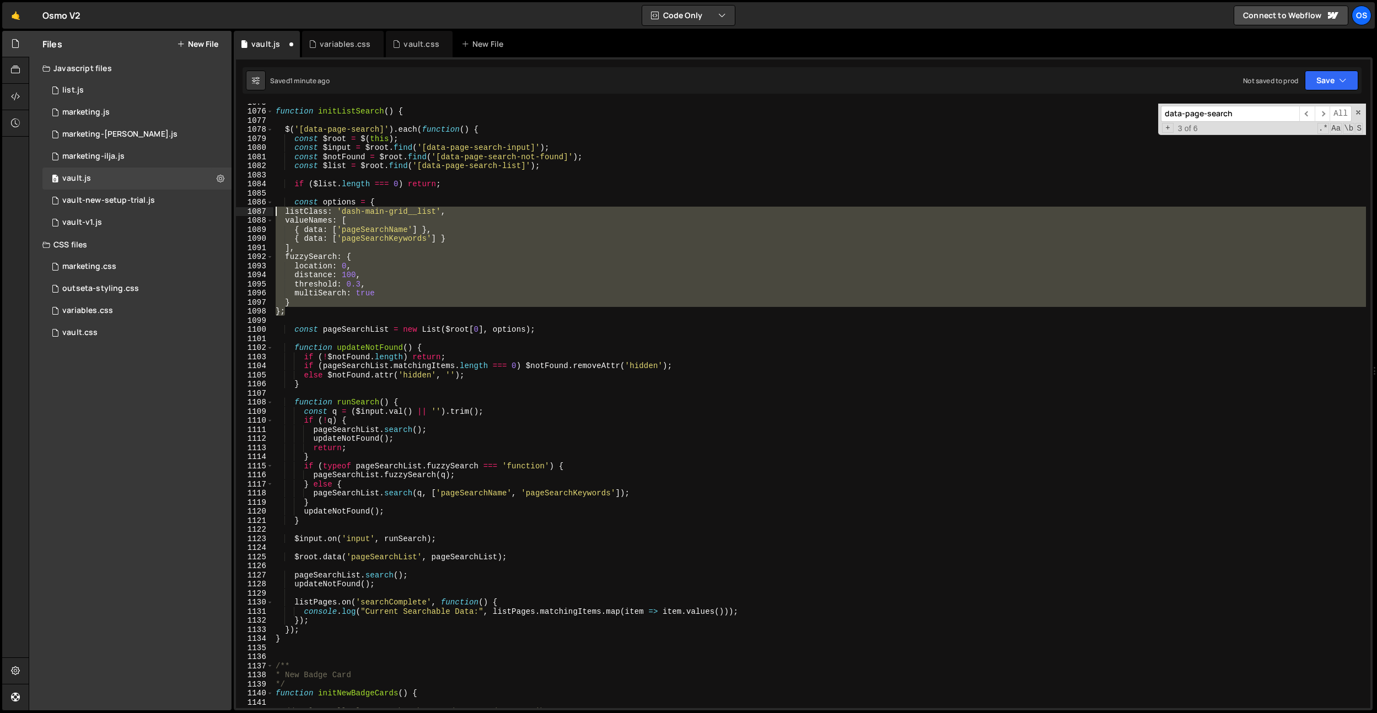
drag, startPoint x: 292, startPoint y: 312, endPoint x: 257, endPoint y: 216, distance: 102.5
click at [257, 216] on div "}; 1075 1076 1077 1078 1079 1080 1081 1082 1083 1084 1085 1086 1087 1088 1089 1…" at bounding box center [803, 406] width 1134 height 605
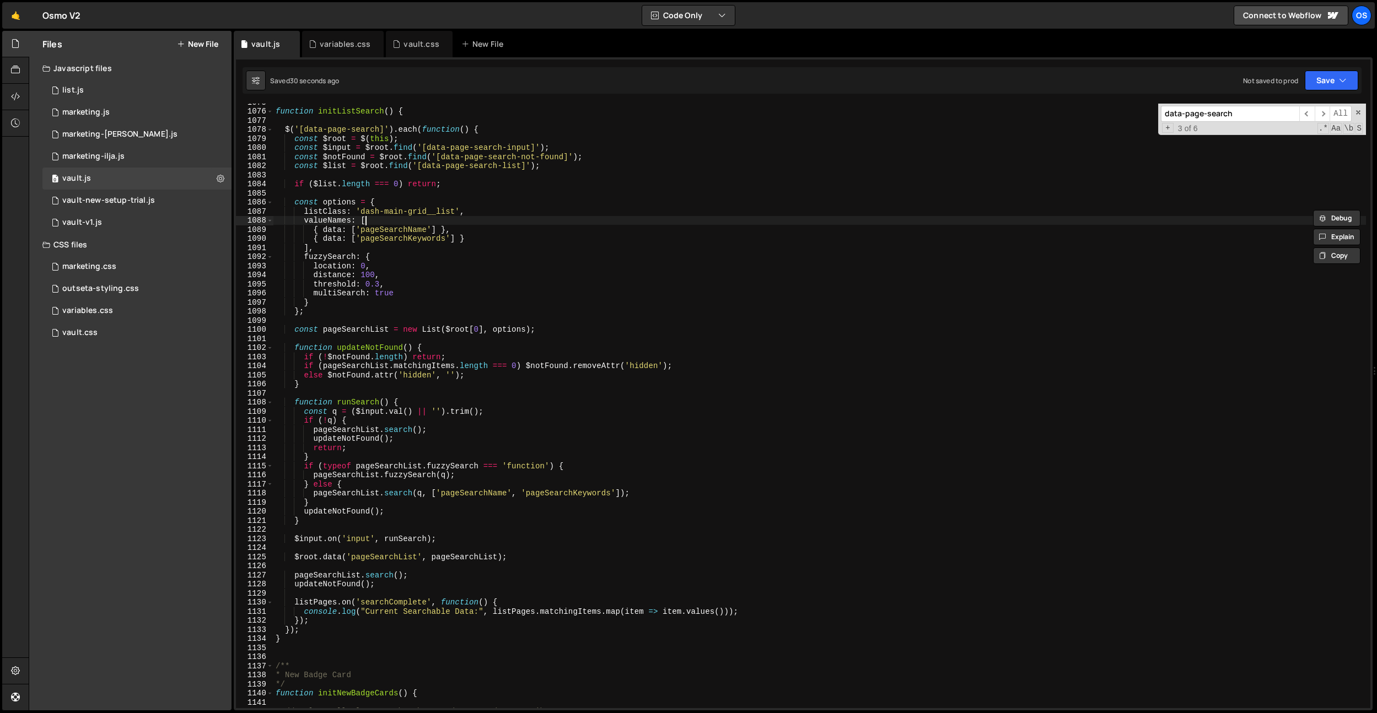
type textarea "valueNames: ["
drag, startPoint x: 461, startPoint y: 221, endPoint x: 467, endPoint y: 216, distance: 8.6
click at [461, 222] on div "function initListSearch ( ) { $ ( '[data-page-search]' ) . each ( function ( ) …" at bounding box center [819, 409] width 1092 height 623
paste input "listPages"
type input "listPages"
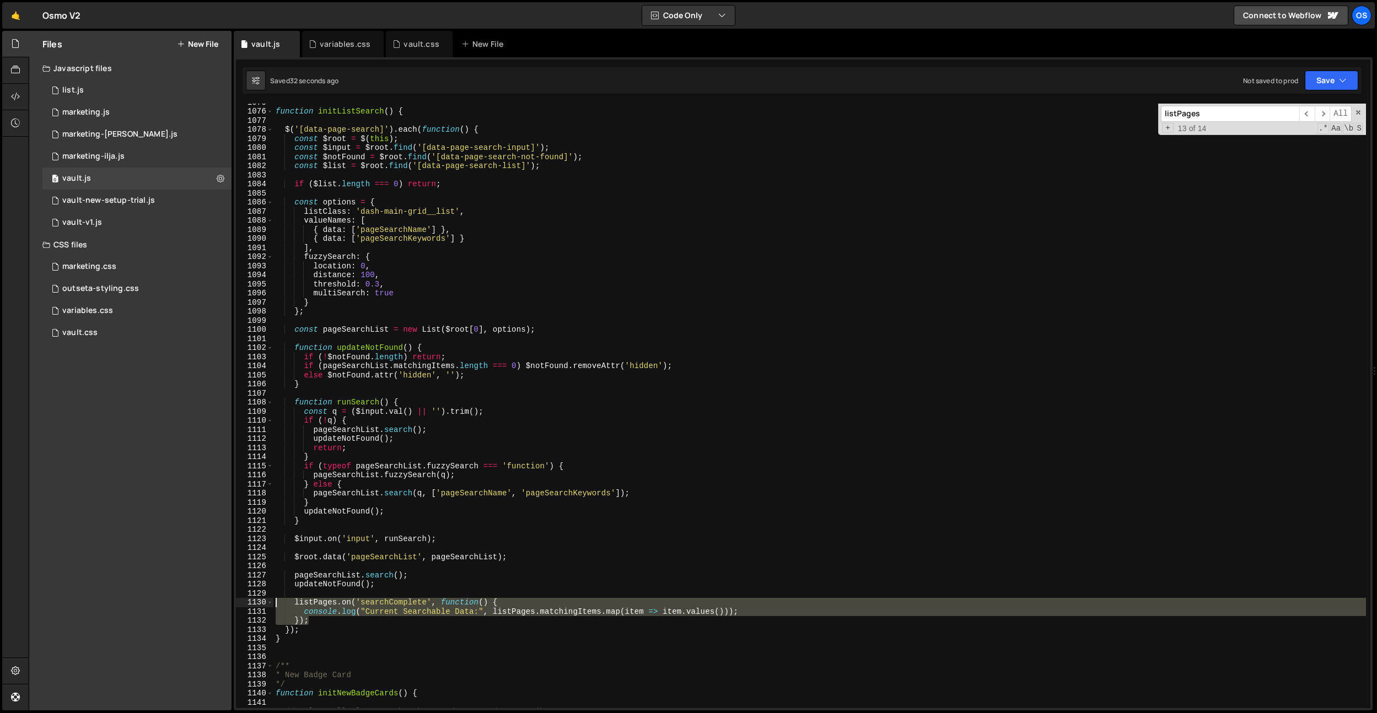
drag, startPoint x: 318, startPoint y: 625, endPoint x: 257, endPoint y: 600, distance: 65.8
click at [257, 600] on div "}); 1075 1076 1077 1078 1079 1080 1081 1082 1083 1084 1085 1086 1087 1088 1089 …" at bounding box center [803, 406] width 1134 height 605
type textarea "listPages.on('searchComplete', function() { console.log("Current Searchable Dat…"
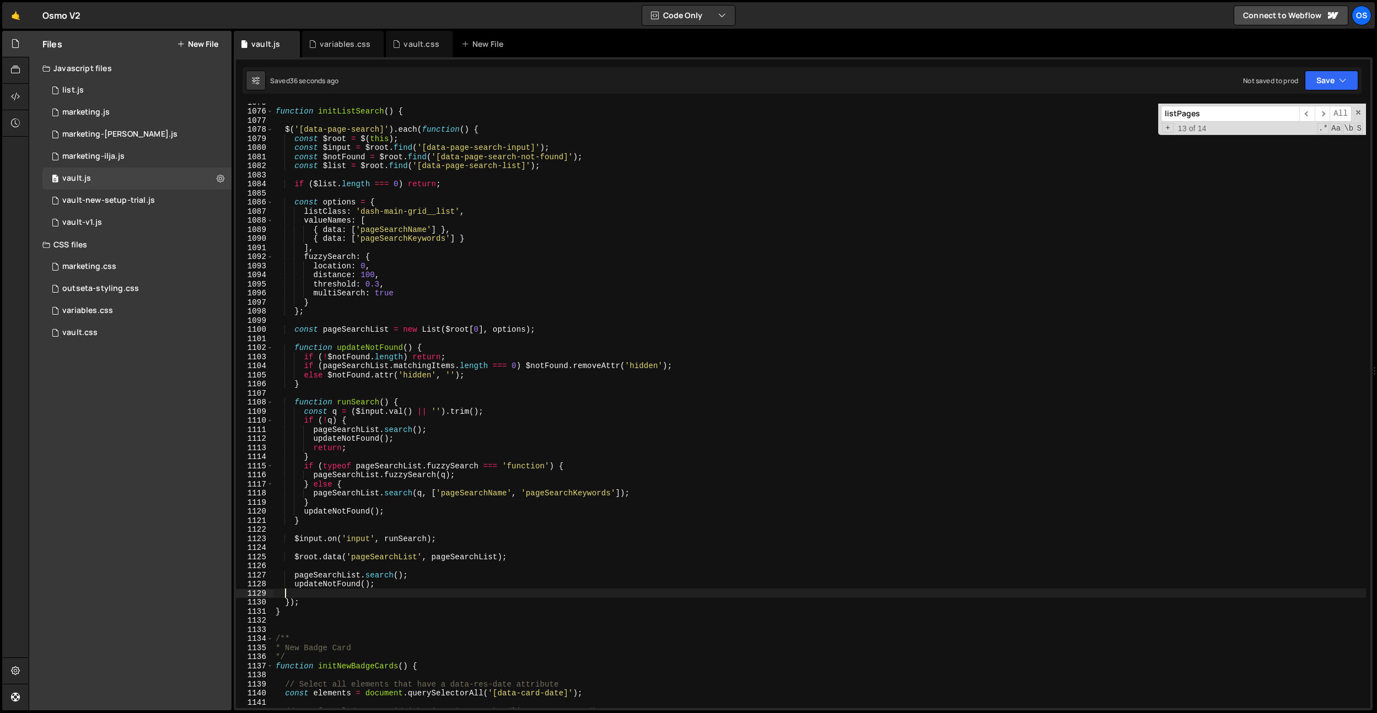
click at [532, 213] on div "function initListSearch ( ) { $ ( '[data-page-search]' ) . each ( function ( ) …" at bounding box center [819, 409] width 1092 height 623
click at [457, 235] on div "function initListSearch ( ) { $ ( '[data-page-search]' ) . each ( function ( ) …" at bounding box center [819, 409] width 1092 height 623
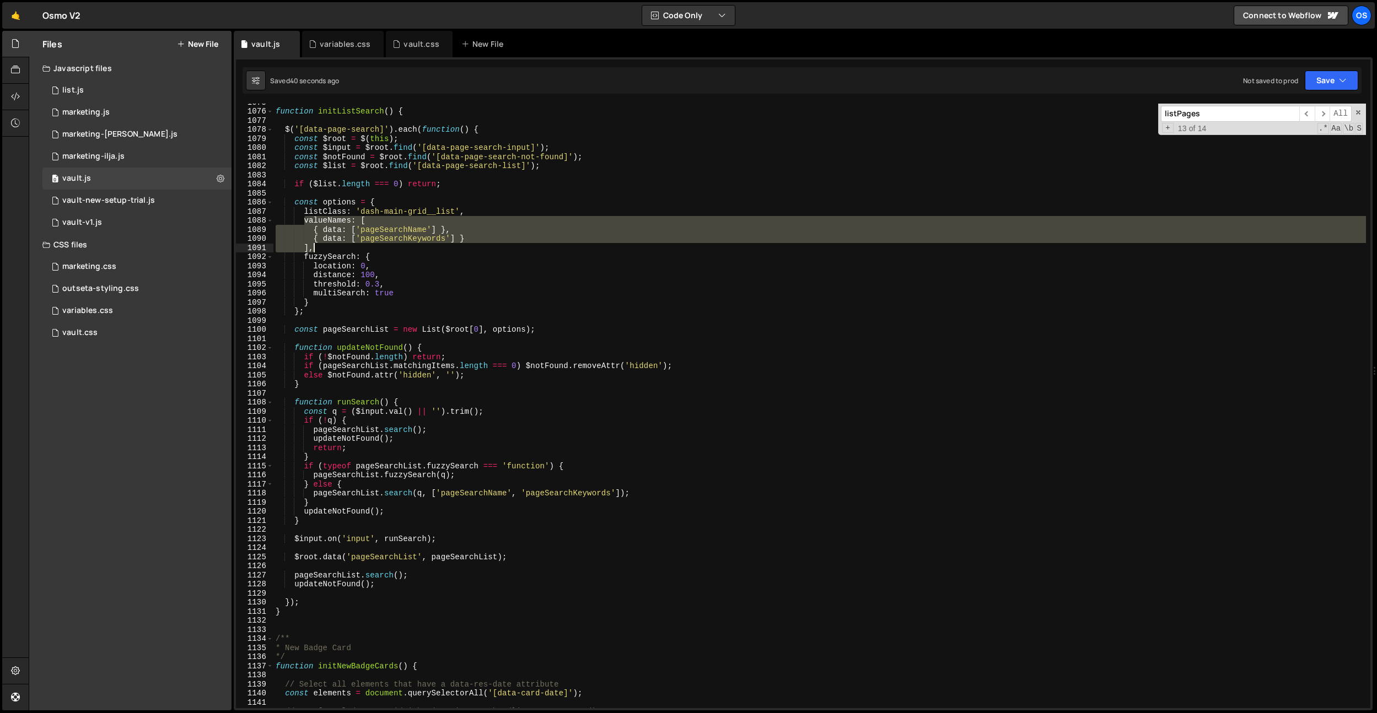
drag, startPoint x: 302, startPoint y: 216, endPoint x: 333, endPoint y: 249, distance: 44.8
click at [333, 249] on div "function initListSearch ( ) { $ ( '[data-page-search]' ) . each ( function ( ) …" at bounding box center [819, 409] width 1092 height 623
paste textarea "valueNames: [{ data: ['pageSearchName','pageSearchKeywords'] }]"
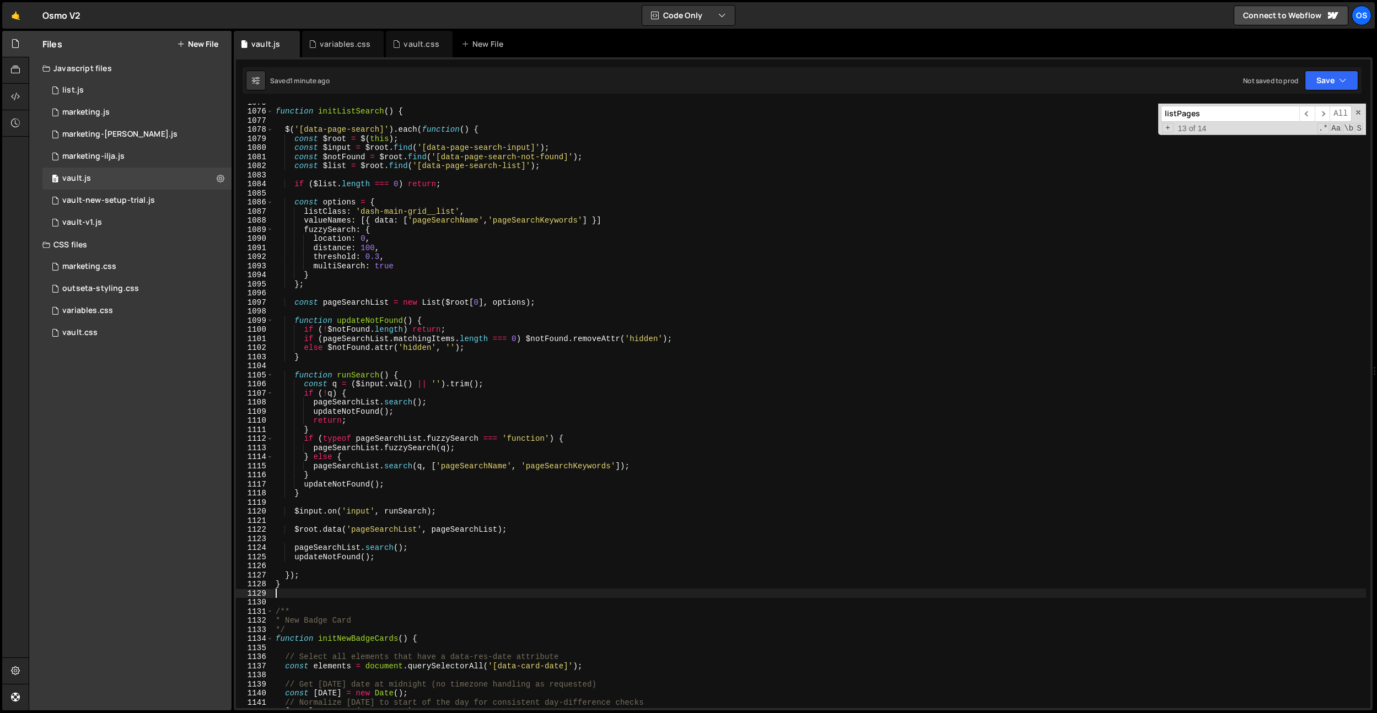
click at [305, 588] on div "function initListSearch ( ) { $ ( '[data-page-search]' ) . each ( function ( ) …" at bounding box center [819, 409] width 1092 height 623
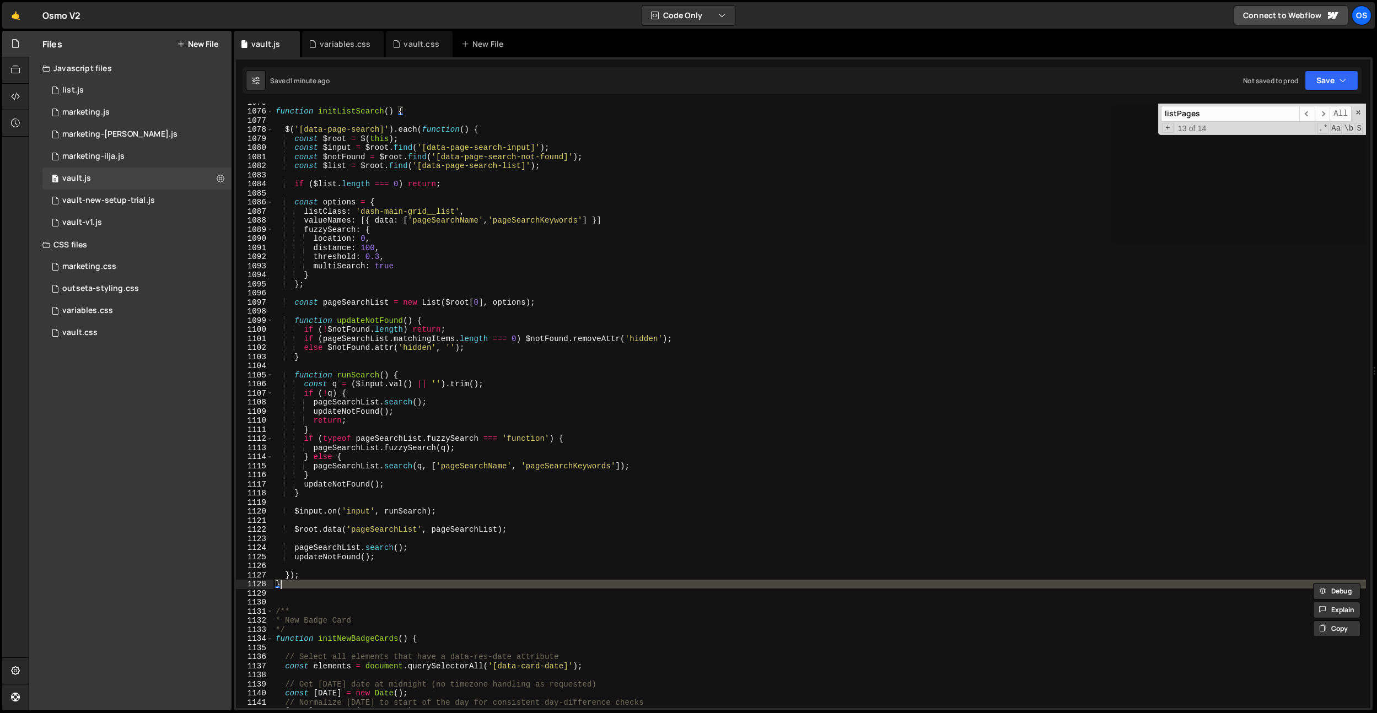
drag, startPoint x: 302, startPoint y: 585, endPoint x: 308, endPoint y: 584, distance: 6.3
click at [302, 585] on div "function initListSearch ( ) { $ ( '[data-page-search]' ) . each ( function ( ) …" at bounding box center [819, 406] width 1092 height 605
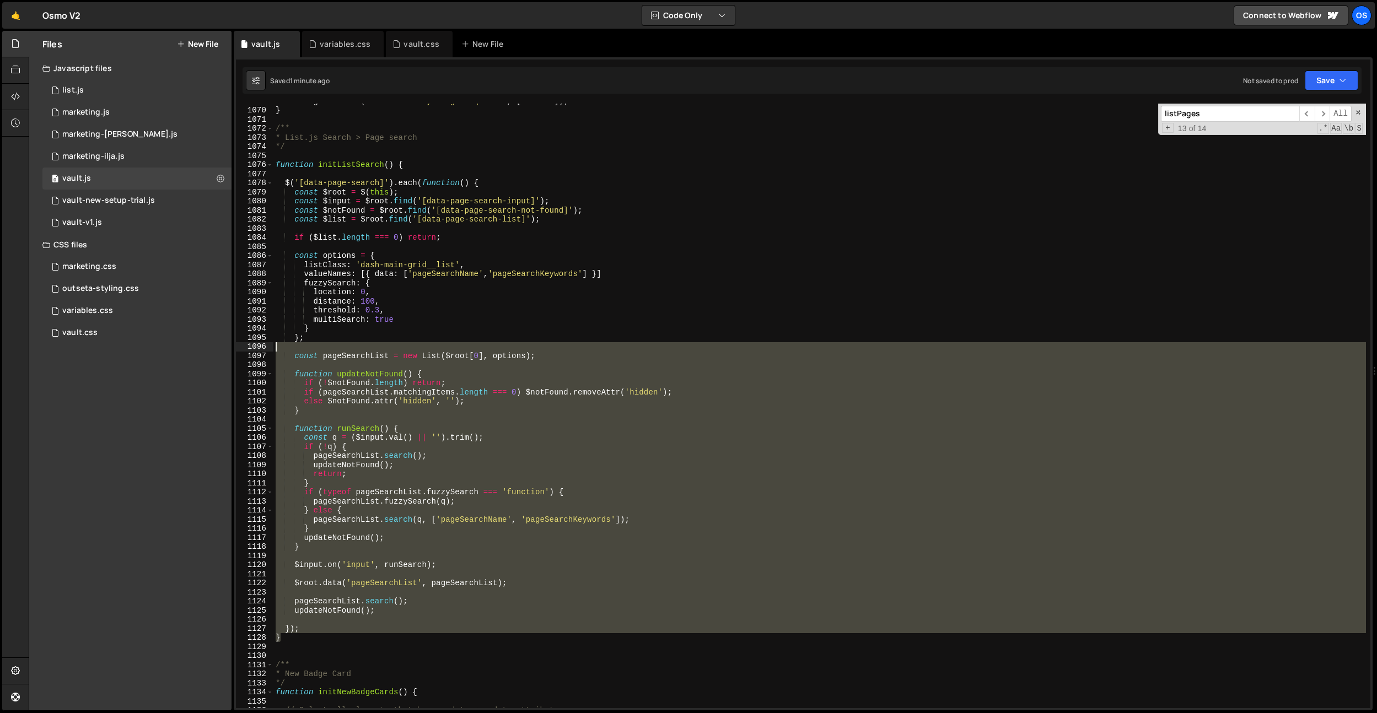
scroll to position [9294, 0]
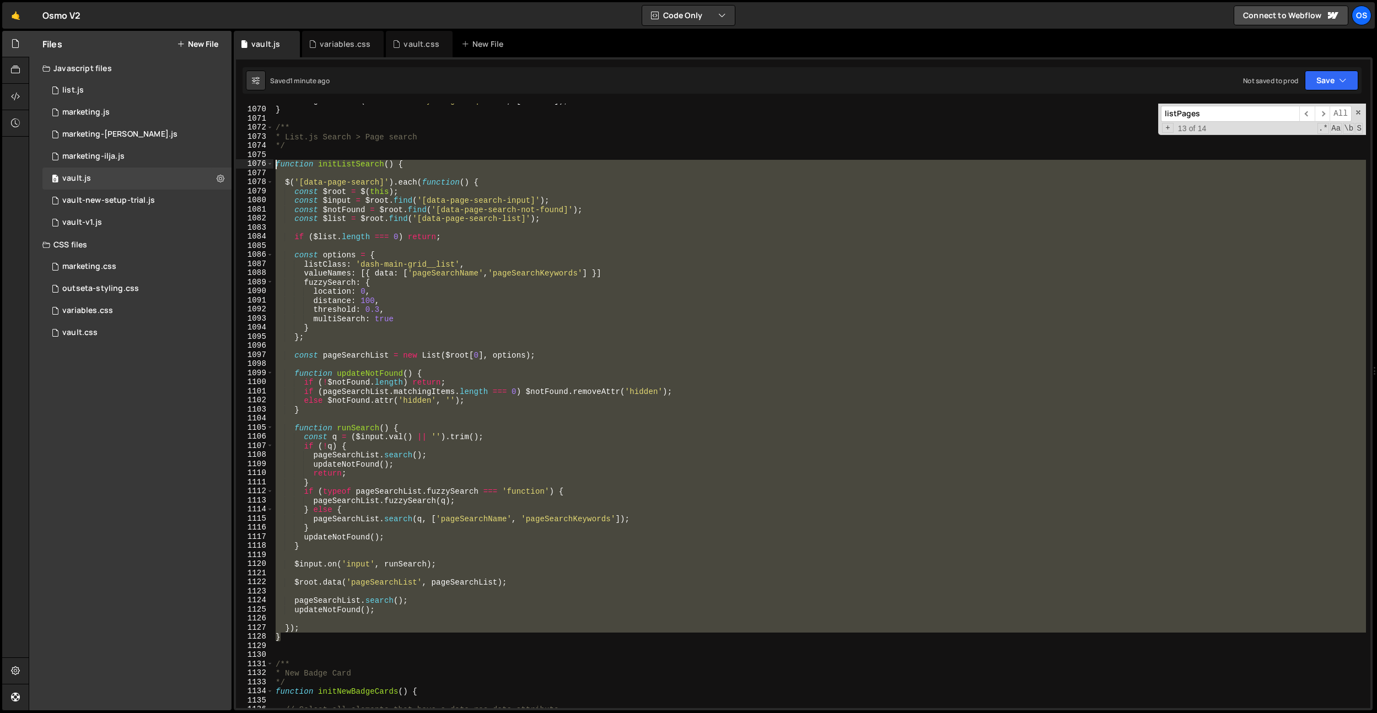
drag, startPoint x: 304, startPoint y: 572, endPoint x: 276, endPoint y: 164, distance: 408.3
click at [276, 164] on div "listPages . search ( 'not-match-anything-unique-99' , [ 'title' ]) ; } /** * Li…" at bounding box center [819, 407] width 1092 height 623
paste textarea "}"
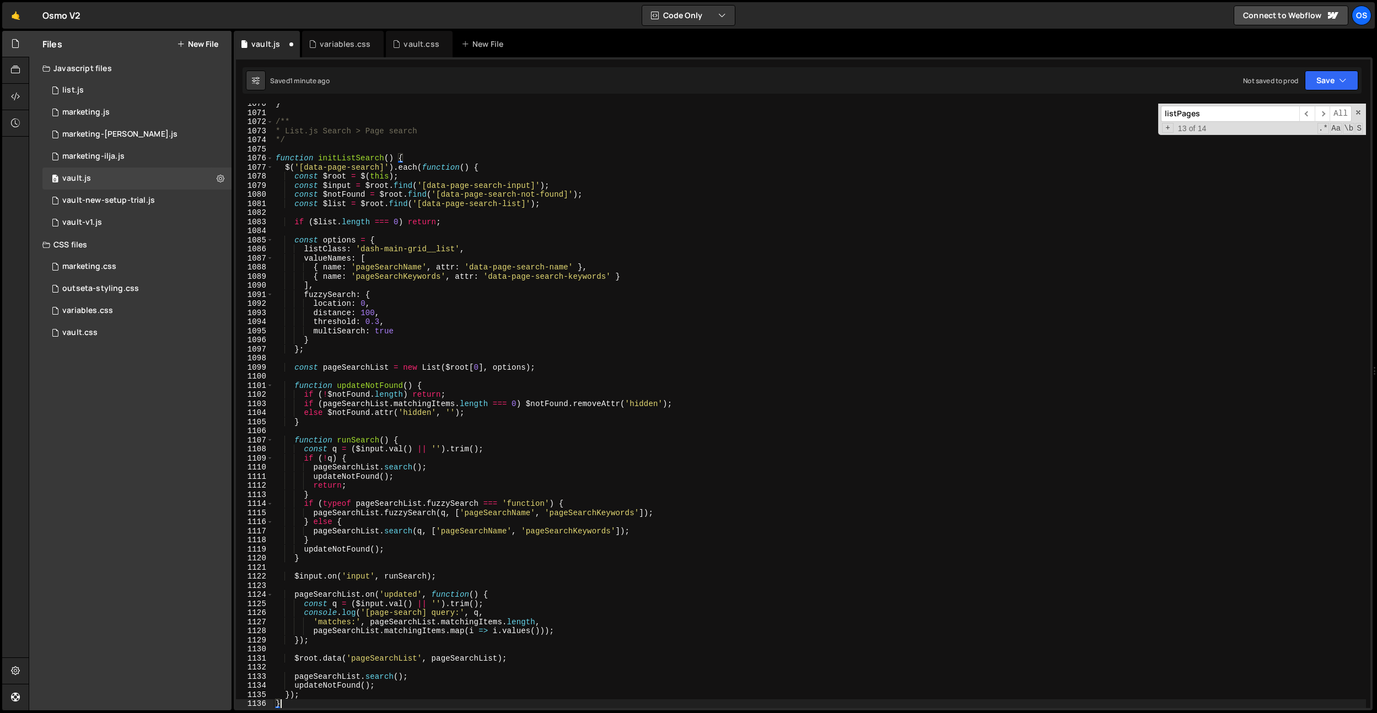
scroll to position [9336, 0]
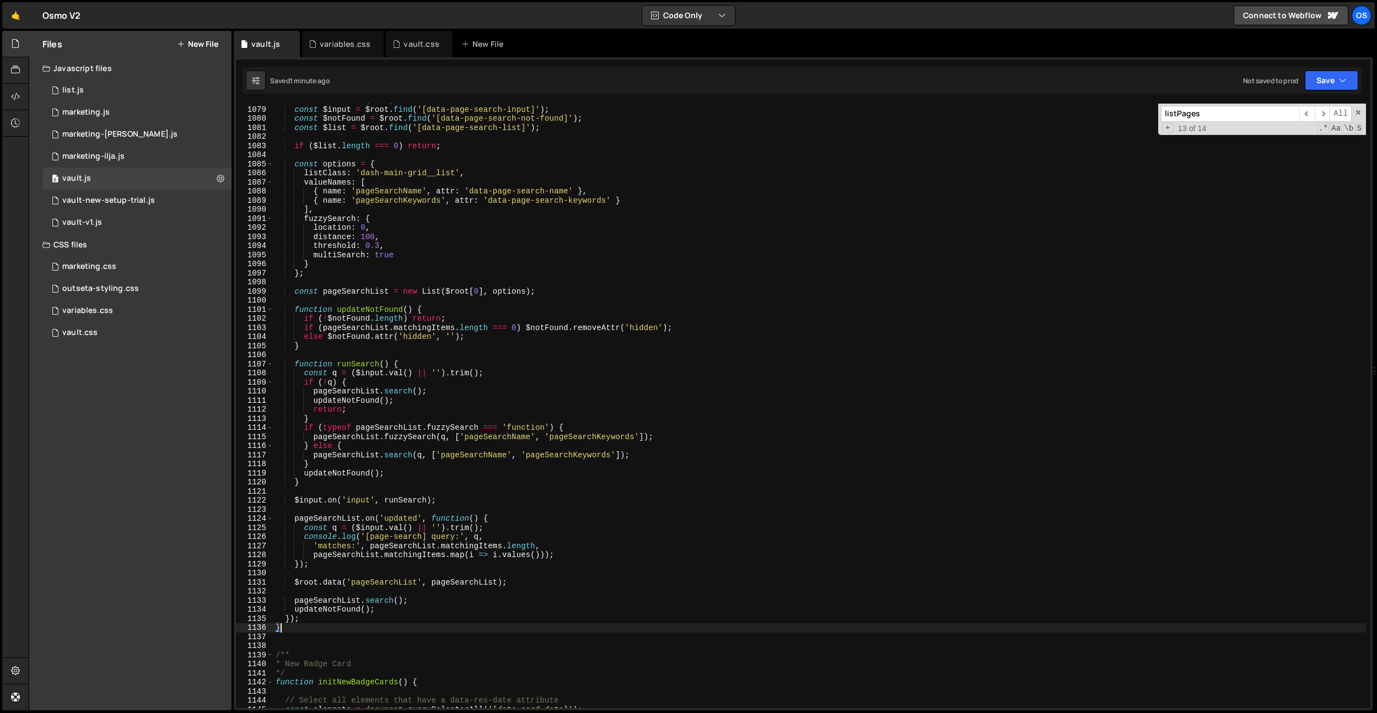
click at [562, 335] on div "const $root = $ ( this ) ; const $input = $root . find ( '[data-page-search-inp…" at bounding box center [819, 407] width 1092 height 623
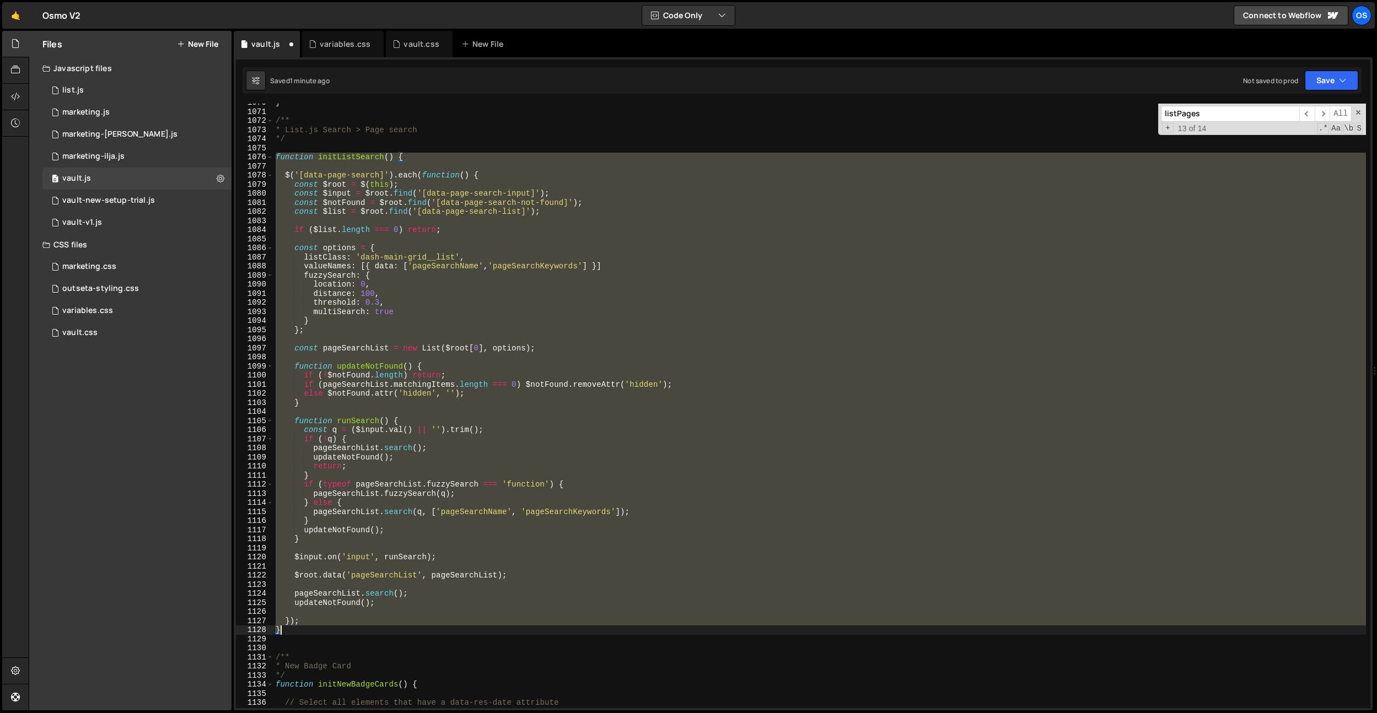
scroll to position [9299, 0]
click at [497, 263] on div "} /** * List.js Search > Page search */ function initListSearch ( ) { $ ( '[dat…" at bounding box center [819, 406] width 1092 height 605
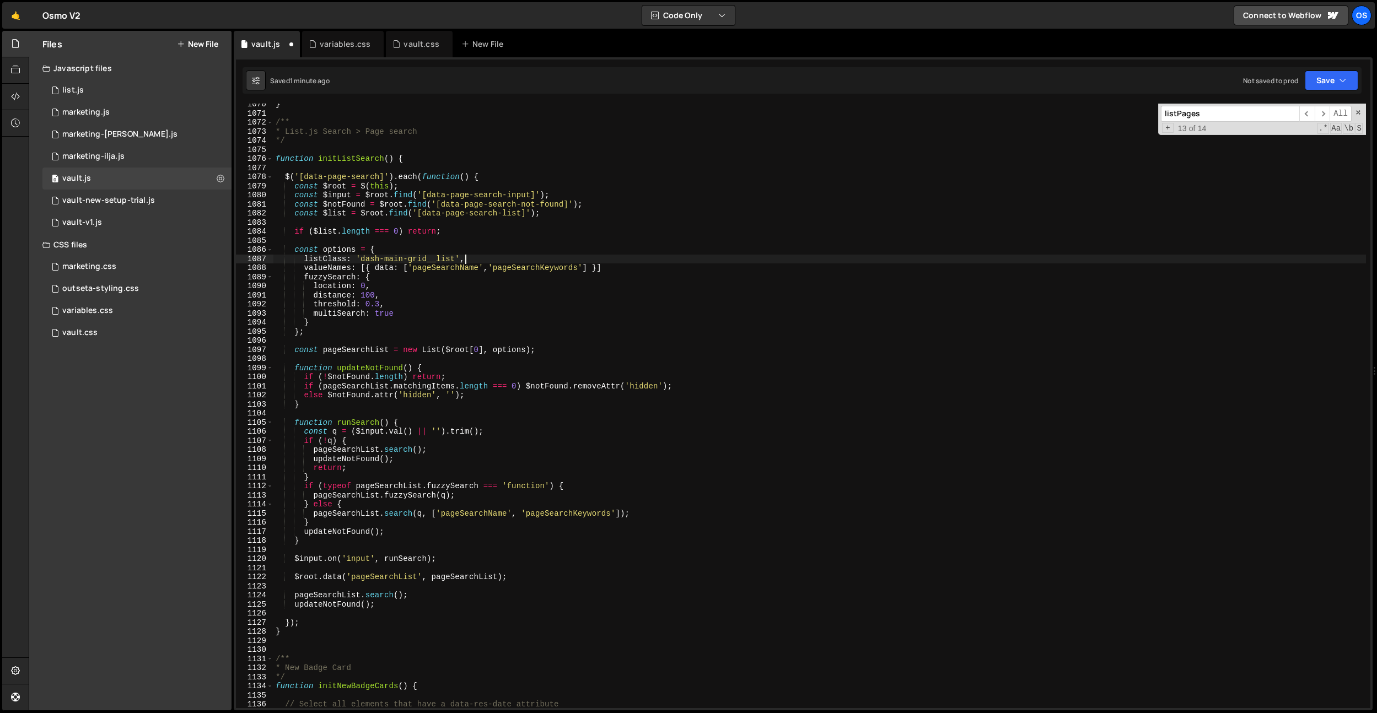
click at [429, 209] on div "} /** * List.js Search > Page search */ function initListSearch ( ) { $ ( '[dat…" at bounding box center [819, 411] width 1092 height 623
click at [443, 234] on div "} /** * List.js Search > Page search */ function initListSearch ( ) { $ ( '[dat…" at bounding box center [819, 411] width 1092 height 623
click at [419, 292] on div "} /** * List.js Search > Page search */ function initListSearch ( ) { $ ( '[dat…" at bounding box center [819, 411] width 1092 height 623
click at [424, 278] on div "} /** * List.js Search > Page search */ function initListSearch ( ) { $ ( '[dat…" at bounding box center [819, 411] width 1092 height 623
drag, startPoint x: 409, startPoint y: 311, endPoint x: 411, endPoint y: 305, distance: 5.9
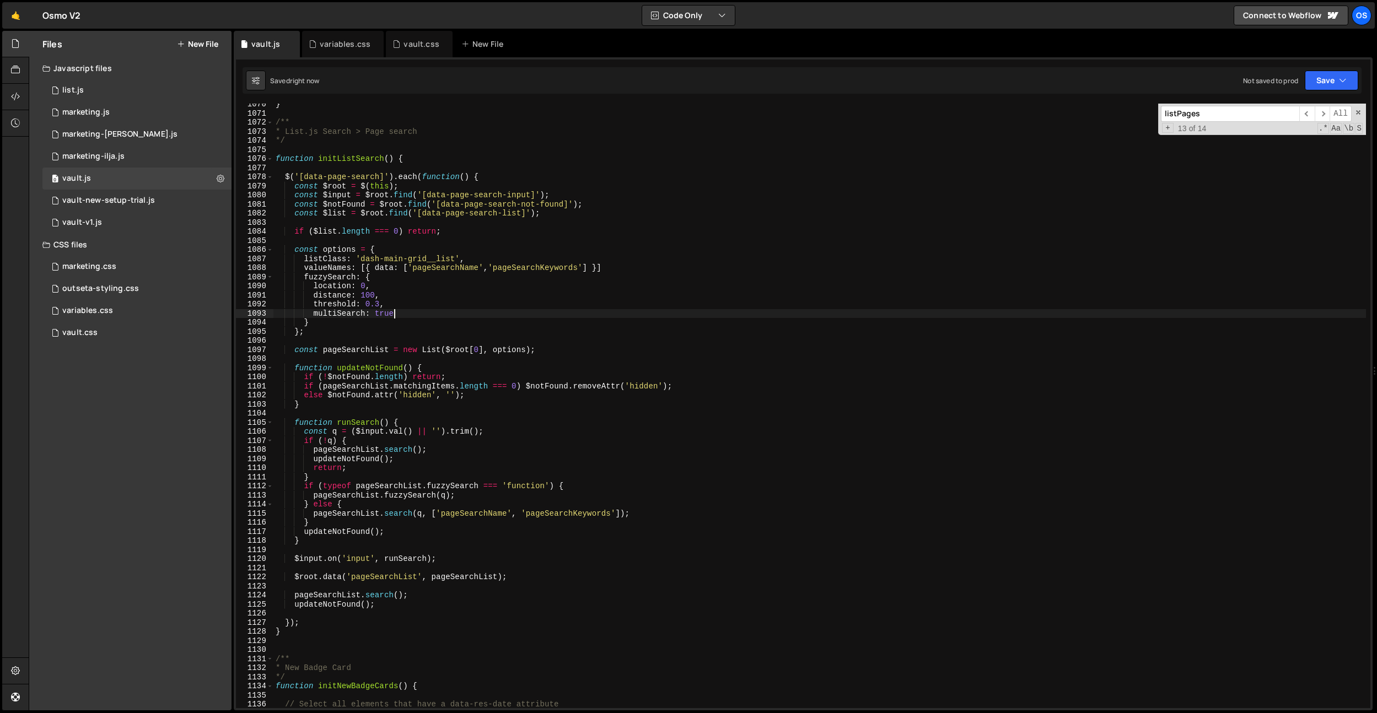
click at [411, 305] on div "} /** * List.js Search > Page search */ function initListSearch ( ) { $ ( '[dat…" at bounding box center [819, 411] width 1092 height 623
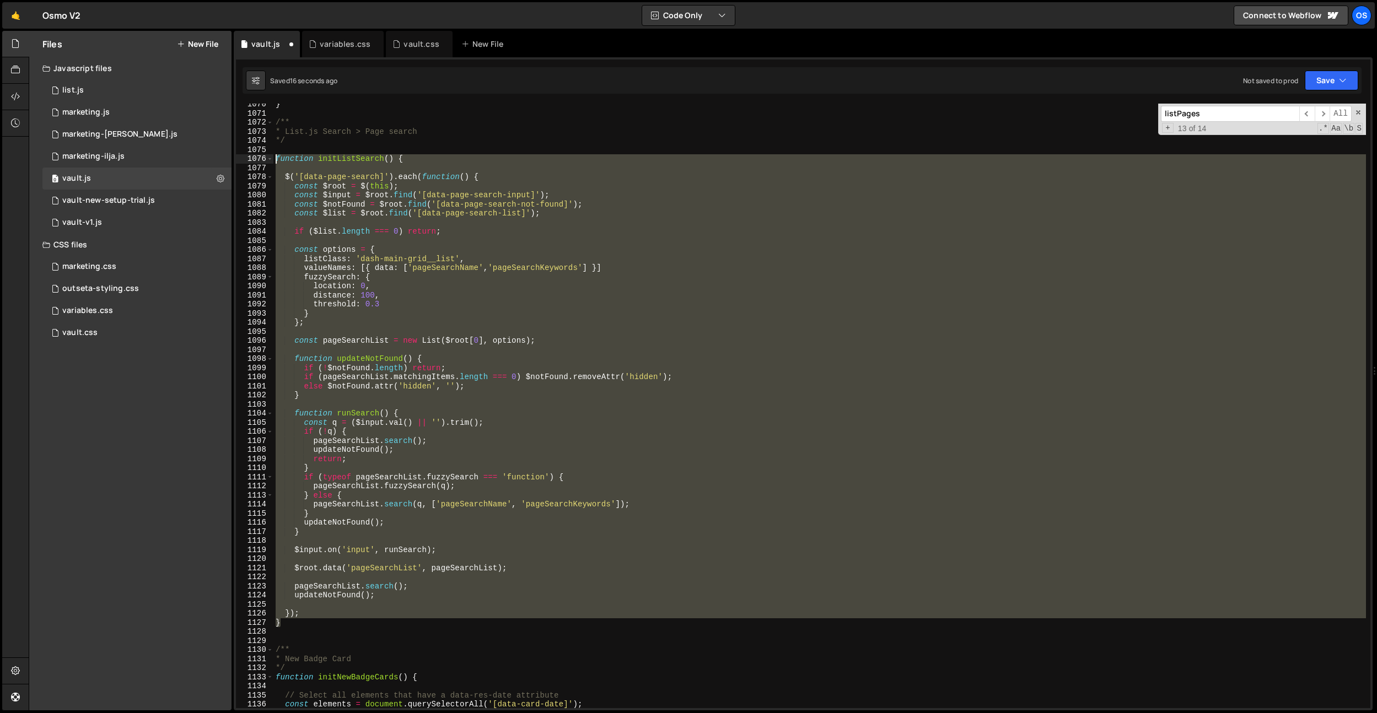
drag, startPoint x: 290, startPoint y: 621, endPoint x: 263, endPoint y: 160, distance: 461.0
click at [263, 160] on div "threshold: 0.3 1070 1071 1072 1073 1074 1075 1076 1077 1078 1079 1080 1081 1082…" at bounding box center [803, 406] width 1134 height 605
paste textarea "}"
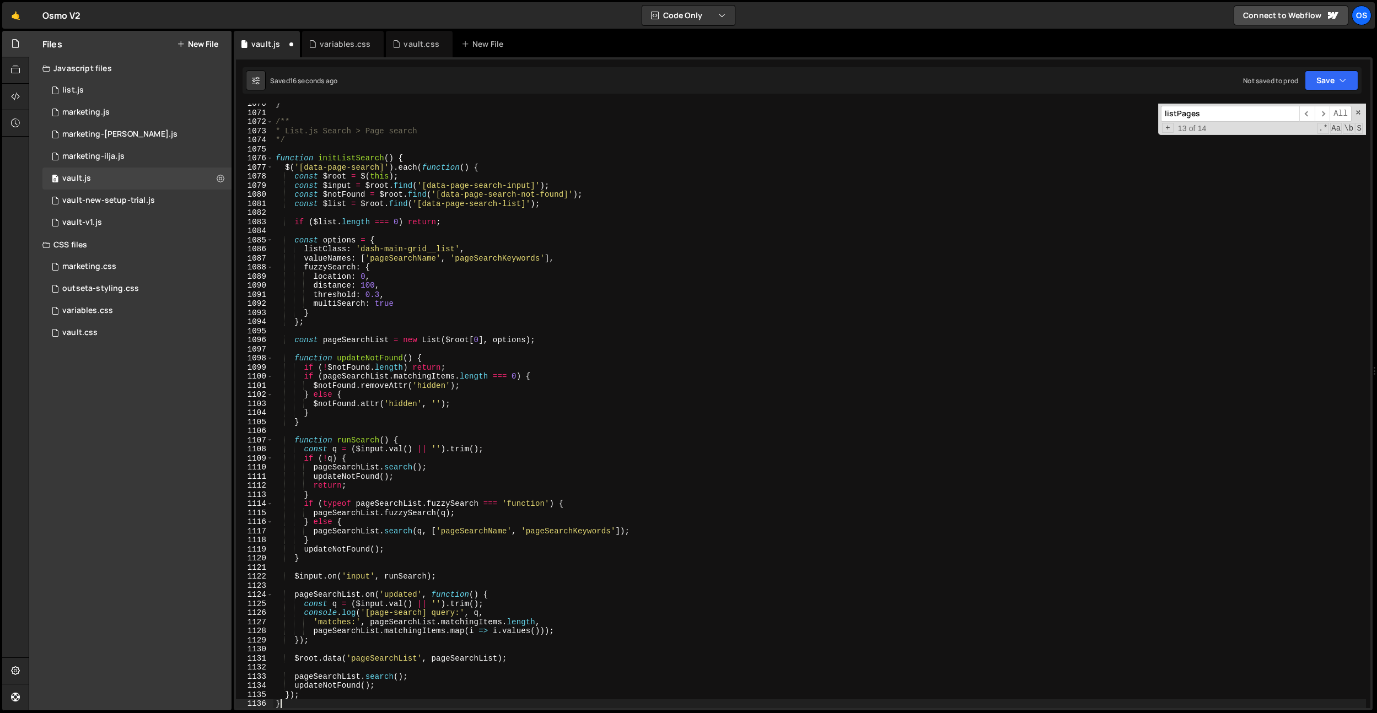
scroll to position [9264, 0]
click at [397, 531] on div "} /** * List.js Search > Page search */ function initListSearch ( ) { $ ( '[dat…" at bounding box center [819, 410] width 1092 height 623
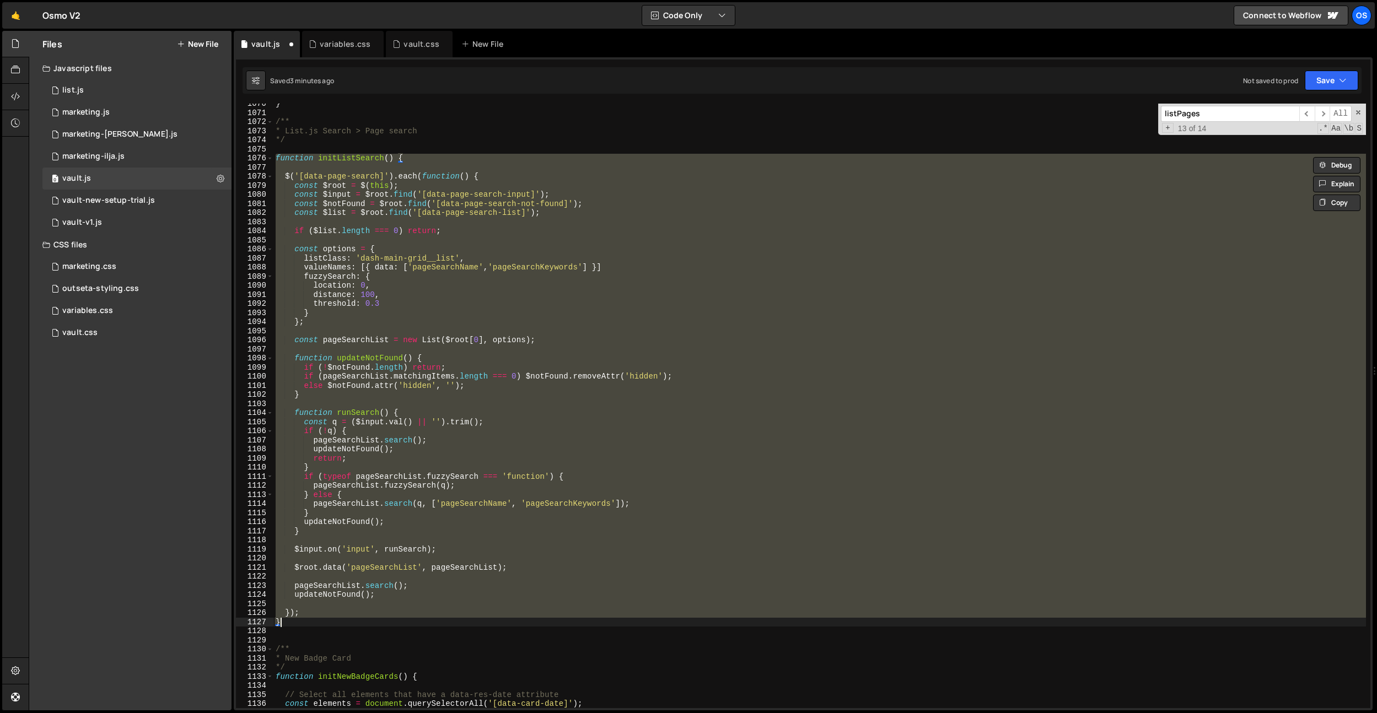
paste textarea
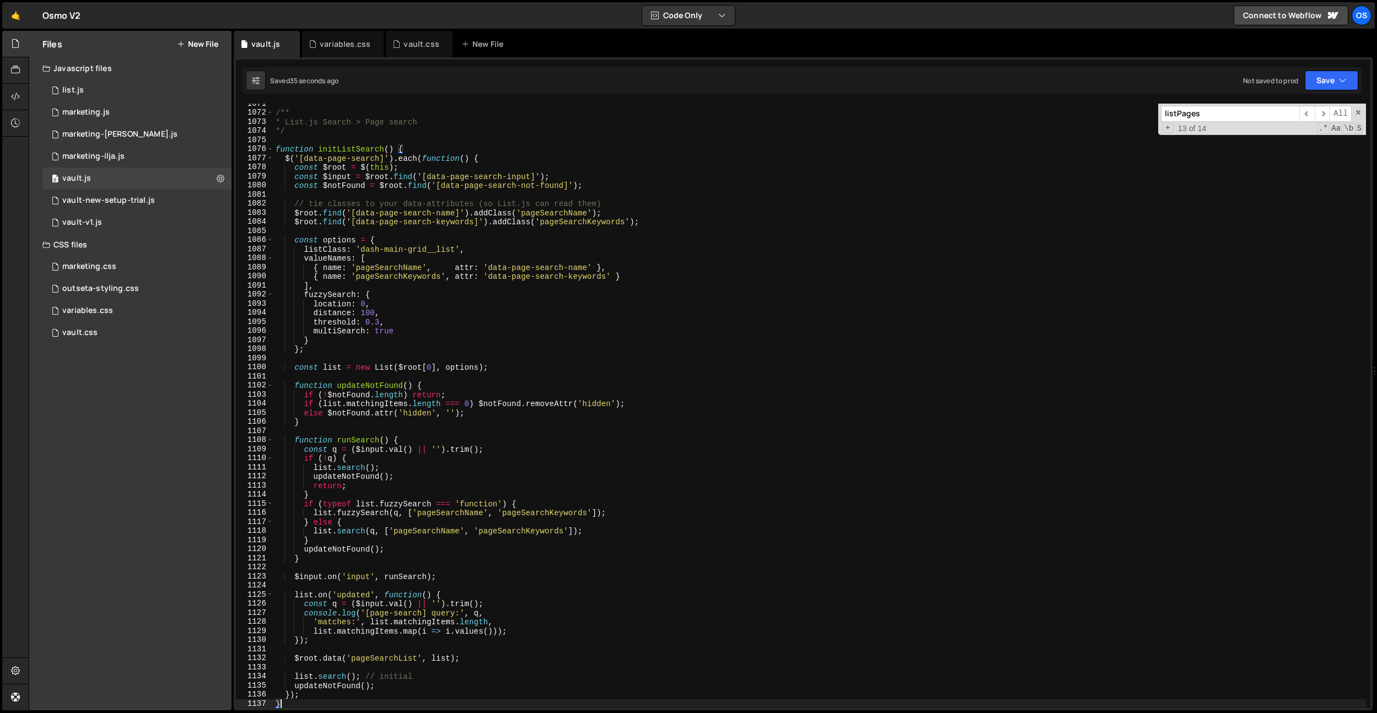
click at [576, 215] on div "/** * List.js Search > Page search */ function initListSearch ( ) { $ ( '[data-…" at bounding box center [819, 410] width 1092 height 623
paste textarea "s__keywords"
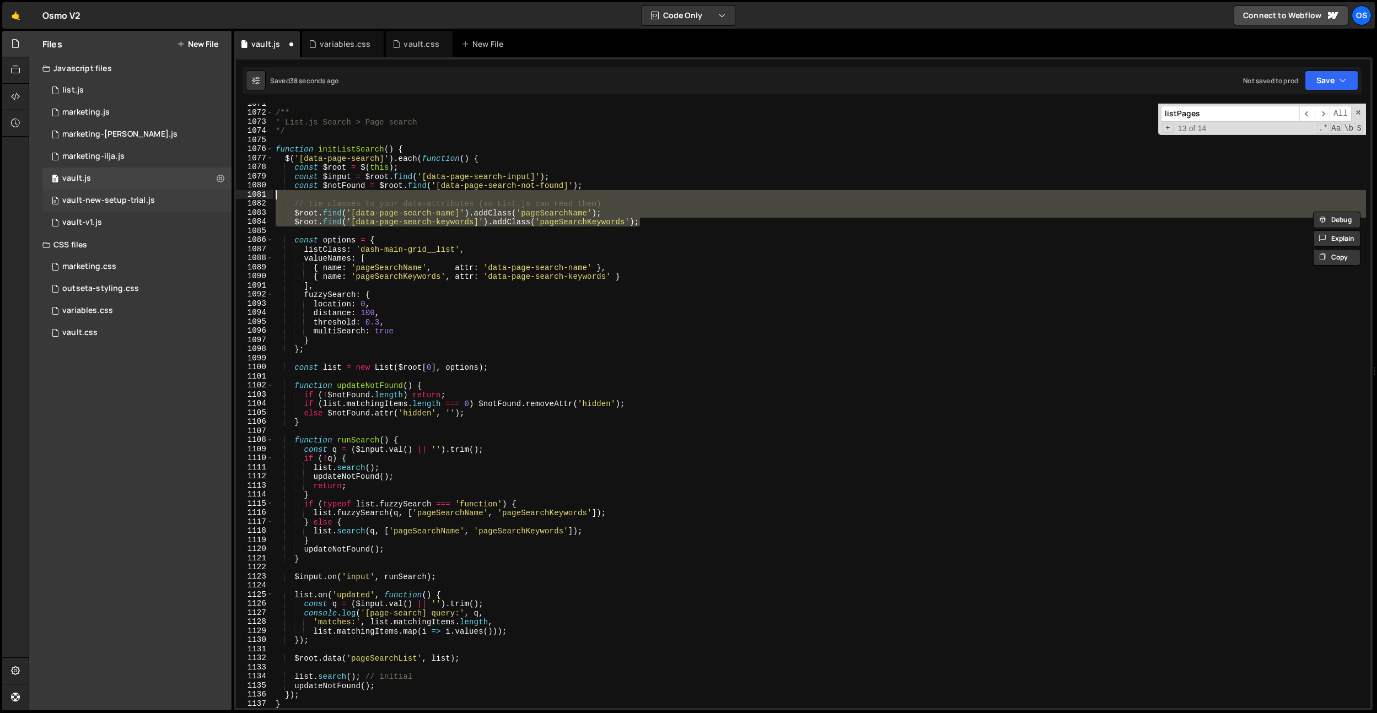
drag, startPoint x: 661, startPoint y: 224, endPoint x: 224, endPoint y: 198, distance: 438.4
click at [224, 198] on div "Files New File Javascript files 0 list.js 0 0 marketing.js 0 0 marketing-[PERSO…" at bounding box center [703, 371] width 1348 height 680
type textarea "// tie classes to your data-attributes (so List.js can read them)"
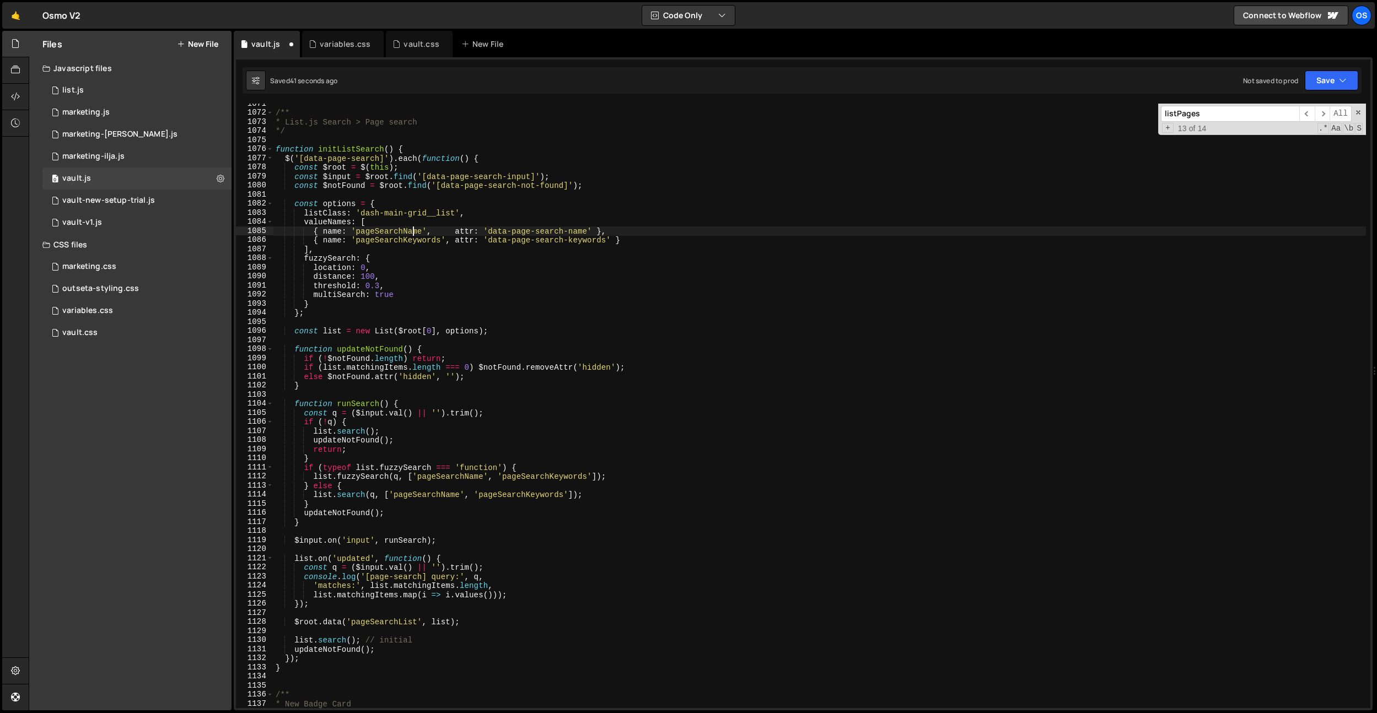
click at [414, 235] on div "/** * List.js Search > Page search */ function initListSearch ( ) { $ ( '[data-…" at bounding box center [819, 410] width 1092 height 623
paste textarea "s__keywords"
click at [423, 242] on div "/** * List.js Search > Page search */ function initListSearch ( ) { $ ( '[data-…" at bounding box center [819, 410] width 1092 height 623
drag, startPoint x: 423, startPoint y: 242, endPoint x: 418, endPoint y: 249, distance: 8.7
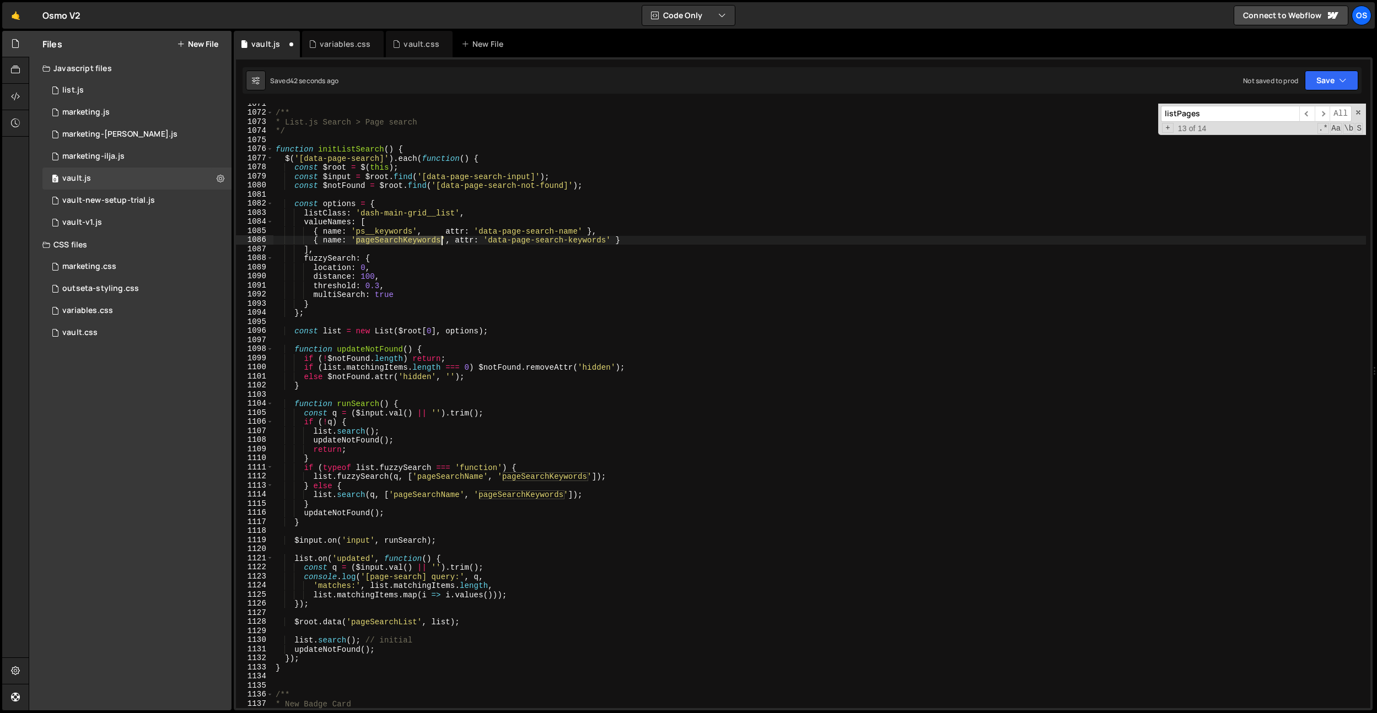
click at [423, 242] on div "/** * List.js Search > Page search */ function initListSearch ( ) { $ ( '[data-…" at bounding box center [819, 410] width 1092 height 623
paste textarea "s__k"
click at [411, 235] on div "/** * List.js Search > Page search */ function initListSearch ( ) { $ ( '[data-…" at bounding box center [819, 410] width 1092 height 623
click at [428, 231] on div "/** * List.js Search > Page search */ function initListSearch ( ) { $ ( '[data-…" at bounding box center [819, 410] width 1092 height 623
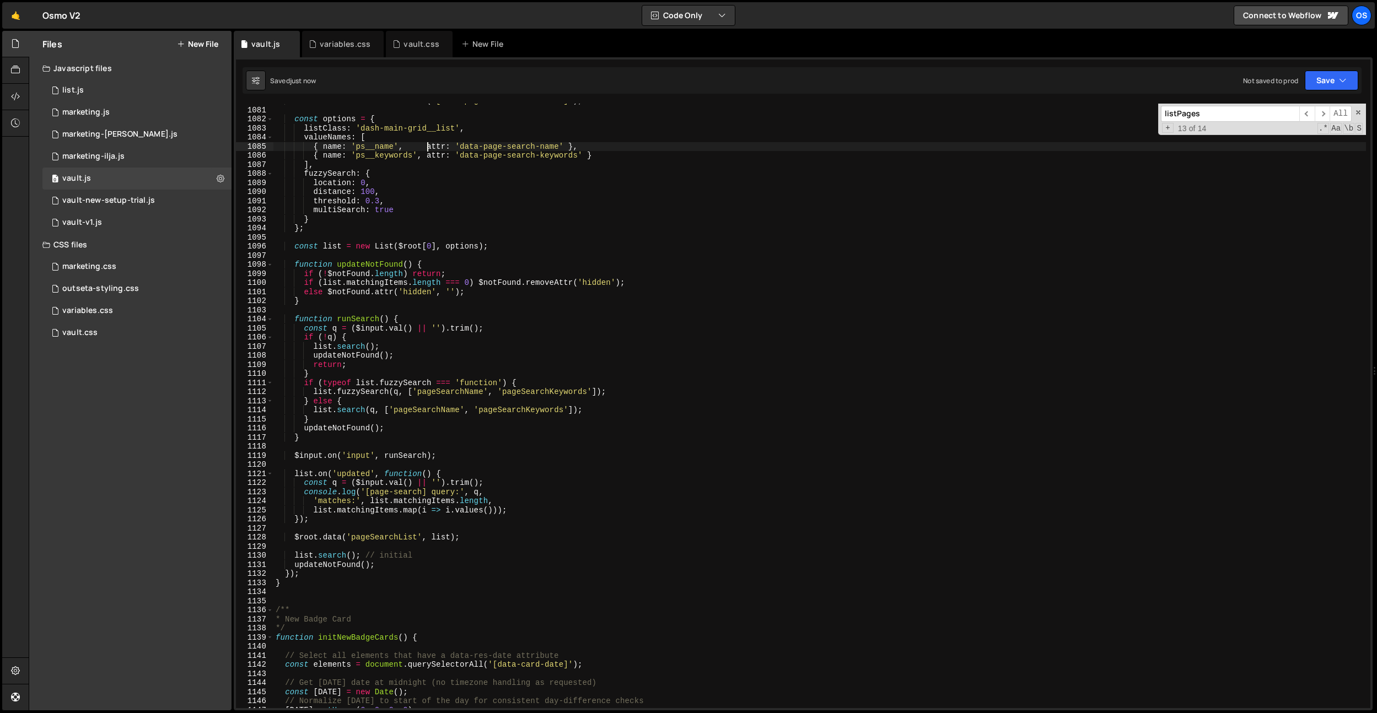
scroll to position [9366, 0]
click at [466, 300] on div "const $notFound = $root . find ( '[data-page-search-not-found]' ) ; const optio…" at bounding box center [819, 407] width 1092 height 623
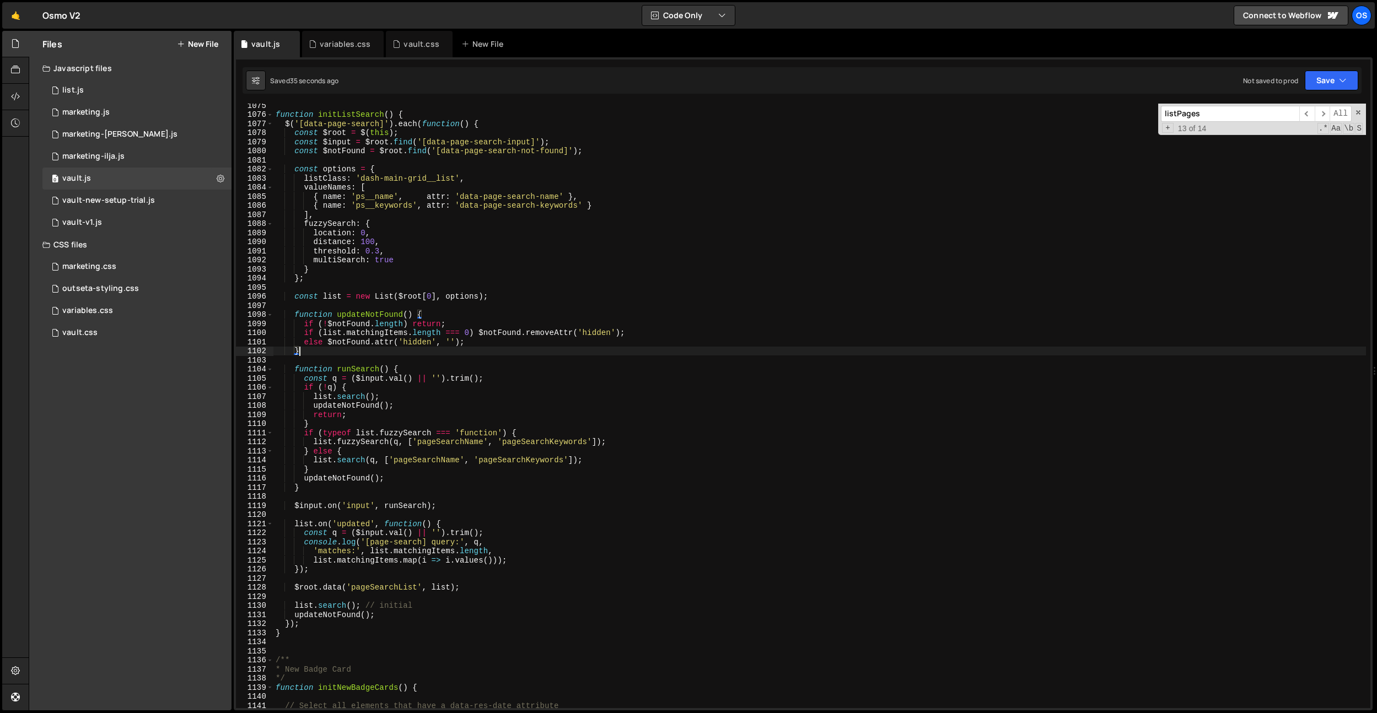
scroll to position [9312, 0]
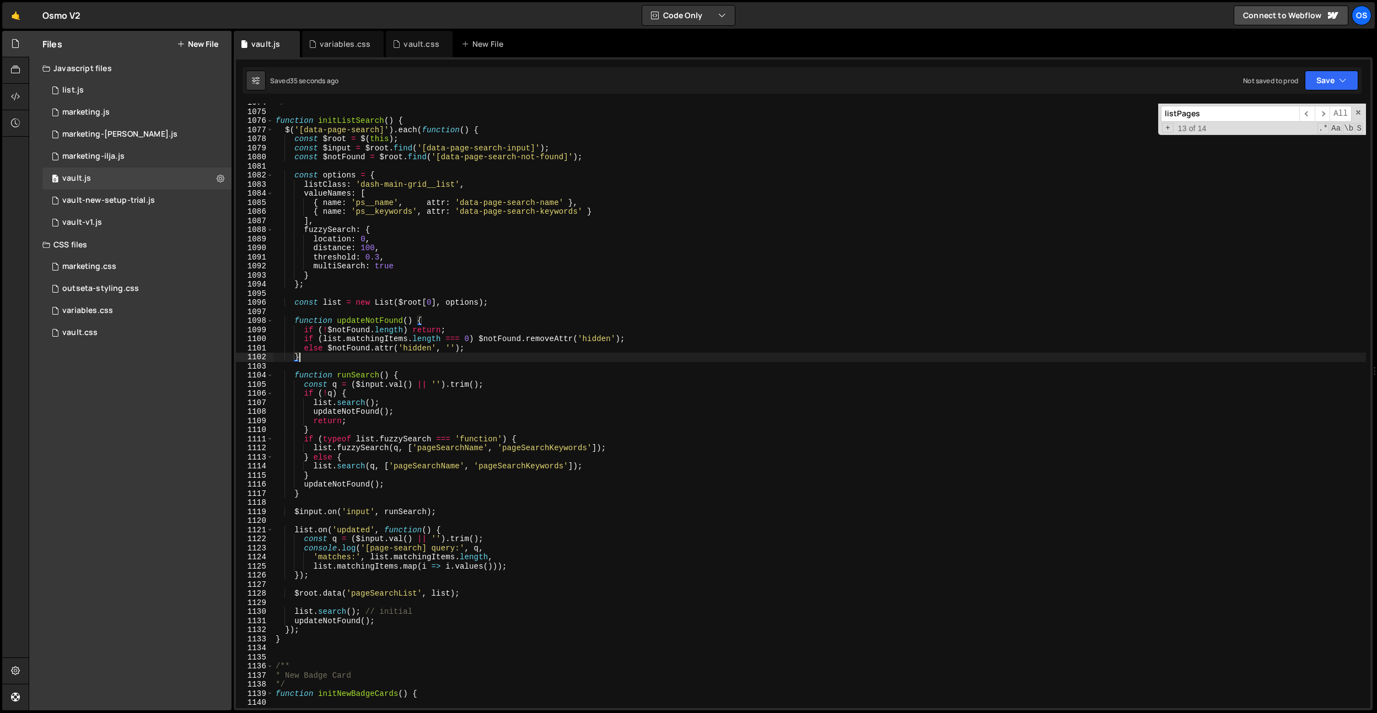
click at [385, 203] on div "*/ function initListSearch ( ) { $ ( '[data-page-search]' ) . each ( function (…" at bounding box center [819, 409] width 1092 height 623
click at [542, 446] on div "*/ function initListSearch ( ) { $ ( '[data-page-search]' ) . each ( function (…" at bounding box center [819, 409] width 1092 height 623
click at [395, 211] on div "*/ function initListSearch ( ) { $ ( '[data-page-search]' ) . each ( function (…" at bounding box center [819, 409] width 1092 height 623
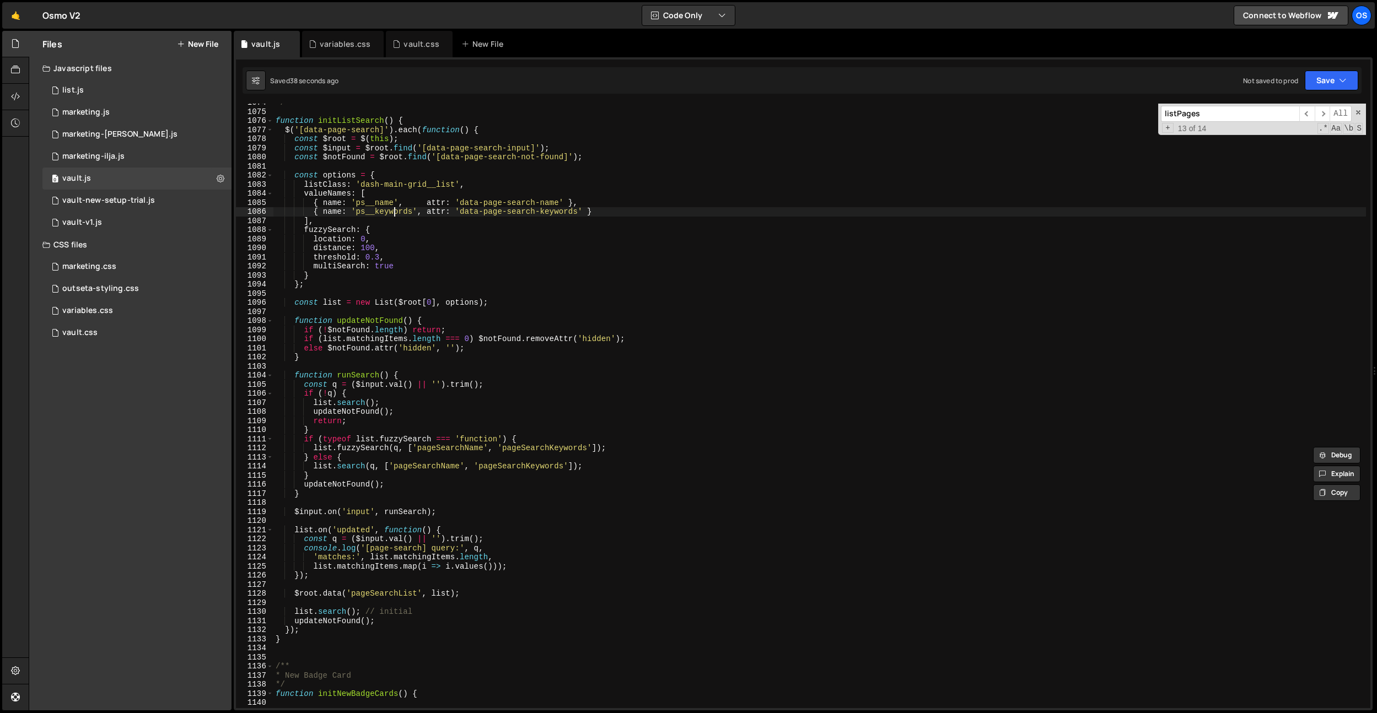
click at [395, 211] on div "*/ function initListSearch ( ) { $ ( '[data-page-search]' ) . each ( function (…" at bounding box center [819, 409] width 1092 height 623
click at [505, 468] on div "*/ function initListSearch ( ) { $ ( '[data-page-search]' ) . each ( function (…" at bounding box center [819, 409] width 1092 height 623
paste textarea "s__k"
click at [535, 449] on div "*/ function initListSearch ( ) { $ ( '[data-page-search]' ) . each ( function (…" at bounding box center [819, 409] width 1092 height 623
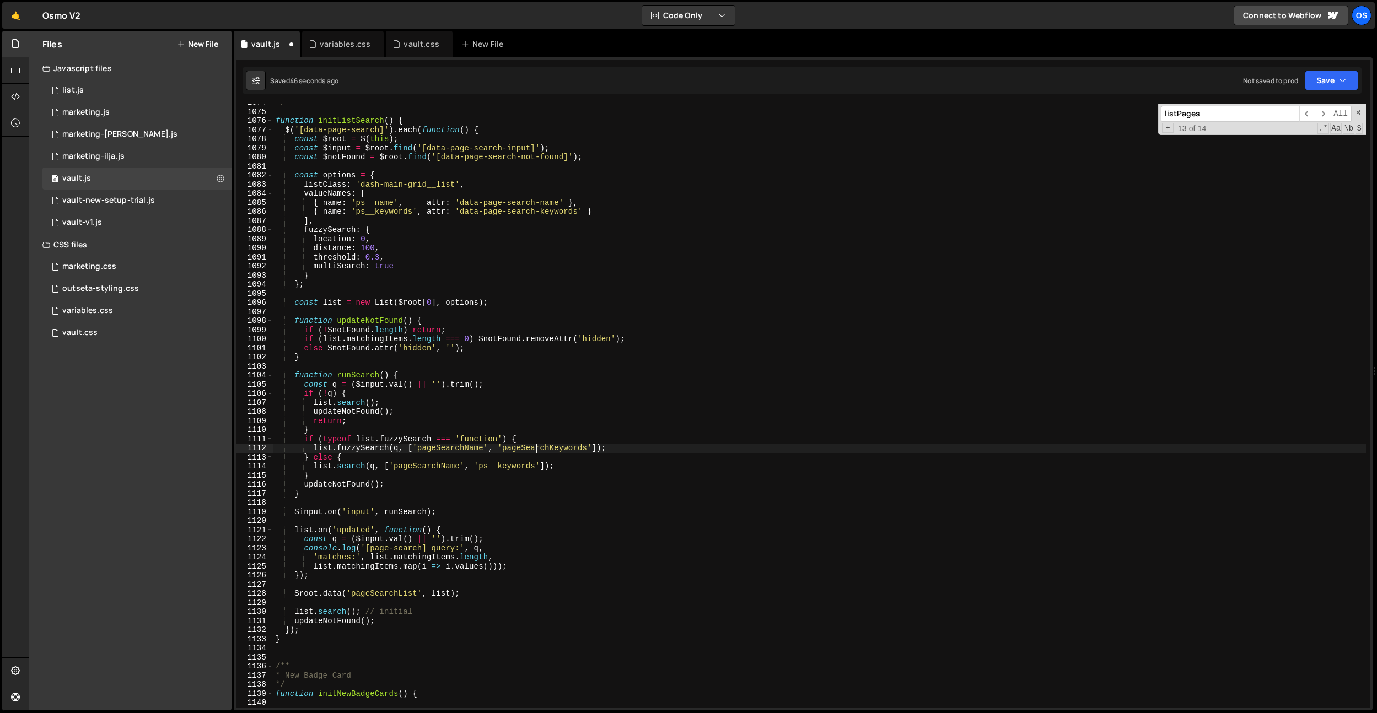
click at [535, 449] on div "*/ function initListSearch ( ) { $ ( '[data-page-search]' ) . each ( function (…" at bounding box center [819, 409] width 1092 height 623
paste textarea "s__k"
click at [374, 200] on div "*/ function initListSearch ( ) { $ ( '[data-page-search]' ) . each ( function (…" at bounding box center [819, 409] width 1092 height 623
click at [406, 212] on div "*/ function initListSearch ( ) { $ ( '[data-page-search]' ) . each ( function (…" at bounding box center [819, 409] width 1092 height 623
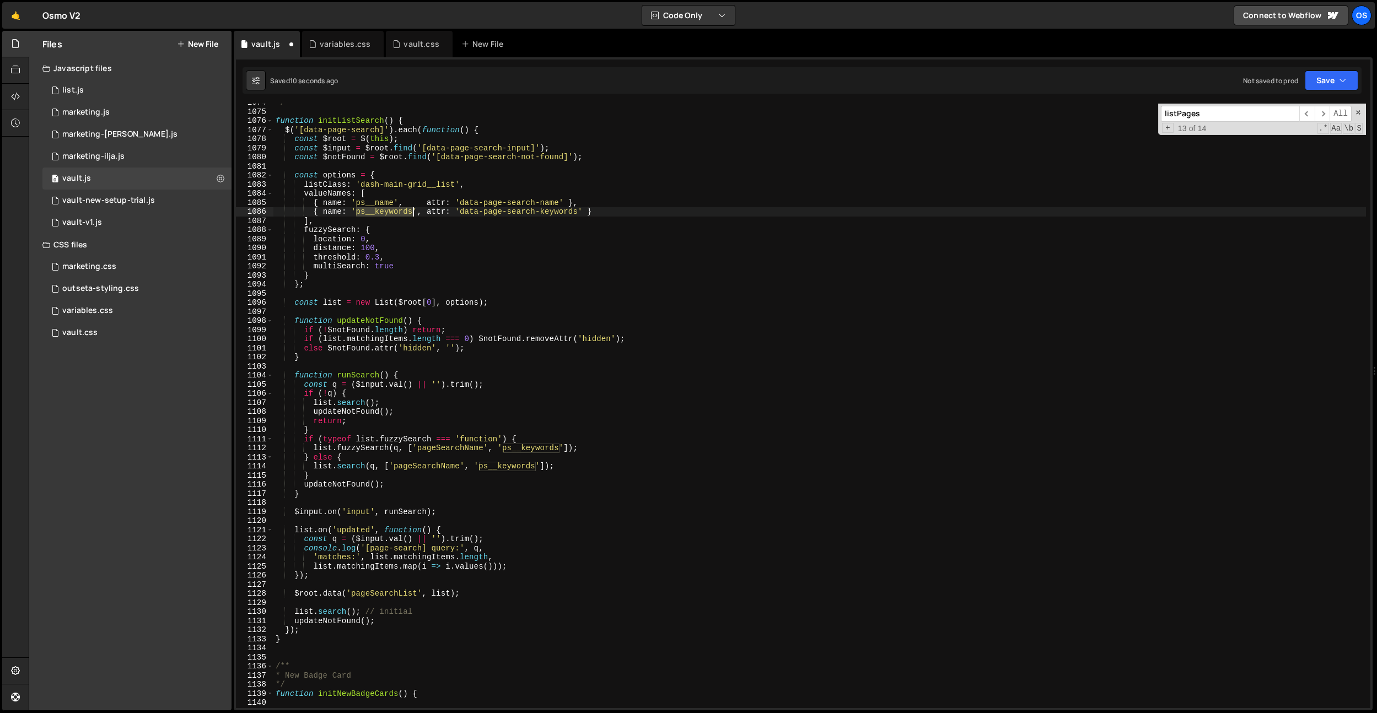
click at [406, 212] on div "*/ function initListSearch ( ) { $ ( '[data-page-search]' ) . each ( function (…" at bounding box center [819, 409] width 1092 height 623
click at [482, 394] on div "*/ function initListSearch ( ) { $ ( '[data-page-search]' ) . each ( function (…" at bounding box center [819, 409] width 1092 height 623
click at [480, 394] on div "*/ function initListSearch ( ) { $ ( '[data-page-search]' ) . each ( function (…" at bounding box center [819, 409] width 1092 height 623
click at [467, 406] on div "*/ function initListSearch ( ) { $ ( '[data-page-search]' ) . each ( function (…" at bounding box center [819, 409] width 1092 height 623
click at [525, 455] on div "*/ function initListSearch ( ) { $ ( '[data-page-search]' ) . each ( function (…" at bounding box center [819, 409] width 1092 height 623
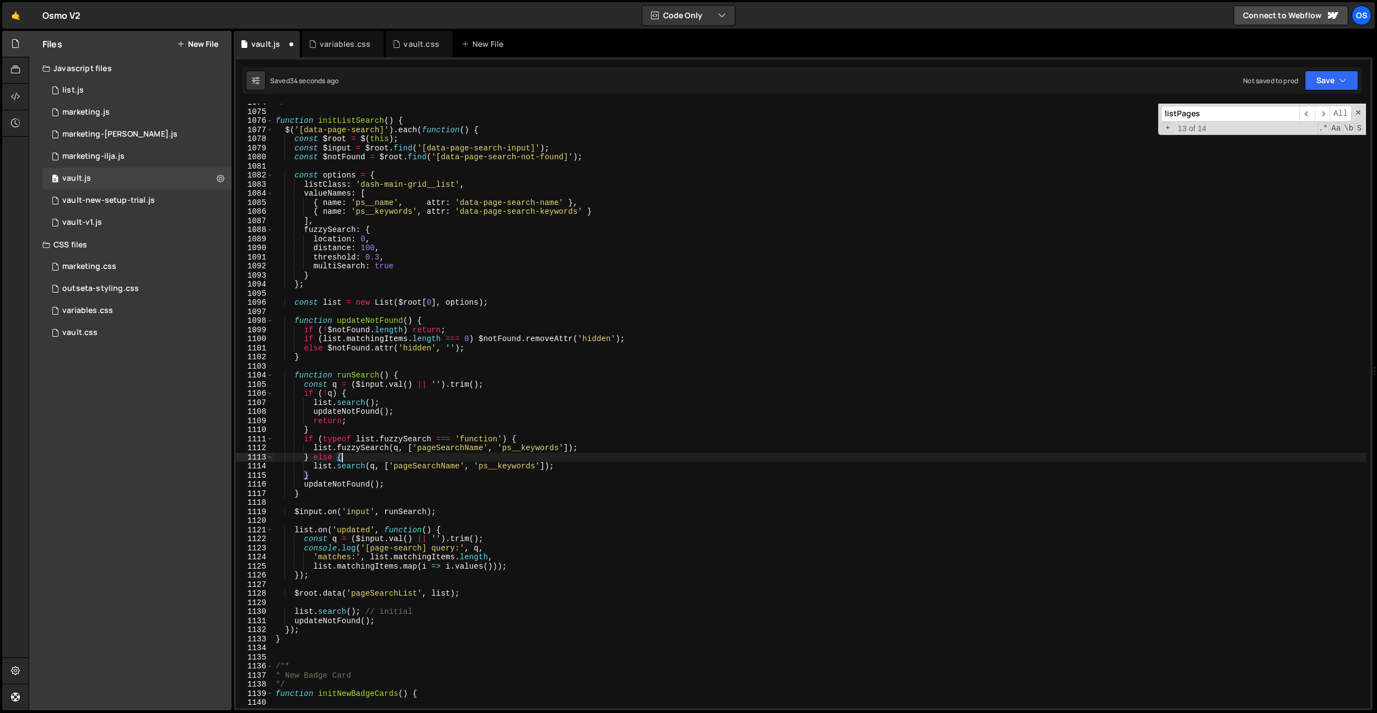
click at [525, 455] on div "*/ function initListSearch ( ) { $ ( '[data-page-search]' ) . each ( function (…" at bounding box center [819, 409] width 1092 height 623
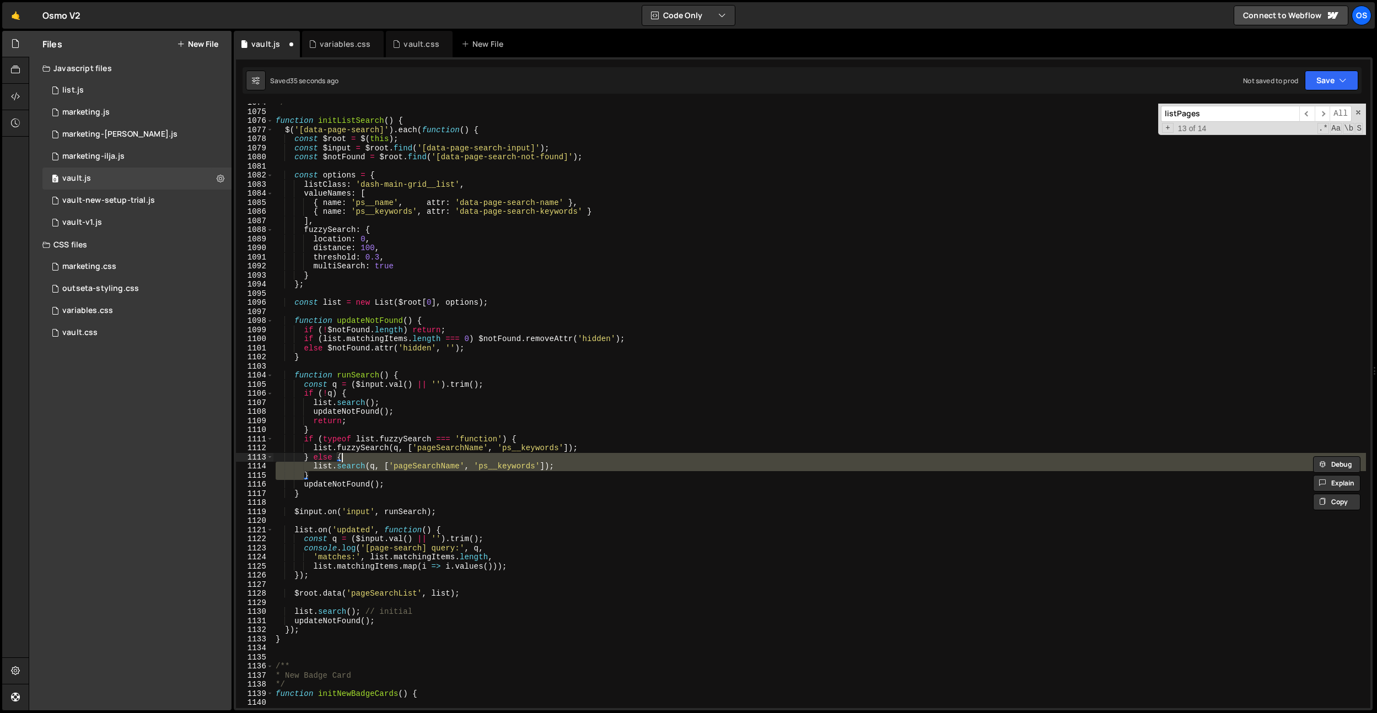
click at [529, 450] on div "*/ function initListSearch ( ) { $ ( '[data-page-search]' ) . each ( function (…" at bounding box center [819, 409] width 1092 height 623
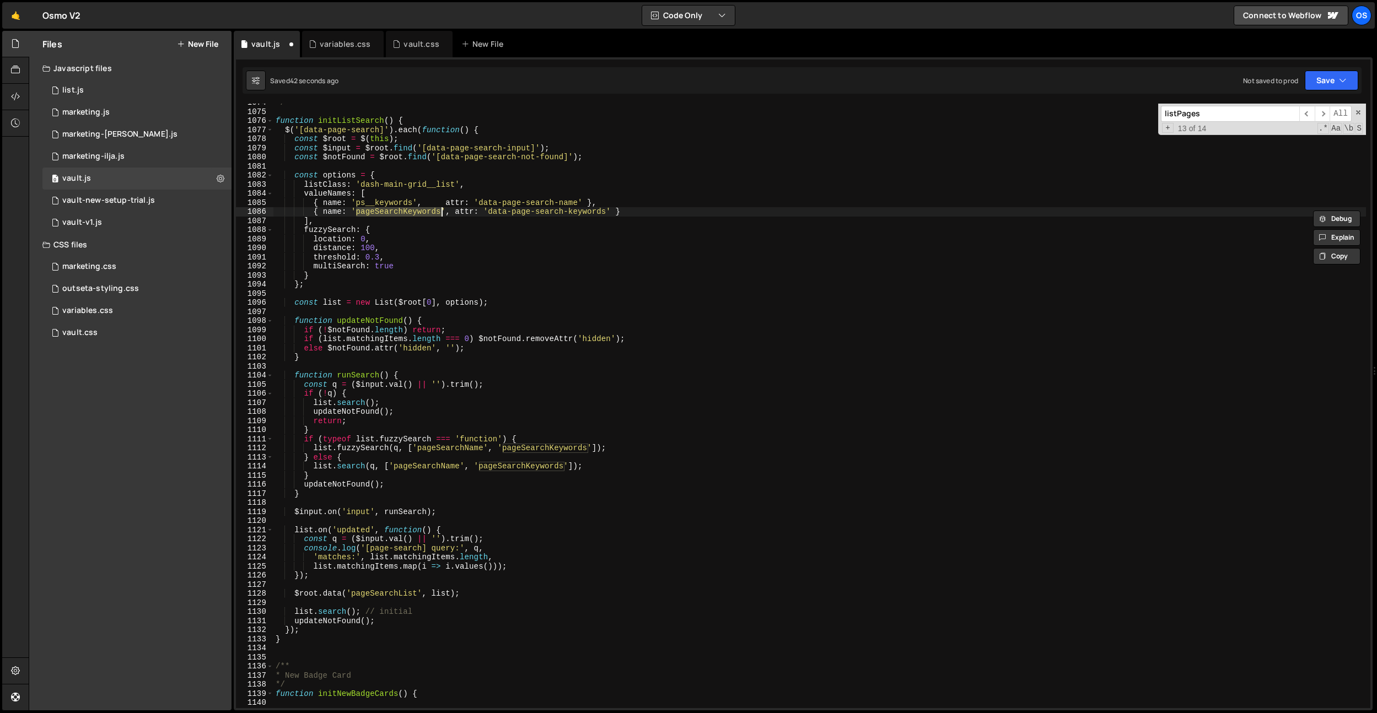
type textarea "{ name: 'pageSearchName', attr: 'data-page-search-name' },"
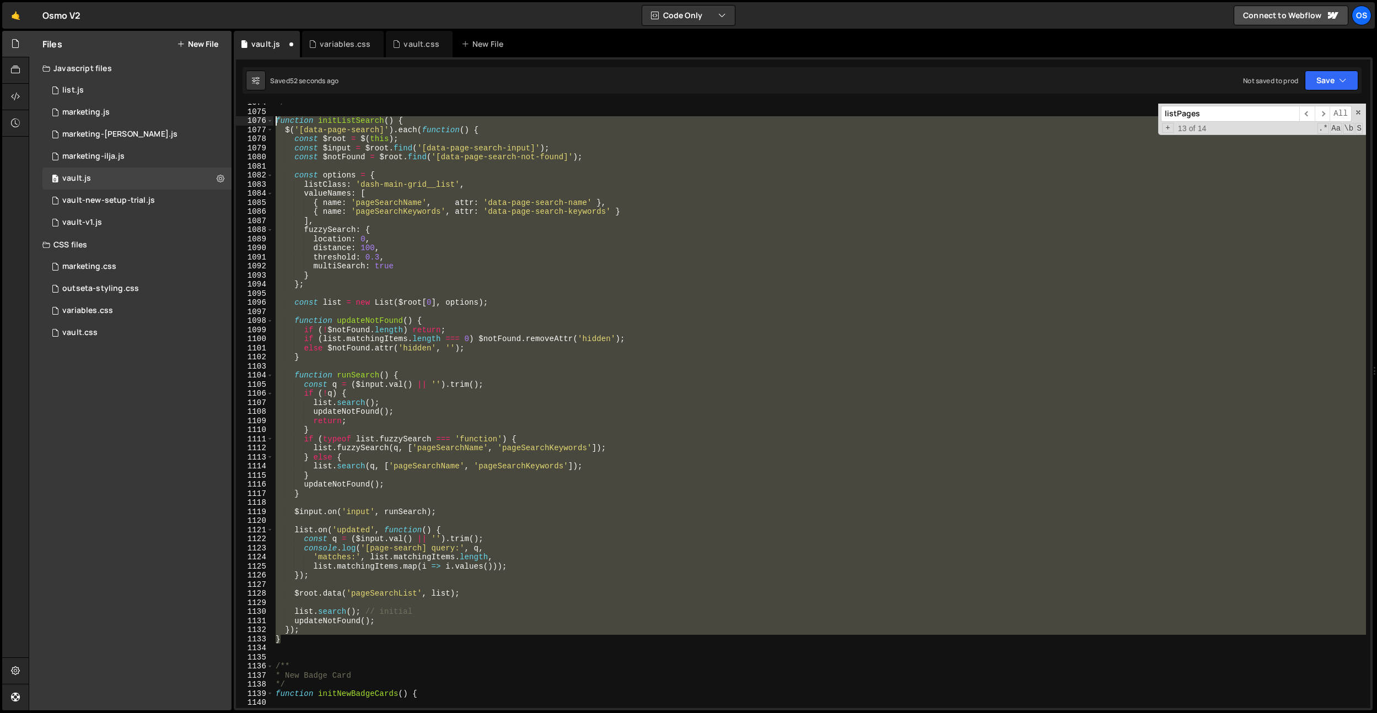
drag, startPoint x: 295, startPoint y: 637, endPoint x: 329, endPoint y: 143, distance: 495.5
click at [272, 117] on div "1074 1075 1076 1077 1078 1079 1080 1081 1082 1083 1084 1085 1086 1087 1088 1089…" at bounding box center [803, 406] width 1134 height 605
paste textarea "}"
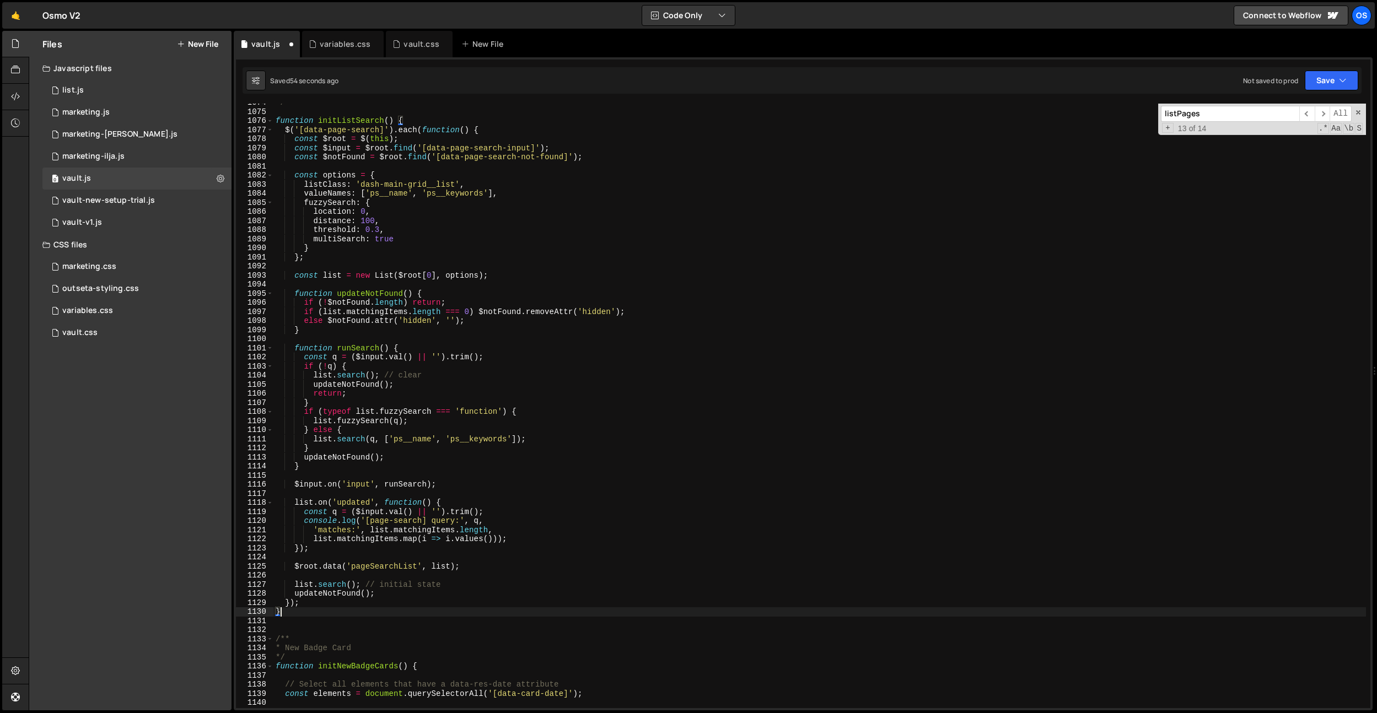
click at [499, 238] on div "*/ function initListSearch ( ) { $ ( '[data-page-search]' ) . each ( function (…" at bounding box center [819, 409] width 1092 height 623
click at [540, 160] on div "*/ function initListSearch ( ) { $ ( '[data-page-search]' ) . each ( function (…" at bounding box center [819, 409] width 1092 height 623
type textarea "const $notFound = $root.find('[data-page-search-not-found]');"
click at [1236, 124] on div "+ 13 of 14 .* Aa \b S" at bounding box center [1262, 128] width 202 height 9
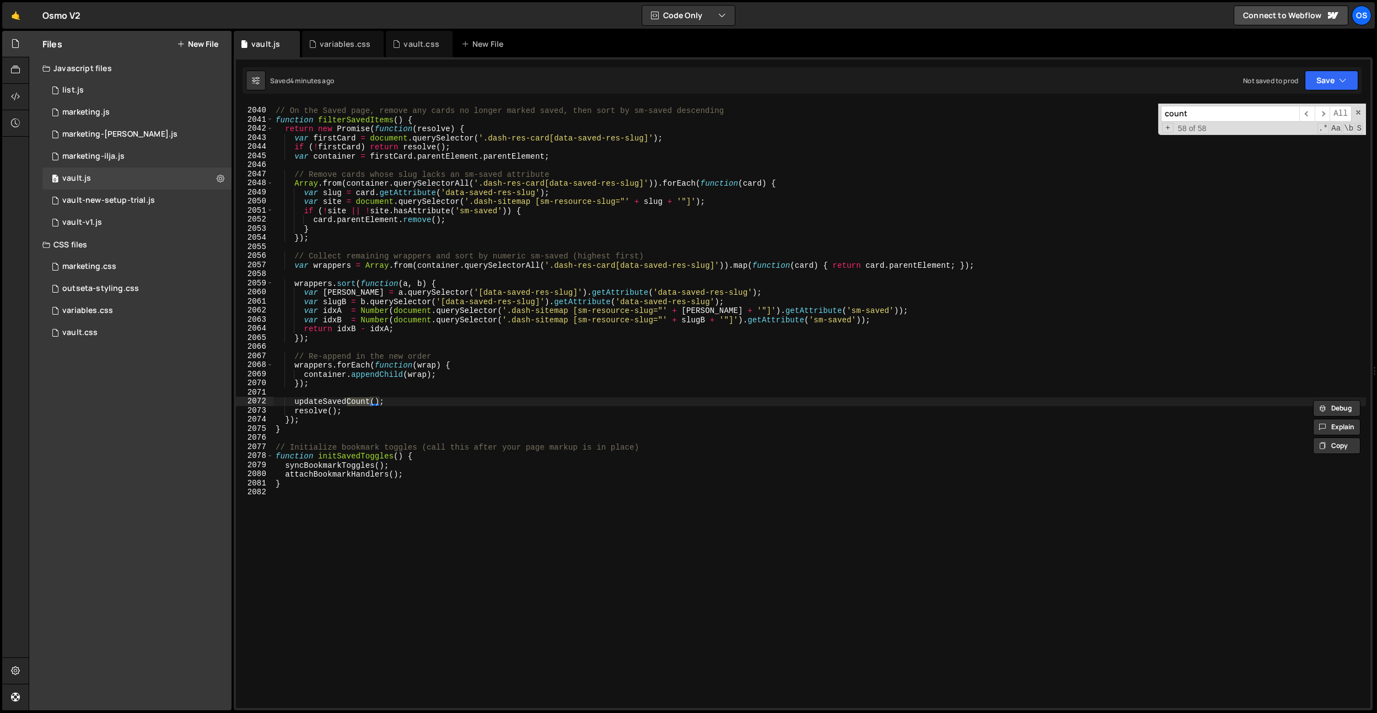
scroll to position [1756, 0]
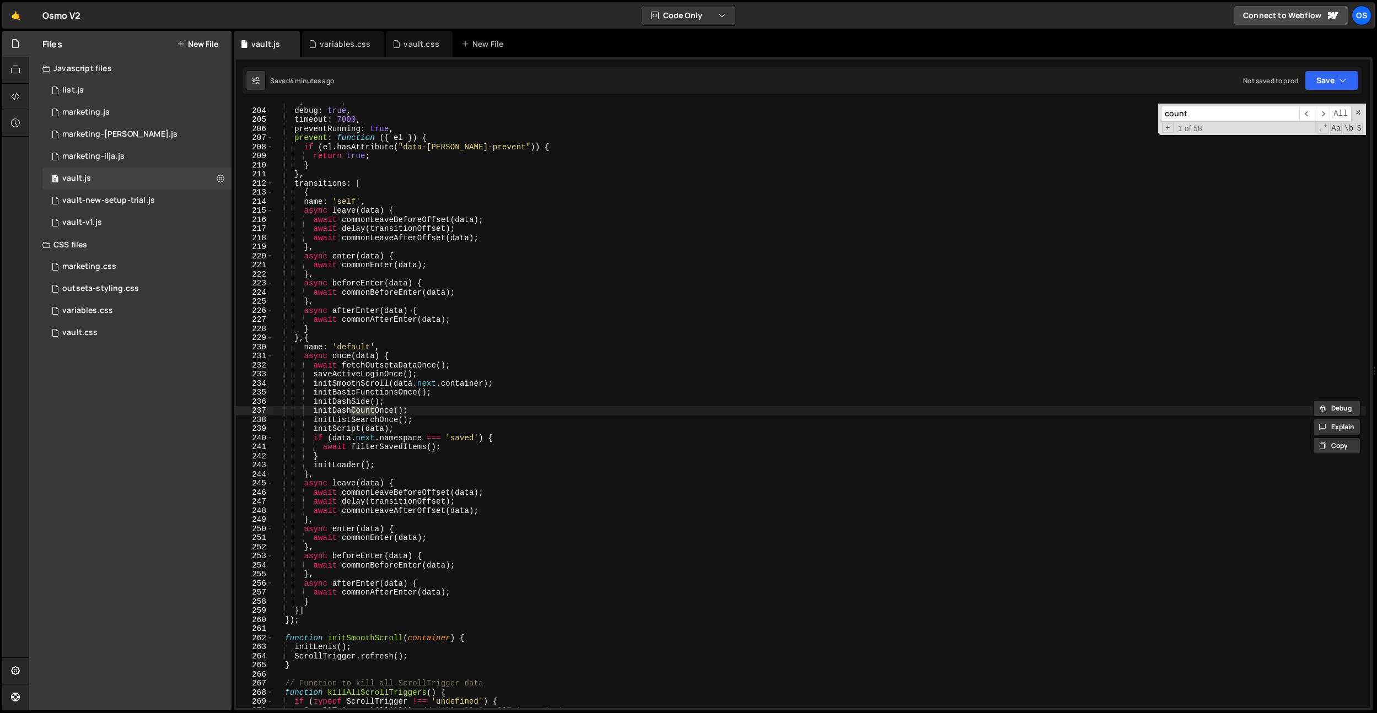
type input "count"
click at [337, 412] on div "sync : true , debug : true , timeout : 7000 , preventRunning : true , prevent :…" at bounding box center [819, 408] width 1092 height 623
click at [752, 322] on div "sync : true , debug : true , timeout : 7000 , preventRunning : true , prevent :…" at bounding box center [819, 408] width 1092 height 623
type textarea "await commonAfterEnter(data);"
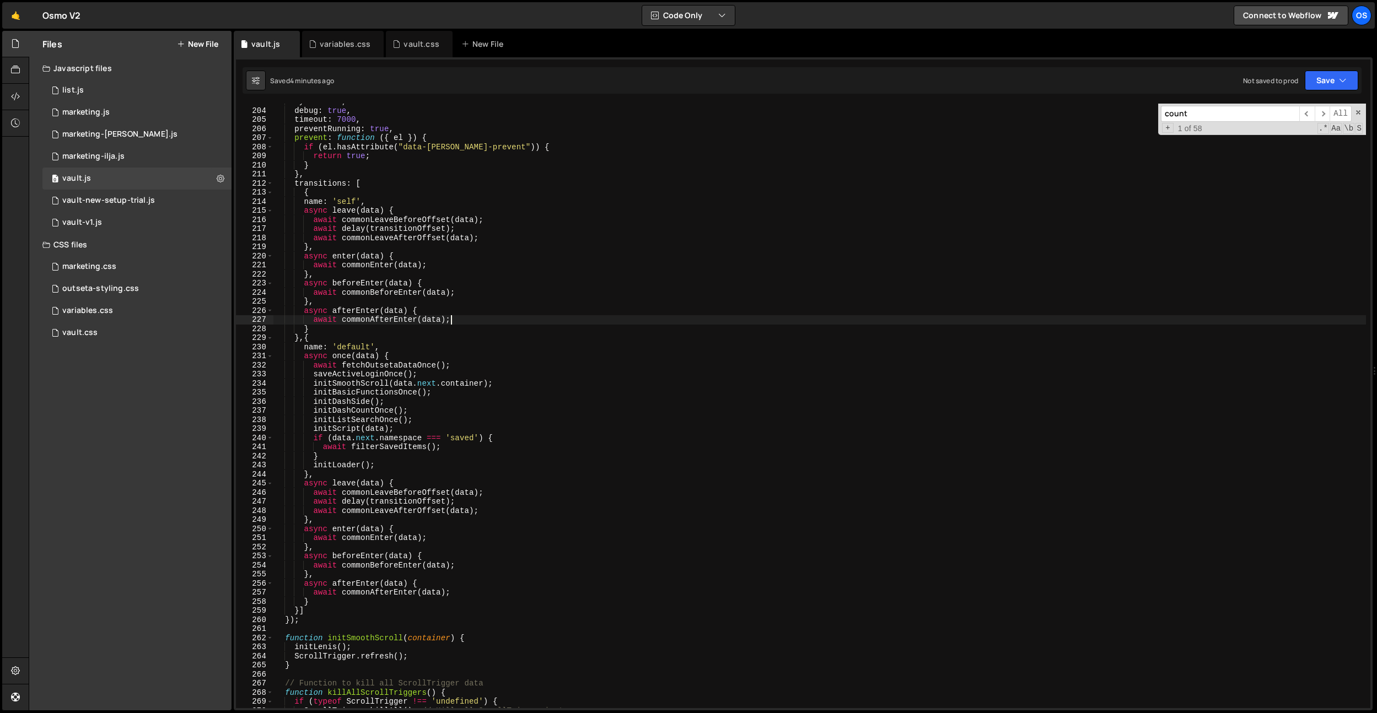
paste input "initDashCountOnce"
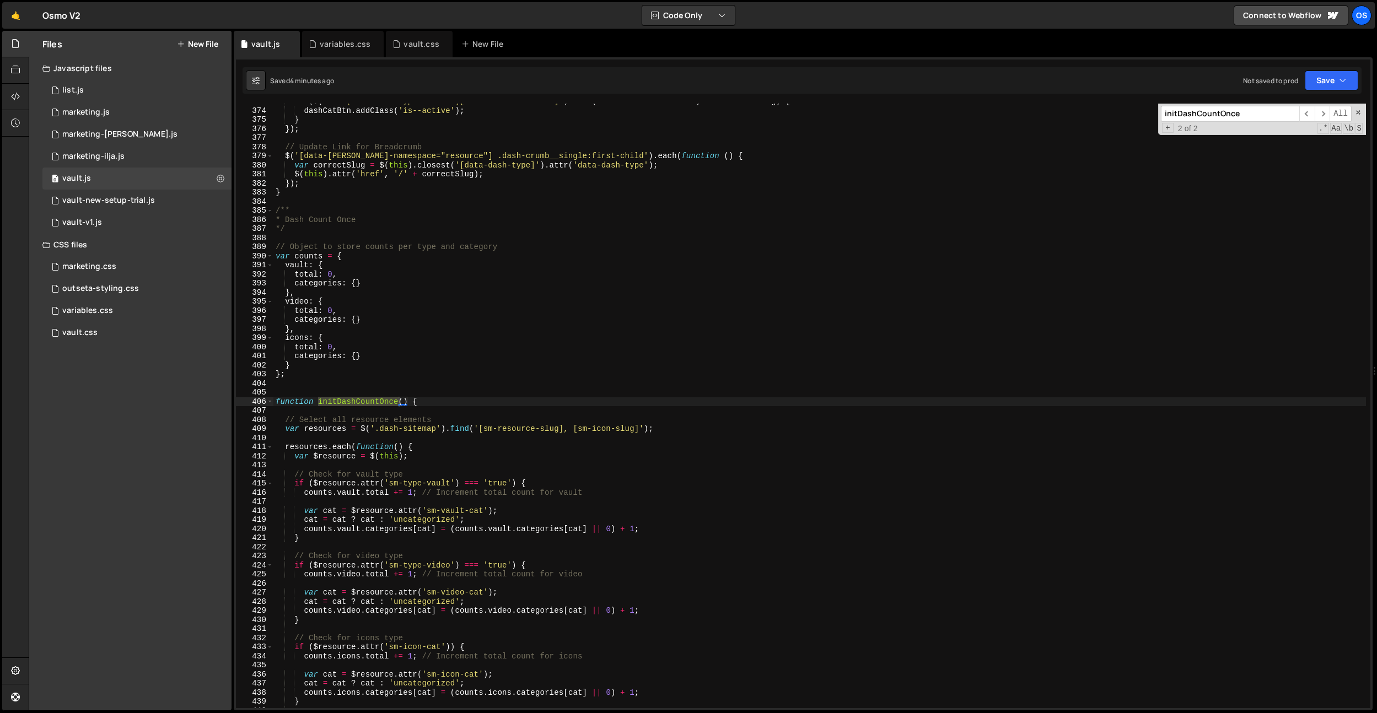
scroll to position [3229, 0]
type input "initDashCountOnce"
type textarea "*/"
click at [584, 224] on div "if ( $ ( 'main[data-dash-type="vault"][data-dash-vault-cat]' ) . attr ( 'data-d…" at bounding box center [819, 408] width 1092 height 623
paste input "data-dash-count-update-number"
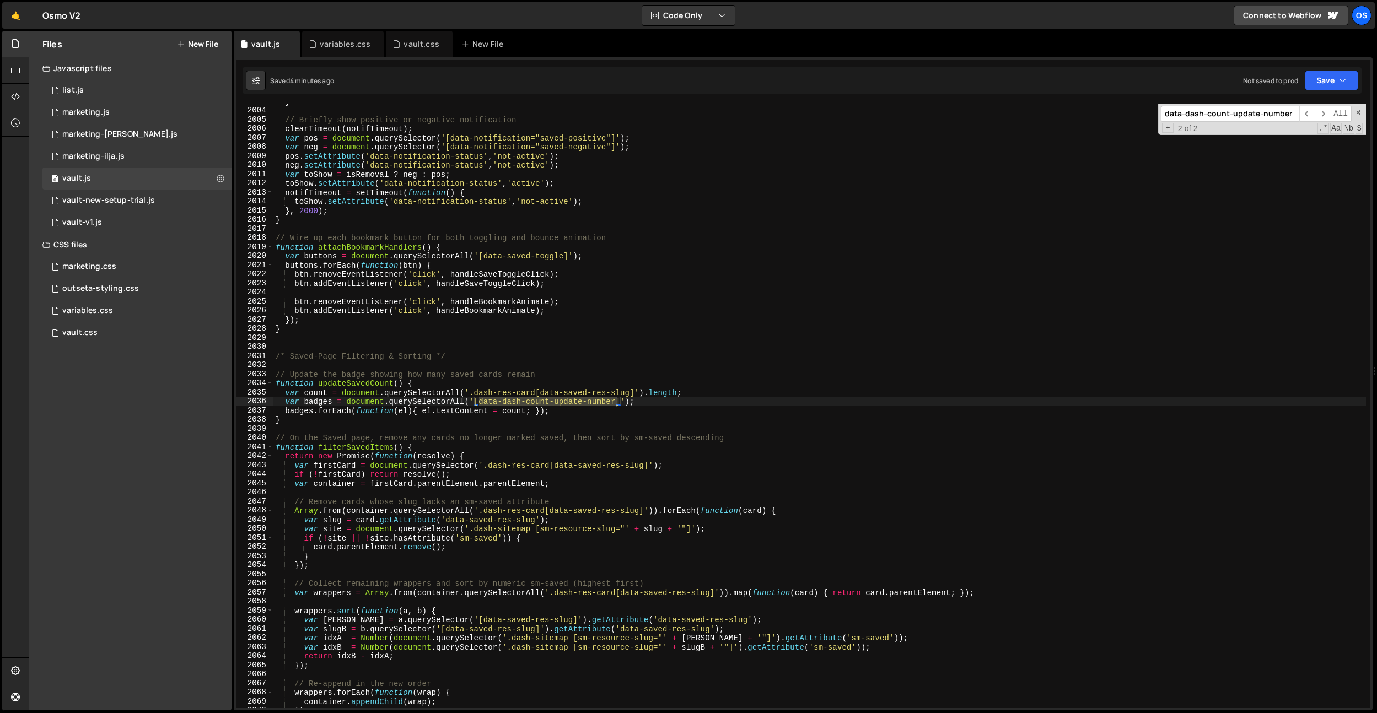
scroll to position [3956, 0]
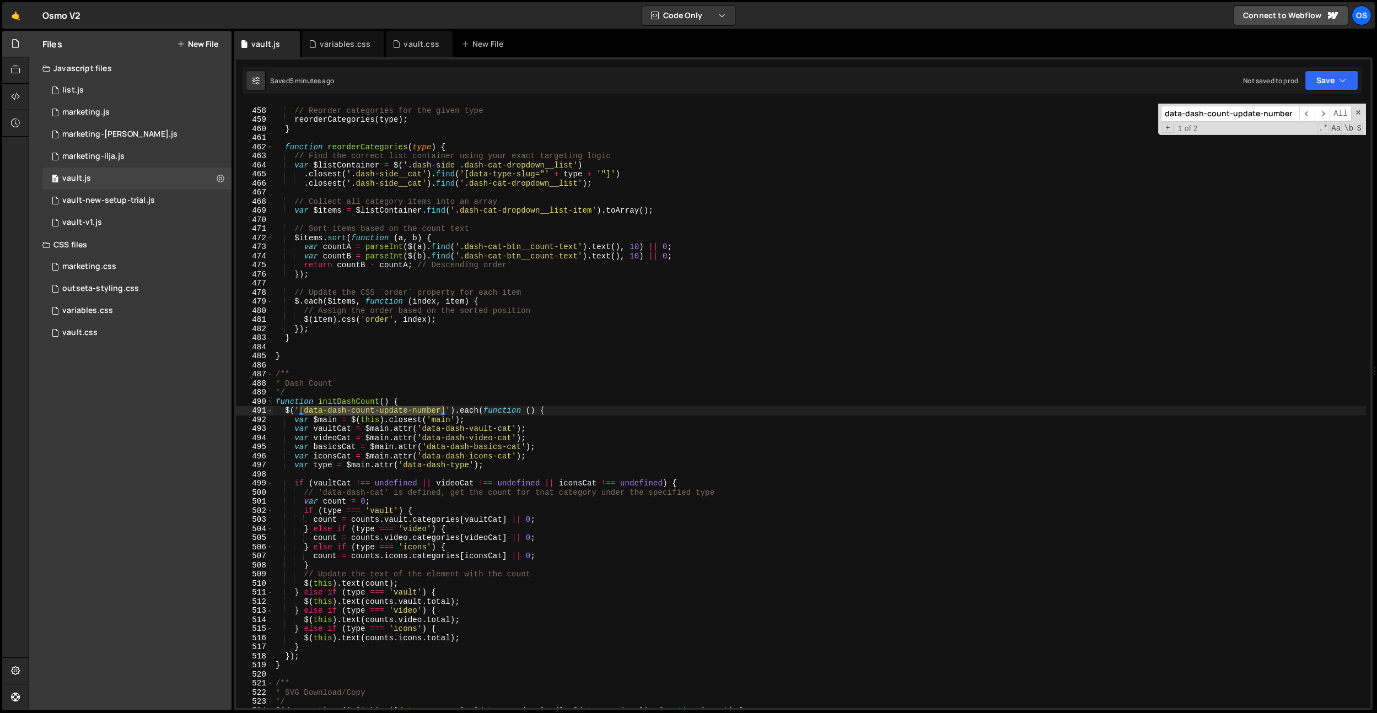
type input "data-dash-count-update-number"
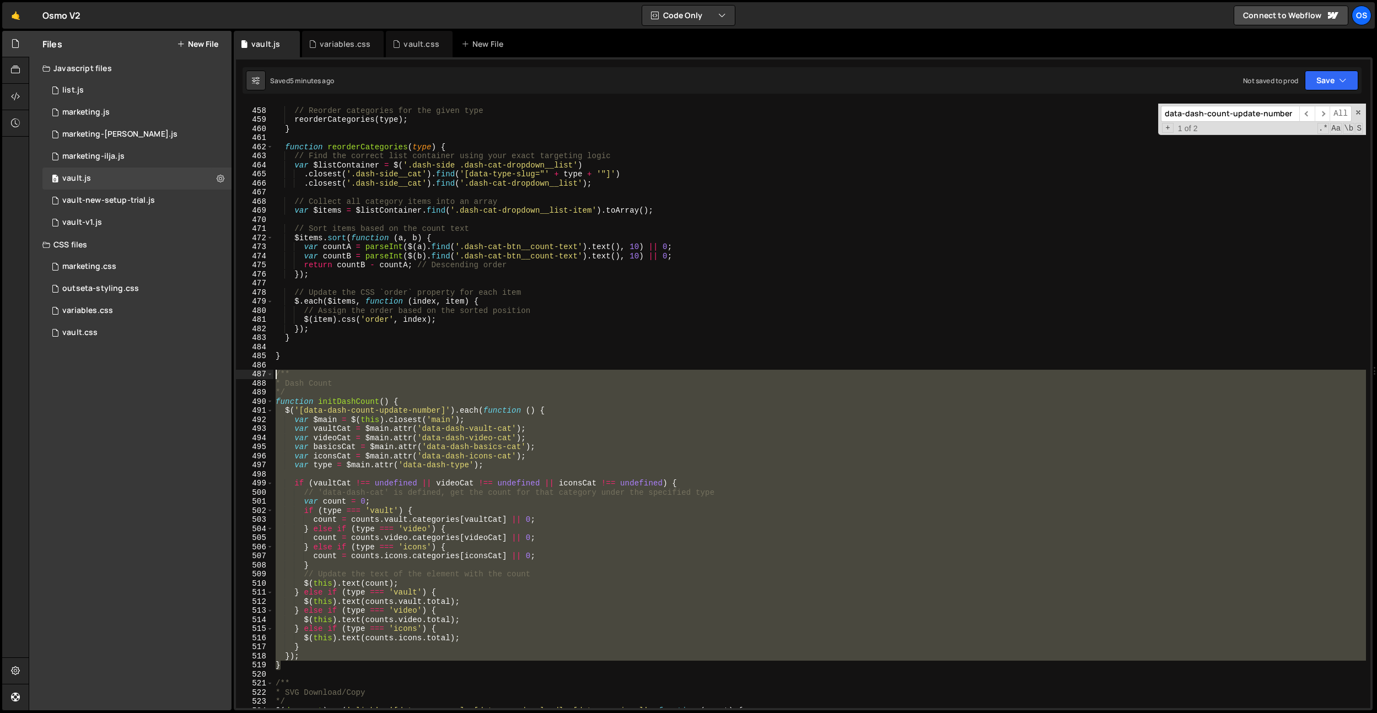
drag, startPoint x: 293, startPoint y: 667, endPoint x: 245, endPoint y: 372, distance: 298.8
click at [245, 372] on div "} 457 458 459 460 461 462 463 464 465 466 467 468 469 470 471 472 473 474 475 4…" at bounding box center [803, 406] width 1134 height 605
click at [550, 449] on div "// Reorder categories for the given type reorderCategories ( type ) ; } functio…" at bounding box center [819, 406] width 1092 height 605
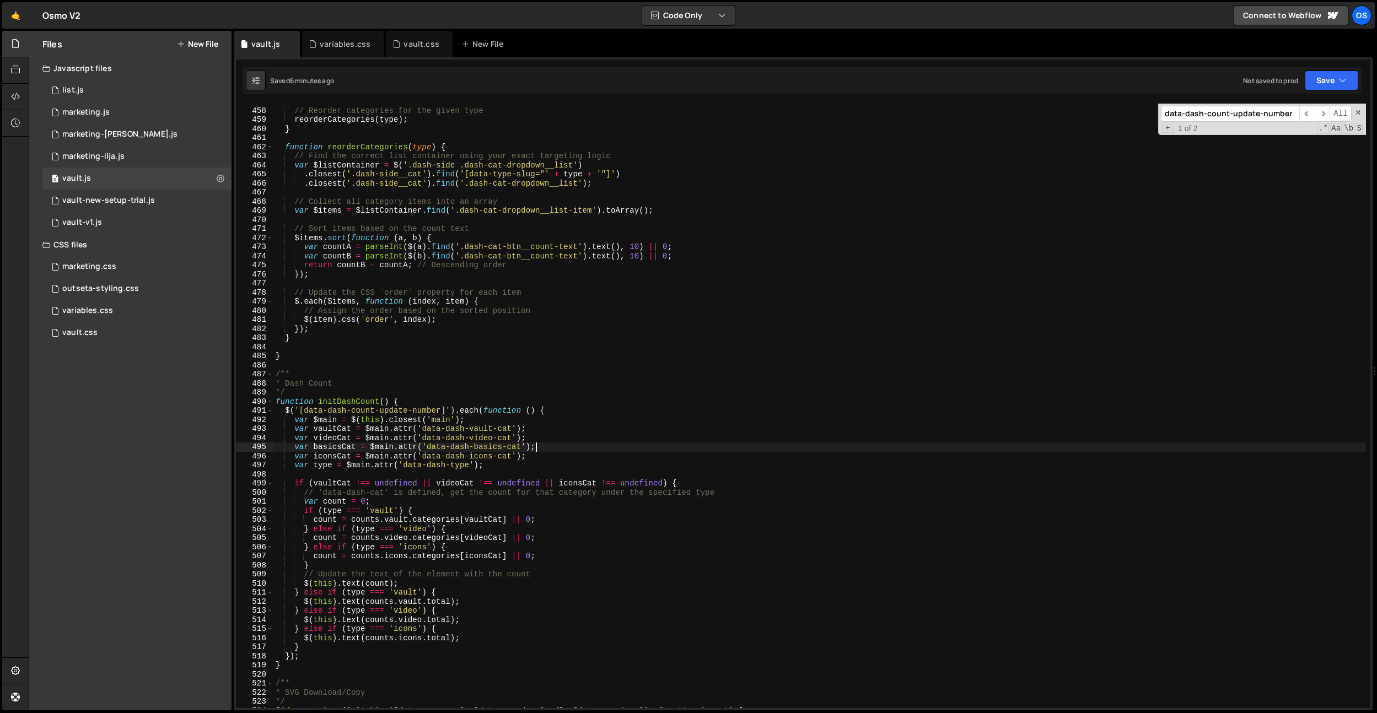
drag, startPoint x: 551, startPoint y: 446, endPoint x: 556, endPoint y: 439, distance: 8.4
click at [556, 439] on div "// Reorder categories for the given type reorderCategories ( type ) ; } functio…" at bounding box center [819, 408] width 1092 height 623
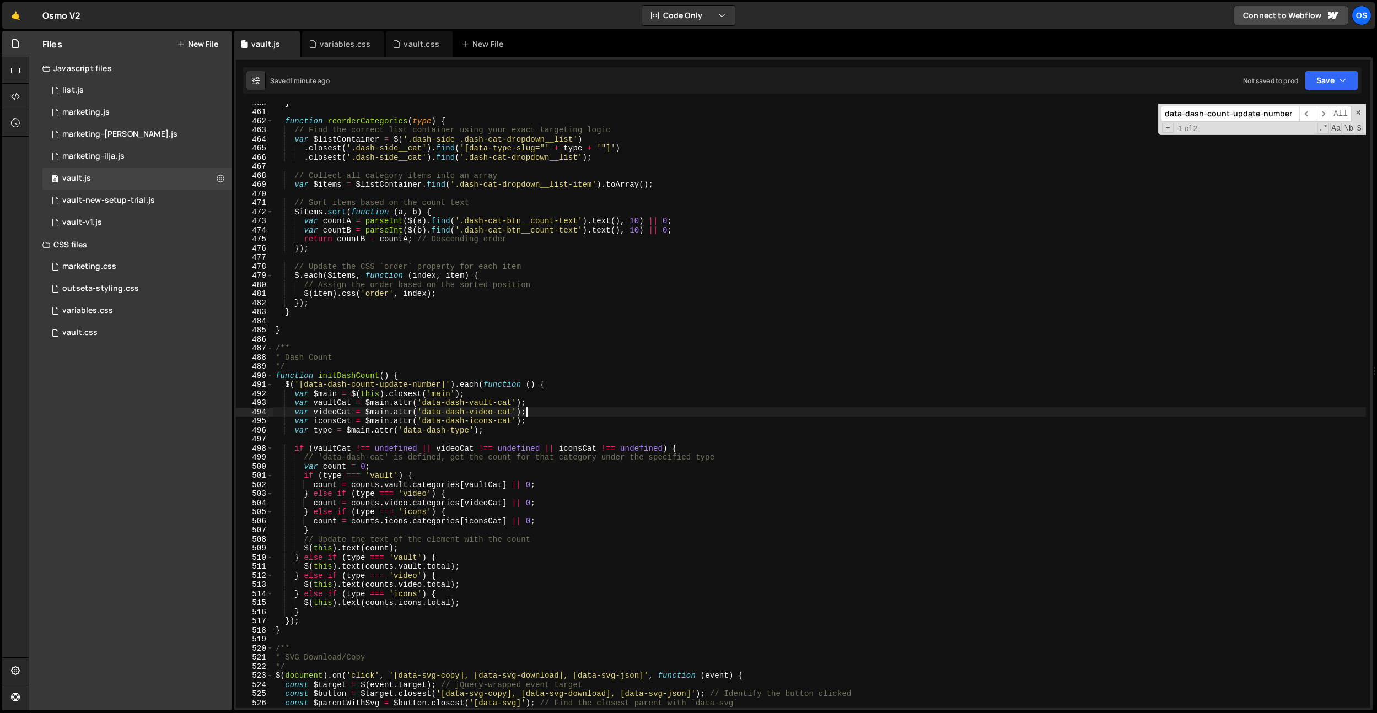
scroll to position [3983, 0]
click at [315, 613] on div "} function reorderCategories ( type ) { // Find the correct list container usin…" at bounding box center [819, 409] width 1092 height 623
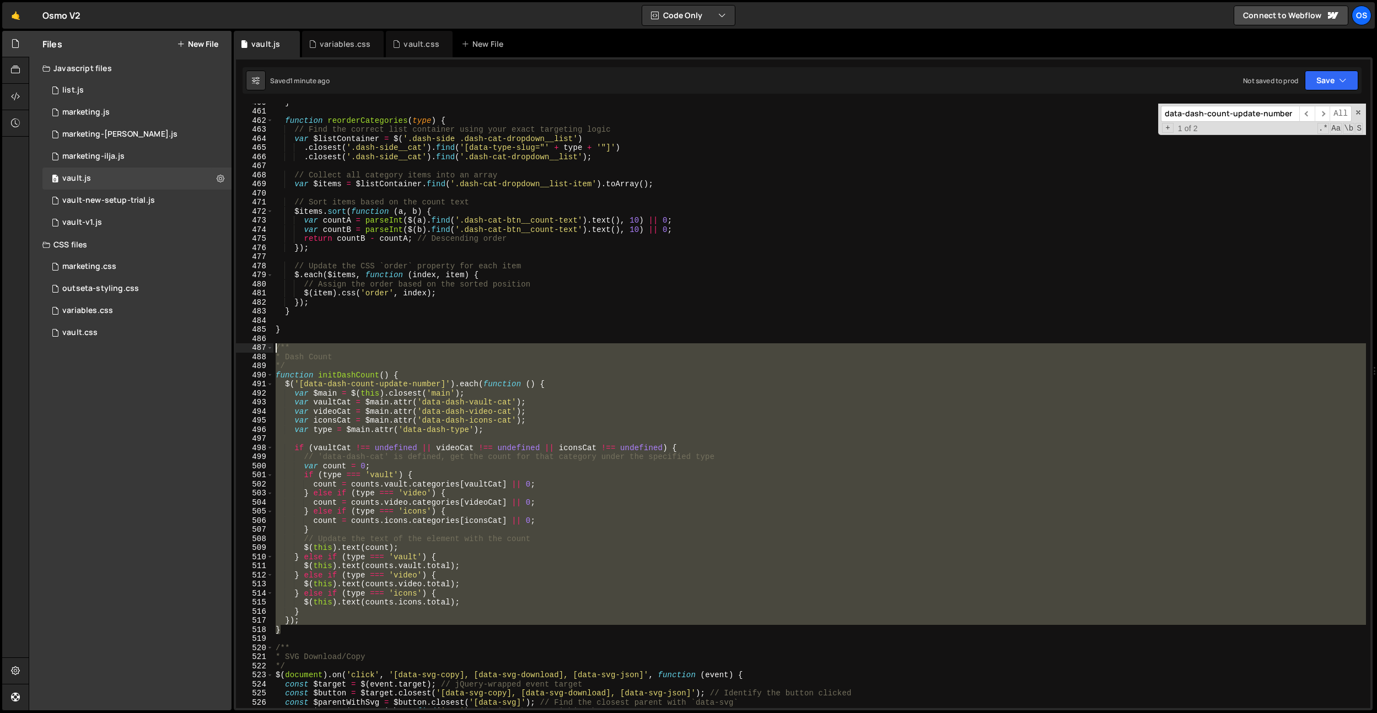
drag, startPoint x: 284, startPoint y: 633, endPoint x: 266, endPoint y: 350, distance: 283.3
click at [266, 350] on div "} 460 461 462 463 464 465 466 467 468 469 470 471 472 473 474 475 476 477 478 4…" at bounding box center [803, 406] width 1134 height 605
paste textarea "}"
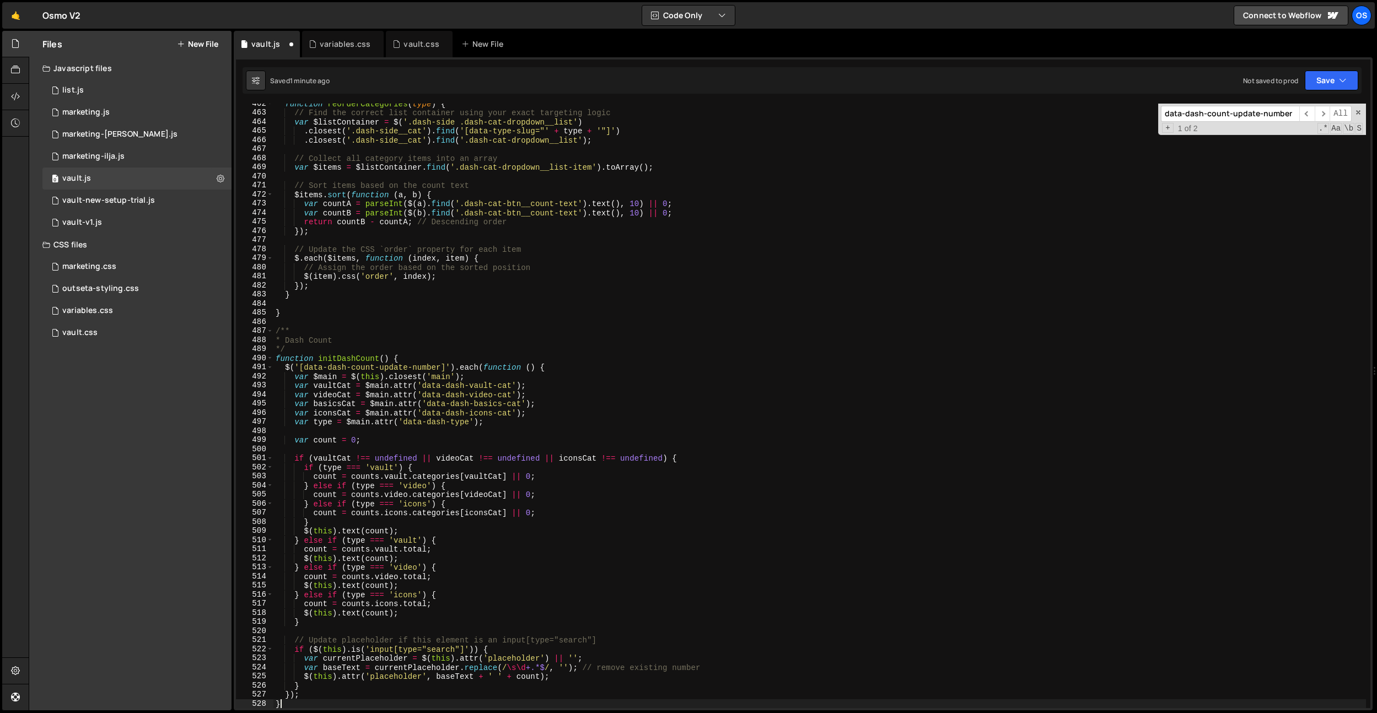
scroll to position [3981, 0]
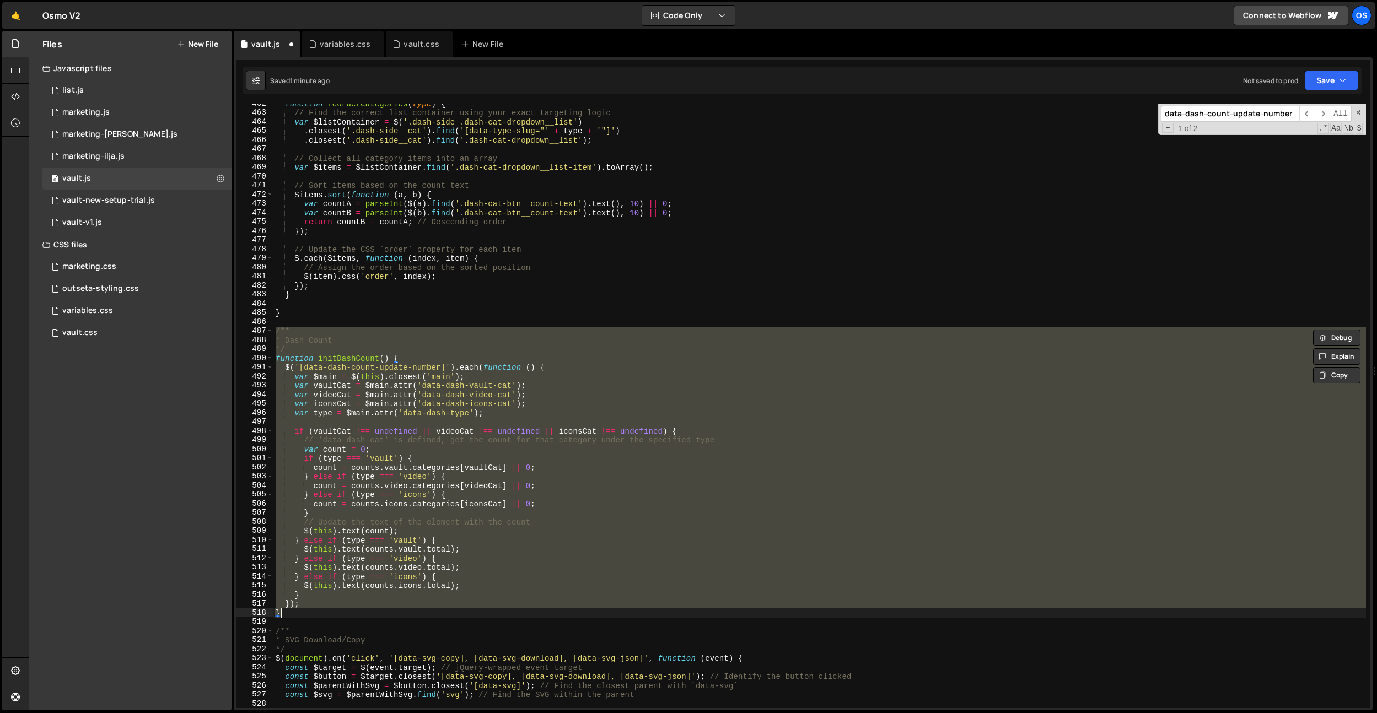
paste textarea
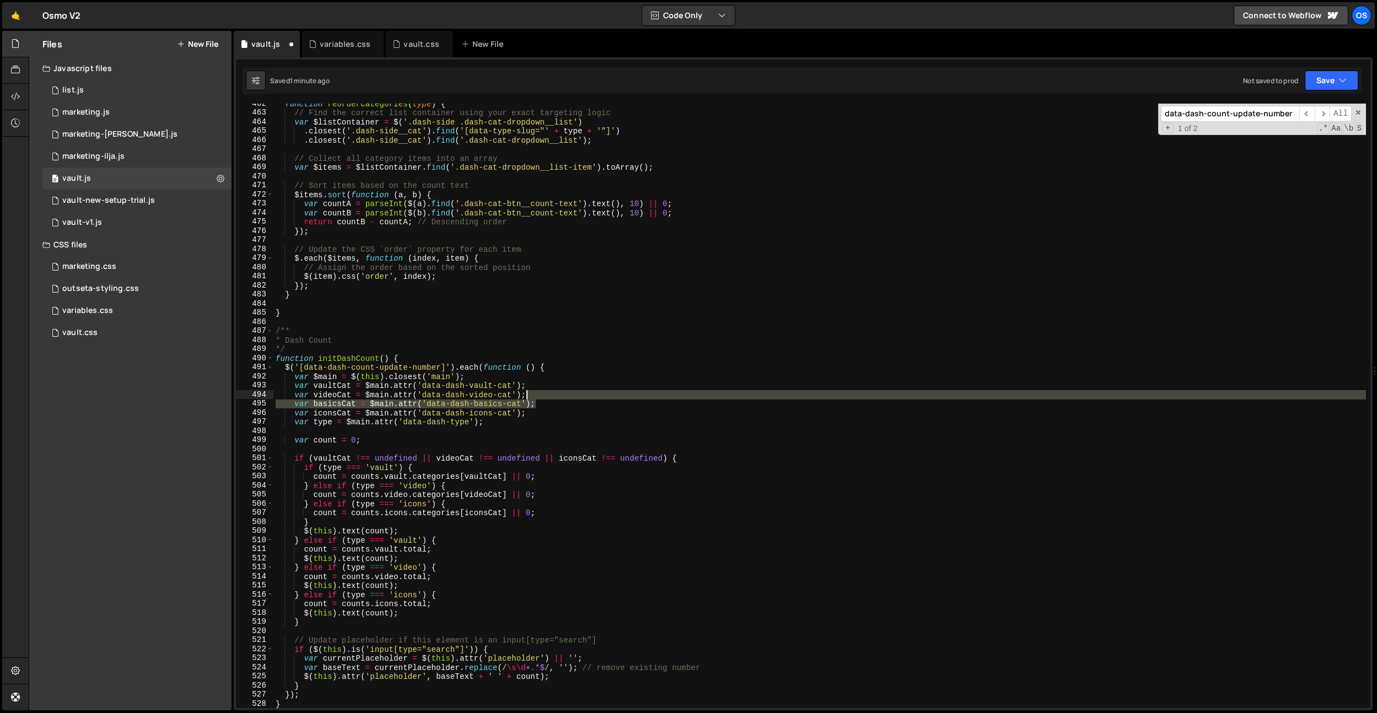
drag, startPoint x: 543, startPoint y: 406, endPoint x: 546, endPoint y: 398, distance: 8.0
click at [546, 398] on div "function reorderCategories ( type ) { // Find the correct list container using …" at bounding box center [819, 410] width 1092 height 623
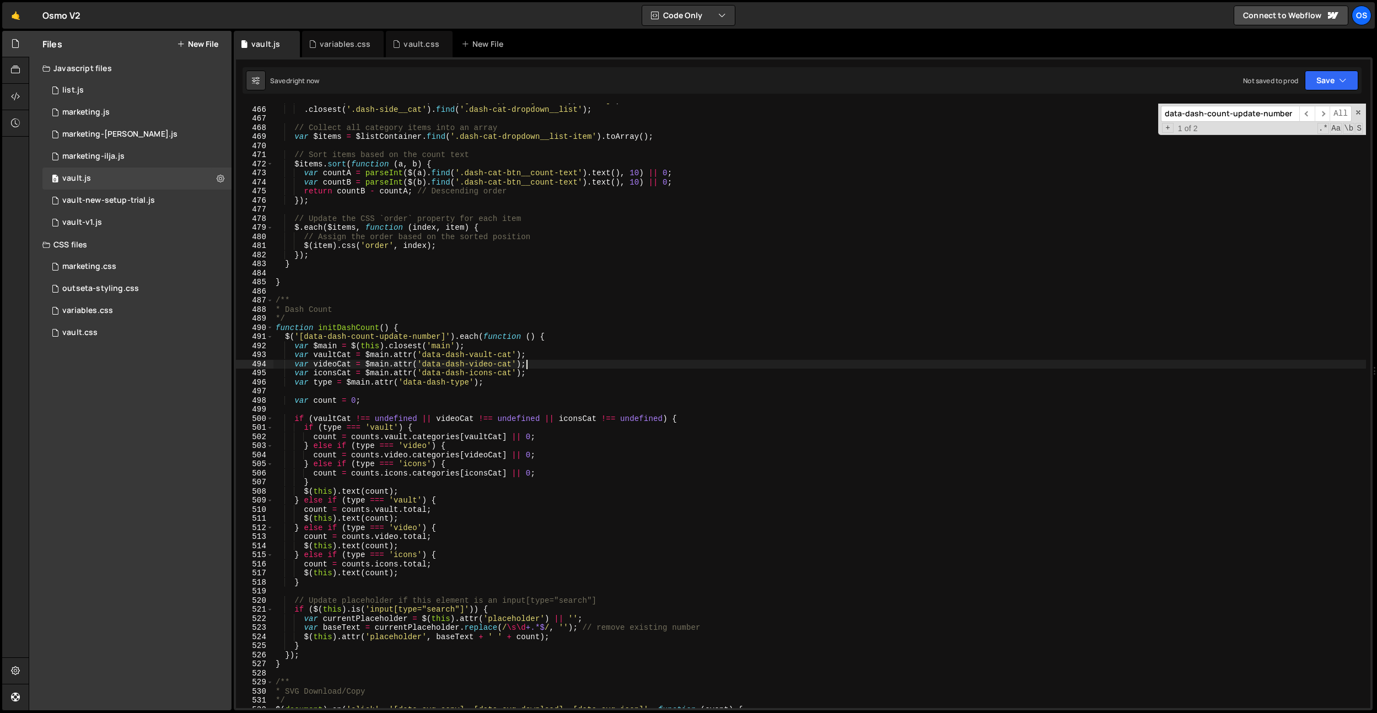
scroll to position [4039, 0]
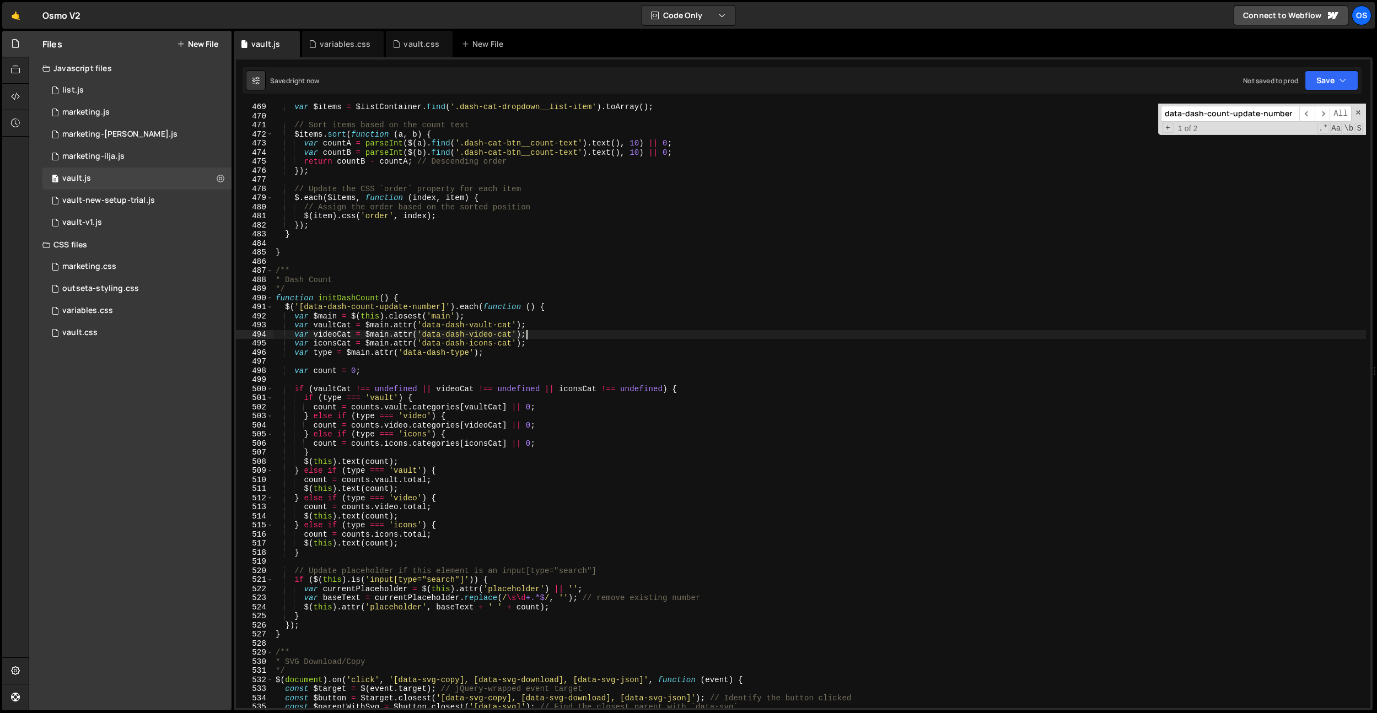
click at [531, 553] on div "var $items = $listContainer . find ( '.dash-cat-dropdown__list-item' ) . toArra…" at bounding box center [819, 414] width 1092 height 623
click at [508, 575] on div "var $items = $listContainer . find ( '.dash-cat-dropdown__list-item' ) . toArra…" at bounding box center [819, 414] width 1092 height 623
click at [514, 590] on div "var $items = $listContainer . find ( '.dash-cat-dropdown__list-item' ) . toArra…" at bounding box center [819, 414] width 1092 height 623
click at [532, 547] on div "var $items = $listContainer . find ( '.dash-cat-dropdown__list-item' ) . toArra…" at bounding box center [819, 414] width 1092 height 623
drag, startPoint x: 439, startPoint y: 308, endPoint x: 316, endPoint y: 298, distance: 123.9
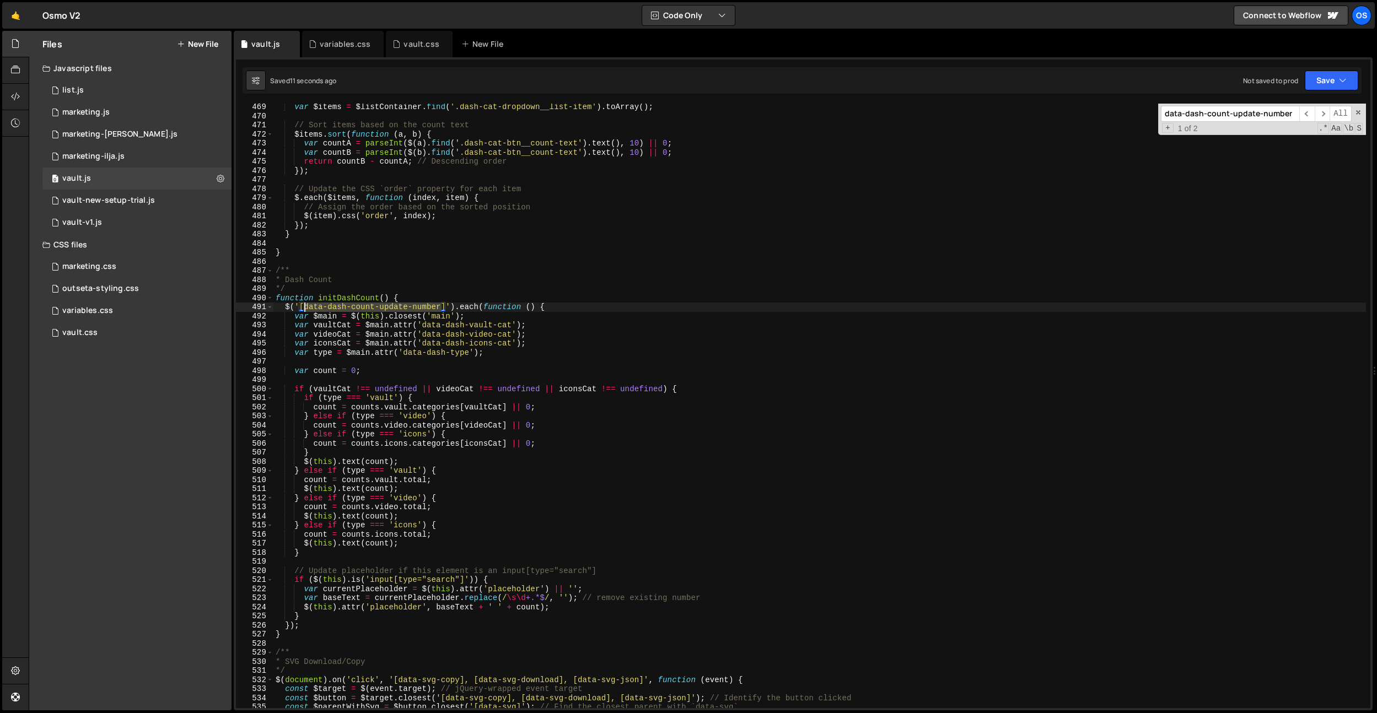
click at [302, 309] on div "var $items = $listContainer . find ( '.dash-cat-dropdown__list-item' ) . toArra…" at bounding box center [819, 414] width 1092 height 623
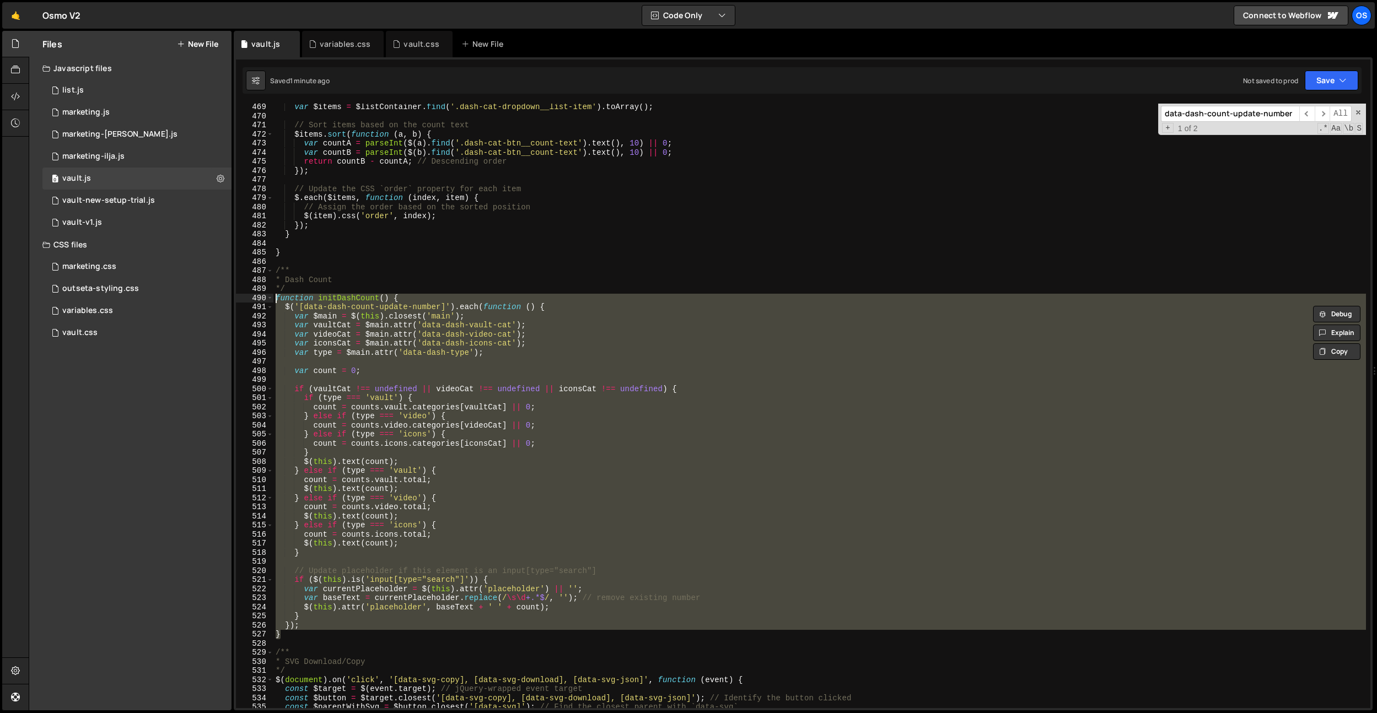
drag, startPoint x: 292, startPoint y: 626, endPoint x: 275, endPoint y: 294, distance: 332.2
click at [275, 294] on div "var $items = $listContainer . find ( '.dash-cat-dropdown__list-item' ) . toArra…" at bounding box center [819, 414] width 1092 height 623
paste textarea "}"
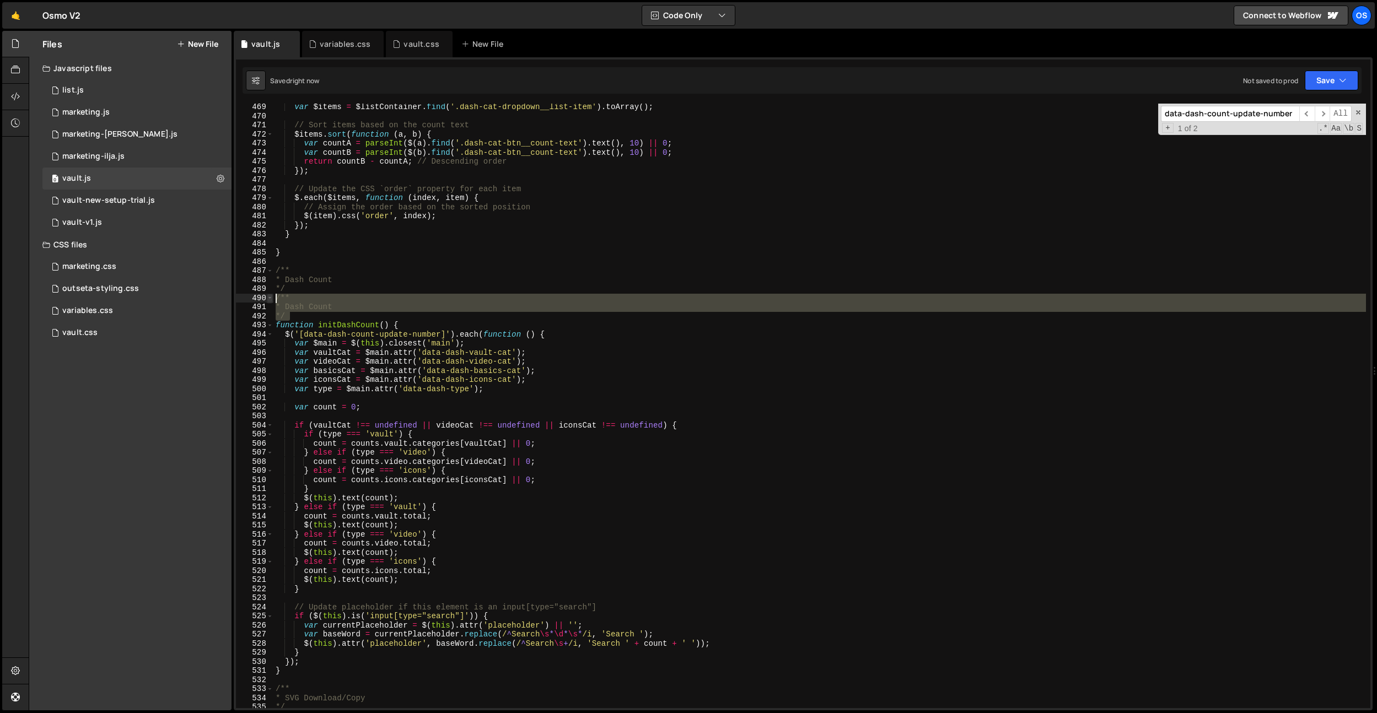
drag, startPoint x: 309, startPoint y: 319, endPoint x: 269, endPoint y: 294, distance: 46.8
click at [269, 294] on div "} 469 470 471 472 473 474 475 476 477 478 479 480 481 482 483 484 485 486 487 4…" at bounding box center [803, 406] width 1134 height 605
type textarea "/** * Dash Count"
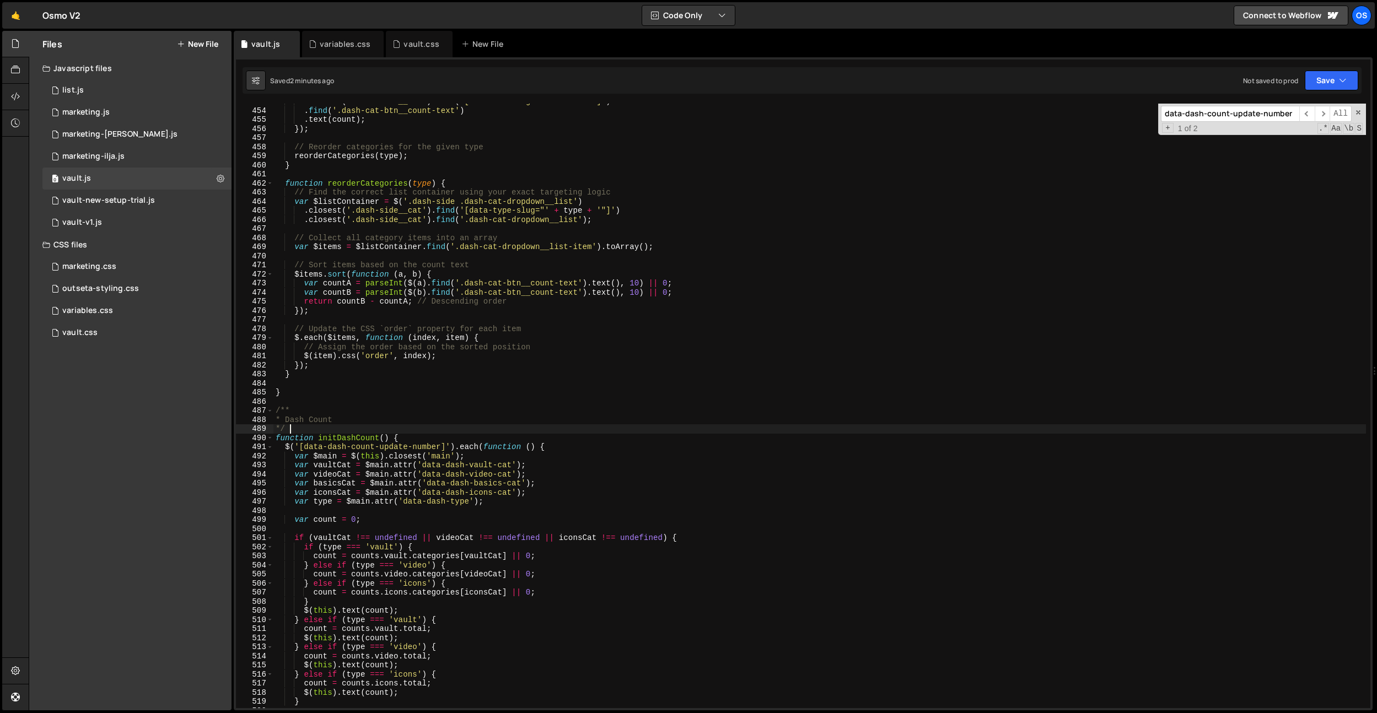
scroll to position [3851, 0]
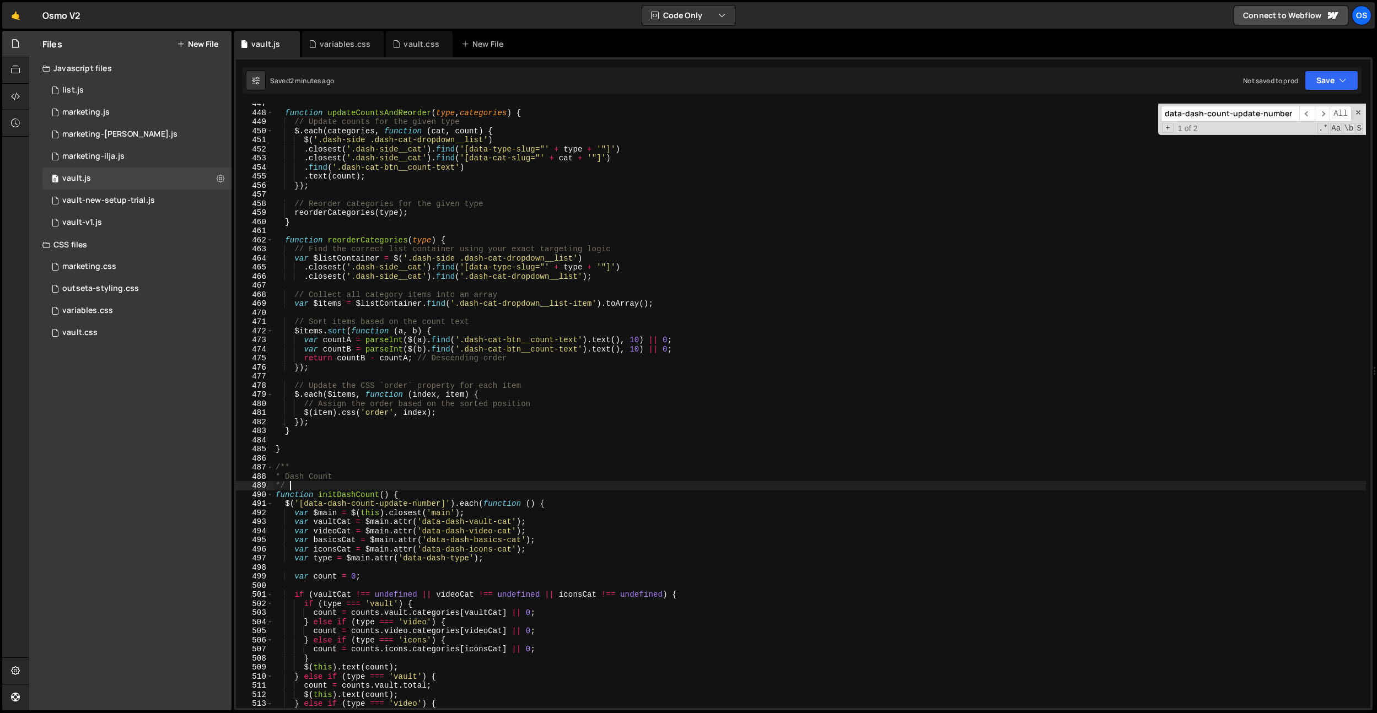
click at [434, 426] on div "function updateCountsAndReorder ( type , categories ) { // Update counts for th…" at bounding box center [819, 410] width 1092 height 623
type textarea "});"
click at [1197, 109] on input "data-dash-count-update-number" at bounding box center [1230, 114] width 138 height 16
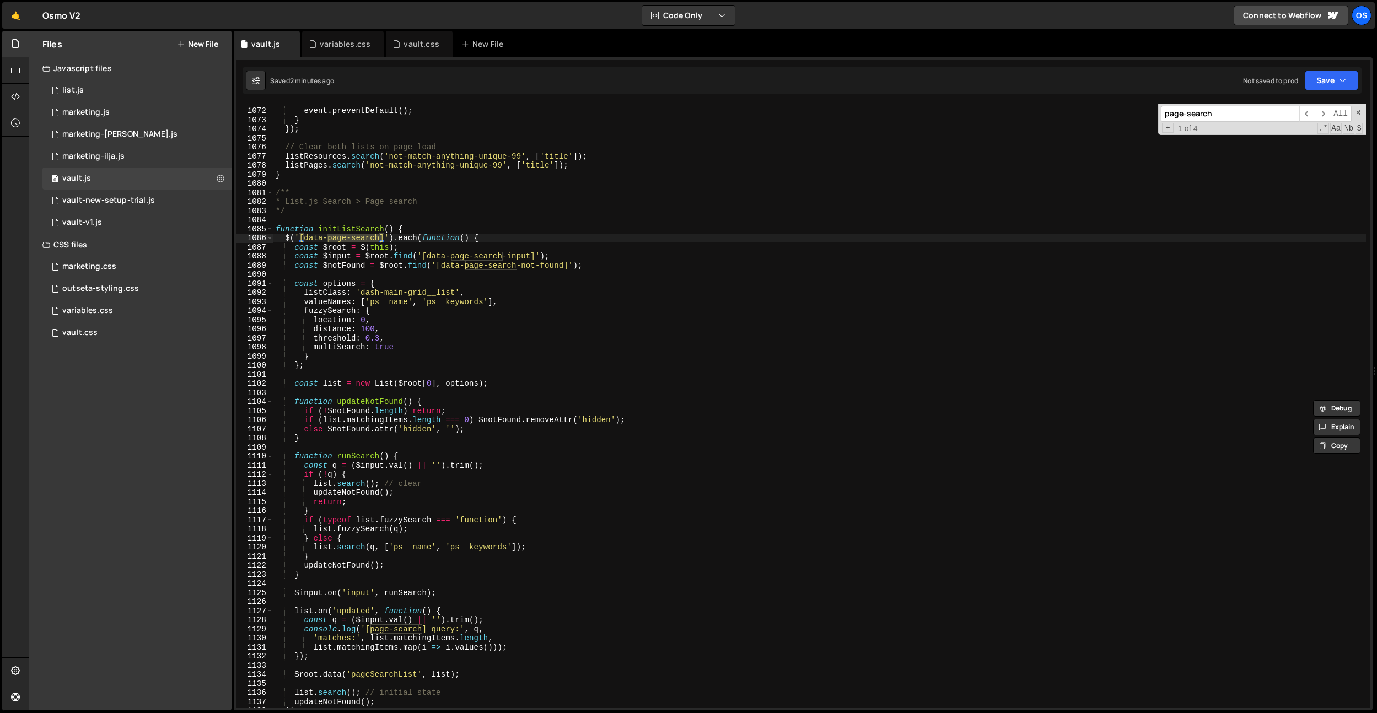
scroll to position [9347, 0]
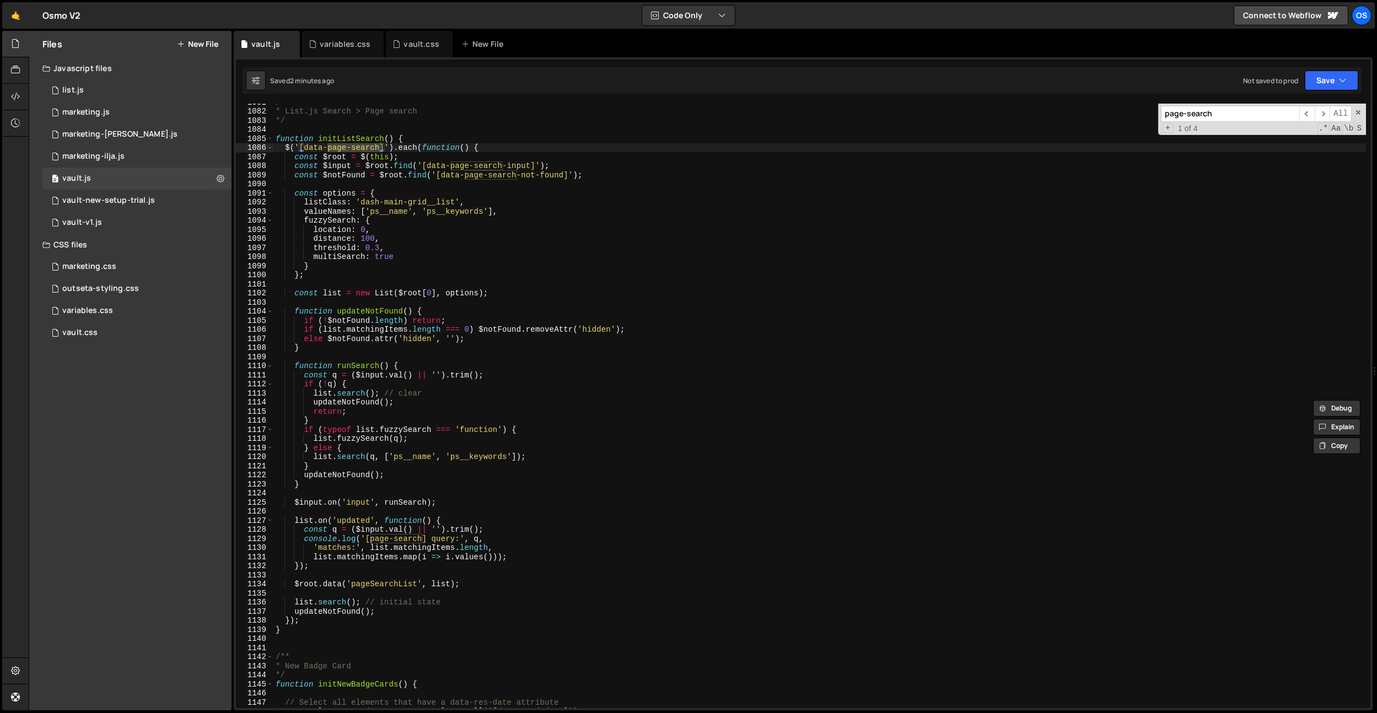
type input "page-search"
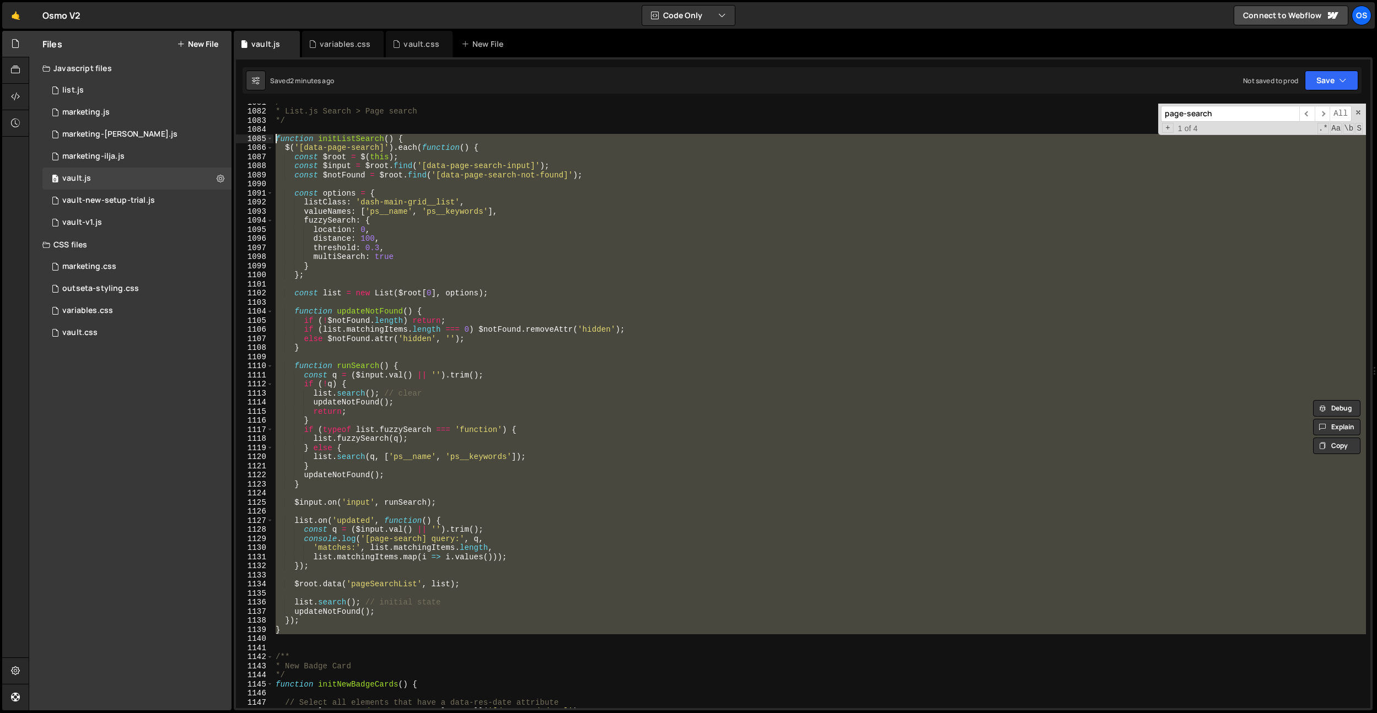
drag, startPoint x: 284, startPoint y: 634, endPoint x: 265, endPoint y: 138, distance: 495.9
click at [265, 138] on div "1081 1082 1083 1084 1085 1086 1087 1088 1089 1090 1091 1092 1093 1094 1095 1096…" at bounding box center [803, 406] width 1134 height 605
paste textarea "}"
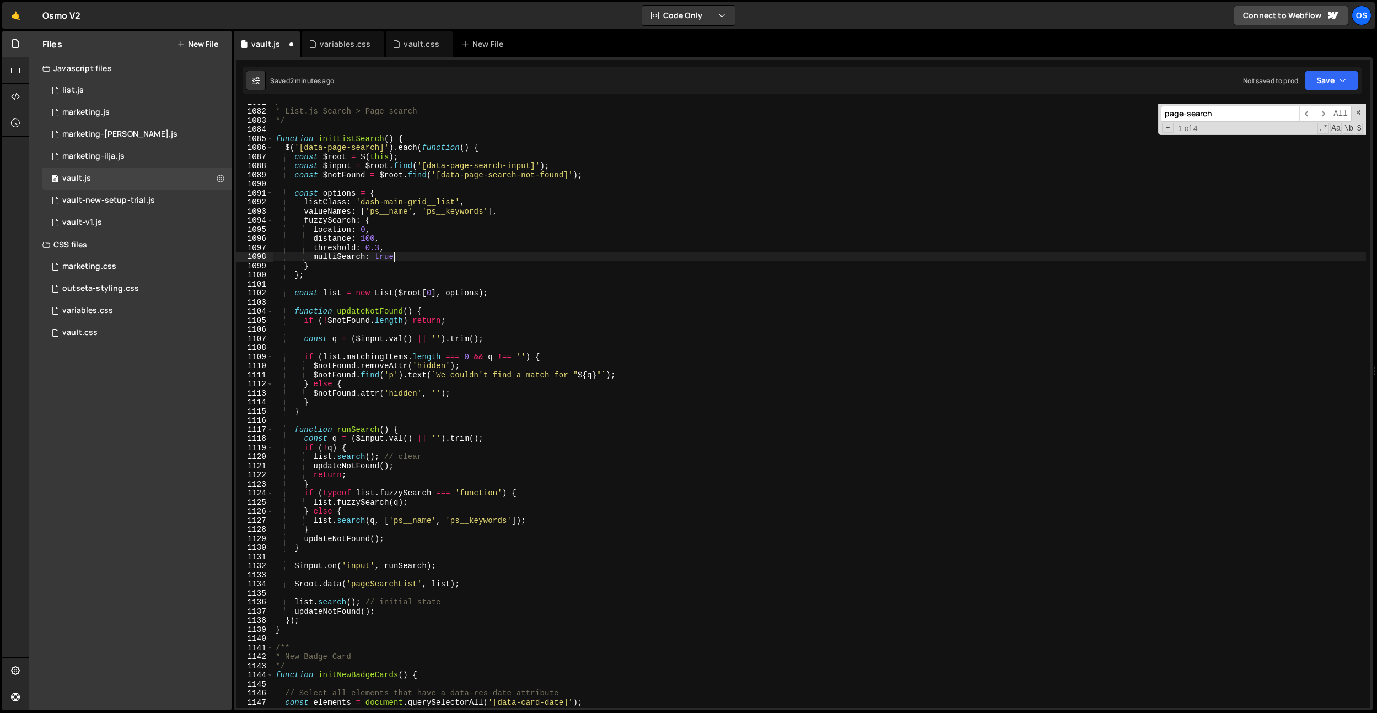
click at [405, 249] on div "/** * List.js Search > Page search */ function initListSearch ( ) { $ ( '[data-…" at bounding box center [819, 409] width 1092 height 623
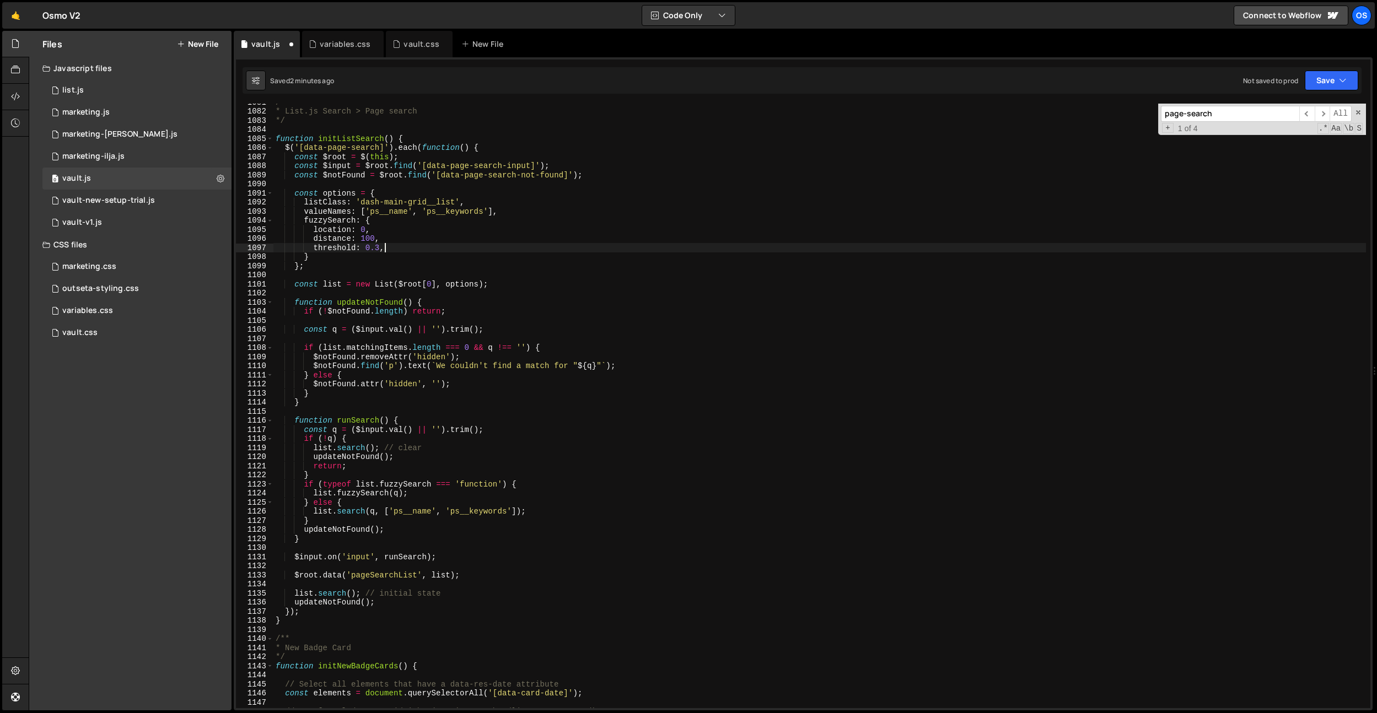
type textarea "threshold: 0.3"
click at [666, 293] on div "/** * List.js Search > Page search */ function initListSearch ( ) { $ ( '[data-…" at bounding box center [819, 409] width 1092 height 623
click at [602, 366] on div "/** * List.js Search > Page search */ function initListSearch ( ) { $ ( '[data-…" at bounding box center [819, 409] width 1092 height 623
paste textarea "}"
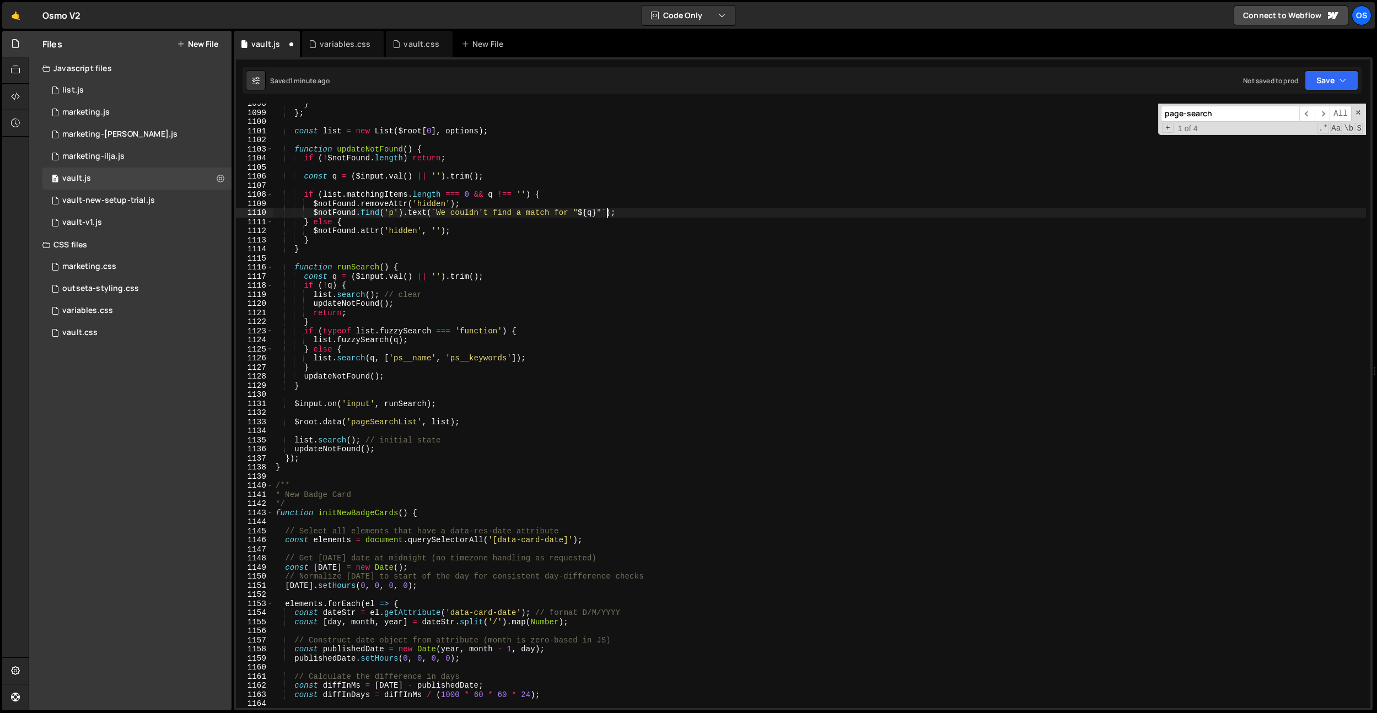
paste textarea "}"
paste textarea "😔"
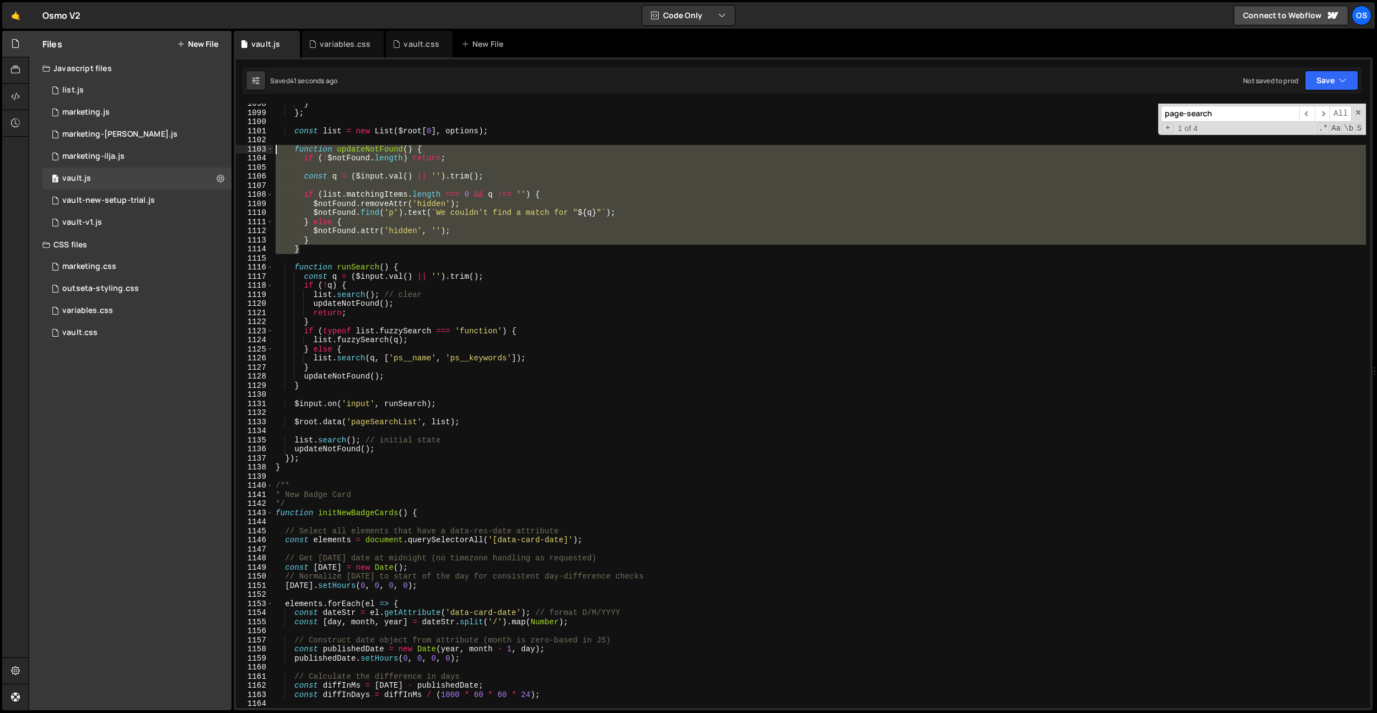
drag, startPoint x: 312, startPoint y: 245, endPoint x: 252, endPoint y: 148, distance: 114.1
click at [252, 148] on div "$notFound.find('p').text(`We couldn't find a match for "${q}"`); 1098 1099 1100…" at bounding box center [803, 406] width 1134 height 605
paste textarea "}"
drag, startPoint x: 303, startPoint y: 247, endPoint x: 274, endPoint y: 153, distance: 98.0
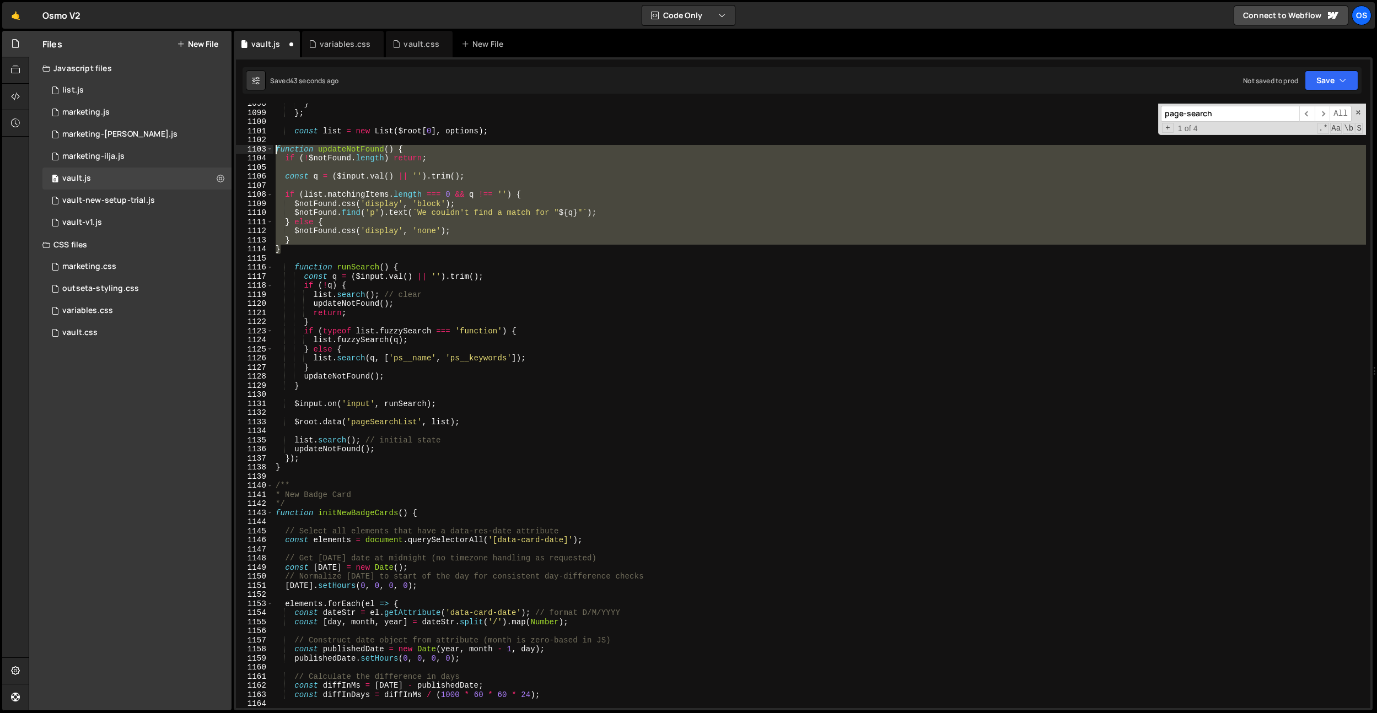
click at [266, 149] on div "} 1098 1099 1100 1101 1102 1103 1104 1105 1106 1107 1108 1109 1110 1111 1112 11…" at bounding box center [803, 406] width 1134 height 605
click at [531, 249] on div "} } ; const list = new List ( $root [ 0 ] , options ) ; function updateNotFound…" at bounding box center [819, 406] width 1092 height 605
type textarea "}"
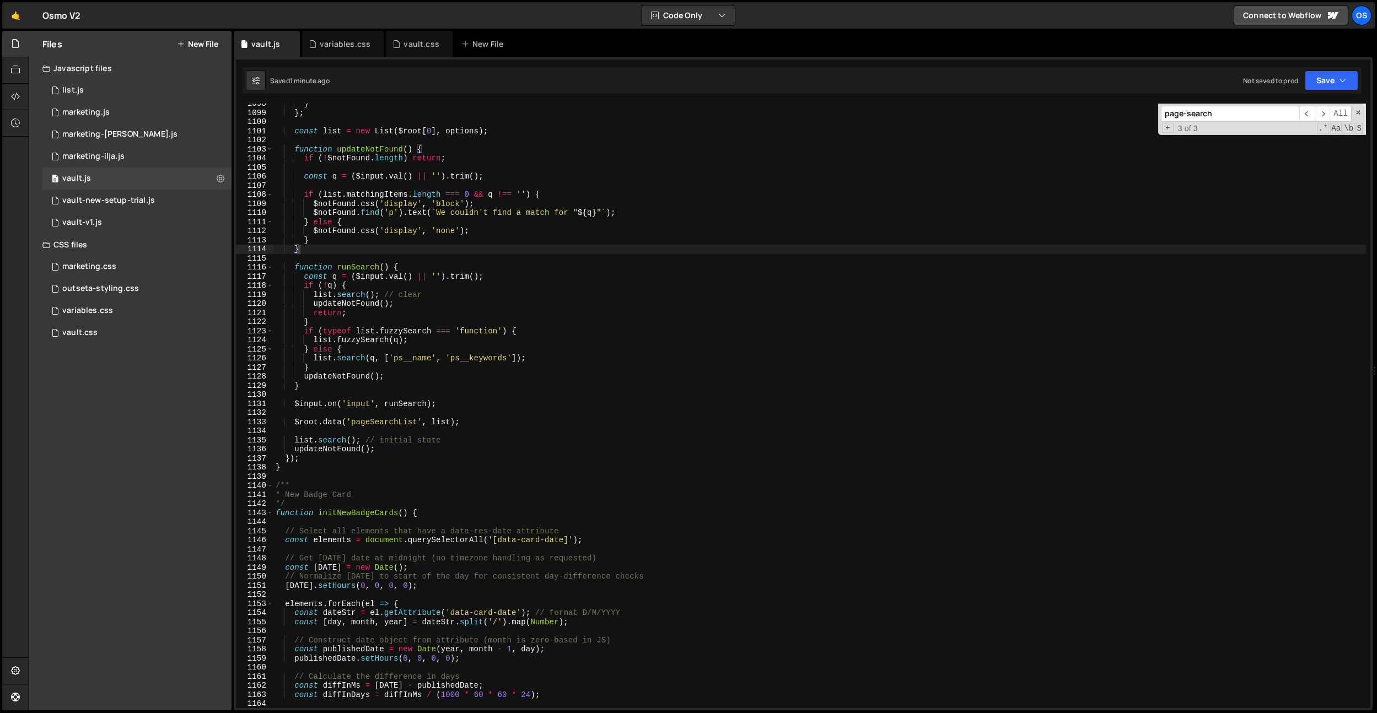
paste input "dash-search-field__input"
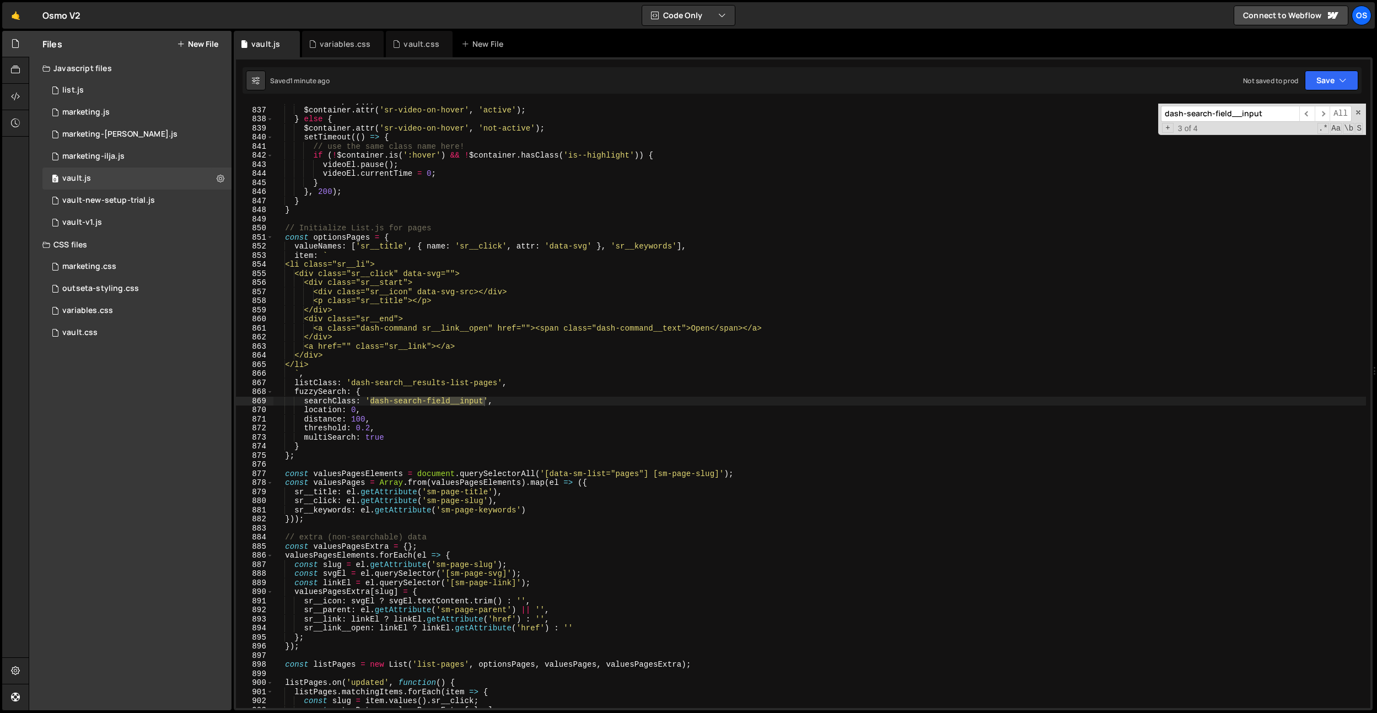
scroll to position [10867, 0]
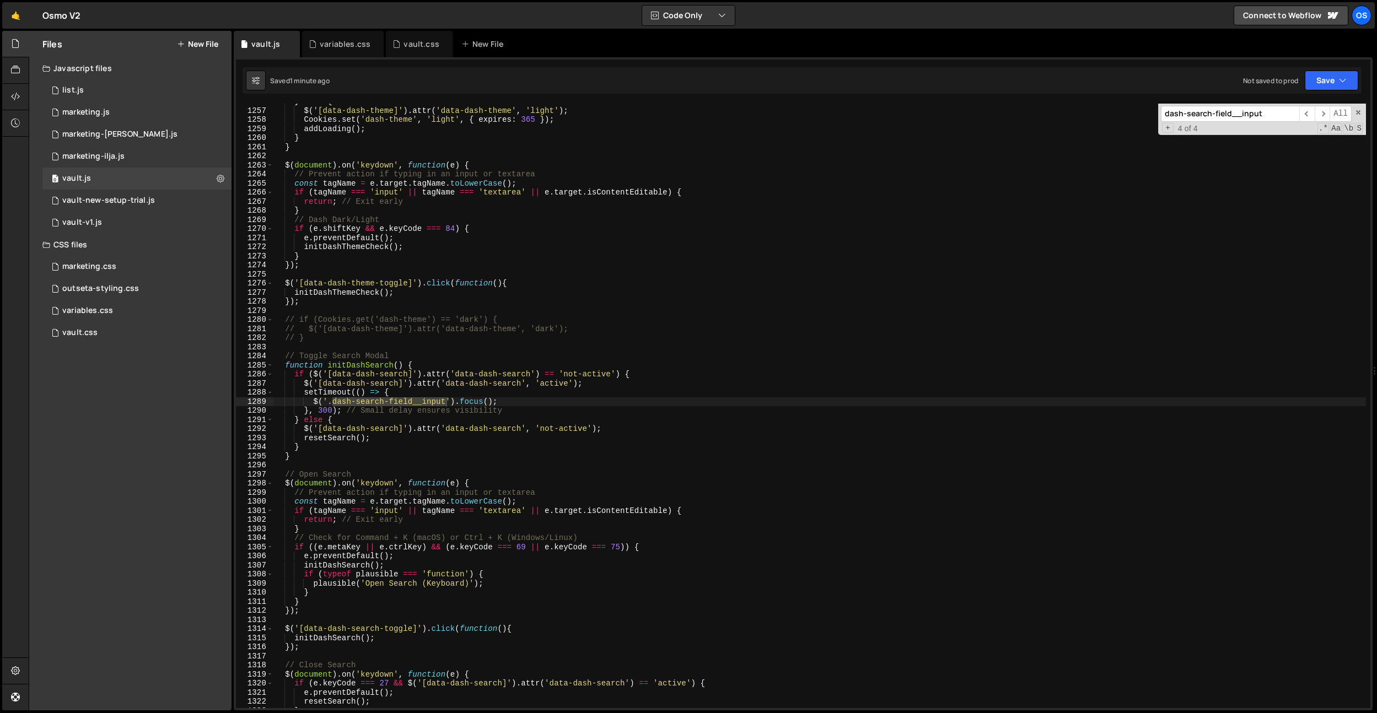
type input "dash-search-field__input"
type textarea "}, 300); // Small delay ensures visibility"
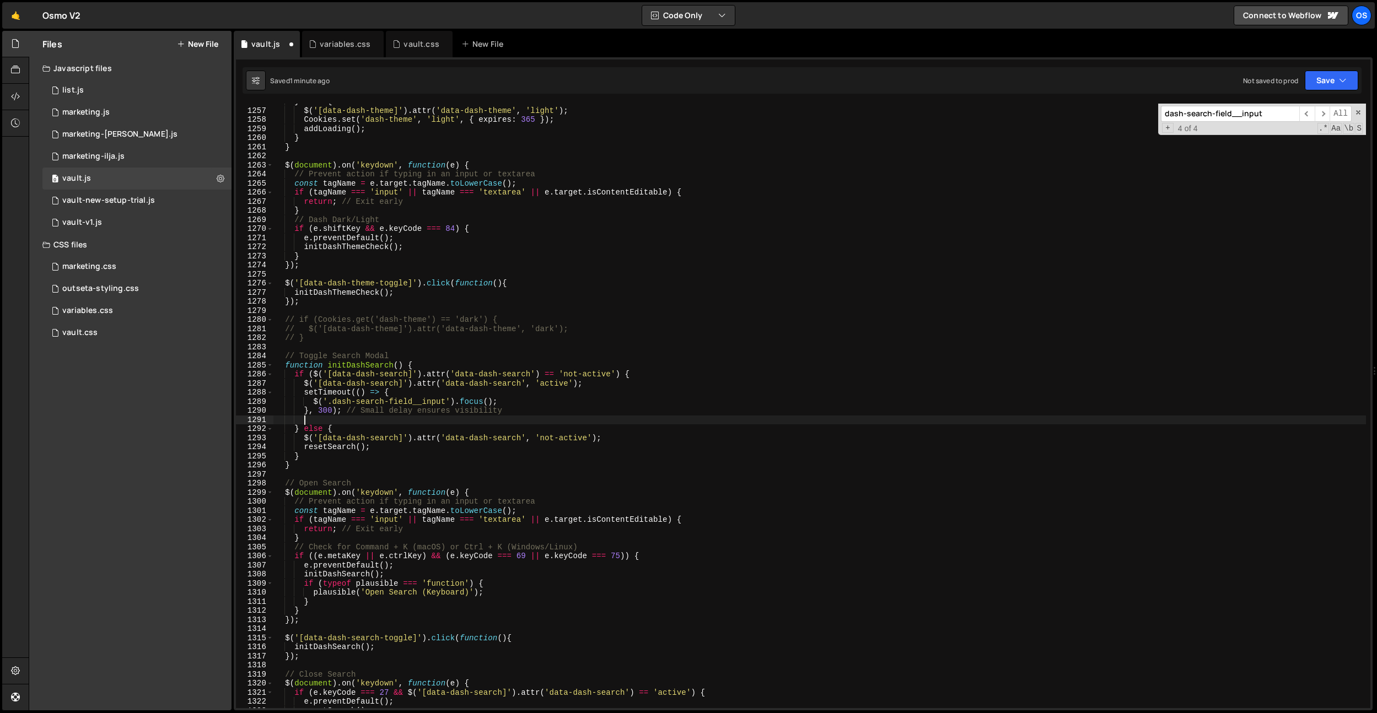
scroll to position [0, 1]
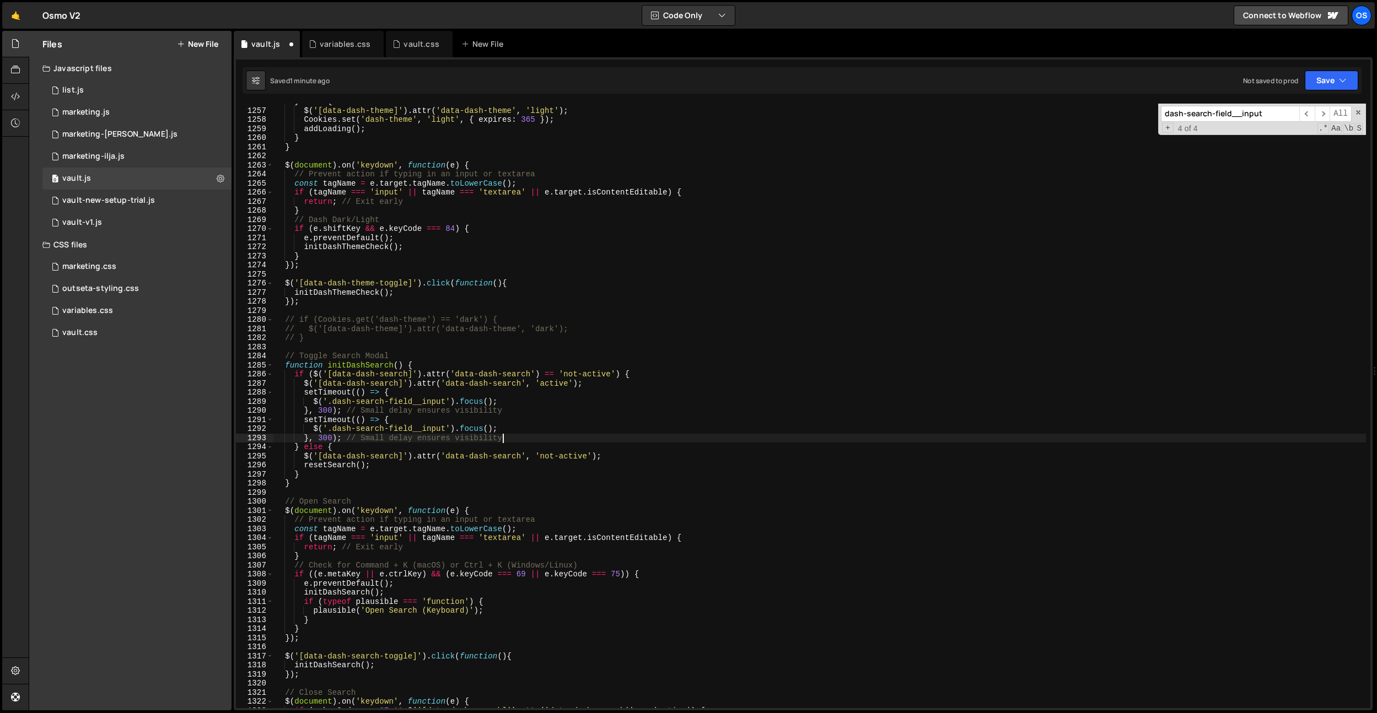
click at [325, 435] on div "} else { $ ( '[data-dash-theme]' ) . attr ( 'data-dash-theme' , 'light' ) ; Coo…" at bounding box center [819, 408] width 1092 height 623
type textarea "}, 300); // Small delay ensures visibility"
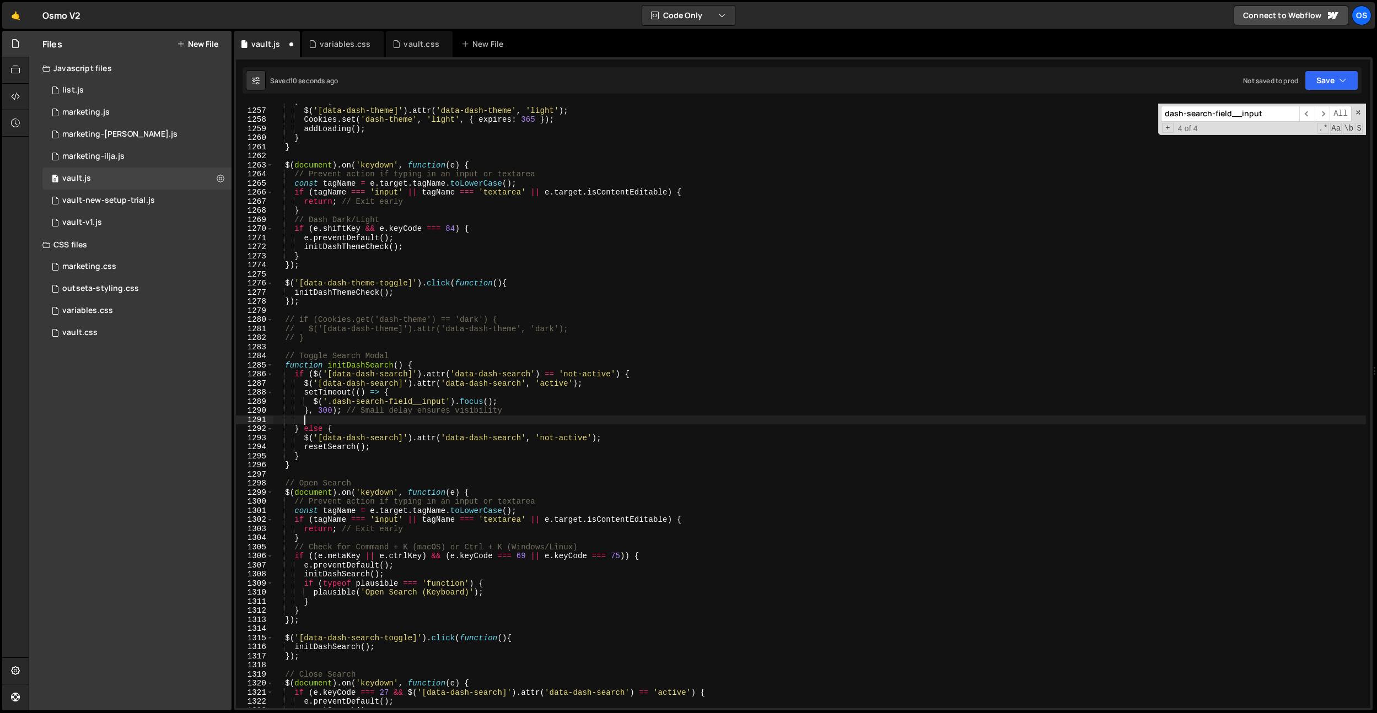
scroll to position [0, 1]
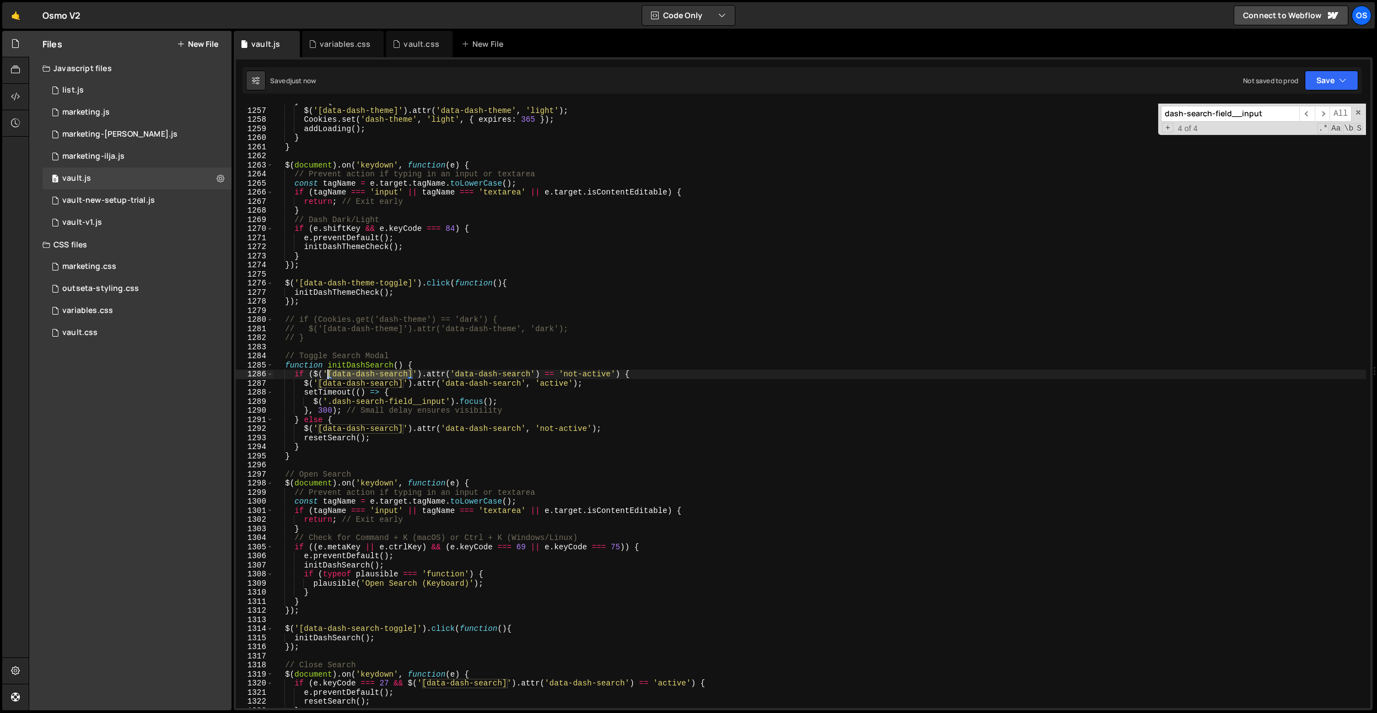
drag, startPoint x: 412, startPoint y: 374, endPoint x: 329, endPoint y: 387, distance: 83.7
click at [327, 373] on div "} else { $ ( '[data-dash-theme]' ) . attr ( 'data-dash-theme' , 'light' ) ; Coo…" at bounding box center [819, 408] width 1092 height 623
click at [327, 405] on div "} else { $ ( '[data-dash-theme]' ) . attr ( 'data-dash-theme' , 'light' ) ; Coo…" at bounding box center [819, 408] width 1092 height 623
paste textarea "[data-dash-search]"
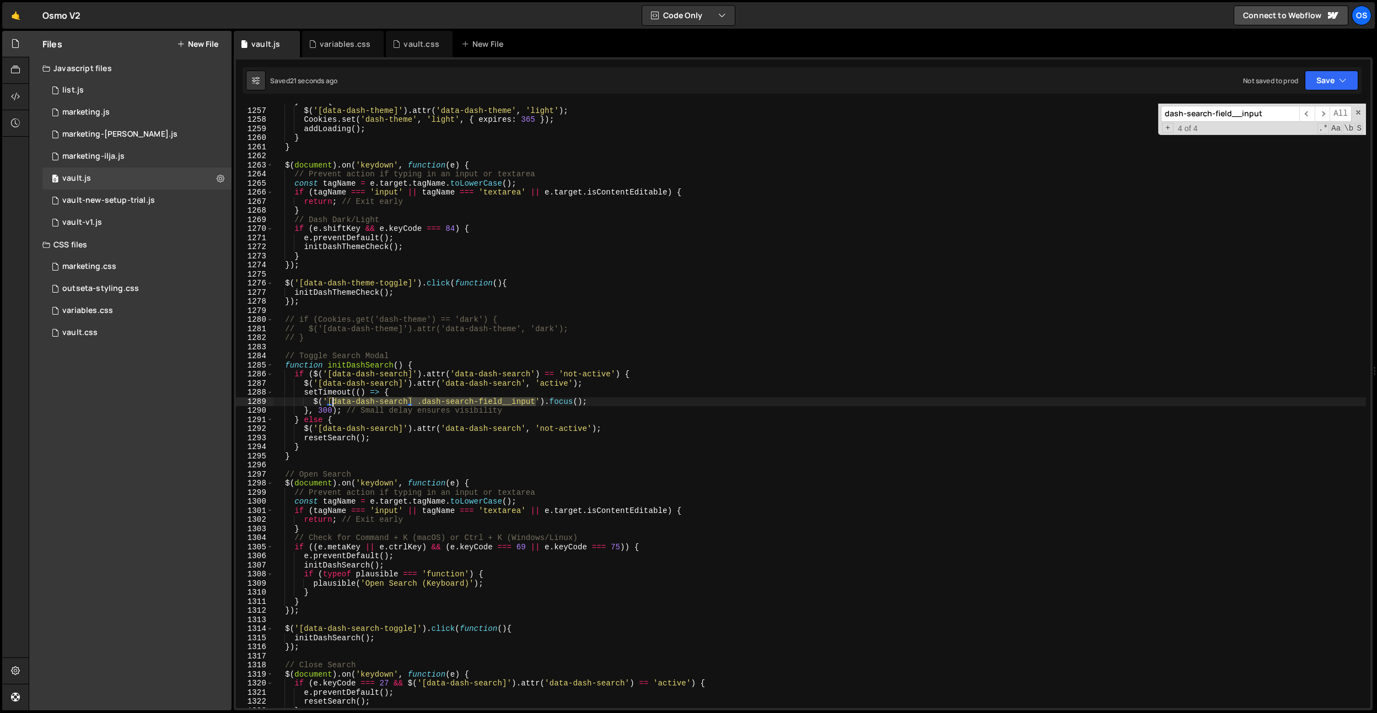
drag, startPoint x: 536, startPoint y: 402, endPoint x: 346, endPoint y: 406, distance: 189.7
click at [330, 402] on div "} else { $ ( '[data-dash-theme]' ) . attr ( 'data-dash-theme' , 'light' ) ; Coo…" at bounding box center [819, 408] width 1092 height 623
click at [707, 366] on div "} else { $ ( '[data-dash-theme]' ) . attr ( 'data-dash-theme' , 'light' ) ; Coo…" at bounding box center [819, 408] width 1092 height 623
type textarea "function initDashSearch() {"
